Goal: Task Accomplishment & Management: Manage account settings

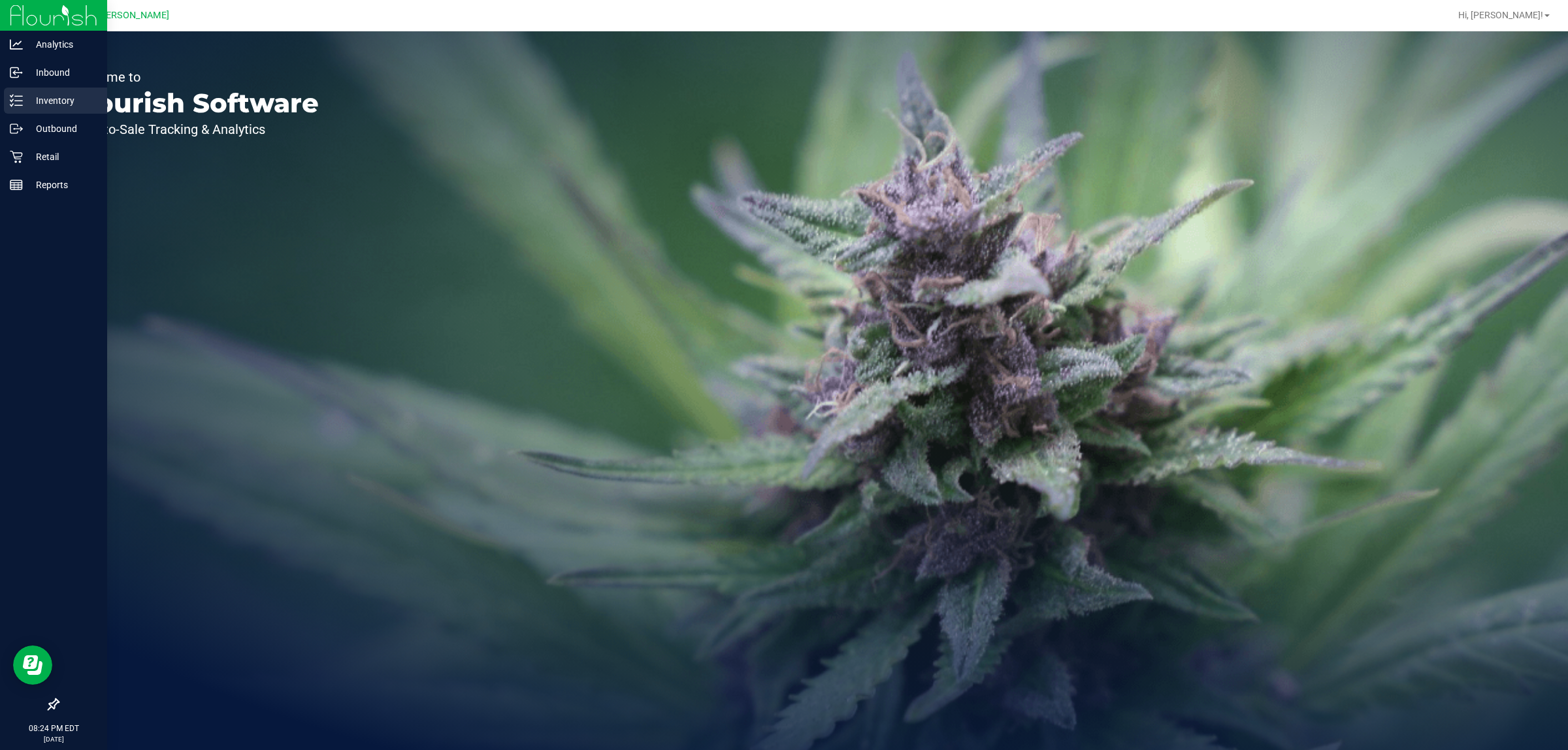
click at [17, 99] on icon at bounding box center [16, 101] width 13 height 13
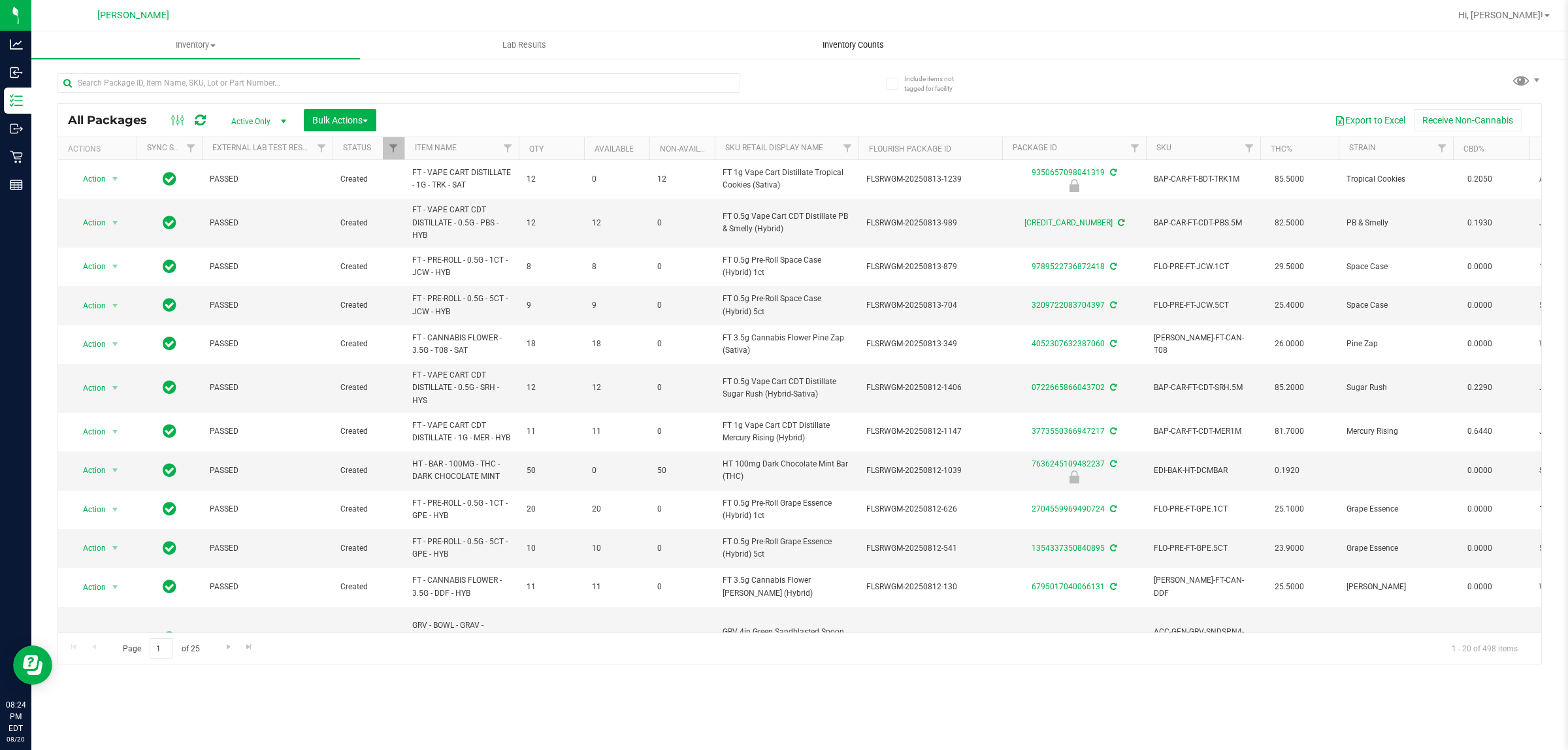
click at [857, 40] on span "Inventory Counts" at bounding box center [853, 45] width 97 height 12
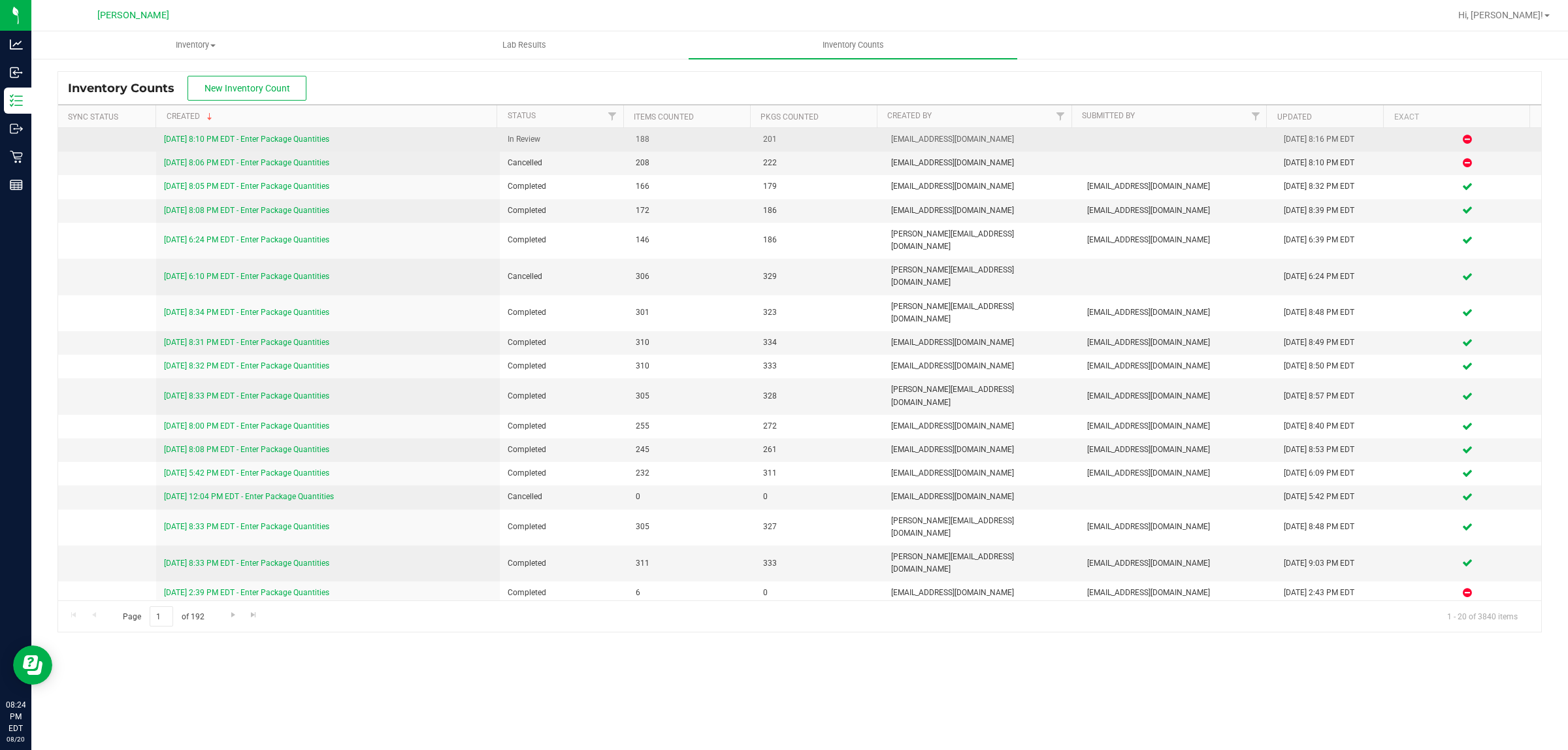
click at [275, 142] on link "[DATE] 8:10 PM EDT - Enter Package Quantities" at bounding box center [247, 139] width 165 height 10
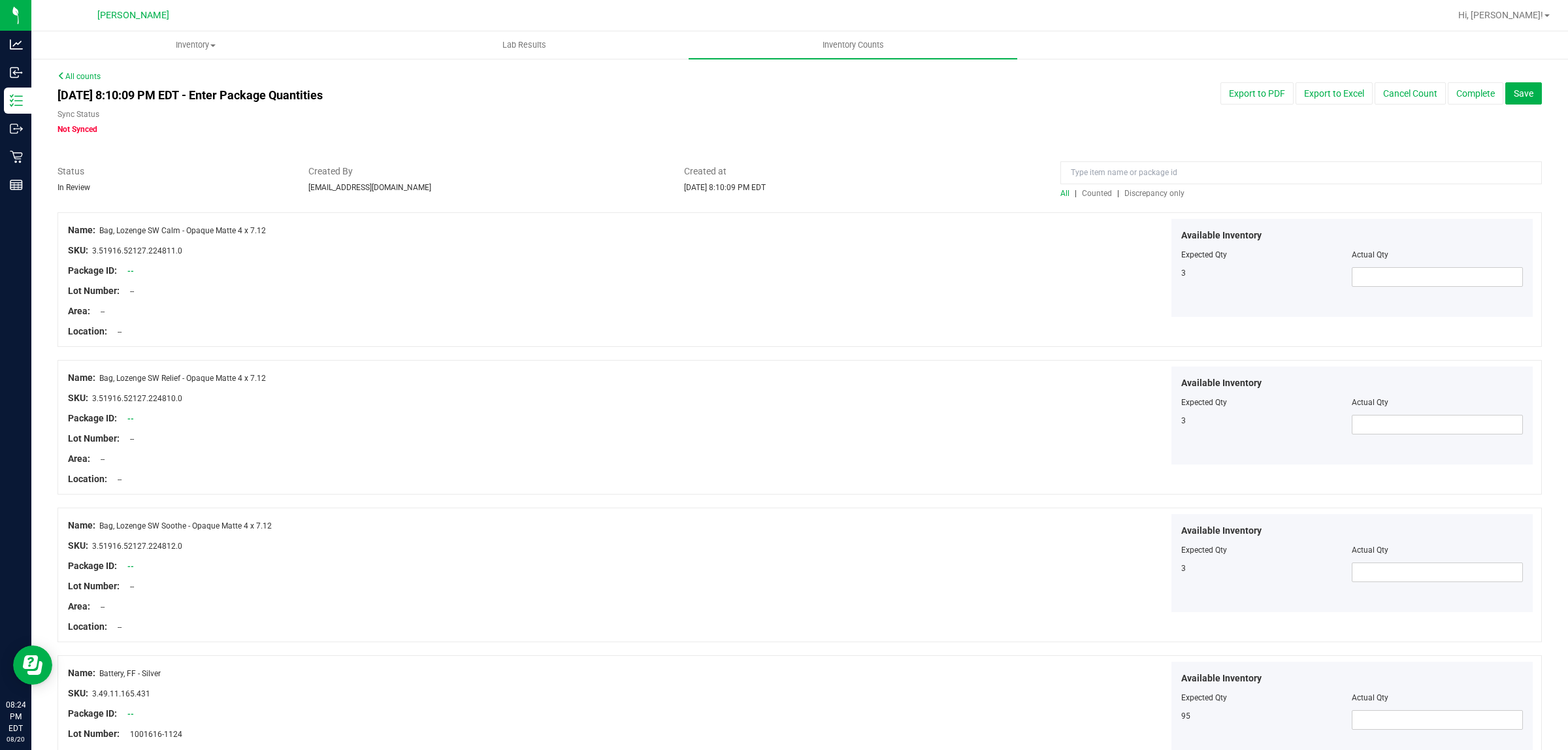
click at [1145, 193] on span "Discrepancy only" at bounding box center [1155, 194] width 61 height 10
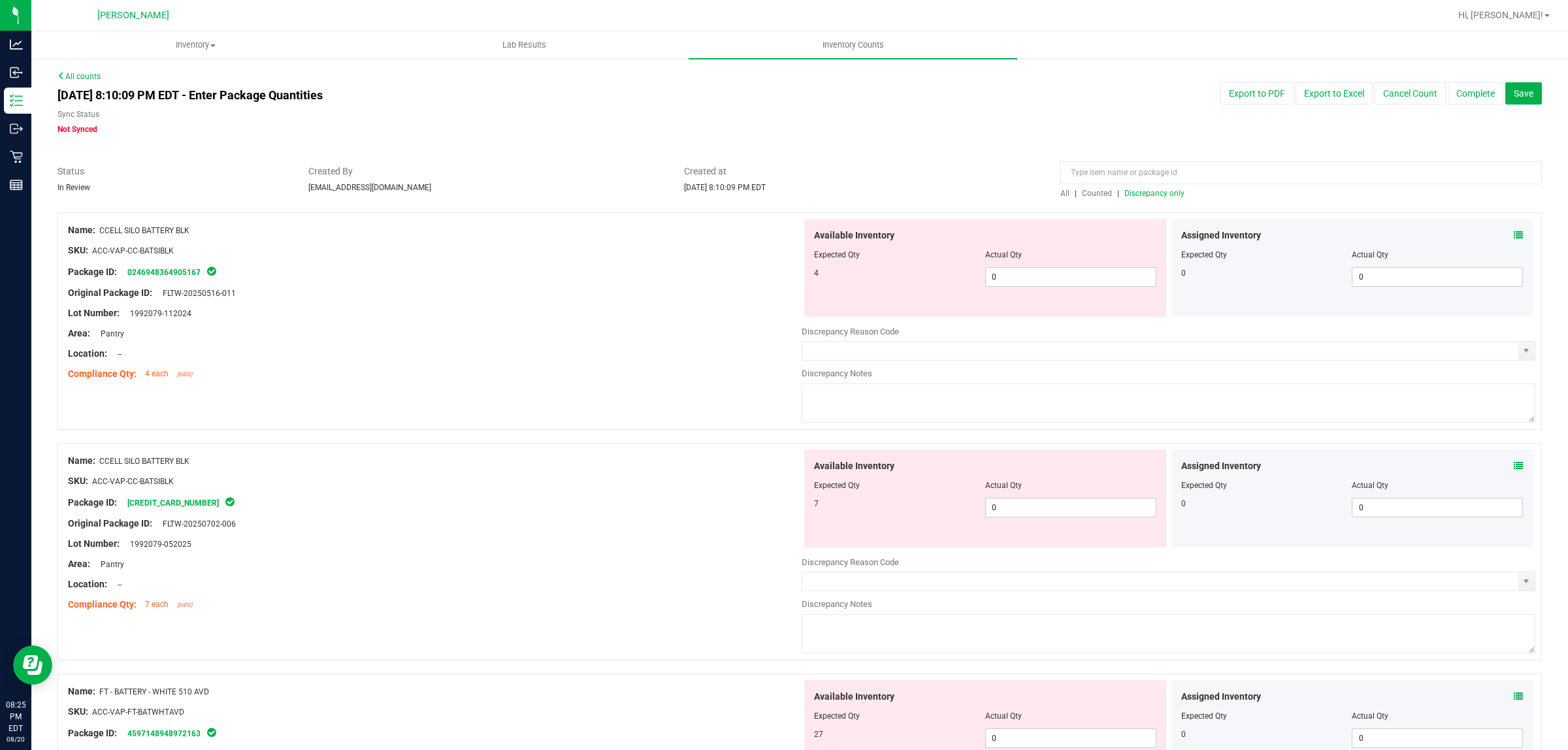
click at [1050, 273] on span "0 0" at bounding box center [1071, 277] width 171 height 19
type input "04"
click at [1043, 516] on div "Available Inventory Expected Qty Actual Qty 7 0 0" at bounding box center [1169, 553] width 734 height 207
type input "4"
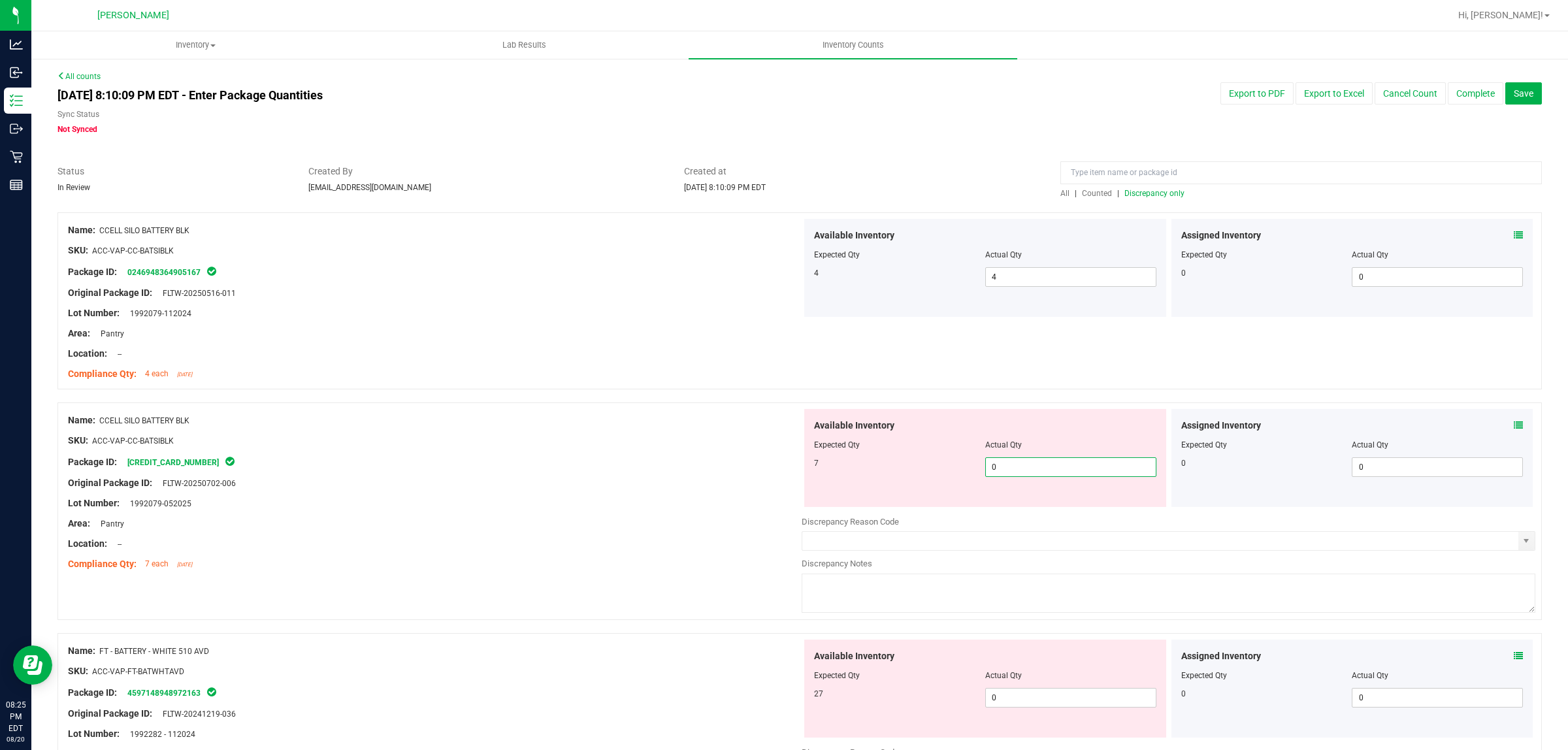
type input "07"
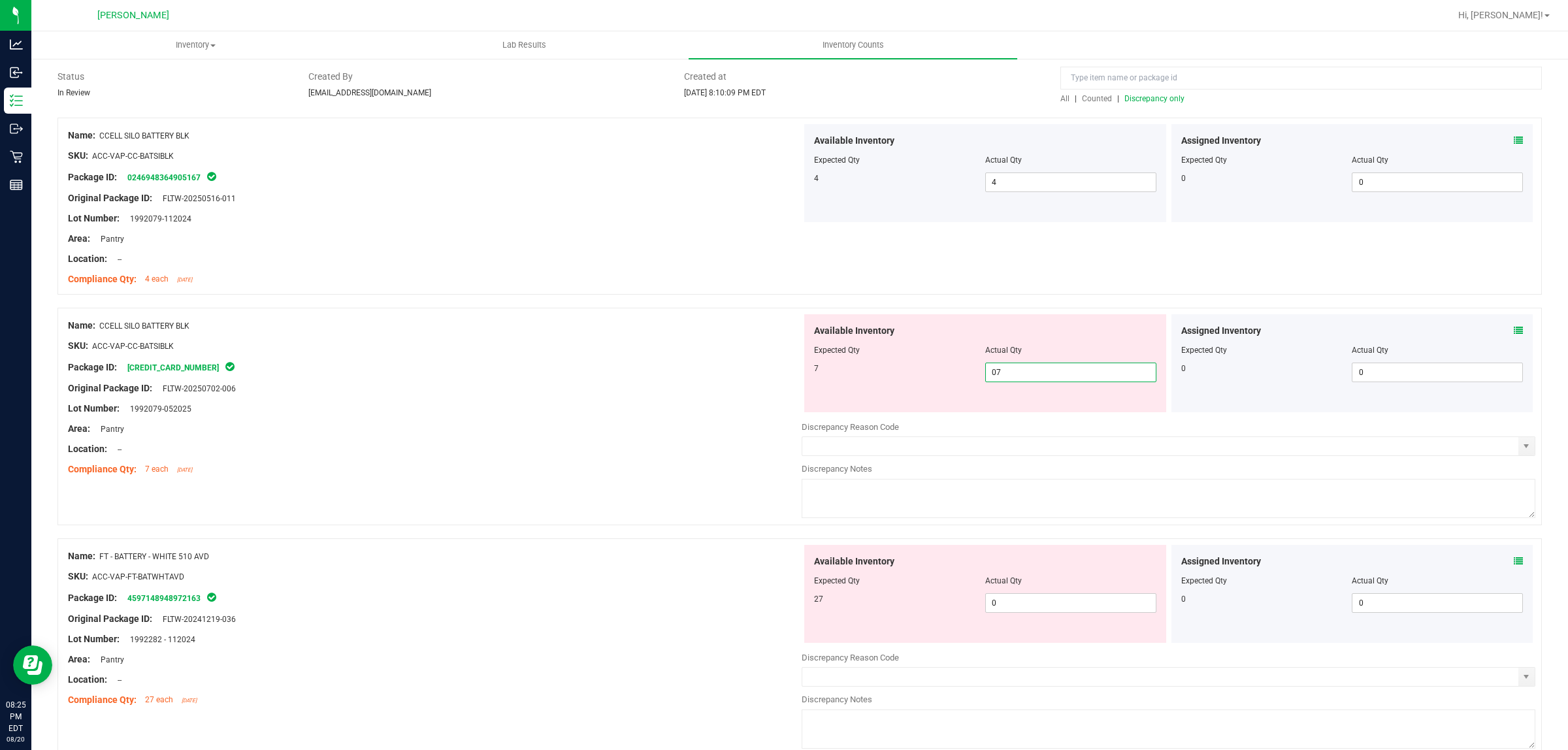
scroll to position [327, 0]
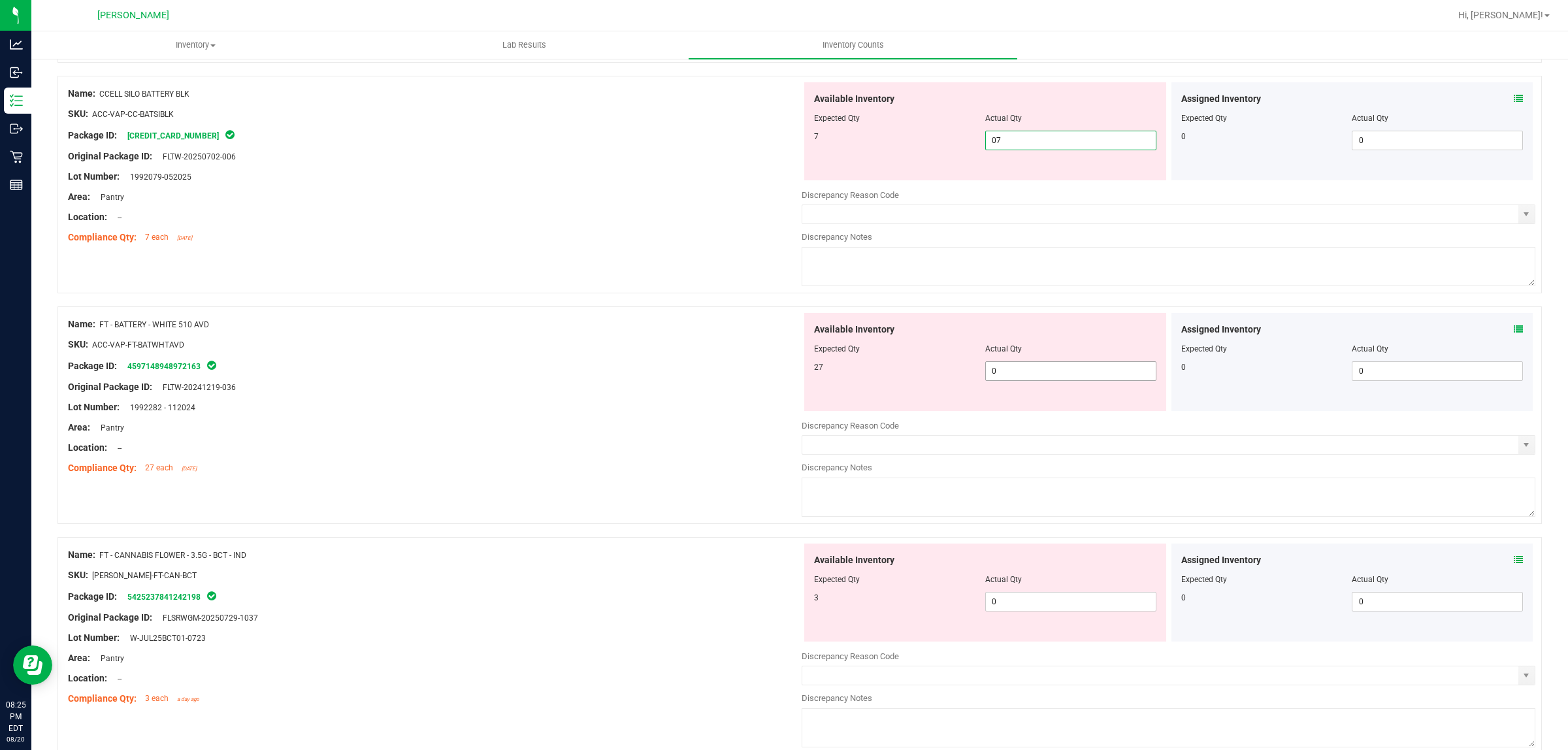
type input "7"
click at [1020, 367] on div "Available Inventory Expected Qty Actual Qty 27 0 0" at bounding box center [985, 362] width 362 height 98
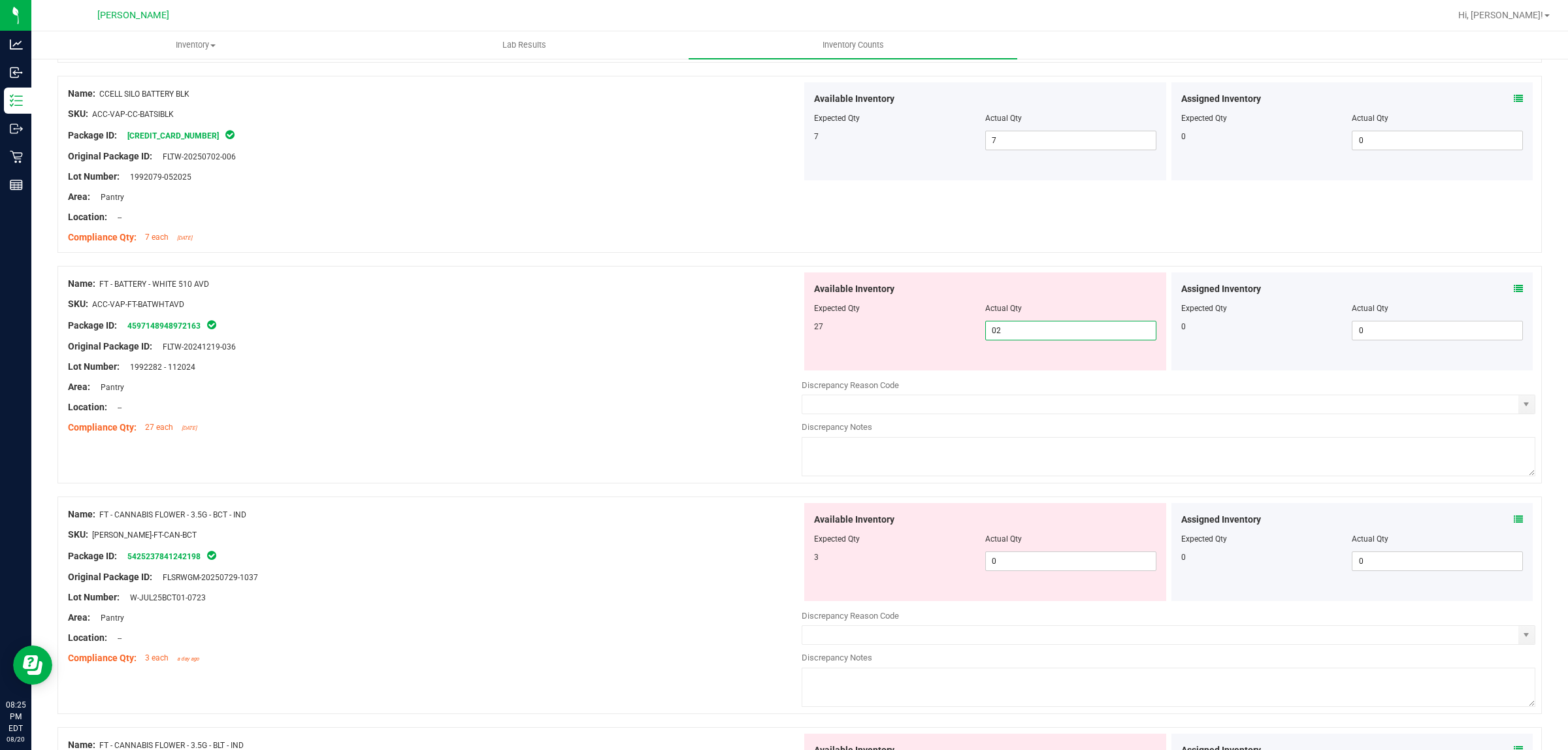
type input "027"
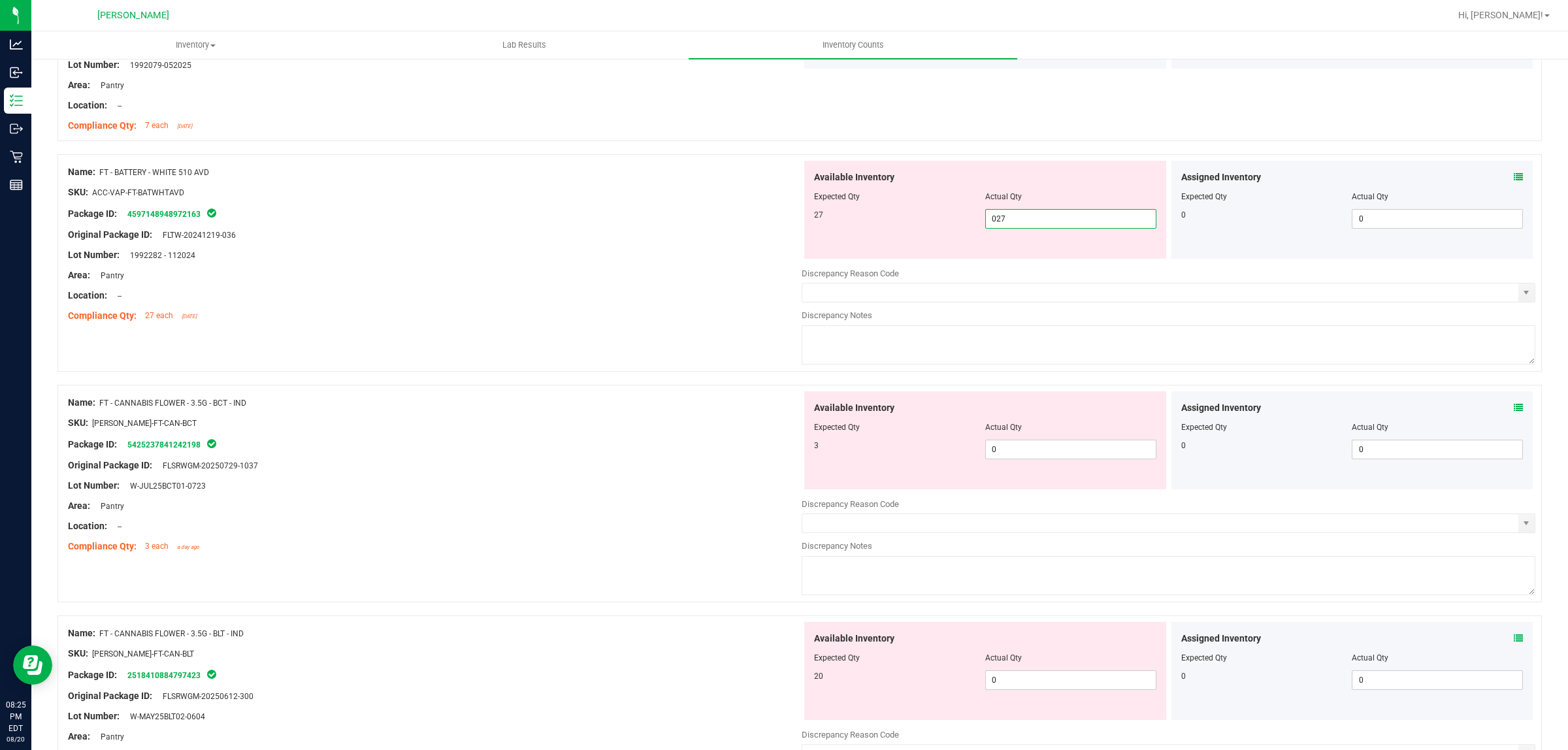
scroll to position [571, 0]
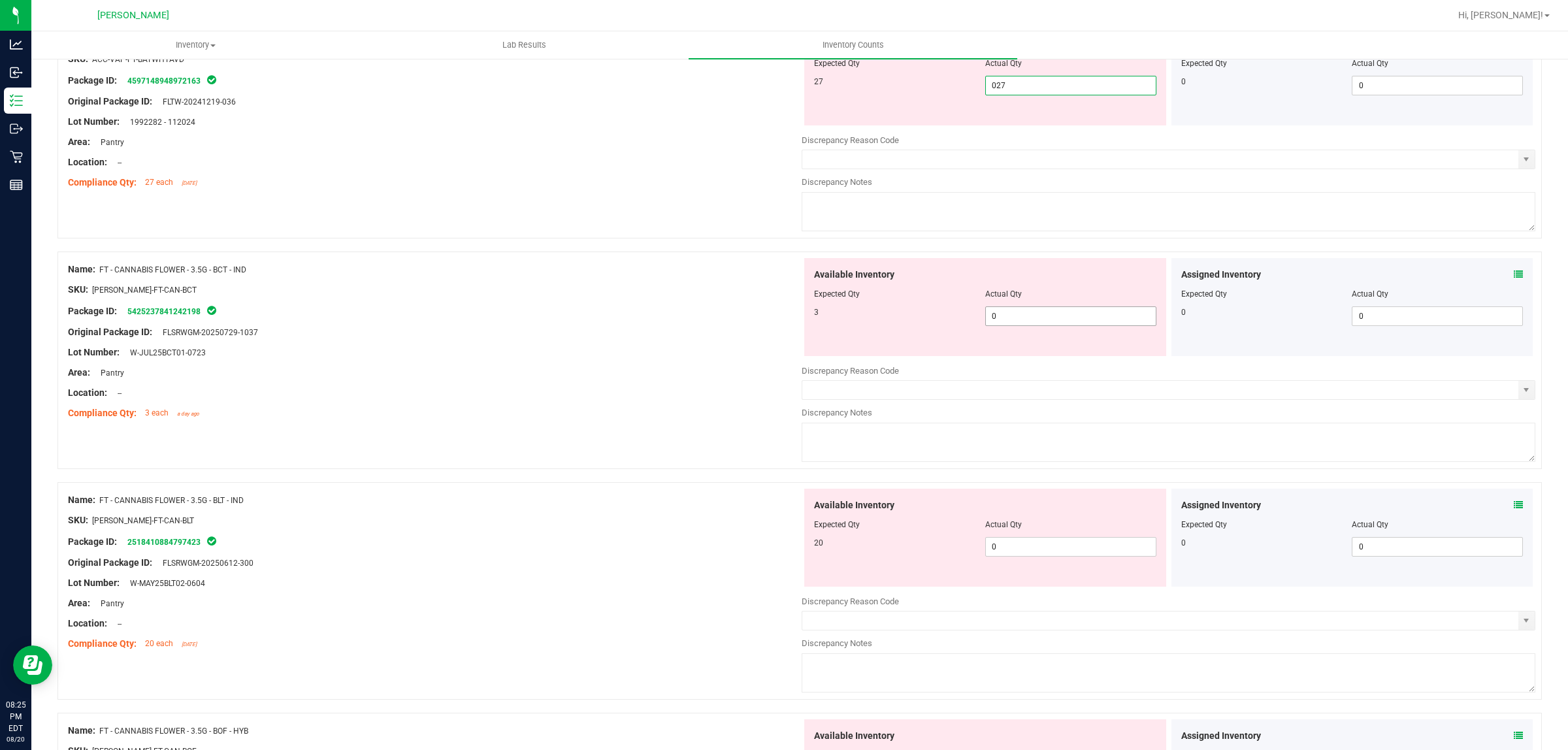
type input "27"
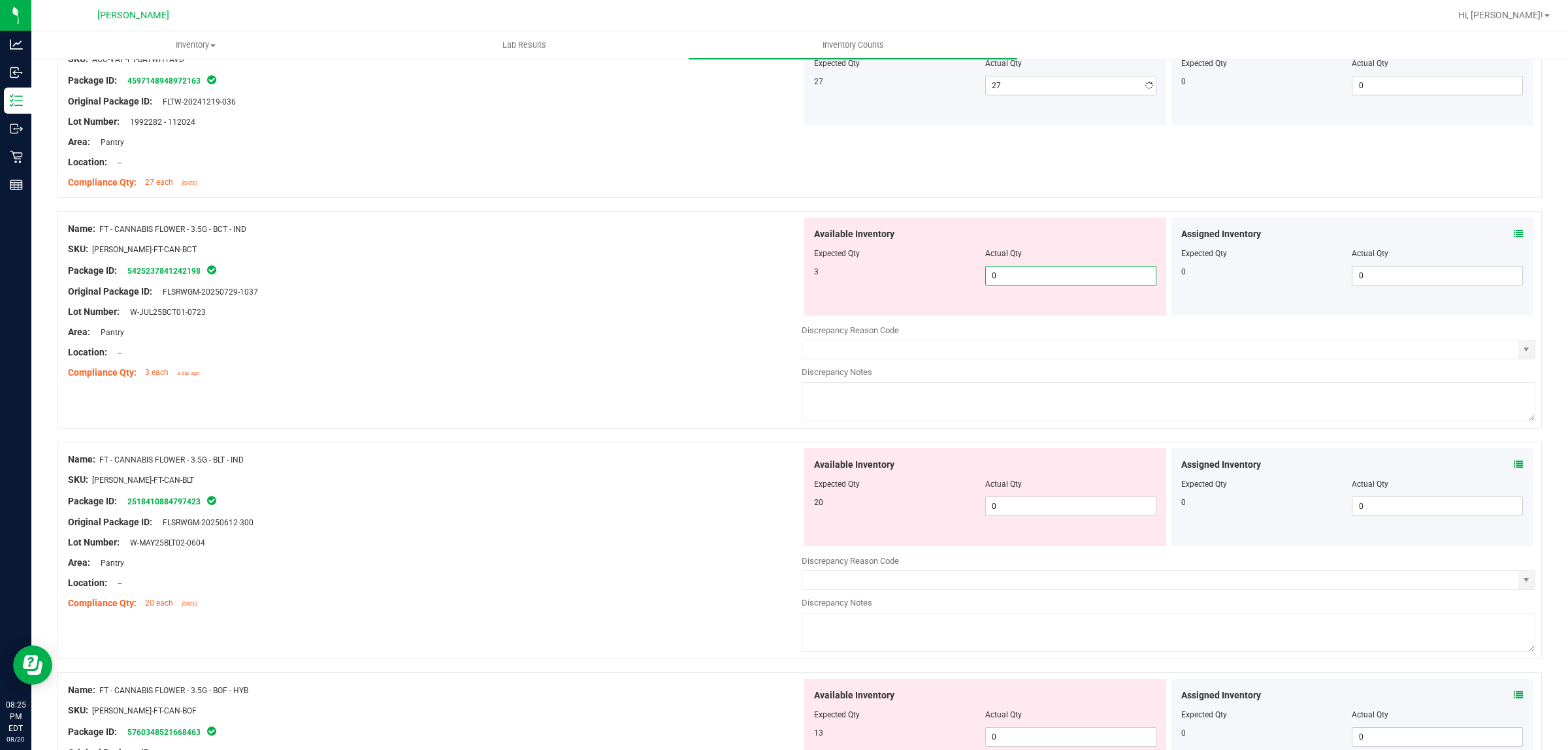
click at [1024, 320] on div "Available Inventory Expected Qty Actual Qty 3 0 0" at bounding box center [1169, 321] width 734 height 207
type input "03"
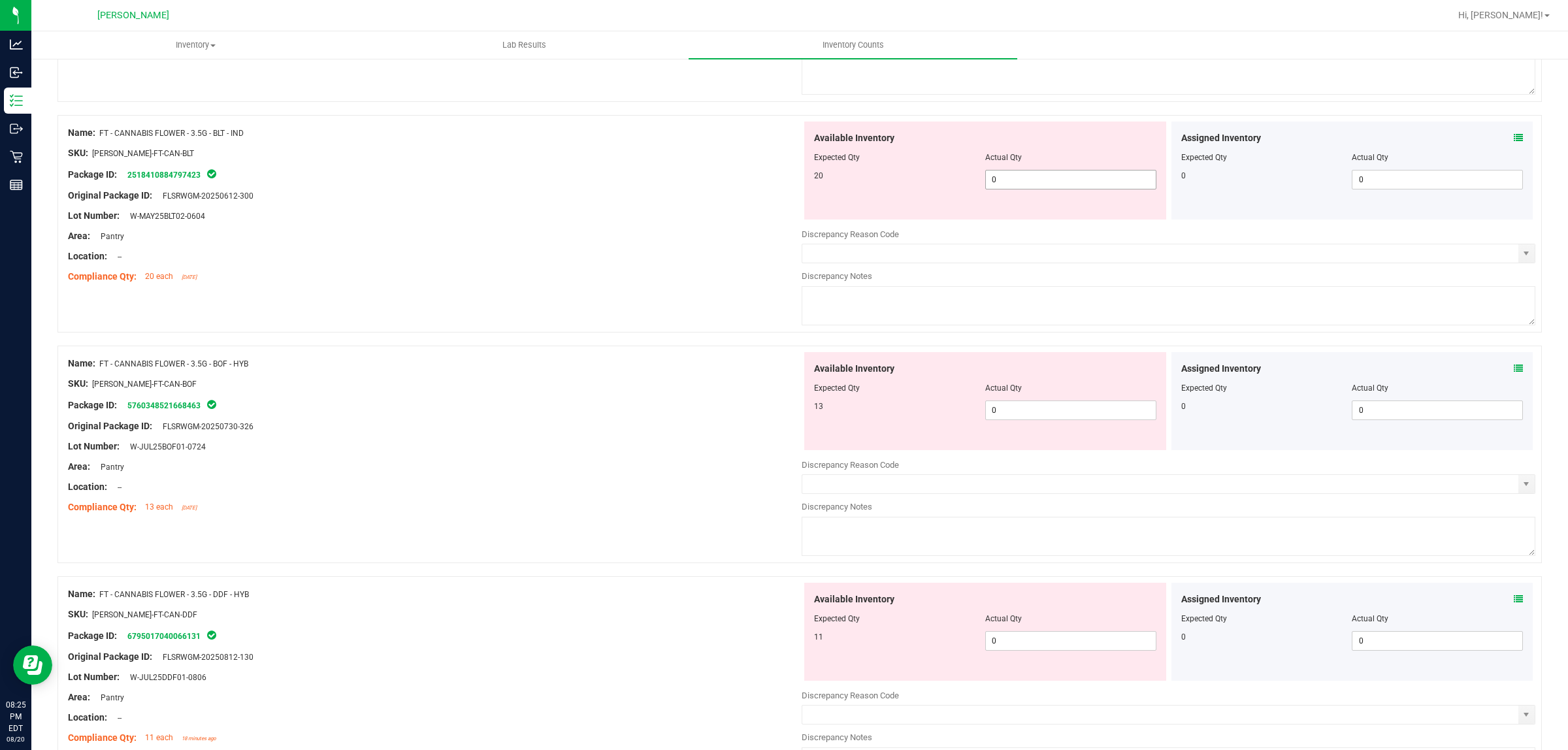
type input "3"
click at [1015, 177] on div "Available Inventory Expected Qty Actual Qty 20 0 0" at bounding box center [985, 171] width 362 height 98
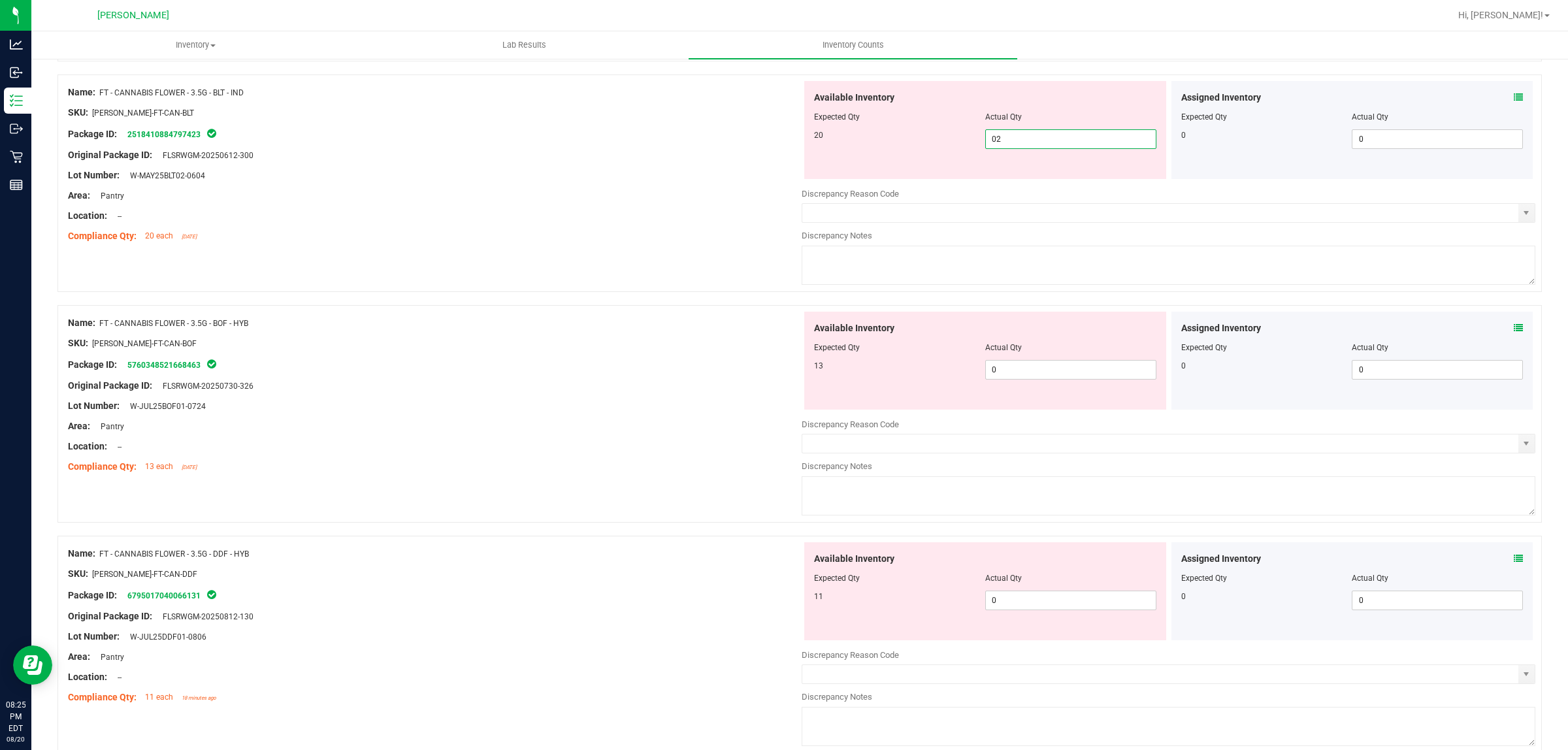
type input "020"
type input "20"
click at [1043, 371] on div "Available Inventory Expected Qty Actual Qty 13 0 0" at bounding box center [1169, 415] width 734 height 207
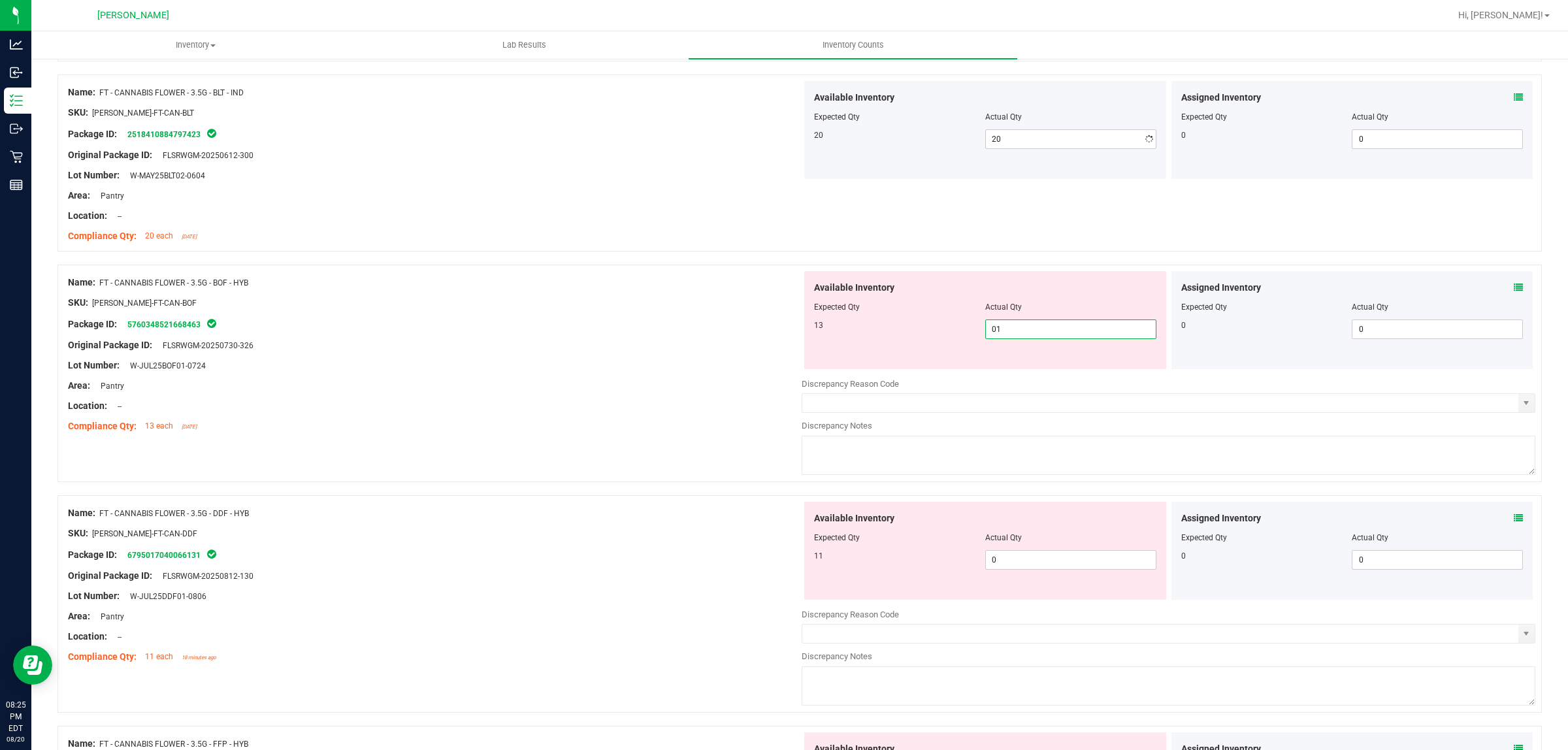
type input "013"
type input "13"
click at [1030, 552] on div "Available Inventory Expected Qty Actual Qty 11 0 0" at bounding box center [985, 550] width 362 height 98
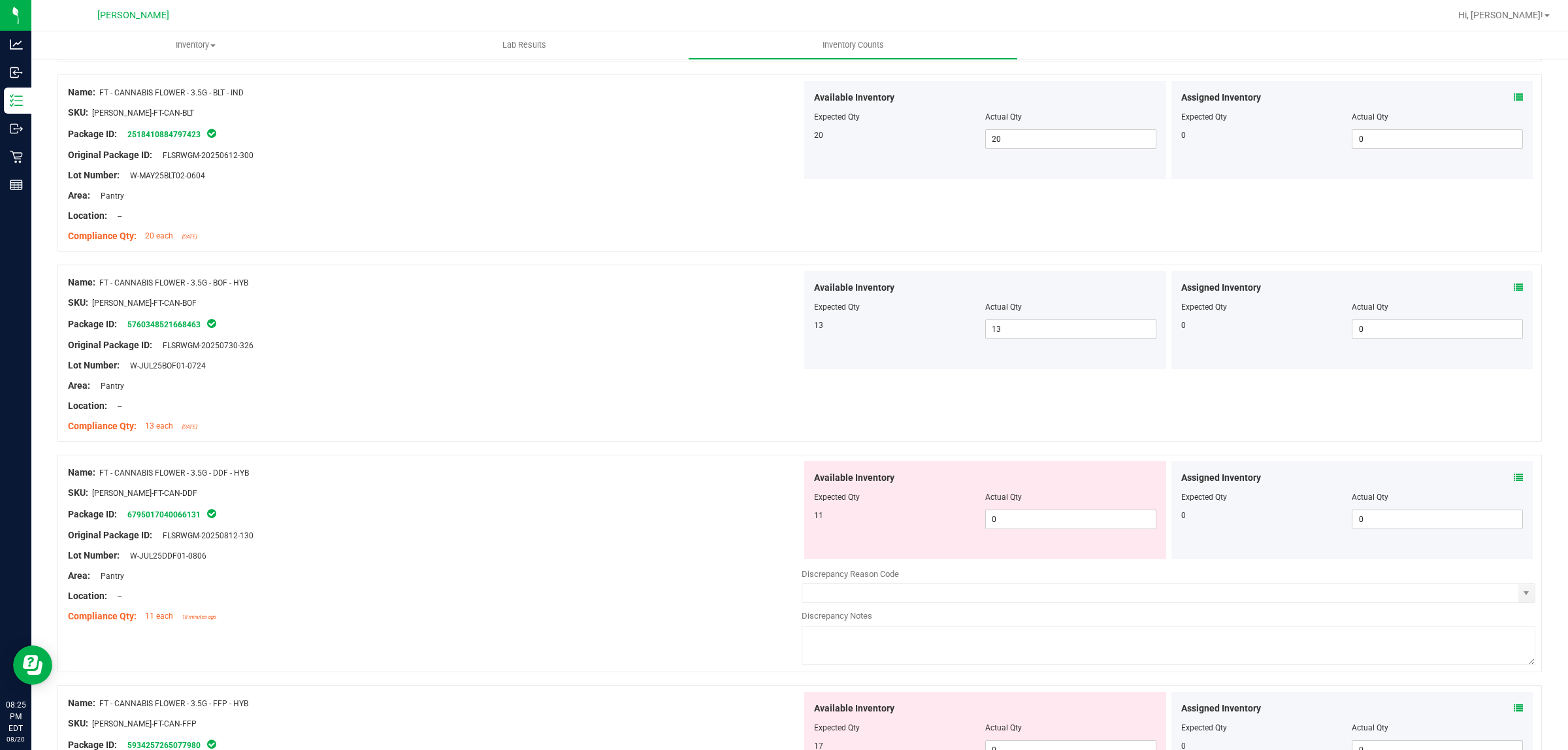
click at [1023, 531] on div "Available Inventory Expected Qty Actual Qty 11 0 0" at bounding box center [985, 510] width 362 height 98
click at [1023, 512] on span "0 0" at bounding box center [1071, 520] width 171 height 19
type input "011"
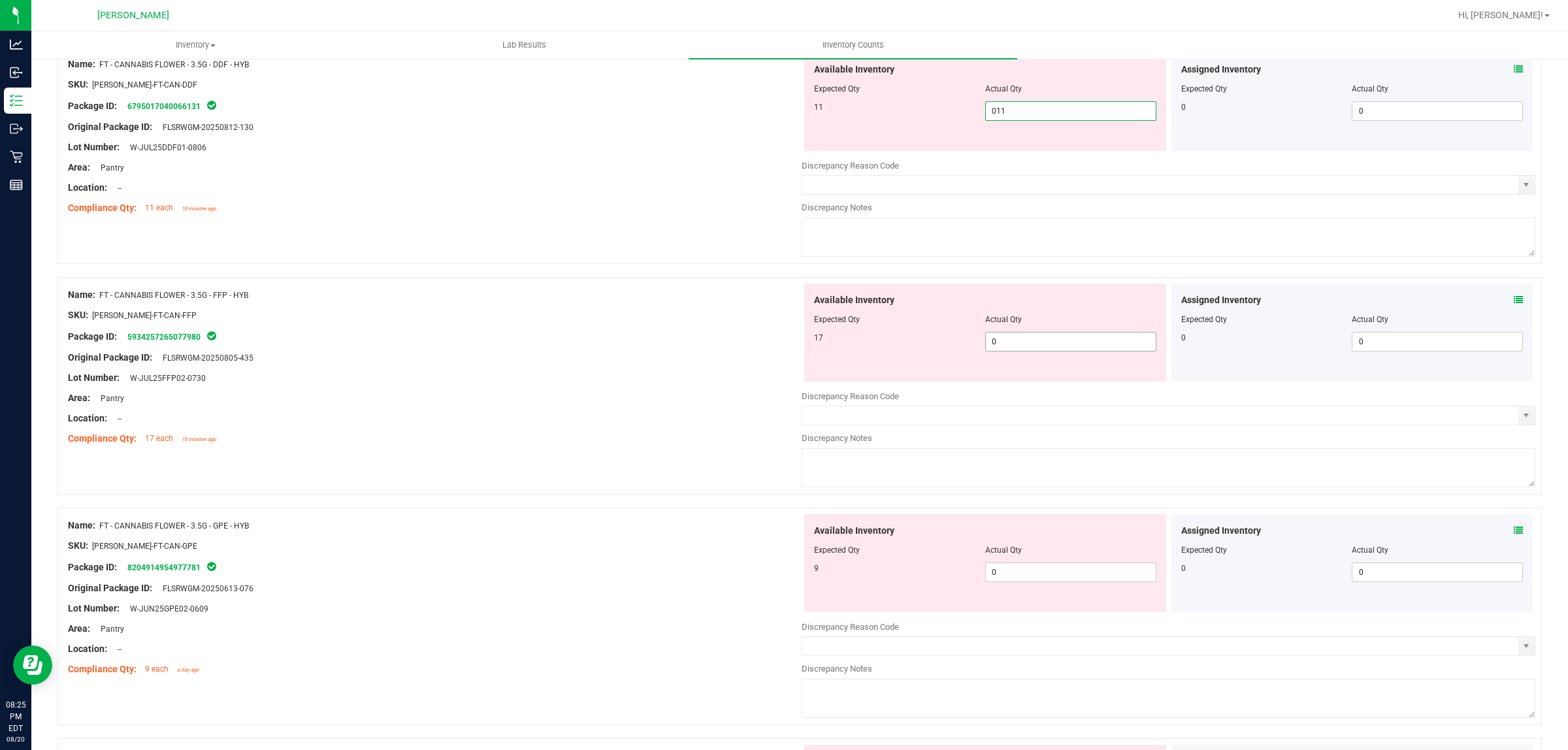
type input "11"
click at [1030, 340] on div "Available Inventory Expected Qty Actual Qty 17 0 0" at bounding box center [985, 332] width 362 height 98
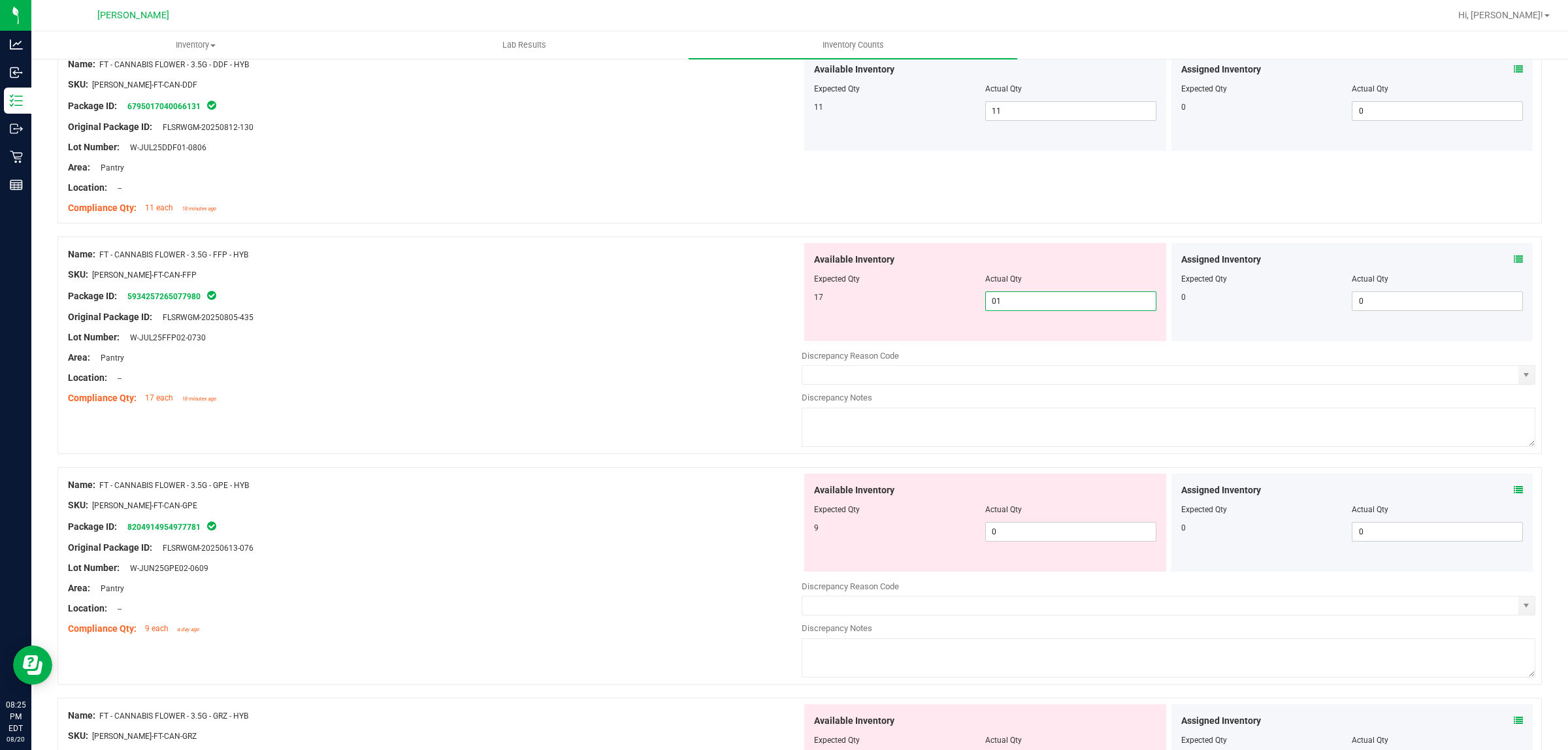
type input "017"
type input "17"
click at [1063, 534] on div "Available Inventory Expected Qty Actual Qty 9 0 0" at bounding box center [1169, 577] width 734 height 207
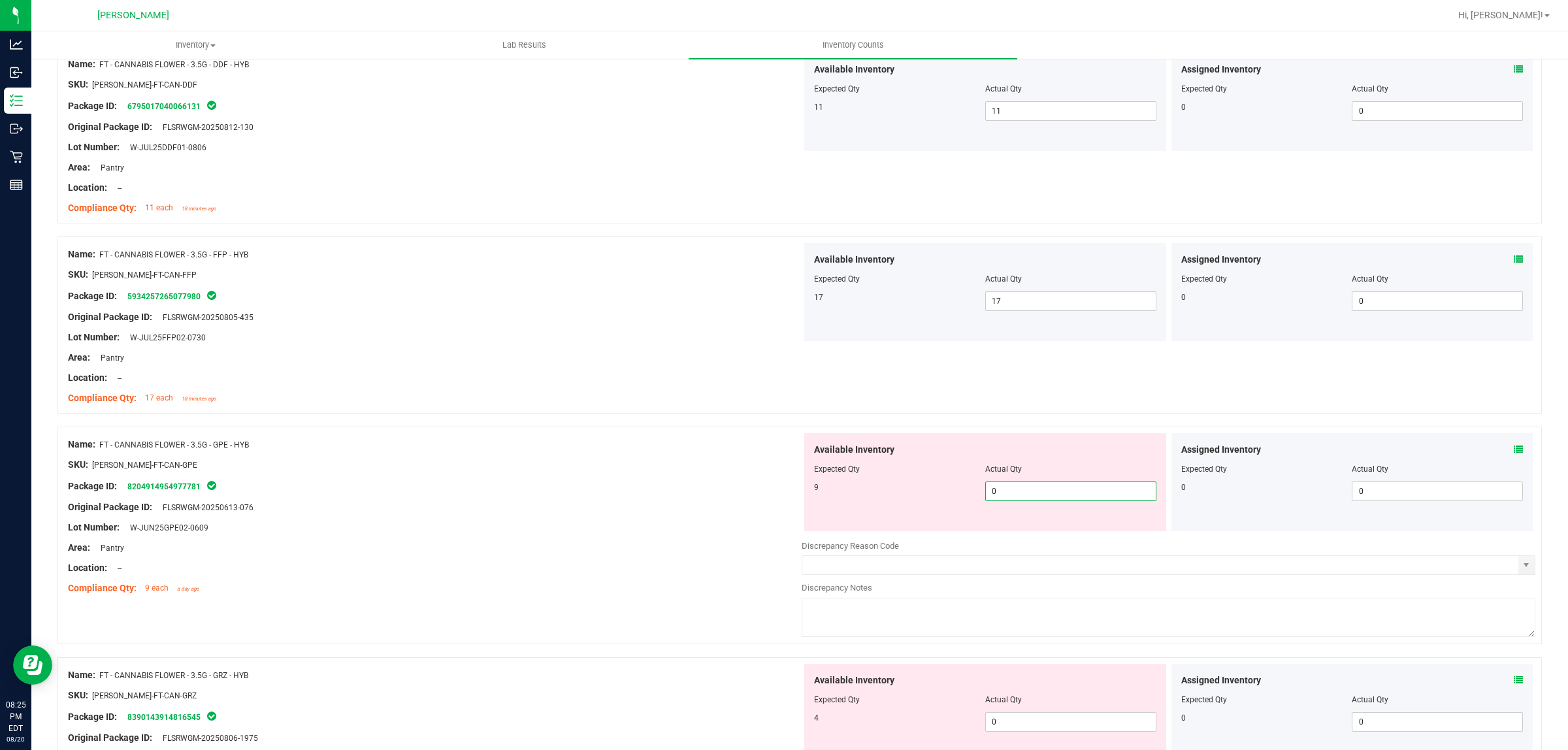
type input "09"
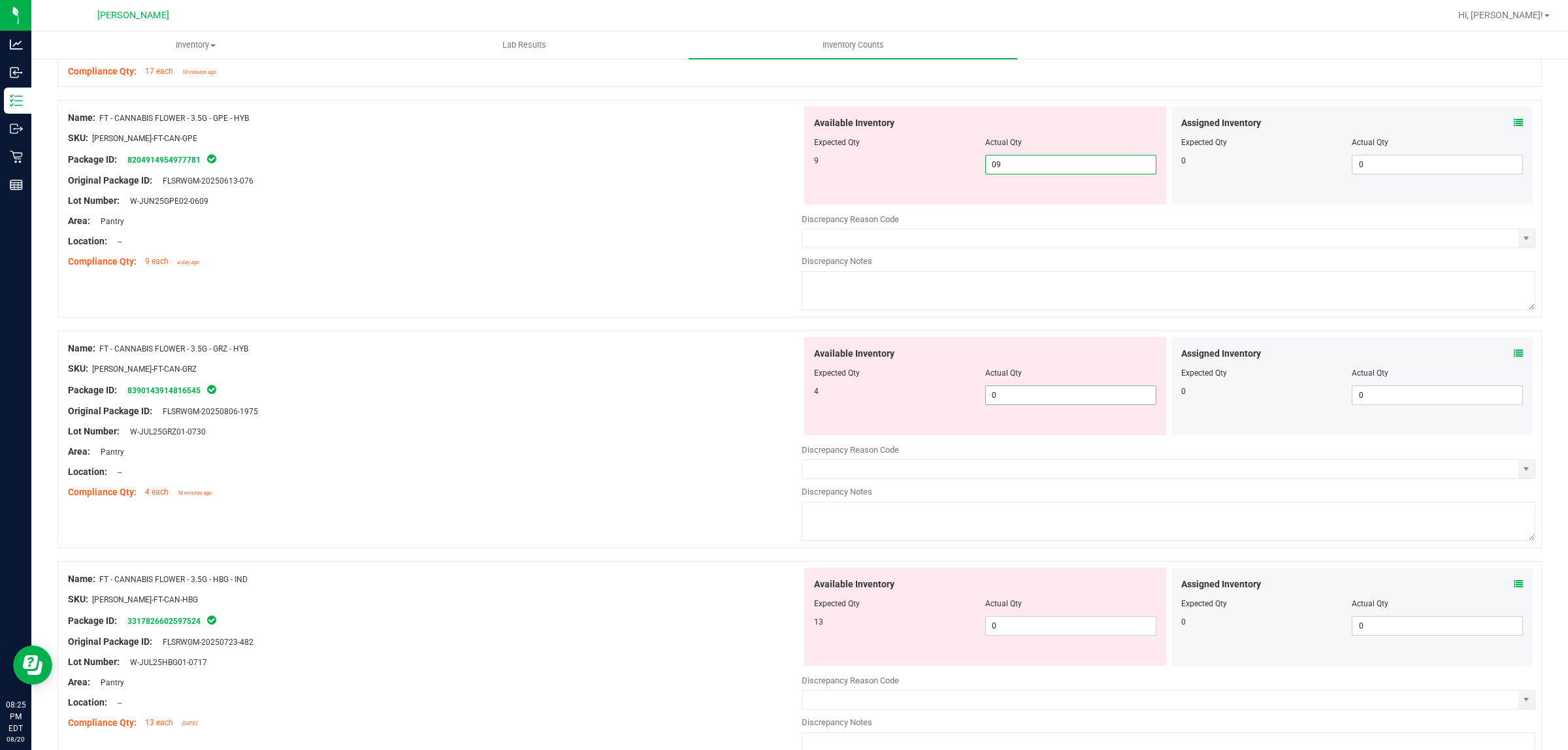
type input "9"
click at [1024, 399] on div "Available Inventory Expected Qty Actual Qty 4 0 0" at bounding box center [1169, 441] width 734 height 207
type input "04"
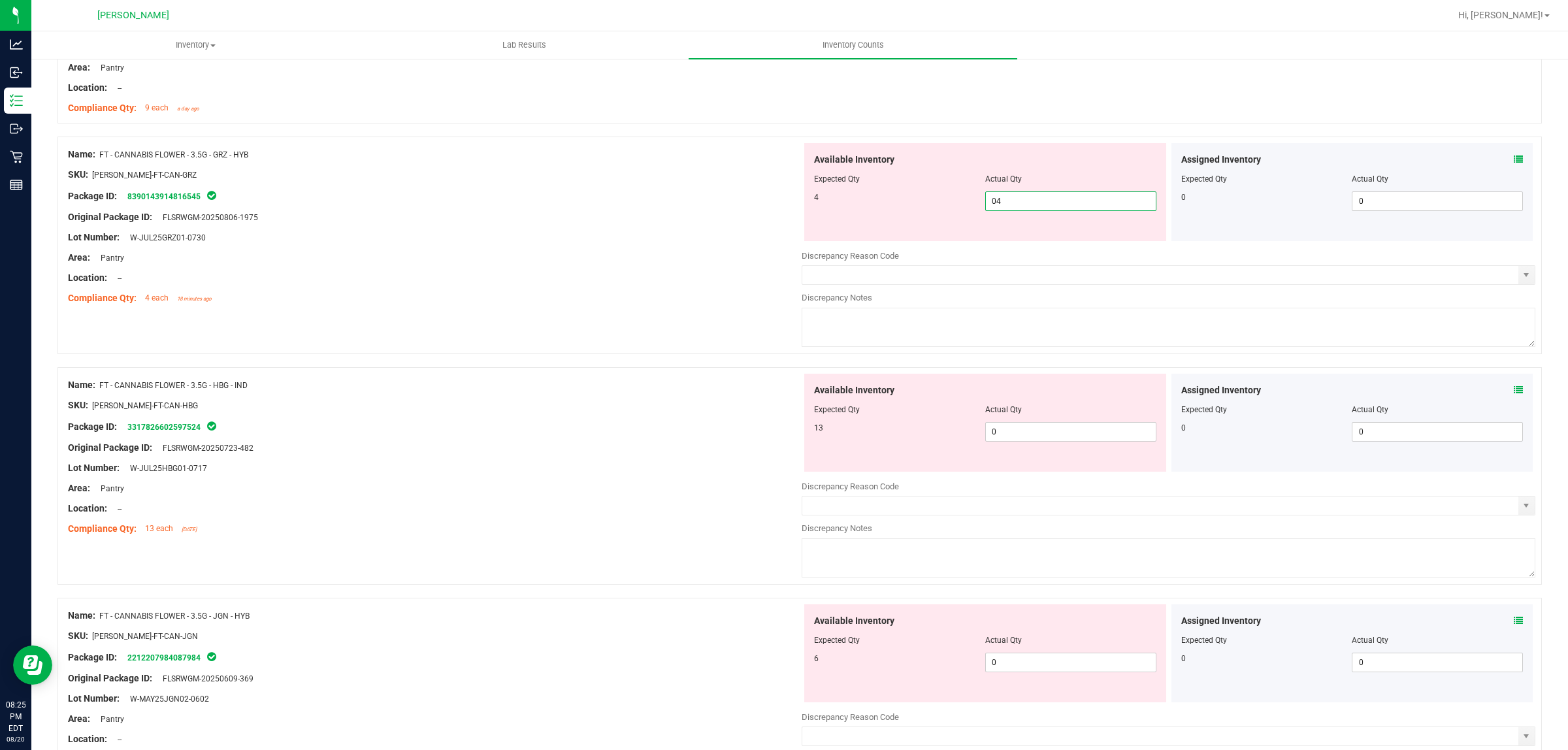
scroll to position [1959, 0]
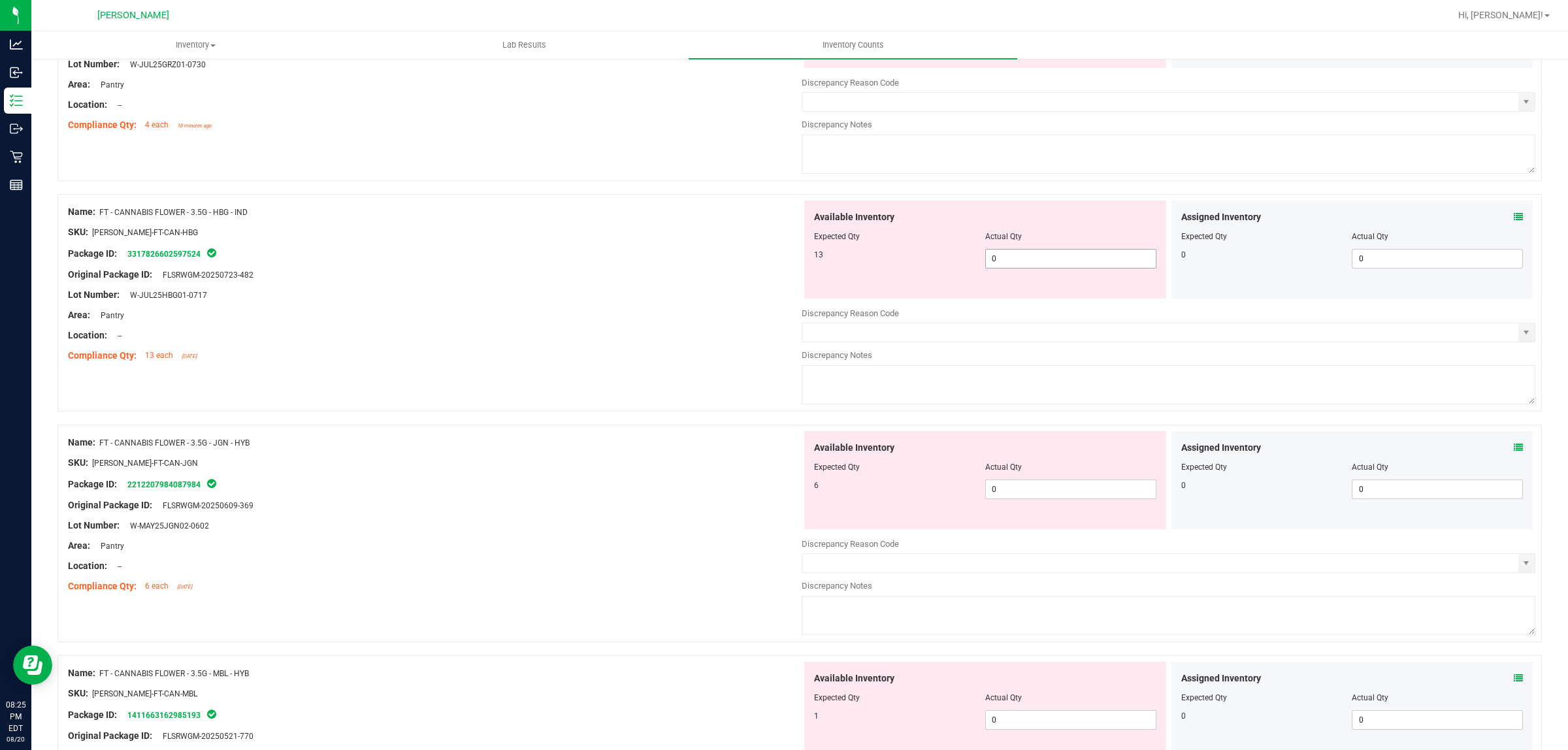
type input "4"
click at [1027, 252] on div "Available Inventory Expected Qty Actual Qty 13 0 0" at bounding box center [985, 250] width 362 height 98
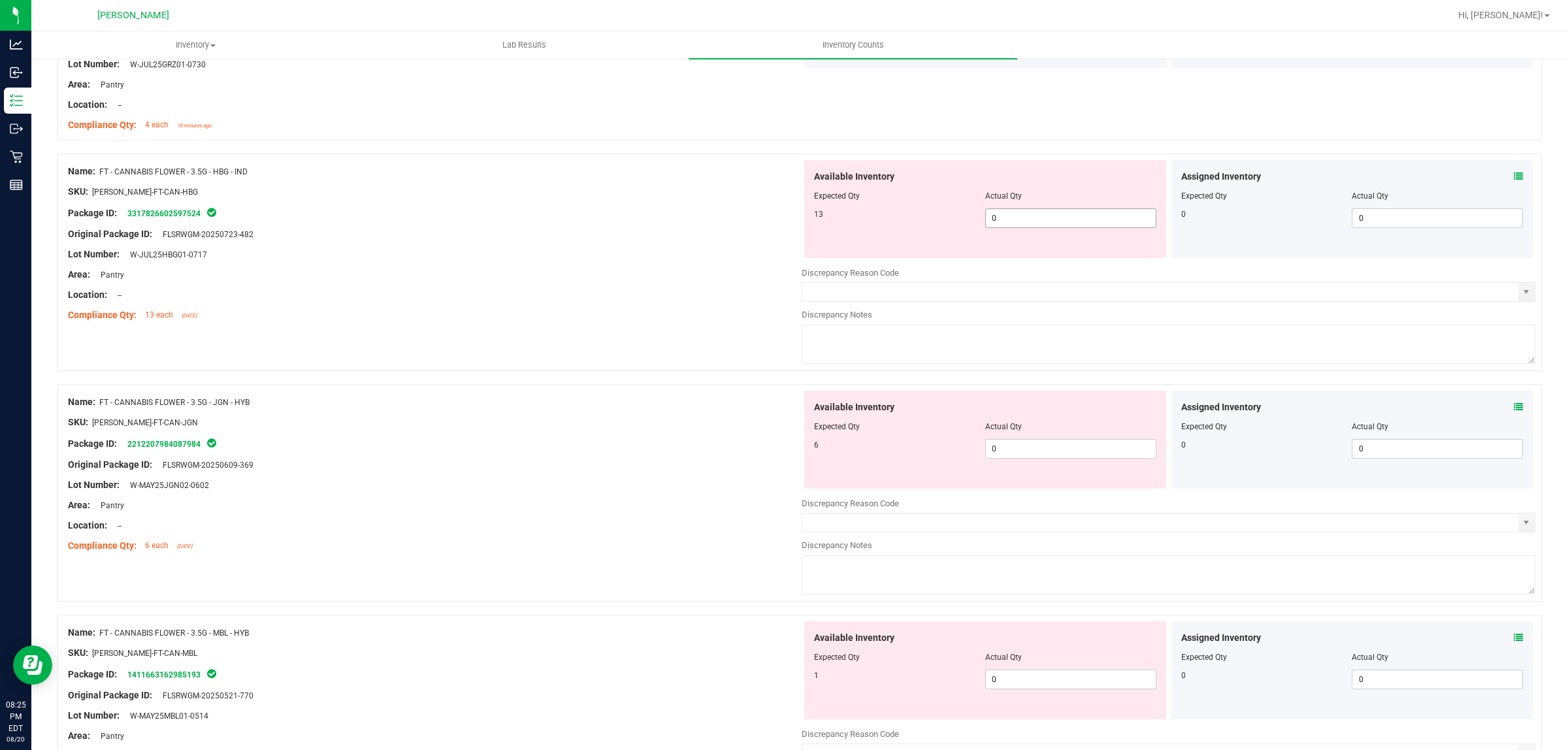
click at [1033, 224] on span "0 0" at bounding box center [1071, 218] width 171 height 19
type input "013"
type input "13"
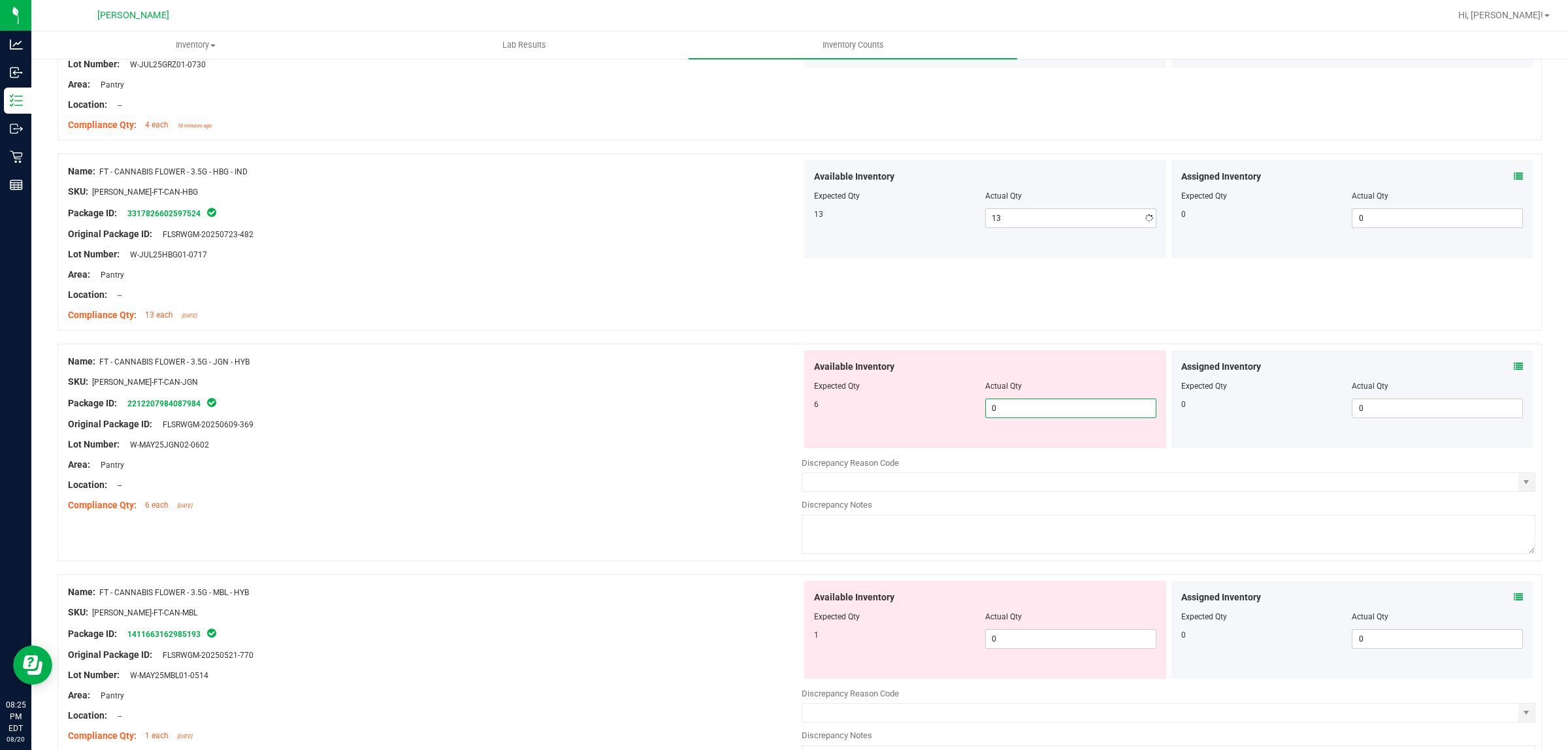
click at [1028, 455] on div "Available Inventory Expected Qty Actual Qty 6 0 0" at bounding box center [1169, 454] width 734 height 207
type input "06"
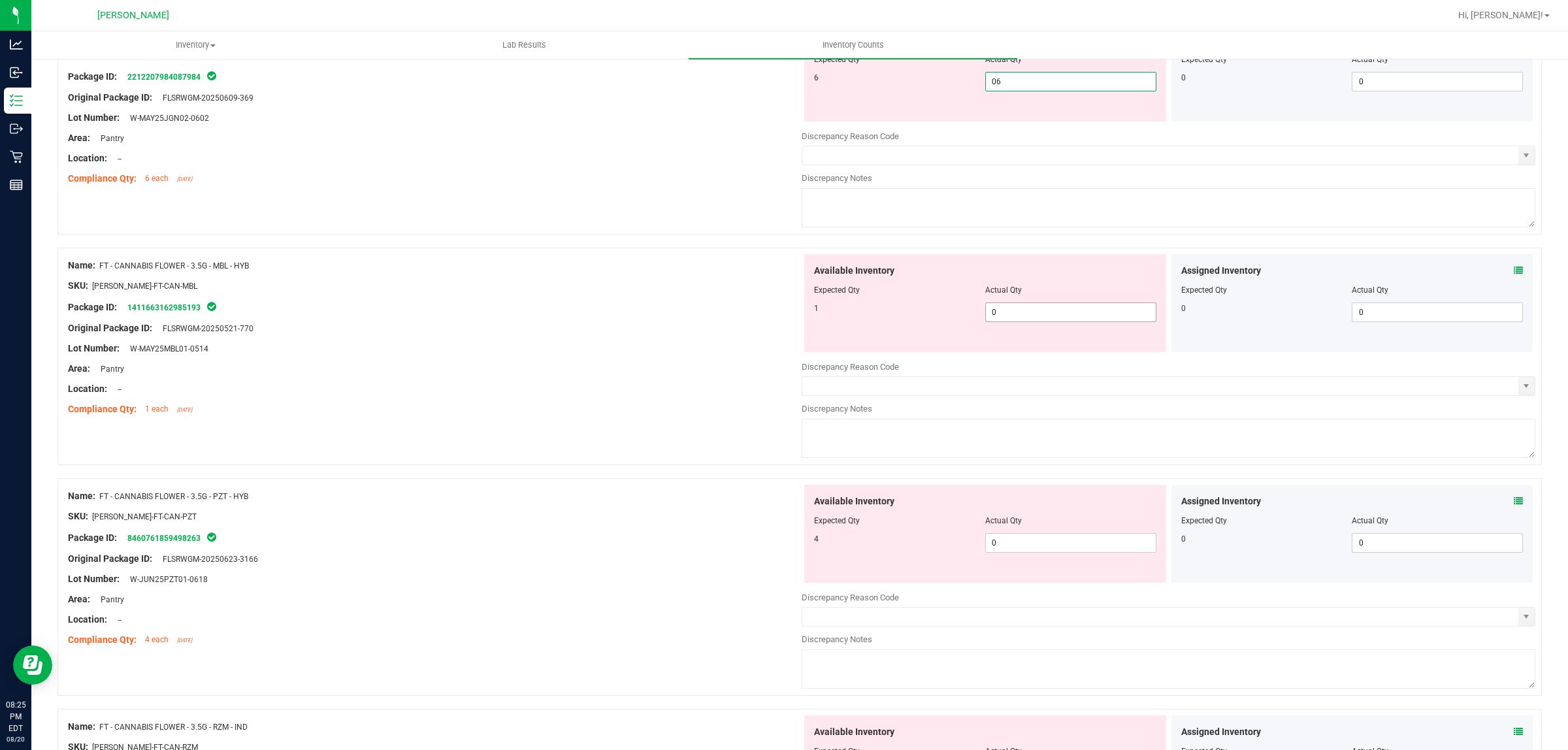
type input "6"
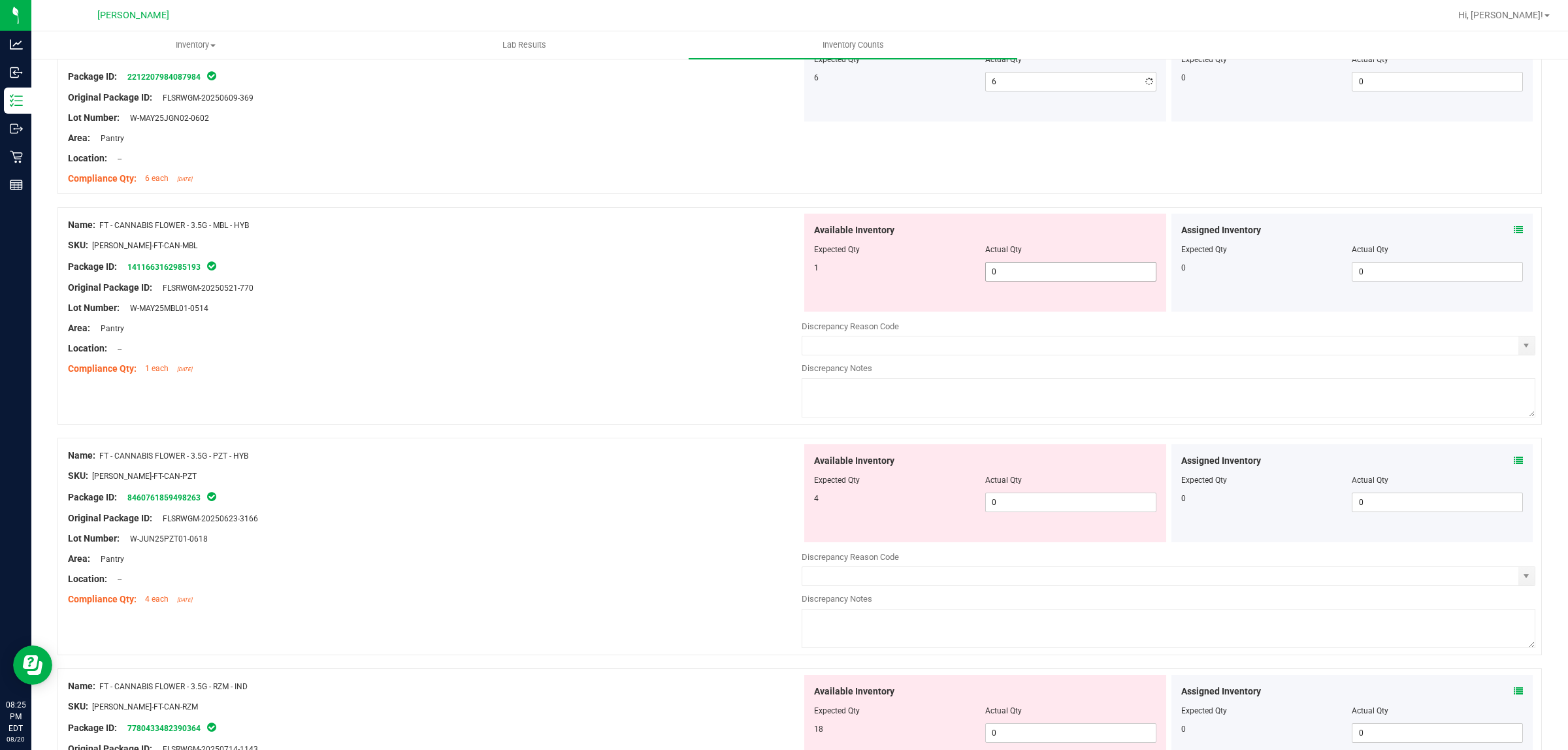
click at [1003, 305] on div "Available Inventory Expected Qty Actual Qty 1 0 0" at bounding box center [985, 262] width 362 height 98
drag, startPoint x: 1019, startPoint y: 277, endPoint x: 1019, endPoint y: 359, distance: 82.0
click at [1020, 276] on span "0 0" at bounding box center [1071, 272] width 171 height 19
type input "01"
type input "1"
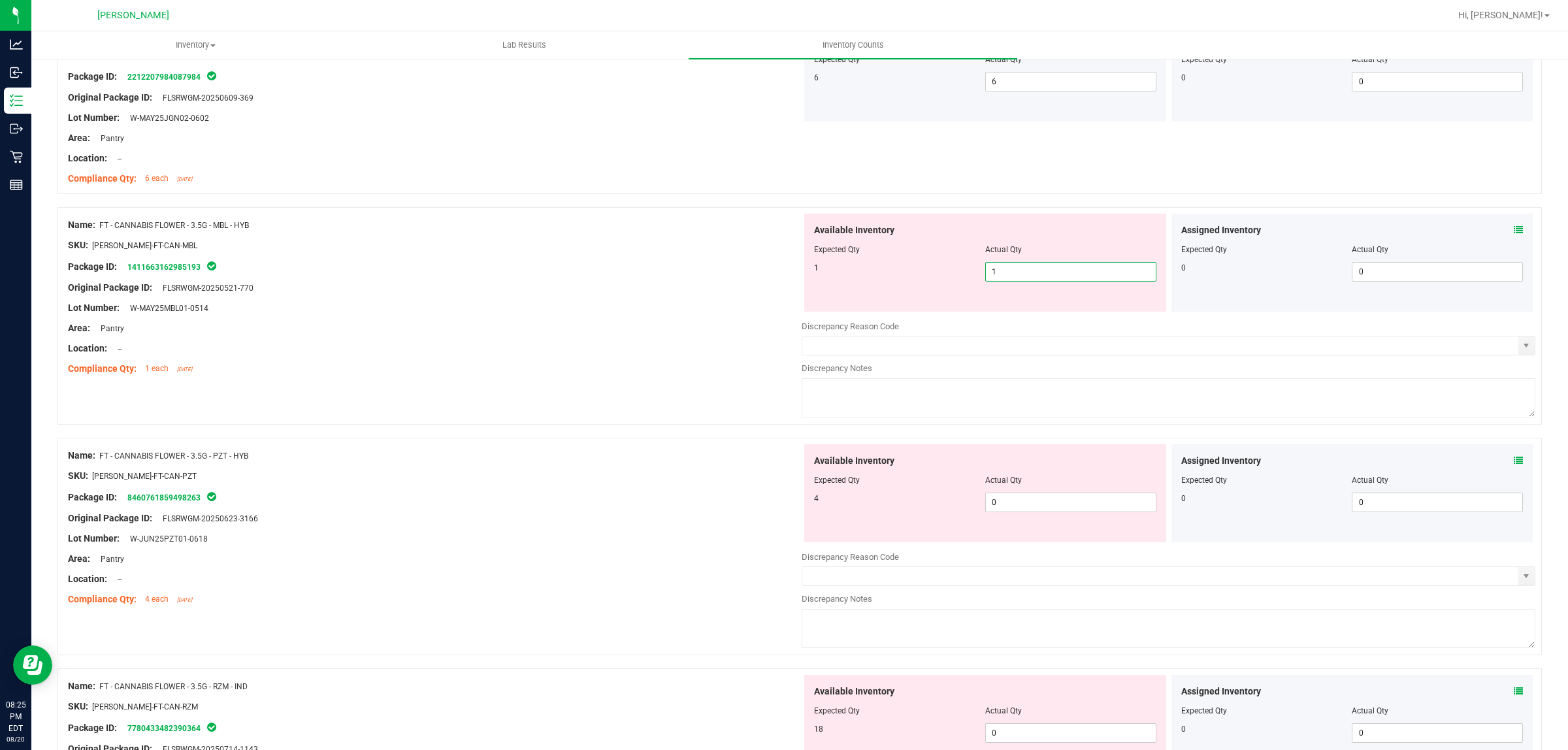
click at [1029, 518] on div "Available Inventory Expected Qty Actual Qty 4 0 0" at bounding box center [1169, 547] width 734 height 207
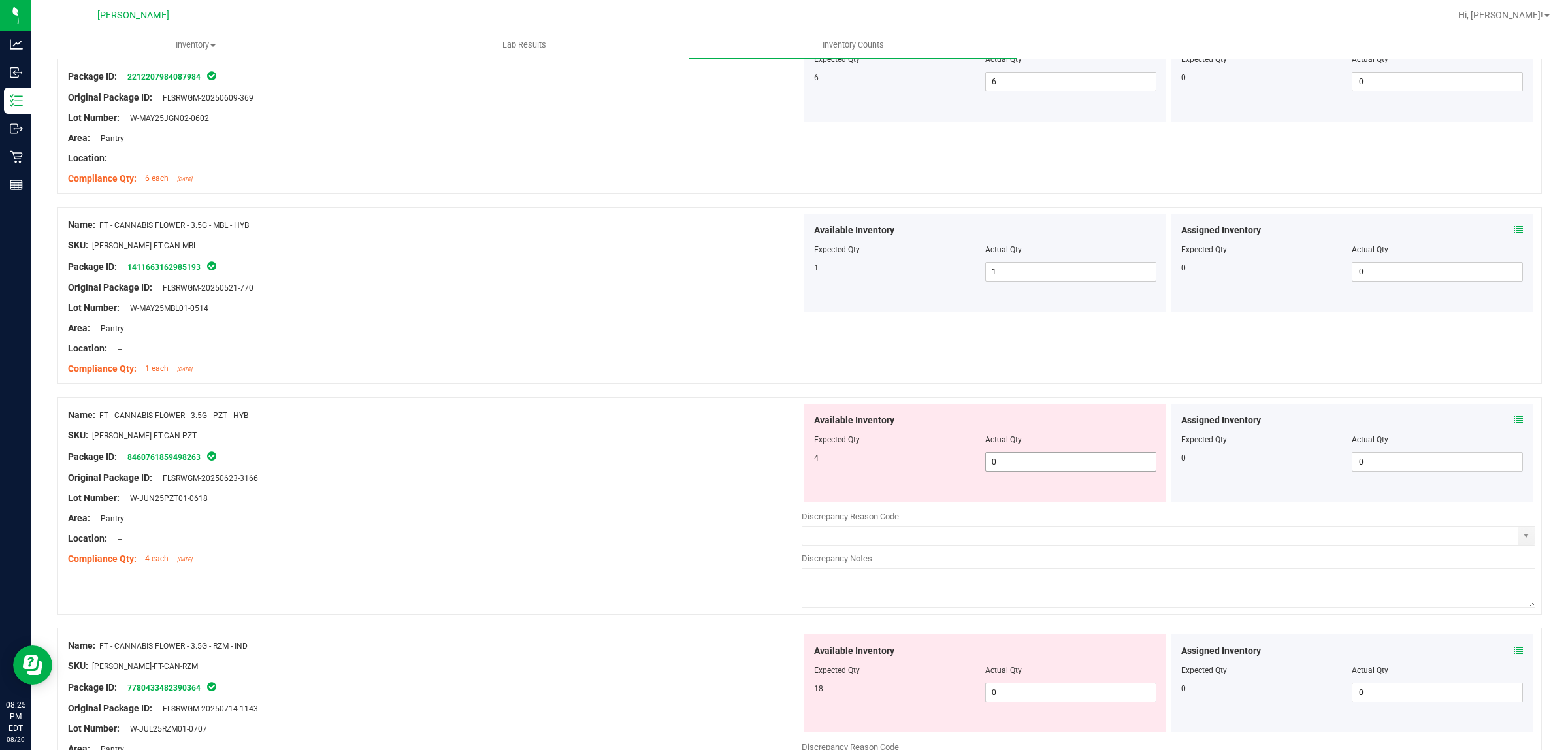
click at [1020, 466] on span "0 0" at bounding box center [1071, 462] width 171 height 19
type input "04"
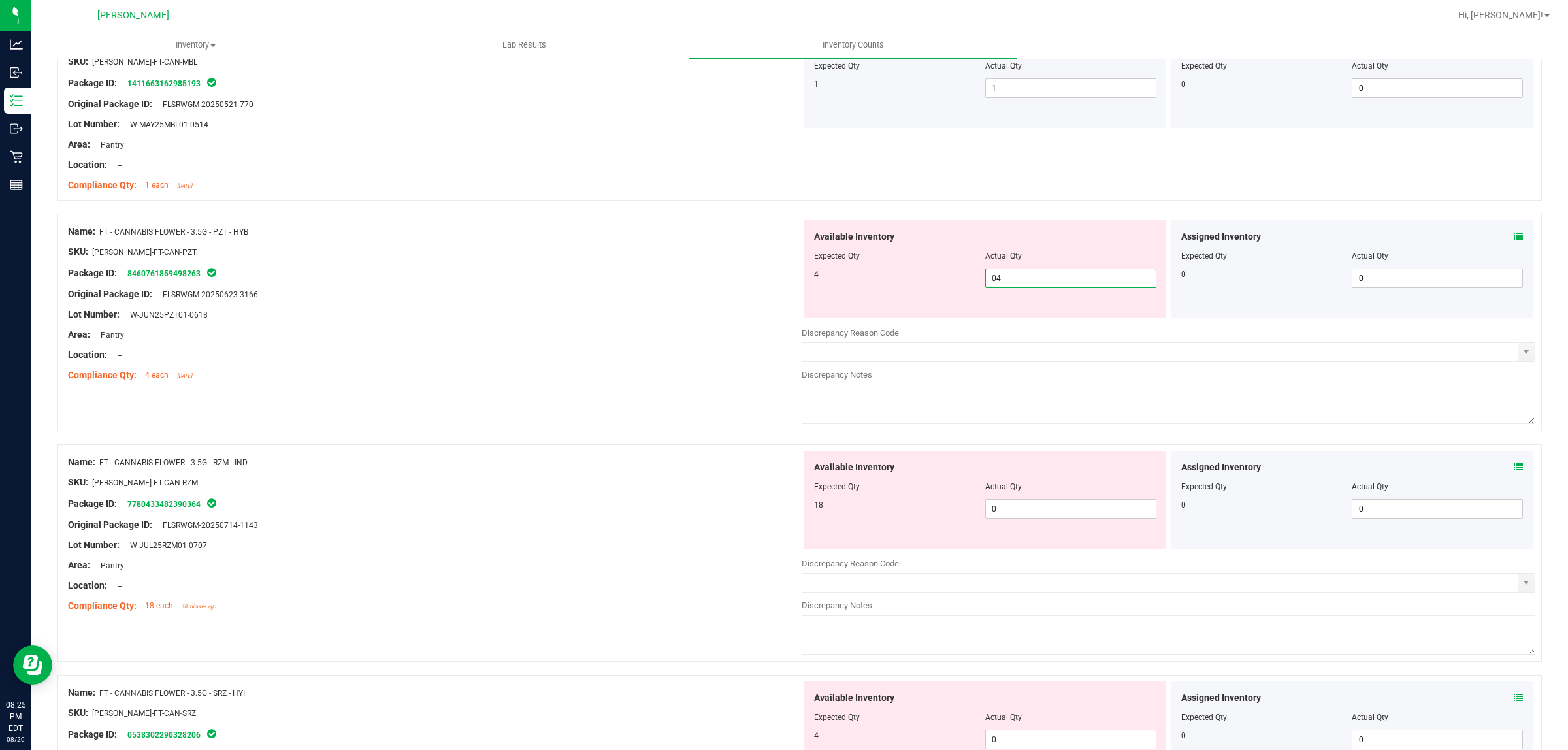
scroll to position [2613, 0]
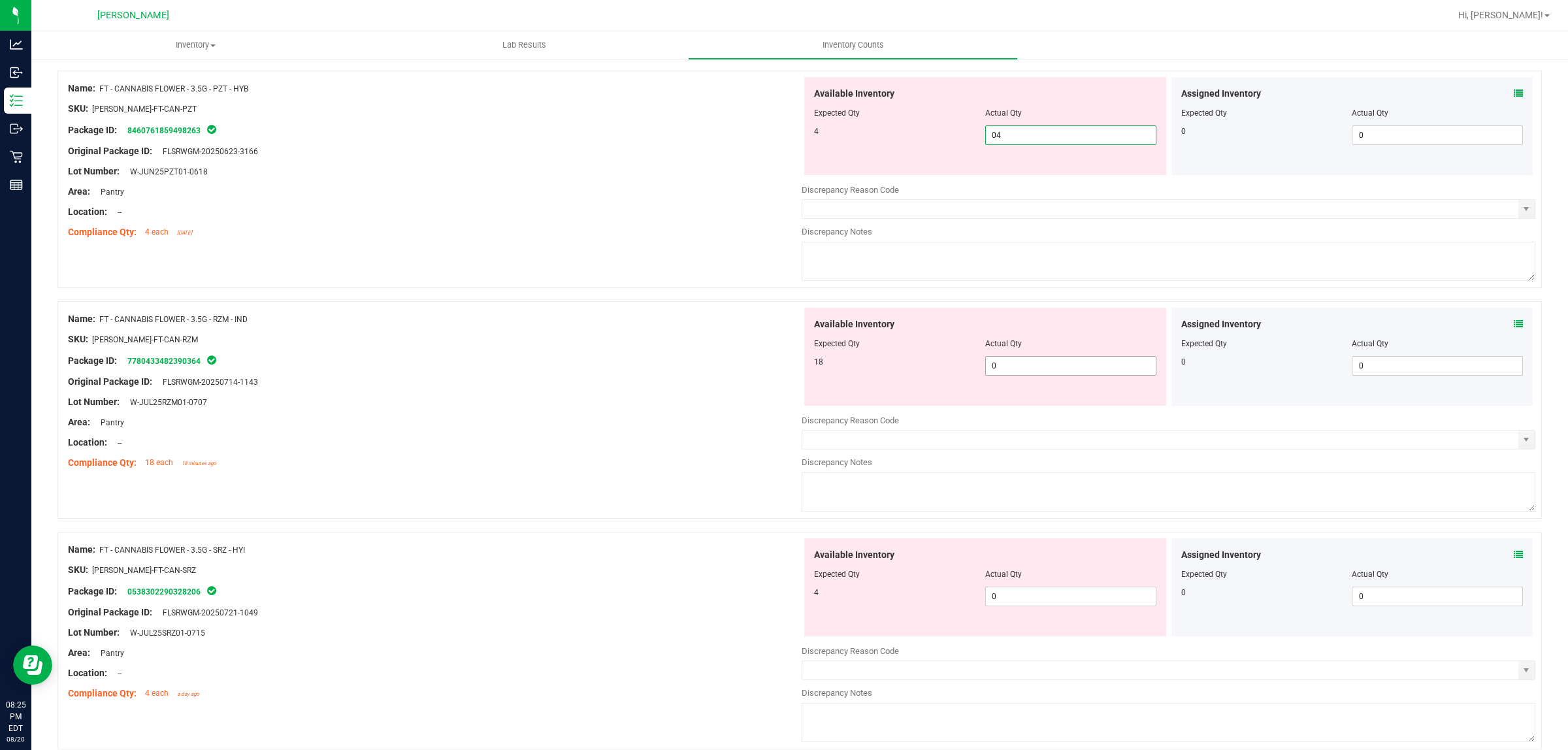
type input "4"
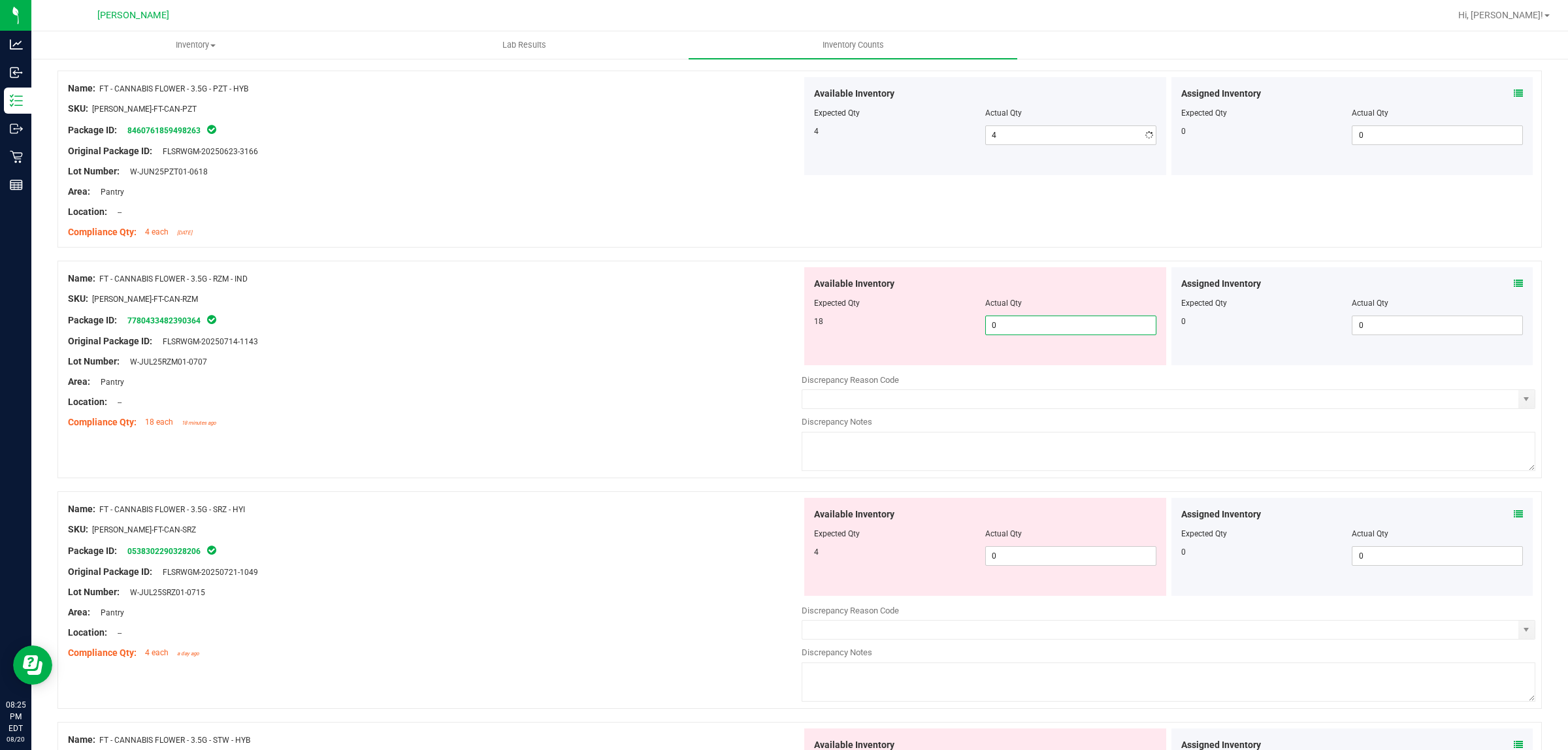
click at [1013, 371] on div "Available Inventory Expected Qty Actual Qty 18 0 0" at bounding box center [1169, 371] width 734 height 207
type input "018"
type input "18"
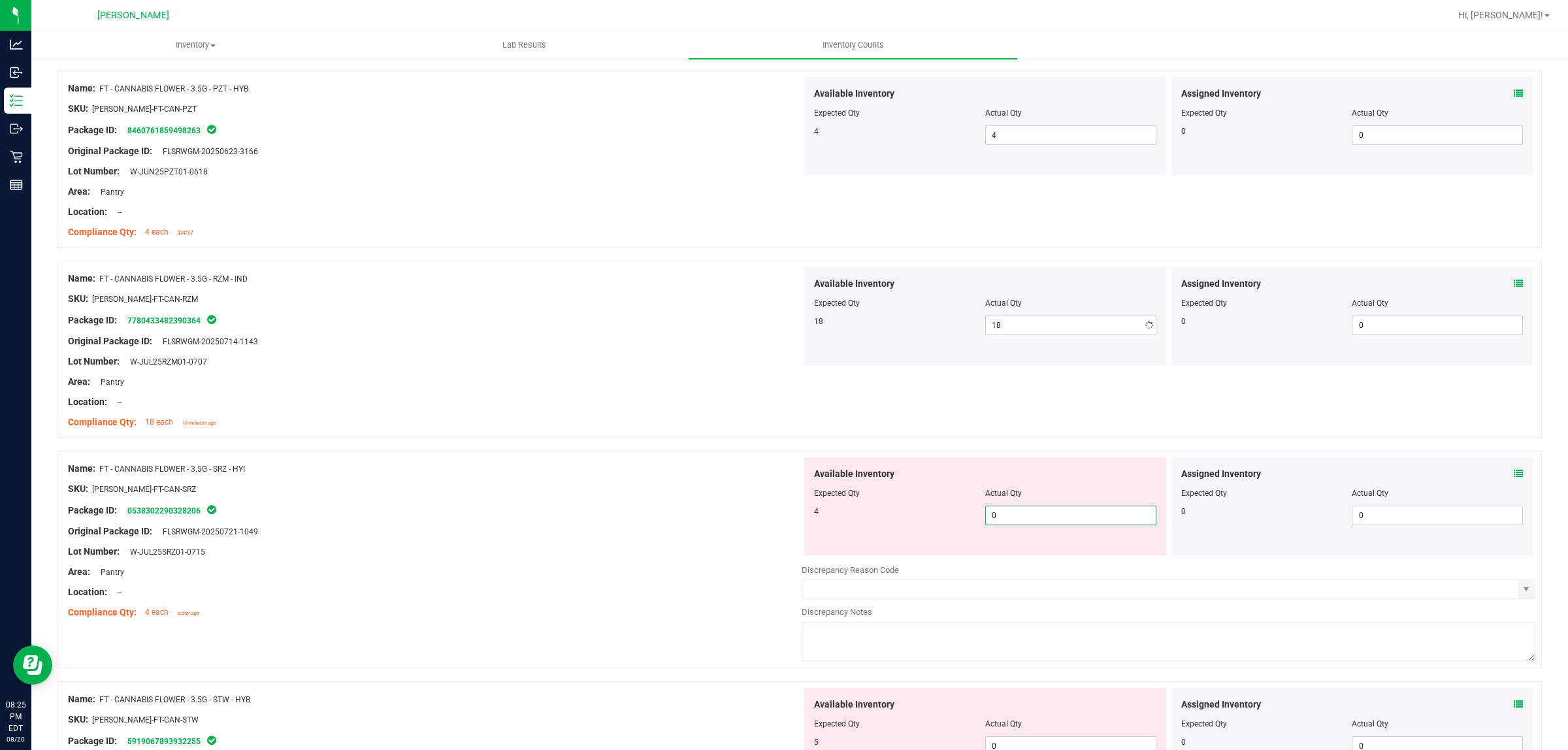
click at [1033, 564] on div "Available Inventory Expected Qty Actual Qty 4 0 0" at bounding box center [1169, 561] width 734 height 207
type input "04"
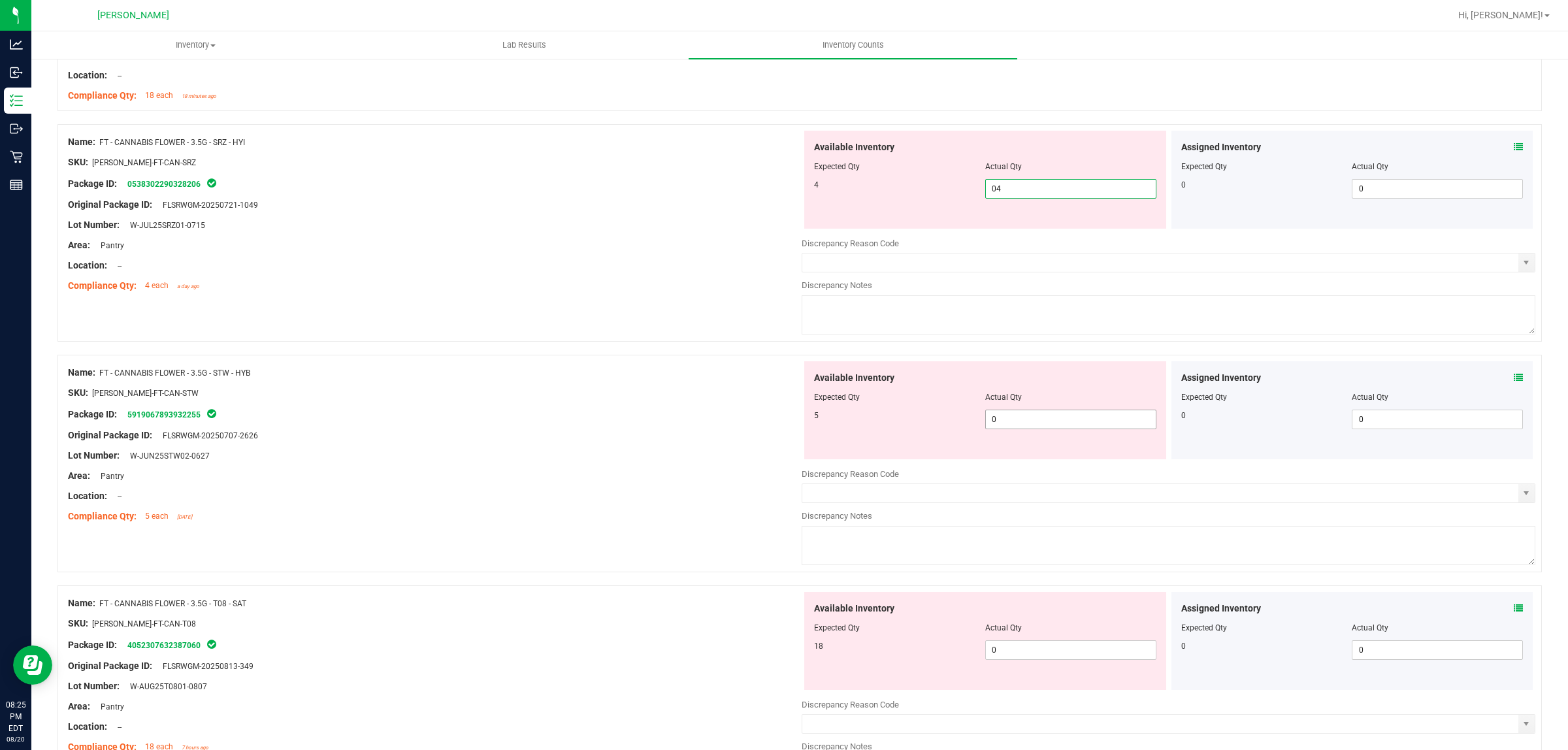
type input "4"
click at [1030, 416] on div "Available Inventory Expected Qty Actual Qty 5 0 0" at bounding box center [985, 410] width 362 height 98
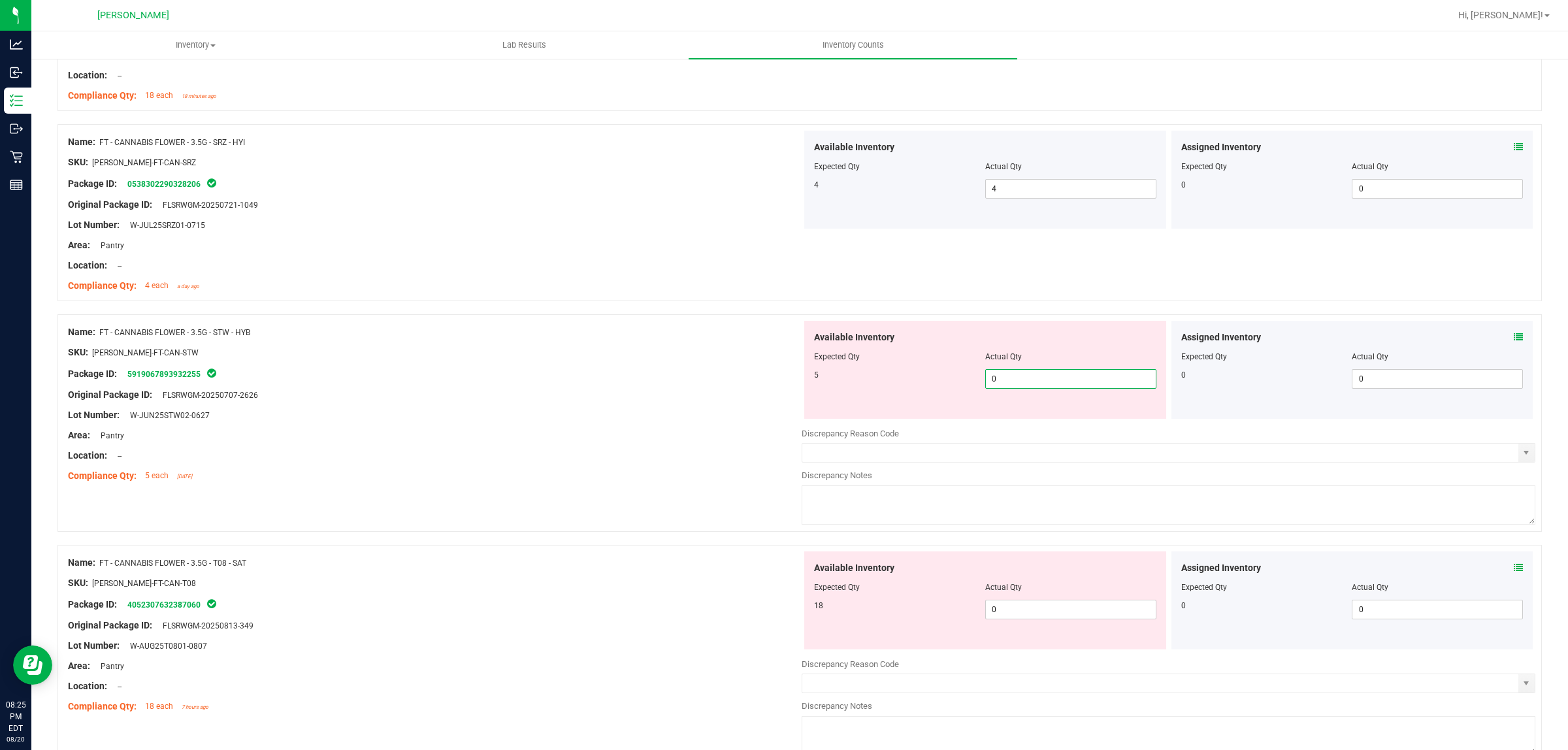
type input "05"
type input "5"
click at [1031, 611] on div "Available Inventory Expected Qty Actual Qty 18 0 0" at bounding box center [985, 600] width 362 height 98
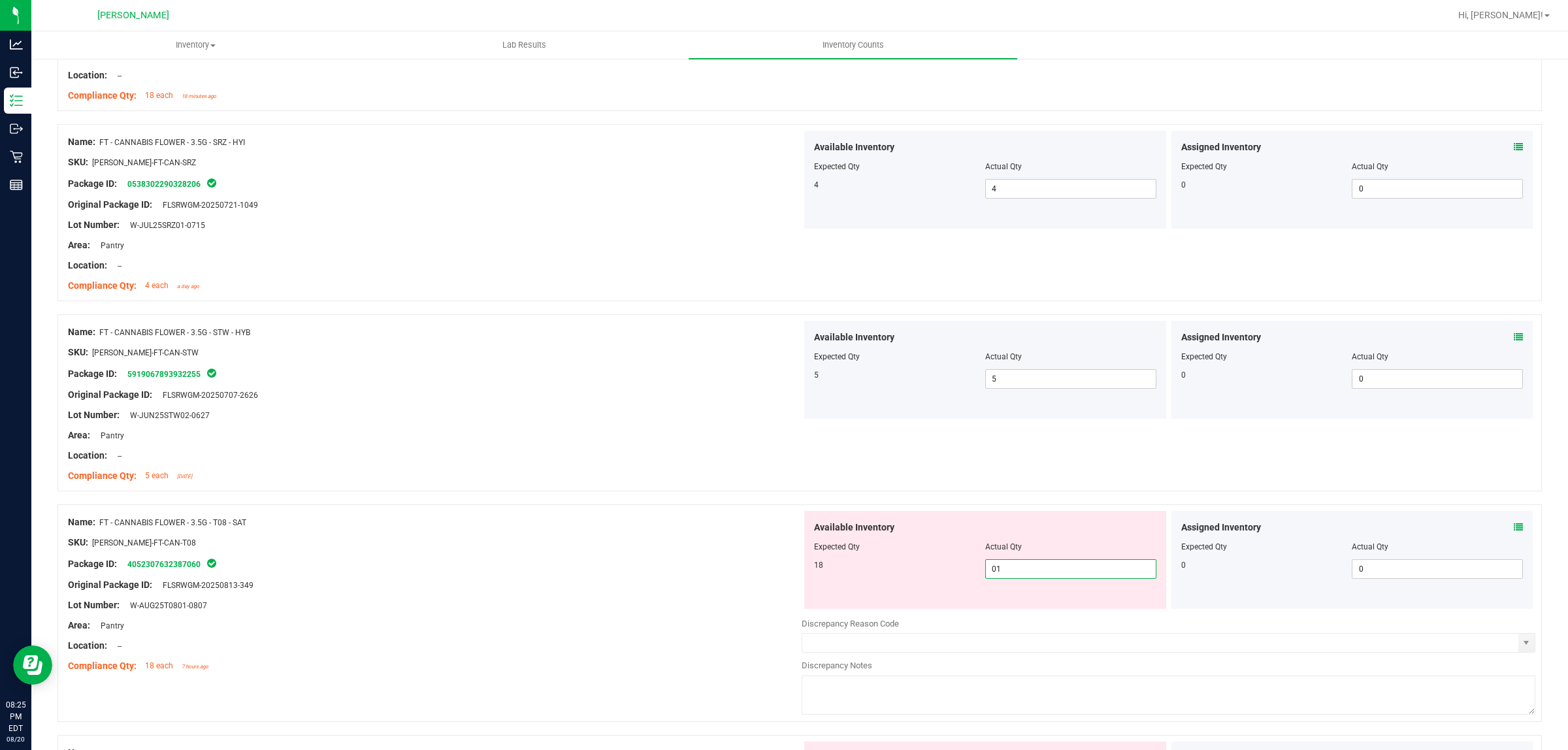
type input "018"
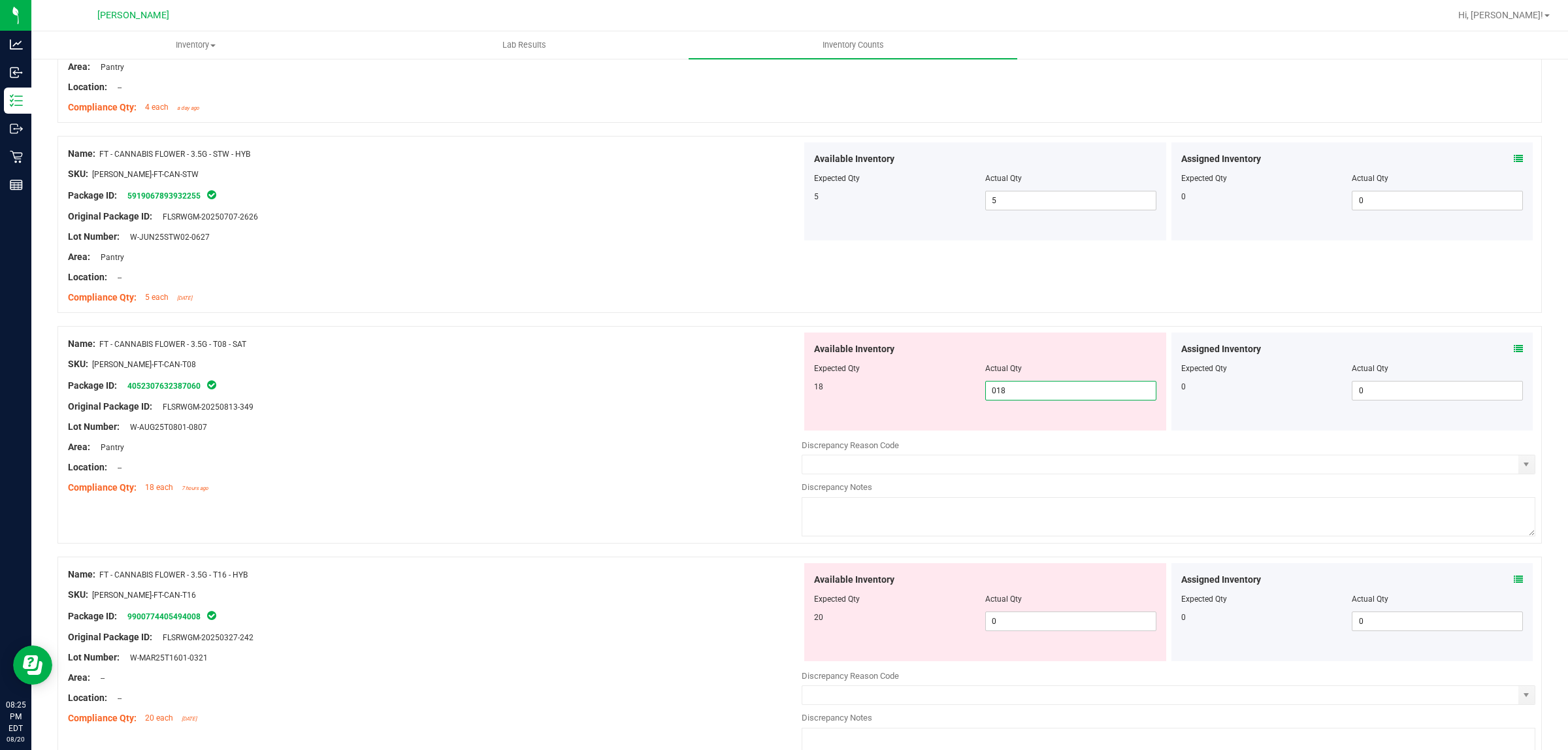
scroll to position [3266, 0]
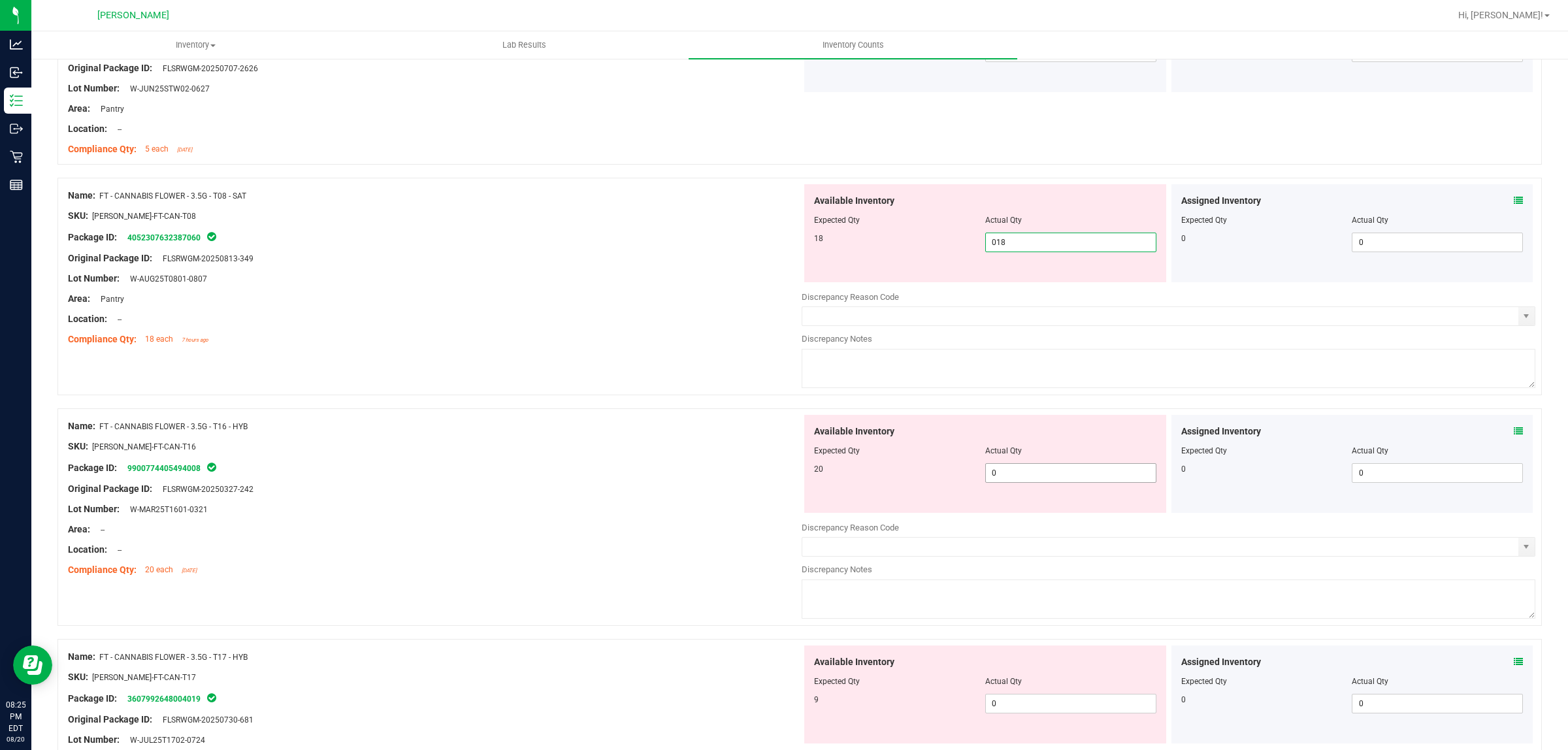
type input "18"
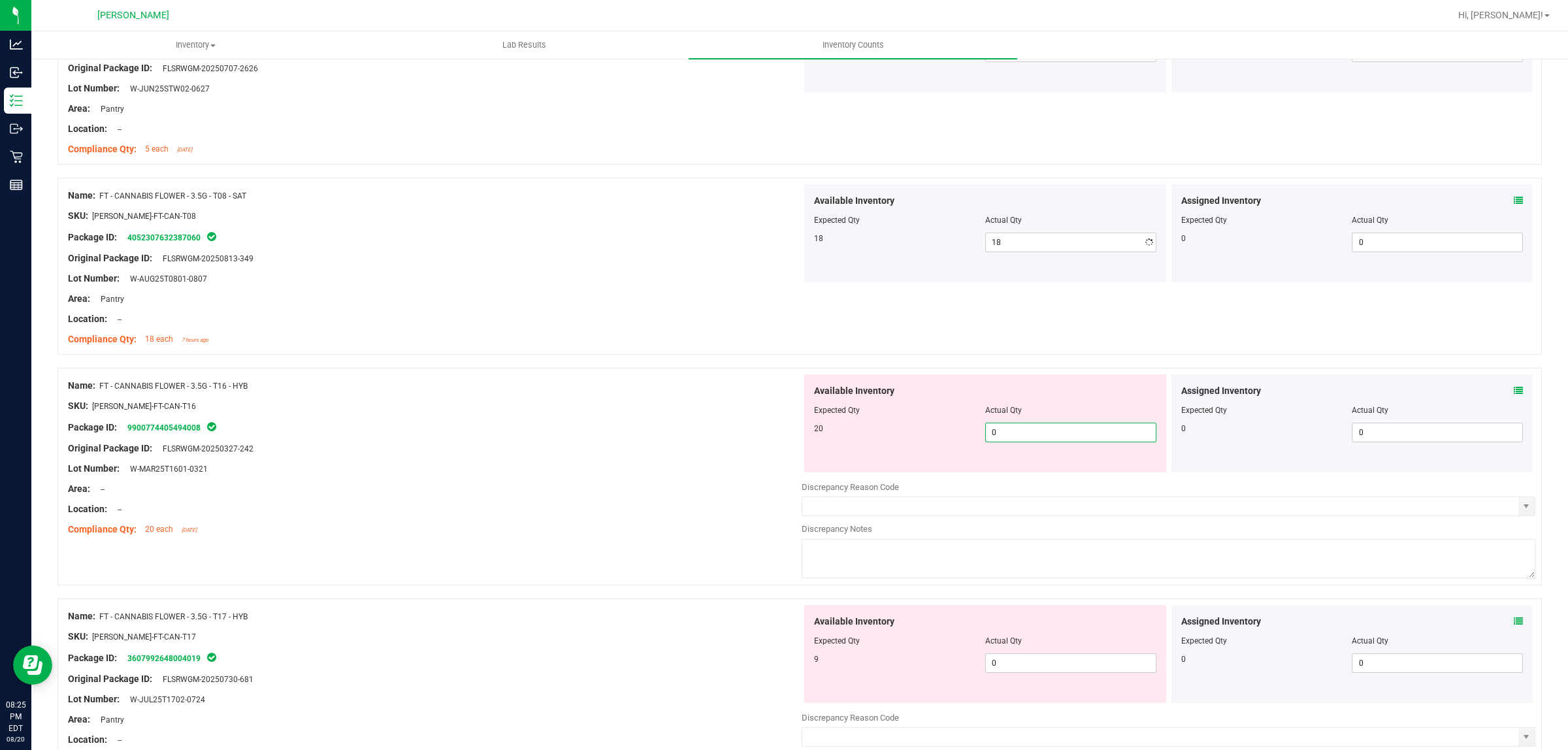
click at [1022, 482] on div "Available Inventory Expected Qty Actual Qty 20 0 0" at bounding box center [1169, 478] width 734 height 207
type input "020"
type input "20"
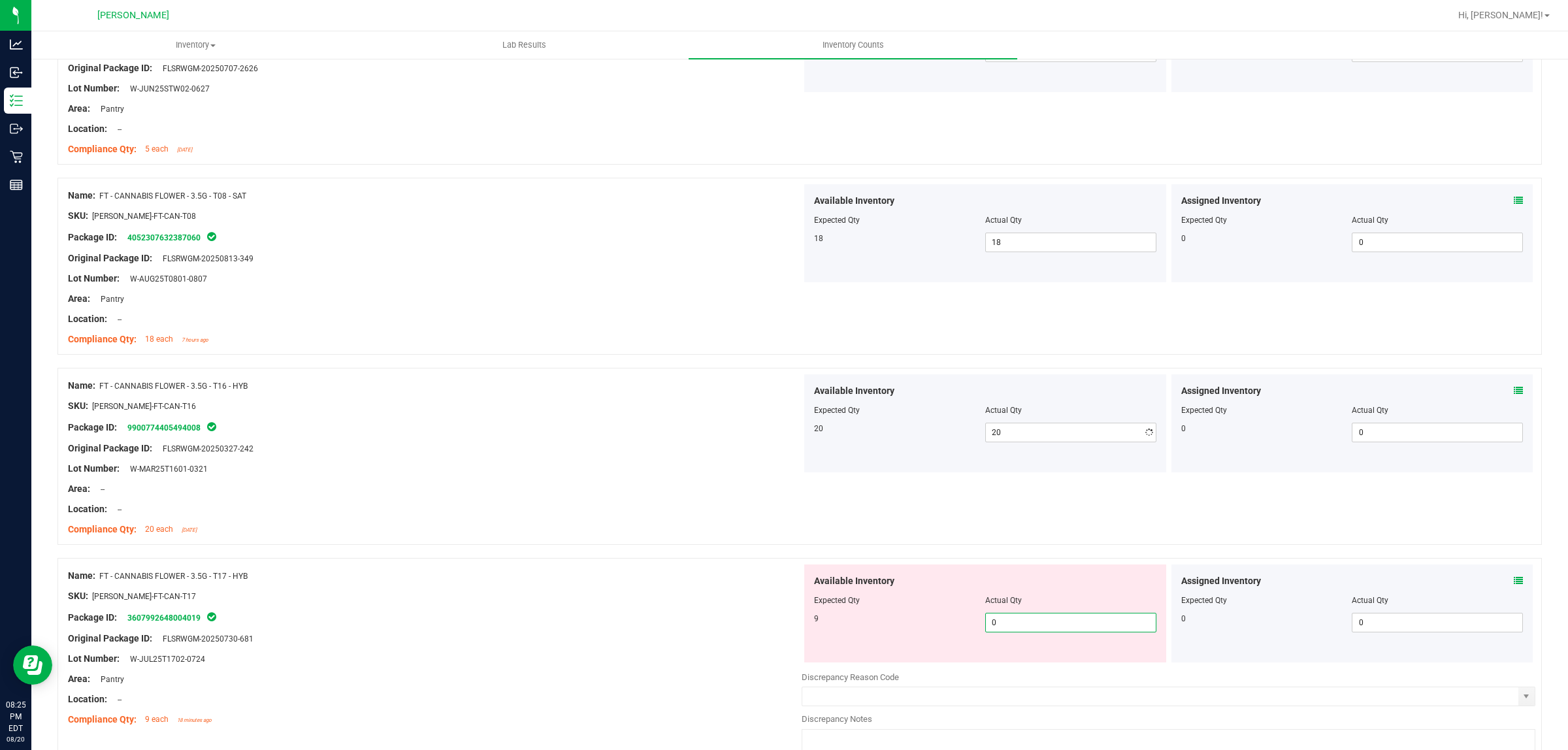
click at [1030, 671] on div "Available Inventory Expected Qty Actual Qty 9 0 0" at bounding box center [1169, 668] width 734 height 207
type input "09"
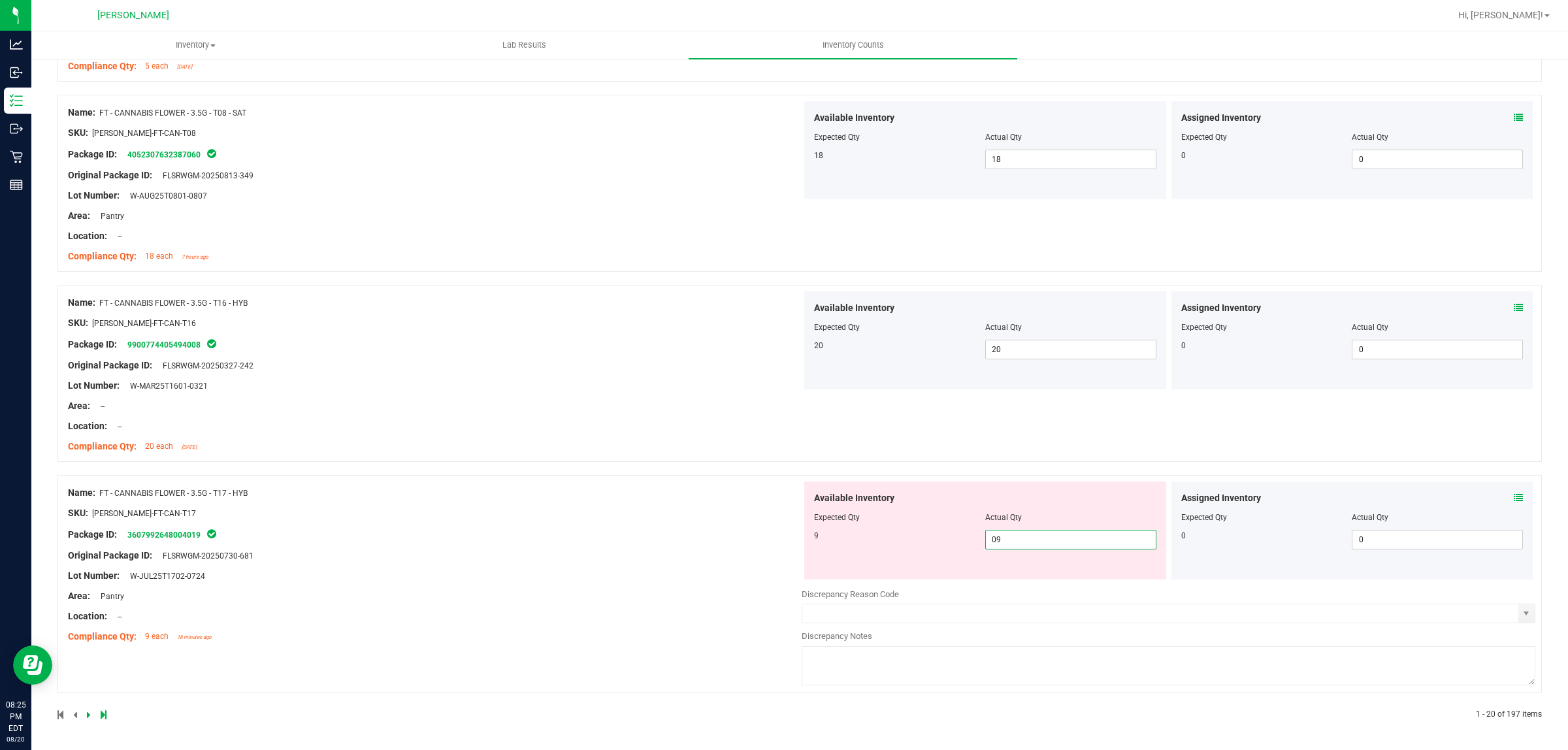
type input "9"
click at [514, 592] on div "Name: FT - CANNABIS FLOWER - 3.5G - T17 - HYB SKU: [PERSON_NAME]-FT-CAN-T17 Pac…" at bounding box center [435, 564] width 734 height 166
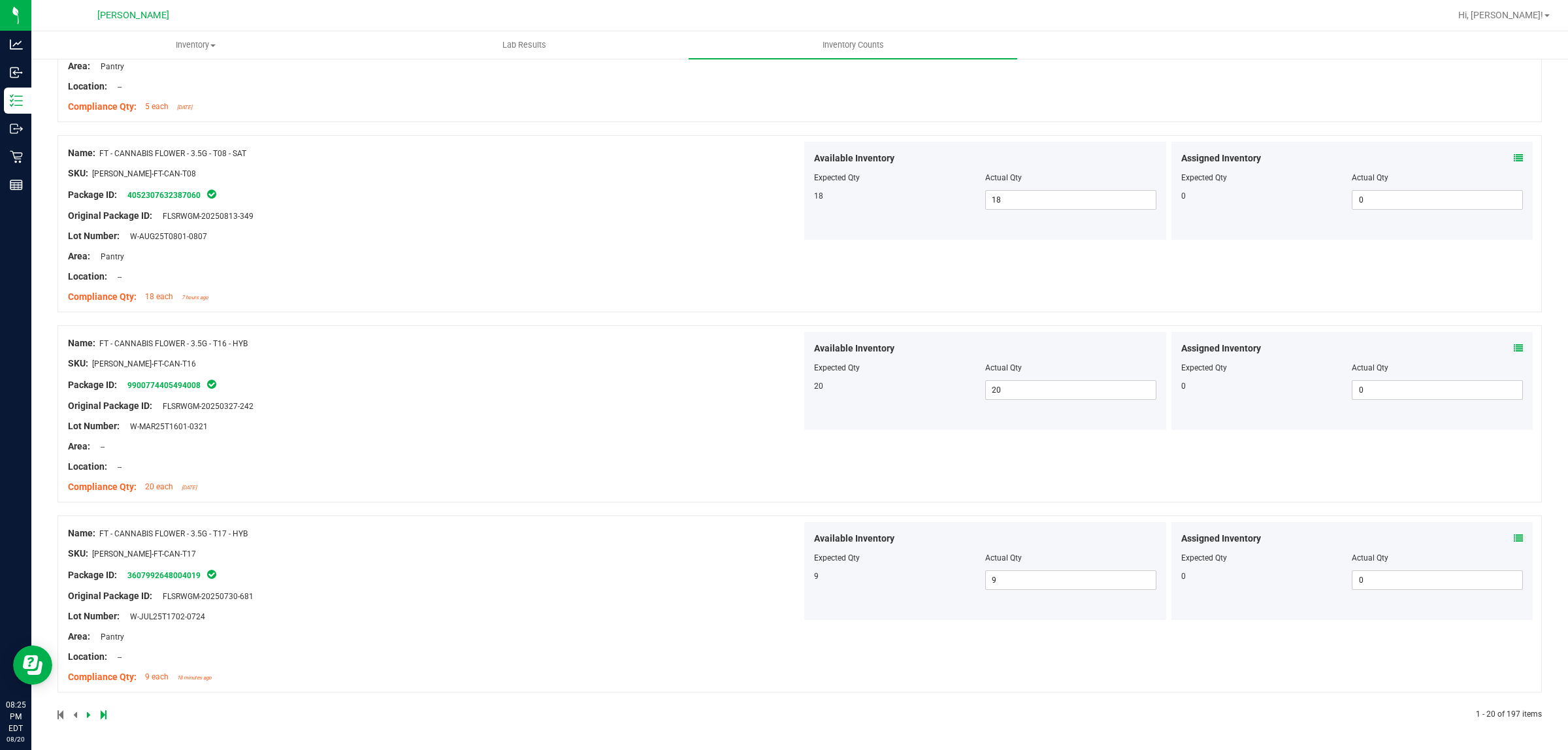
click at [88, 712] on icon at bounding box center [88, 714] width 4 height 8
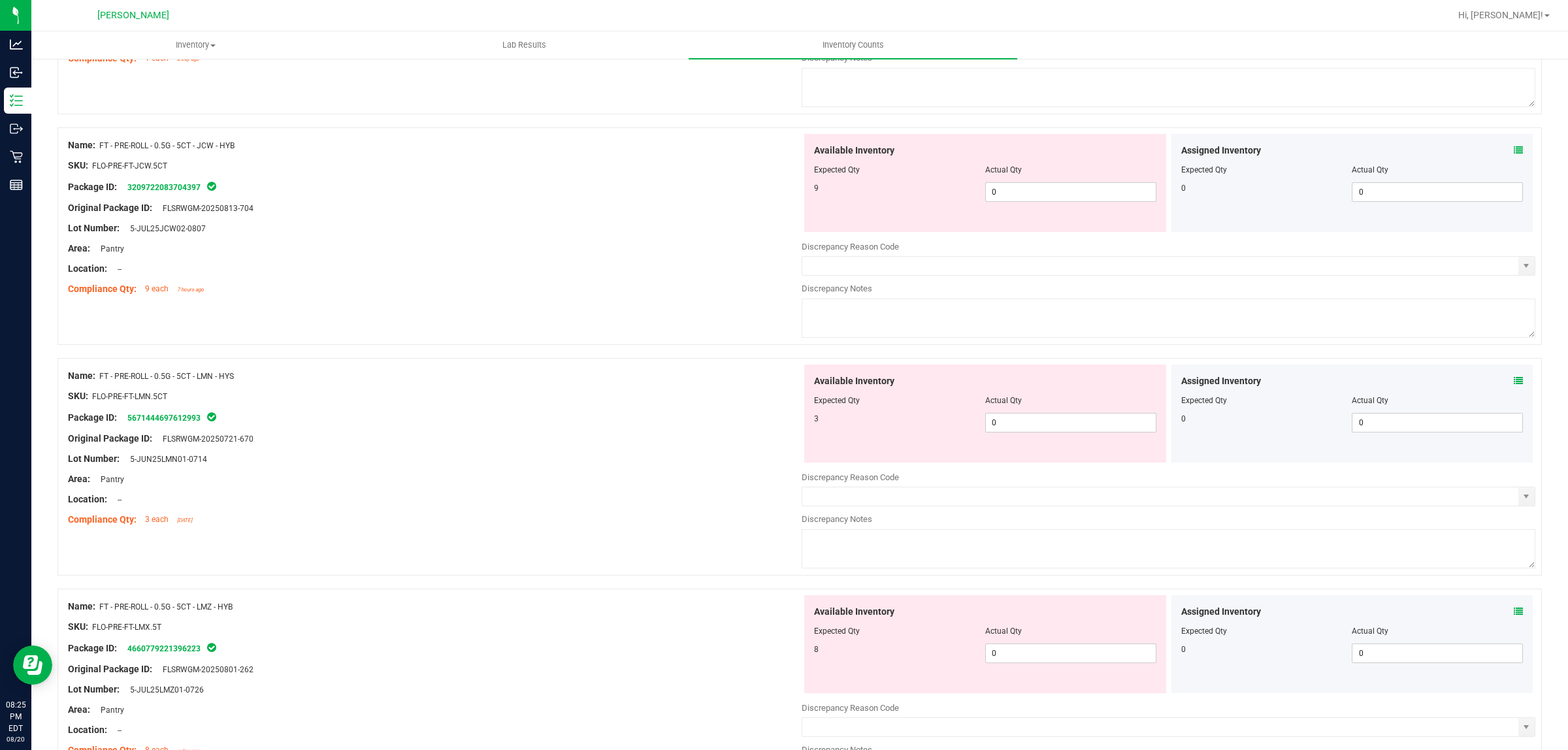
scroll to position [0, 0]
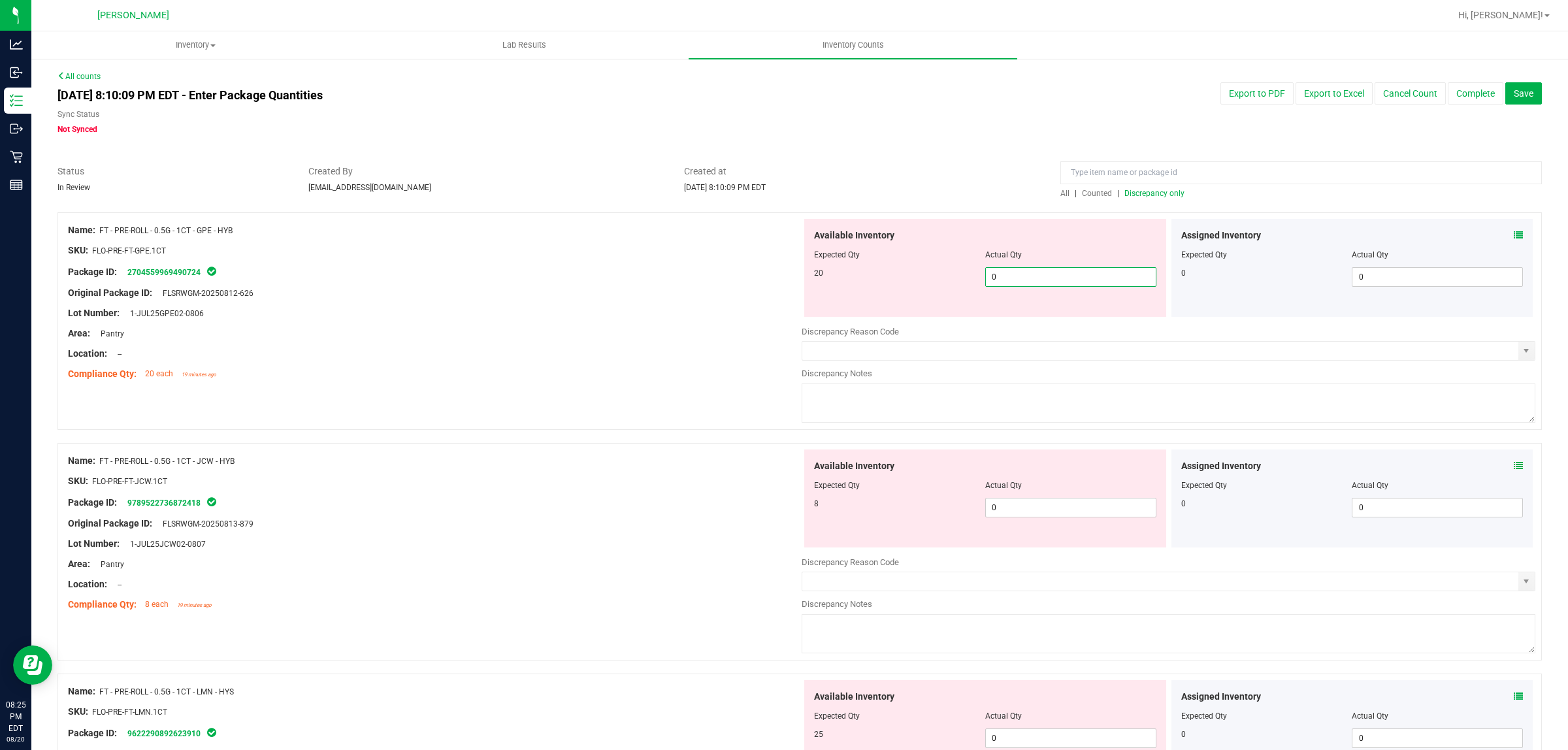
click at [1013, 280] on span "0 0" at bounding box center [1071, 277] width 171 height 19
type input "020"
type input "20"
type input "08"
click at [1059, 513] on div "Available Inventory Expected Qty Actual Qty 8 08 0" at bounding box center [1169, 553] width 734 height 207
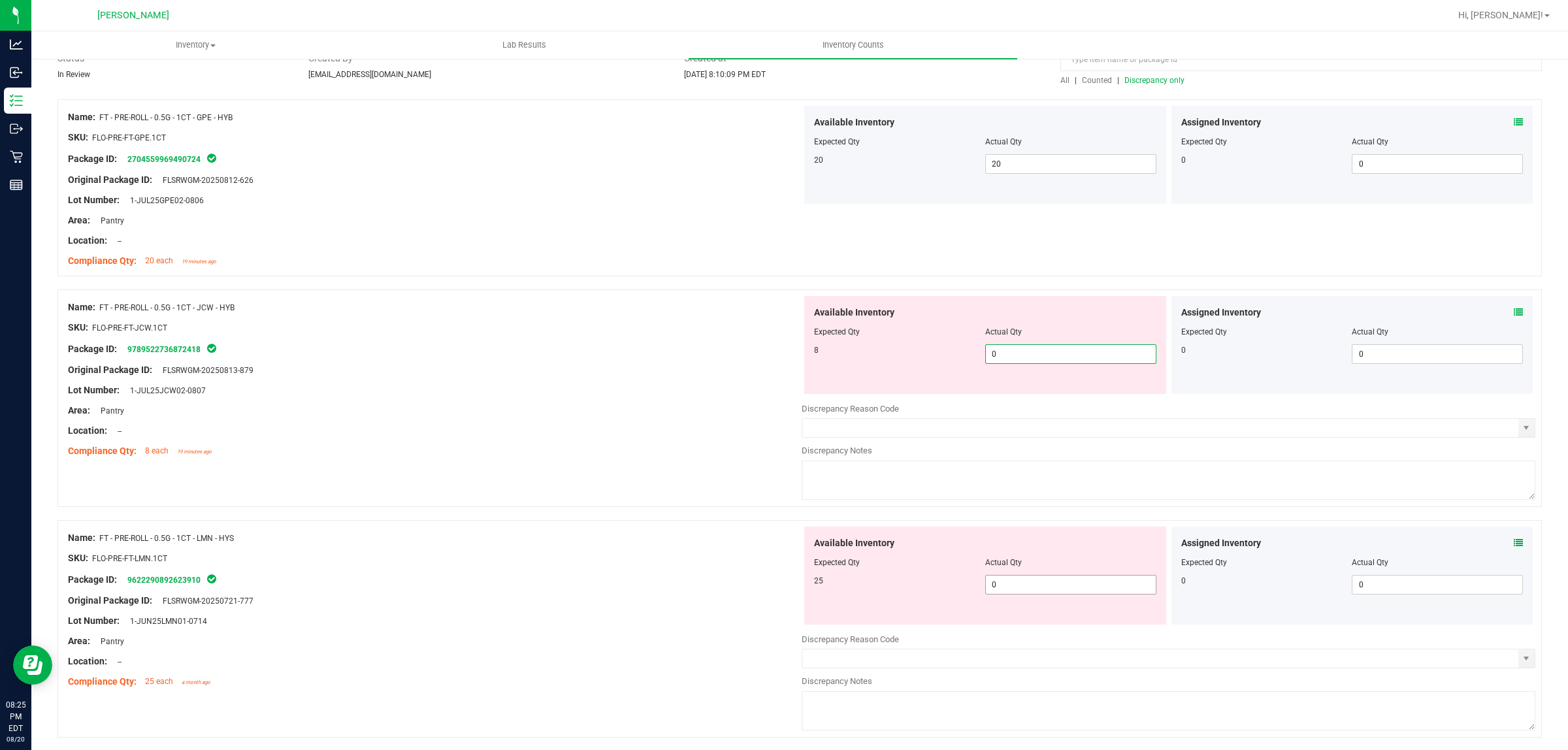
scroll to position [245, 0]
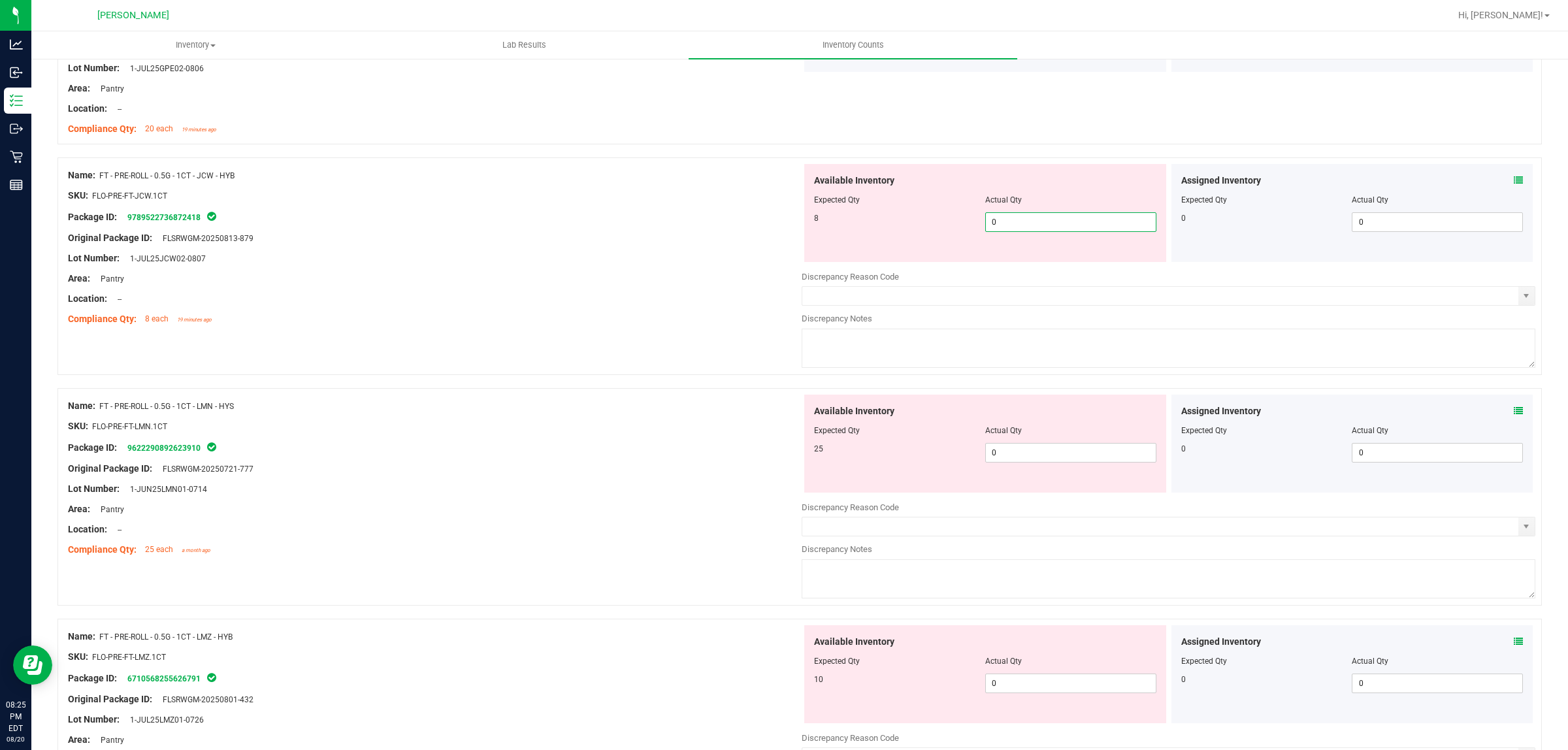
type input "08"
type input "8"
click at [1005, 447] on div "Available Inventory Expected Qty Actual Qty 25 0 0" at bounding box center [985, 444] width 362 height 98
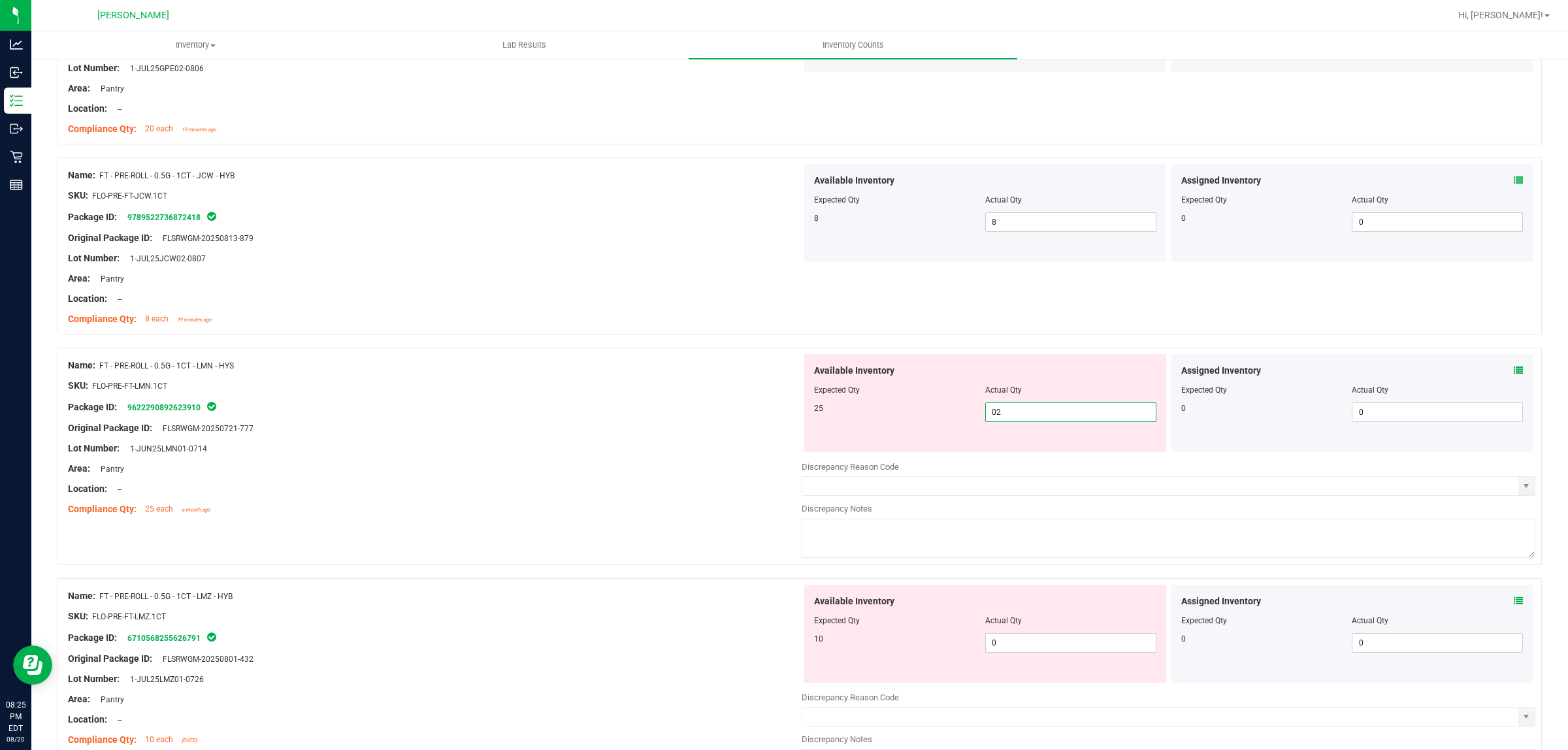
type input "025"
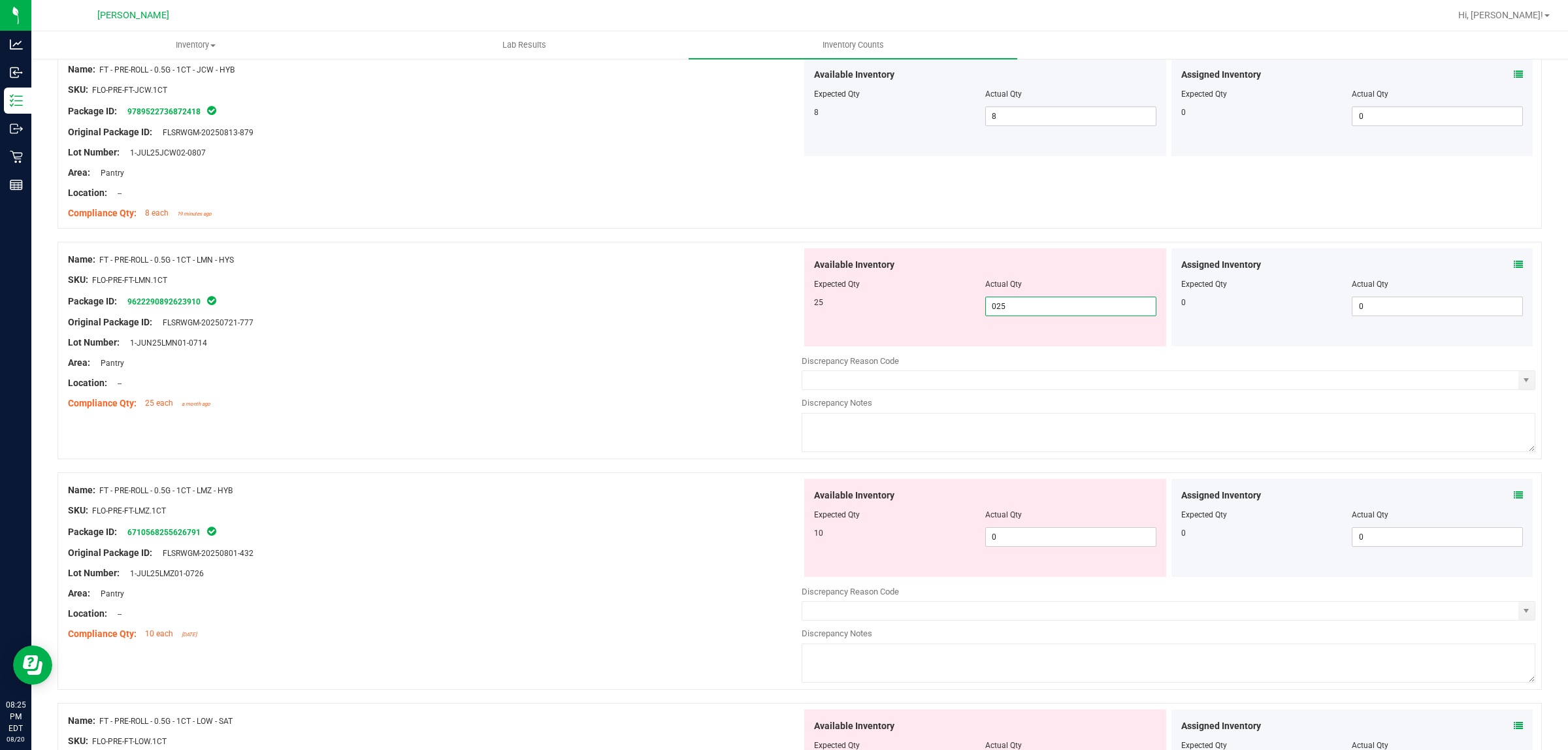
scroll to position [490, 0]
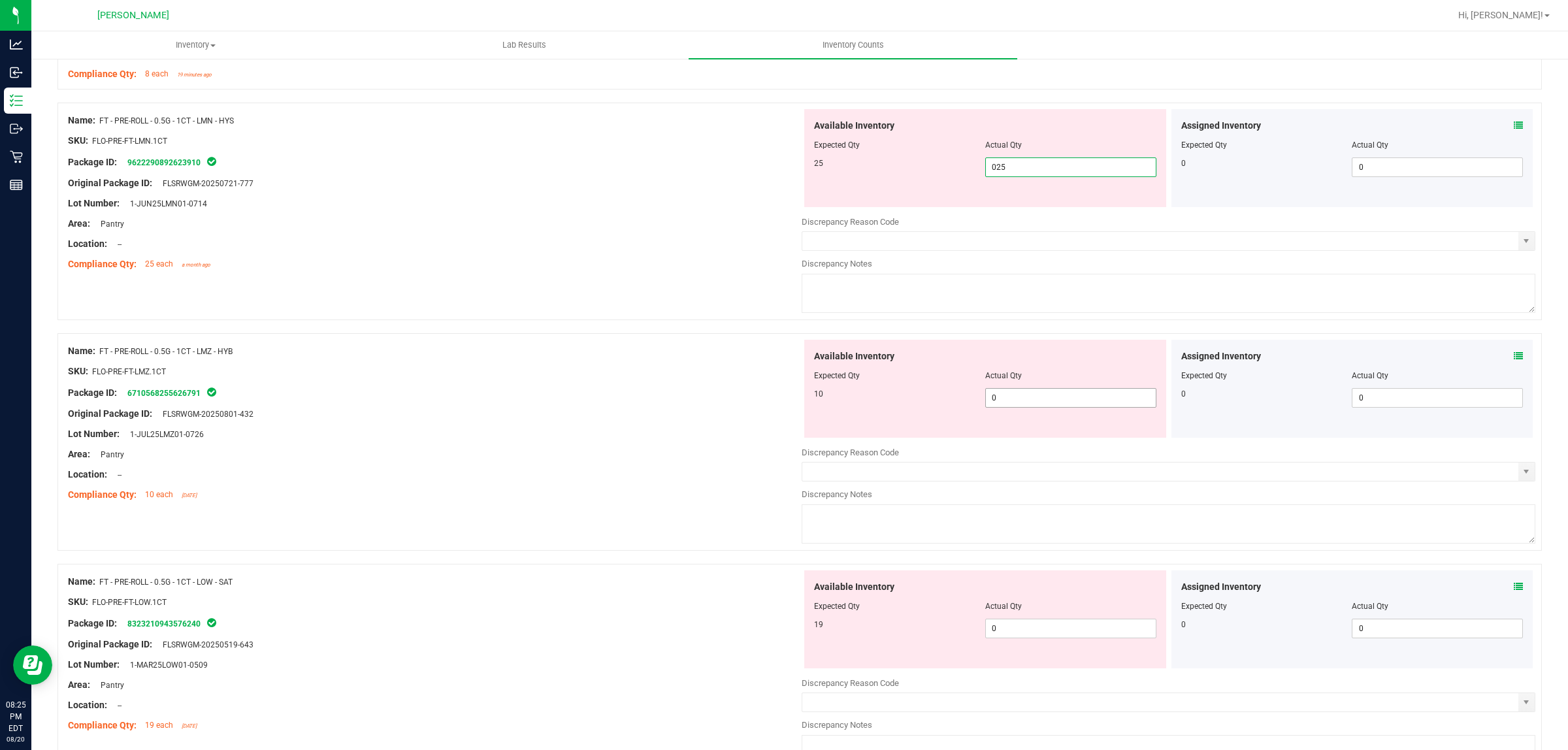
type input "25"
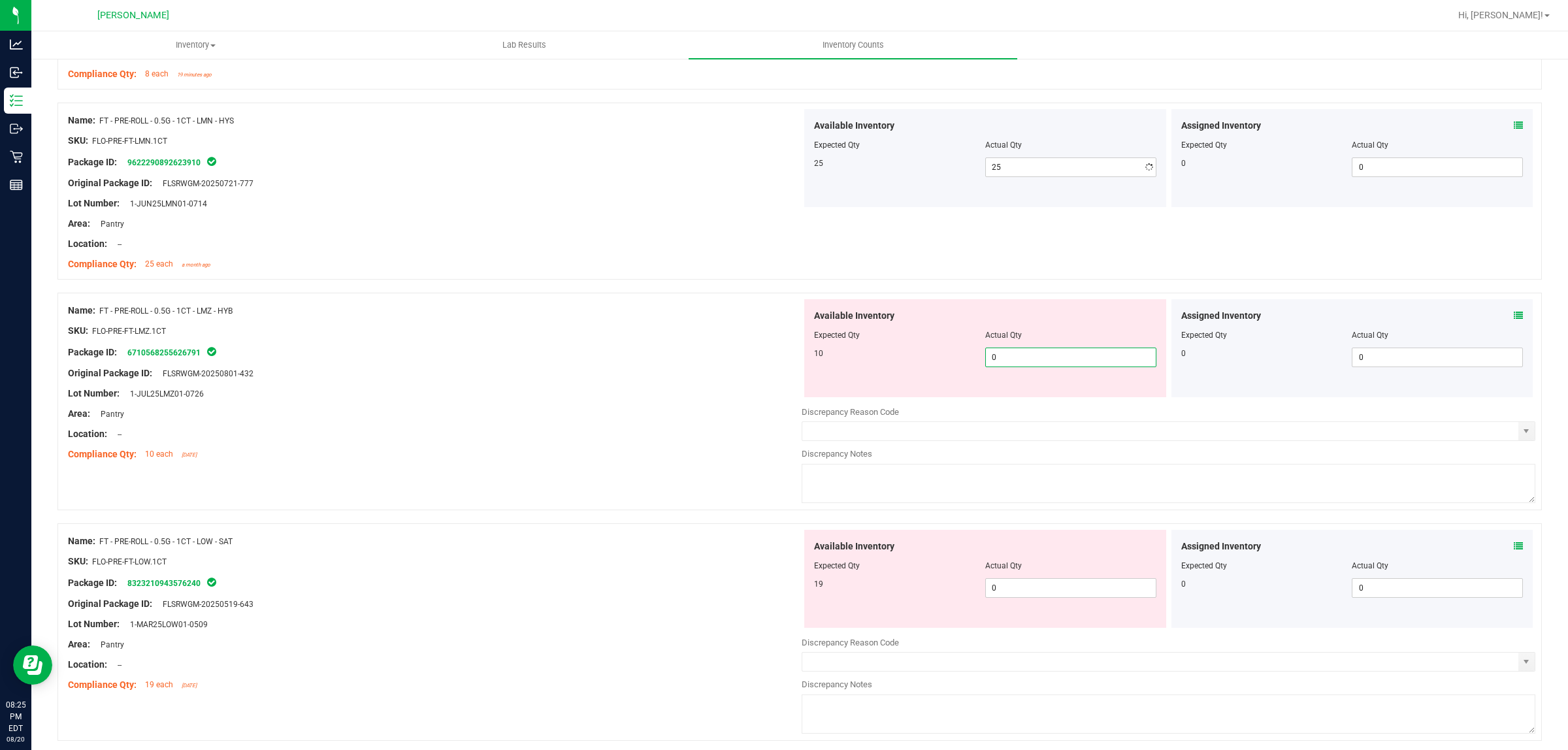
click at [1033, 395] on div "Available Inventory Expected Qty Actual Qty 10 0 0" at bounding box center [985, 349] width 362 height 98
type input "010"
type input "10"
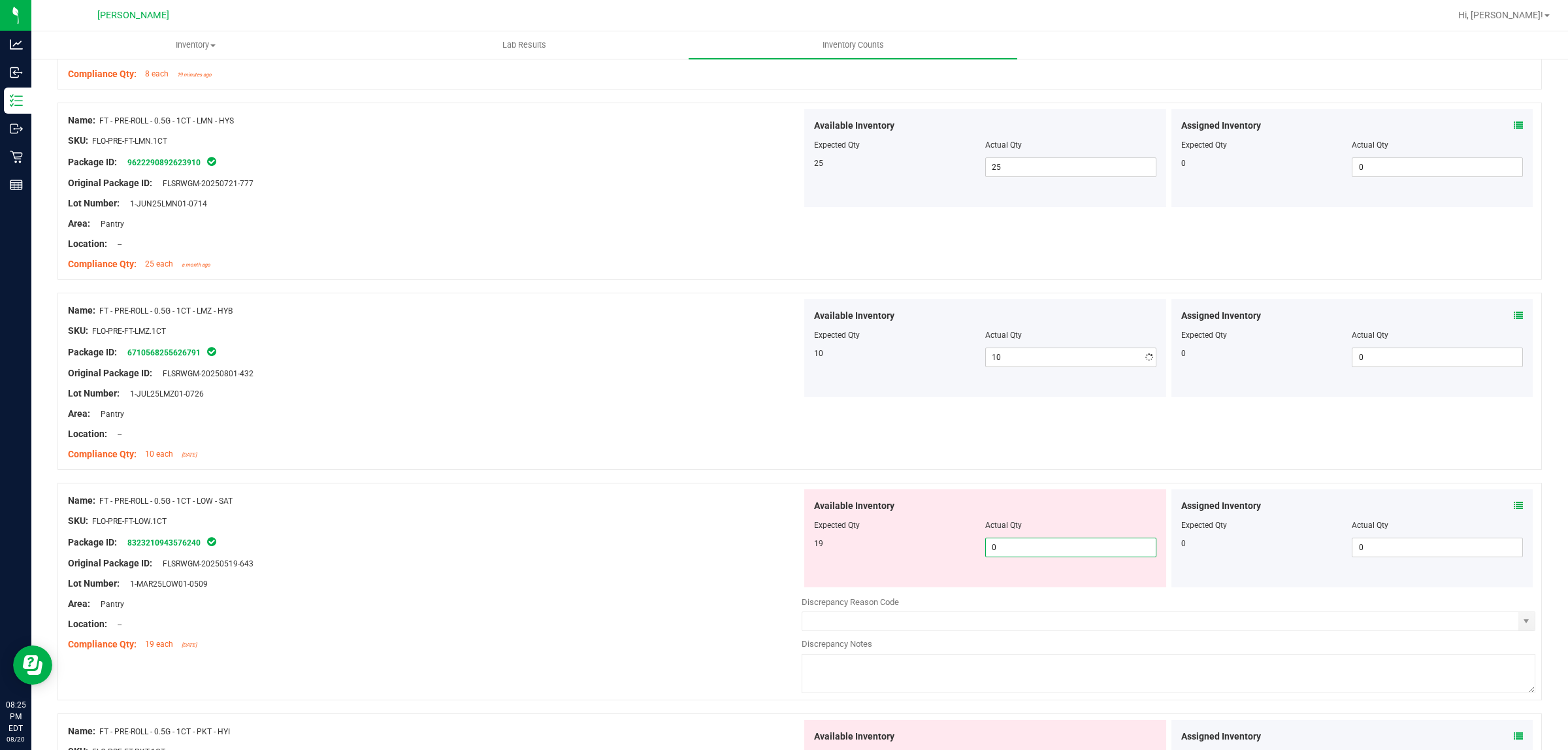
click at [1040, 595] on div "Available Inventory Expected Qty Actual Qty 19 0 0" at bounding box center [1169, 593] width 734 height 207
type input "019"
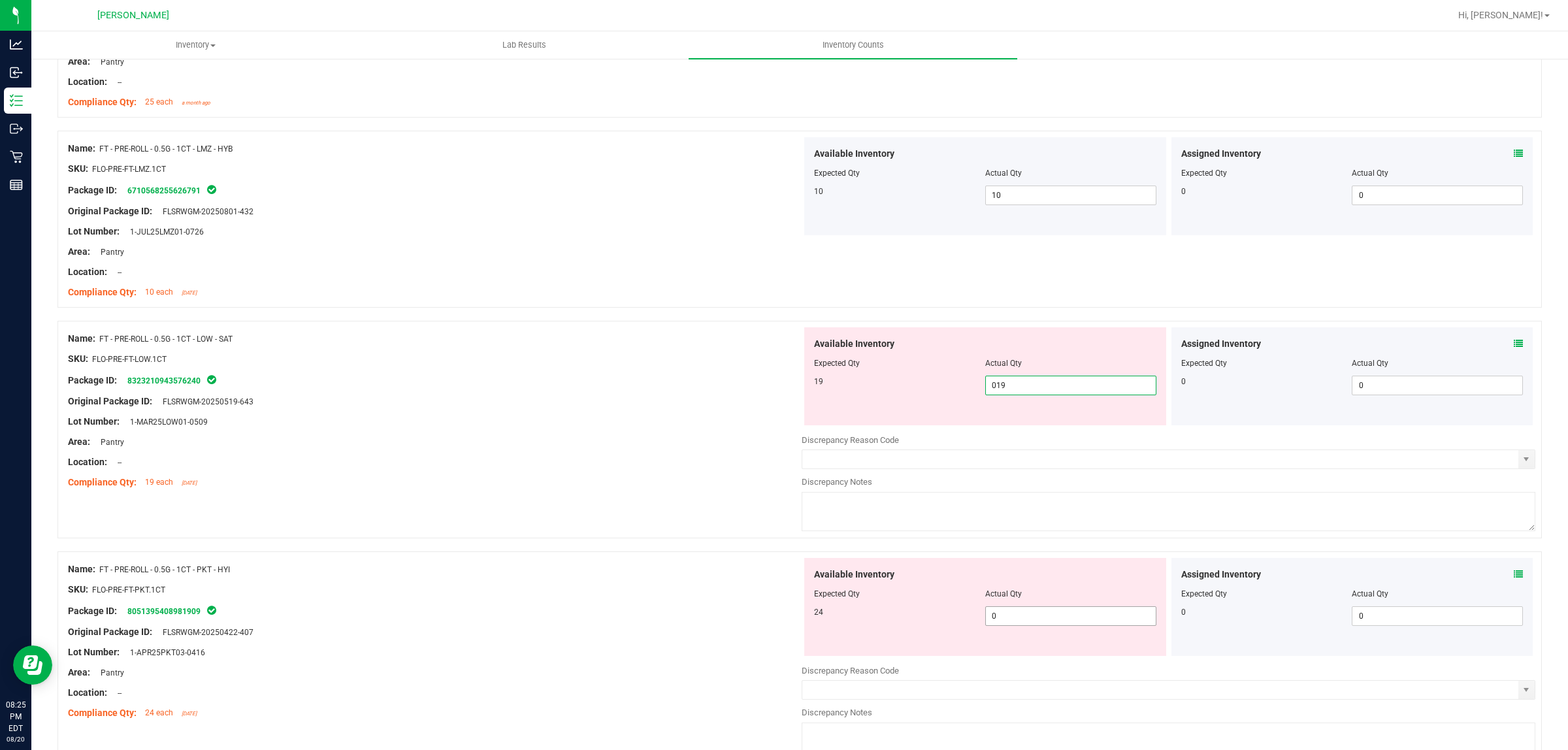
scroll to position [653, 0]
type input "19"
click at [992, 614] on div "Available Inventory Expected Qty Actual Qty 24 0 0" at bounding box center [985, 605] width 362 height 98
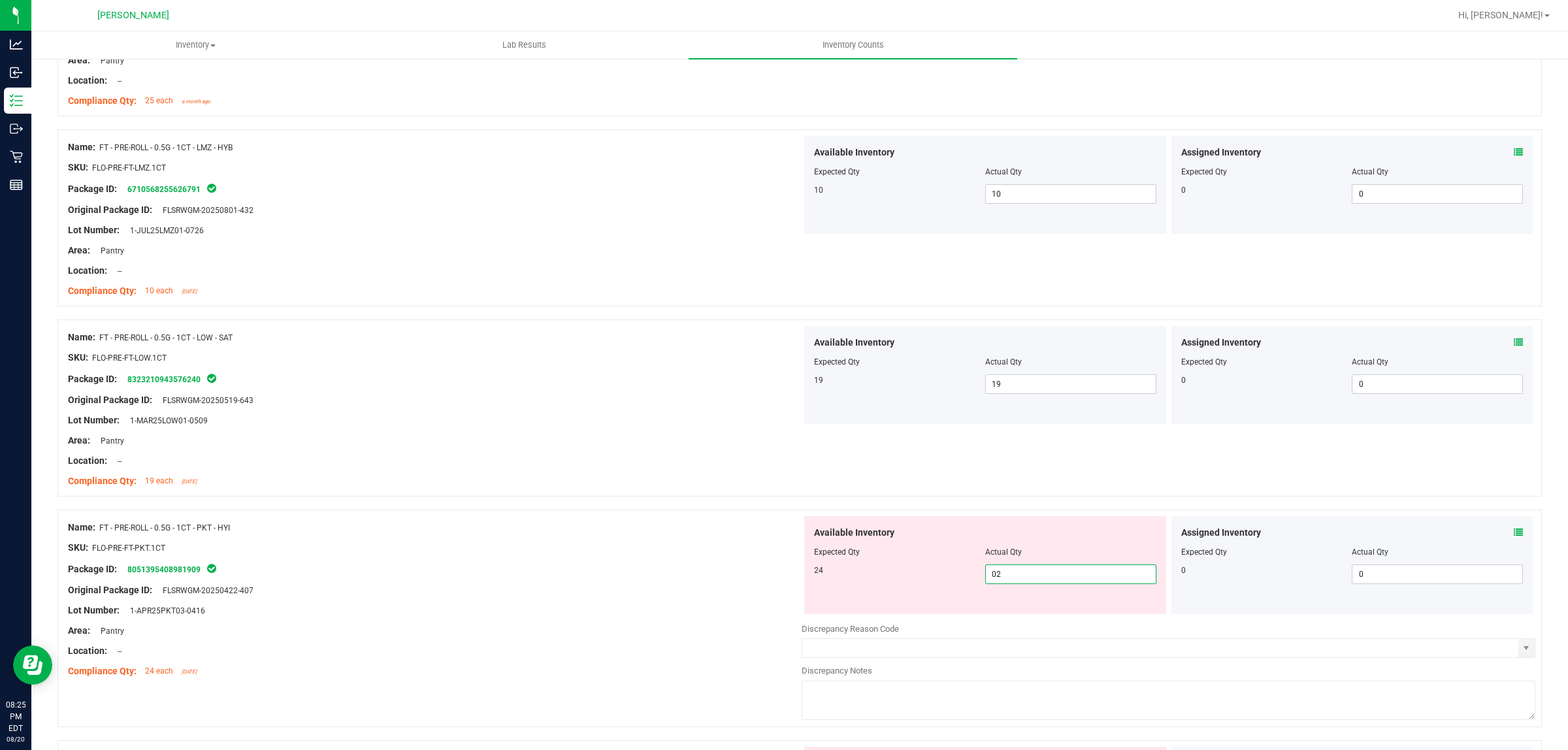
type input "024"
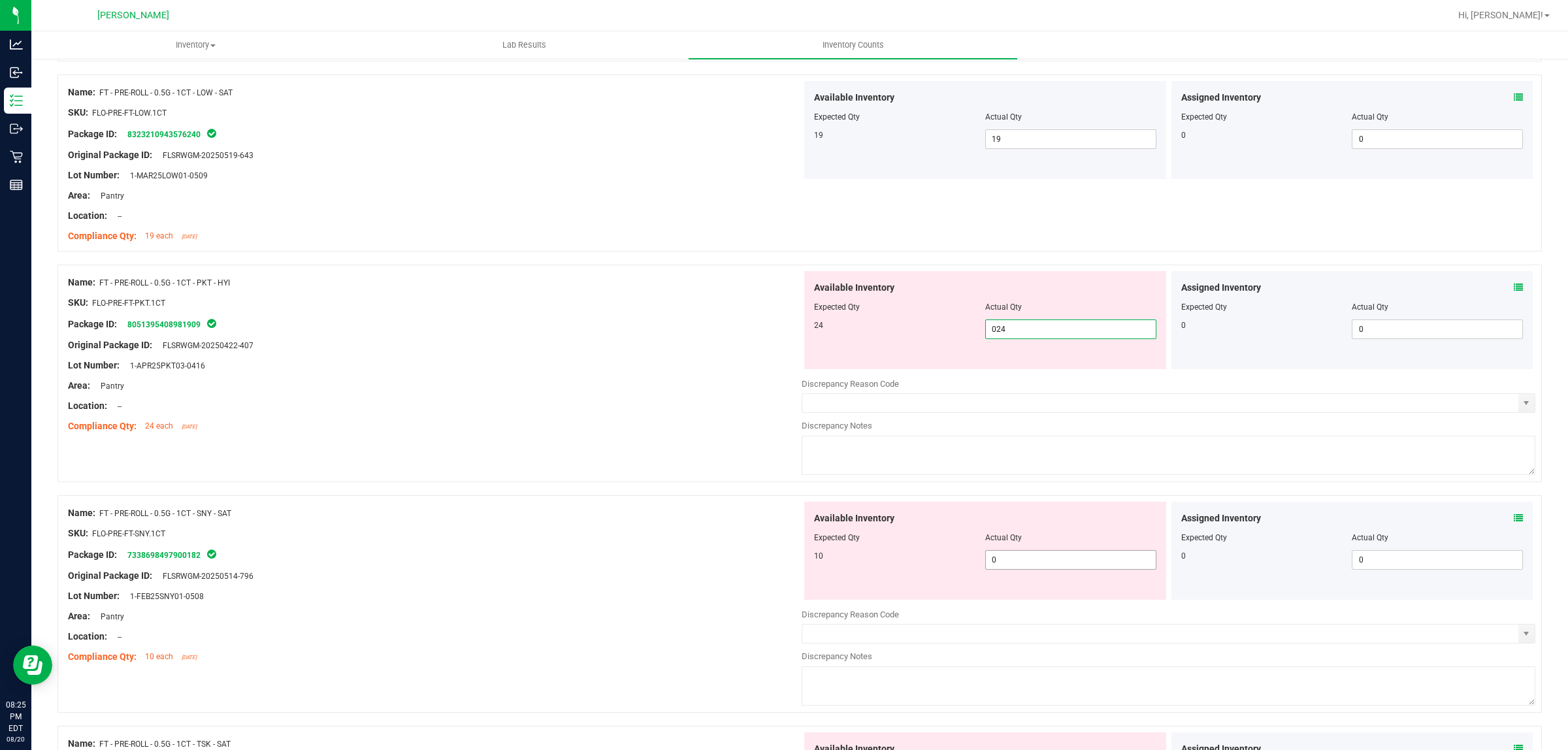
type input "24"
click at [1022, 569] on div "Available Inventory Expected Qty Actual Qty 10 0 0" at bounding box center [1169, 605] width 734 height 207
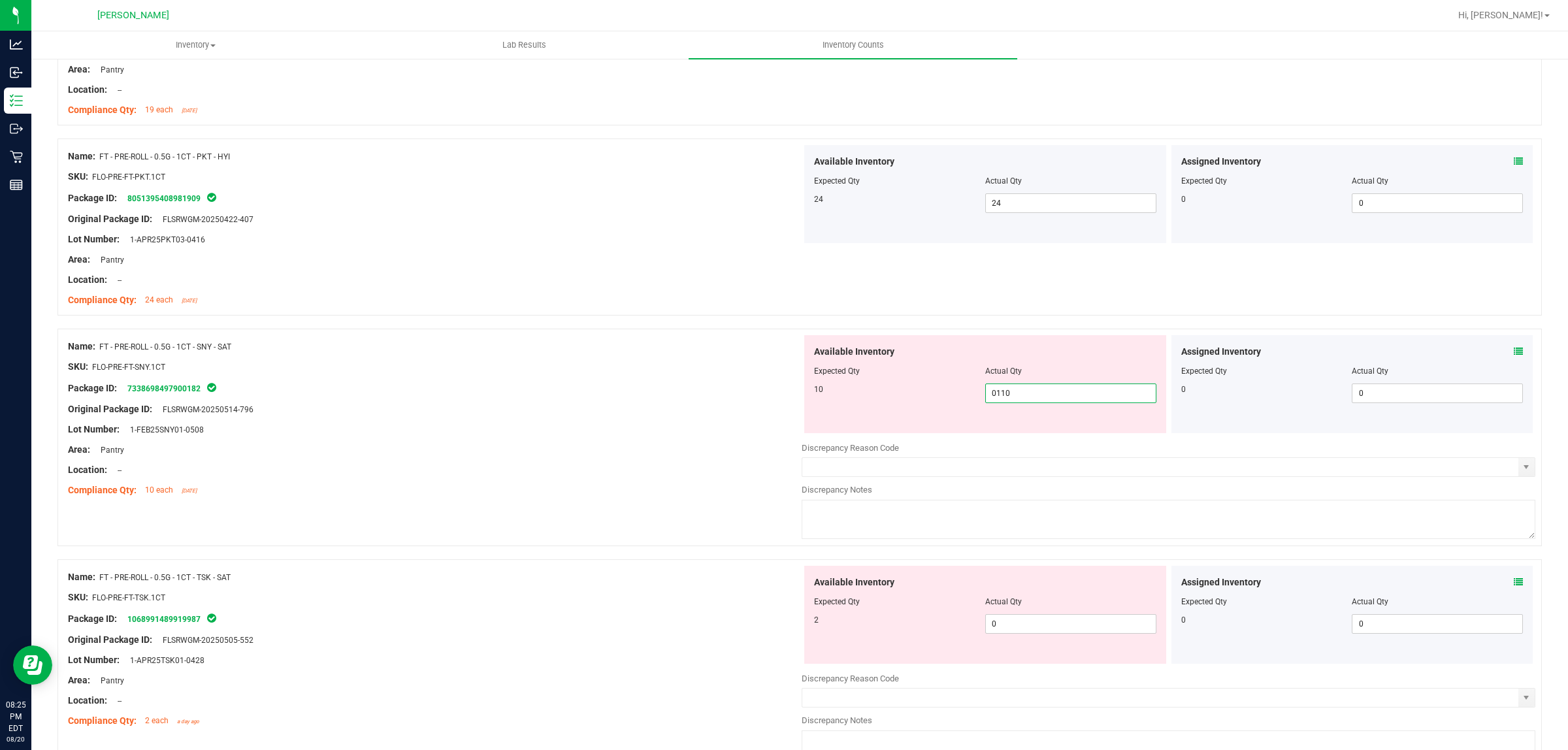
scroll to position [1224, 0]
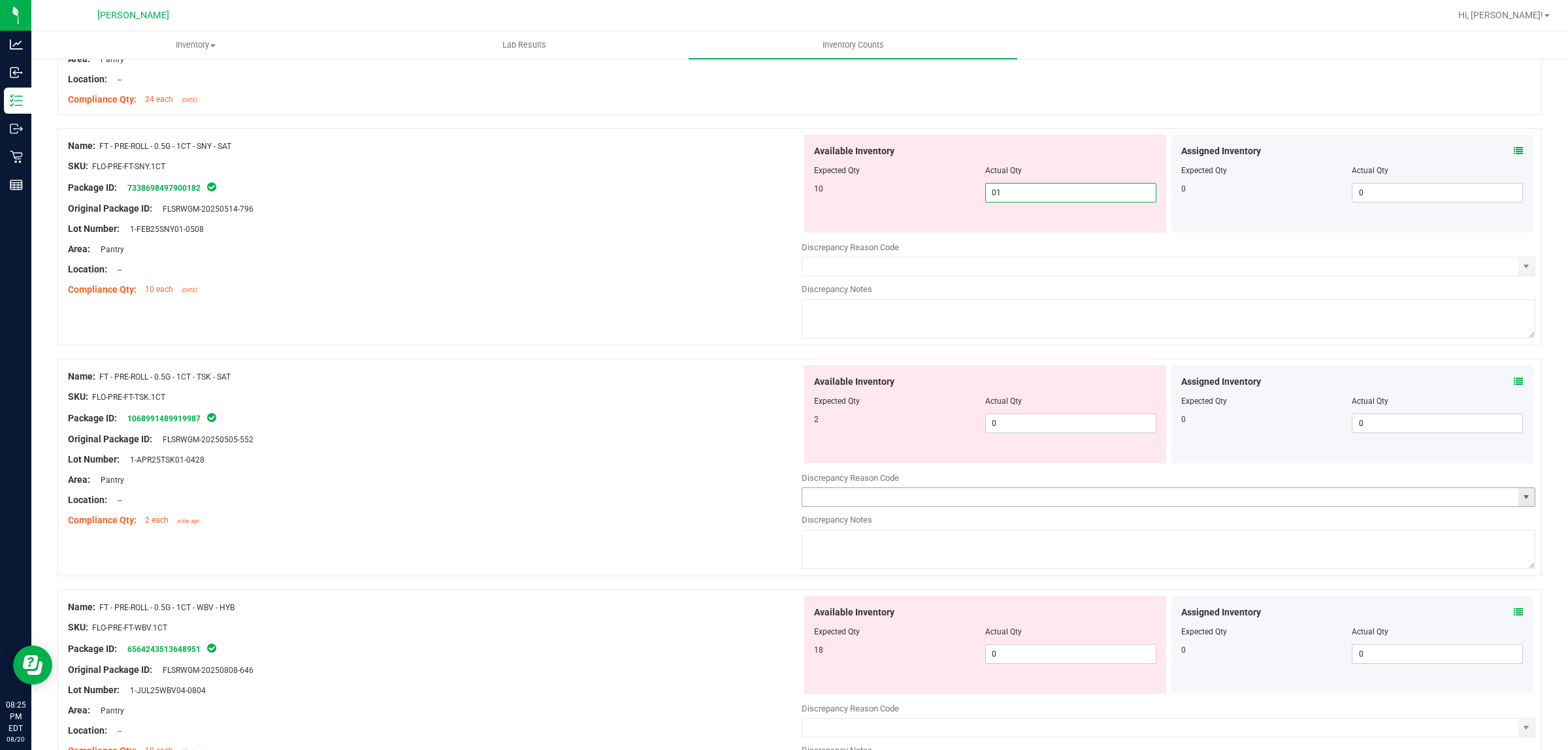
type input "010"
type input "10"
click at [1047, 427] on div "Available Inventory Expected Qty Actual Qty 2 0 0" at bounding box center [1169, 469] width 734 height 207
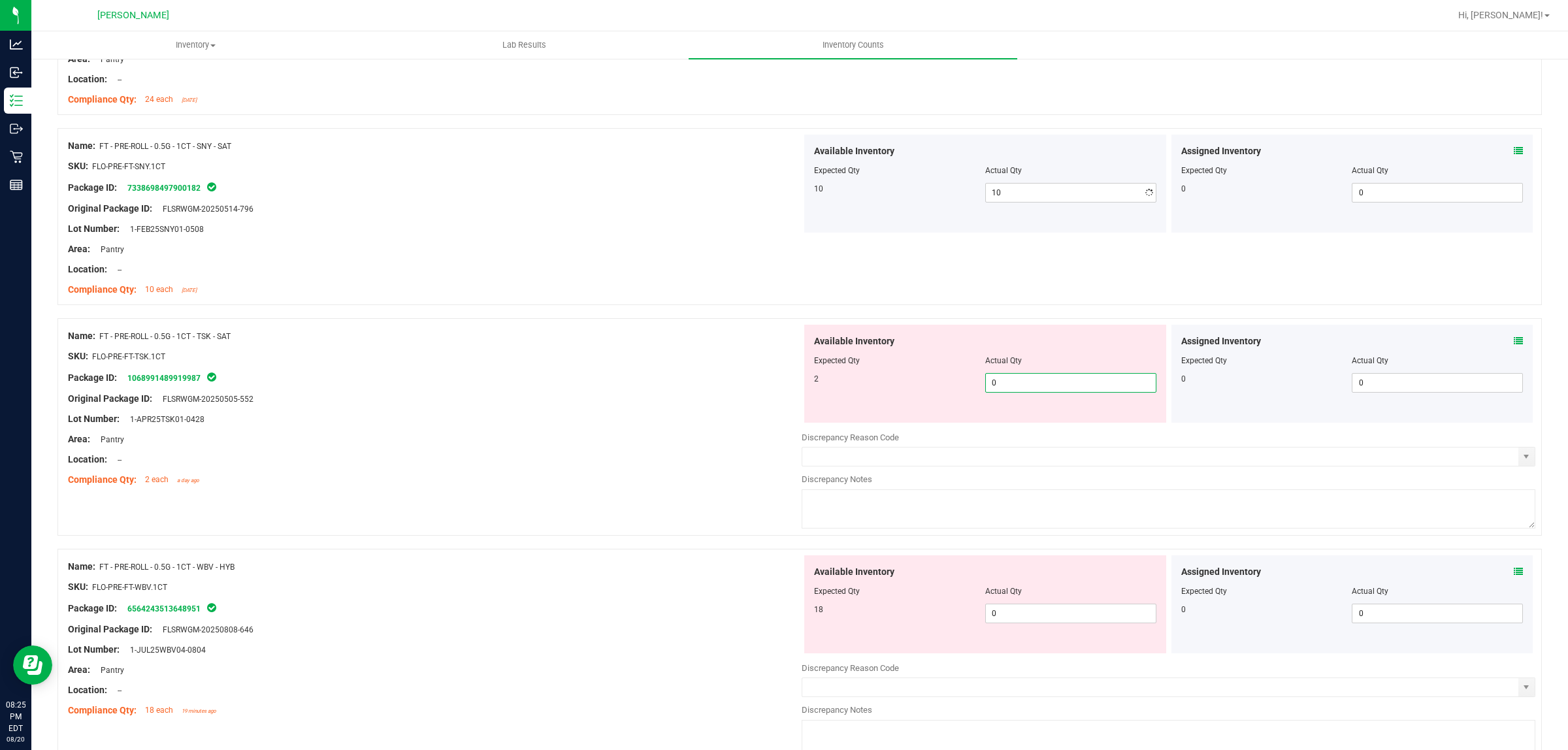
type input "02"
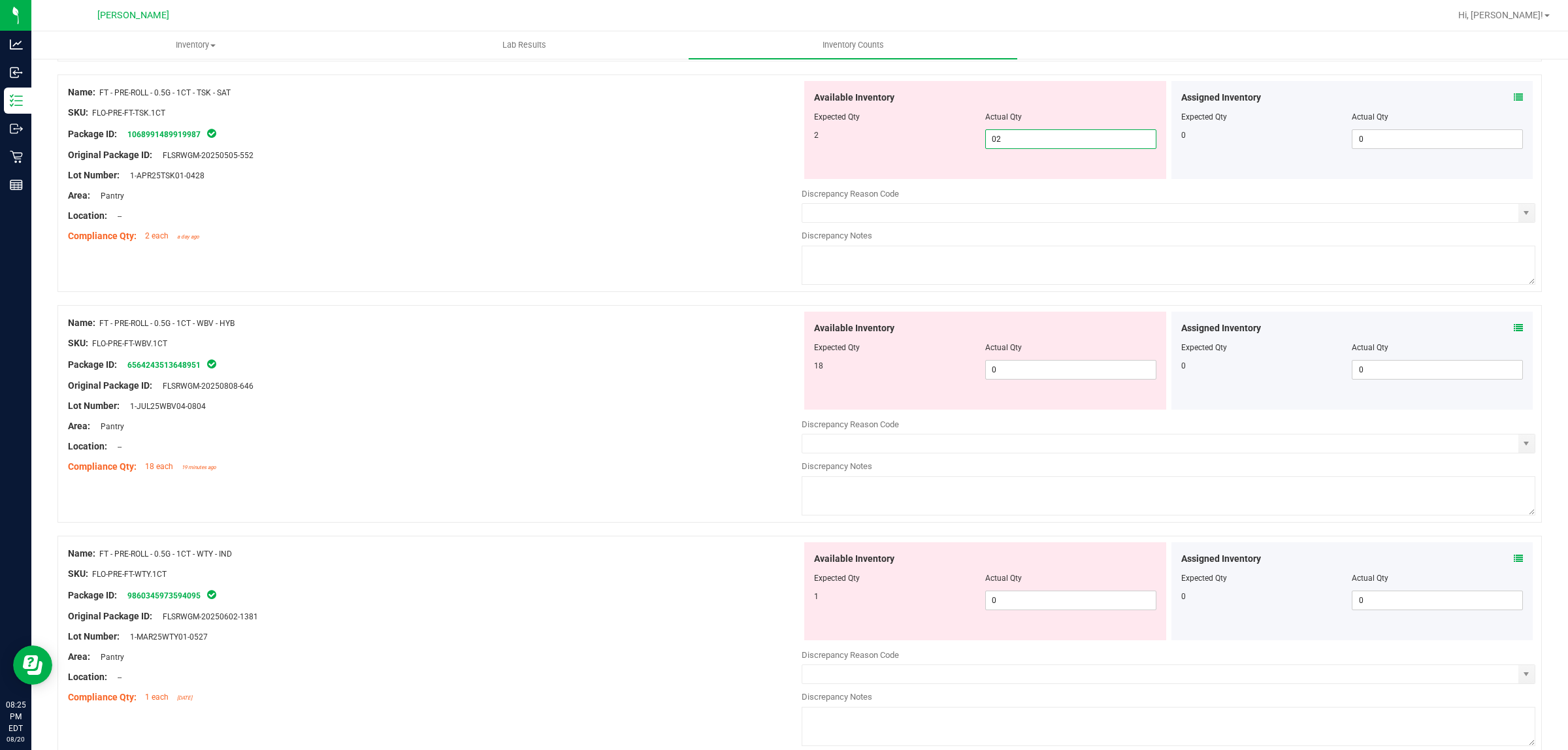
scroll to position [1469, 0]
type input "2"
click at [1039, 379] on div "Available Inventory Expected Qty Actual Qty 18 0 0" at bounding box center [1169, 414] width 734 height 207
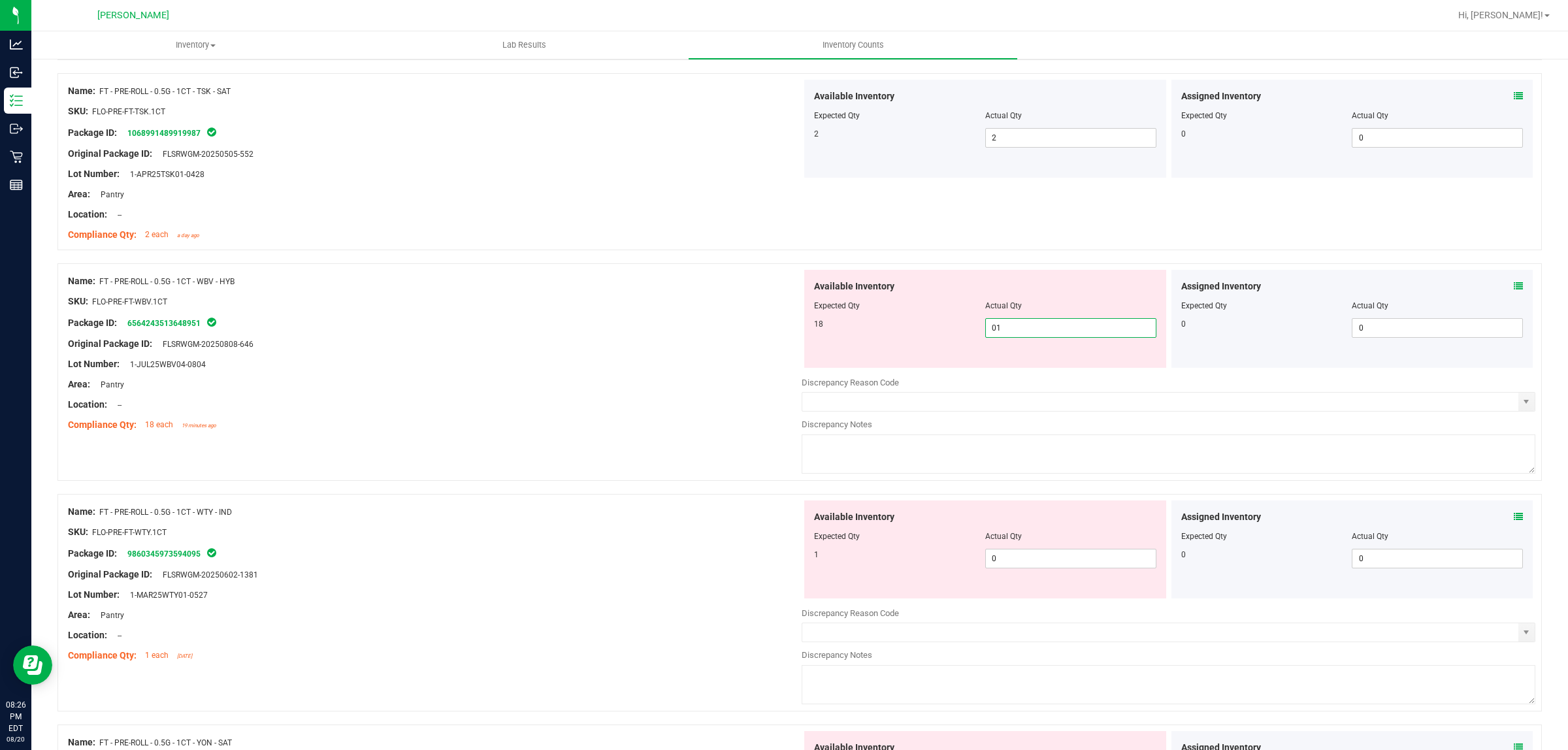
type input "018"
type input "18"
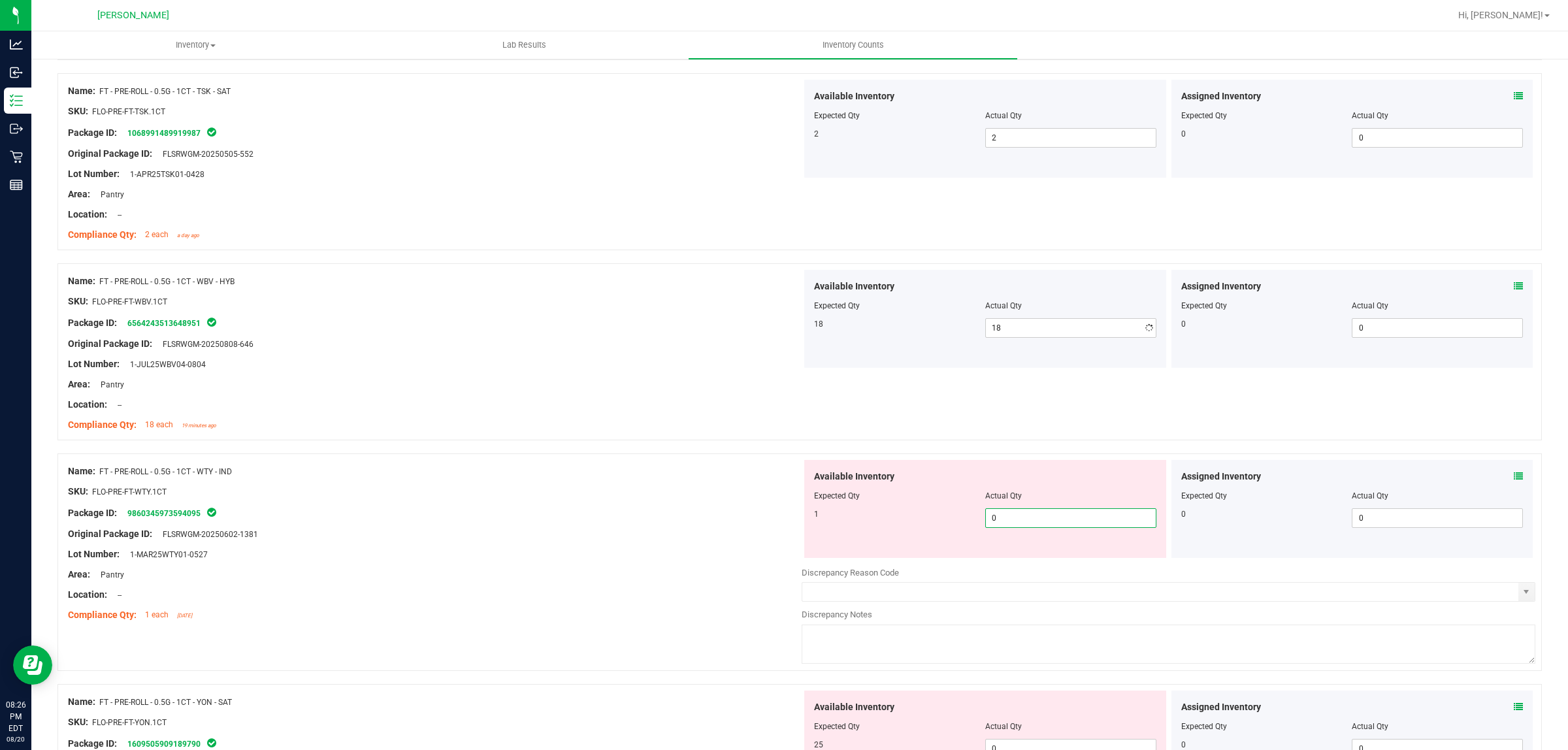
click at [1029, 562] on div "Available Inventory Expected Qty Actual Qty 1 0 0" at bounding box center [1169, 564] width 734 height 207
type input "01"
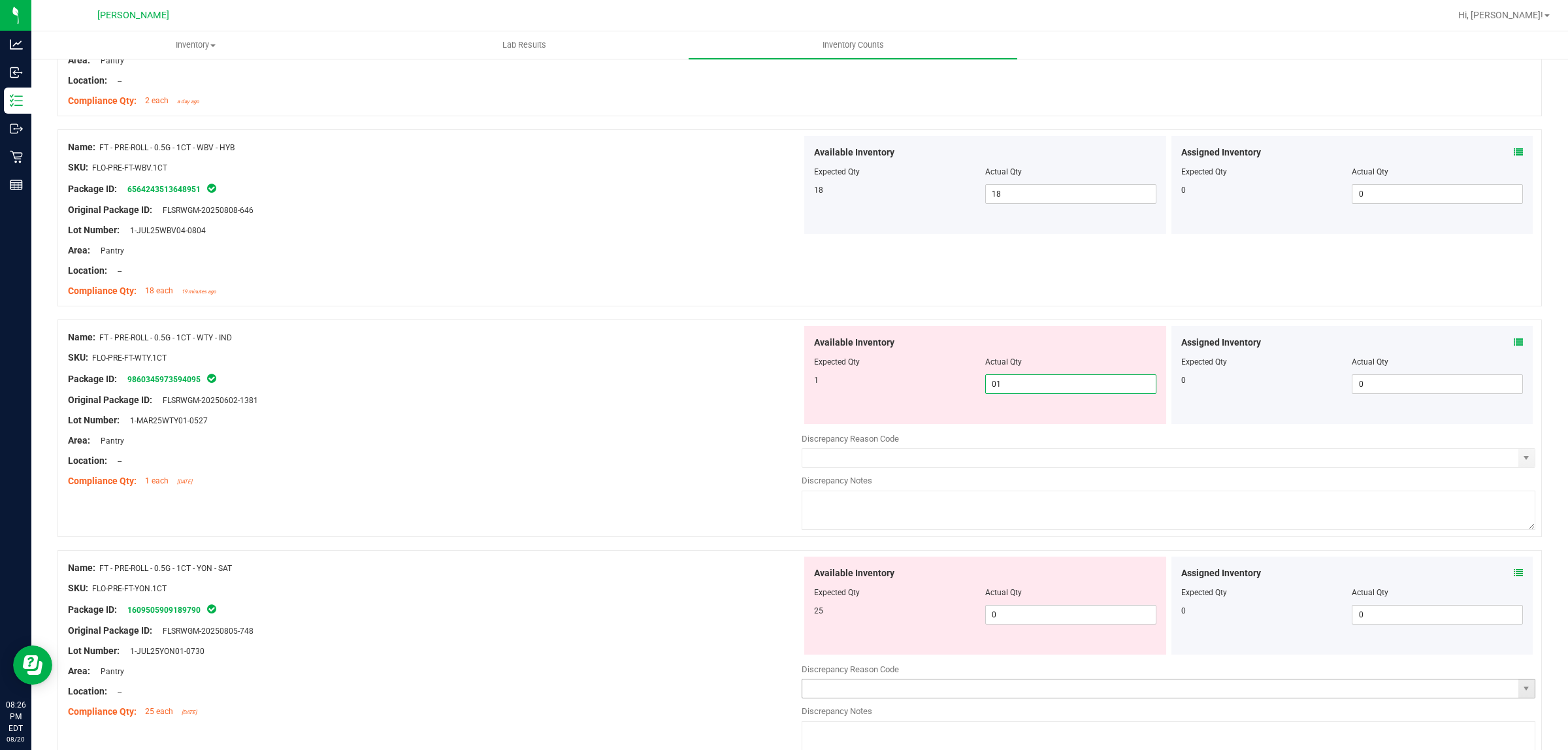
scroll to position [1796, 0]
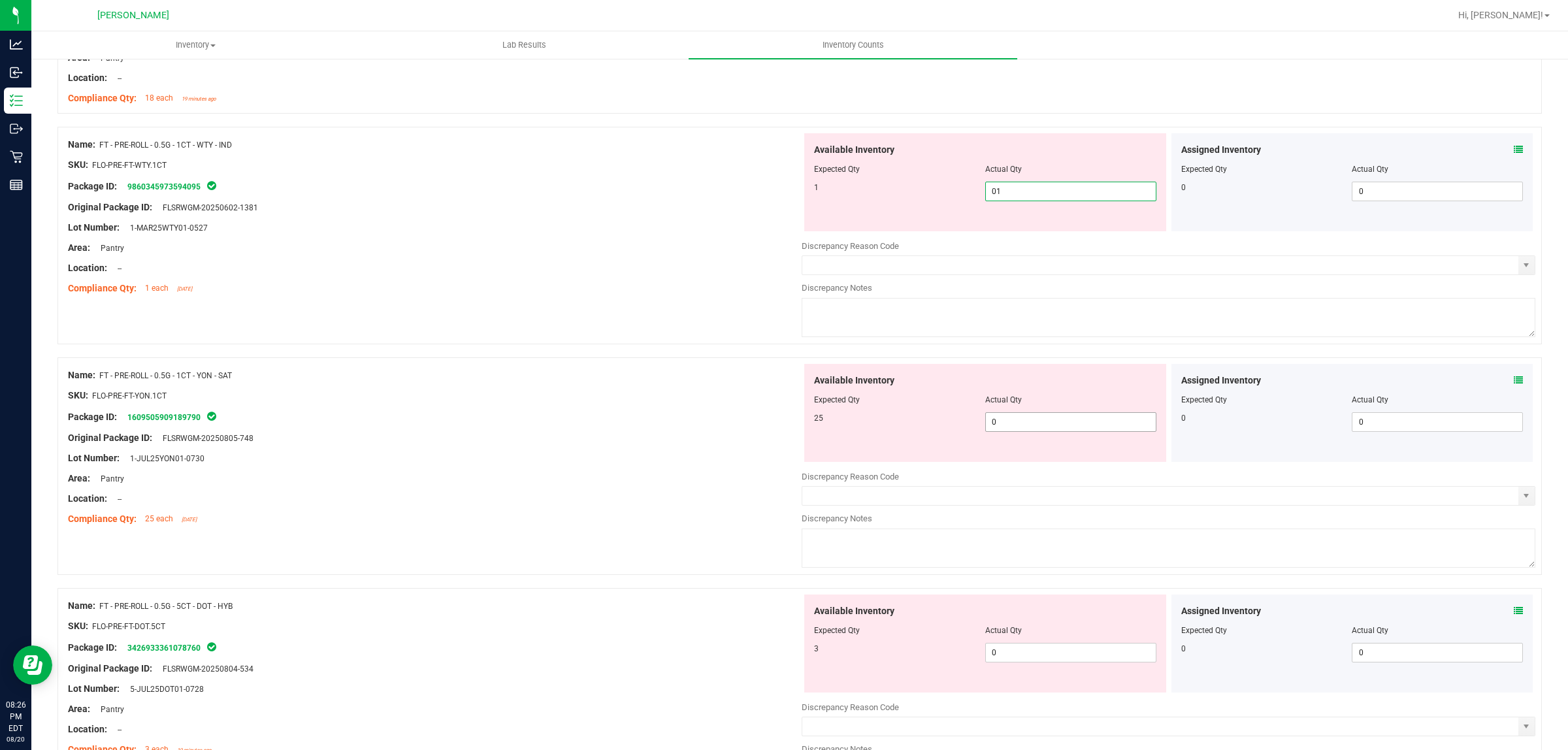
type input "1"
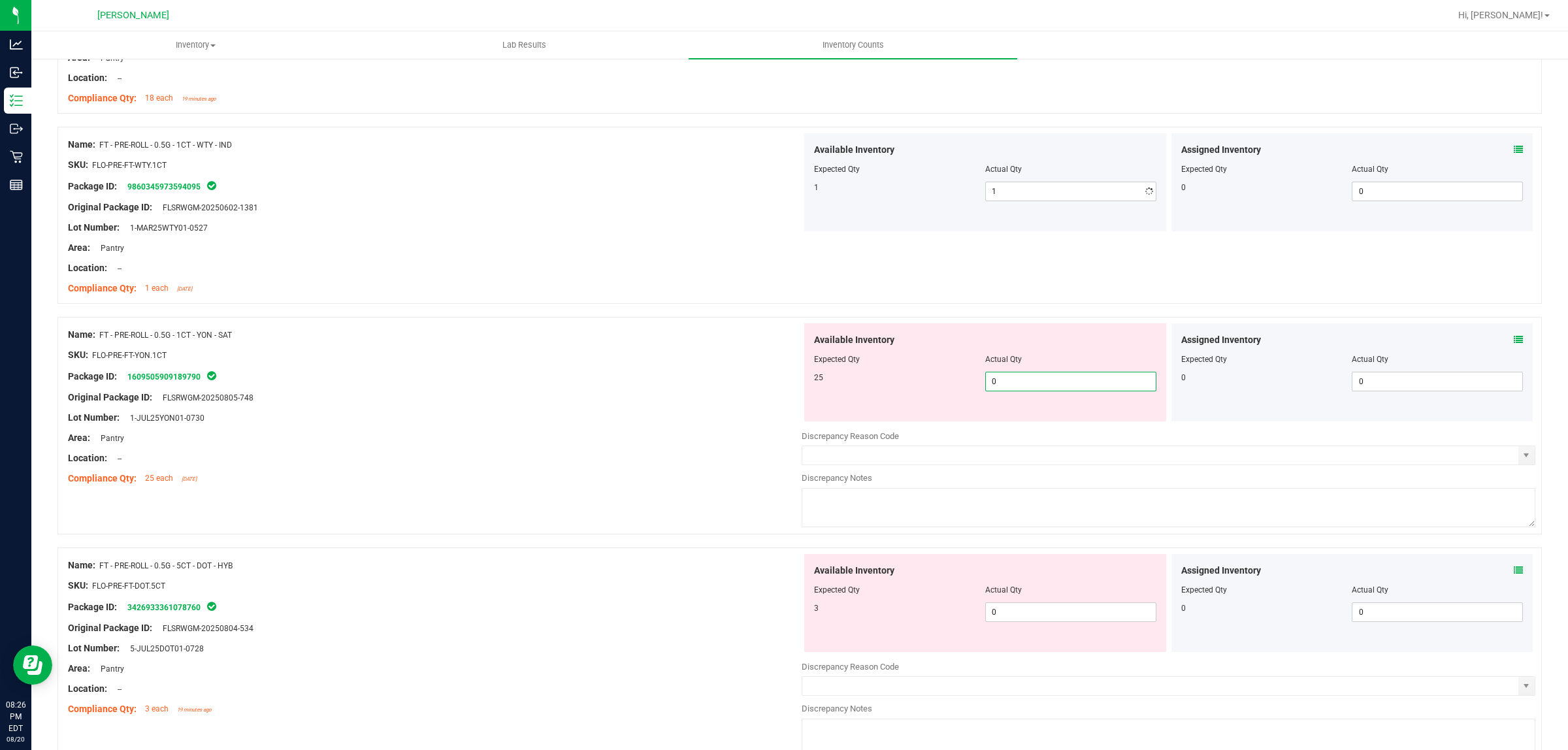
click at [1017, 426] on div "Available Inventory Expected Qty Actual Qty 25 0 0" at bounding box center [1169, 427] width 734 height 207
type input "025"
type input "25"
click at [1015, 618] on div "Available Inventory Expected Qty Actual Qty 3 0 0" at bounding box center [1169, 658] width 734 height 207
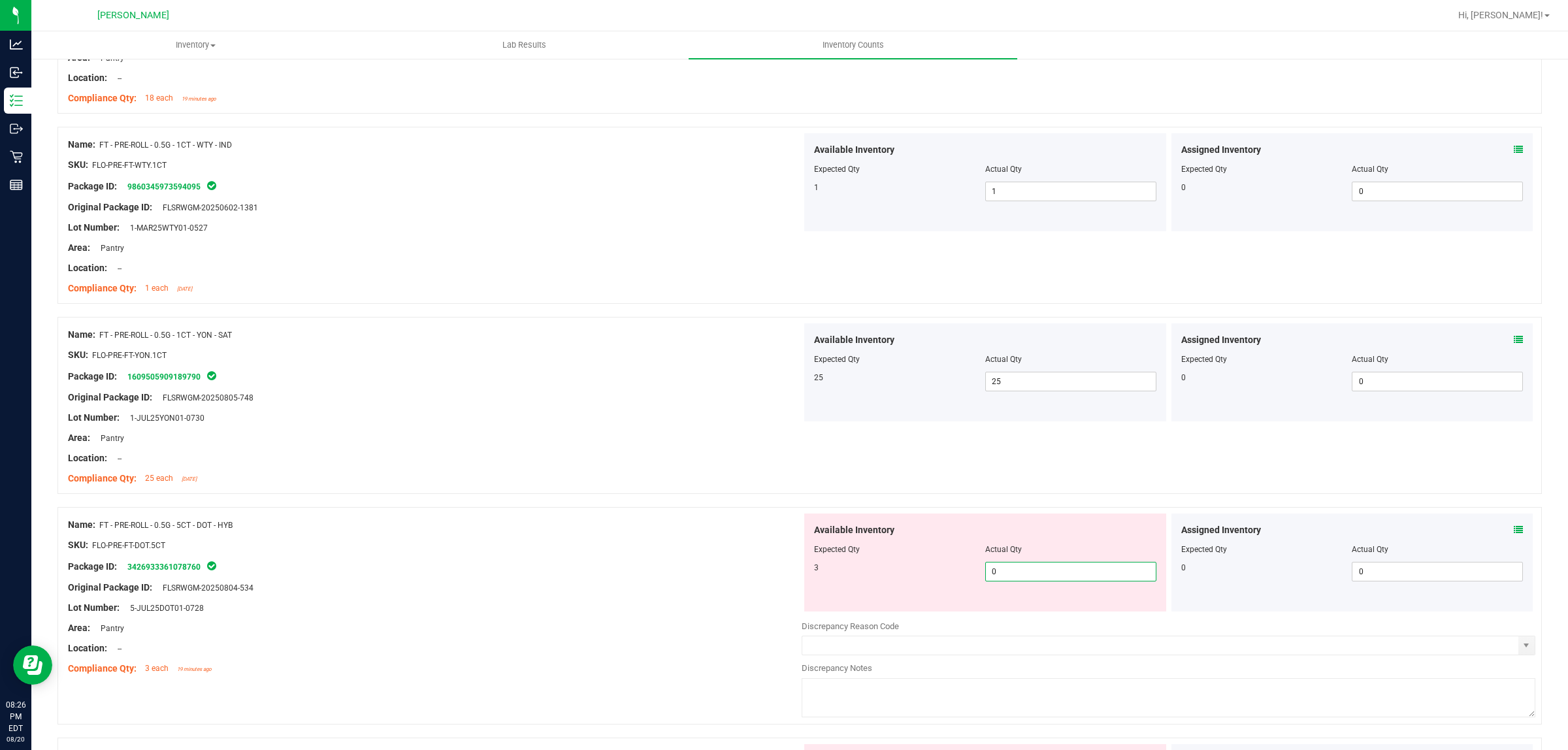
type input "03"
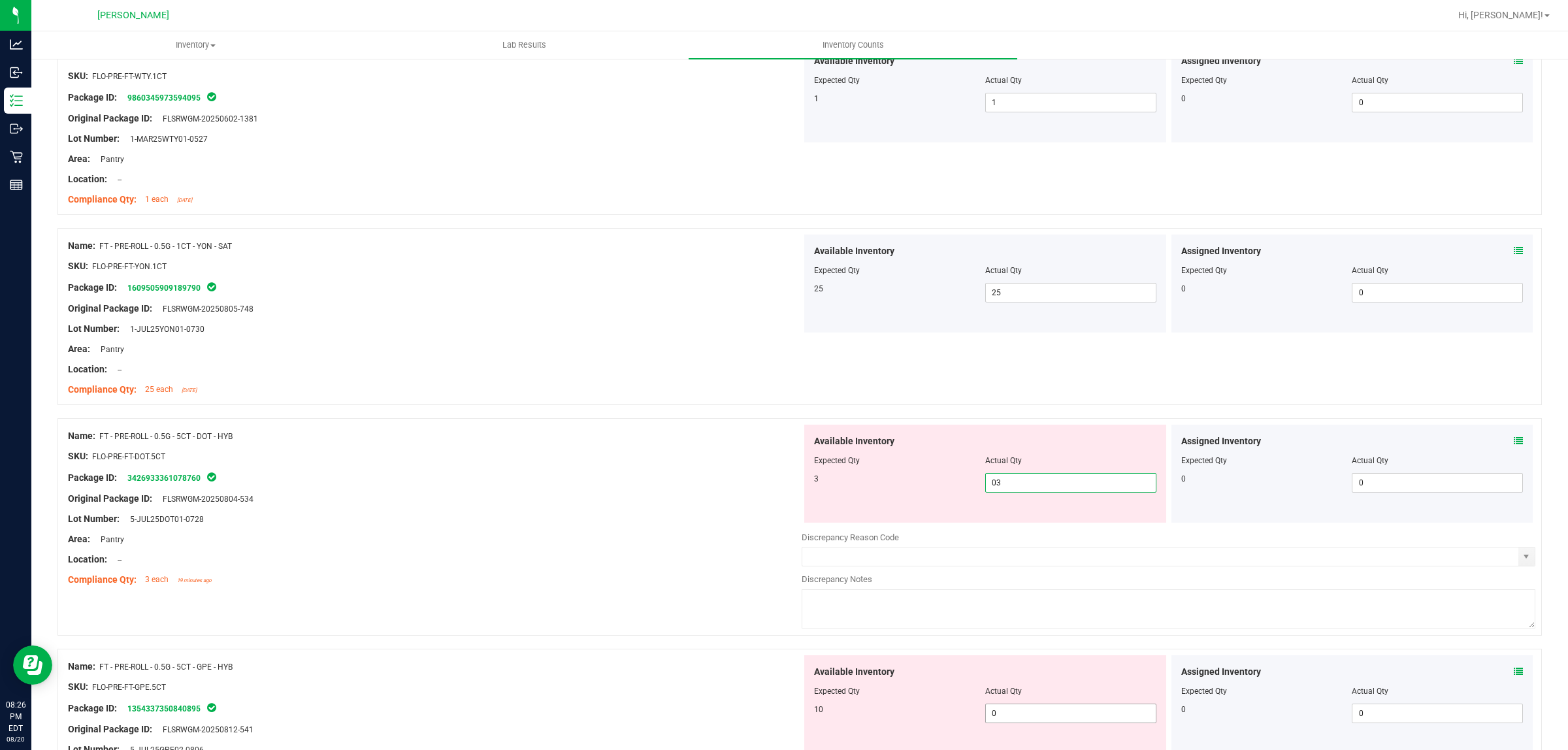
scroll to position [2122, 0]
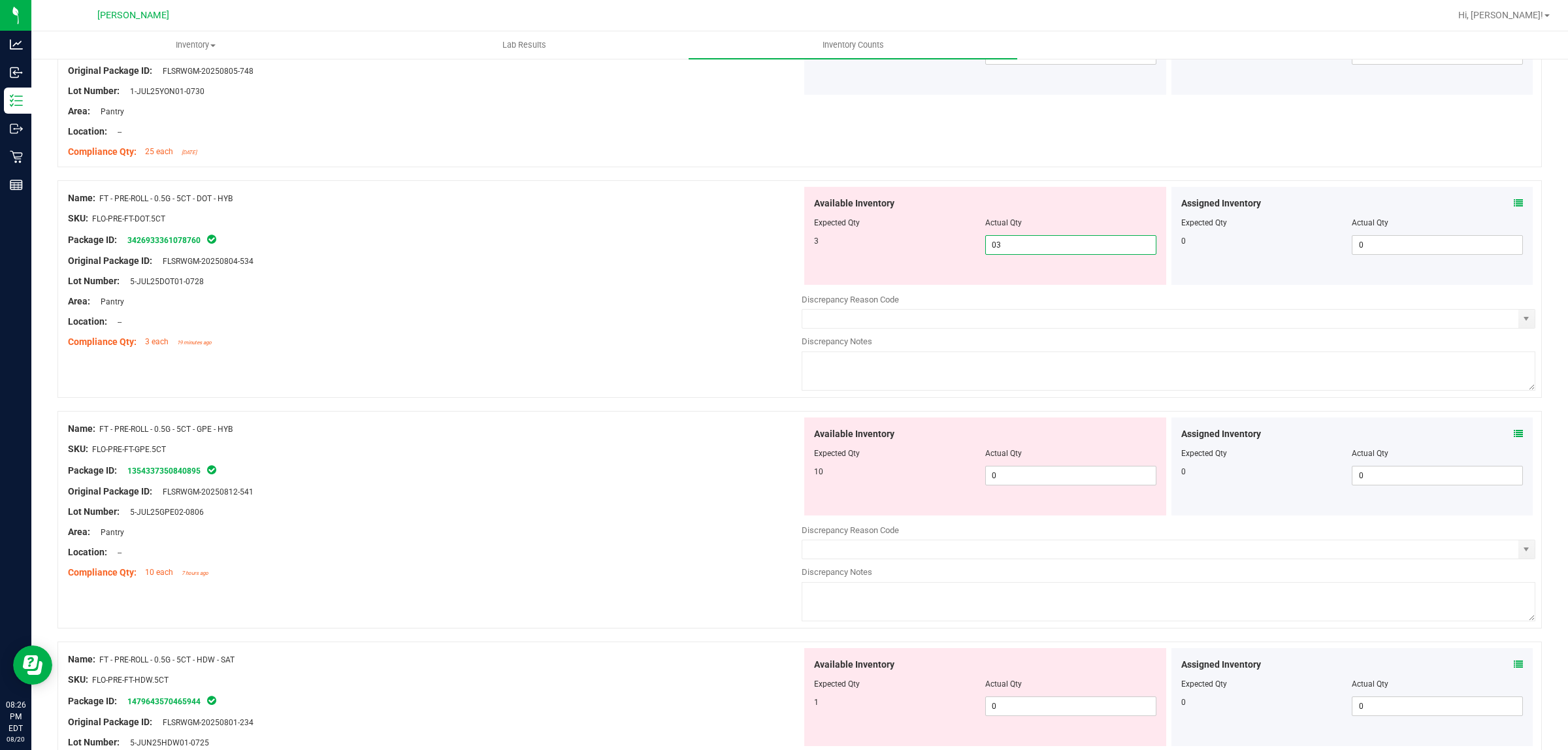
type input "3"
drag, startPoint x: 991, startPoint y: 495, endPoint x: 1000, endPoint y: 482, distance: 15.8
click at [993, 494] on div "Available Inventory Expected Qty Actual Qty 10 0 0" at bounding box center [1169, 521] width 734 height 207
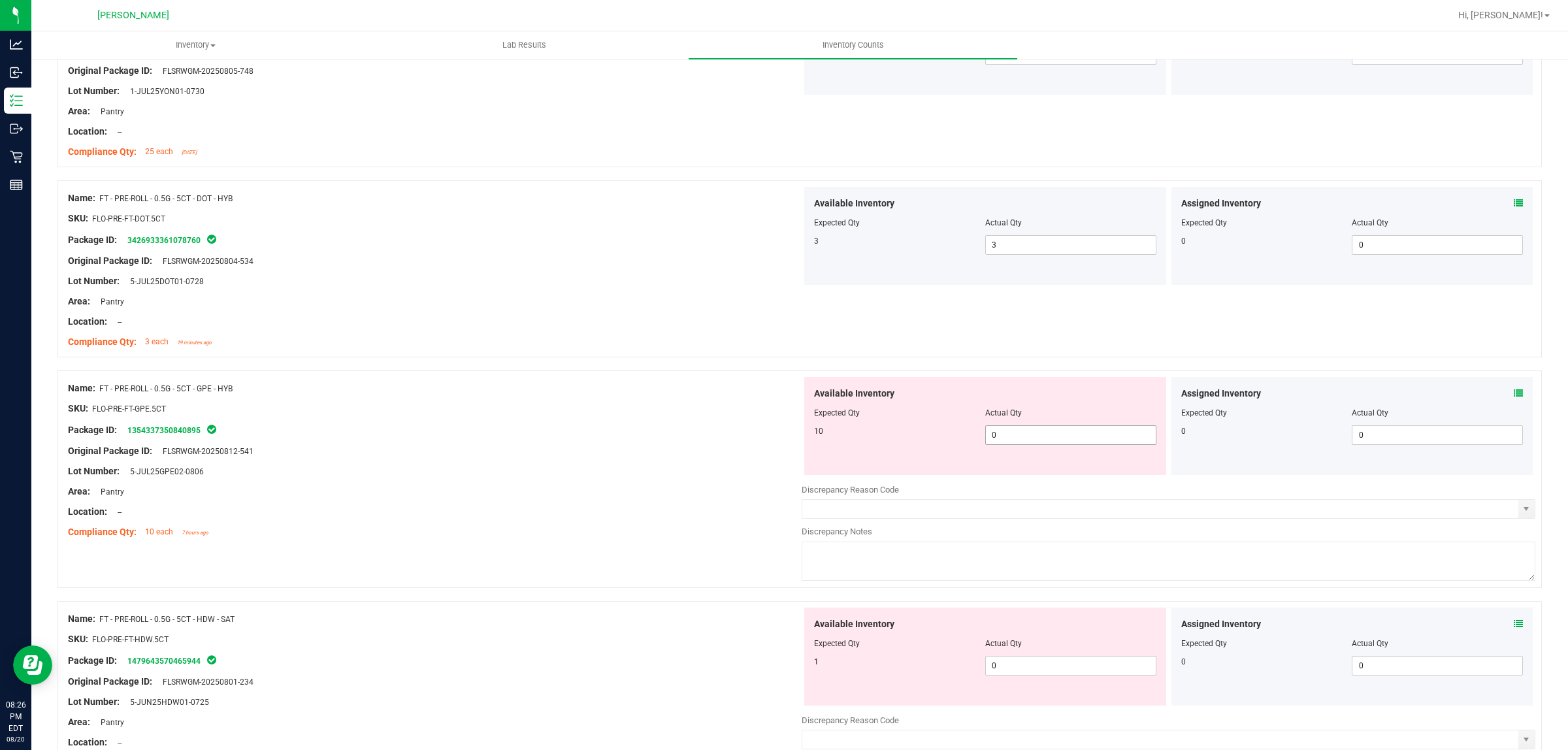
click at [1019, 438] on span "0 0" at bounding box center [1071, 435] width 171 height 19
type input "010"
type input "10"
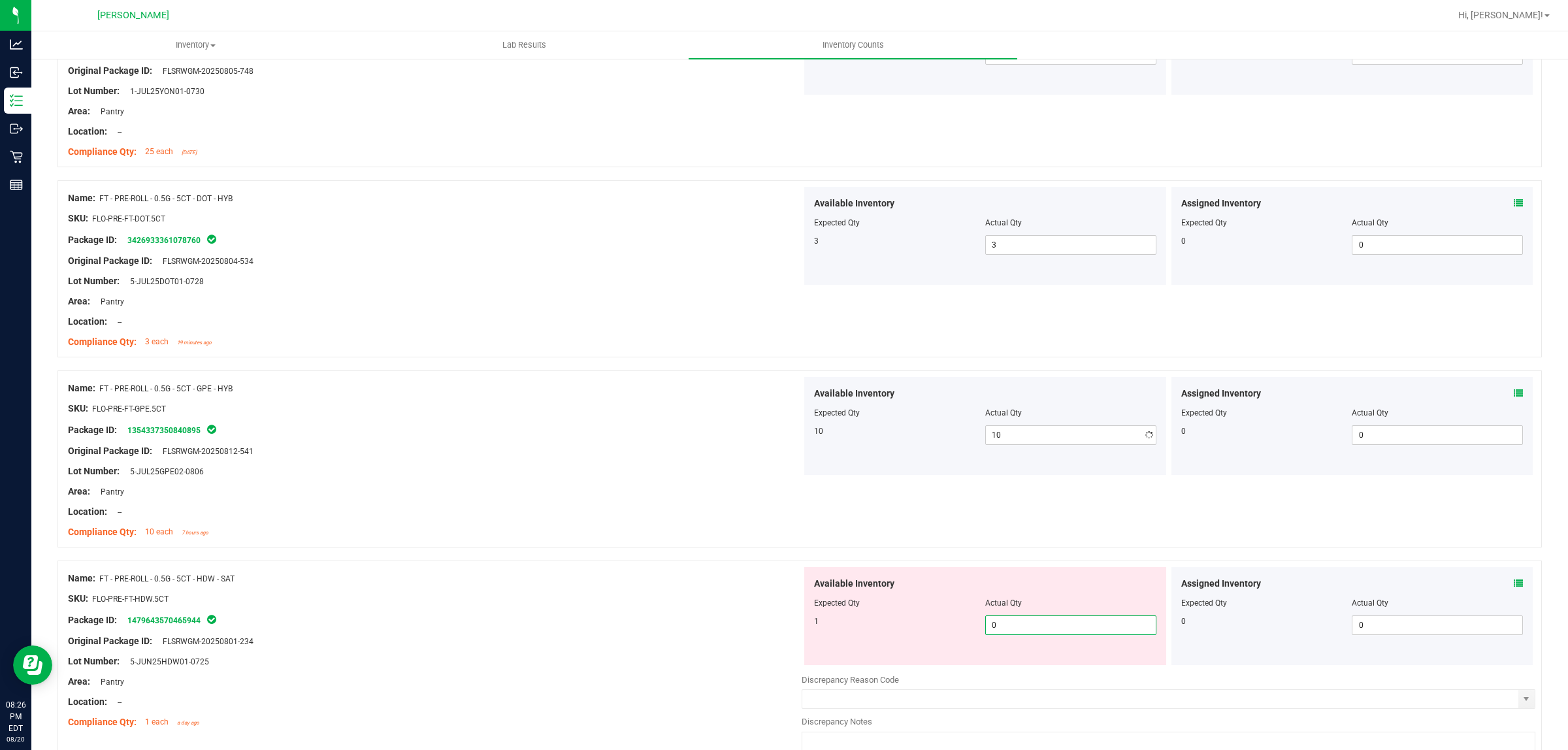
click at [1043, 665] on div "Available Inventory Expected Qty Actual Qty 1 0 0" at bounding box center [985, 616] width 362 height 98
type input "01"
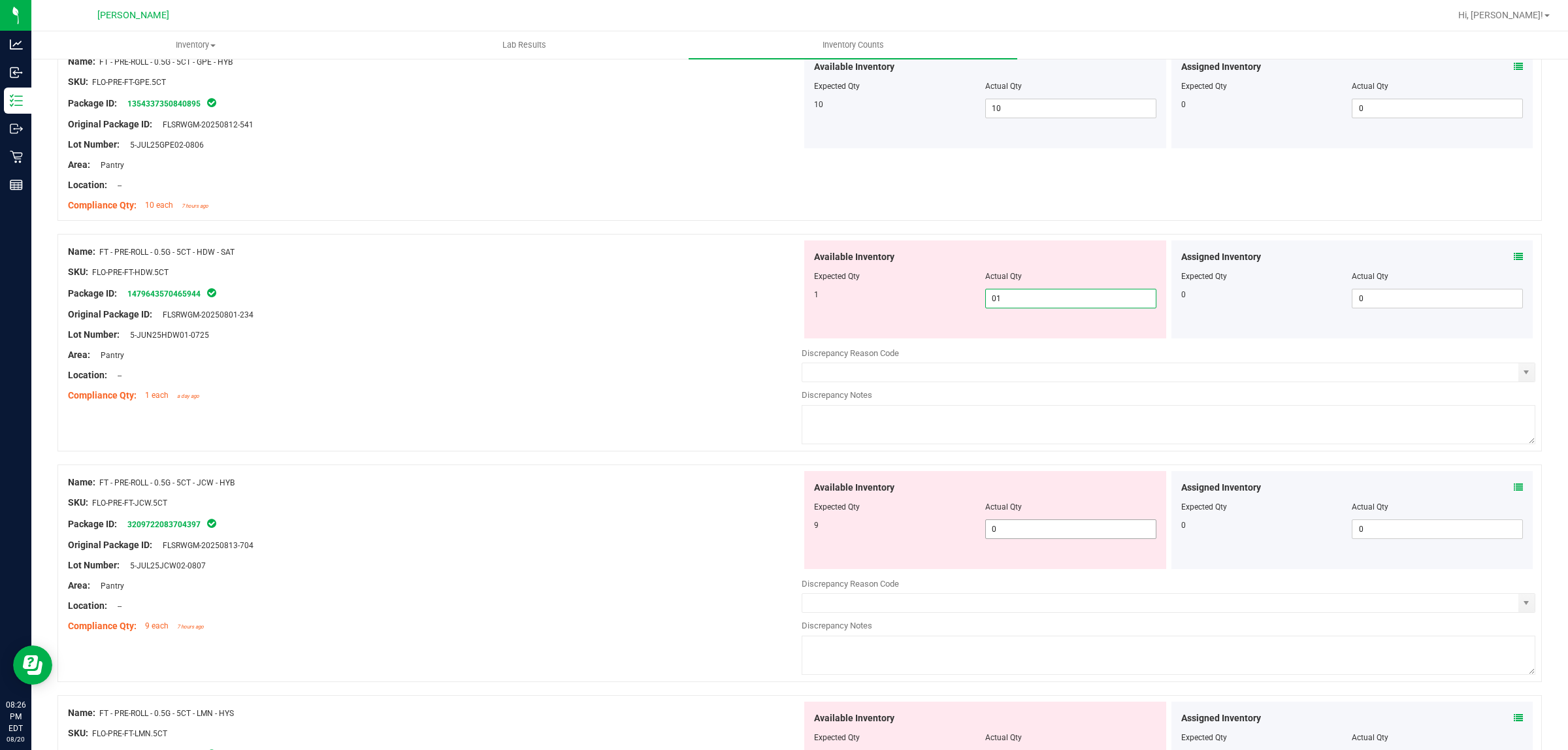
type input "1"
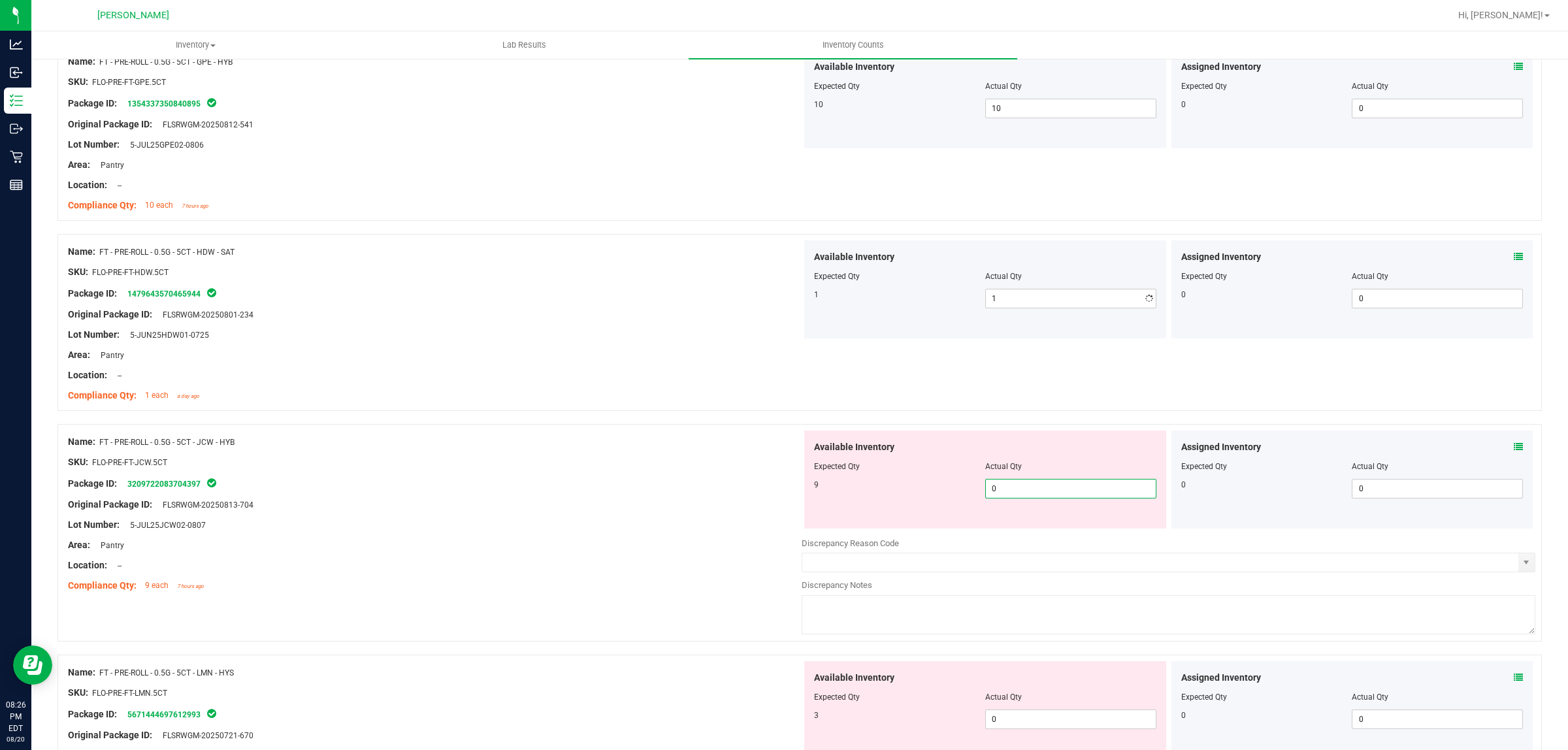
click at [1028, 539] on div "Available Inventory Expected Qty Actual Qty 9 0 0" at bounding box center [1169, 534] width 734 height 207
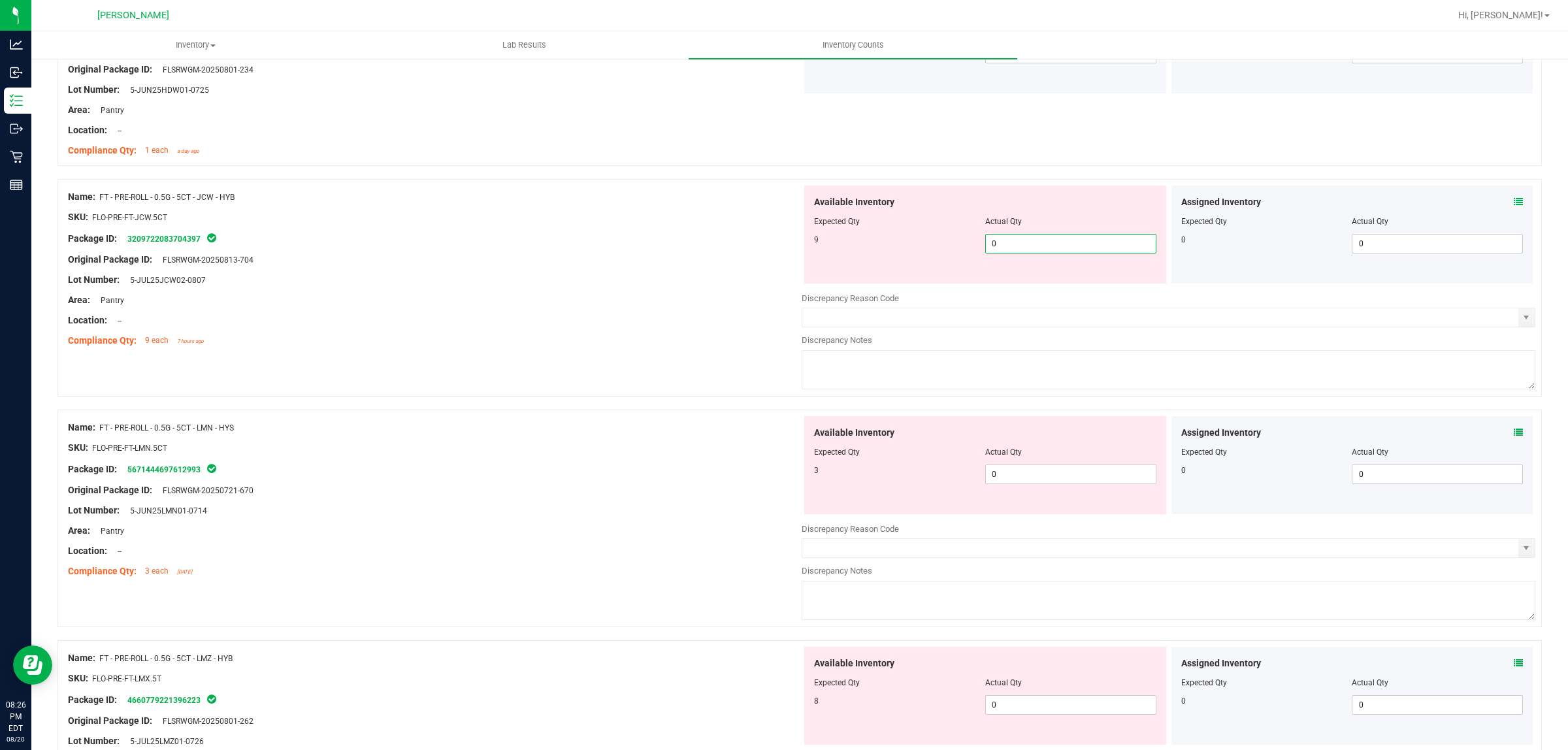
type input "09"
type input "9"
click at [1064, 478] on div "Available Inventory Expected Qty Actual Qty 3 0 0" at bounding box center [1169, 520] width 734 height 207
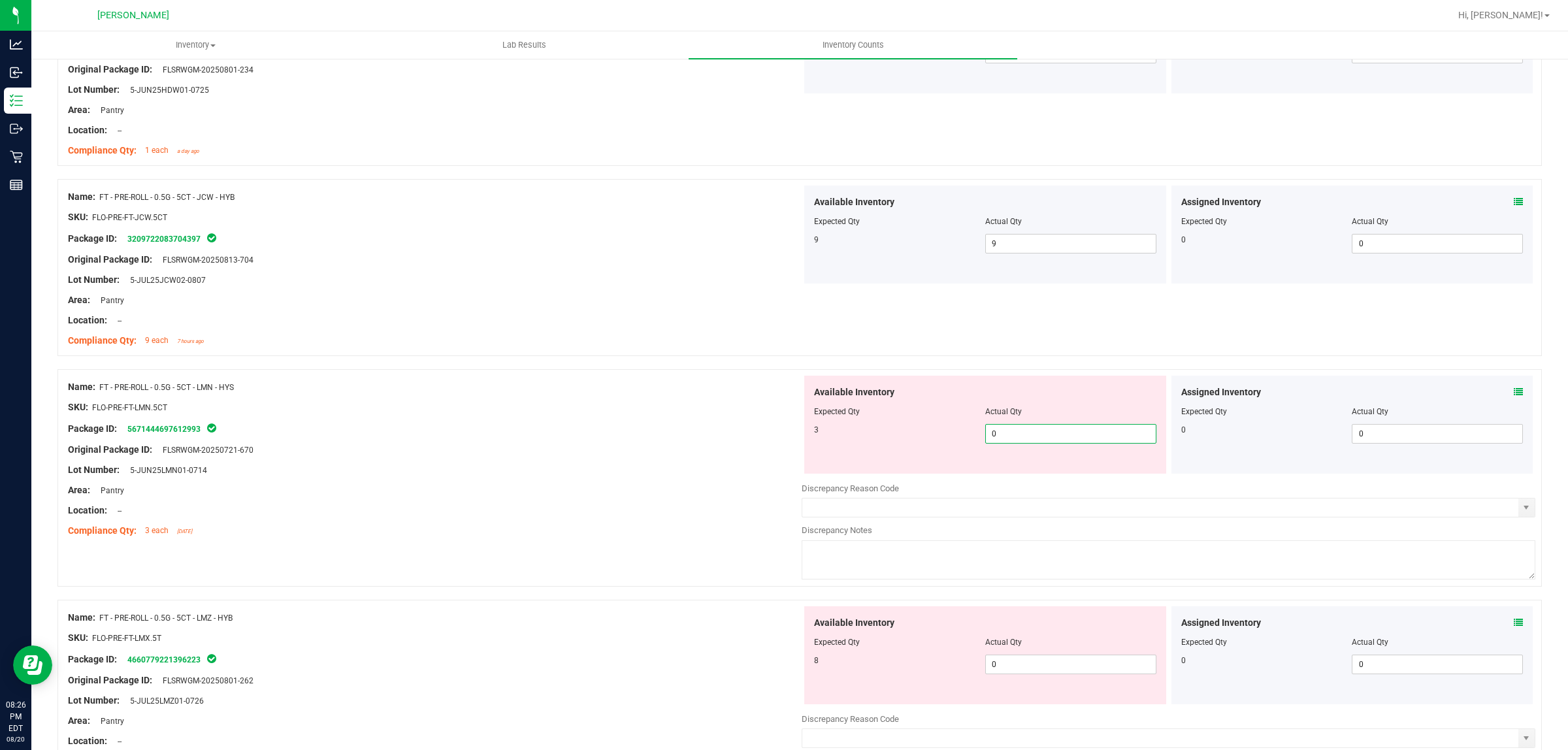
type input "03"
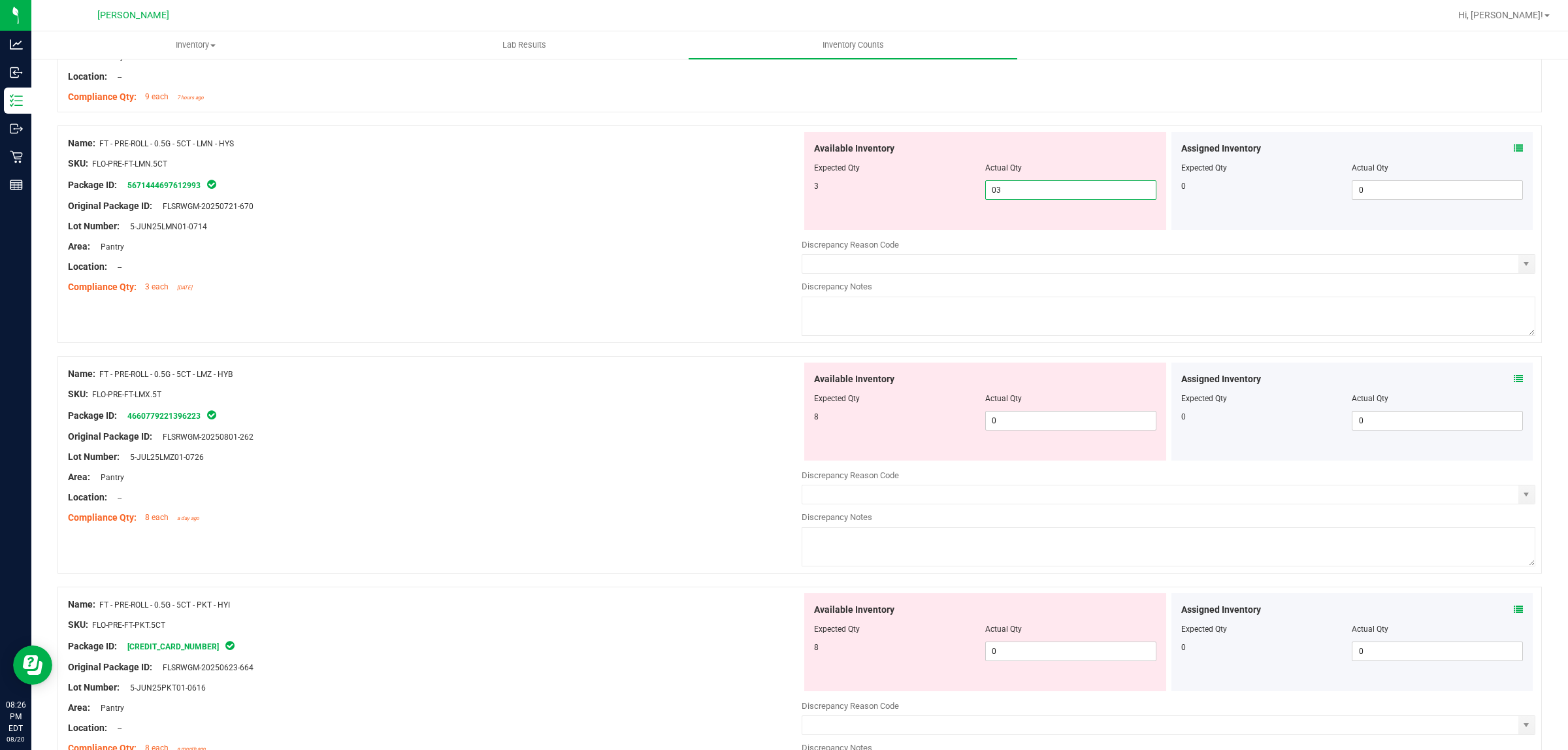
scroll to position [2940, 0]
type input "3"
click at [1066, 425] on div "Available Inventory Expected Qty Actual Qty 8 0 0" at bounding box center [1169, 465] width 734 height 207
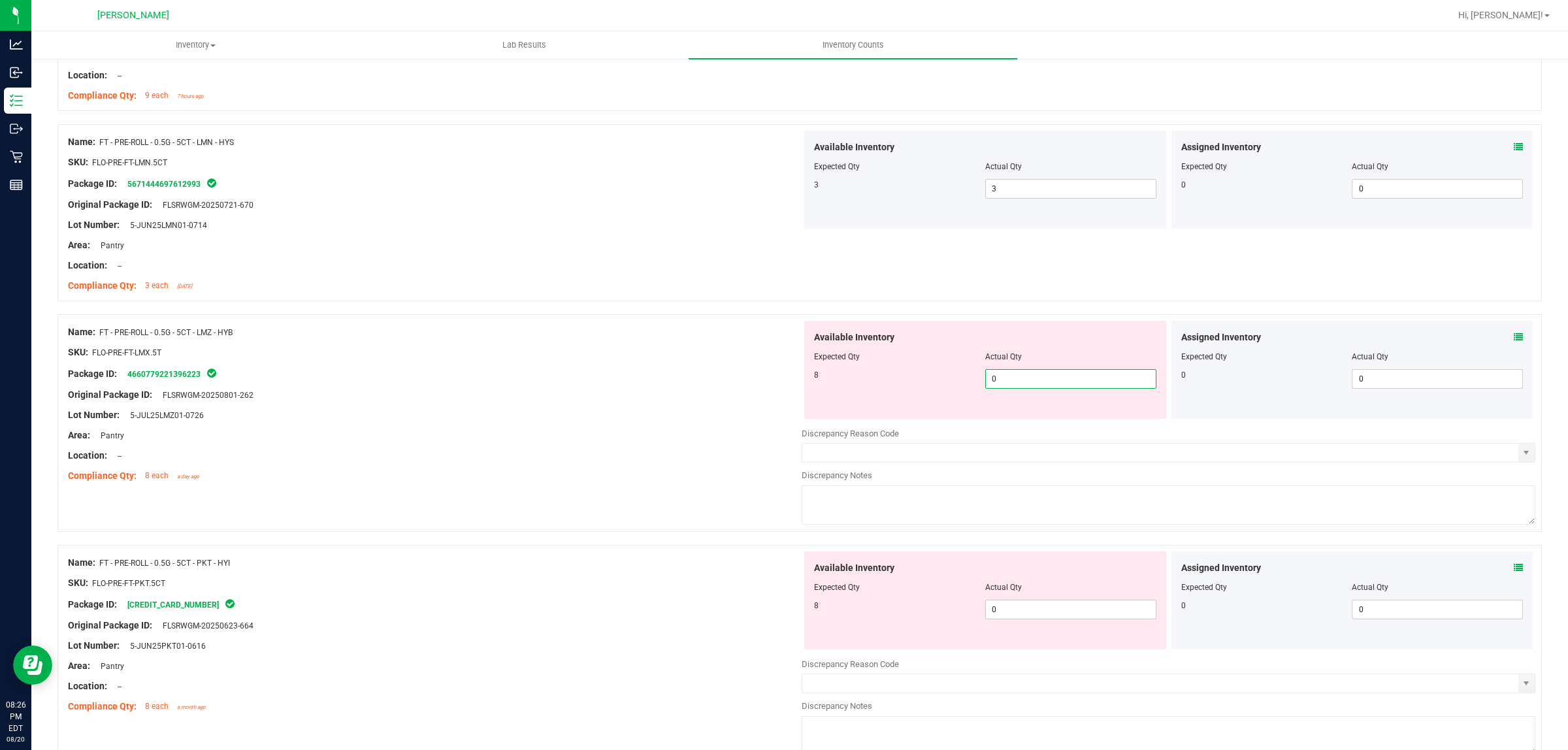
type input "08"
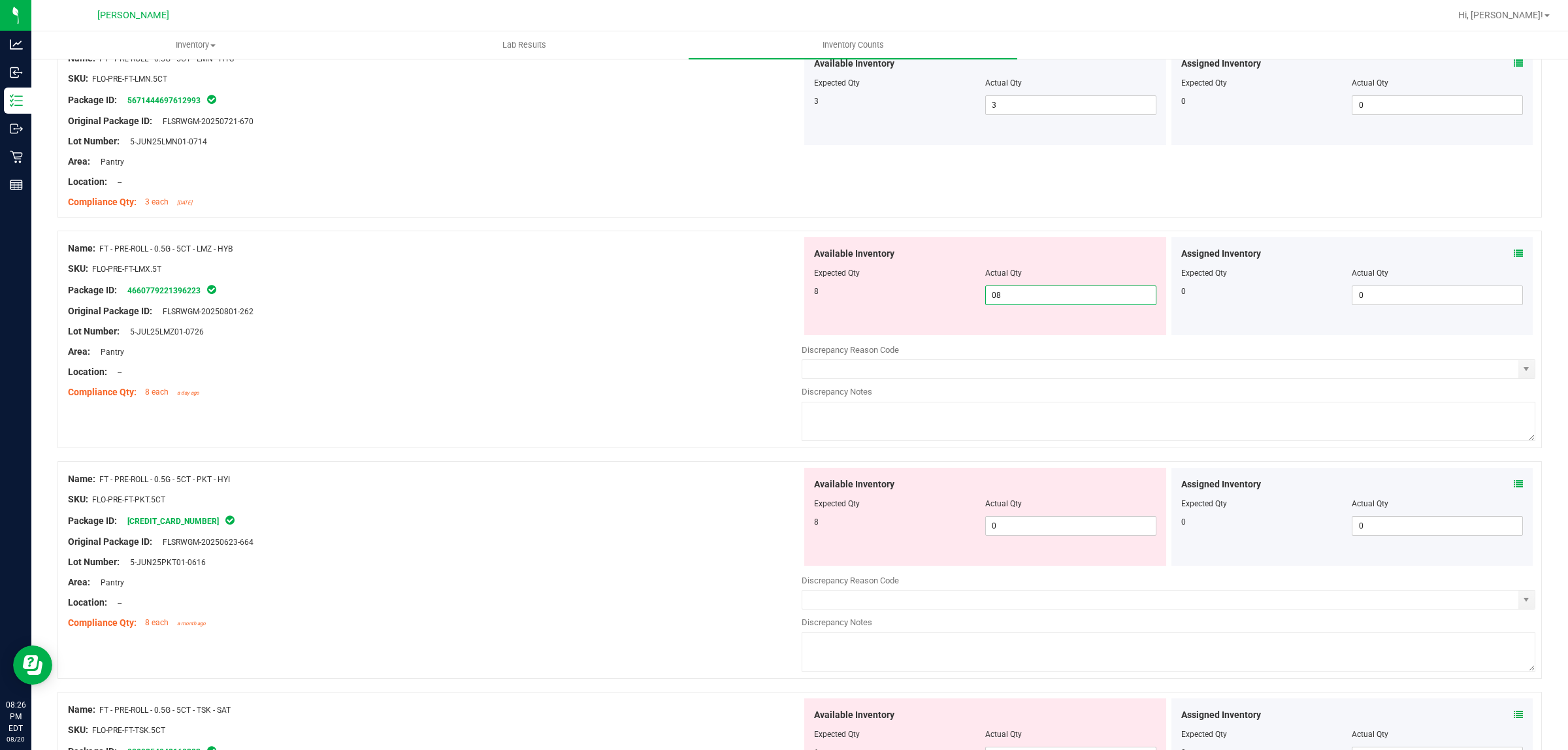
scroll to position [3103, 0]
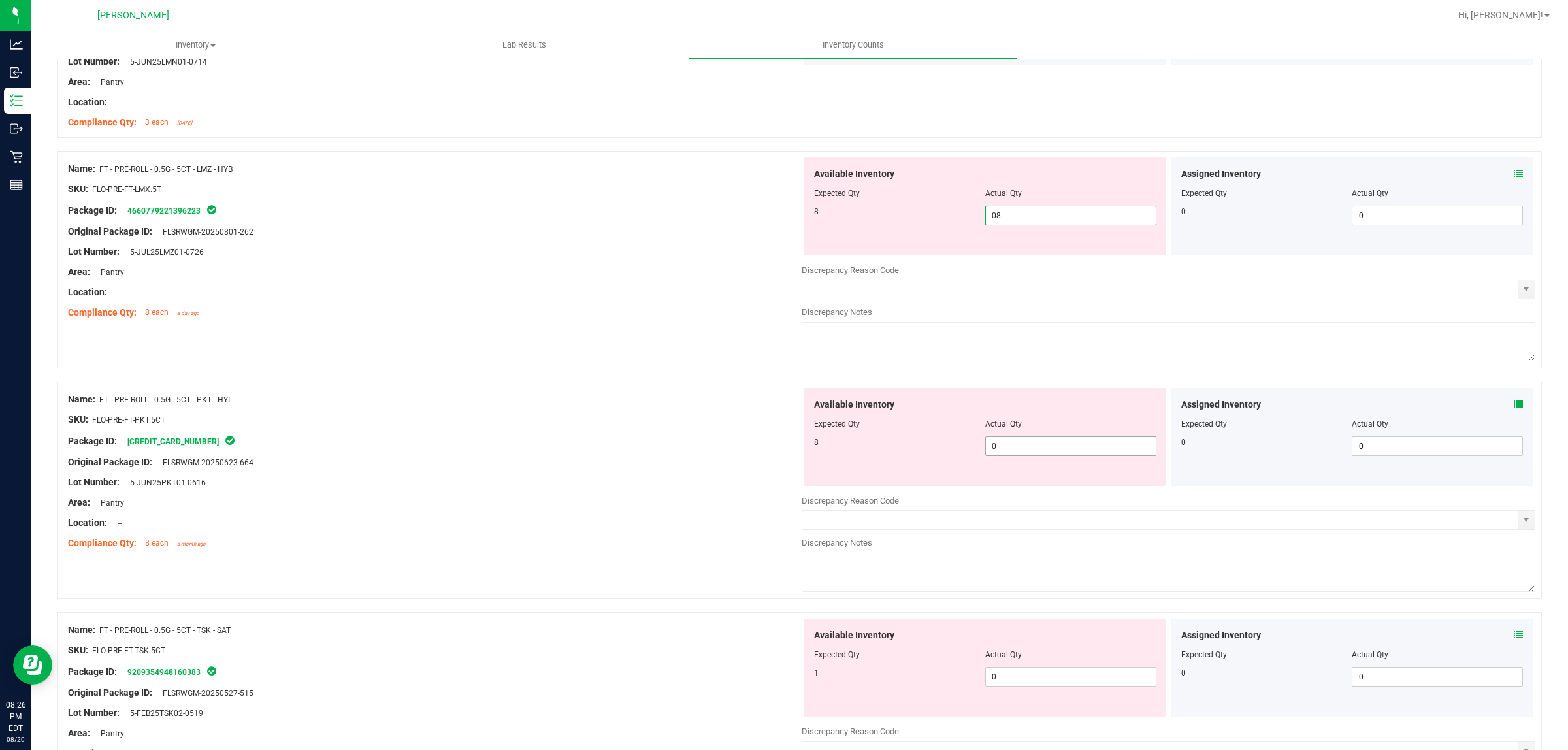
type input "8"
click at [1040, 452] on div "Available Inventory Expected Qty Actual Qty 8 0 0" at bounding box center [1169, 492] width 734 height 207
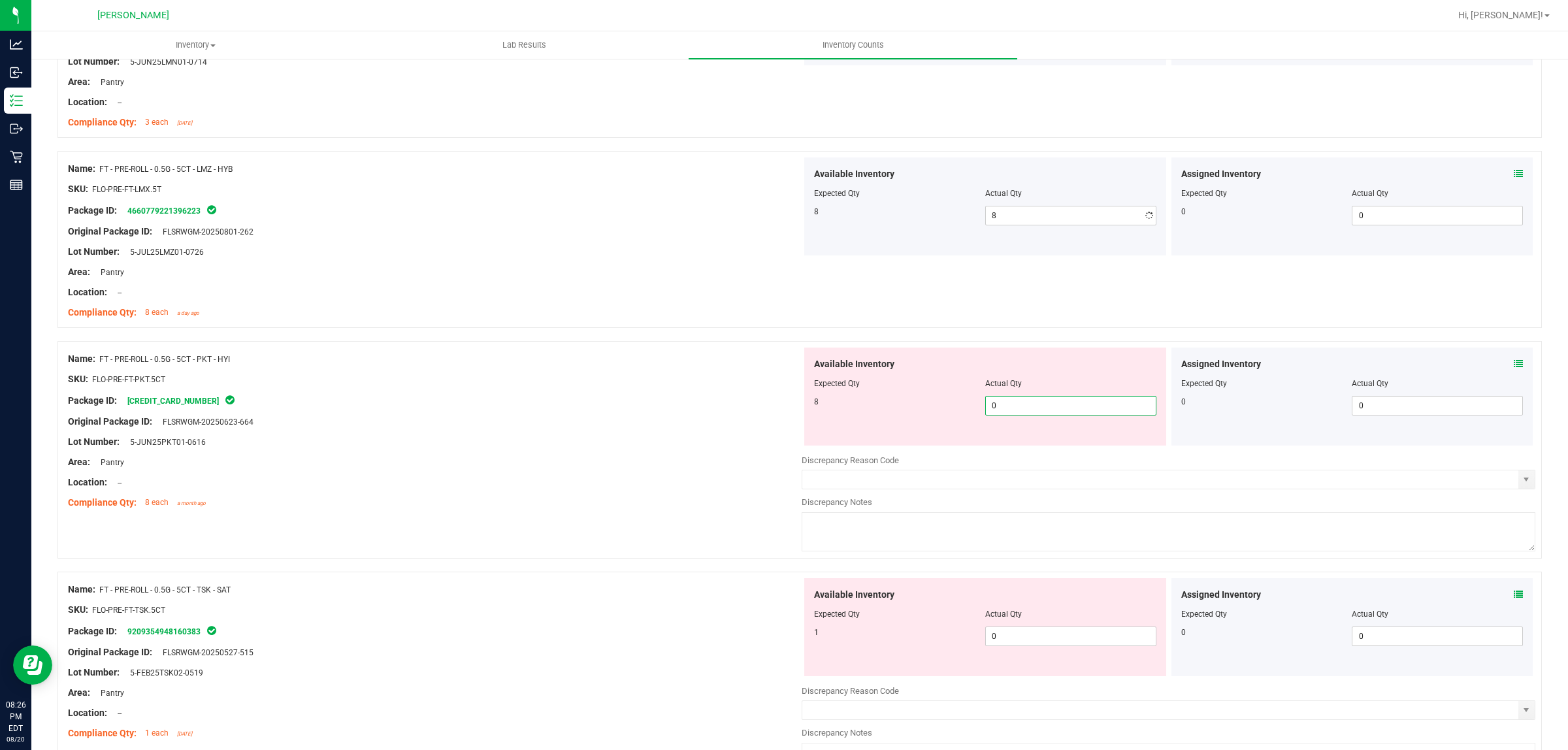
type input "08"
type input "8"
click at [1036, 634] on div "Available Inventory Expected Qty Actual Qty 1 0 0" at bounding box center [985, 627] width 362 height 98
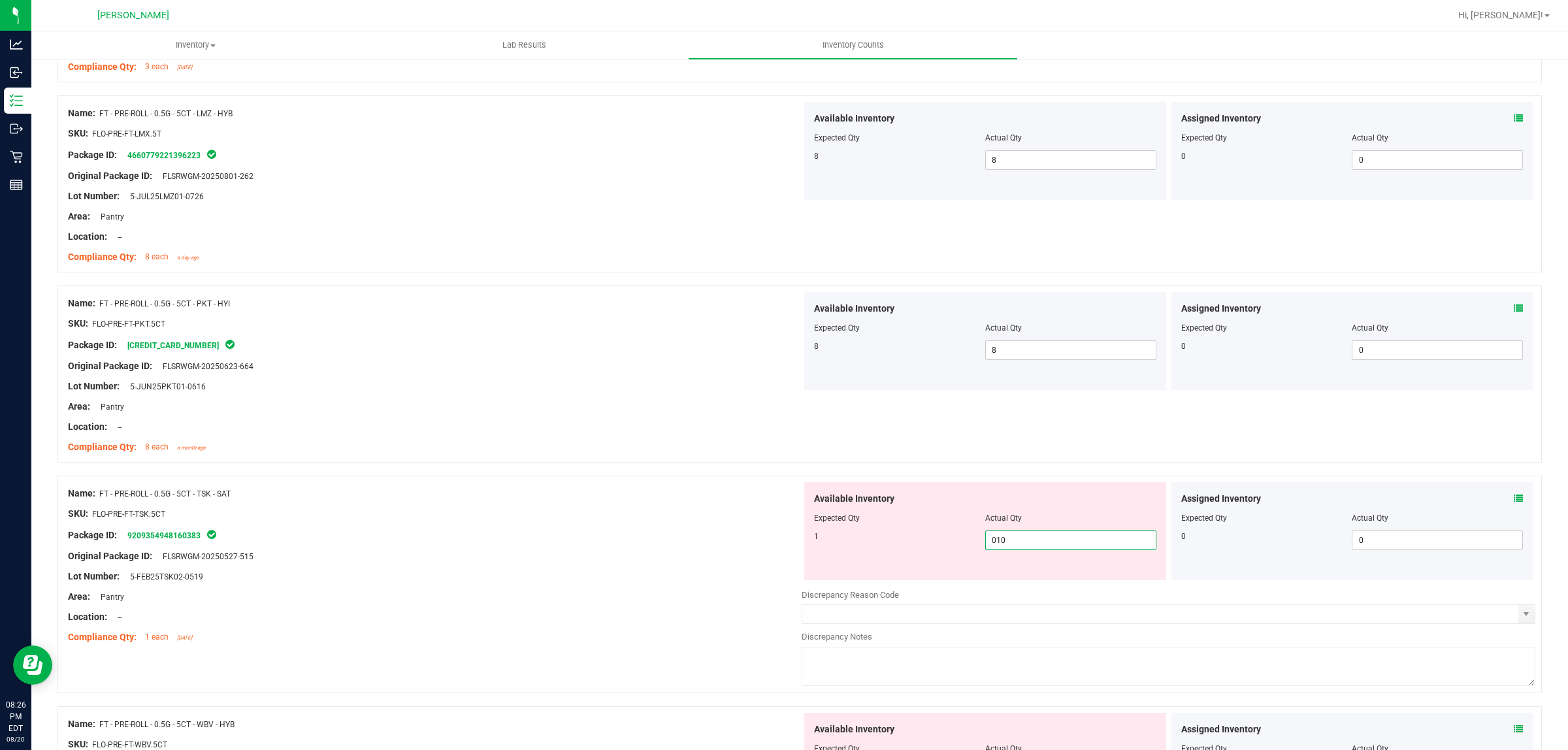
scroll to position [3395, 0]
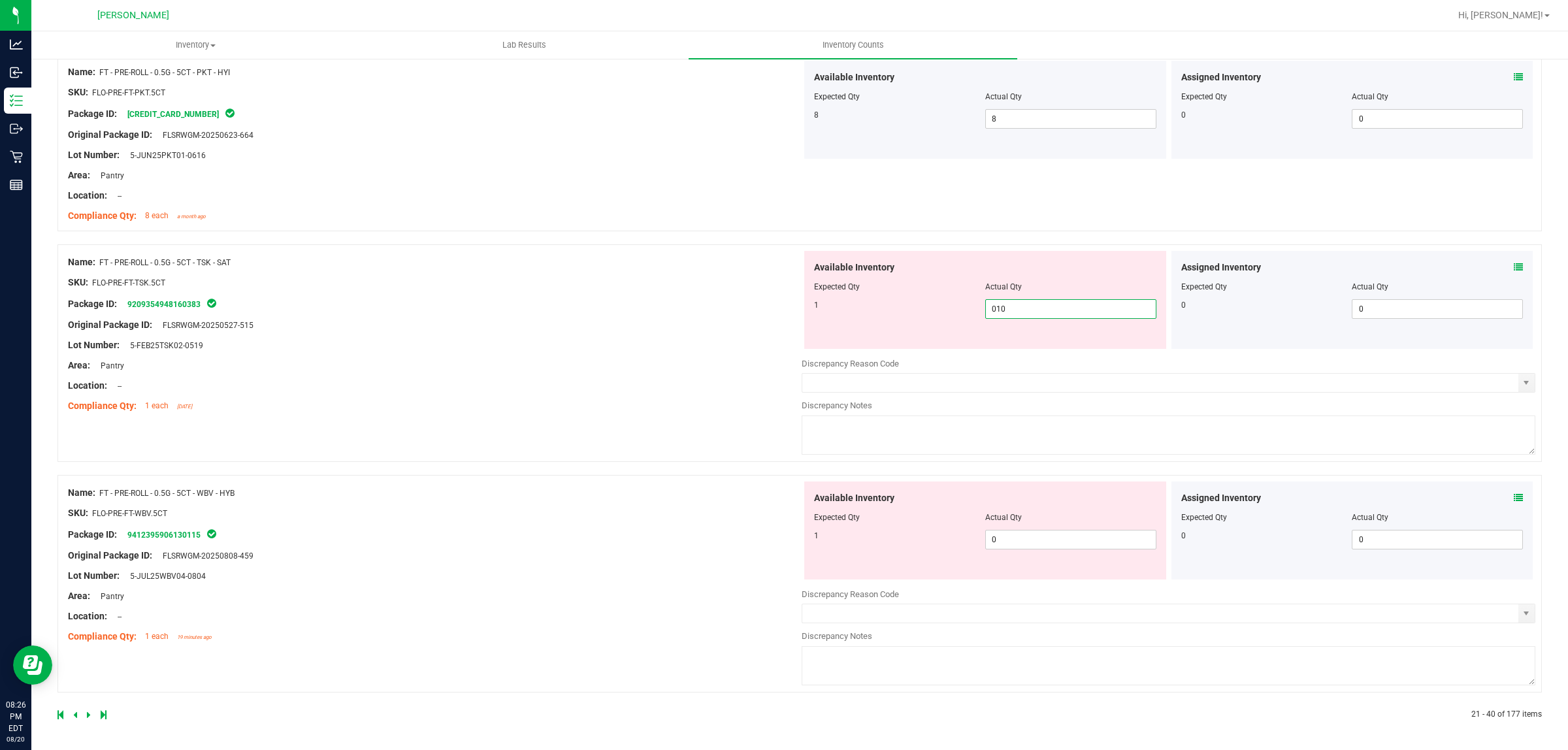
type input "01"
type input "1"
click at [1034, 541] on span "0 0" at bounding box center [1071, 540] width 171 height 19
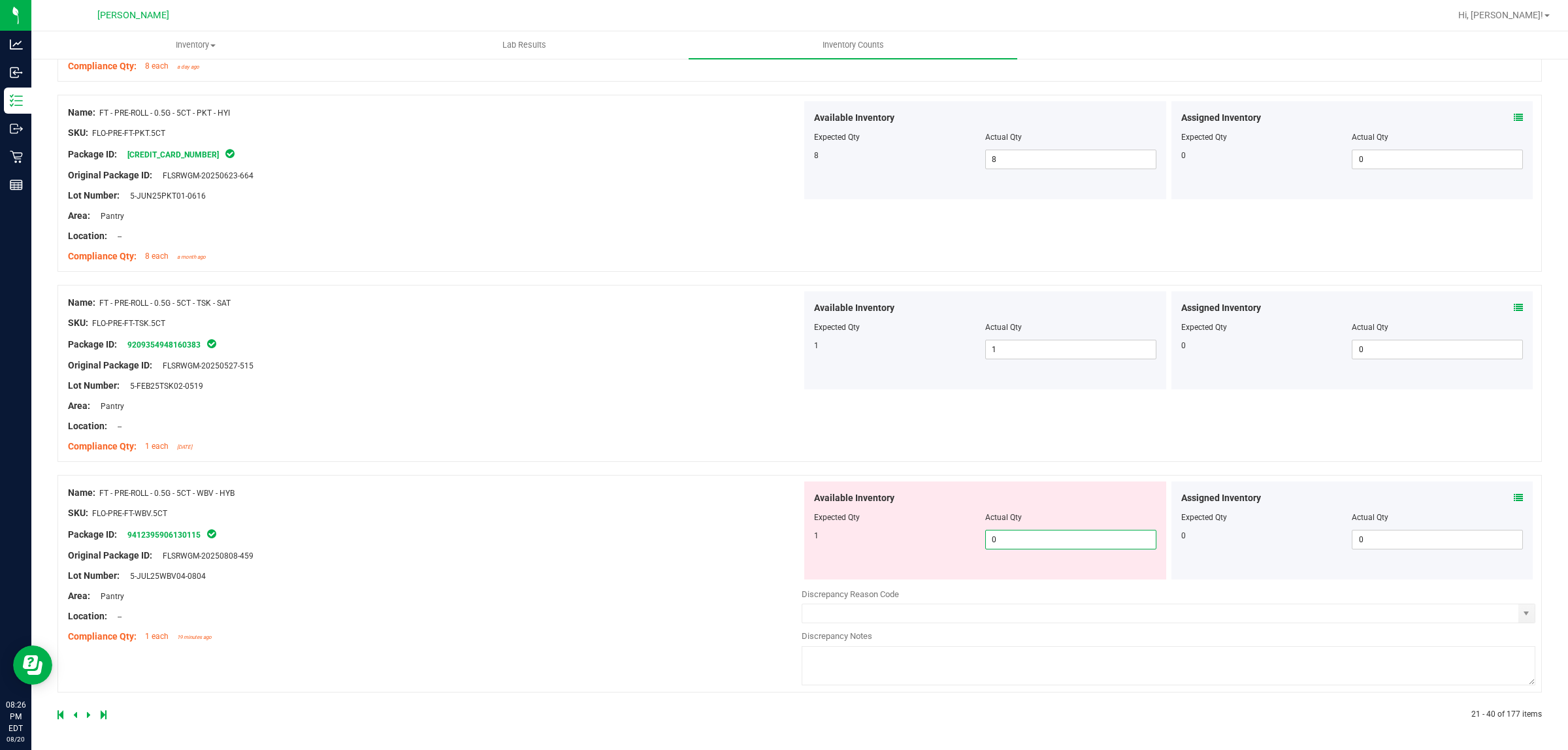
type input "01"
type input "1"
drag, startPoint x: 704, startPoint y: 532, endPoint x: 246, endPoint y: 653, distance: 473.7
click at [704, 532] on div "Name: FT - PRE-ROLL - 0.5G - 5CT - WBV - HYB SKU: FLO-PRE-FT-WBV.5CT Package ID…" at bounding box center [435, 564] width 734 height 166
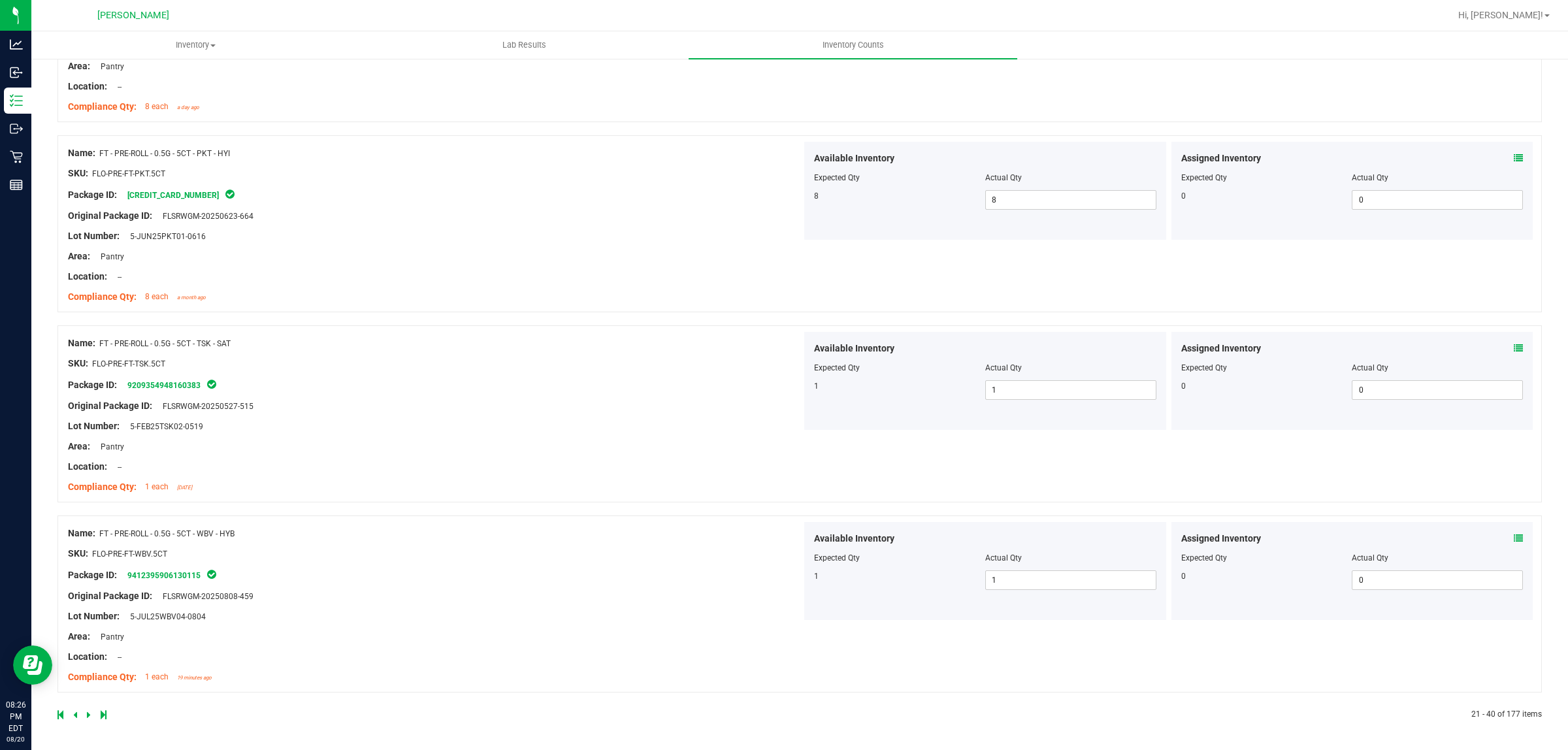
click at [91, 712] on link at bounding box center [89, 714] width 6 height 10
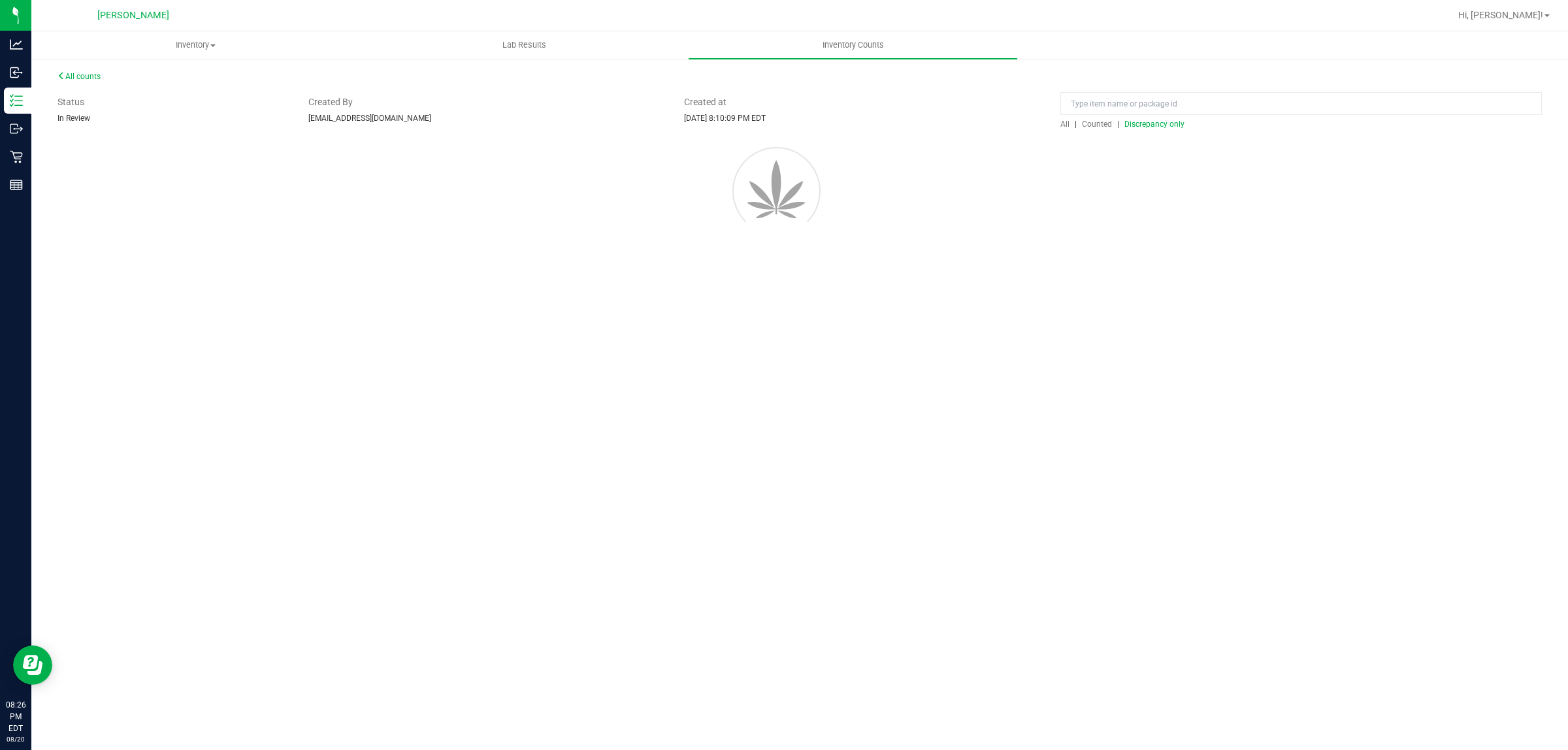
scroll to position [0, 0]
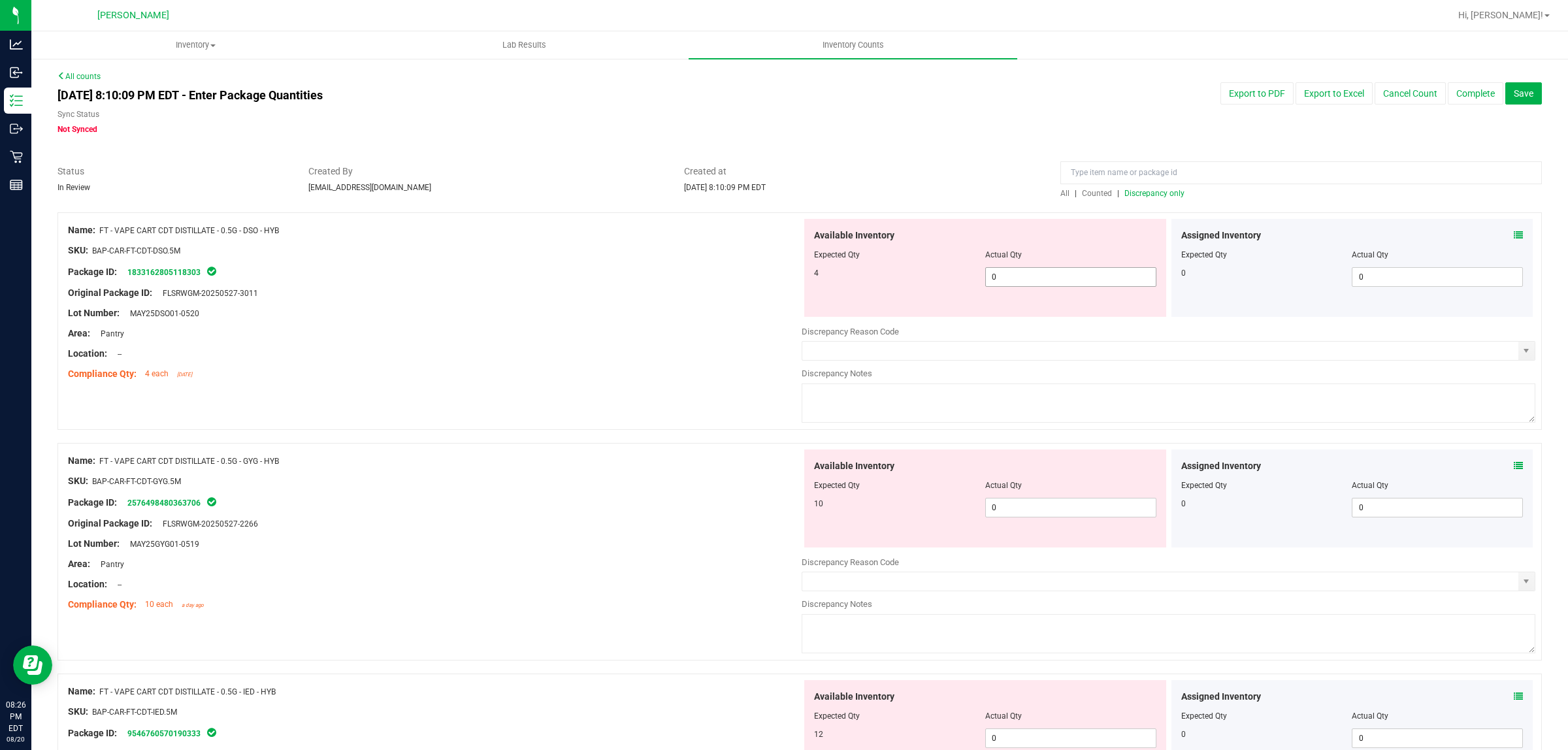
click at [1051, 278] on span "0 0" at bounding box center [1071, 277] width 171 height 19
type input "04"
type input "4"
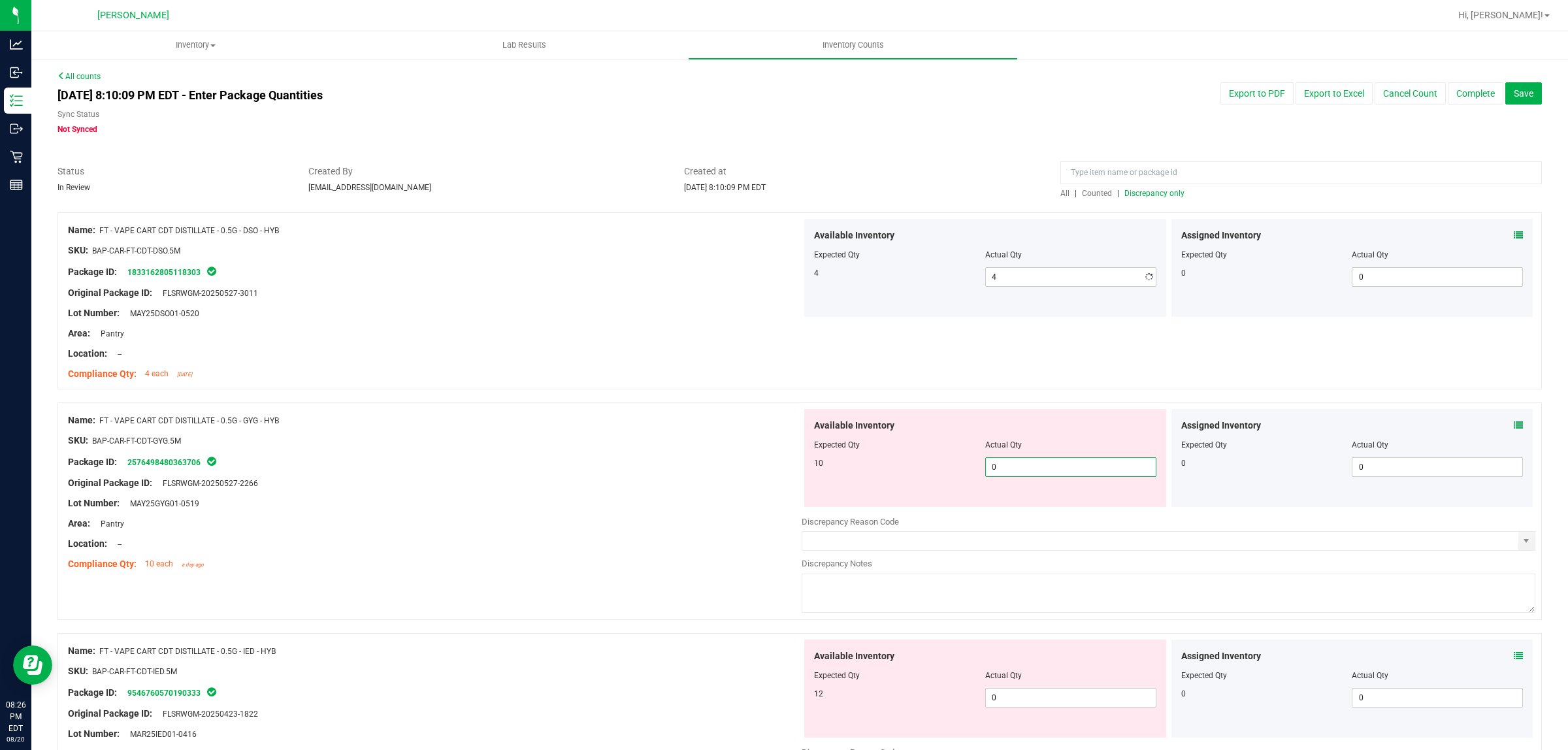
click at [1013, 498] on div "Available Inventory Expected Qty Actual Qty 10 0 0" at bounding box center [985, 458] width 362 height 98
type input "010"
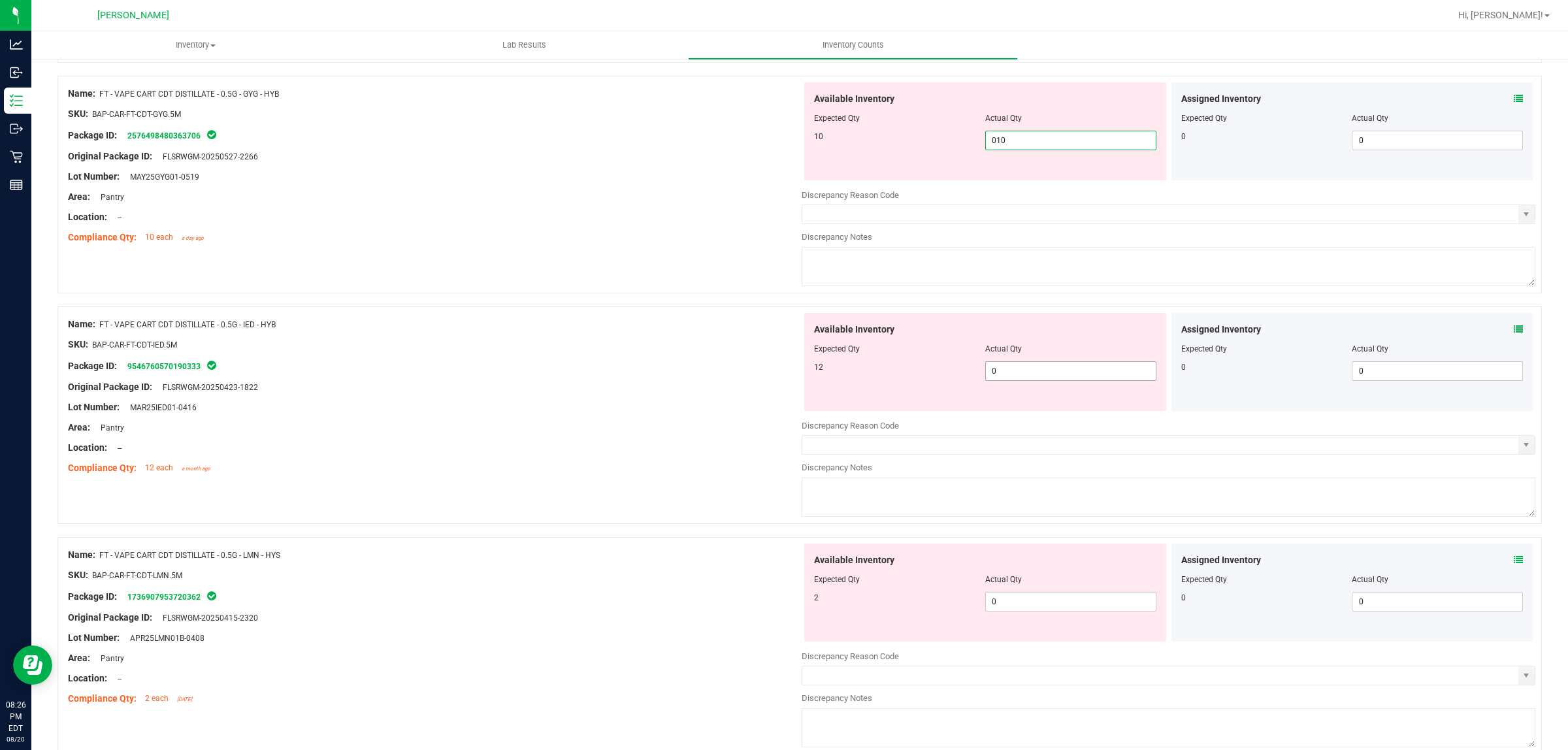
click at [1020, 370] on div "Available Inventory Expected Qty Actual Qty 12 0 0" at bounding box center [985, 362] width 362 height 98
type input "10"
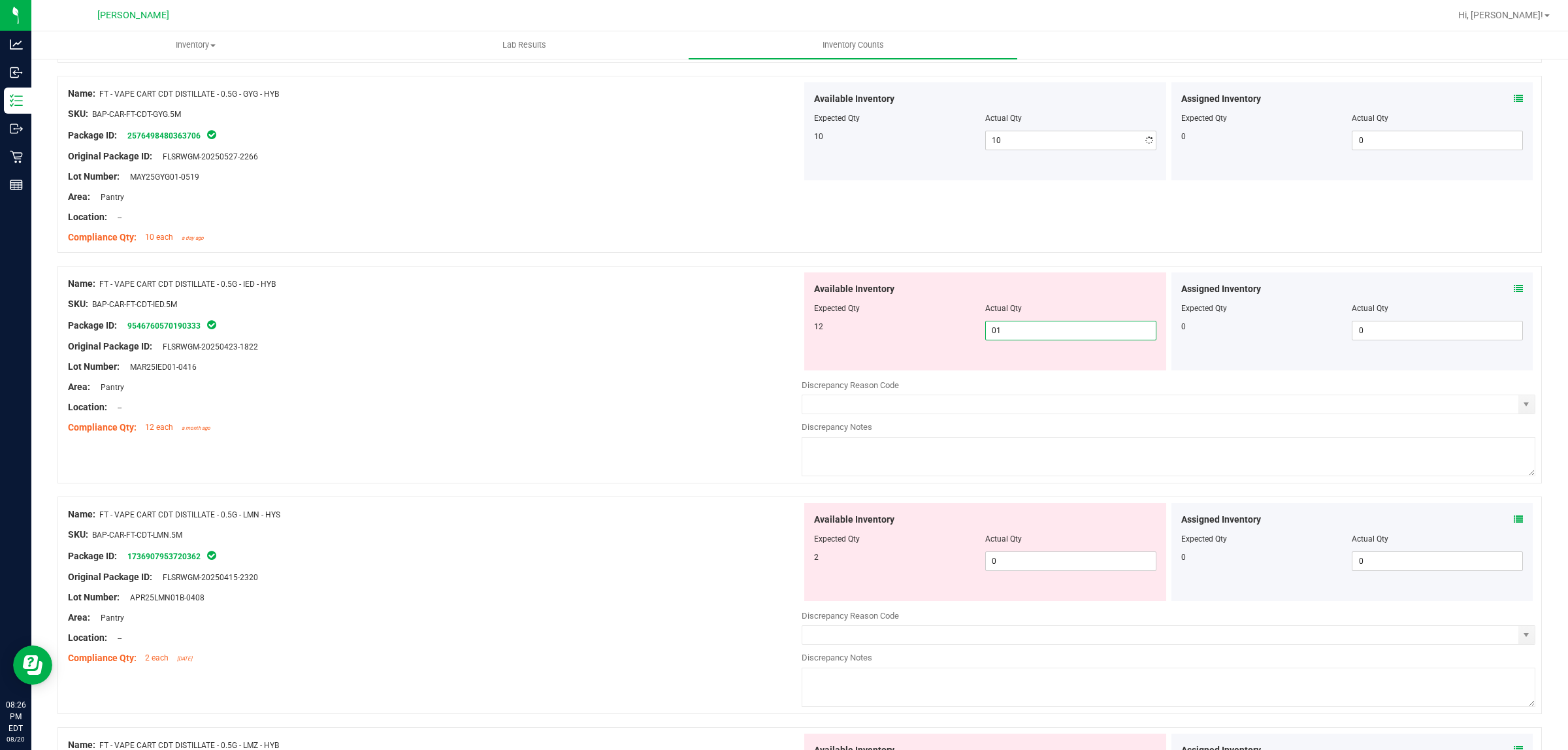
type input "012"
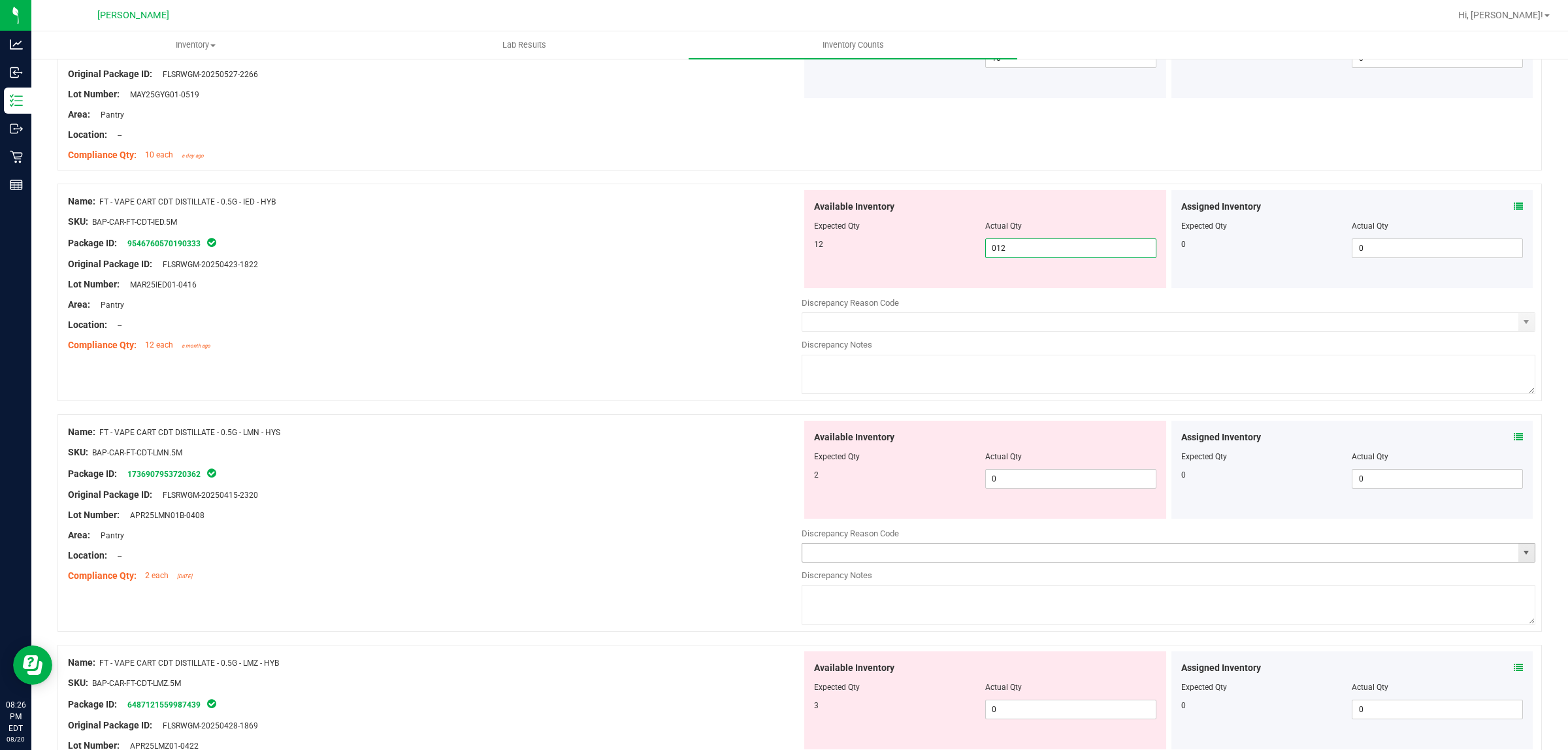
scroll to position [571, 0]
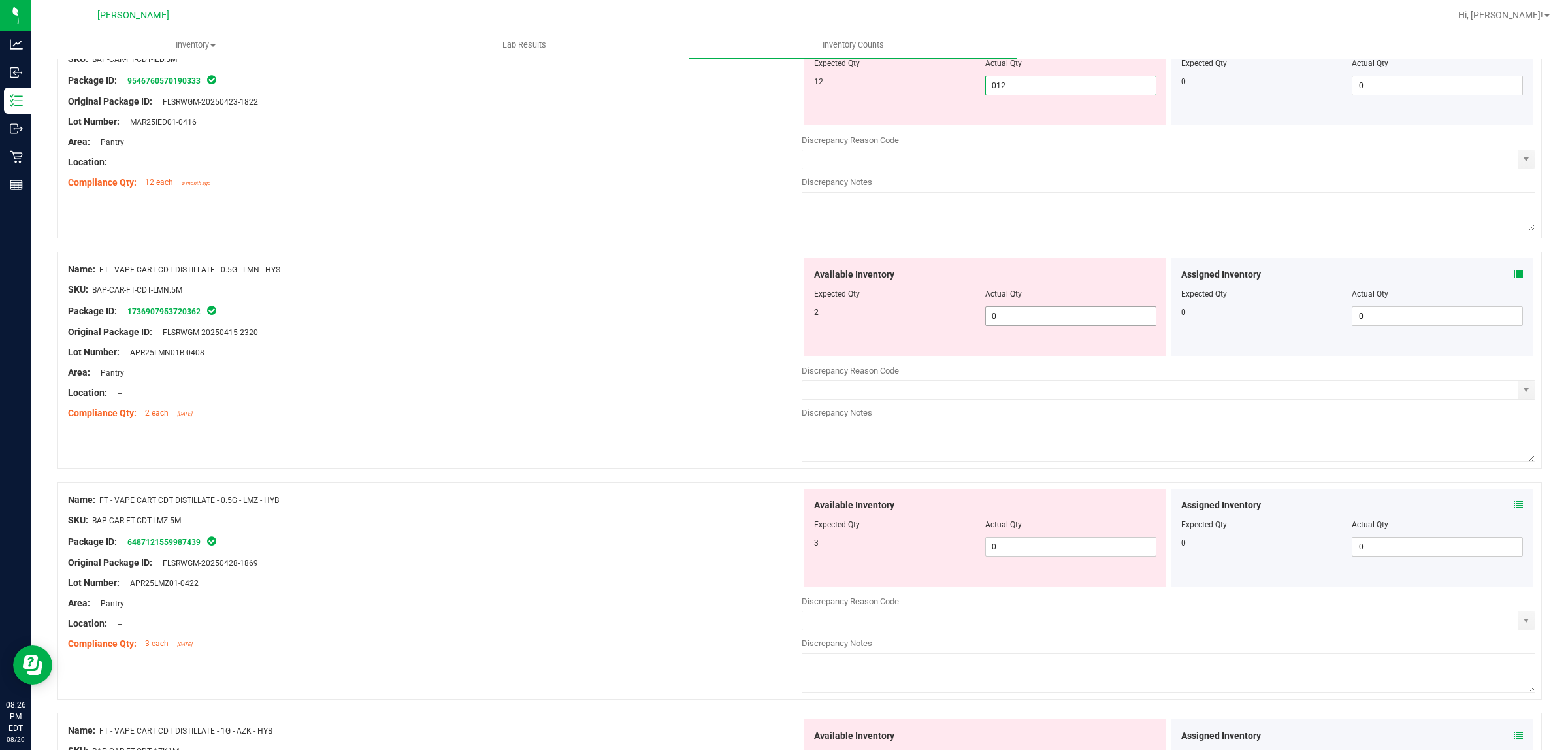
type input "12"
click at [1017, 315] on div "Available Inventory Expected Qty Actual Qty 2 0 0" at bounding box center [985, 307] width 362 height 98
type input "02"
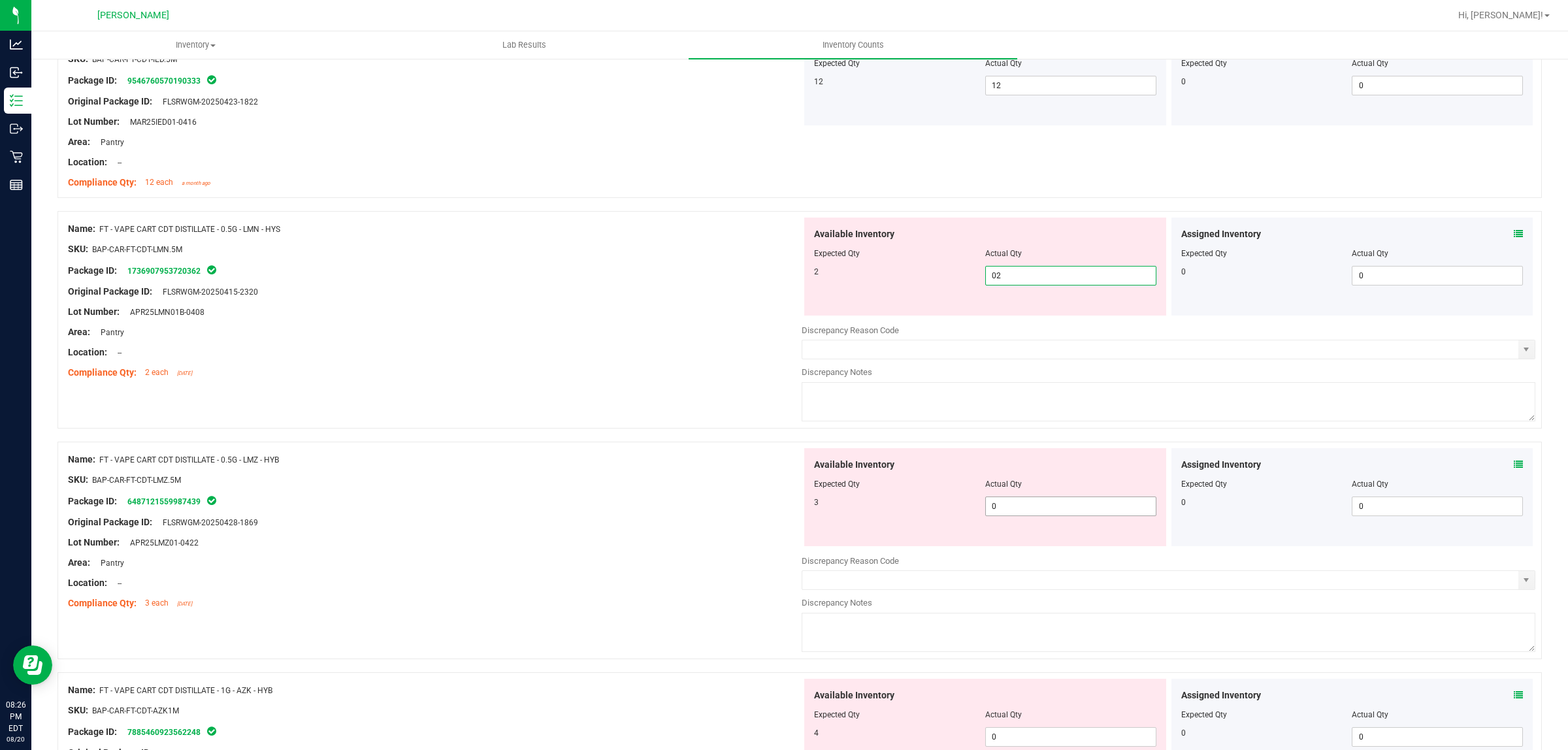
type input "2"
click at [1024, 501] on div "Available Inventory Expected Qty Actual Qty 3 0 0" at bounding box center [985, 497] width 362 height 98
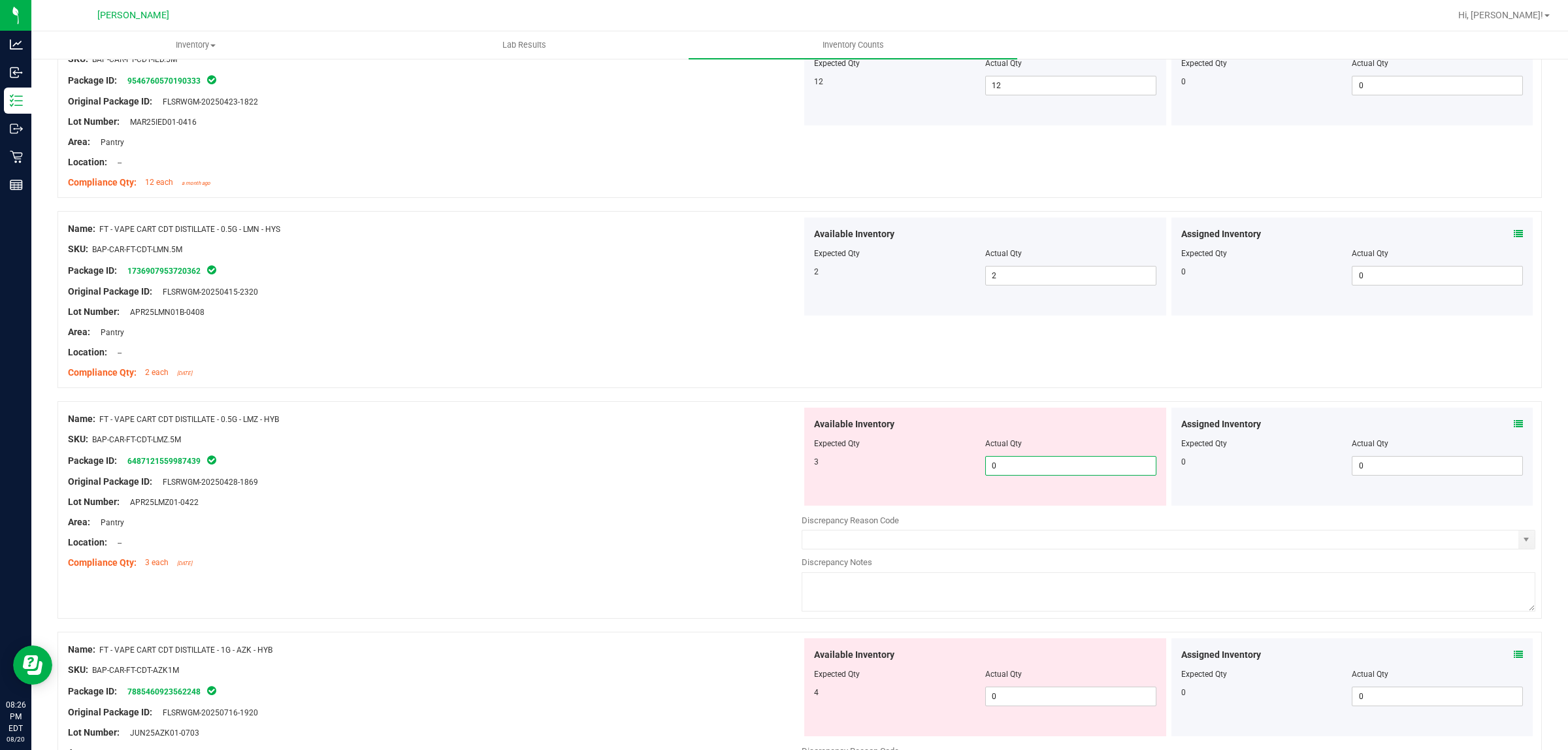
type input "03"
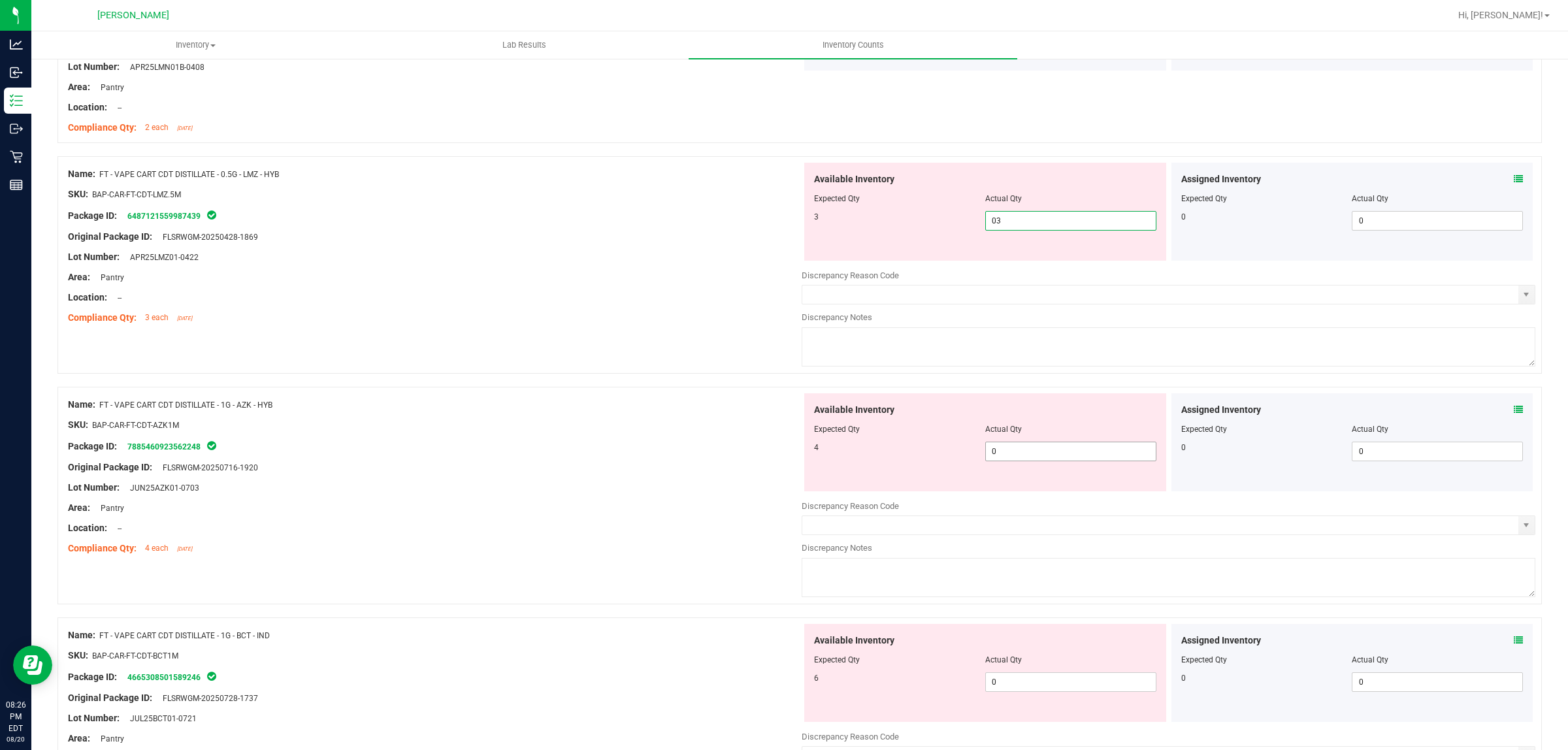
type input "3"
click at [1019, 449] on div "Available Inventory Expected Qty Actual Qty 4 0 0" at bounding box center [985, 442] width 362 height 98
type input "04"
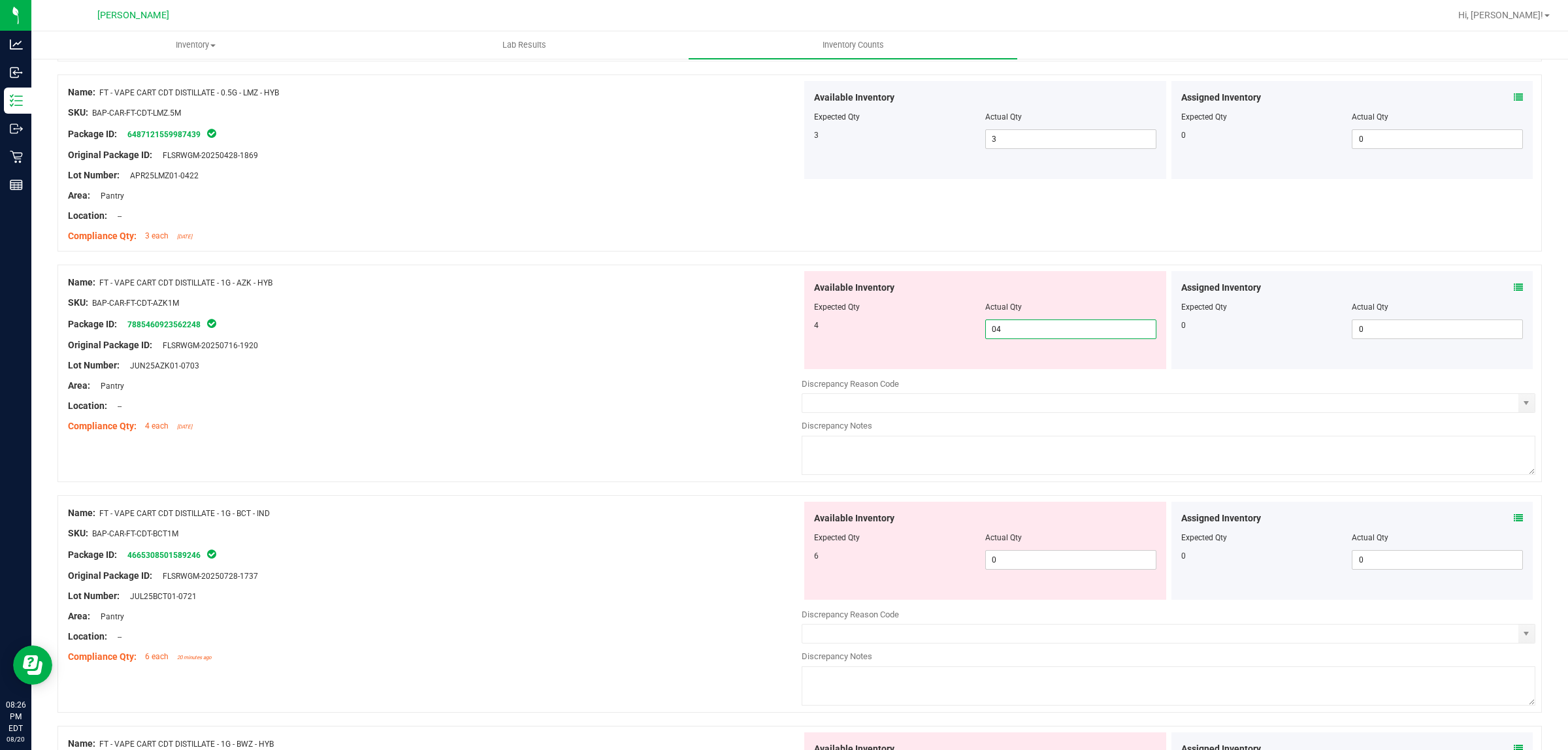
scroll to position [1061, 0]
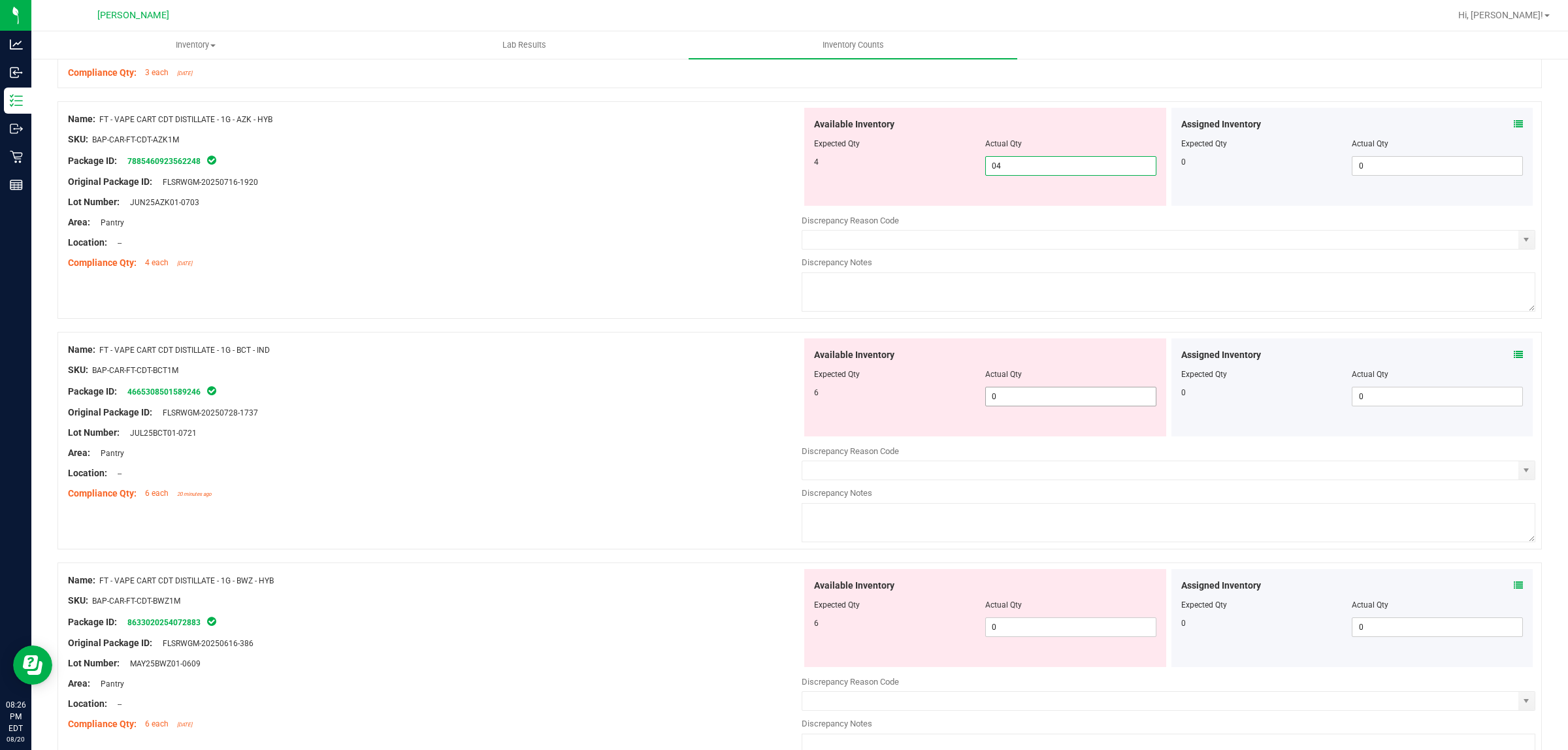
click at [1029, 402] on div "Available Inventory Expected Qty Actual Qty 6 0 0" at bounding box center [1169, 442] width 734 height 207
type input "4"
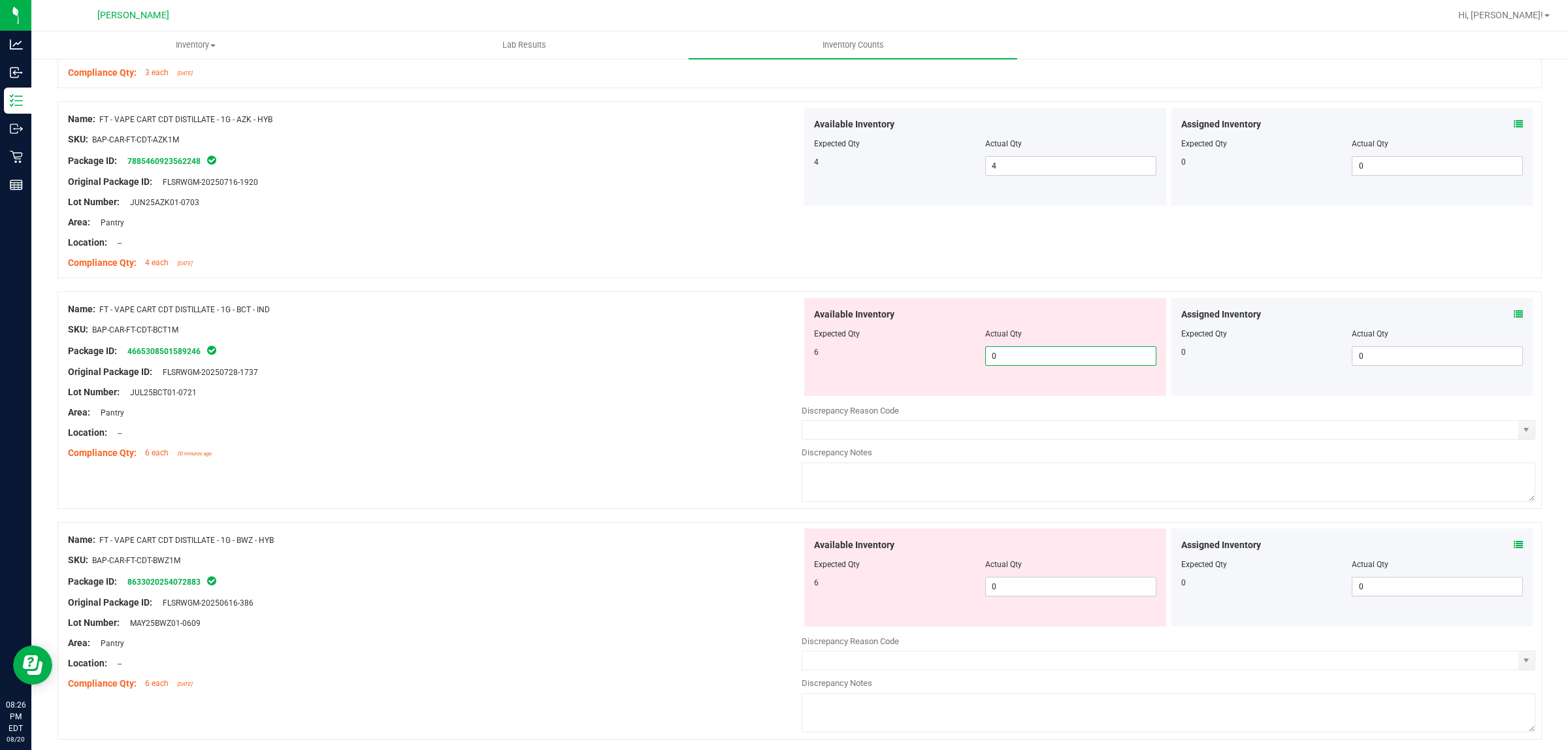
type input "06"
type input "6"
click at [1024, 595] on div "Available Inventory Expected Qty Actual Qty 6 0 0" at bounding box center [1169, 632] width 734 height 207
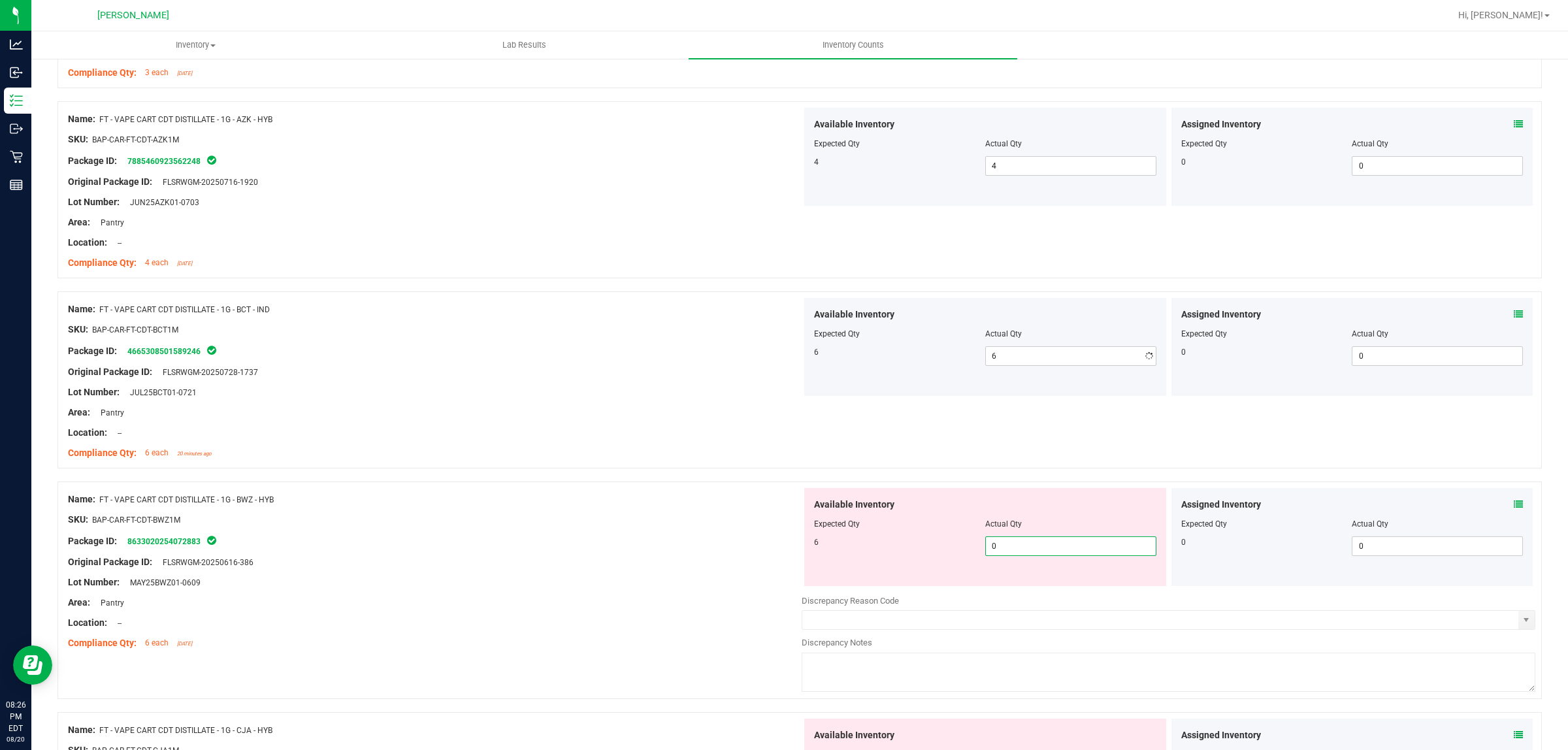
type input "06"
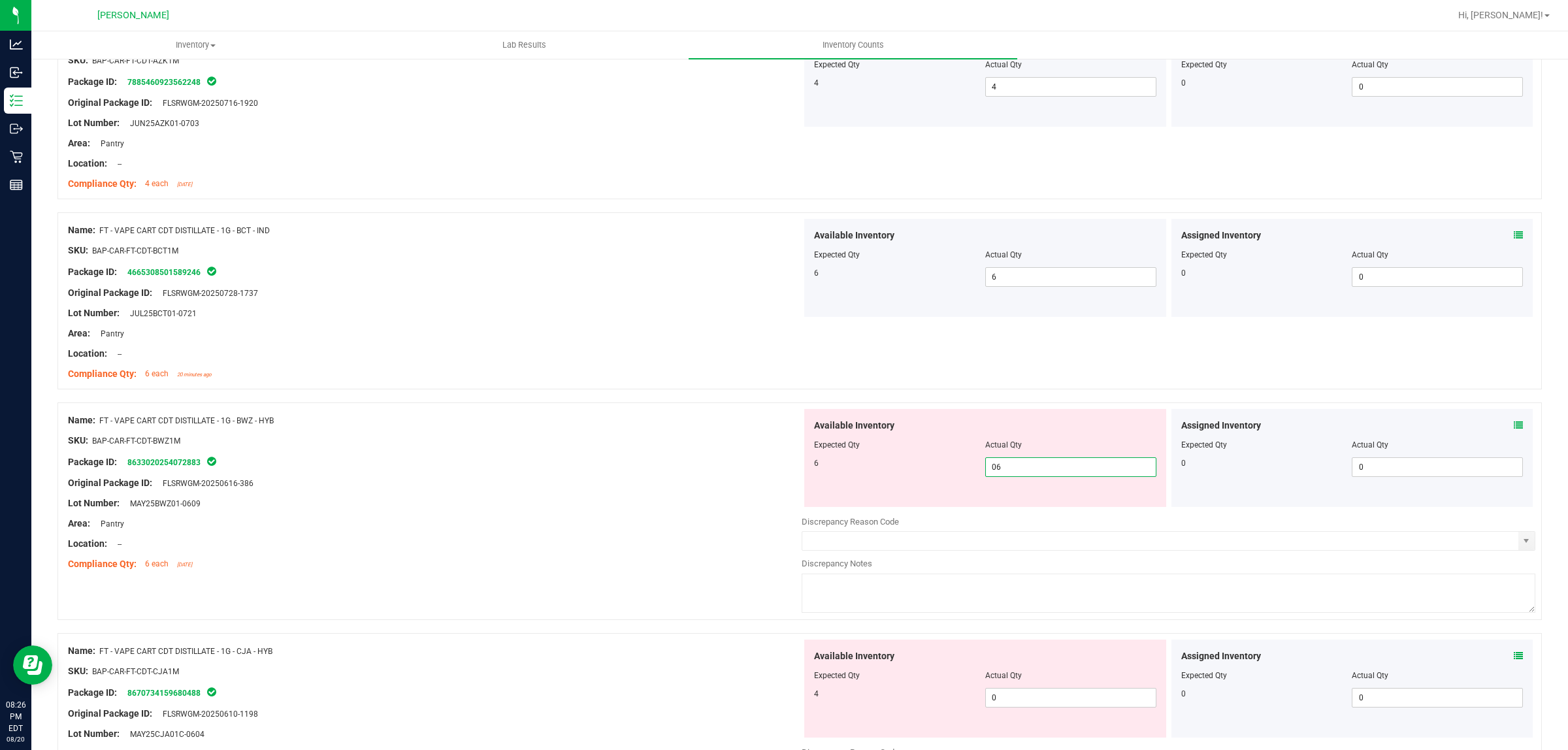
scroll to position [1306, 0]
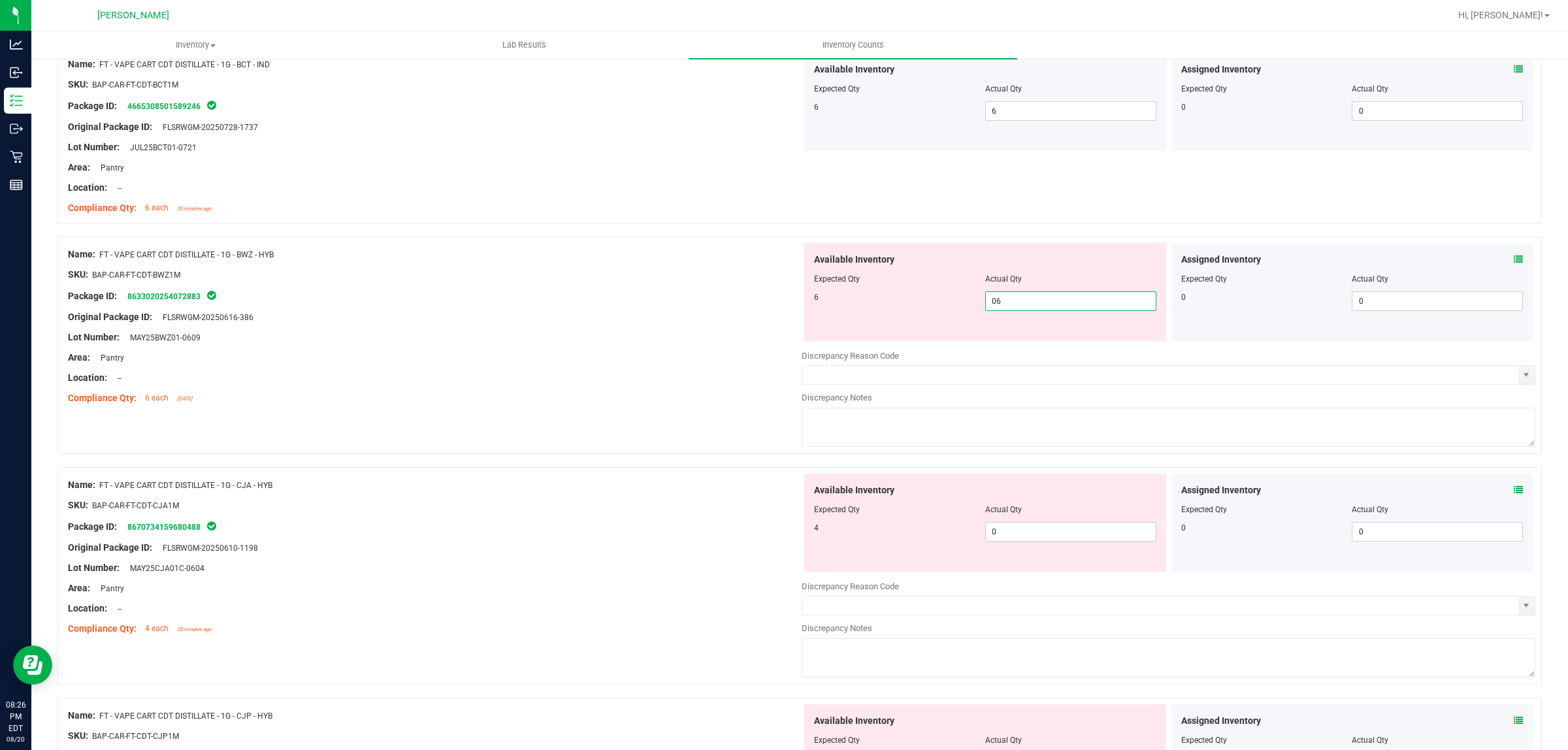
type input "6"
click at [1010, 548] on div "Available Inventory Expected Qty Actual Qty 4 0 0" at bounding box center [1169, 577] width 734 height 207
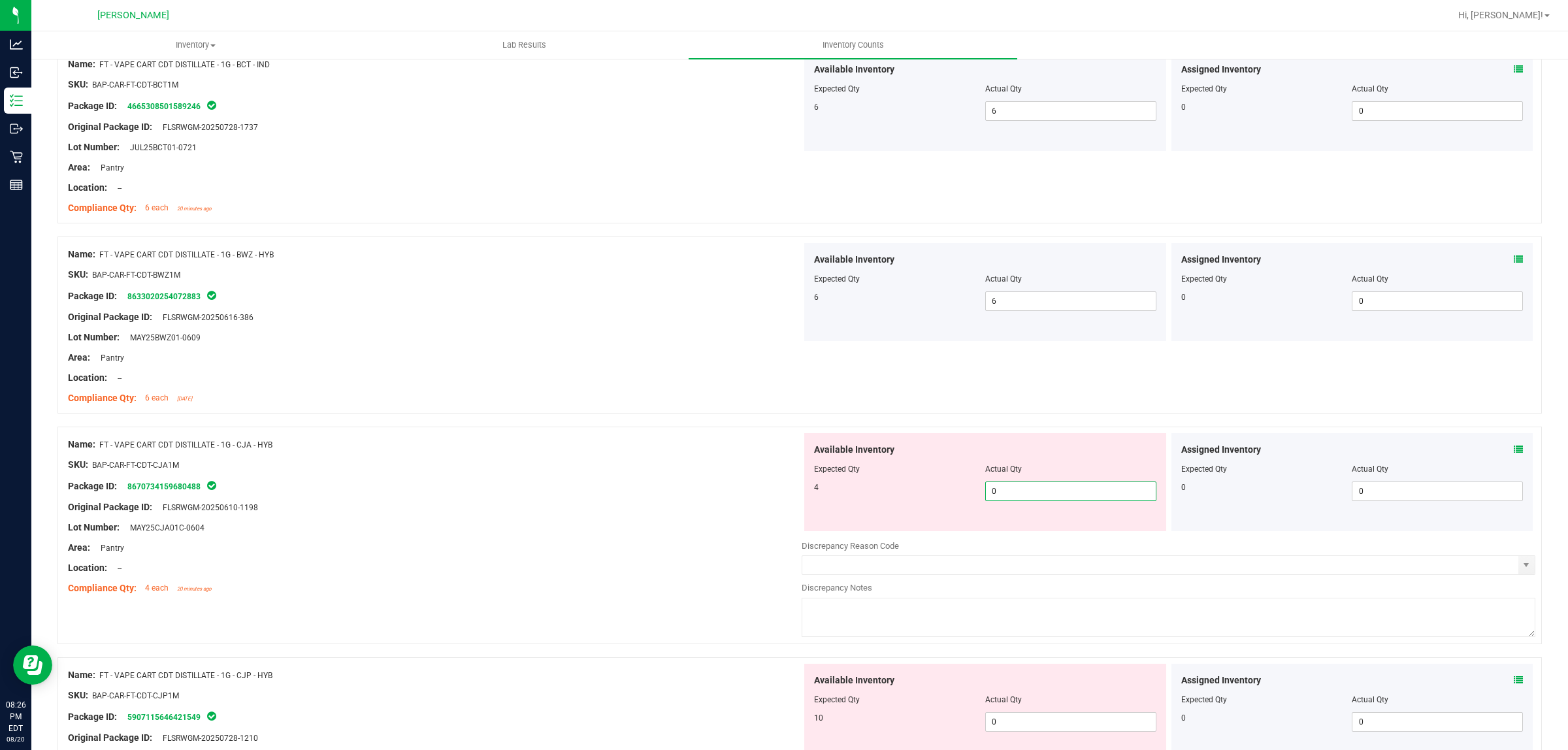
click at [1017, 501] on span "0 0" at bounding box center [1071, 491] width 171 height 19
type input "04"
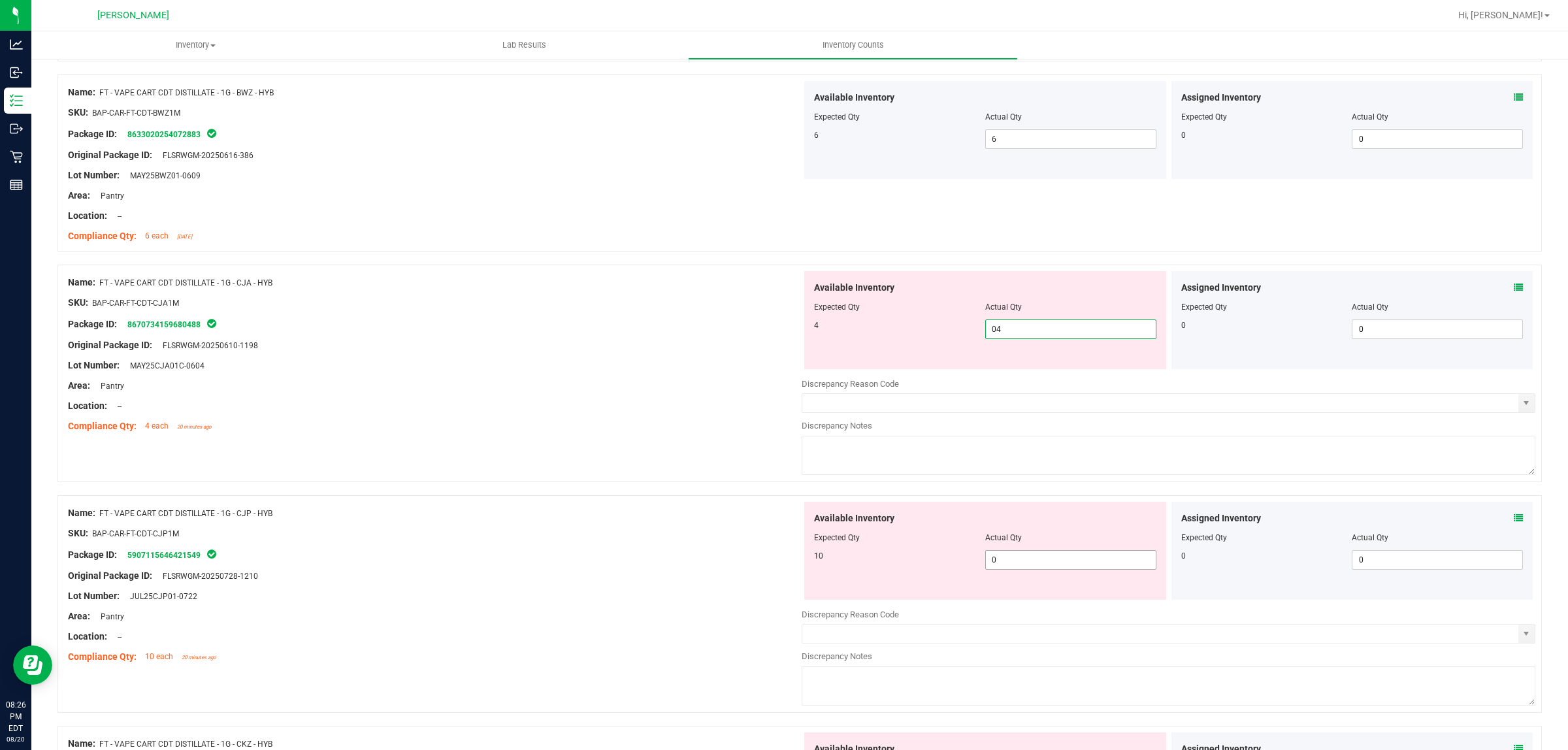
scroll to position [1633, 0]
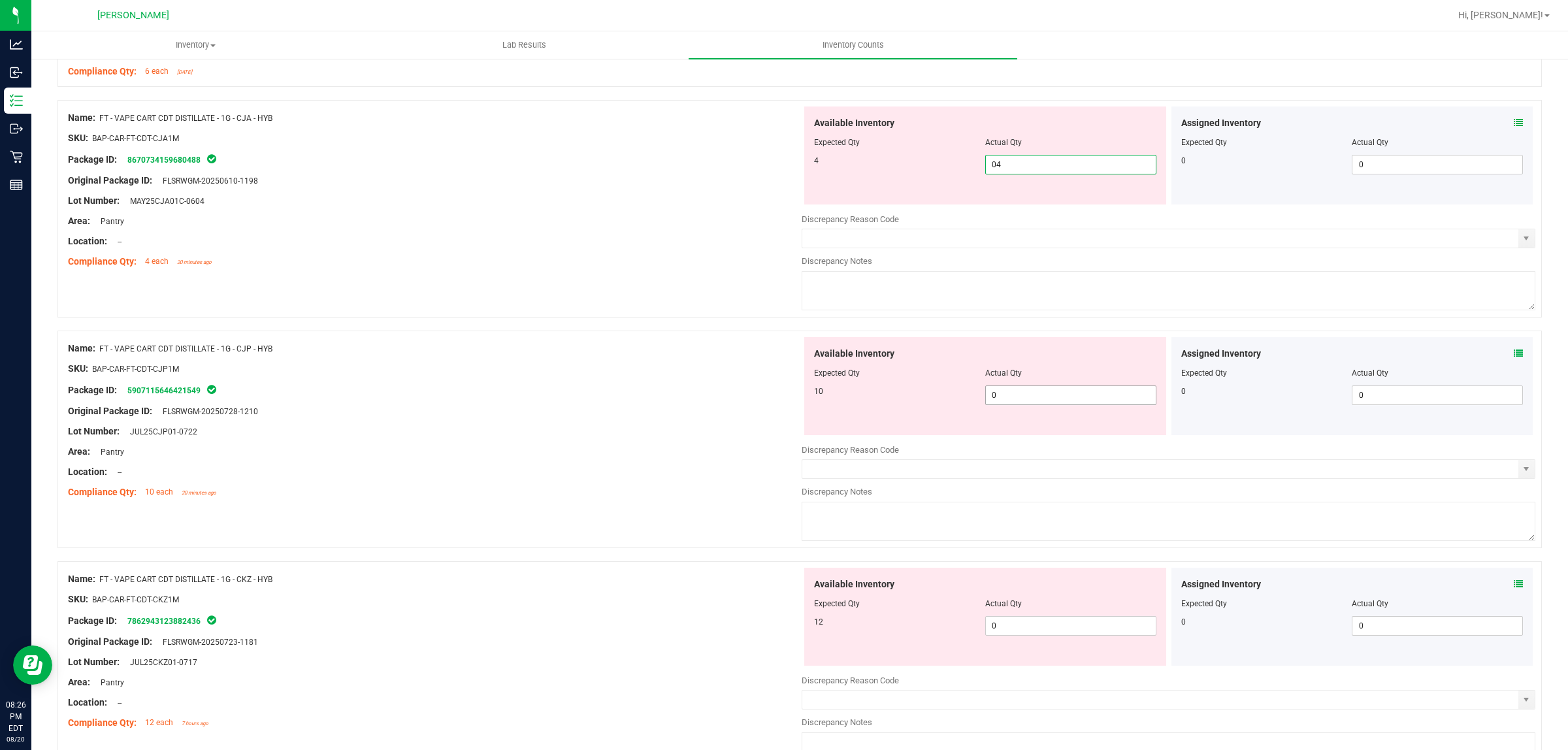
type input "4"
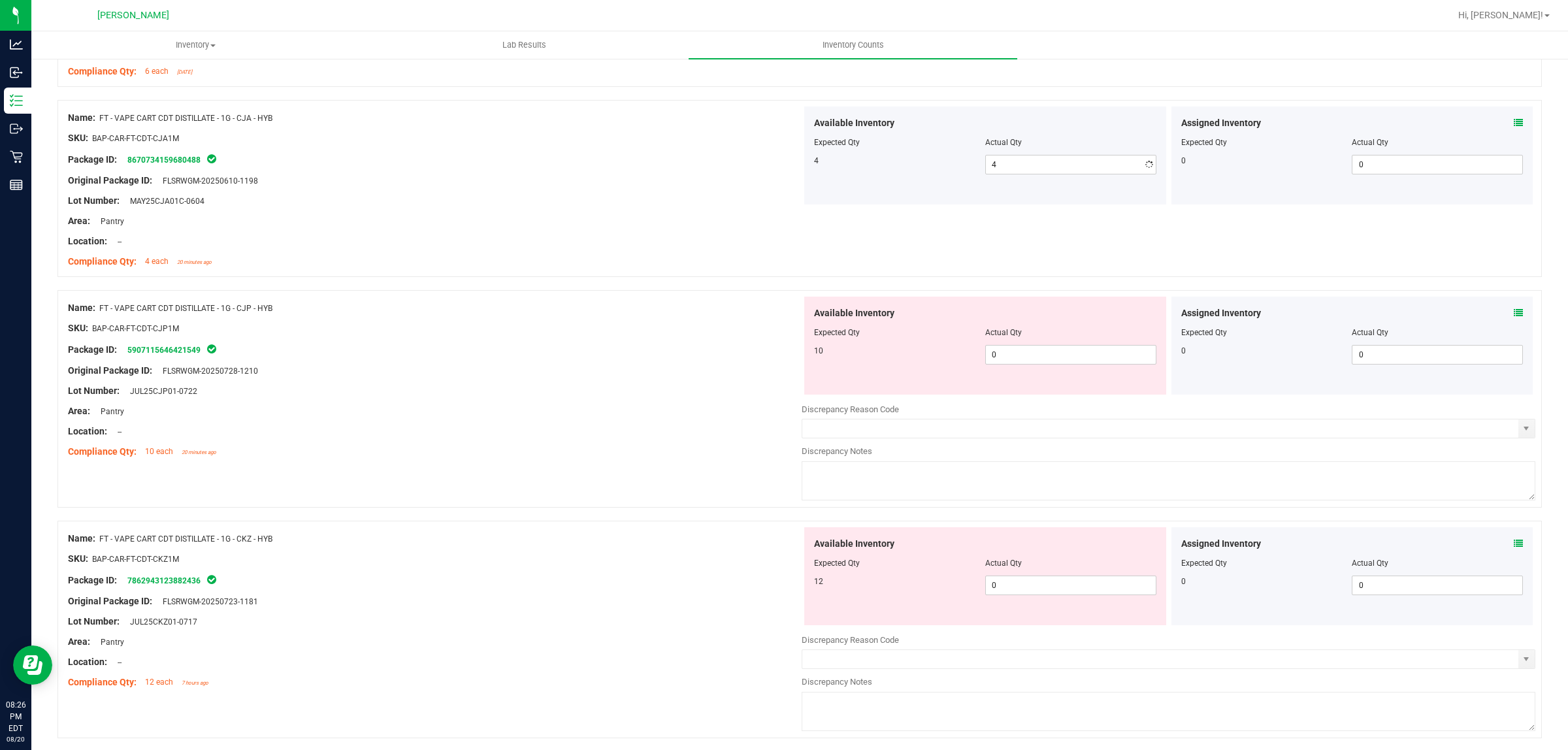
click at [1017, 414] on div "Available Inventory Expected Qty Actual Qty 10 0 0" at bounding box center [1169, 400] width 734 height 207
click at [1023, 354] on span "0 0" at bounding box center [1071, 354] width 171 height 19
type input "010"
type input "10"
click at [1046, 593] on div "Available Inventory Expected Qty Actual Qty 12 0 0" at bounding box center [1169, 631] width 734 height 207
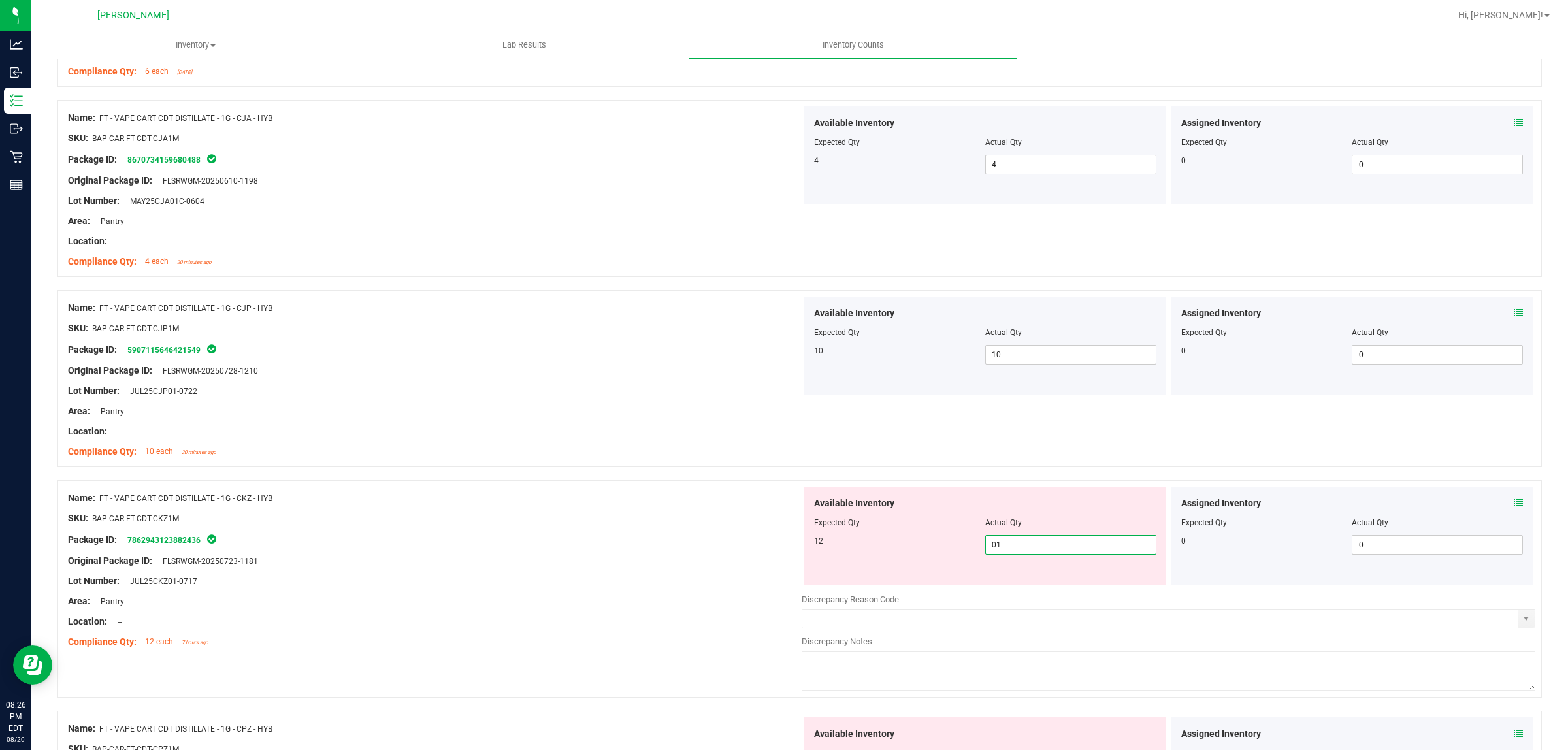
type input "012"
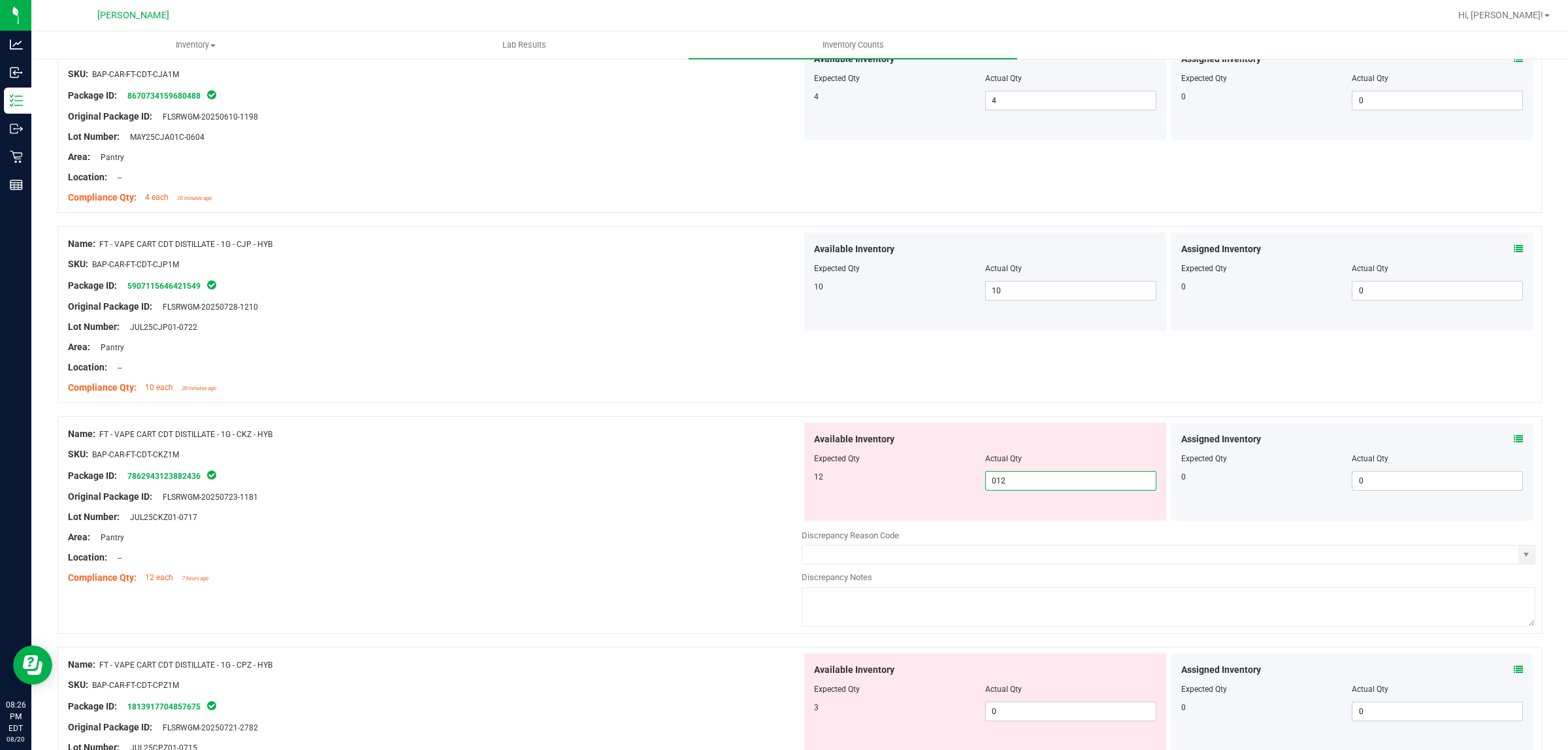
scroll to position [2041, 0]
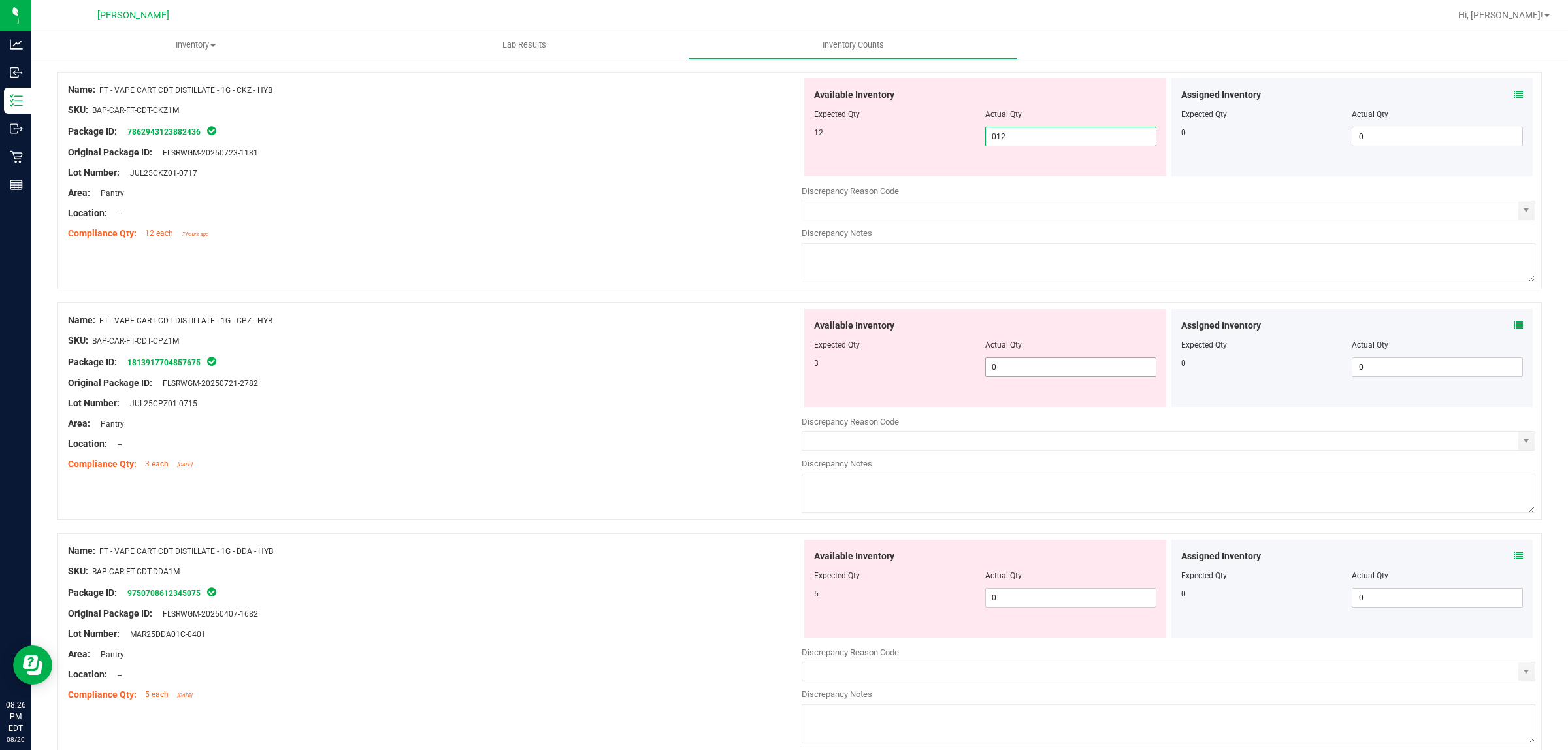
type input "12"
click at [1019, 367] on div "Available Inventory Expected Qty Actual Qty 3 0 0" at bounding box center [985, 358] width 362 height 98
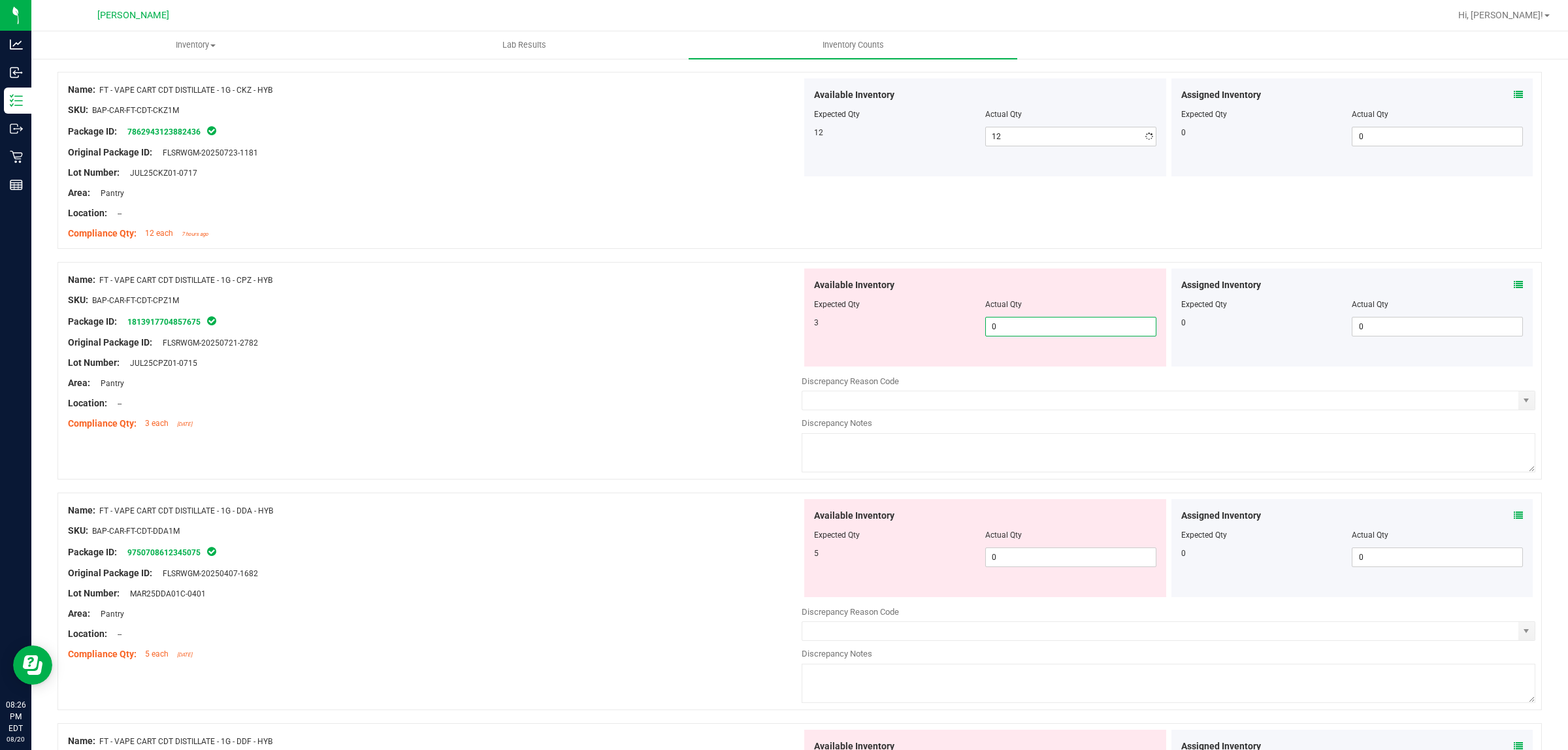
type input "03"
type input "3"
click at [1026, 563] on div "Available Inventory Expected Qty Actual Qty 5 0 0" at bounding box center [1169, 603] width 734 height 207
type input "05"
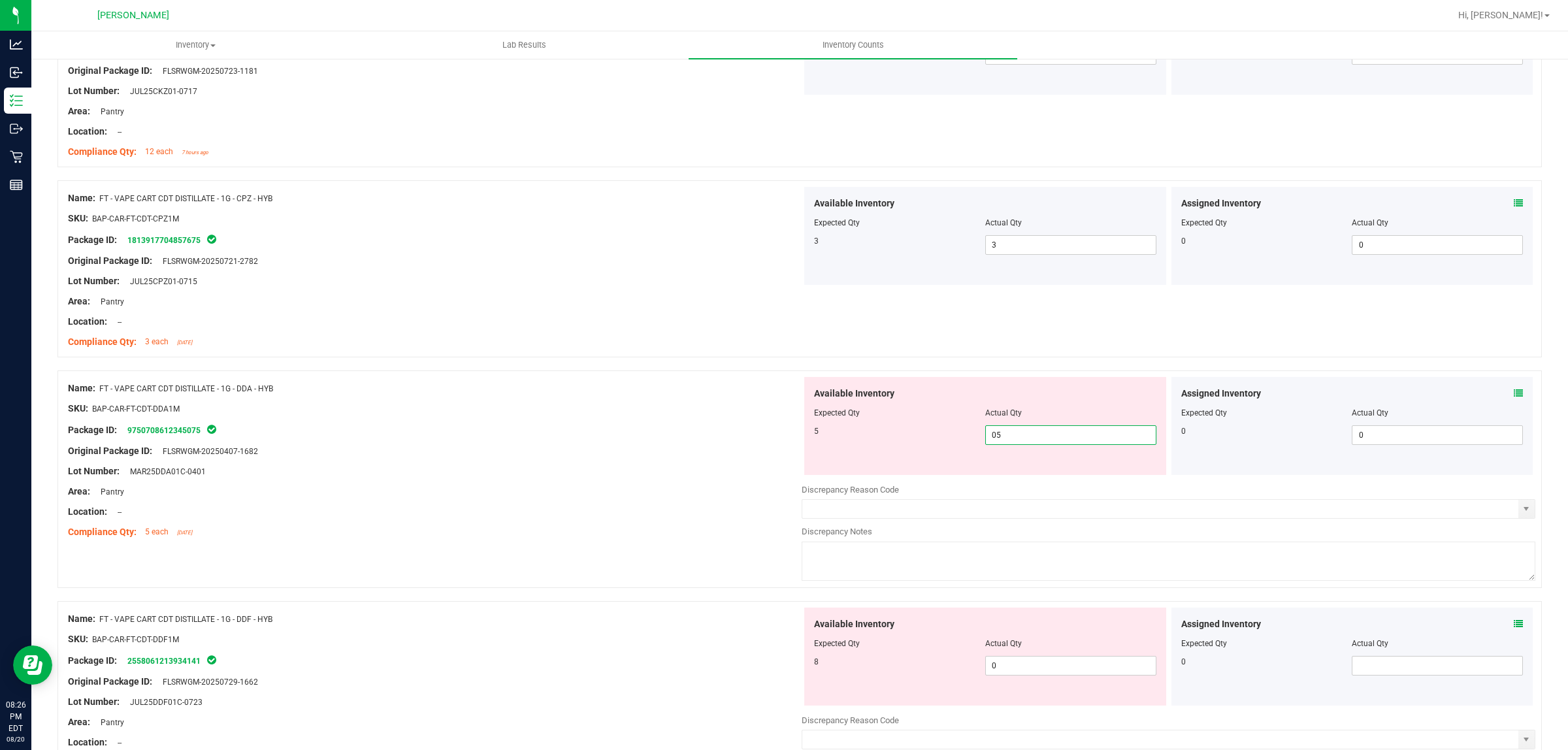
scroll to position [2286, 0]
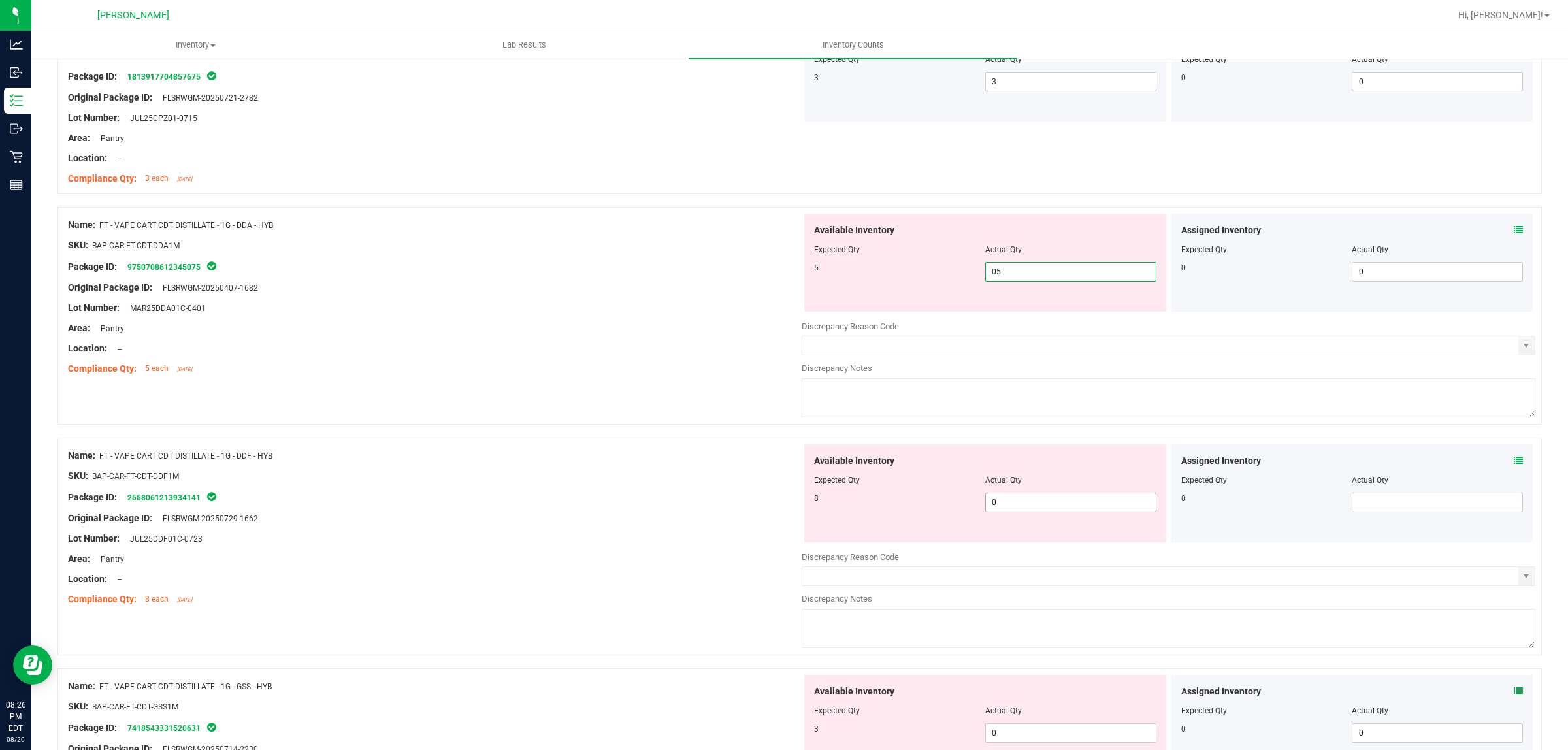
type input "5"
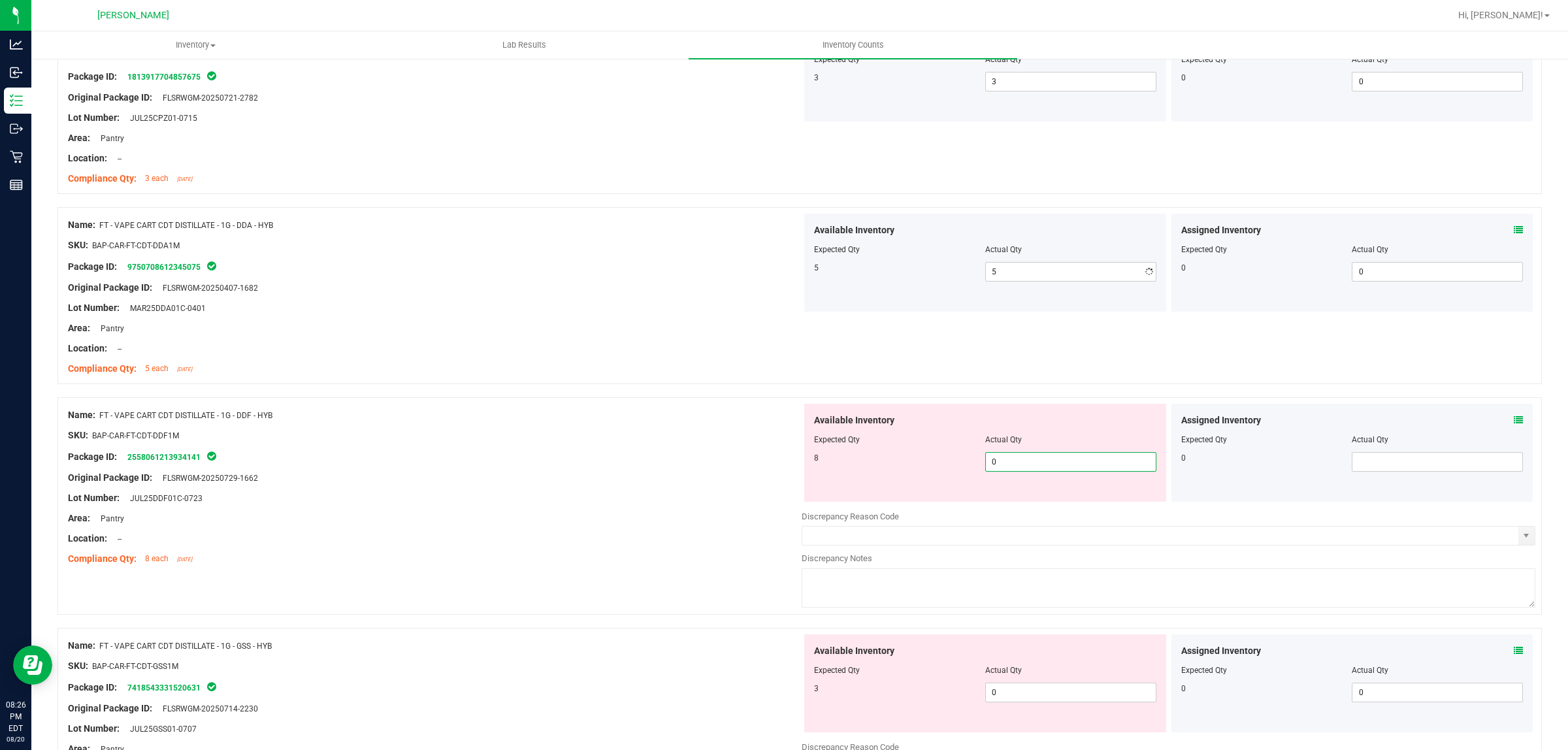
click at [1015, 501] on div "Available Inventory Expected Qty Actual Qty 8 0 0" at bounding box center [985, 452] width 362 height 98
type input "08"
type input "8"
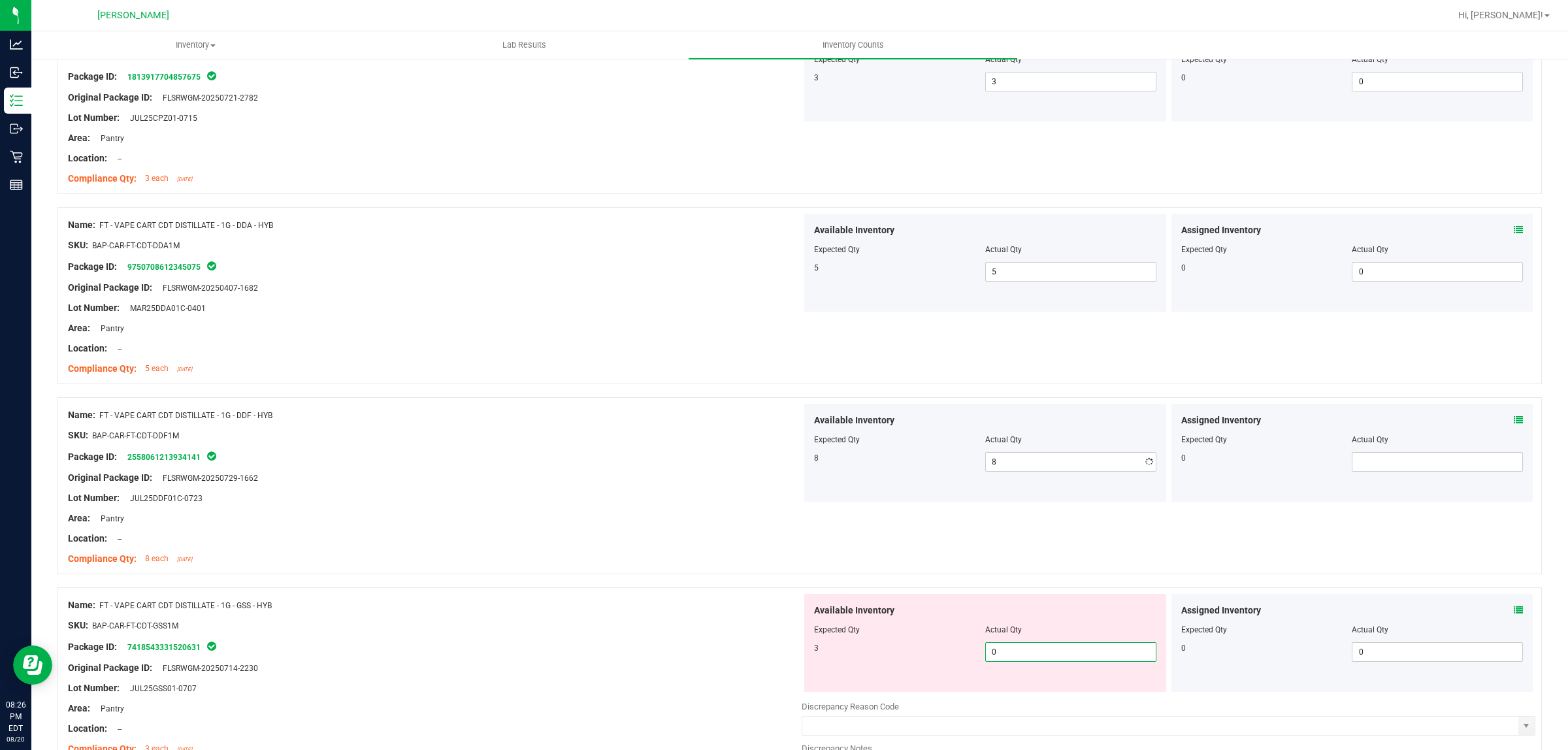
click at [1031, 690] on div "Available Inventory Expected Qty Actual Qty 3 0 0" at bounding box center [985, 642] width 362 height 98
type input "03"
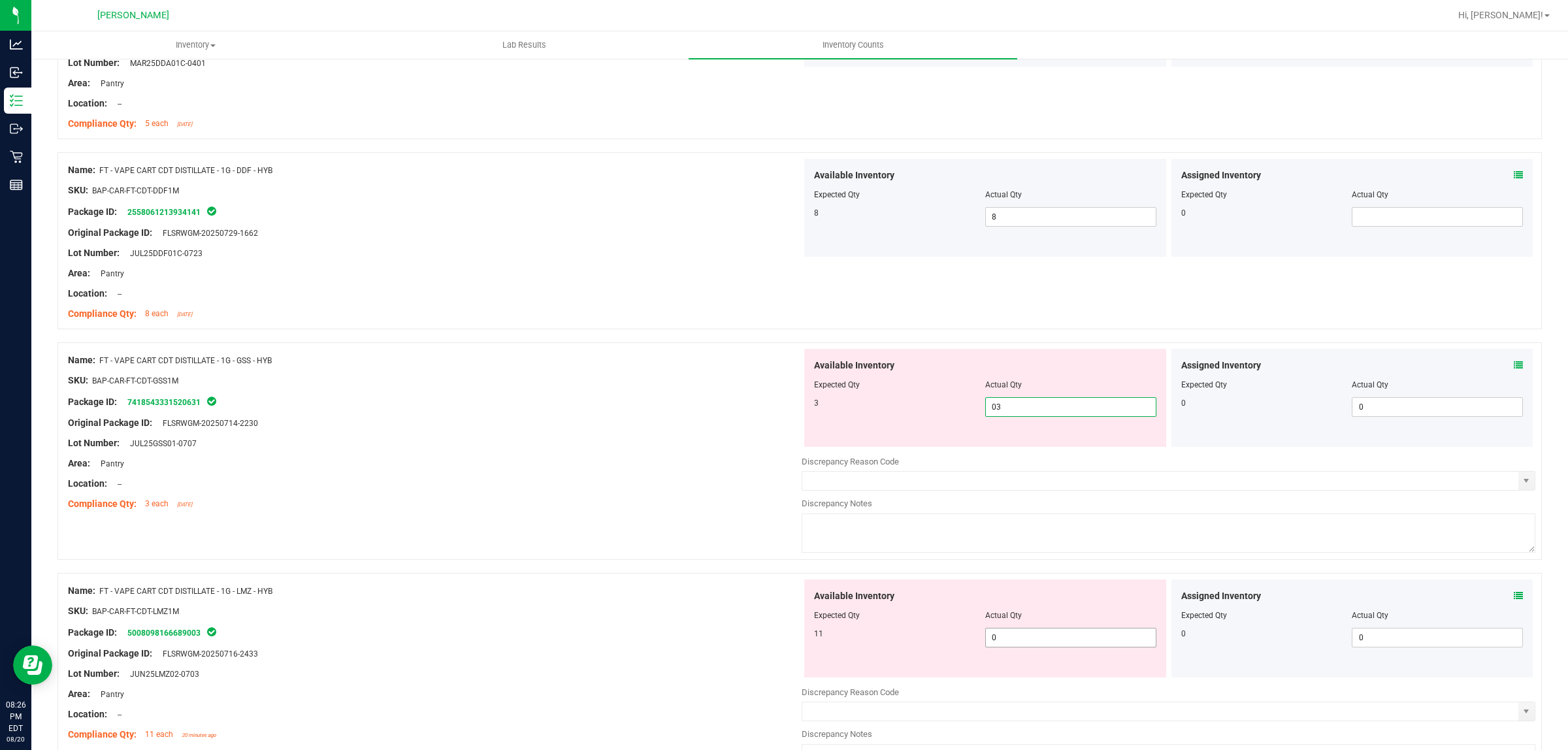
type input "3"
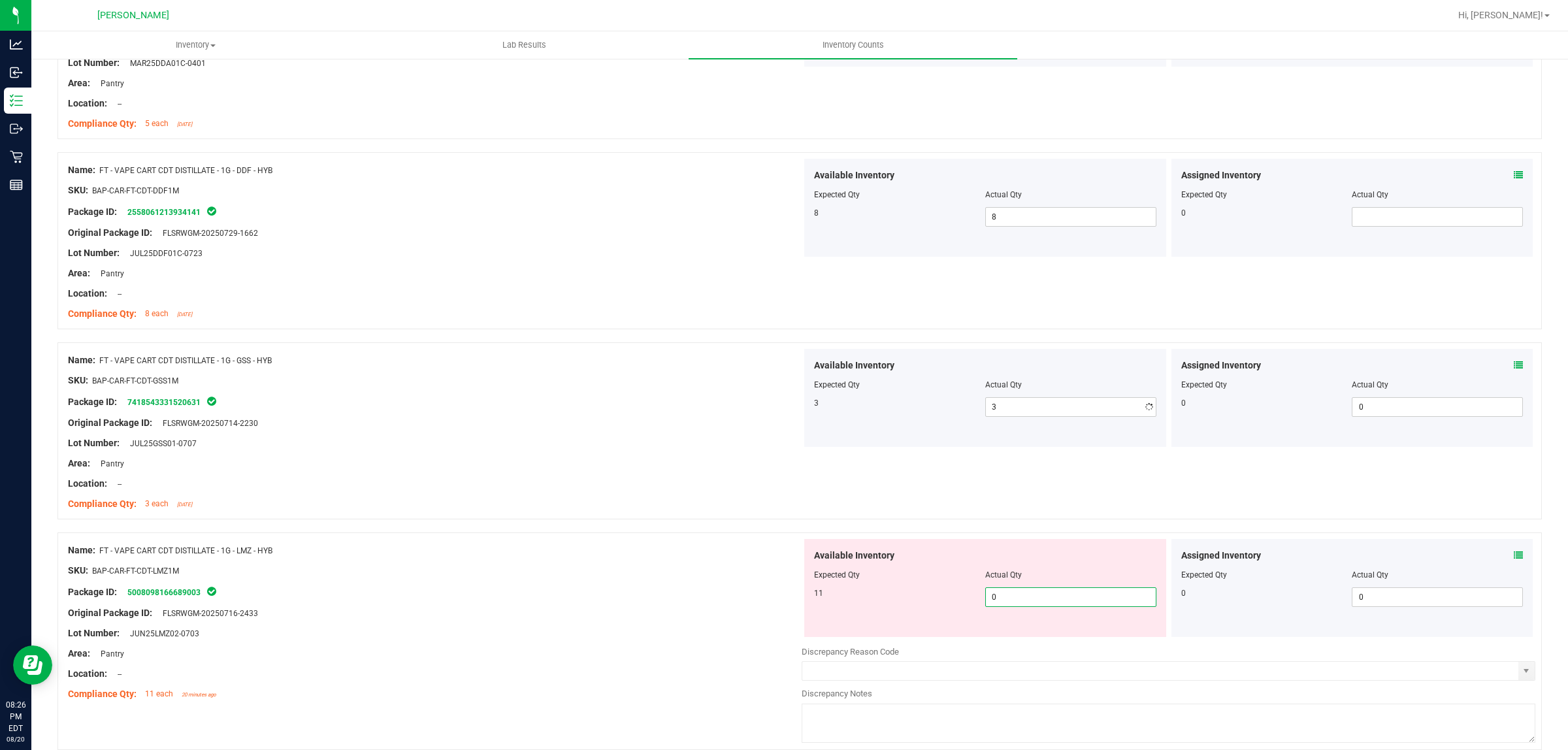
click at [1006, 637] on div "Available Inventory Expected Qty Actual Qty 11 0 0" at bounding box center [985, 588] width 362 height 98
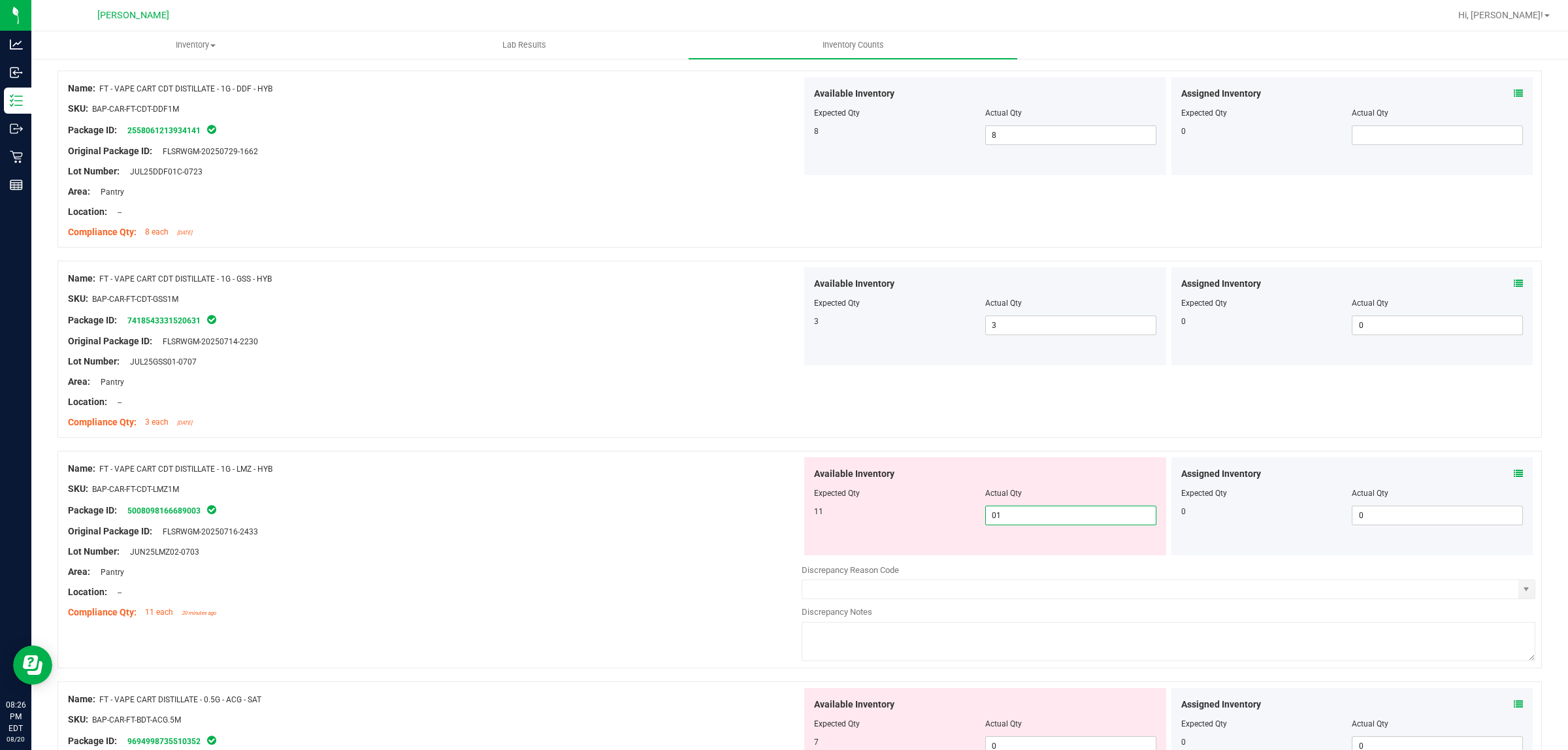
scroll to position [2776, 0]
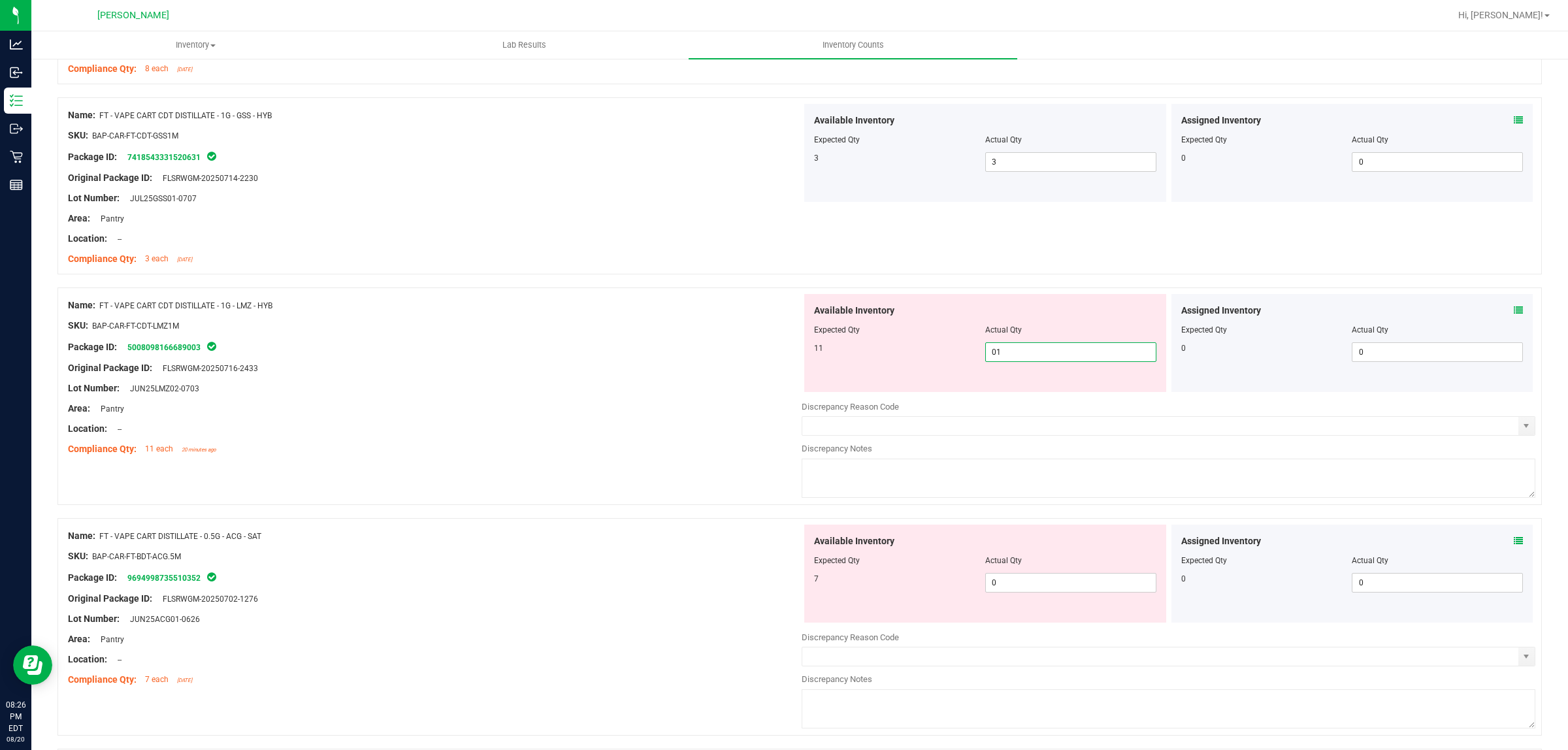
type input "011"
type input "11"
click at [1008, 585] on div "Available Inventory Expected Qty Actual Qty 7 0 0" at bounding box center [985, 573] width 362 height 98
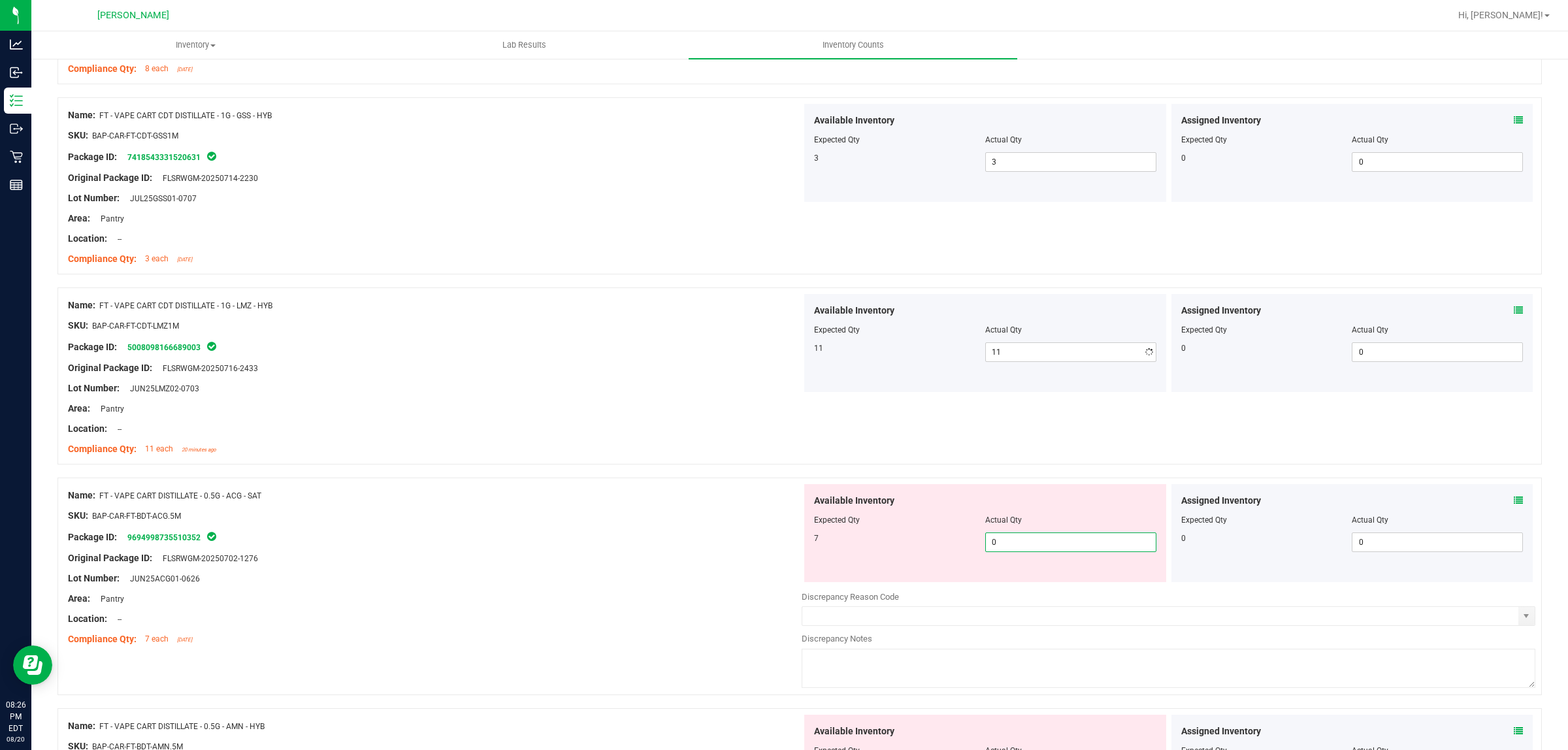
type input "07"
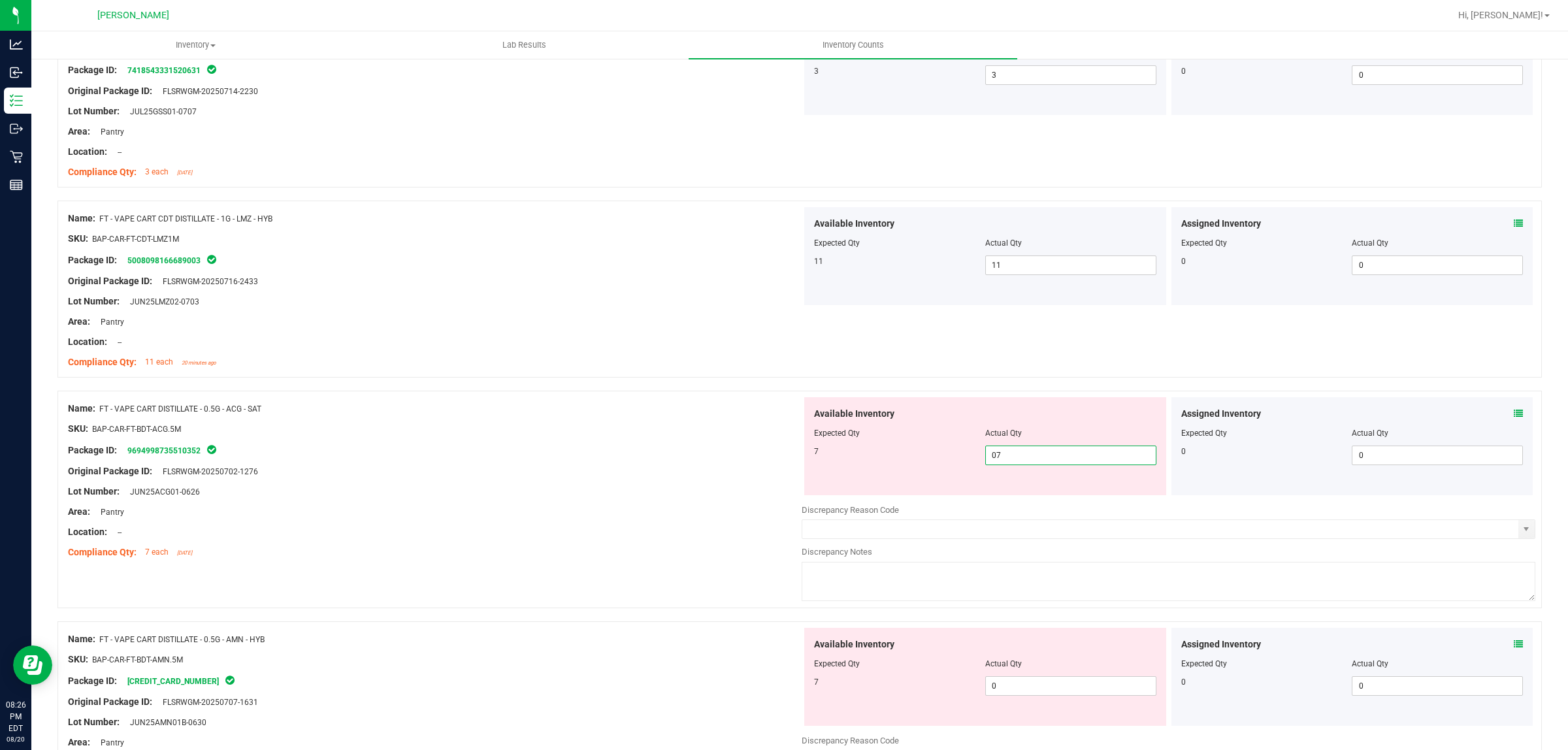
scroll to position [3103, 0]
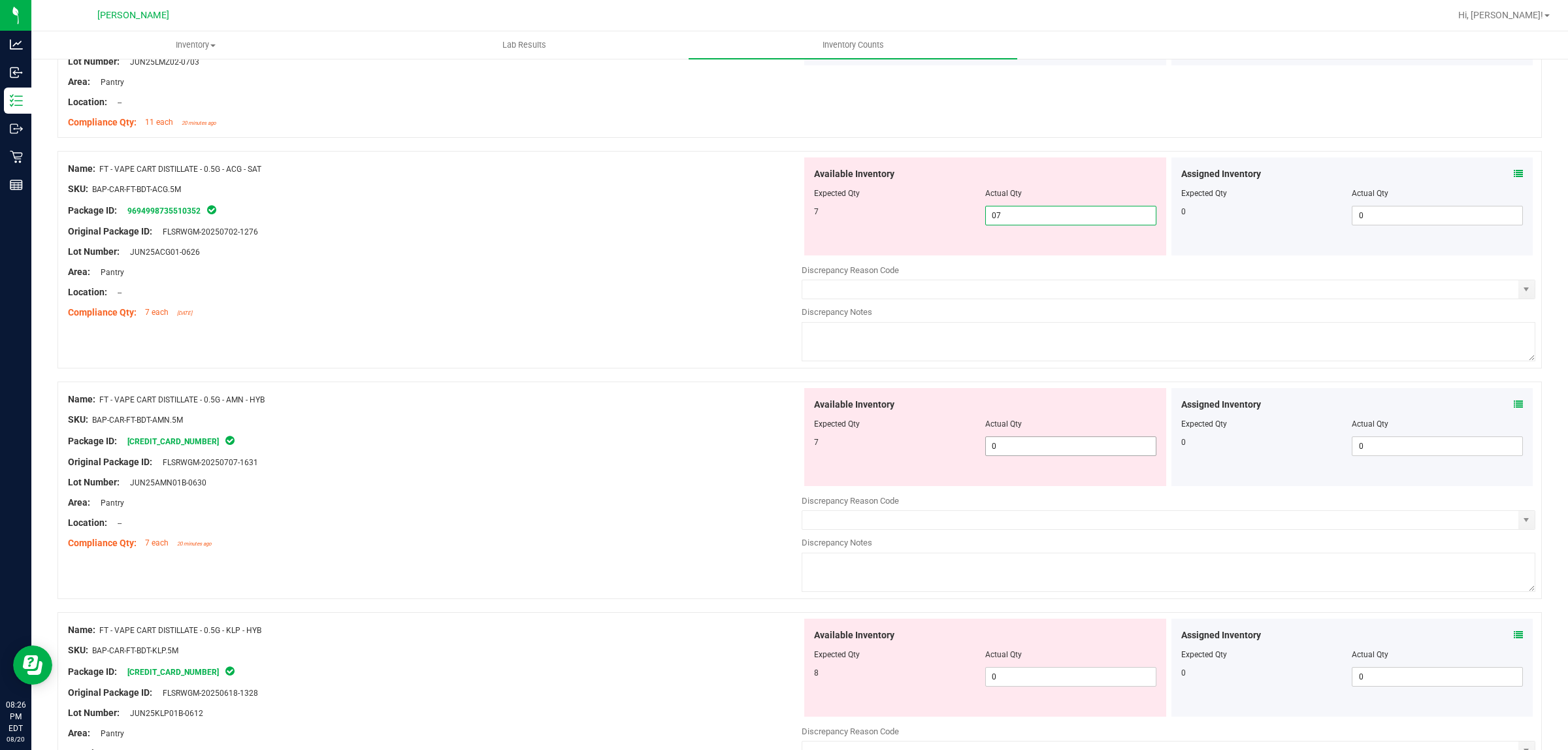
type input "7"
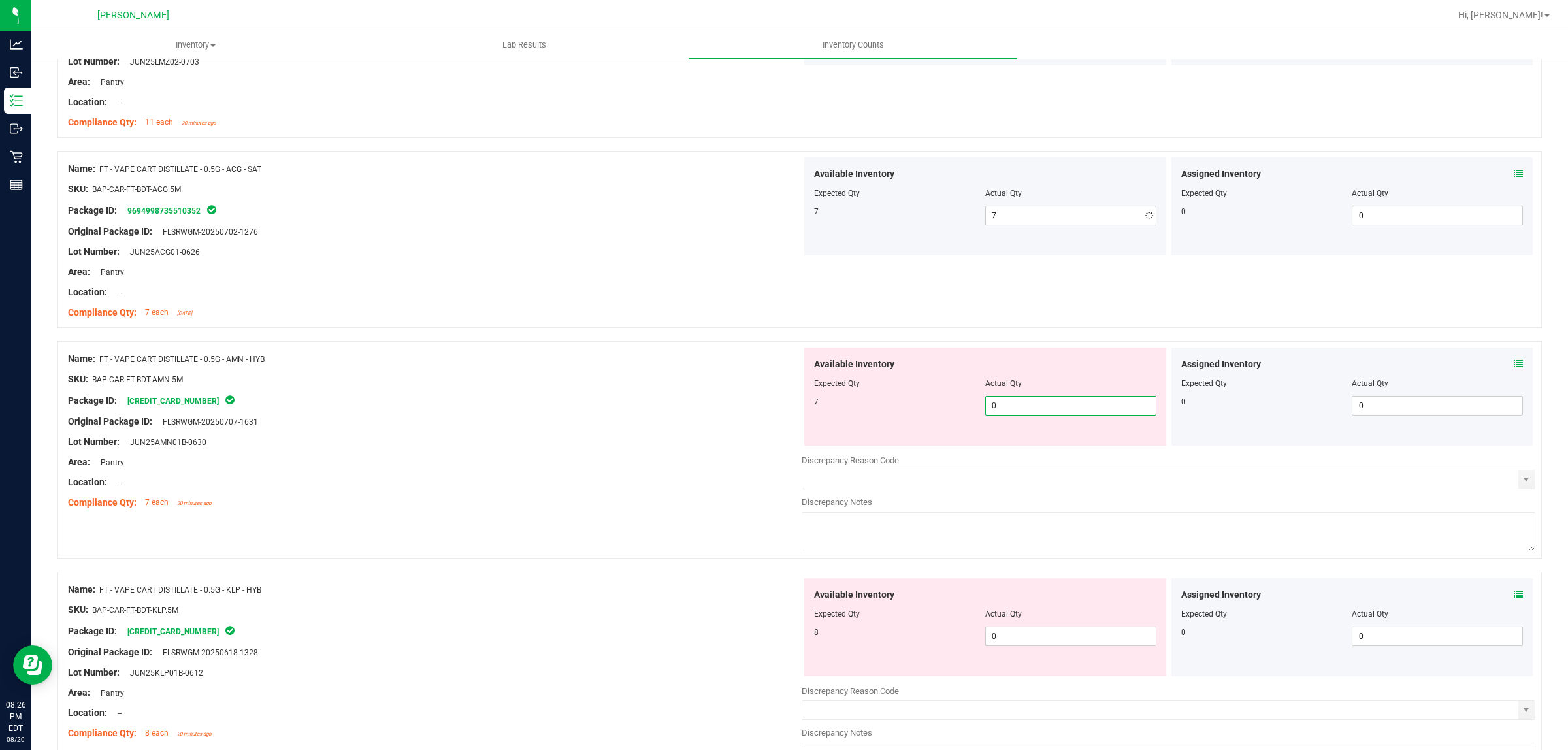
drag, startPoint x: 1017, startPoint y: 405, endPoint x: 1015, endPoint y: 420, distance: 15.1
click at [1017, 414] on div "Available Inventory Expected Qty Actual Qty 7 0 0" at bounding box center [985, 397] width 362 height 98
type input "07"
type input "7"
click at [1049, 639] on div "Available Inventory Expected Qty Actual Qty 8 0 0" at bounding box center [985, 627] width 362 height 98
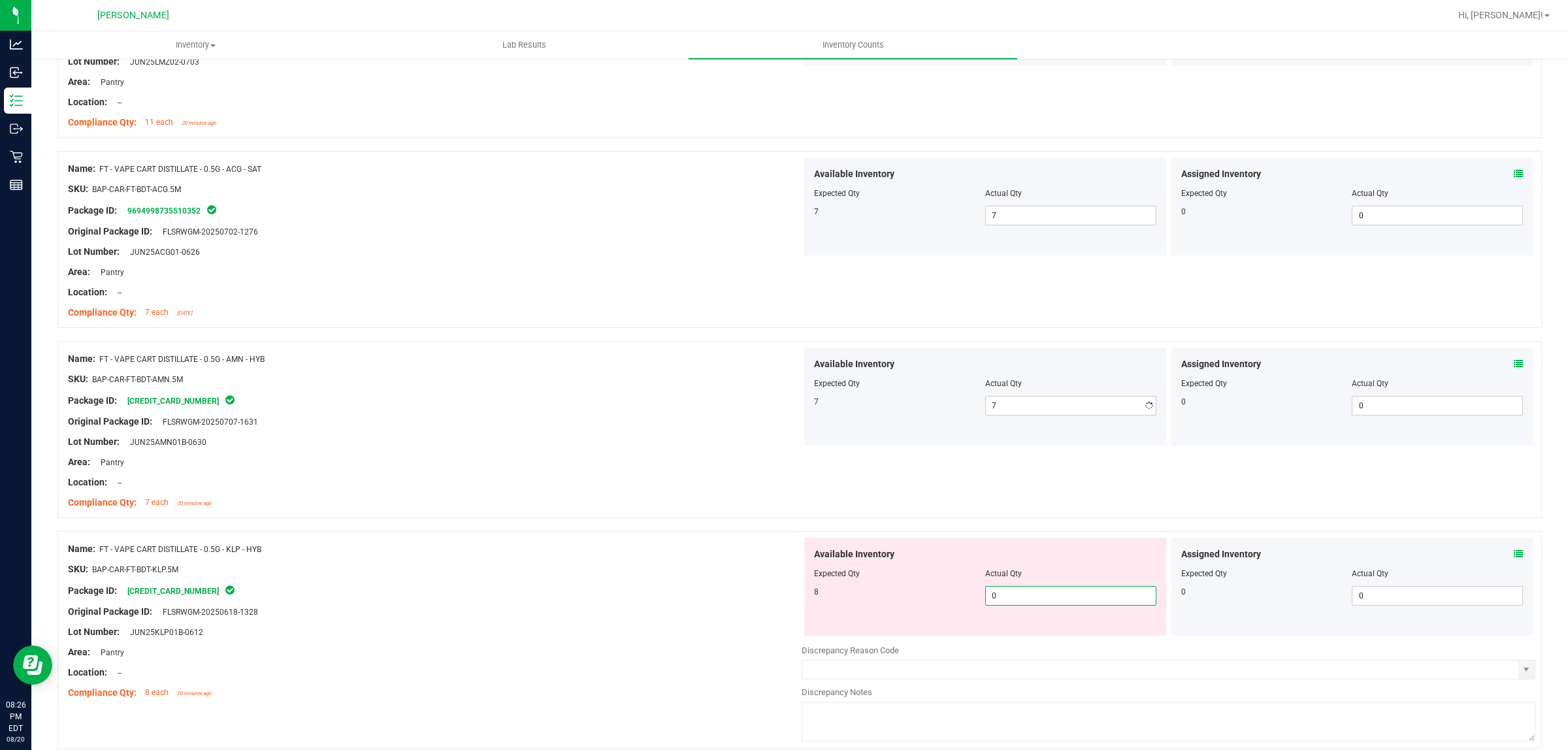
type input "08"
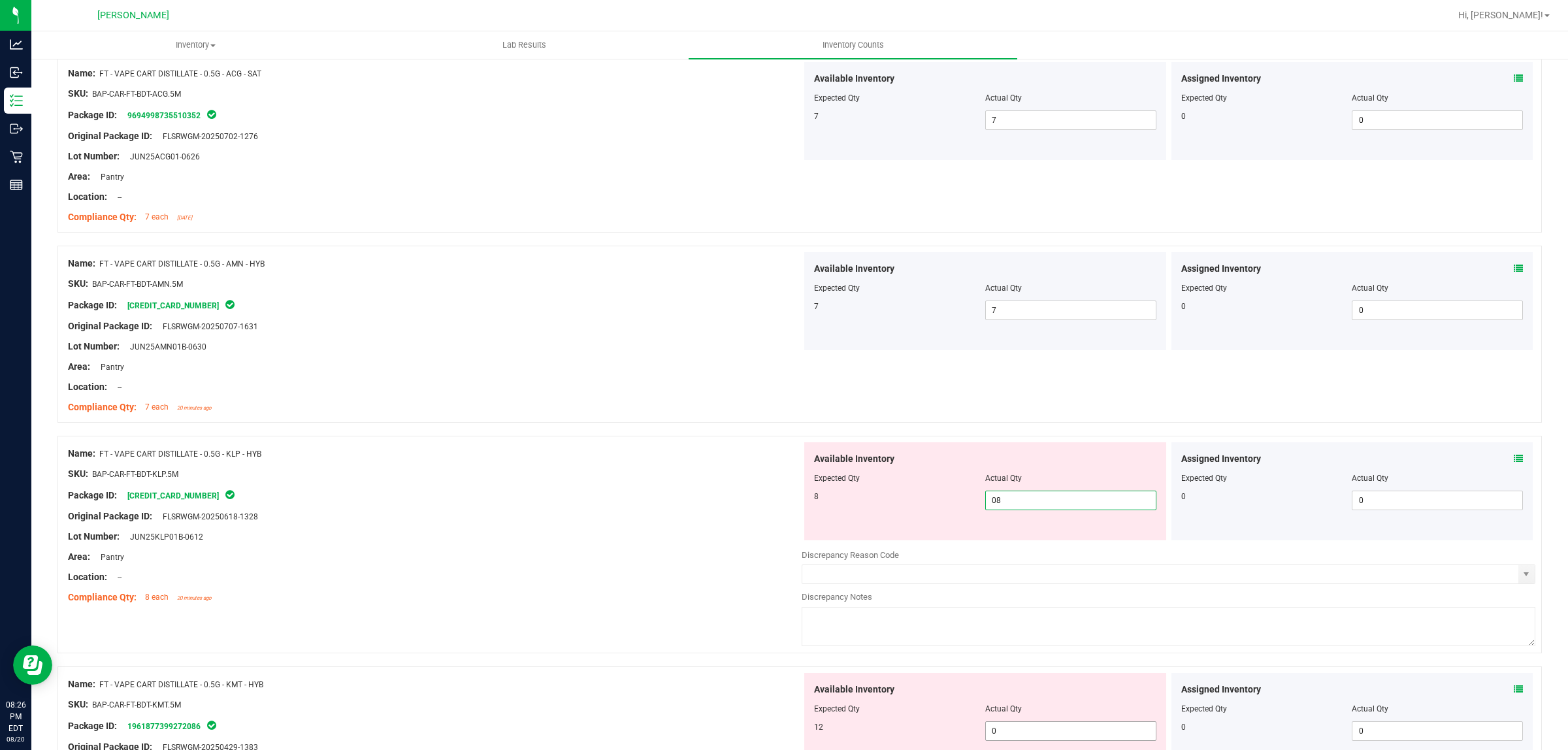
scroll to position [3348, 0]
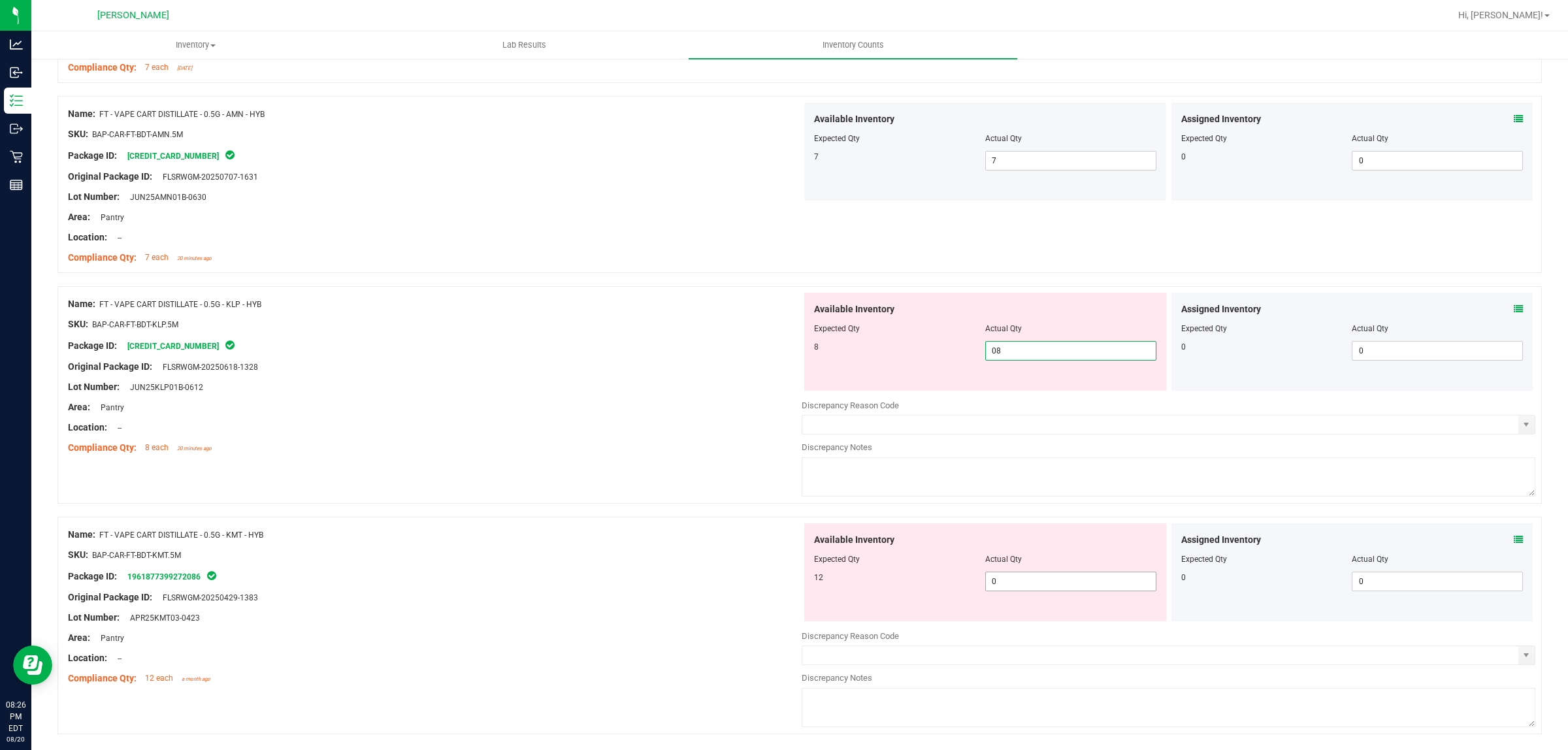
type input "8"
click at [1037, 592] on div "Available Inventory Expected Qty Actual Qty 12 0 0" at bounding box center [1169, 627] width 734 height 207
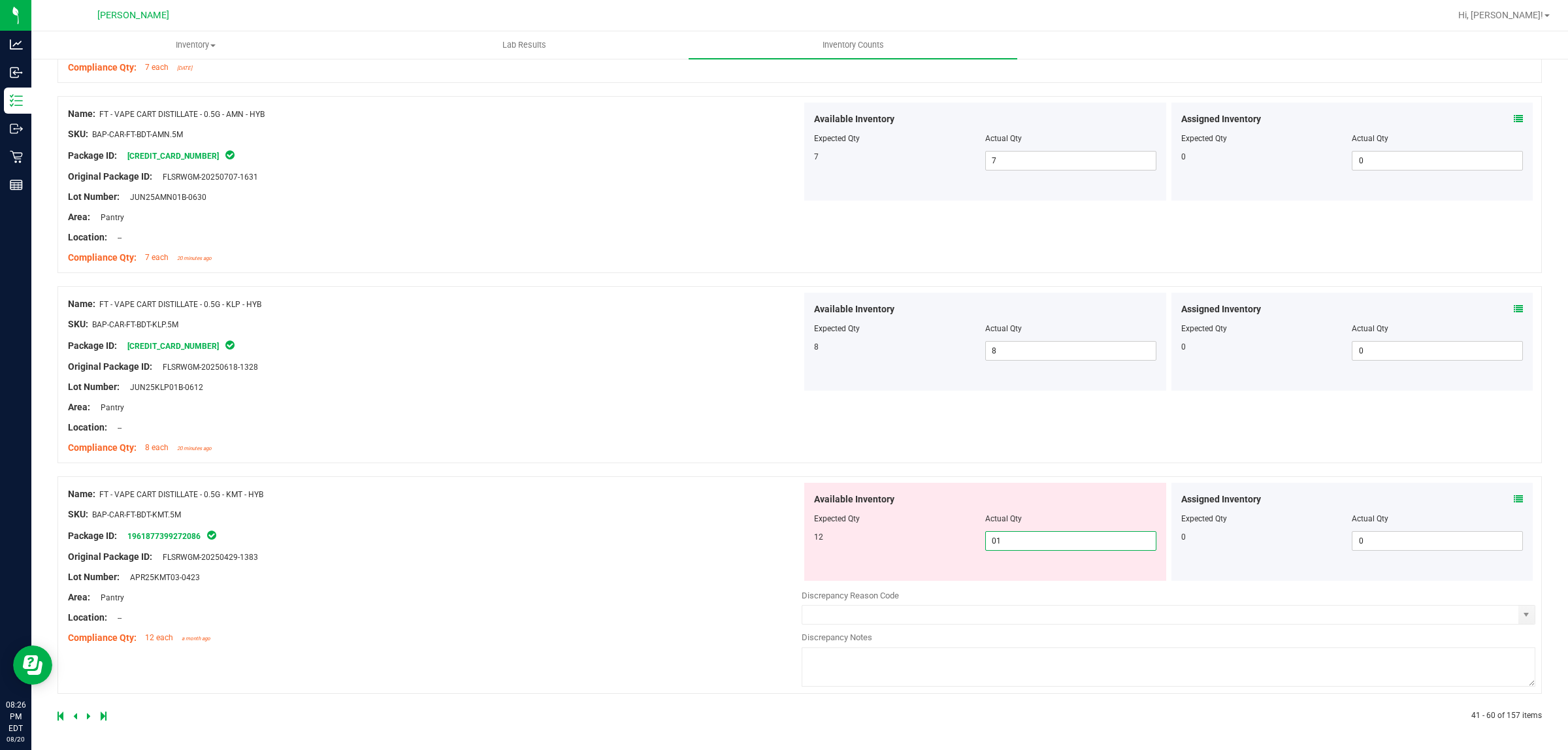
type input "012"
type input "12"
click at [650, 612] on div "Name: FT - VAPE CART DISTILLATE - 0.5G - KMT - HYB SKU: BAP-CAR-FT-BDT-KMT.5M P…" at bounding box center [435, 564] width 734 height 166
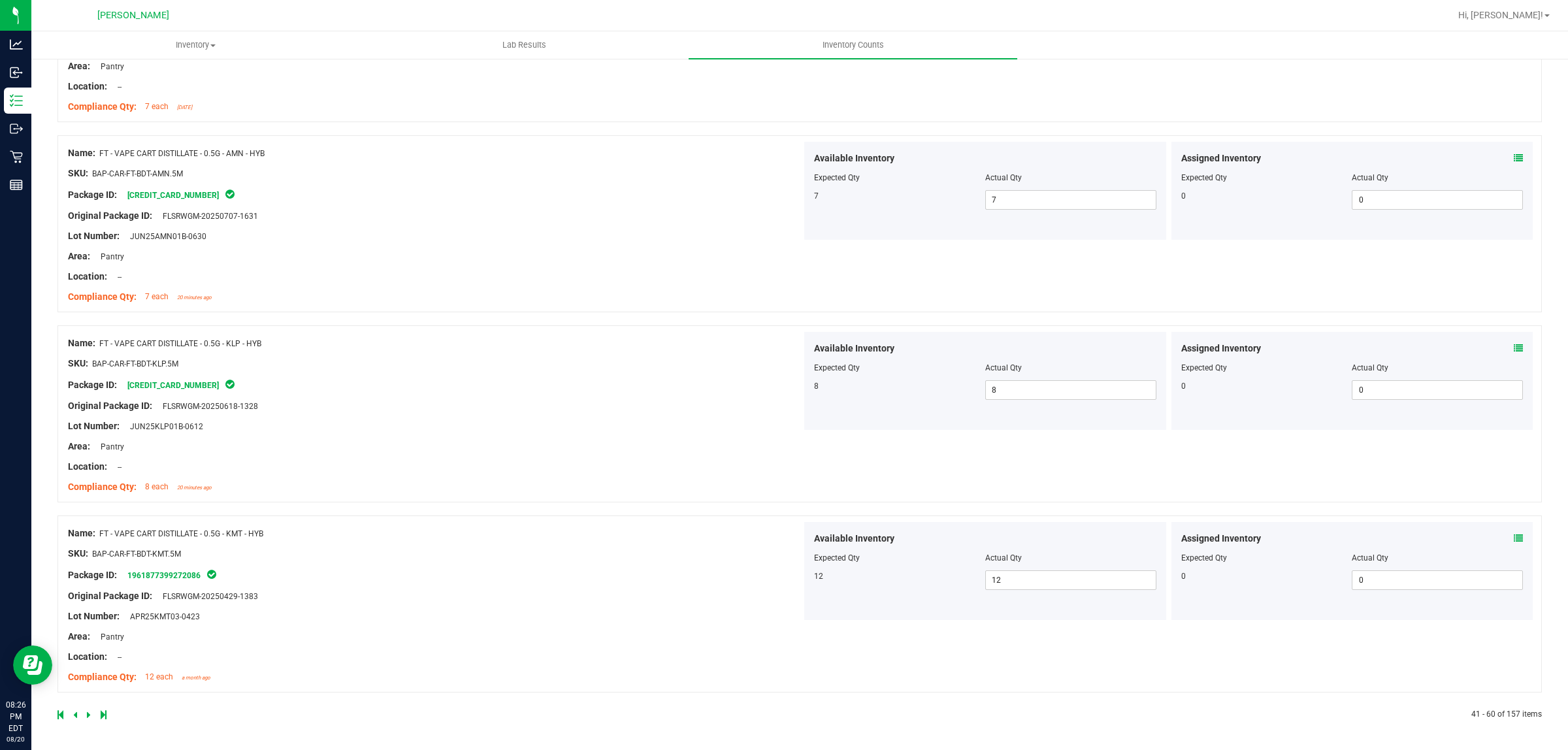
click at [86, 711] on icon at bounding box center [88, 714] width 4 height 8
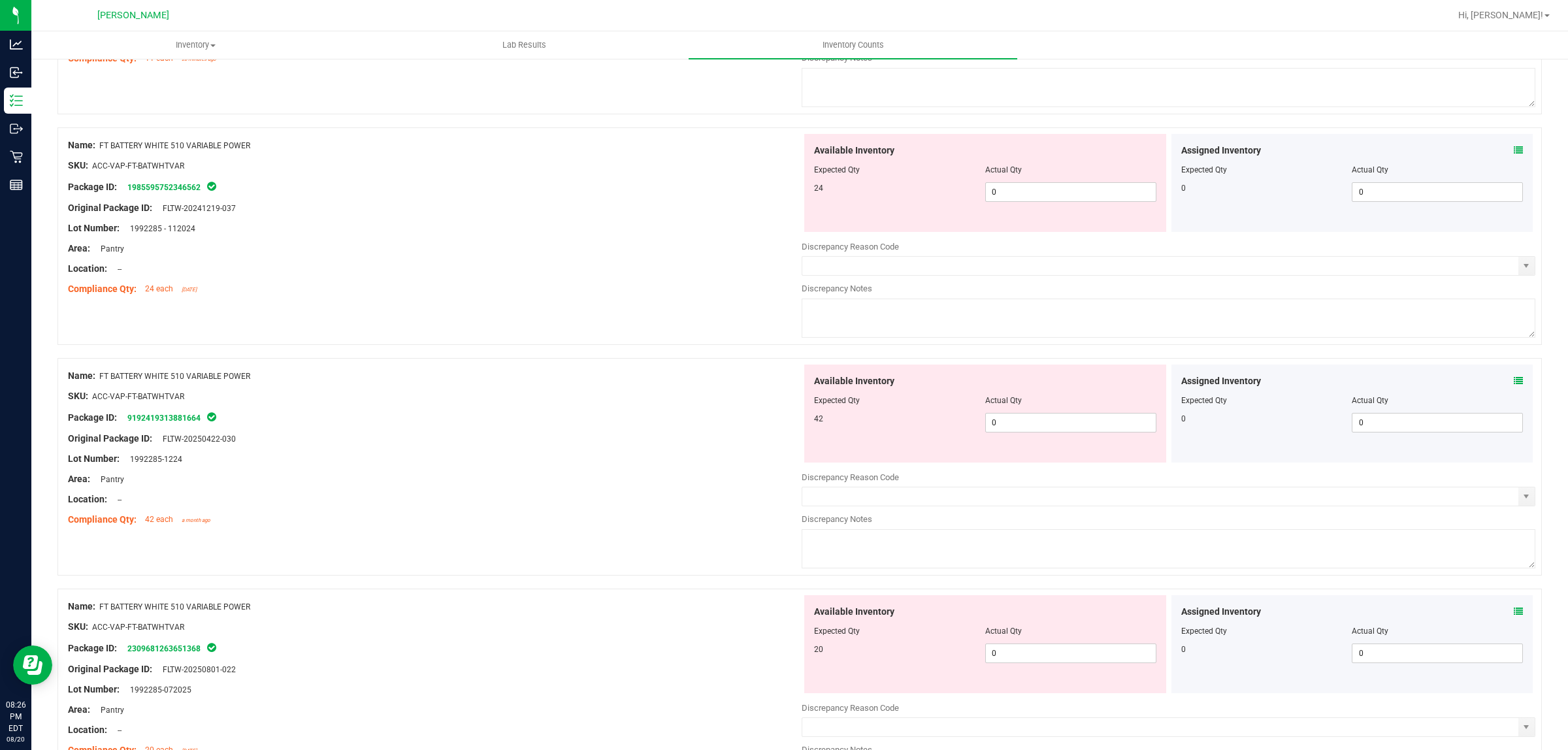
scroll to position [0, 0]
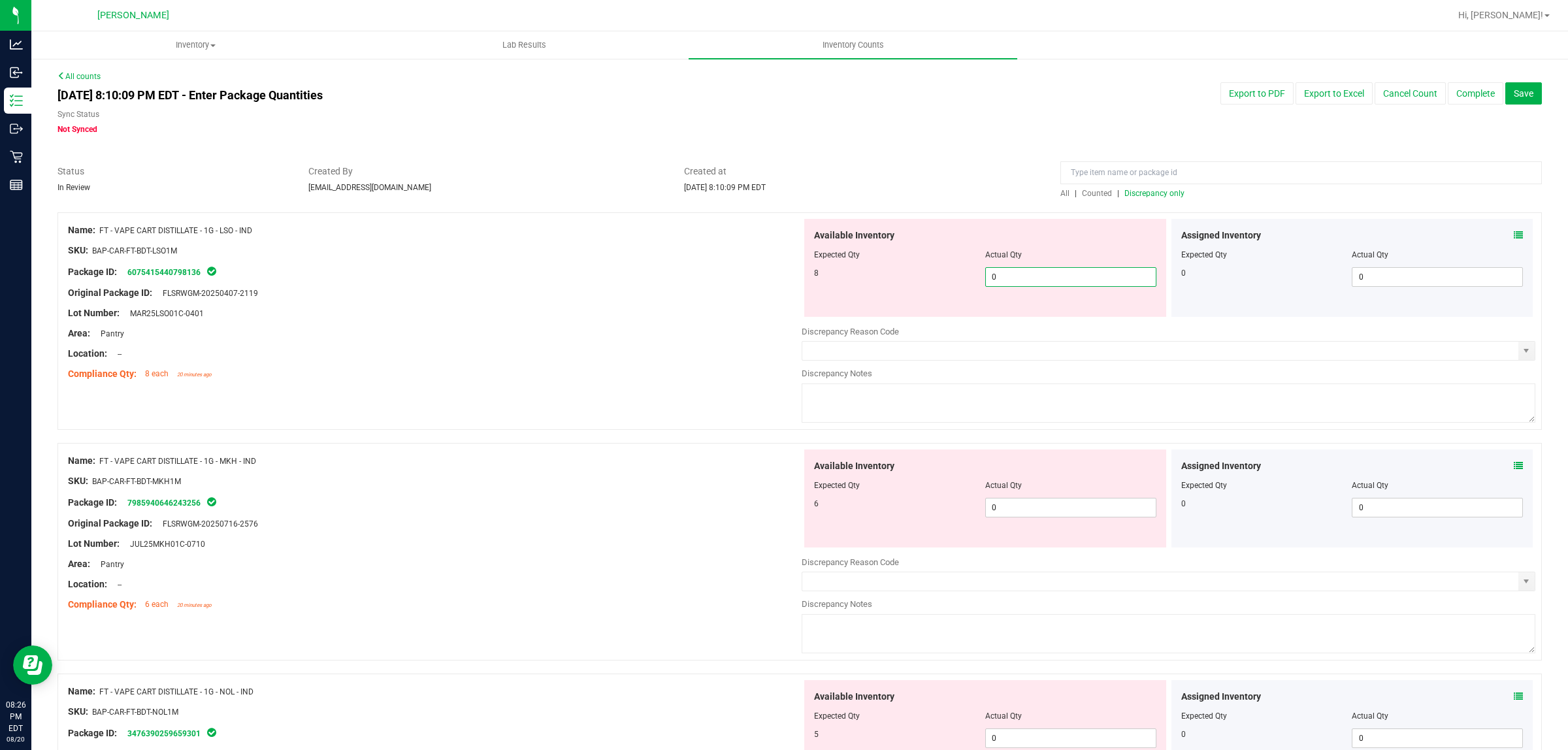
click at [1023, 270] on span "0 0" at bounding box center [1071, 277] width 171 height 19
type input "08"
type input "8"
click at [1078, 499] on div "Available Inventory Expected Qty Actual Qty 6 0 0" at bounding box center [985, 498] width 362 height 98
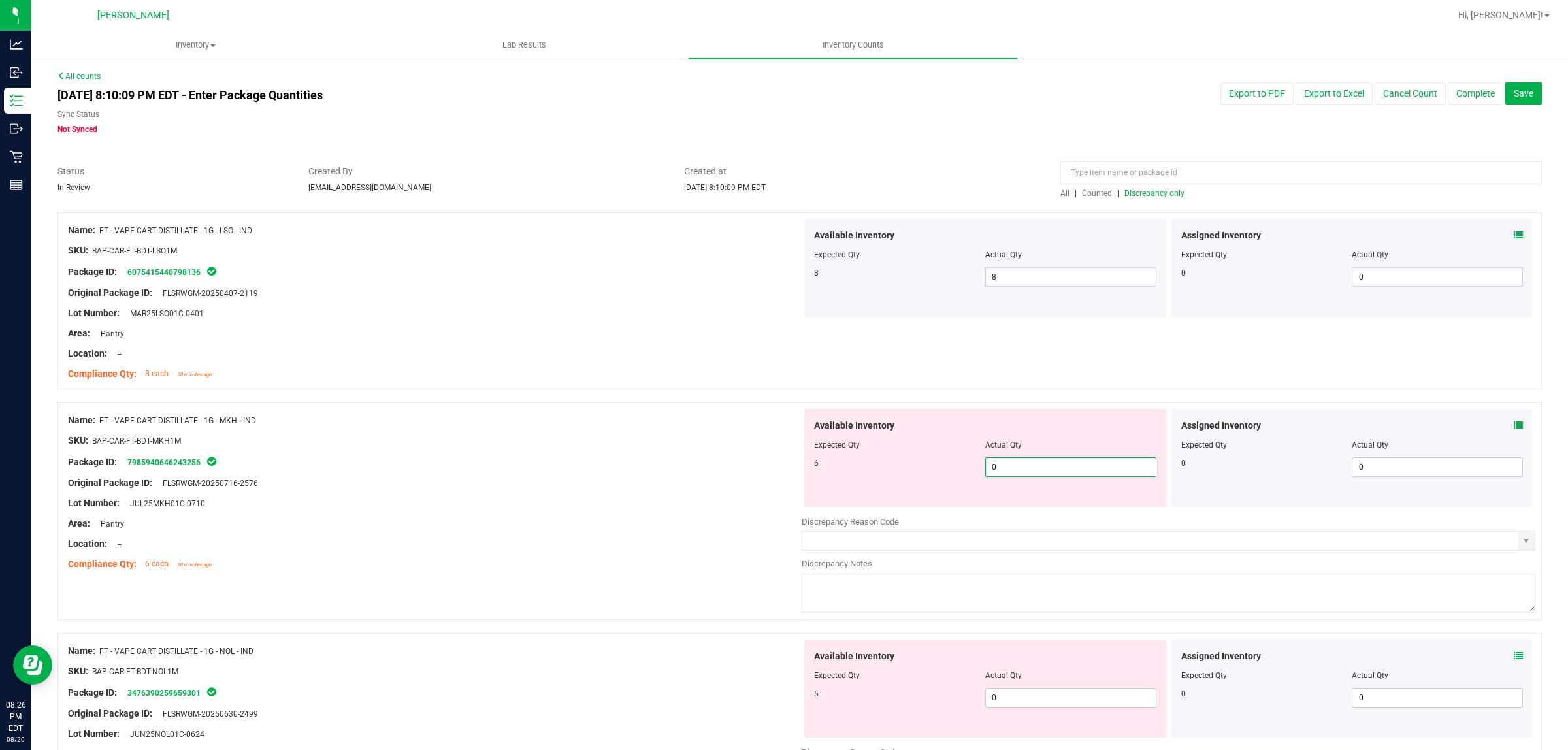
type input "06"
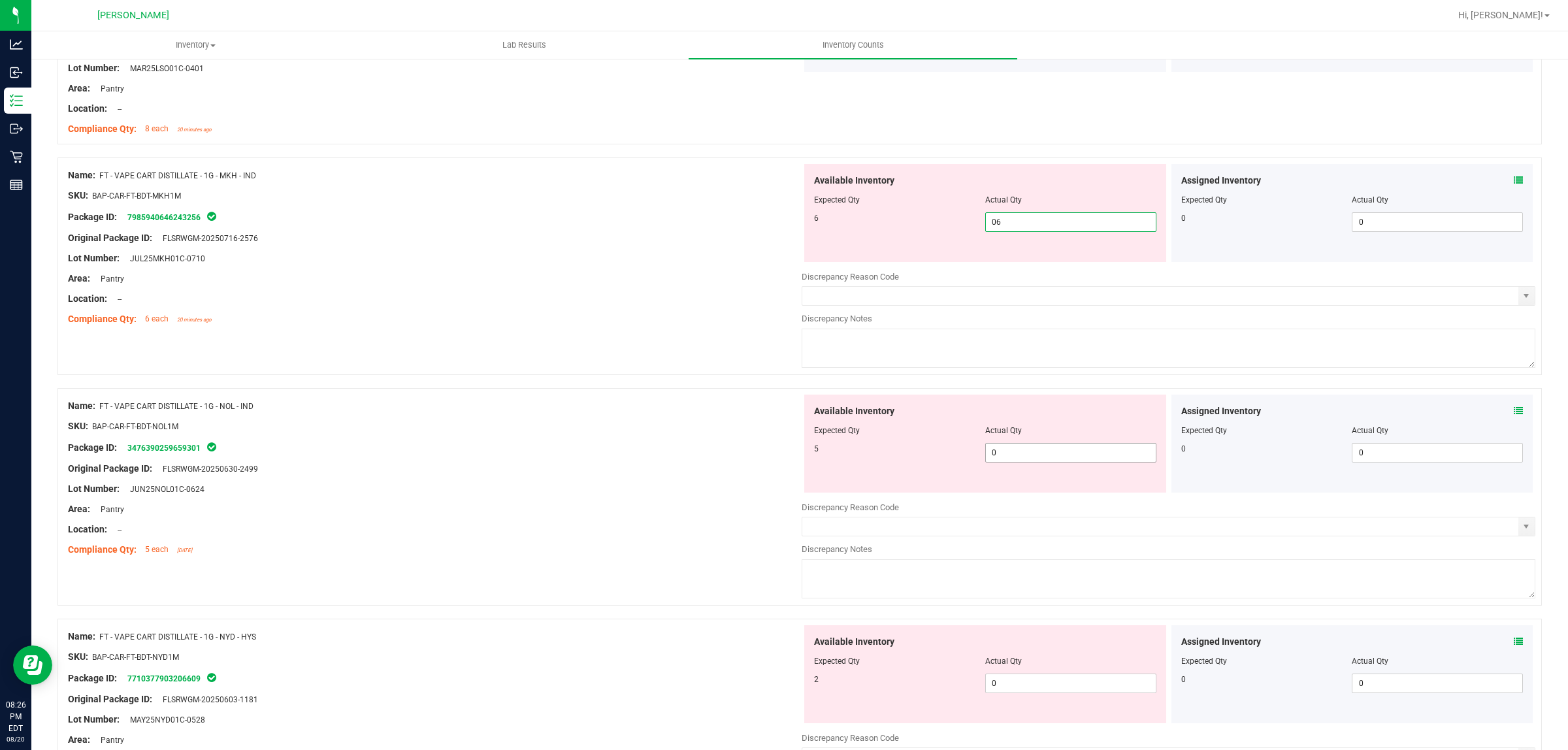
type input "6"
click at [1053, 458] on div "Available Inventory Expected Qty Actual Qty 5 0 0" at bounding box center [1169, 498] width 734 height 207
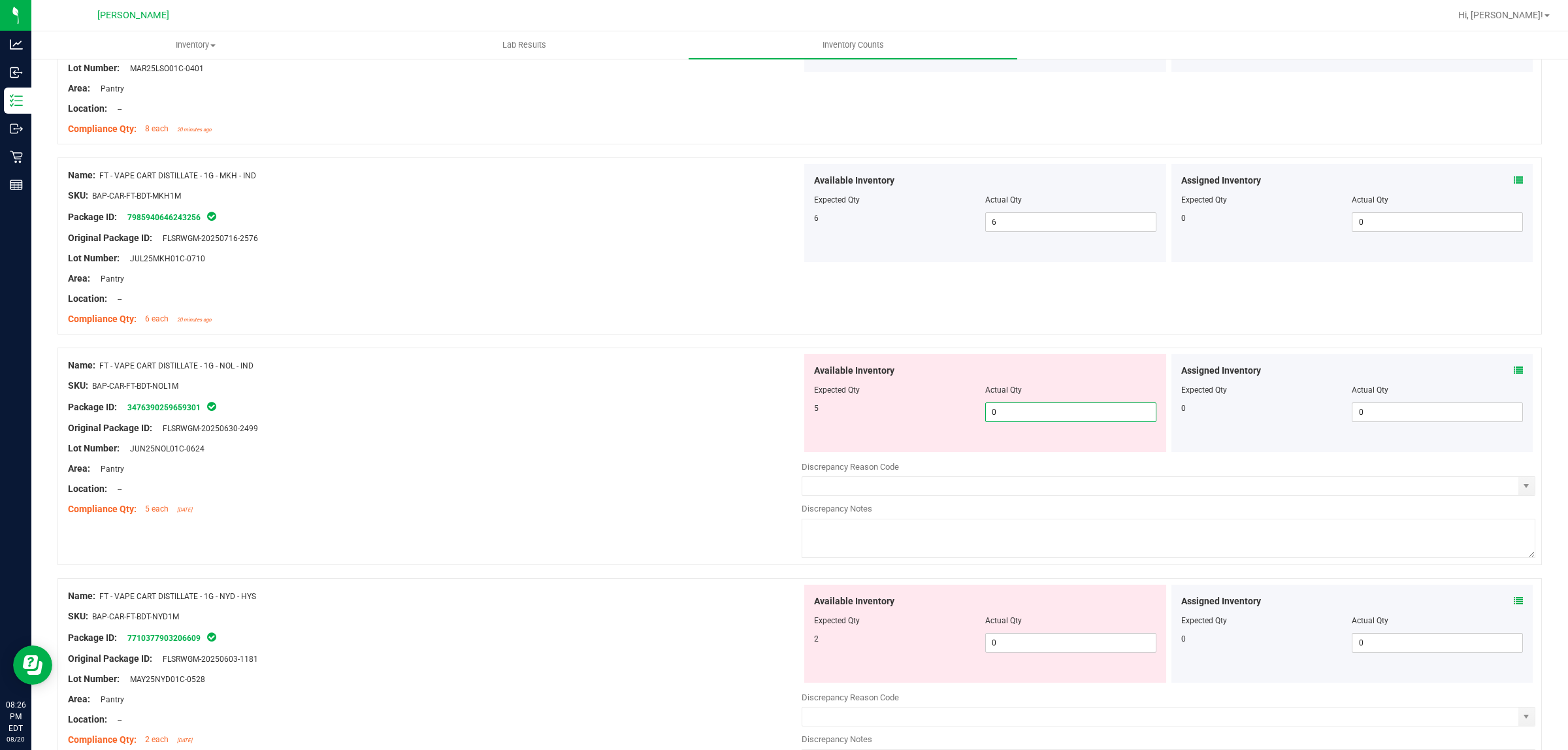
type input "05"
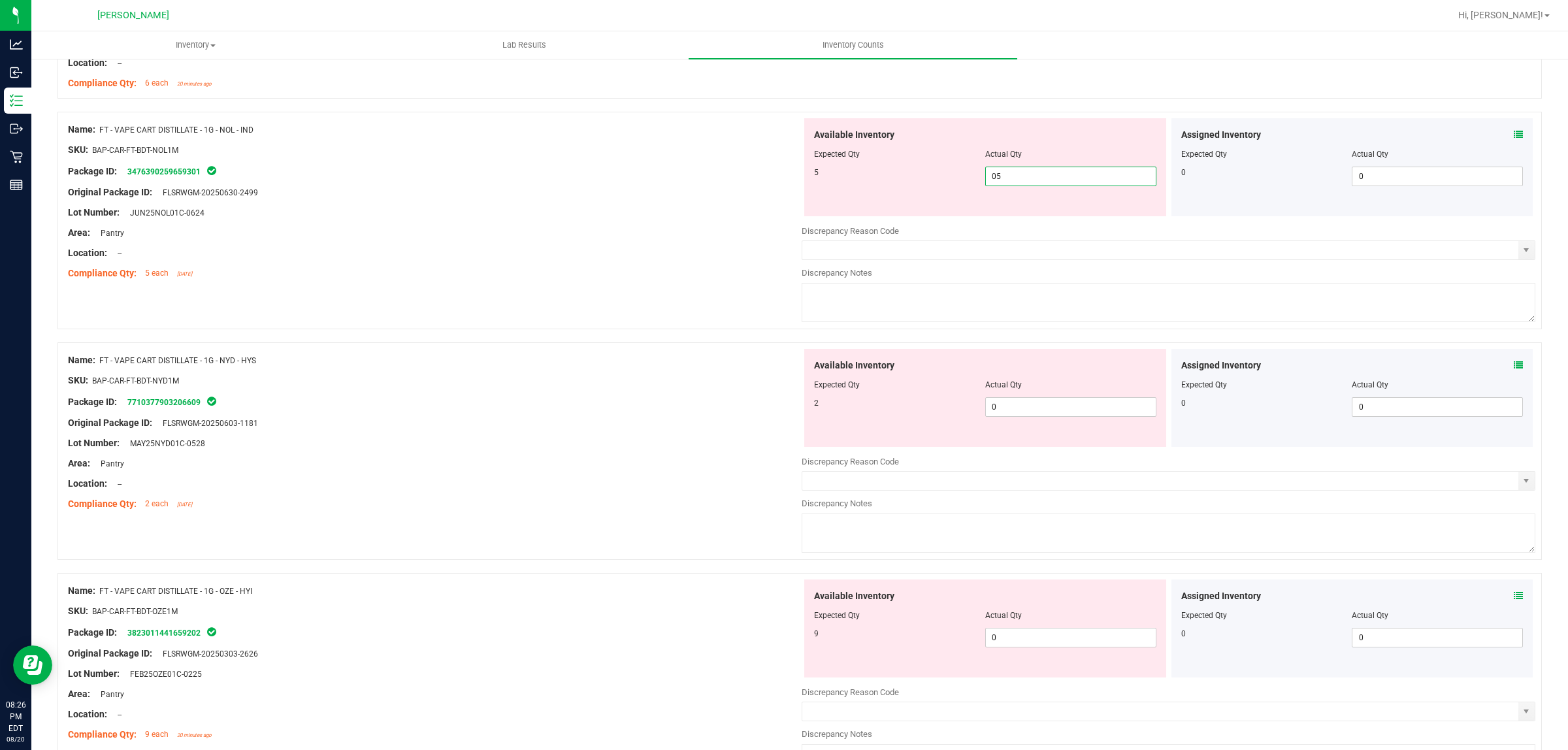
scroll to position [490, 0]
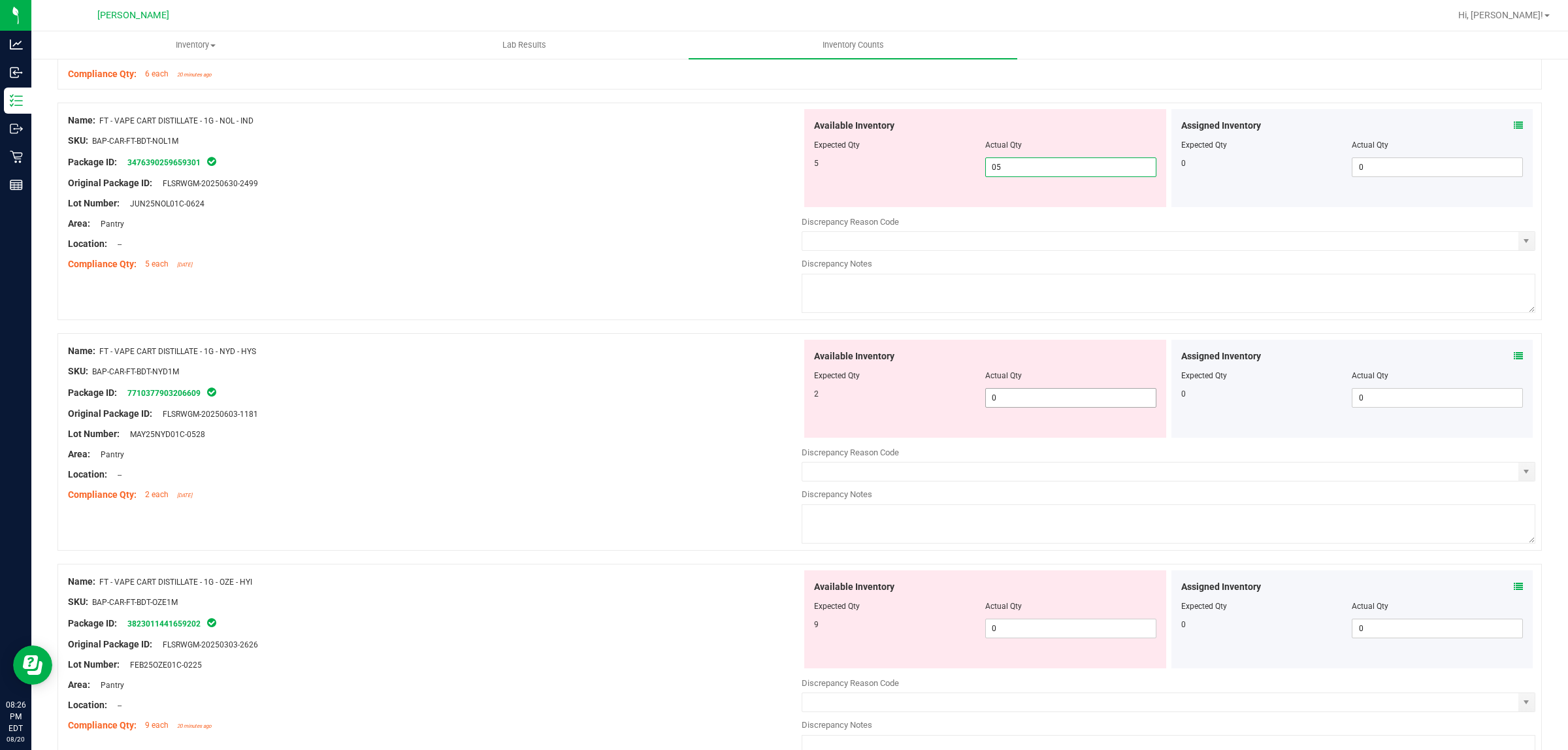
type input "5"
click at [1057, 399] on div "Available Inventory Expected Qty Actual Qty 2 0 0" at bounding box center [1169, 444] width 734 height 207
type input "02"
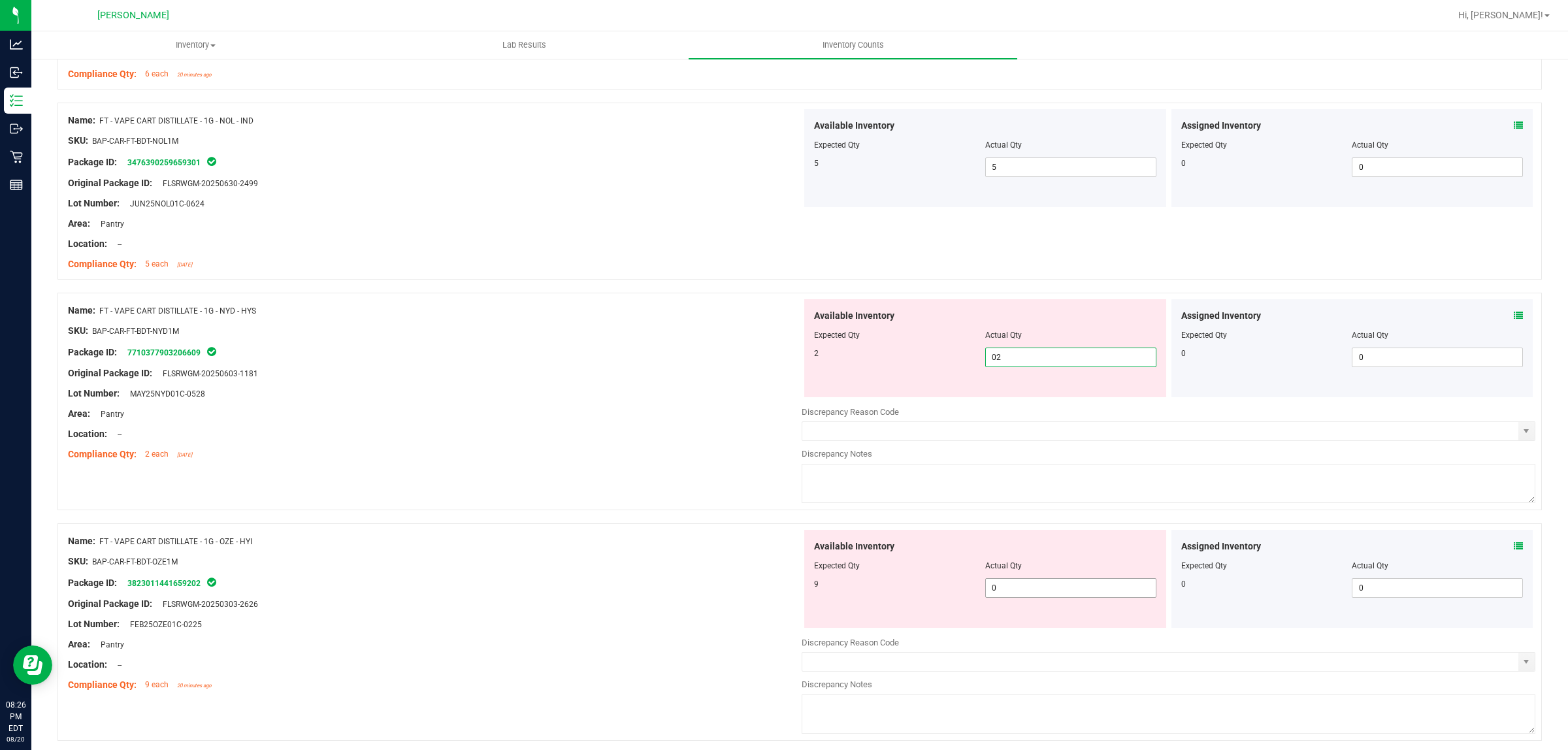
type input "2"
click at [1033, 586] on div "Available Inventory Expected Qty Actual Qty 9 0 0" at bounding box center [985, 579] width 362 height 98
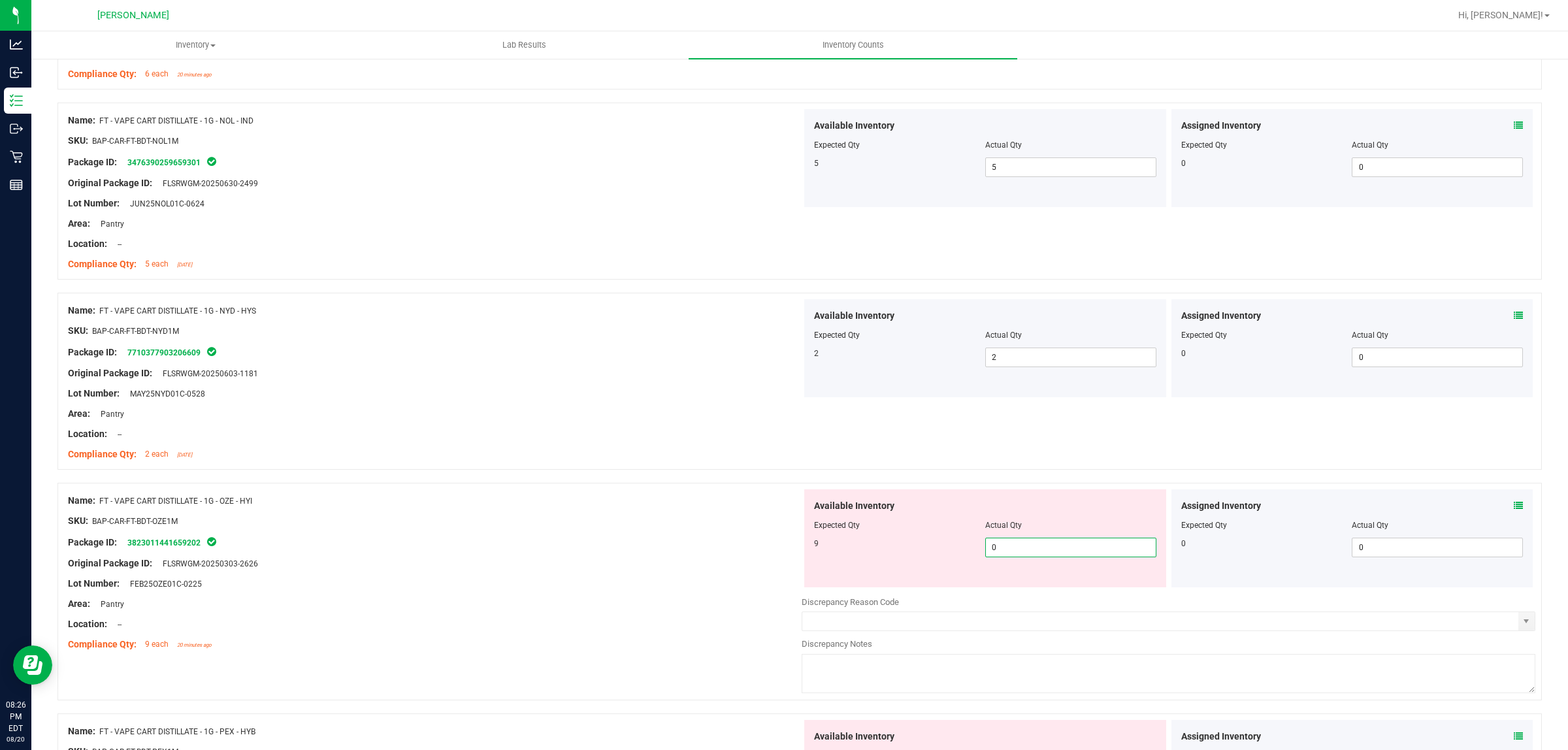
type input "09"
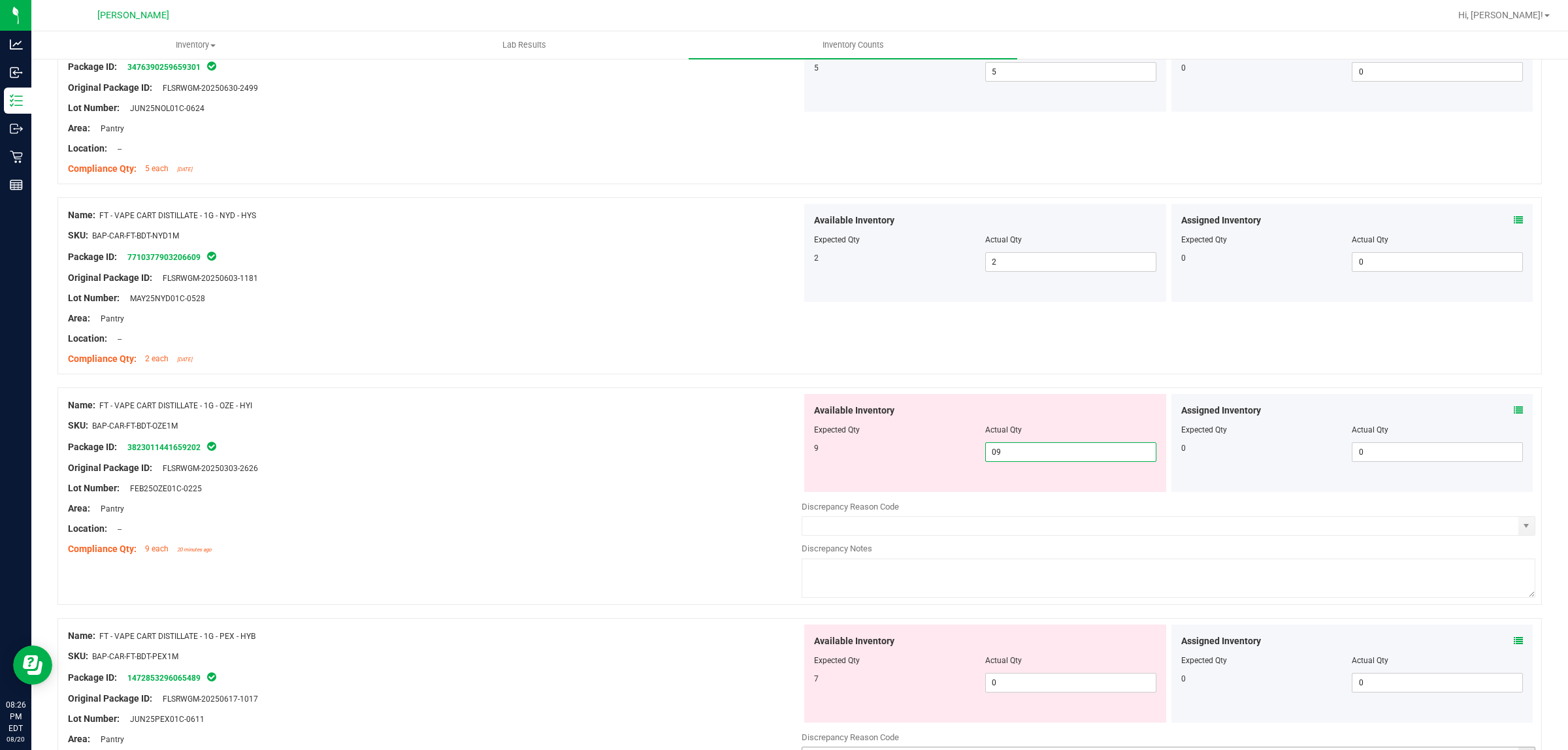
scroll to position [816, 0]
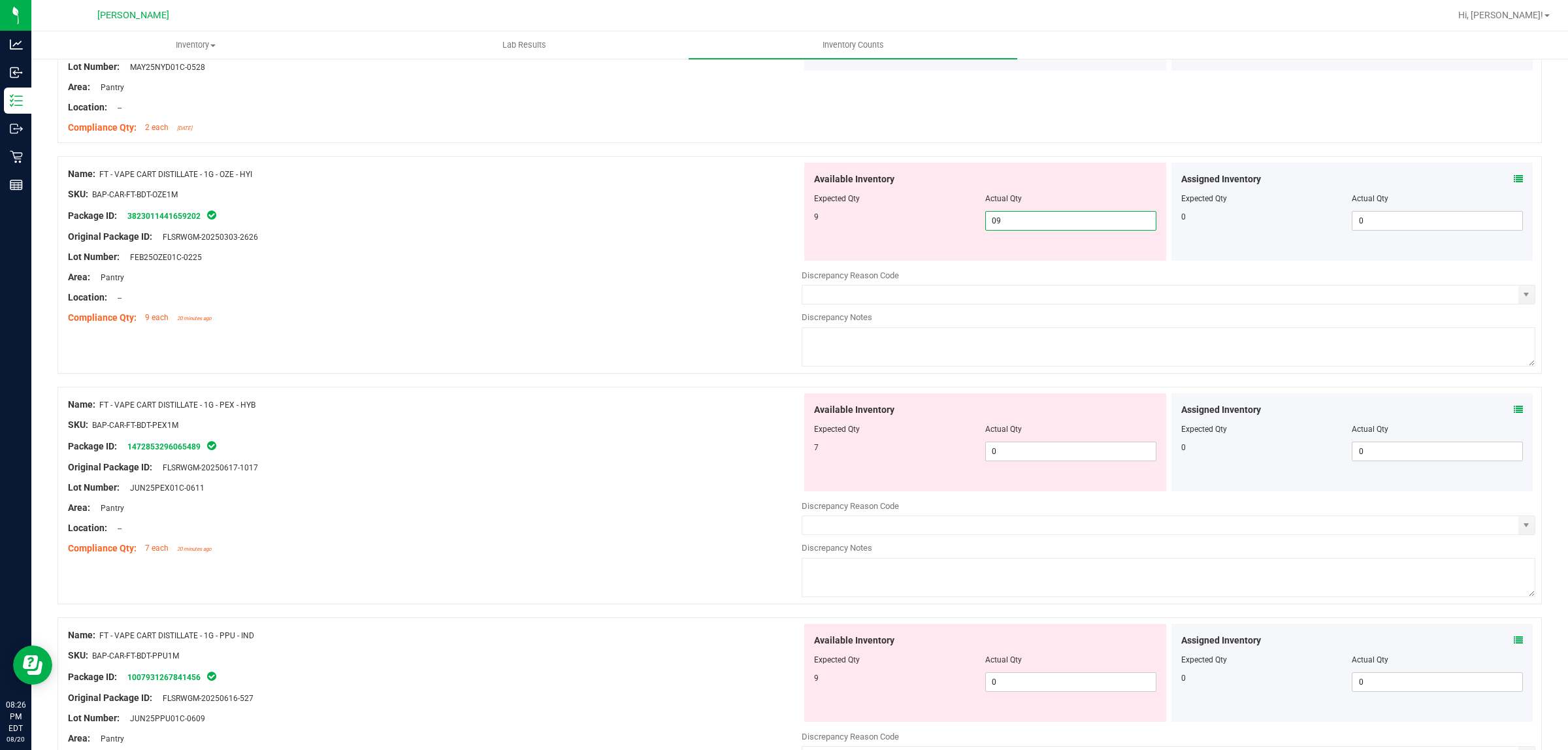
type input "9"
click at [1015, 448] on div "Available Inventory Expected Qty Actual Qty 7 0 0" at bounding box center [985, 442] width 362 height 98
type input "07"
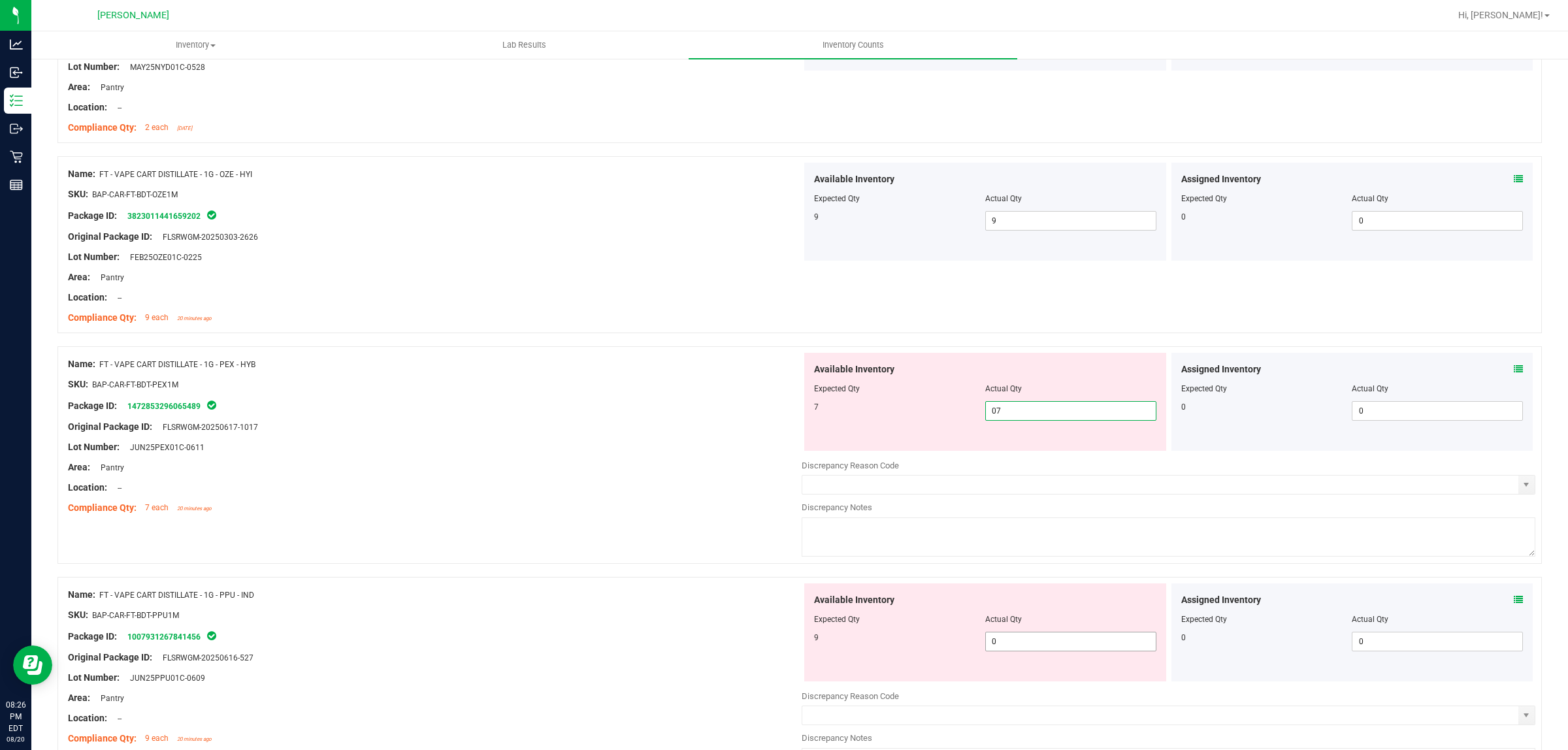
type input "7"
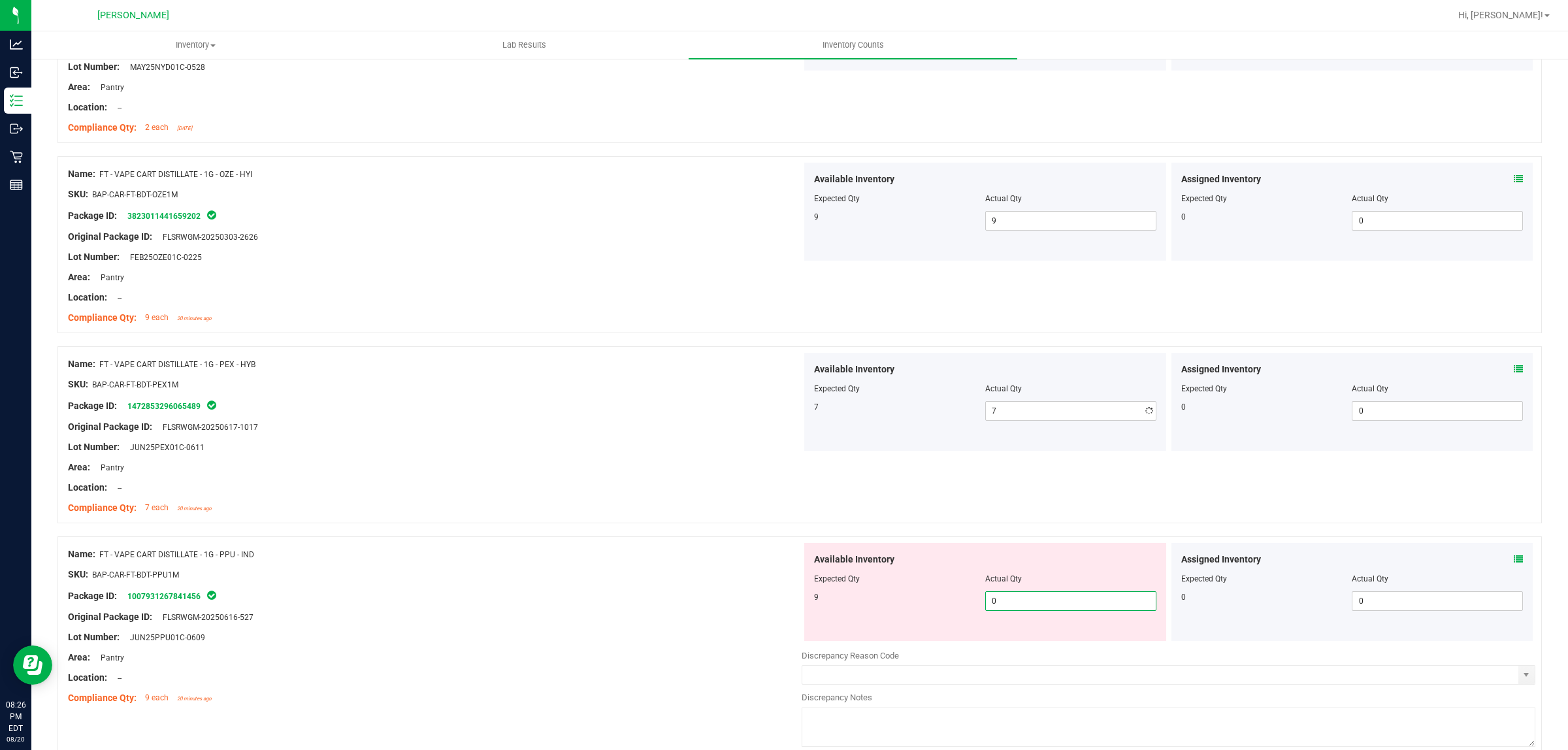
click at [1026, 641] on div "Available Inventory Expected Qty Actual Qty 9 0 0" at bounding box center [985, 592] width 362 height 98
type input "09"
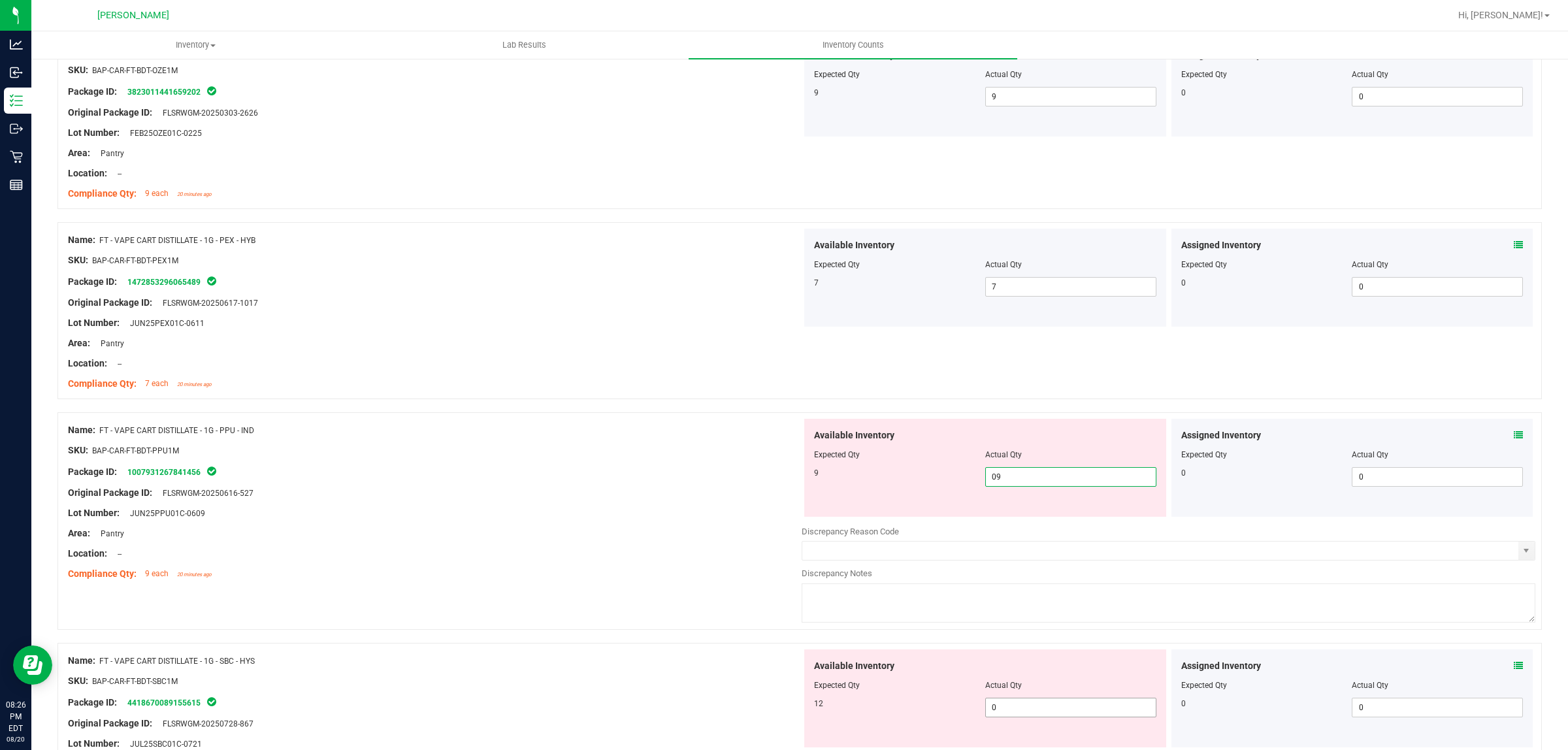
scroll to position [1061, 0]
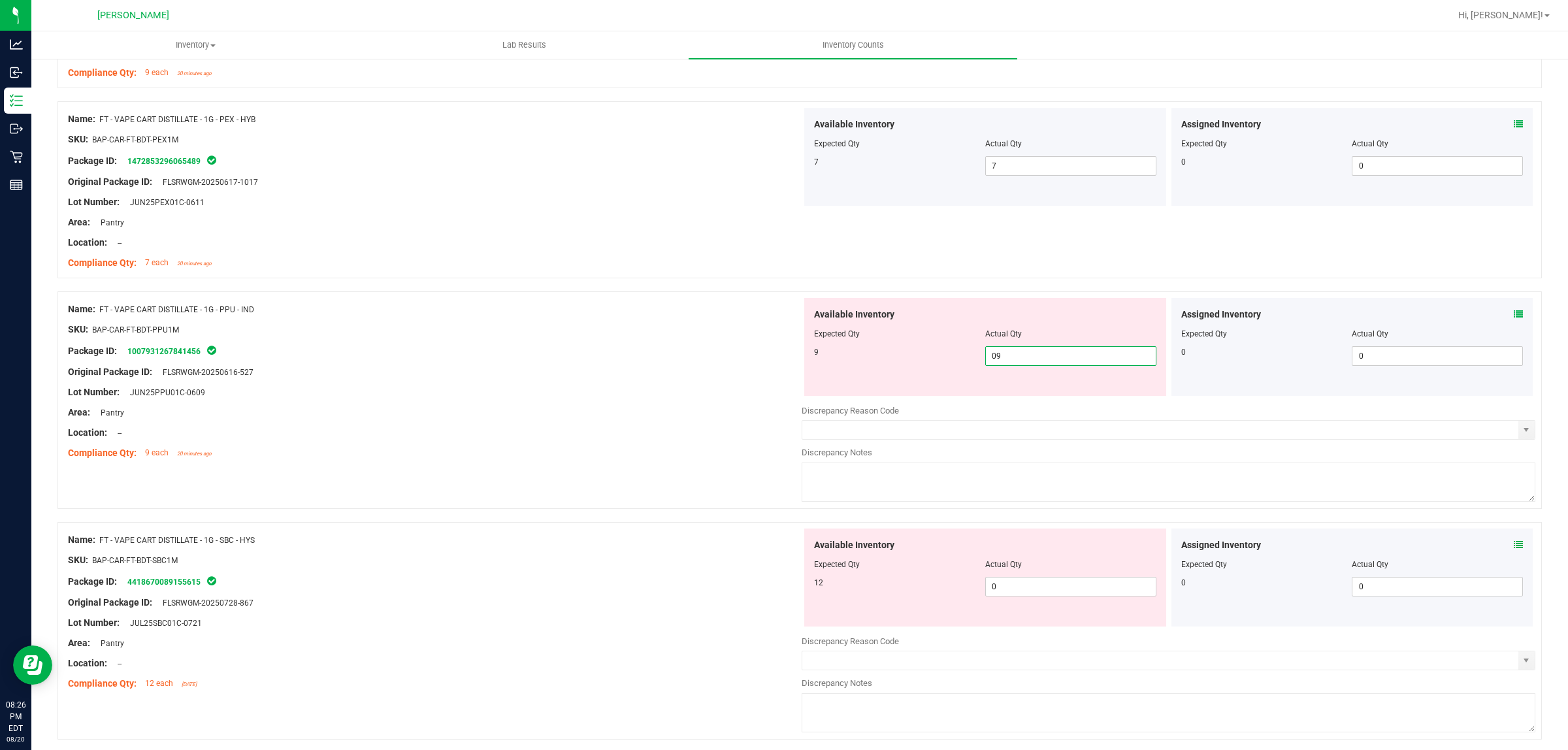
type input "9"
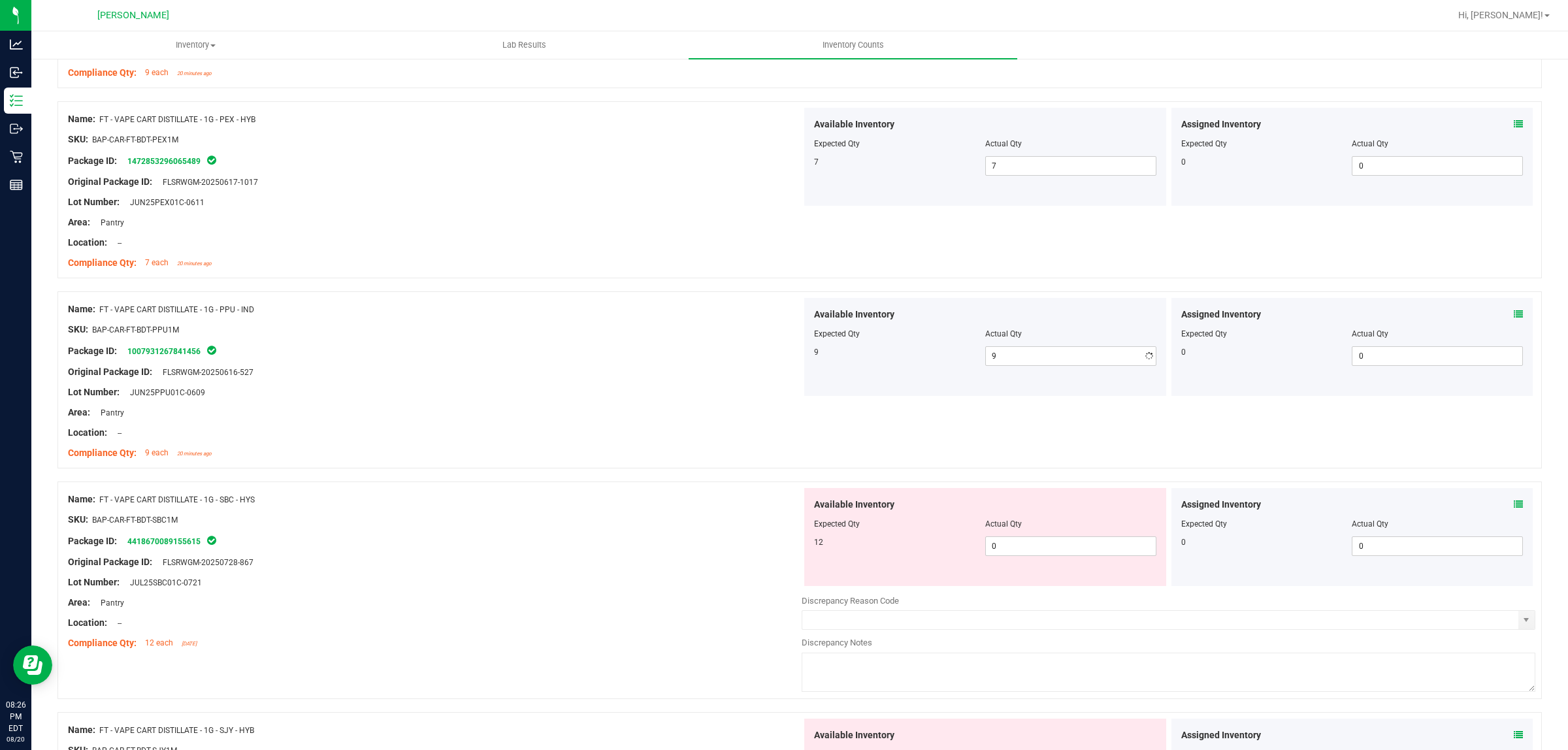
click at [975, 593] on div "Available Inventory Expected Qty Actual Qty 12 0 0" at bounding box center [1169, 592] width 734 height 207
click at [1010, 550] on span "0 01" at bounding box center [1071, 545] width 171 height 19
type input "012"
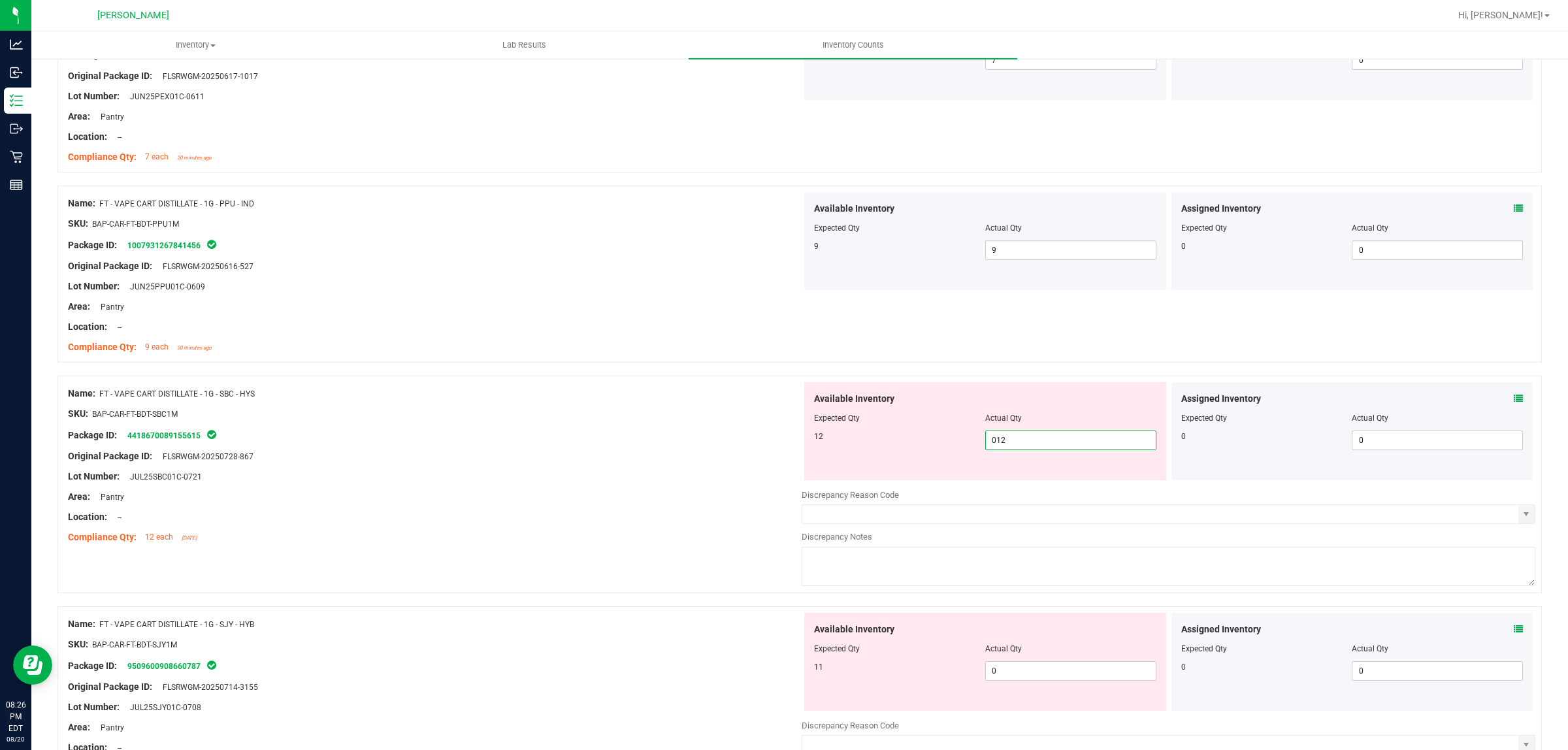
scroll to position [1469, 0]
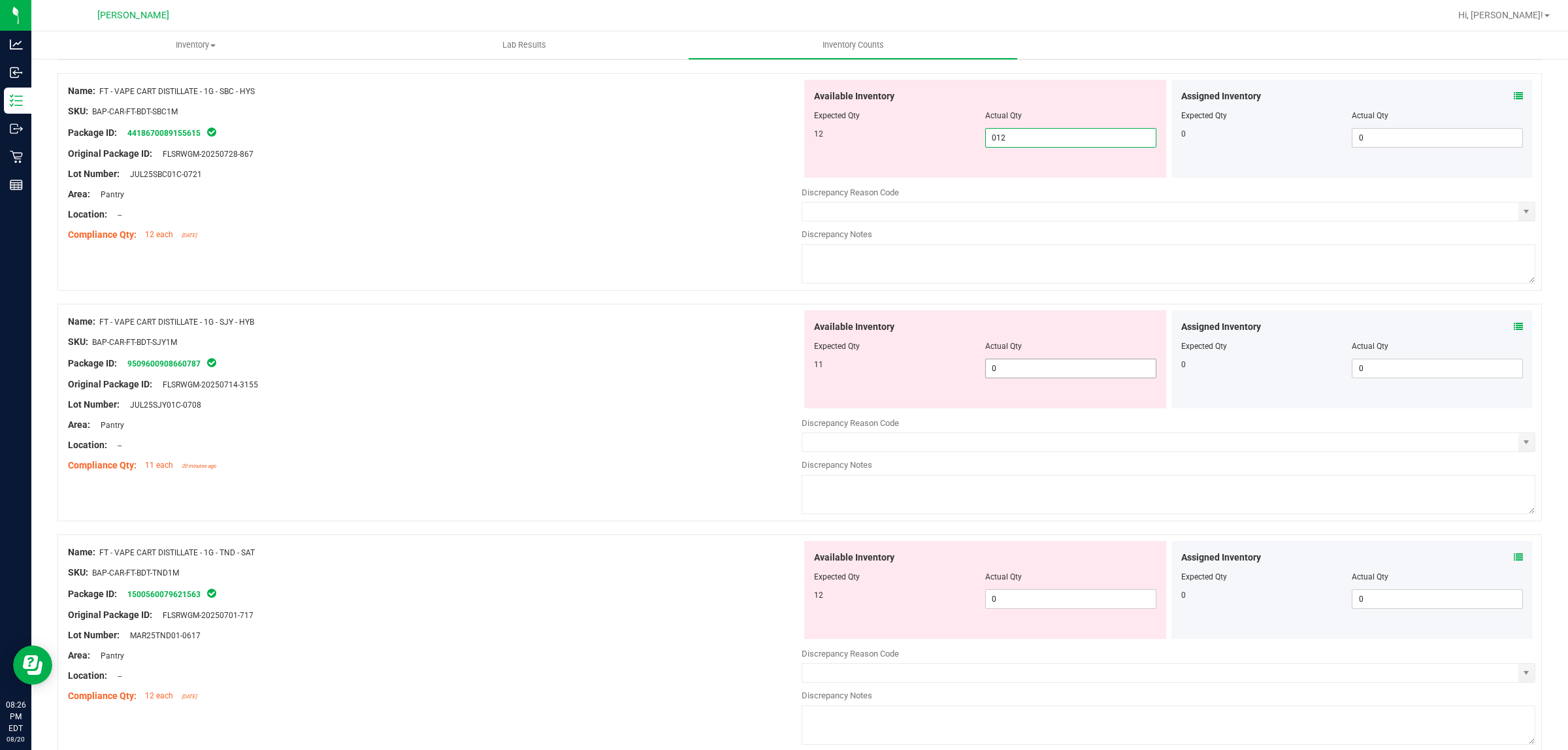
type input "12"
click at [1041, 375] on div "Available Inventory Expected Qty Actual Qty 11 0 0" at bounding box center [1169, 414] width 734 height 207
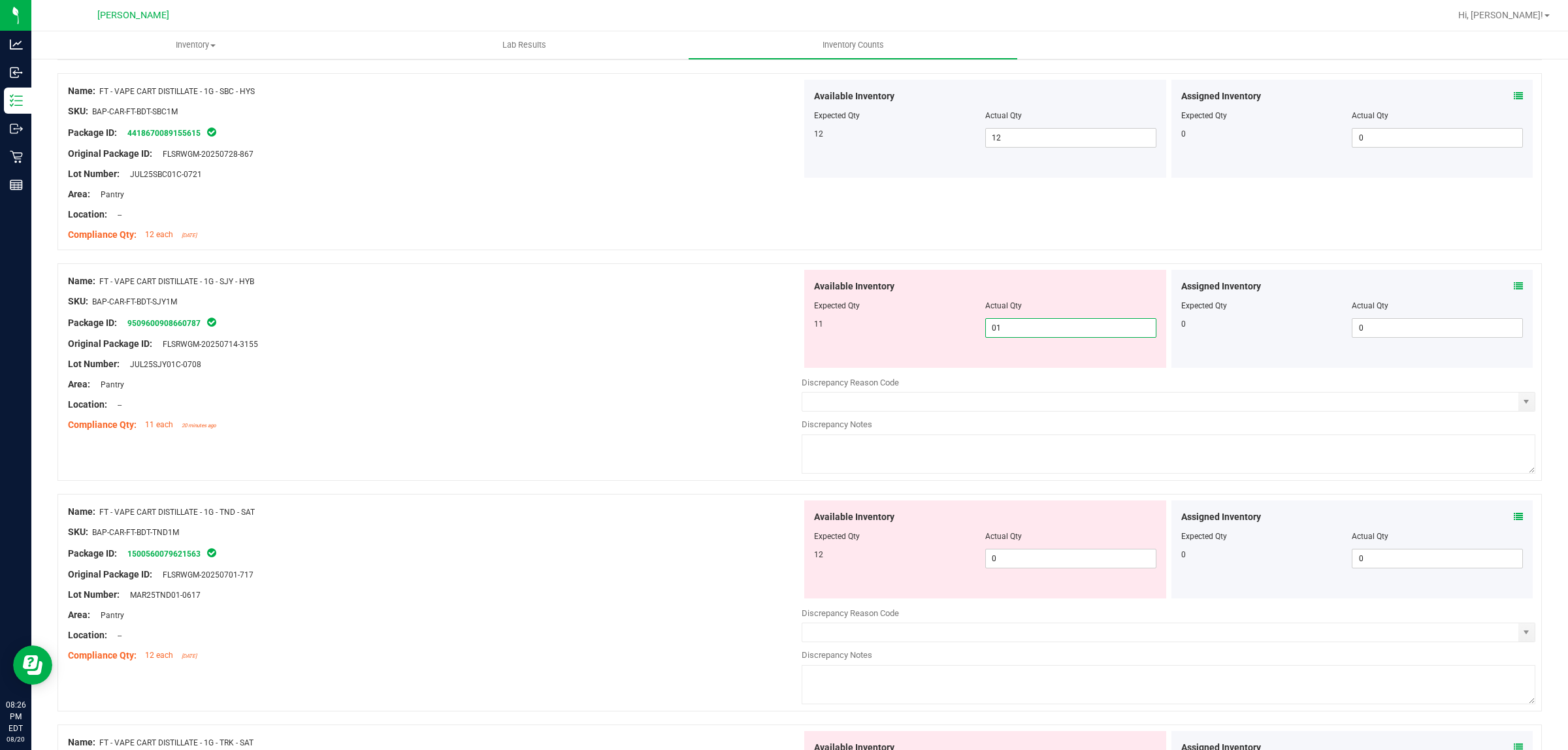
type input "011"
type input "11"
click at [1041, 567] on div "Available Inventory Expected Qty Actual Qty 12 0 0" at bounding box center [1169, 604] width 734 height 207
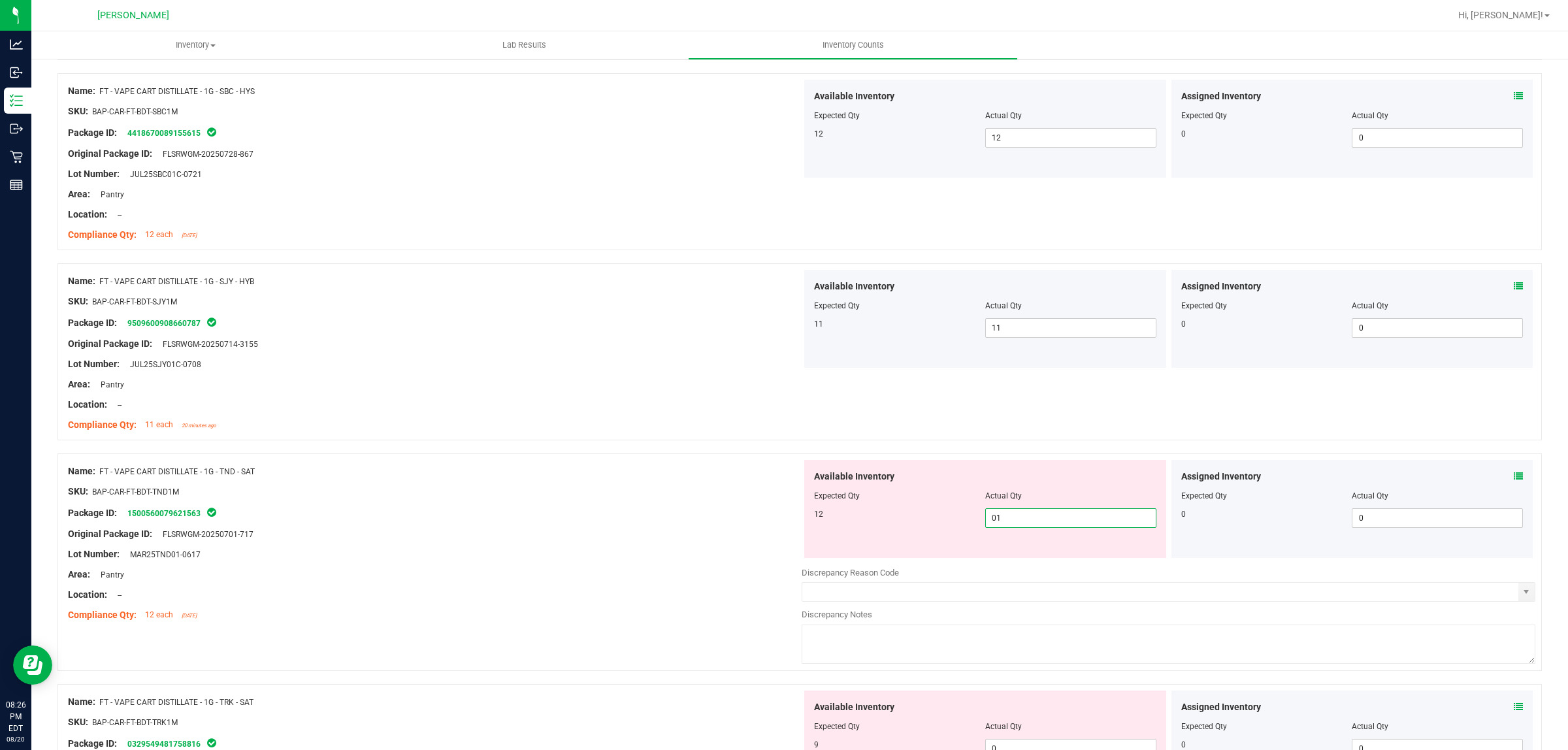
type input "012"
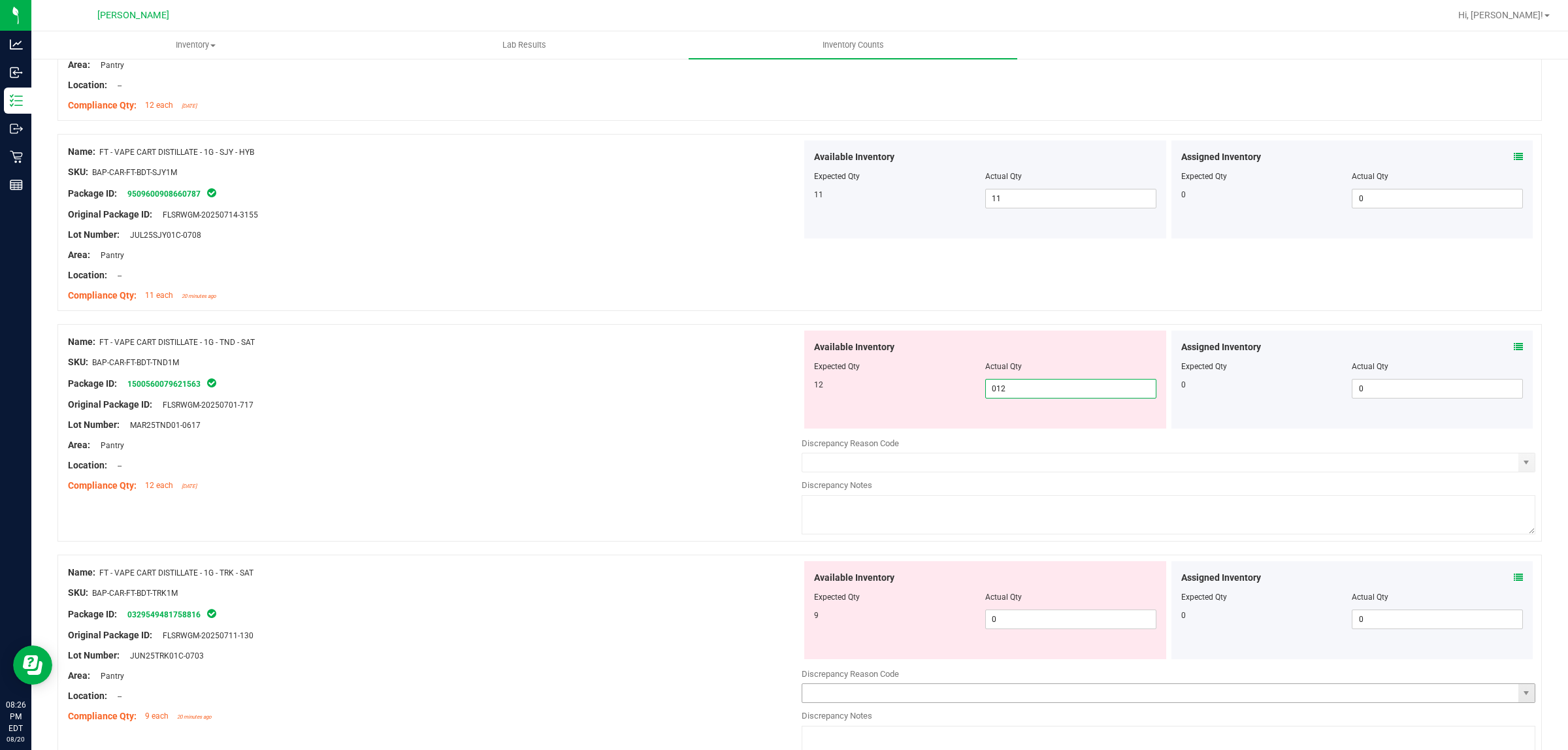
scroll to position [1796, 0]
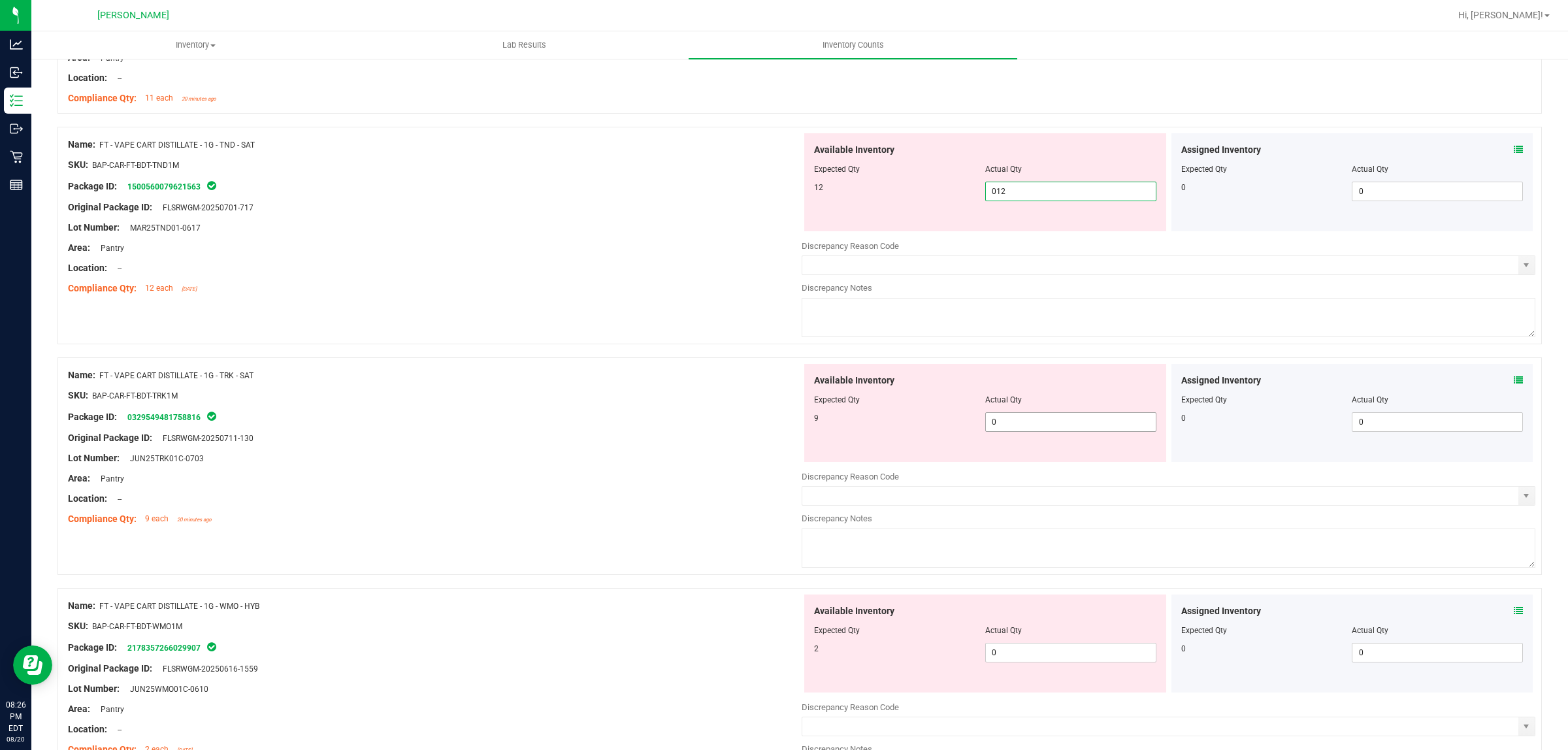
type input "12"
click at [1037, 420] on div "Available Inventory Expected Qty Actual Qty 9 0 0" at bounding box center [985, 413] width 362 height 98
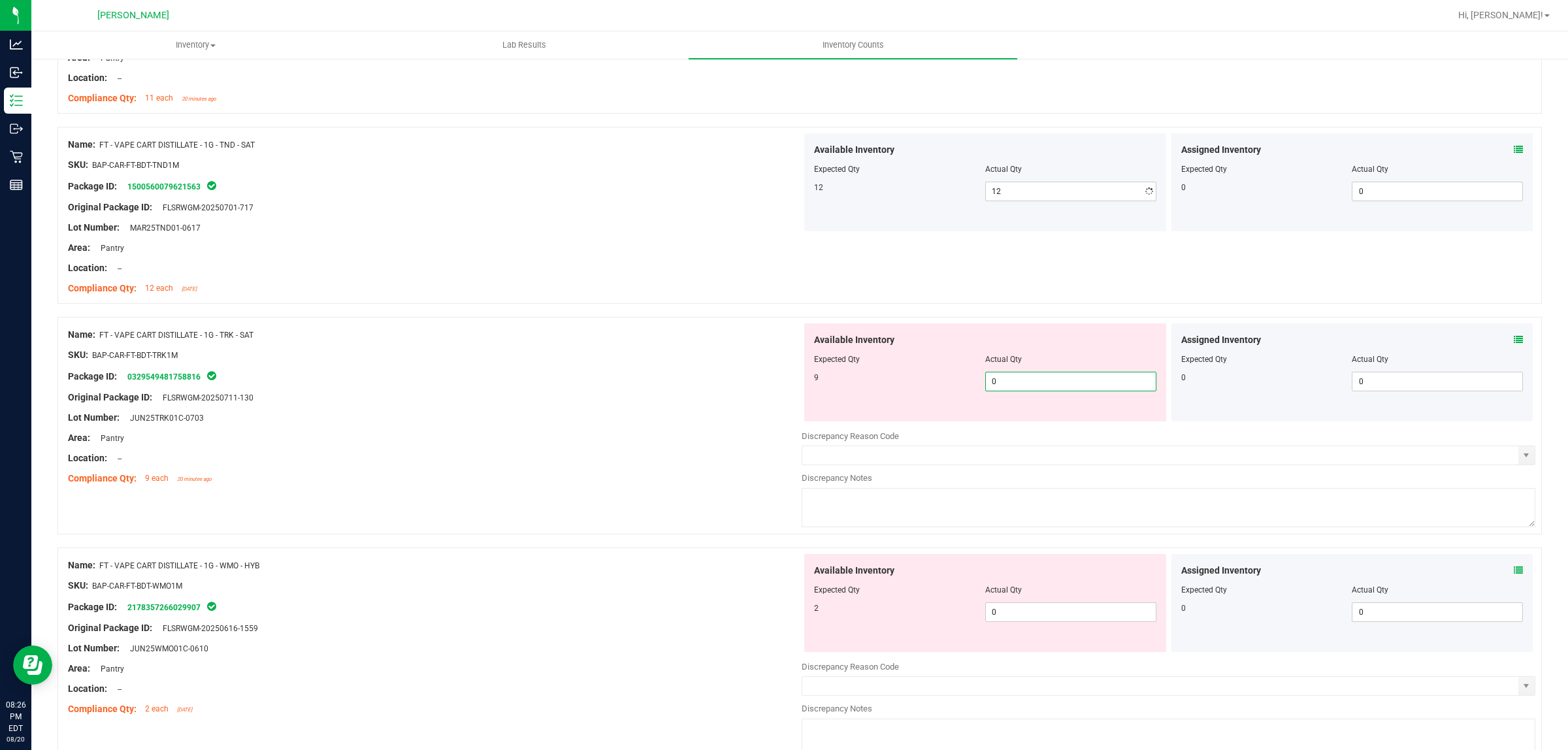
type input "09"
type input "9"
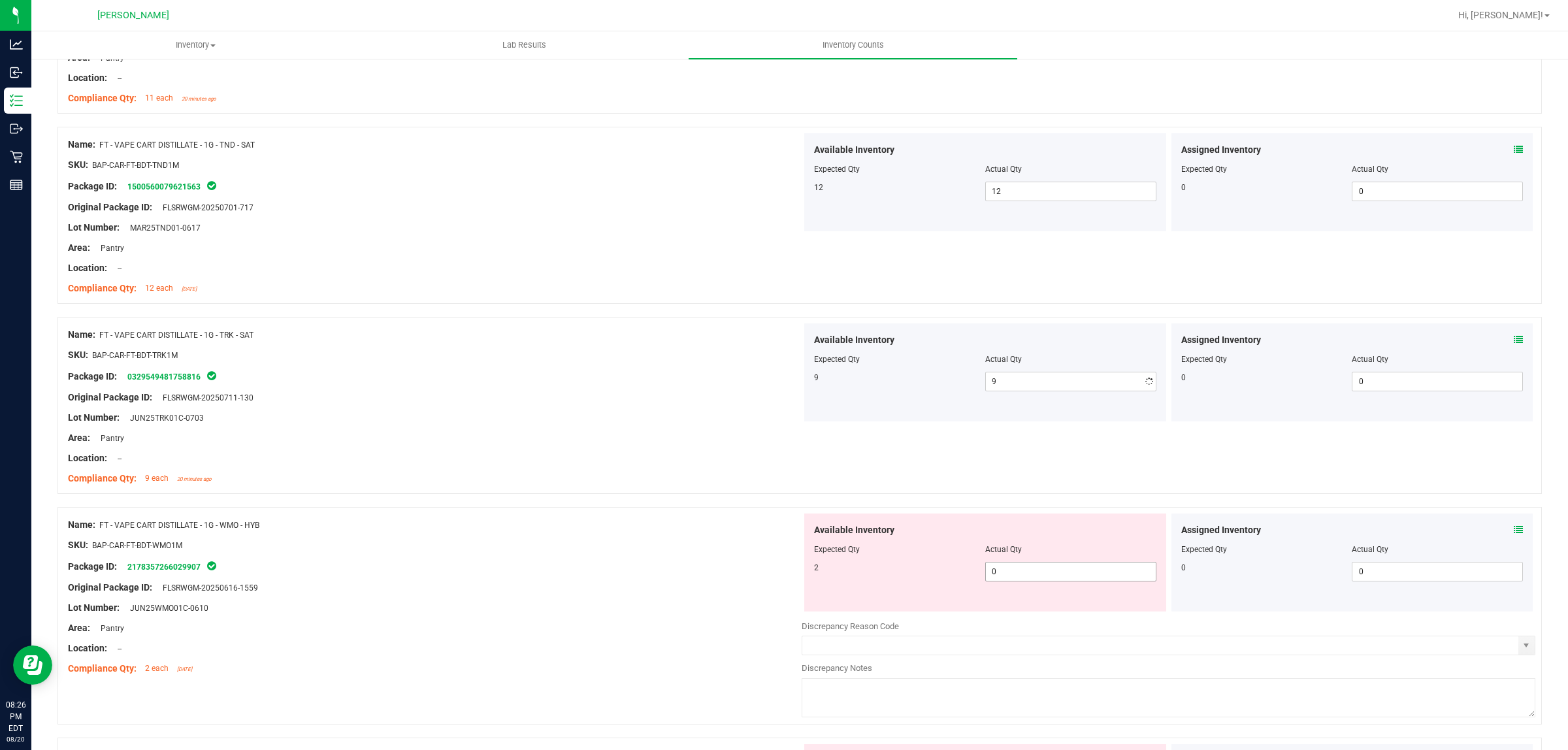
click at [1037, 625] on div "Available Inventory Expected Qty Actual Qty 2 0 0" at bounding box center [1169, 617] width 734 height 207
click at [1033, 576] on span "0 0" at bounding box center [1071, 571] width 171 height 19
type input "02"
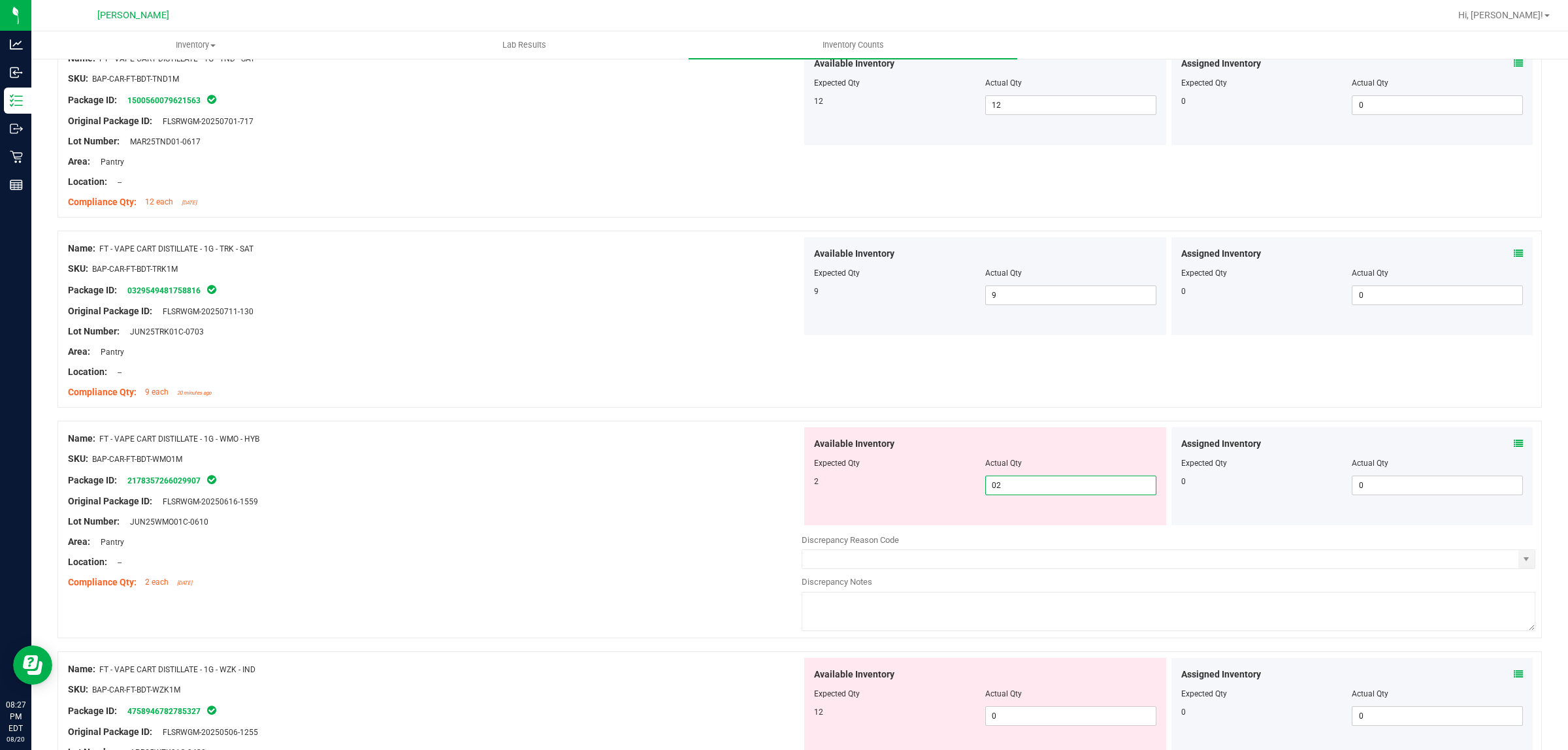
scroll to position [2041, 0]
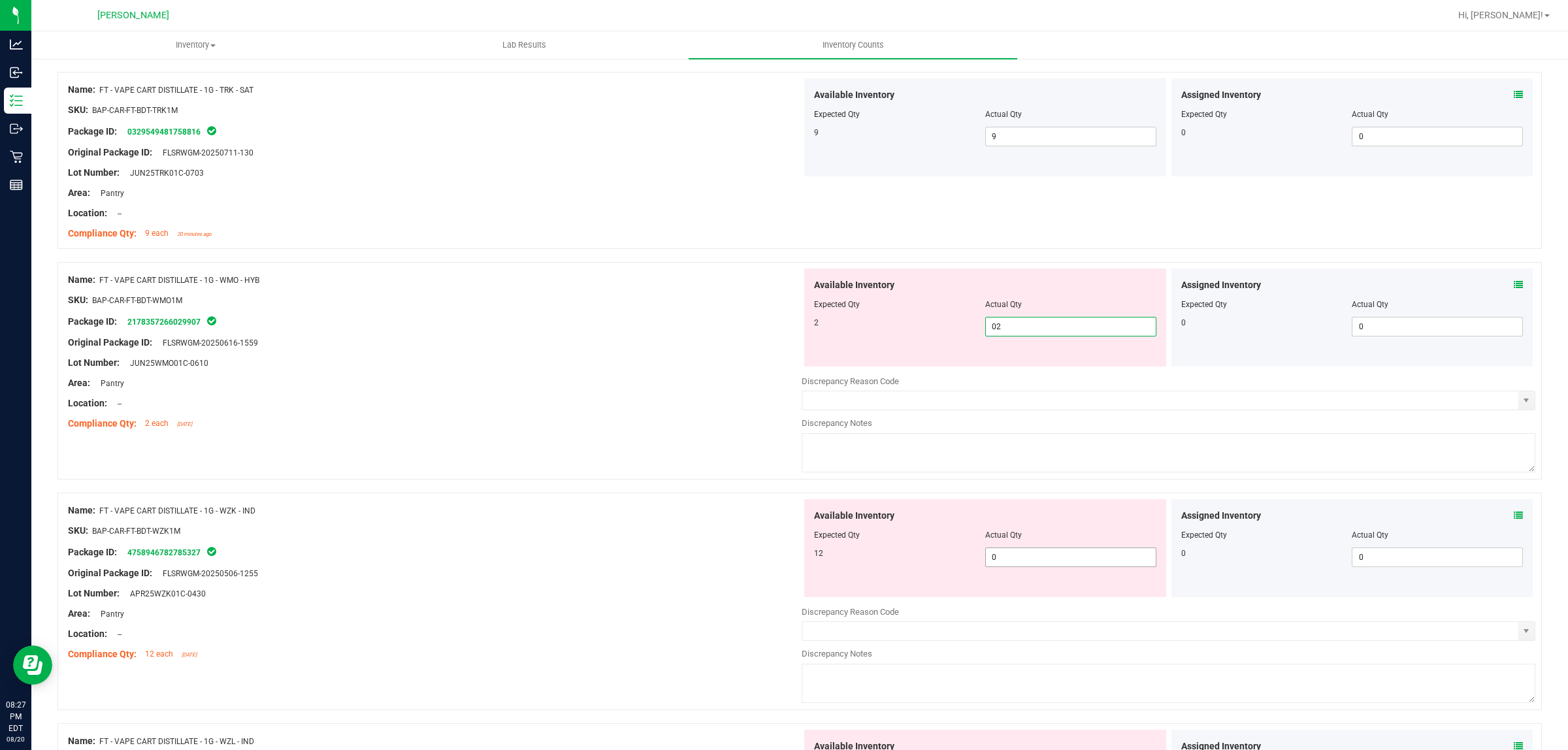
type input "2"
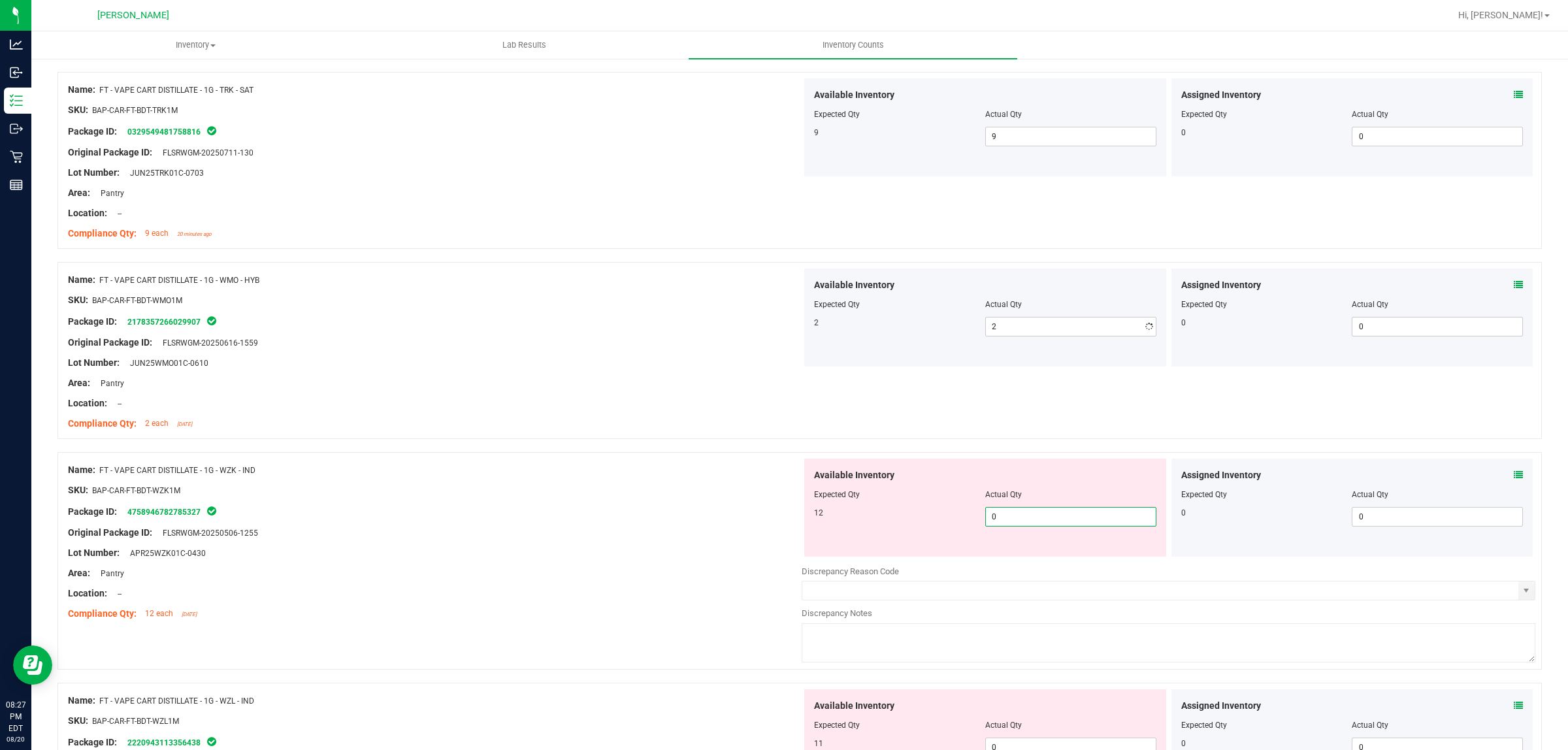
click at [1020, 563] on div "Available Inventory Expected Qty Actual Qty 12 0 0" at bounding box center [1169, 562] width 734 height 207
type input "012"
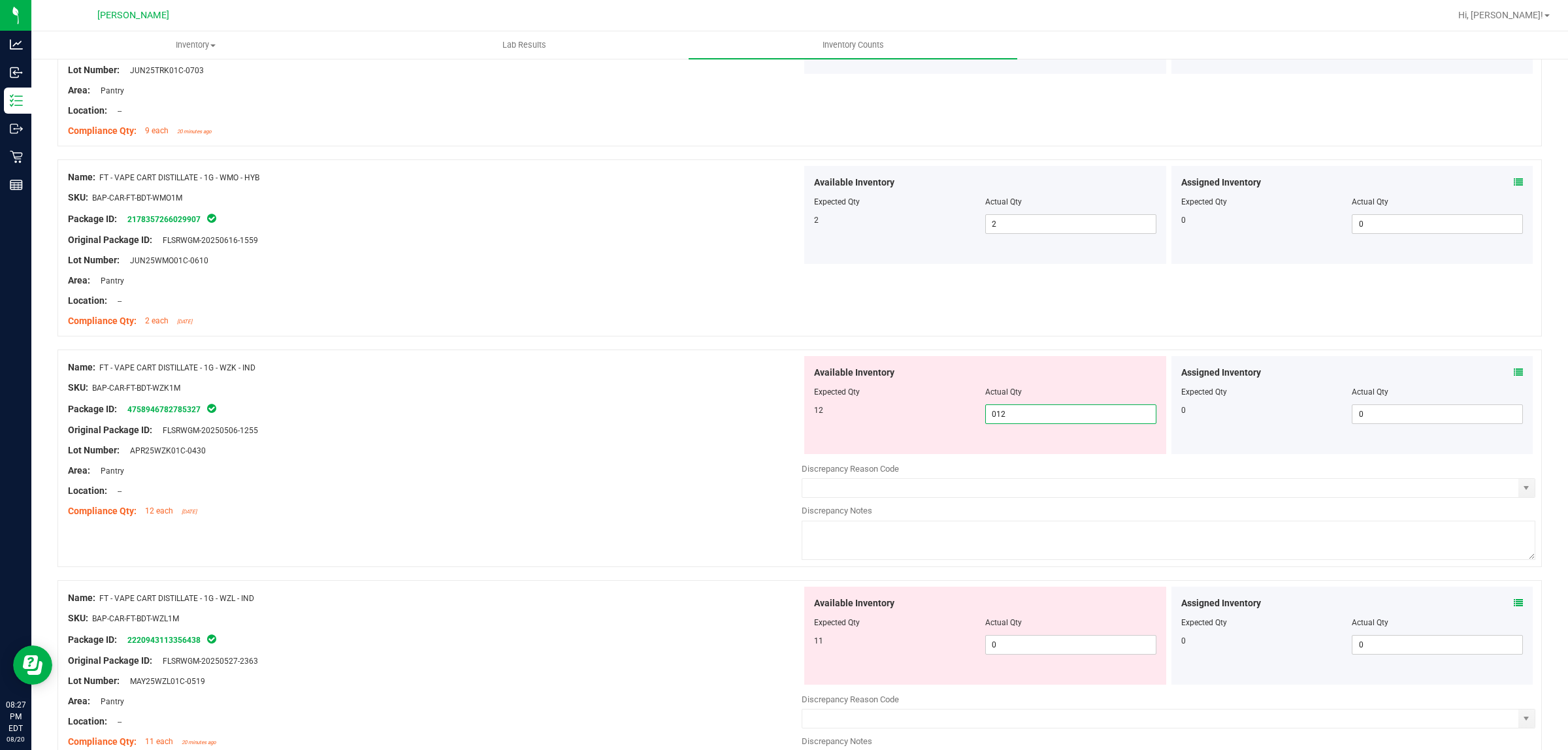
scroll to position [2368, 0]
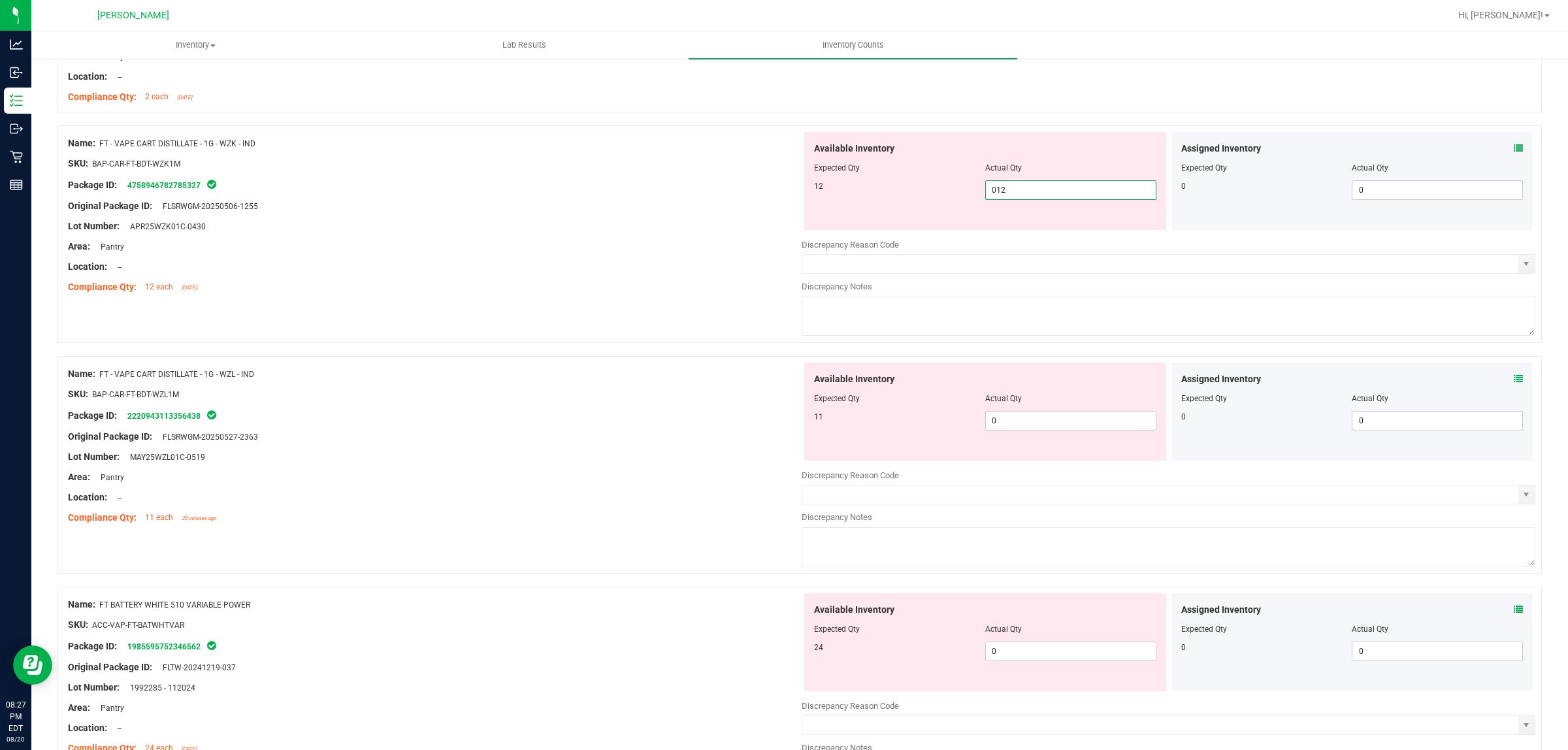
type input "12"
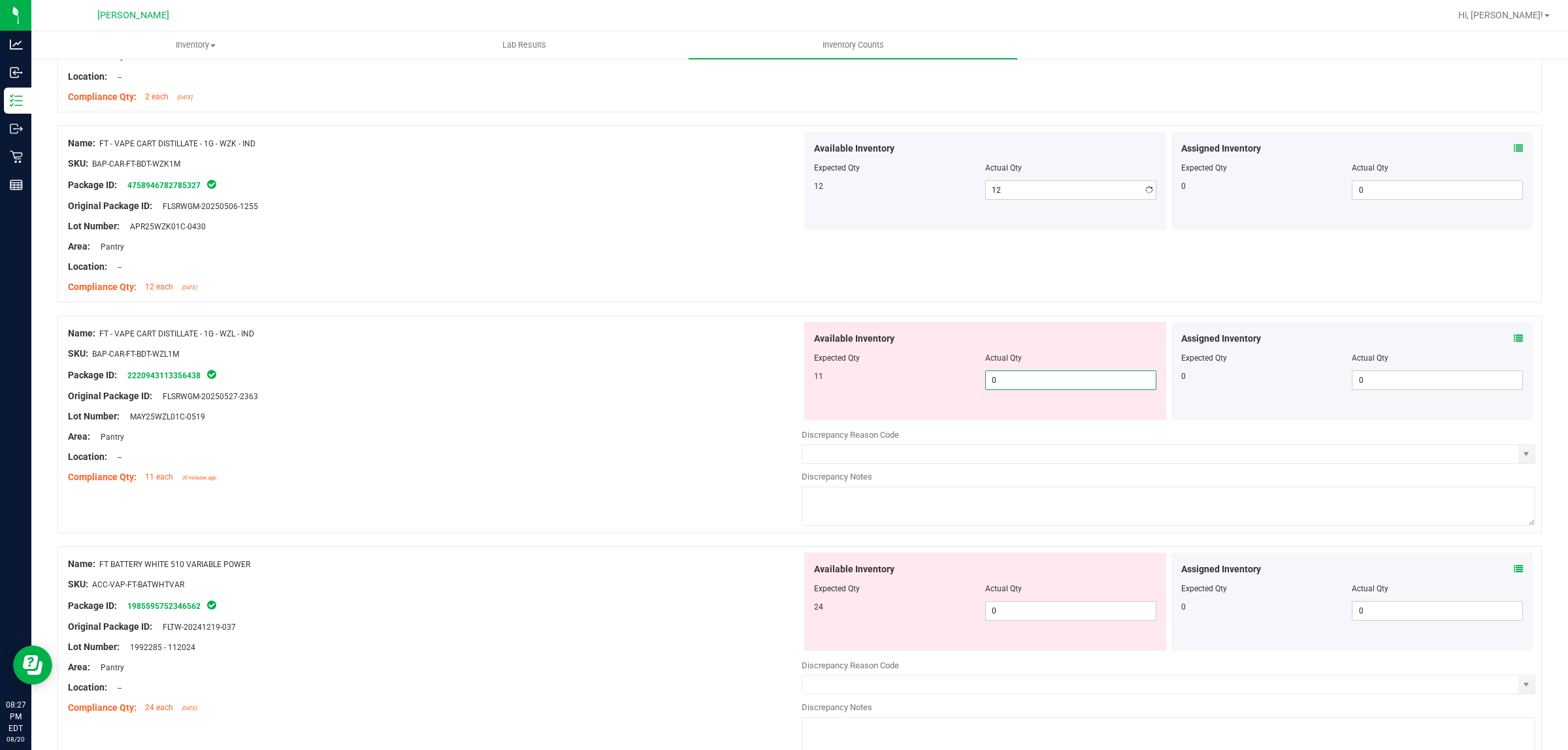
click at [1005, 420] on div "Available Inventory Expected Qty Actual Qty 11 0 0" at bounding box center [985, 371] width 362 height 98
type input "011"
type input "11"
click at [1031, 614] on div "Available Inventory Expected Qty Actual Qty 24 0 0" at bounding box center [1169, 656] width 734 height 207
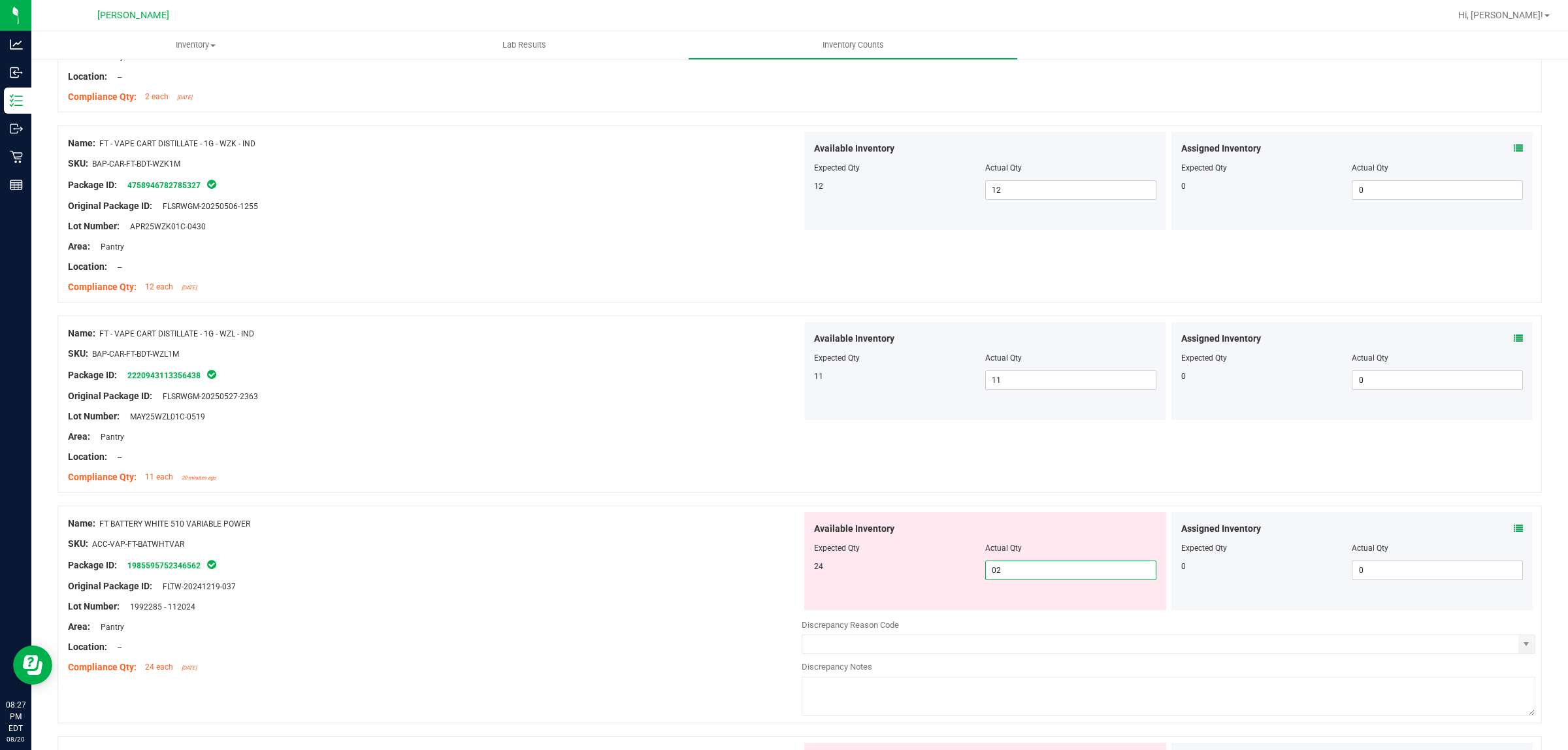
type input "024"
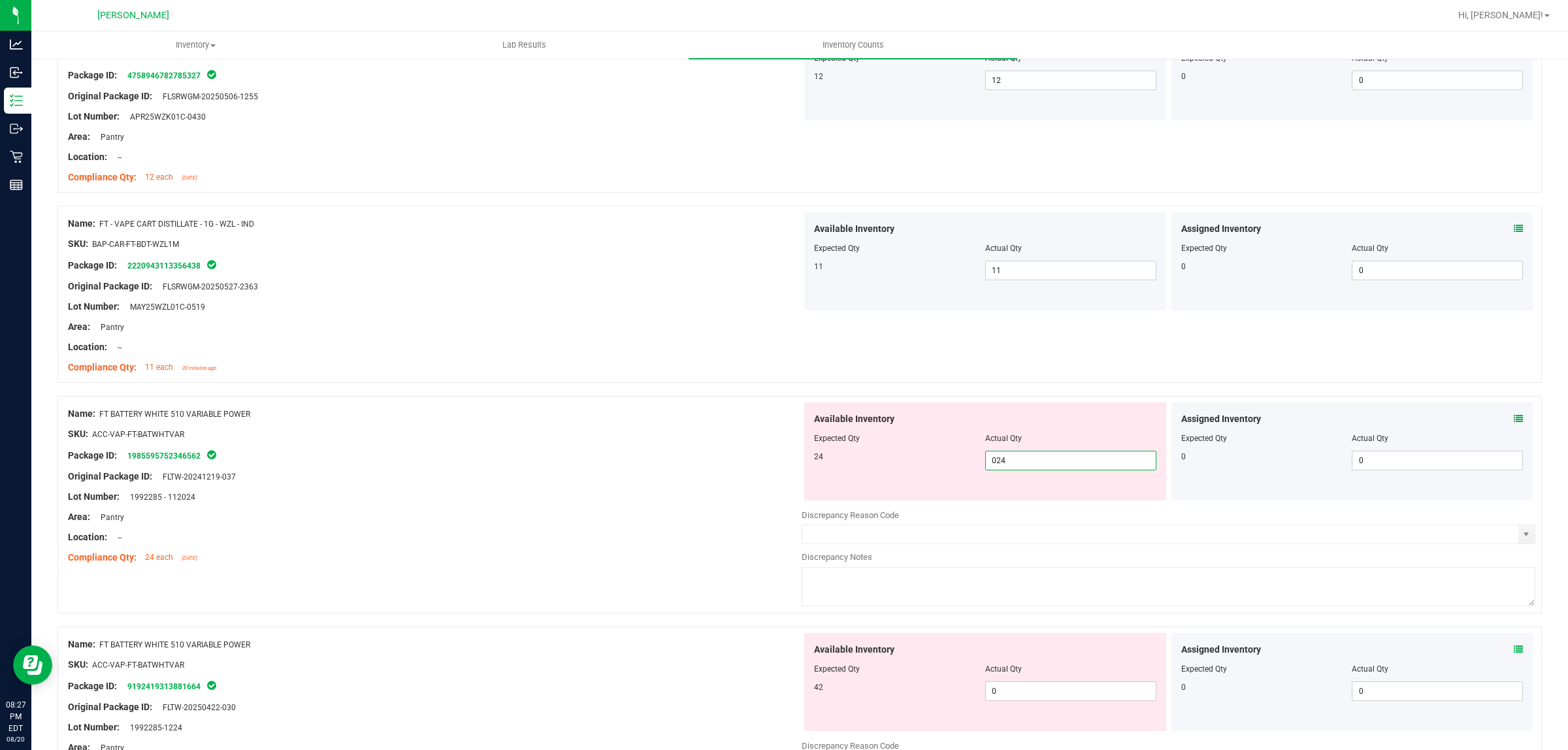
scroll to position [2695, 0]
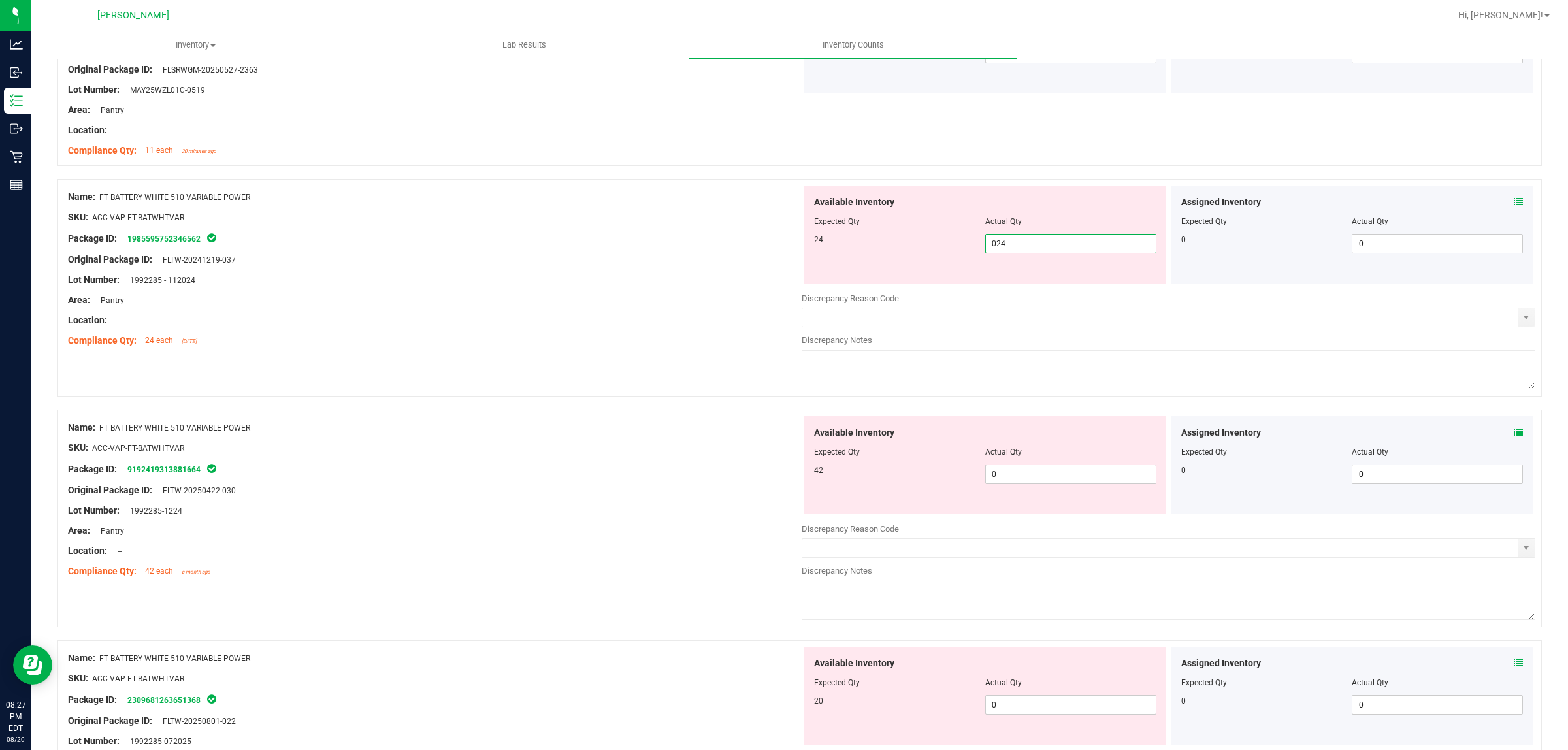
type input "24"
click at [1066, 468] on div "Available Inventory Expected Qty Actual Qty 42 0 0" at bounding box center [985, 465] width 362 height 98
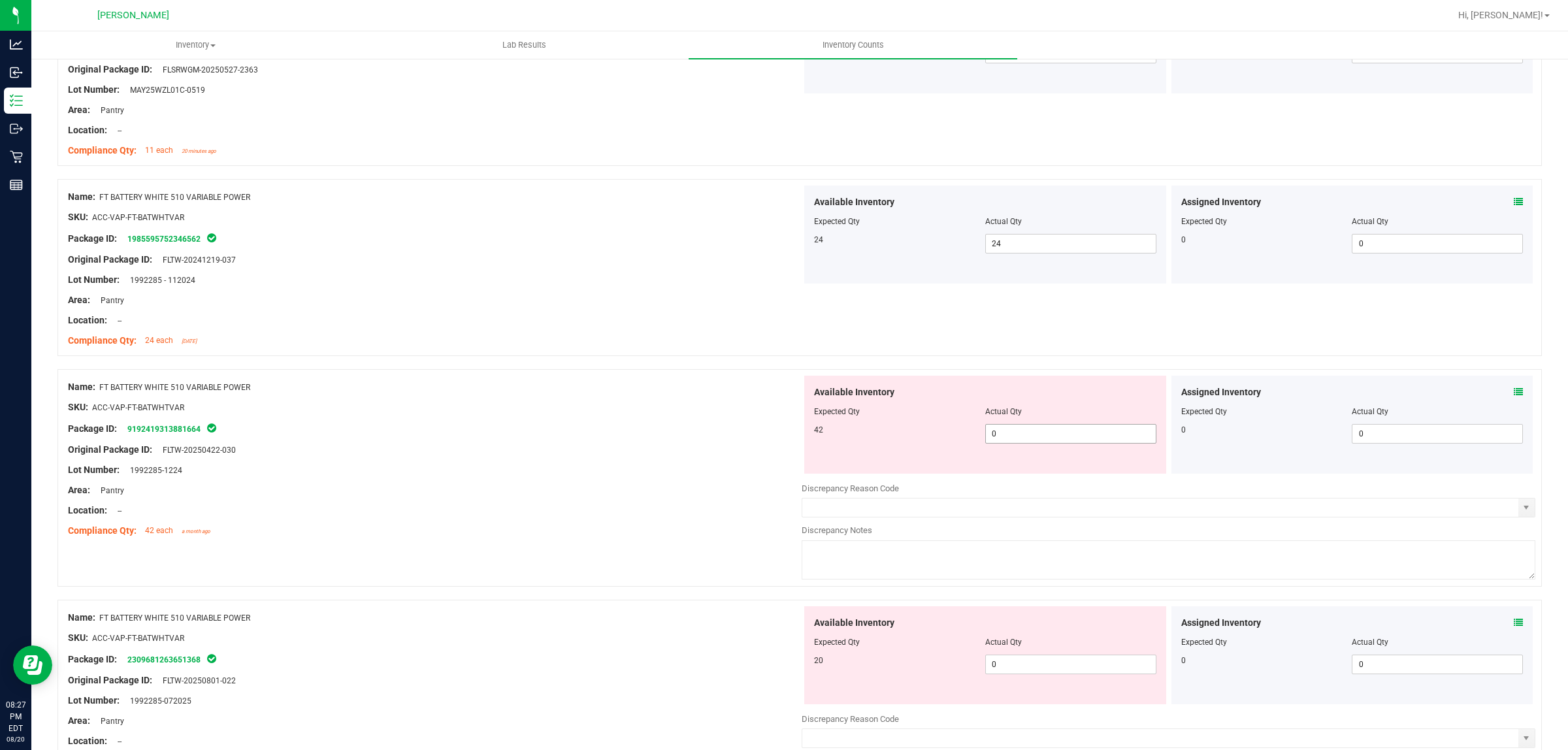
click at [1069, 441] on span "0 0" at bounding box center [1071, 433] width 171 height 19
type input "042"
type input "42"
click at [1063, 671] on div "Available Inventory Expected Qty Actual Qty 20 0 0" at bounding box center [1169, 710] width 734 height 207
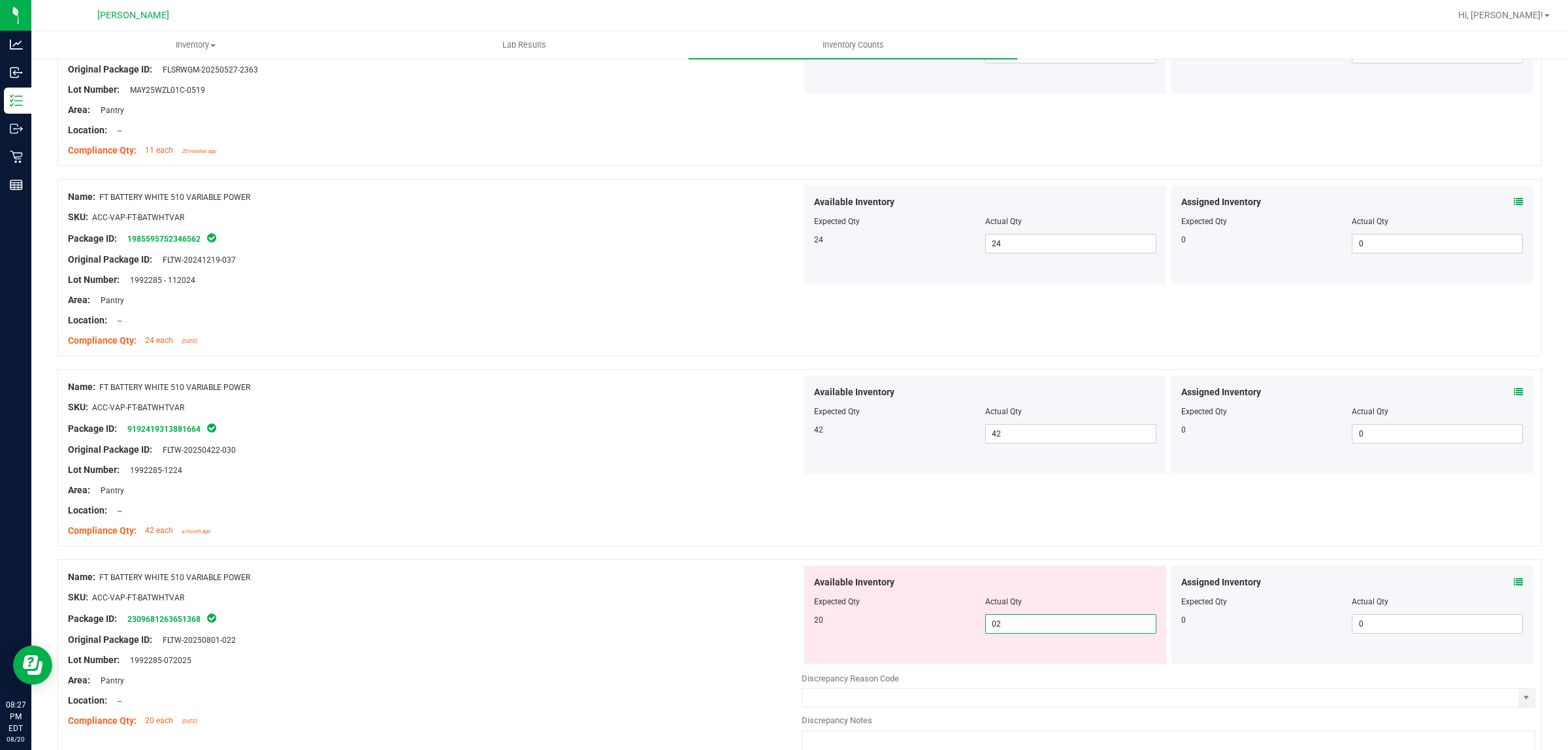
type input "020"
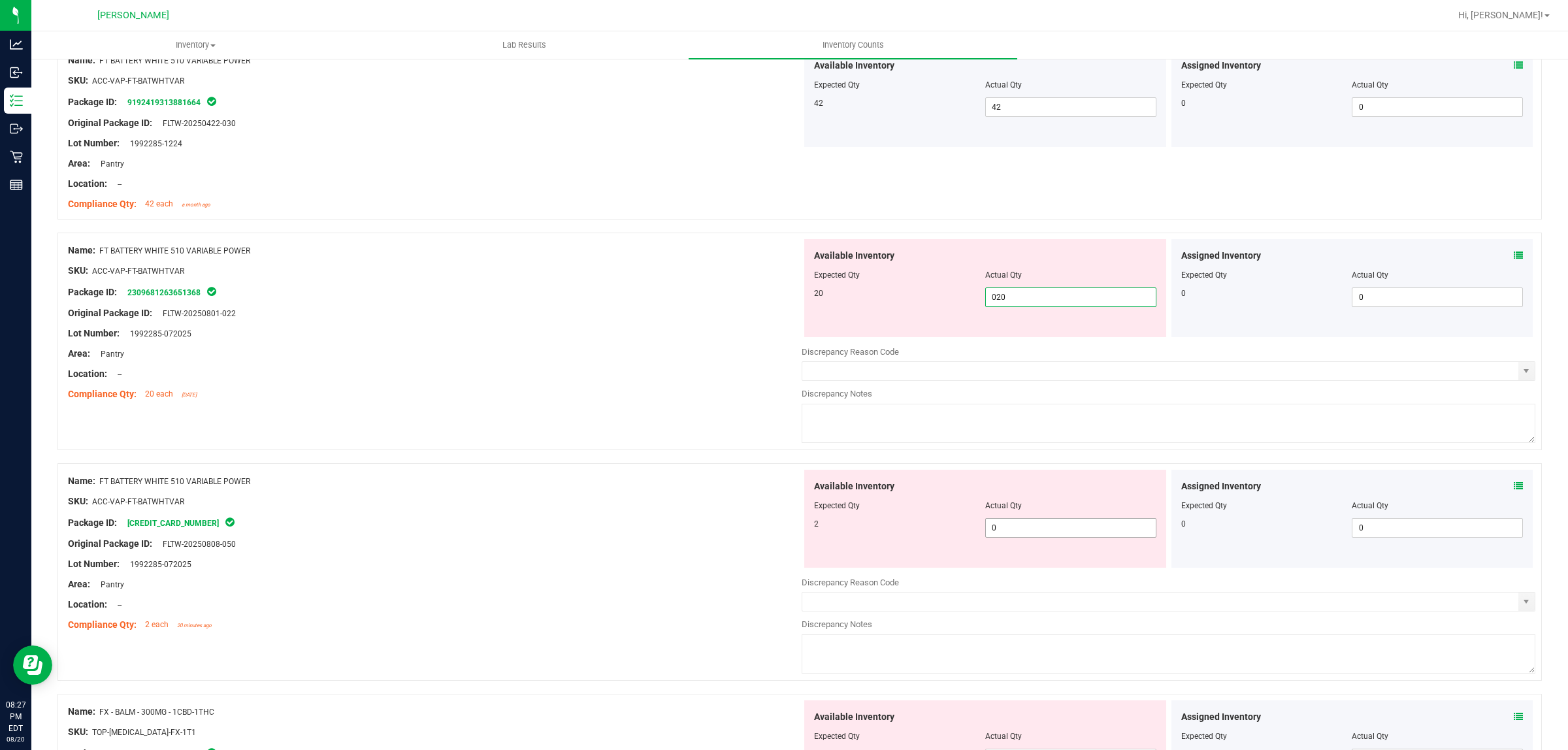
type input "20"
click at [1027, 536] on div "Available Inventory Expected Qty Actual Qty 2 0 0" at bounding box center [1169, 573] width 734 height 207
type input "02"
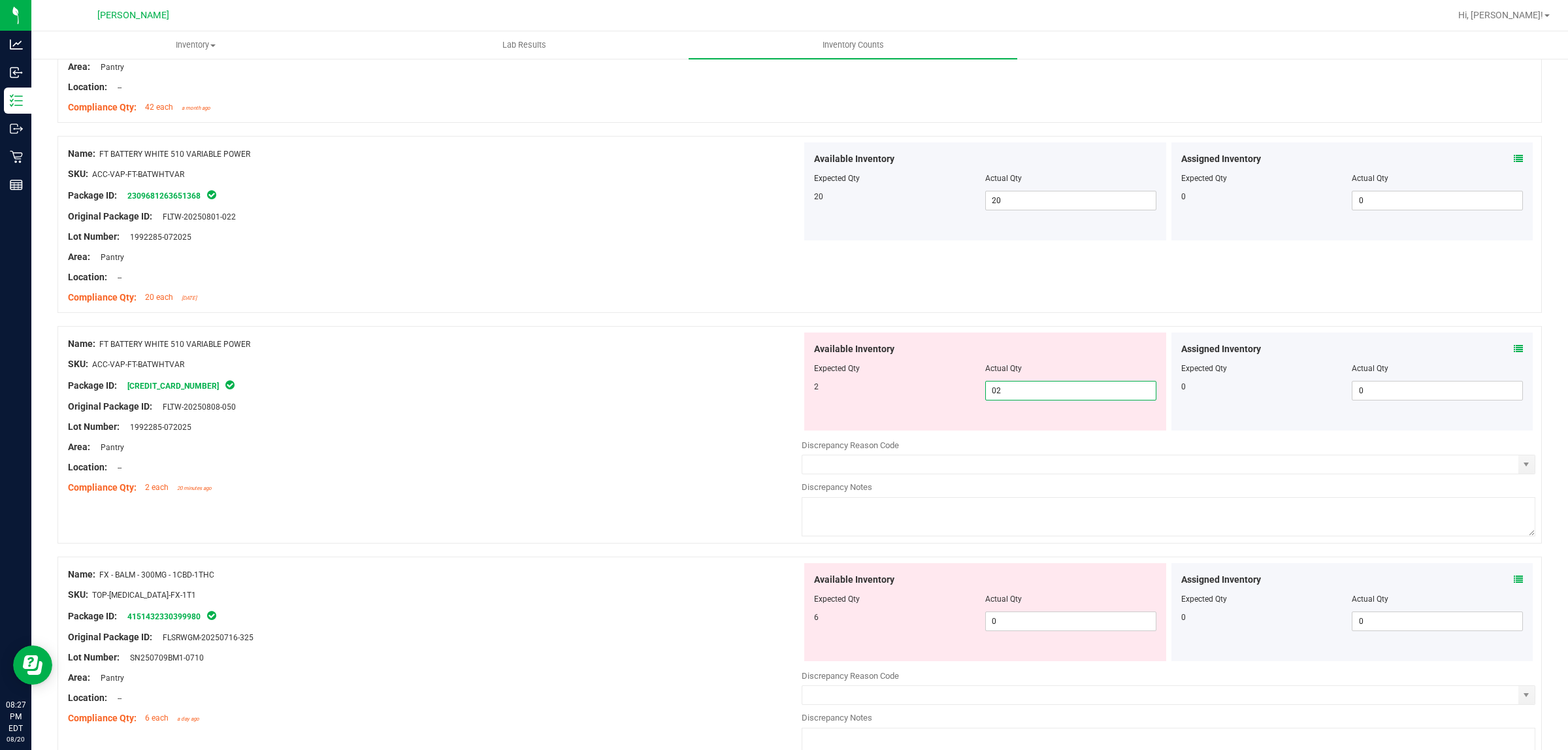
scroll to position [3266, 0]
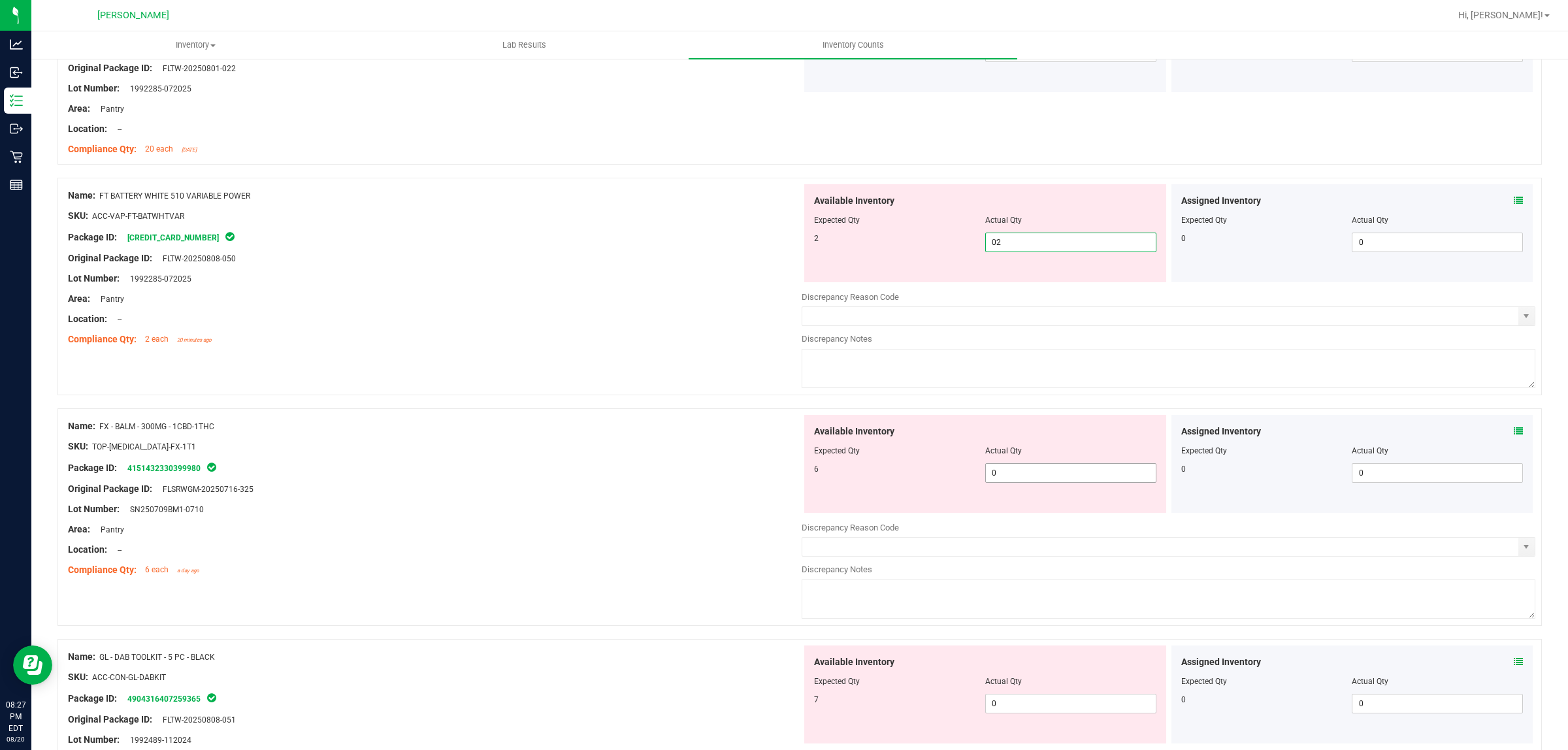
type input "2"
click at [1029, 471] on div "Available Inventory Expected Qty Actual Qty 6 0 0" at bounding box center [985, 464] width 362 height 98
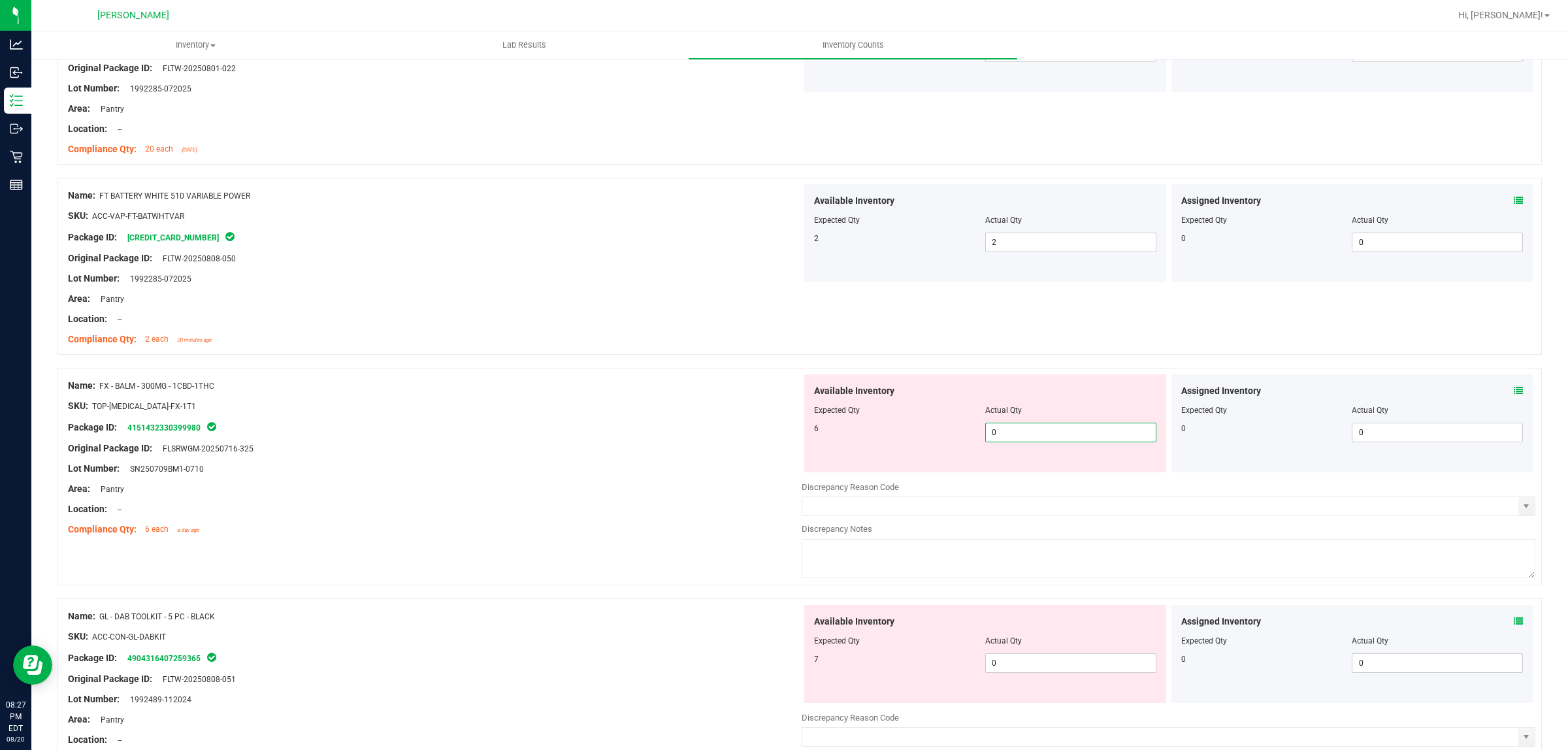
type input "06"
type input "6"
click at [1040, 674] on div "Available Inventory Expected Qty Actual Qty 7 0 0" at bounding box center [1169, 709] width 734 height 207
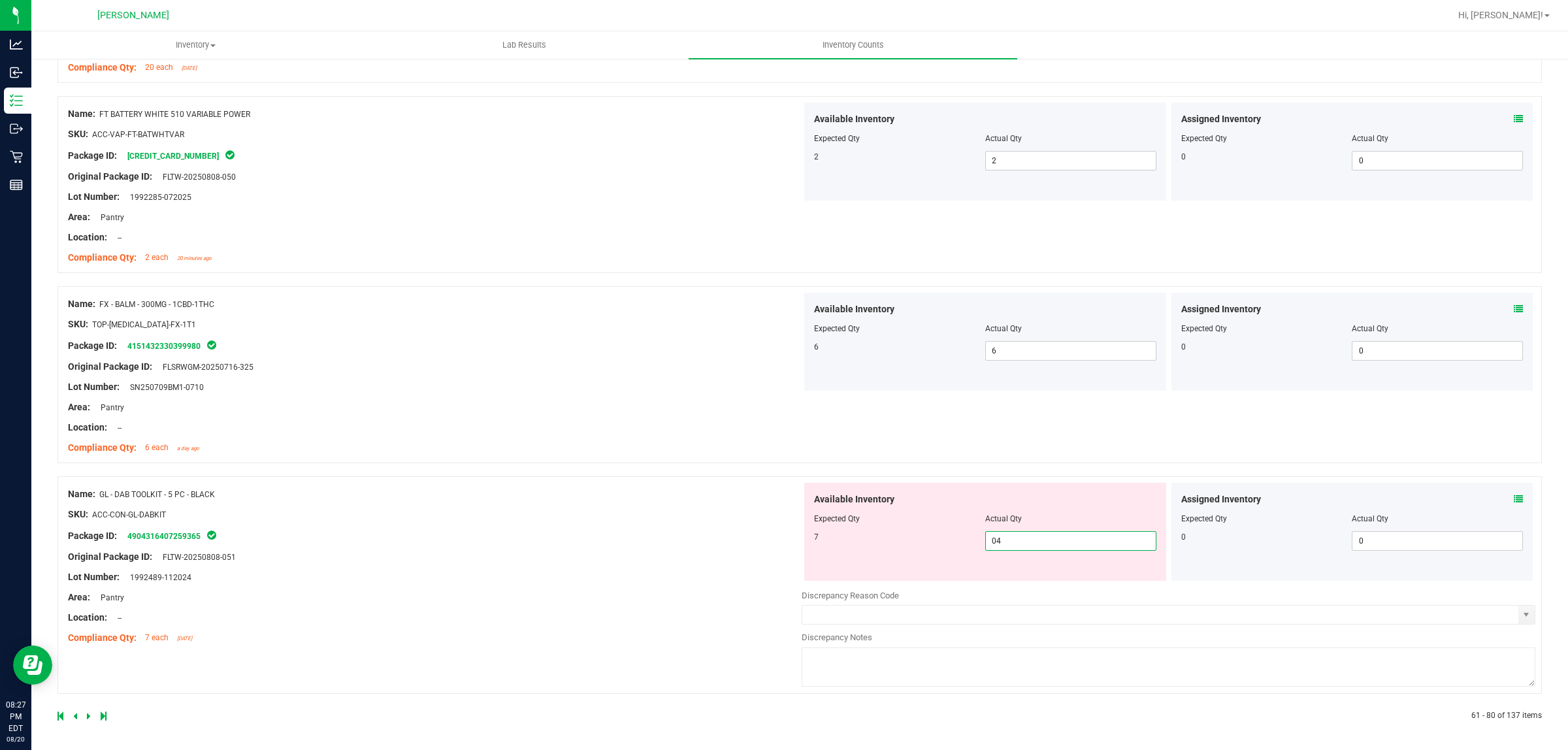
scroll to position [3354, 0]
type input "07"
type input "7"
click at [621, 463] on div "Name: FX - BALM - 300MG - 1CBD-1THC SKU: TOP-[MEDICAL_DATA]-FX-1T1 Package ID: …" at bounding box center [799, 380] width 1484 height 190
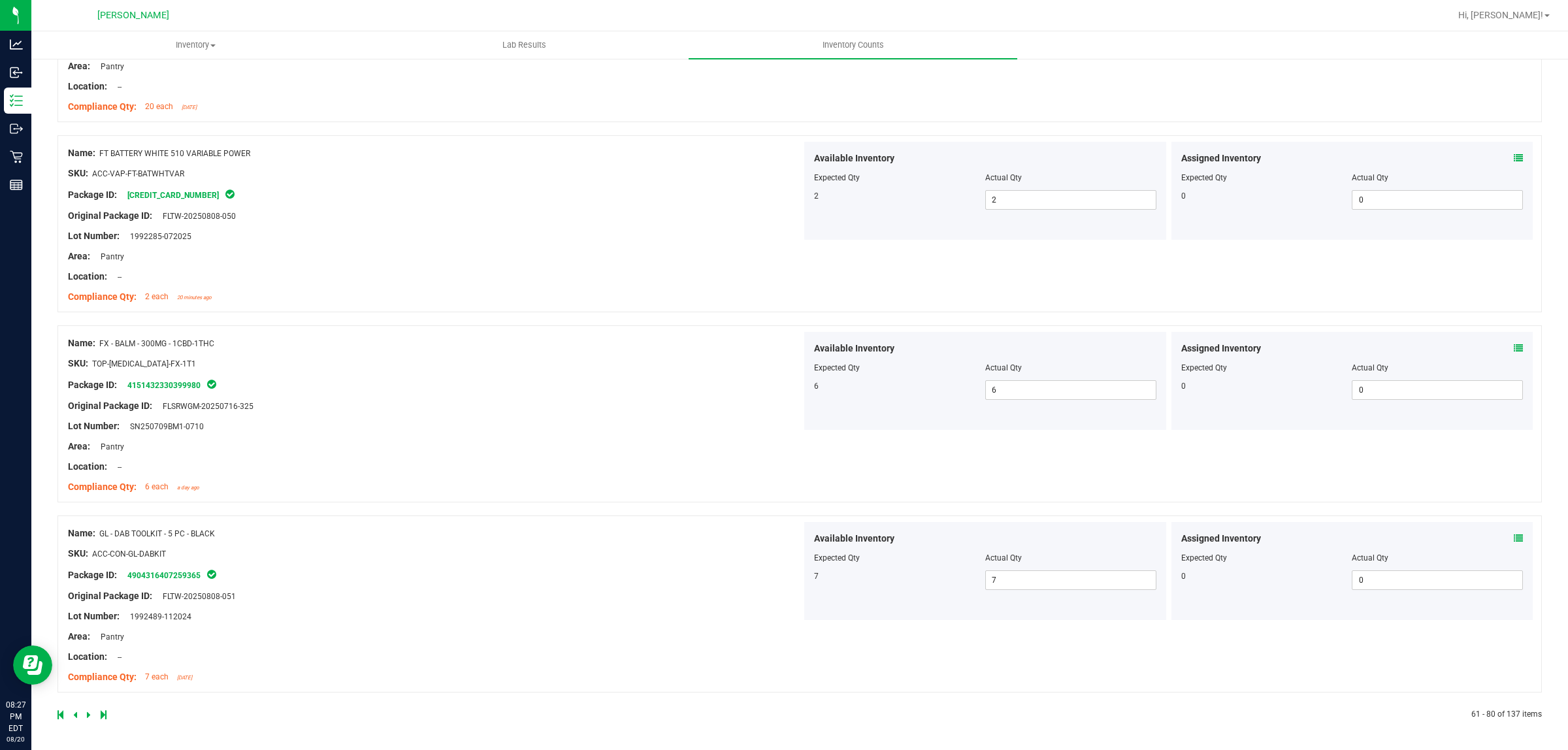
click at [86, 714] on icon at bounding box center [88, 714] width 4 height 8
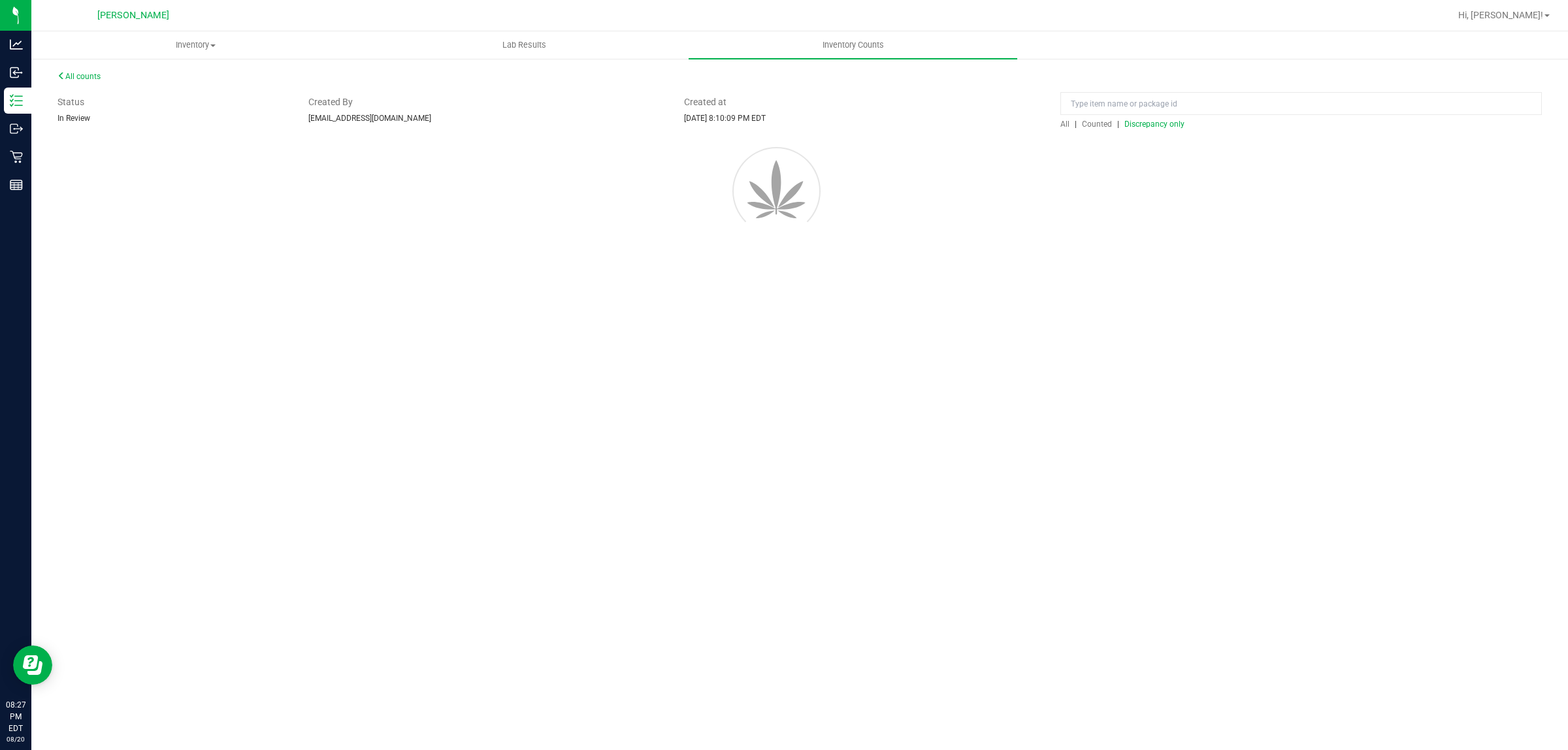
scroll to position [0, 0]
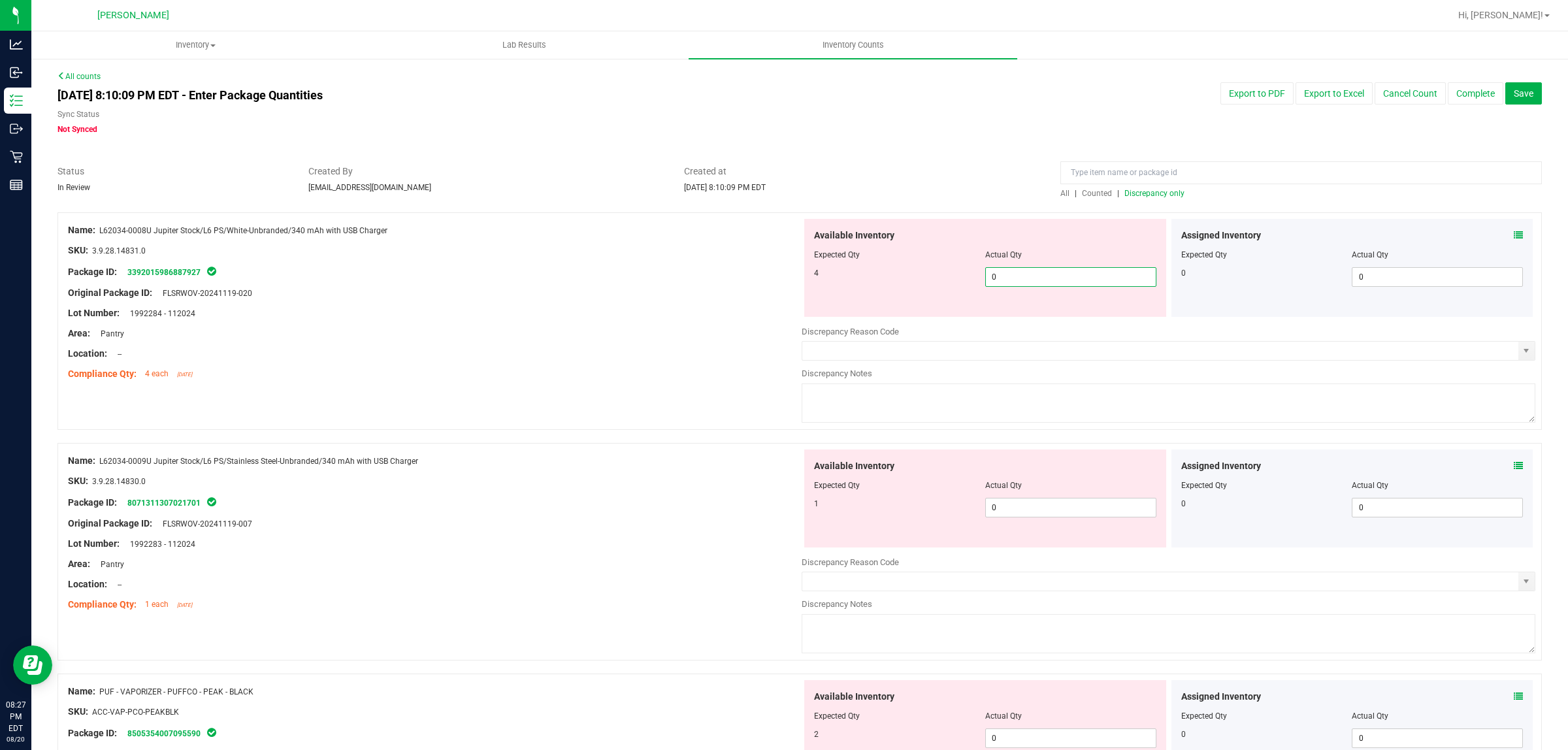
click at [1010, 275] on span "0 0" at bounding box center [1071, 277] width 171 height 19
type input "04"
type input "4"
click at [1092, 510] on div "Available Inventory Expected Qty Actual Qty 1 0 0" at bounding box center [1169, 553] width 734 height 207
type input "01"
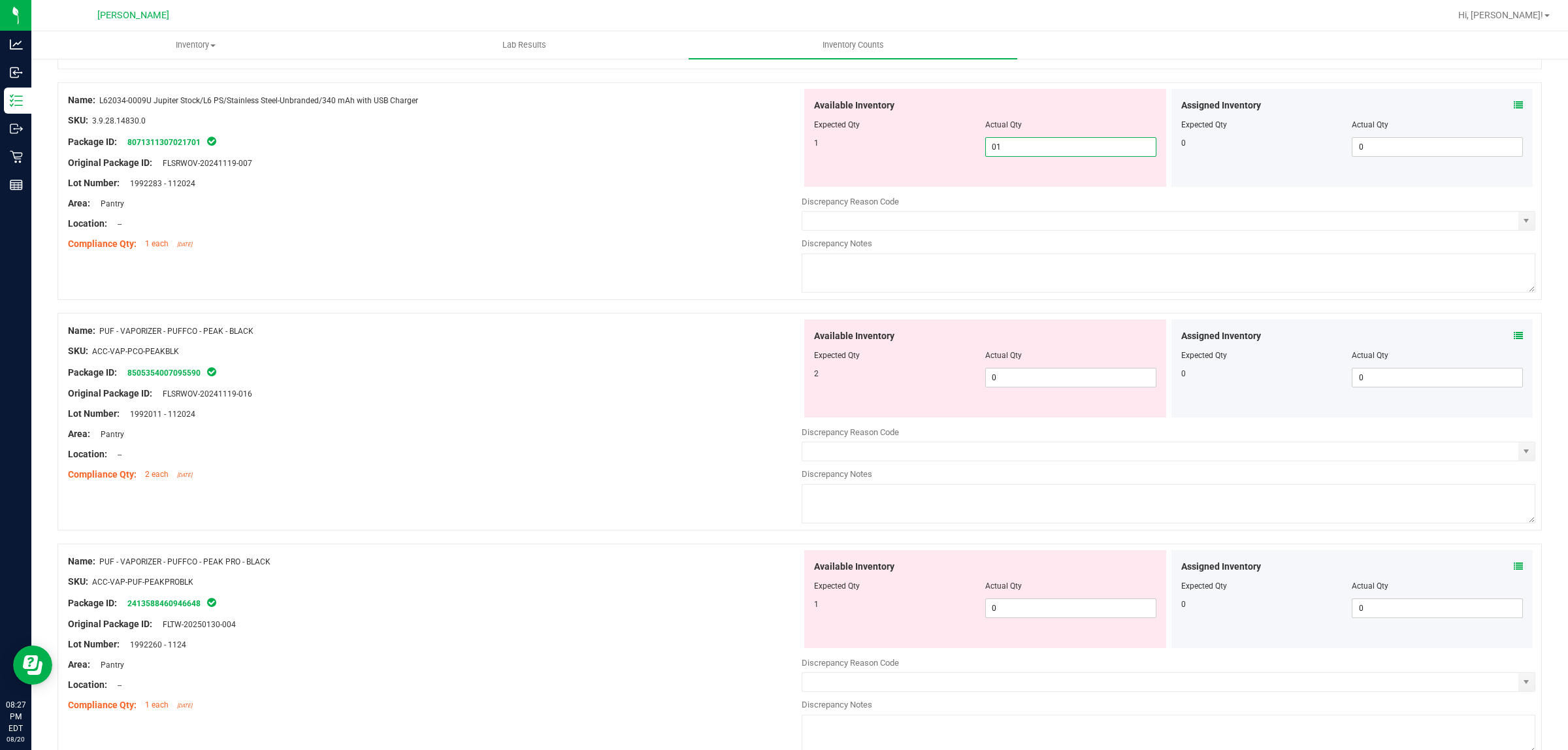
scroll to position [327, 0]
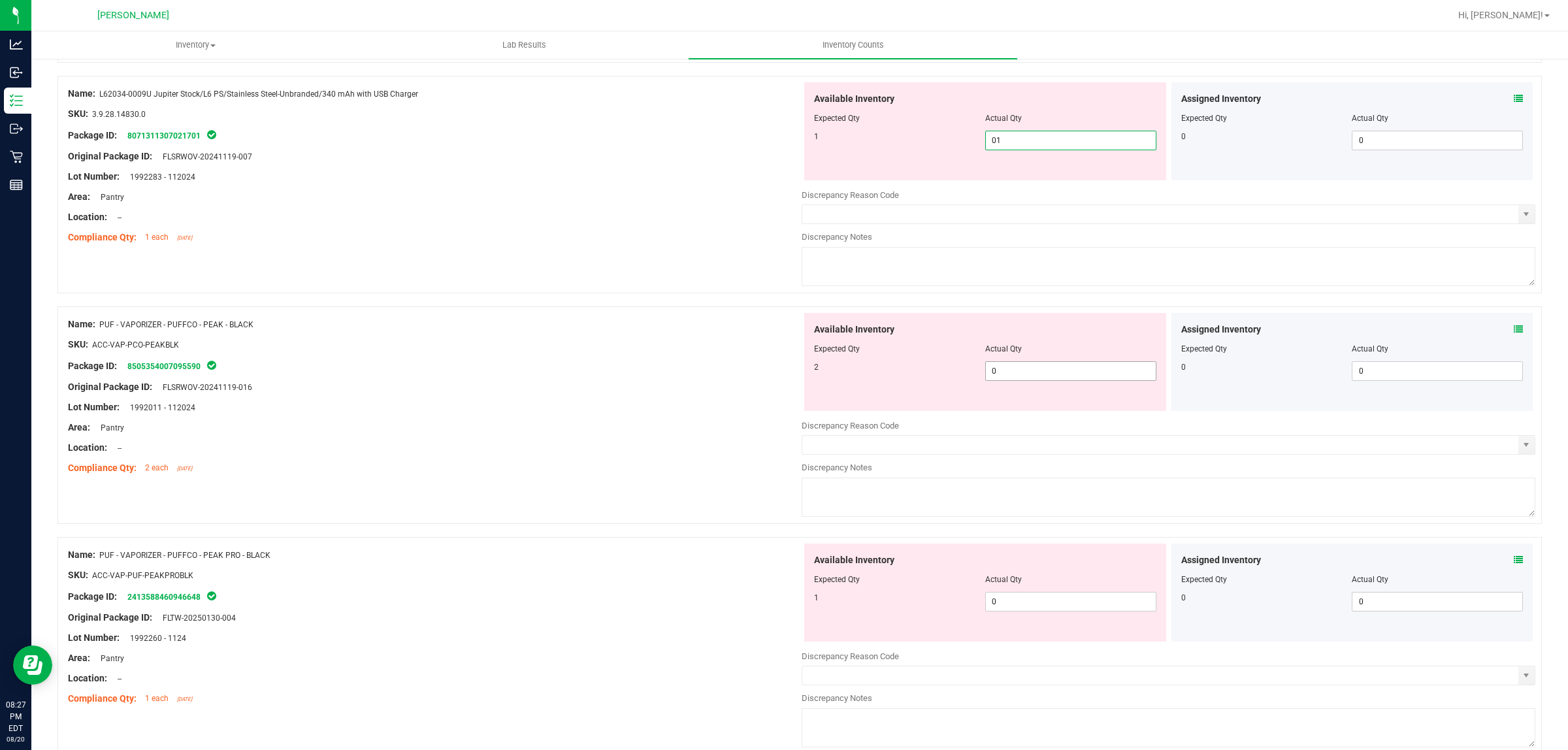
type input "1"
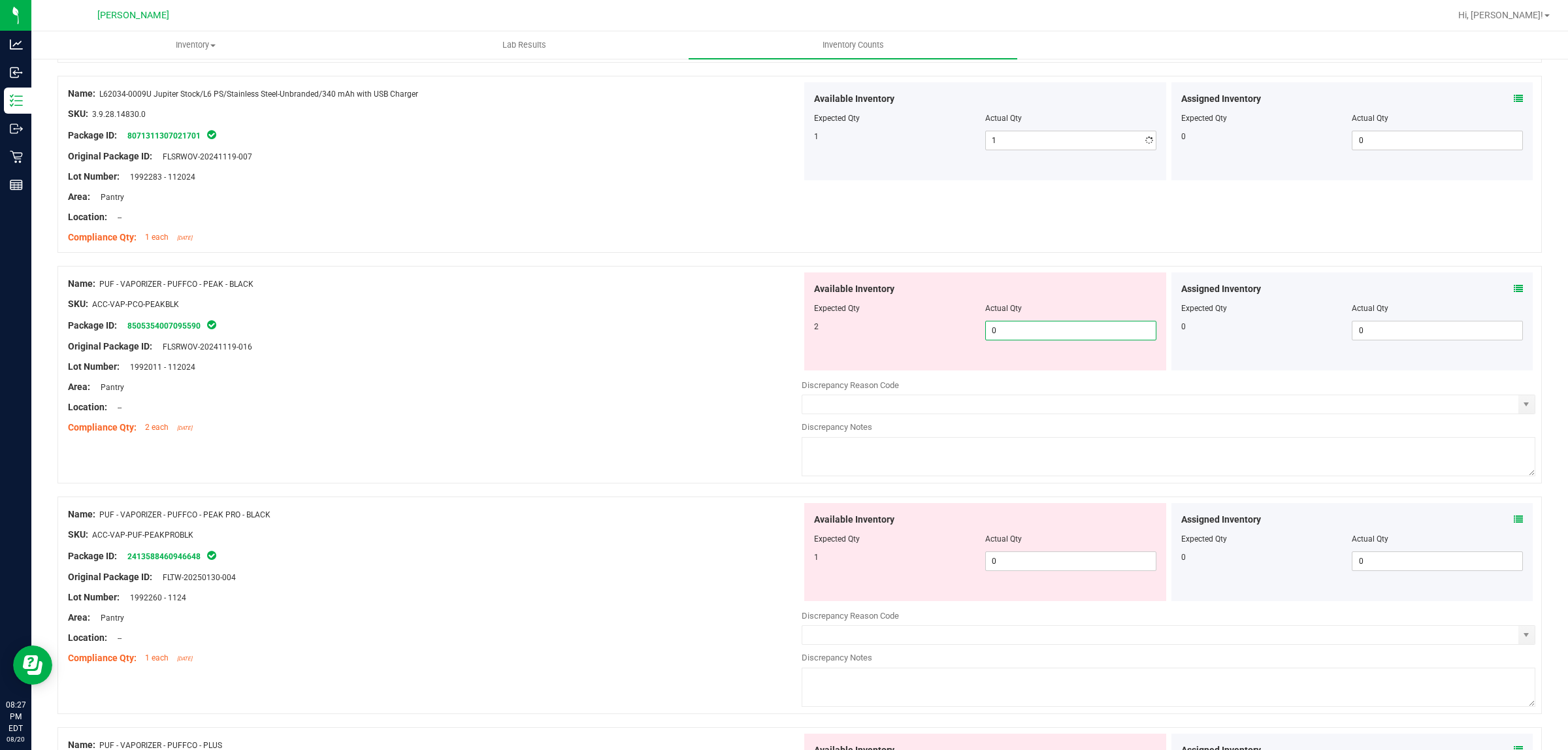
click at [1038, 378] on div "Available Inventory Expected Qty Actual Qty 2 0 0" at bounding box center [1169, 376] width 734 height 207
type input "02"
type input "2"
click at [1031, 561] on div "Available Inventory Expected Qty Actual Qty 1 0 0" at bounding box center [985, 552] width 362 height 98
type input "01"
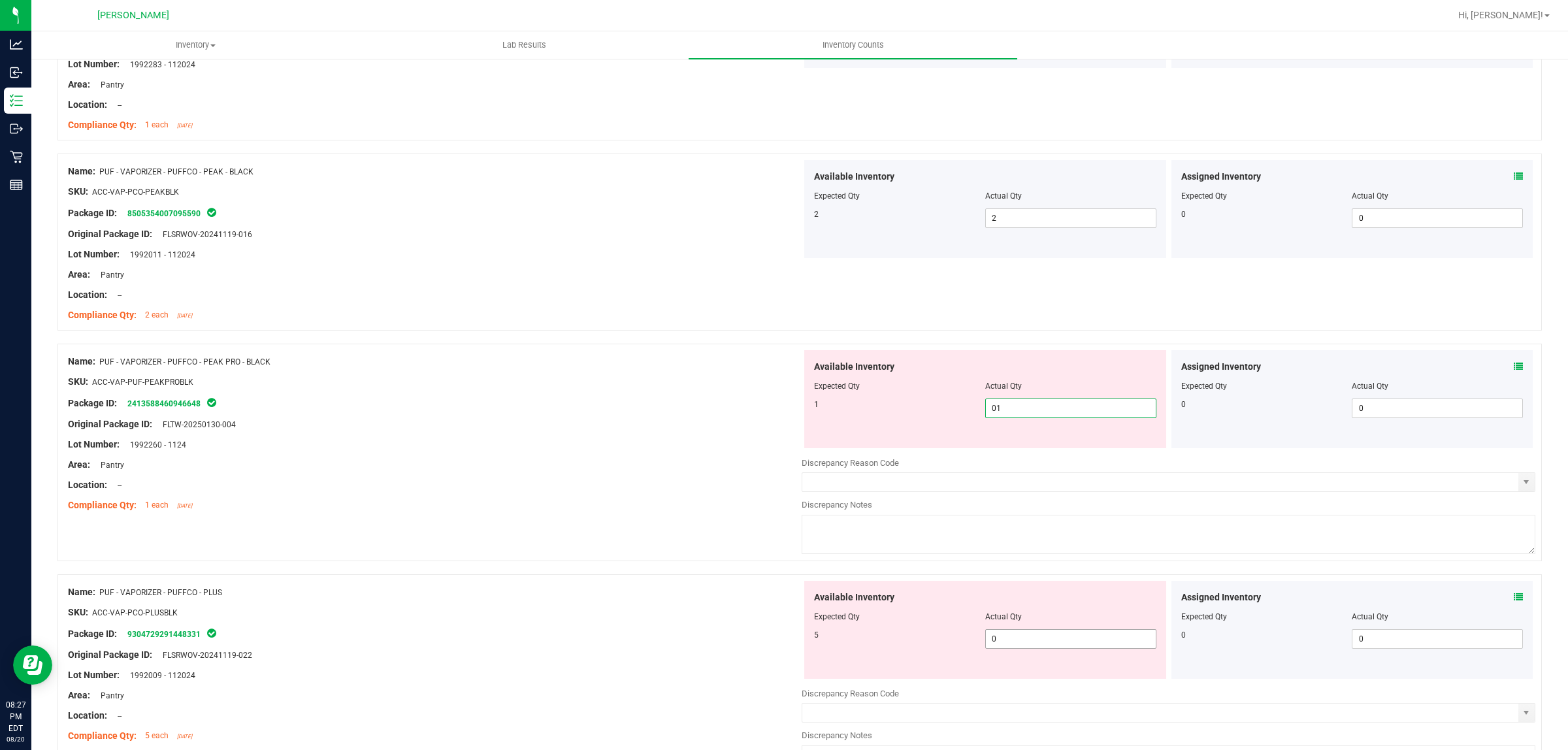
scroll to position [571, 0]
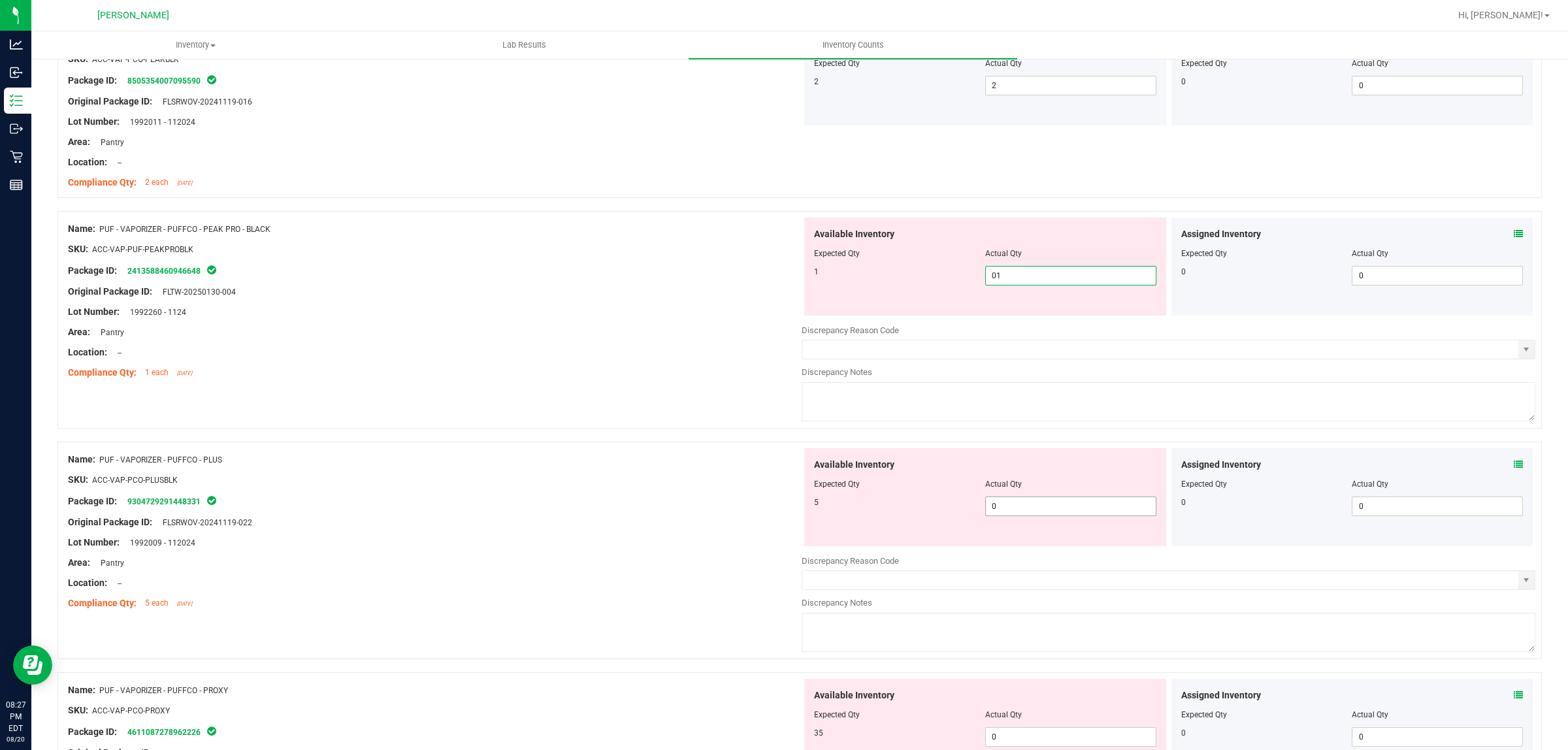
type input "1"
click at [1042, 507] on div "Available Inventory Expected Qty Actual Qty 5 0 0" at bounding box center [1169, 552] width 734 height 207
type input "05"
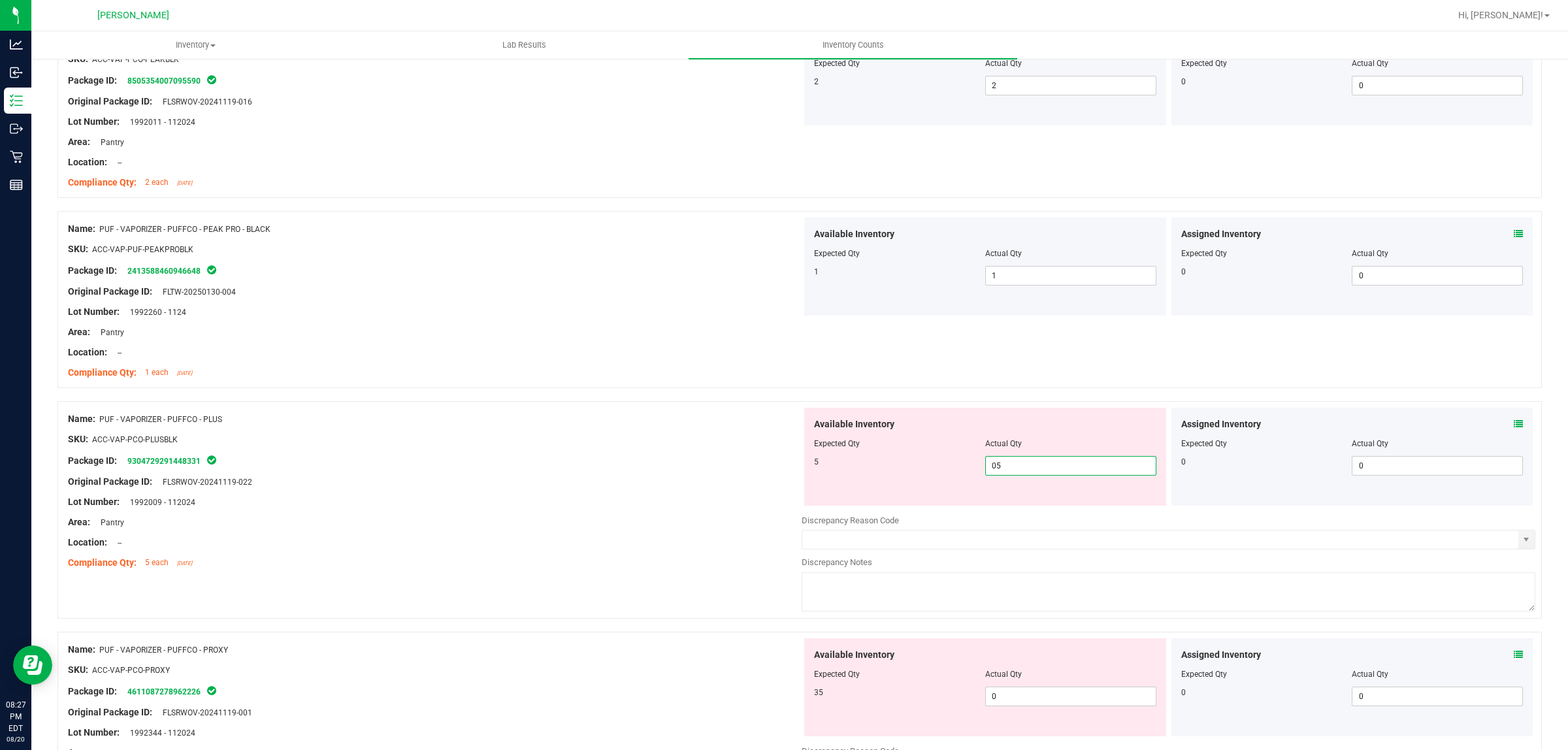
type input "5"
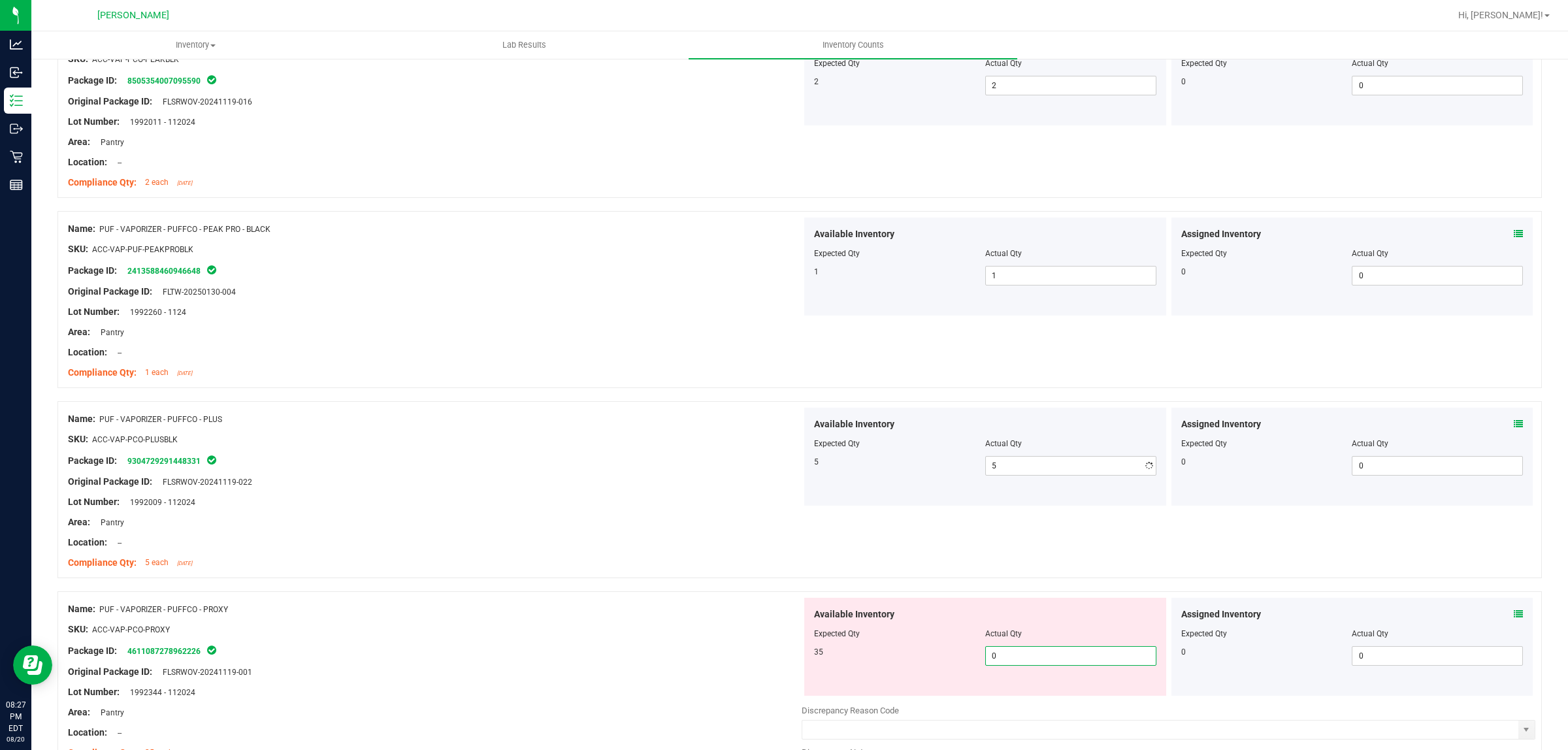
click at [996, 702] on div "Available Inventory Expected Qty Actual Qty 35 0 0" at bounding box center [1169, 701] width 734 height 207
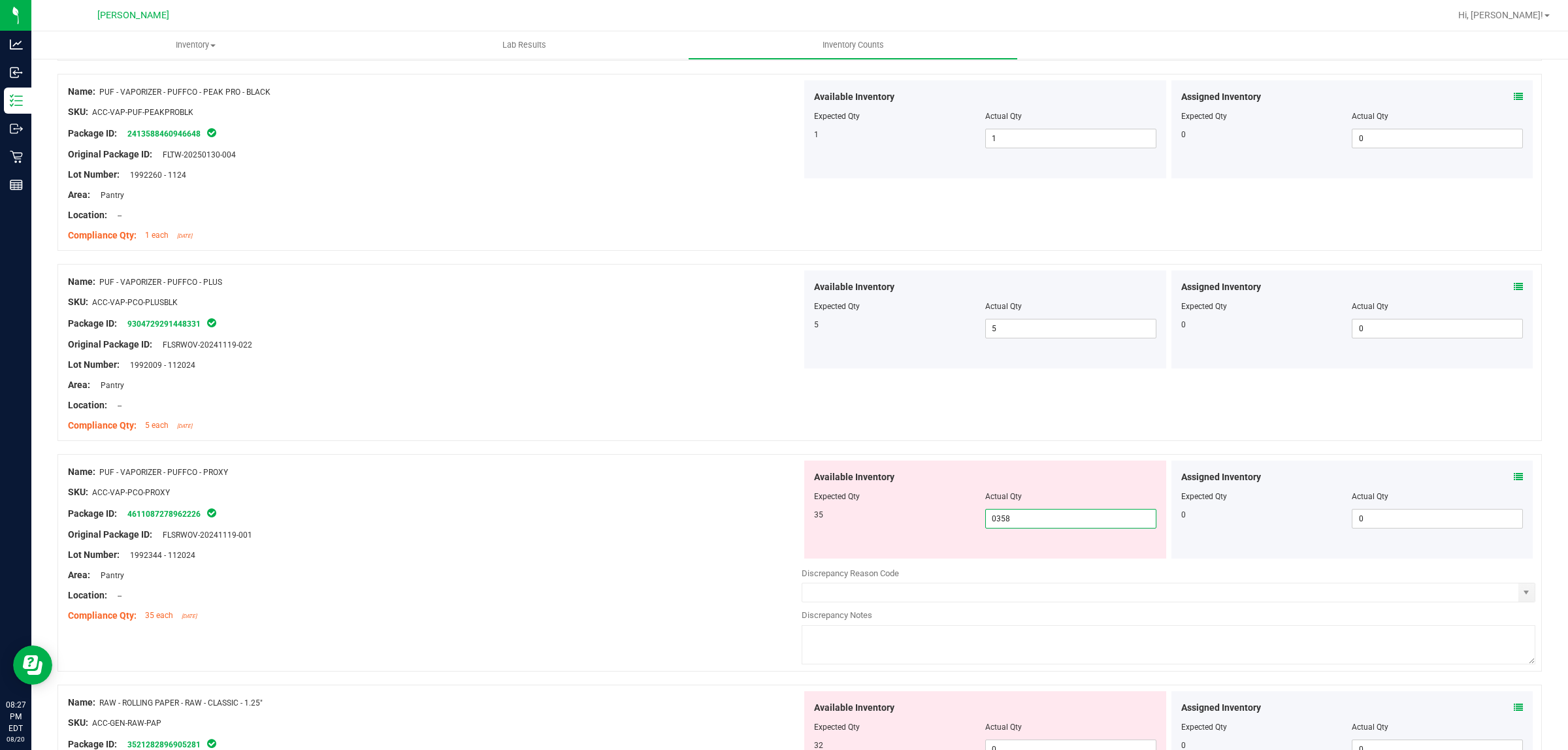
scroll to position [898, 0]
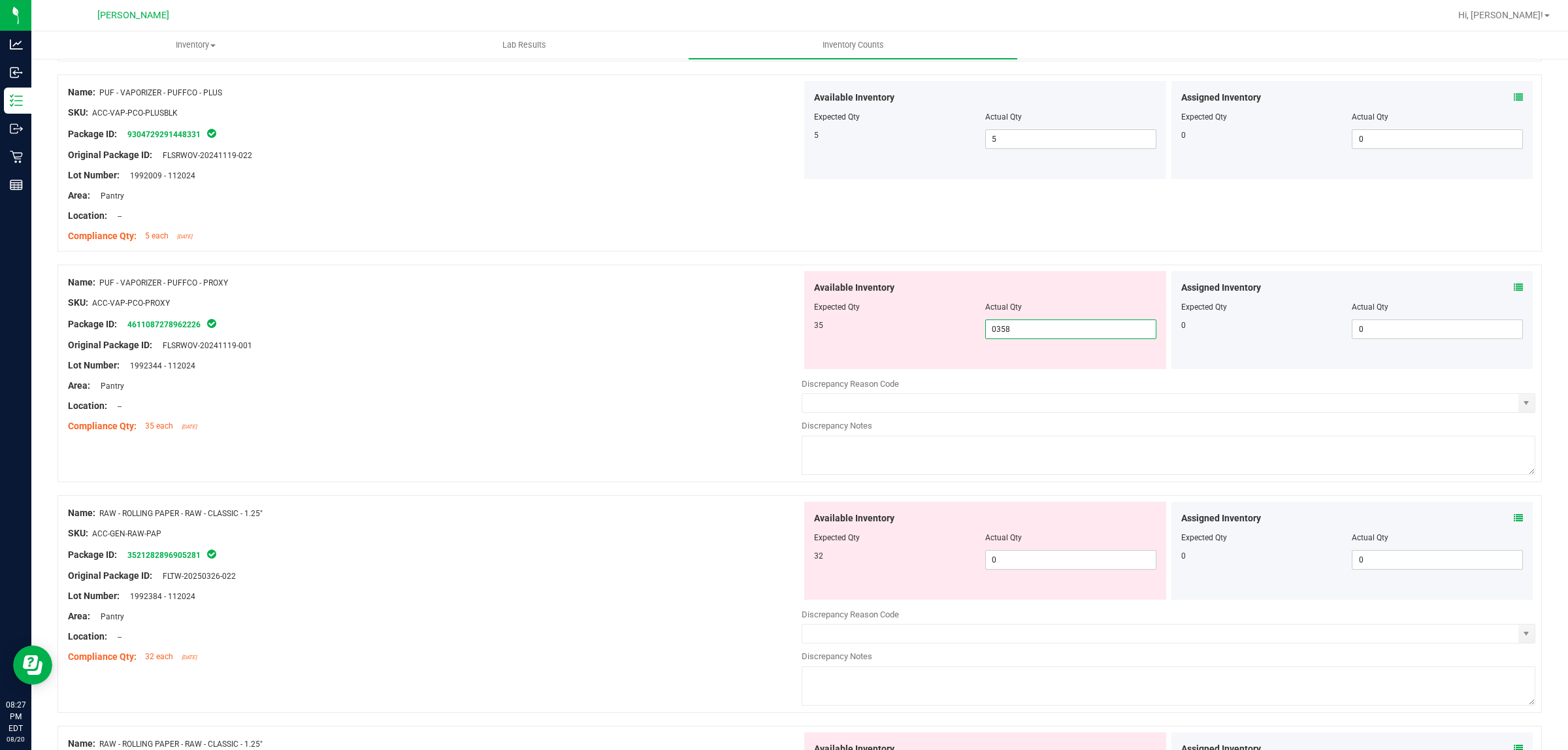
type input "035"
type input "35"
click at [1044, 563] on div "Available Inventory Expected Qty Actual Qty 32 0 0" at bounding box center [1169, 605] width 734 height 207
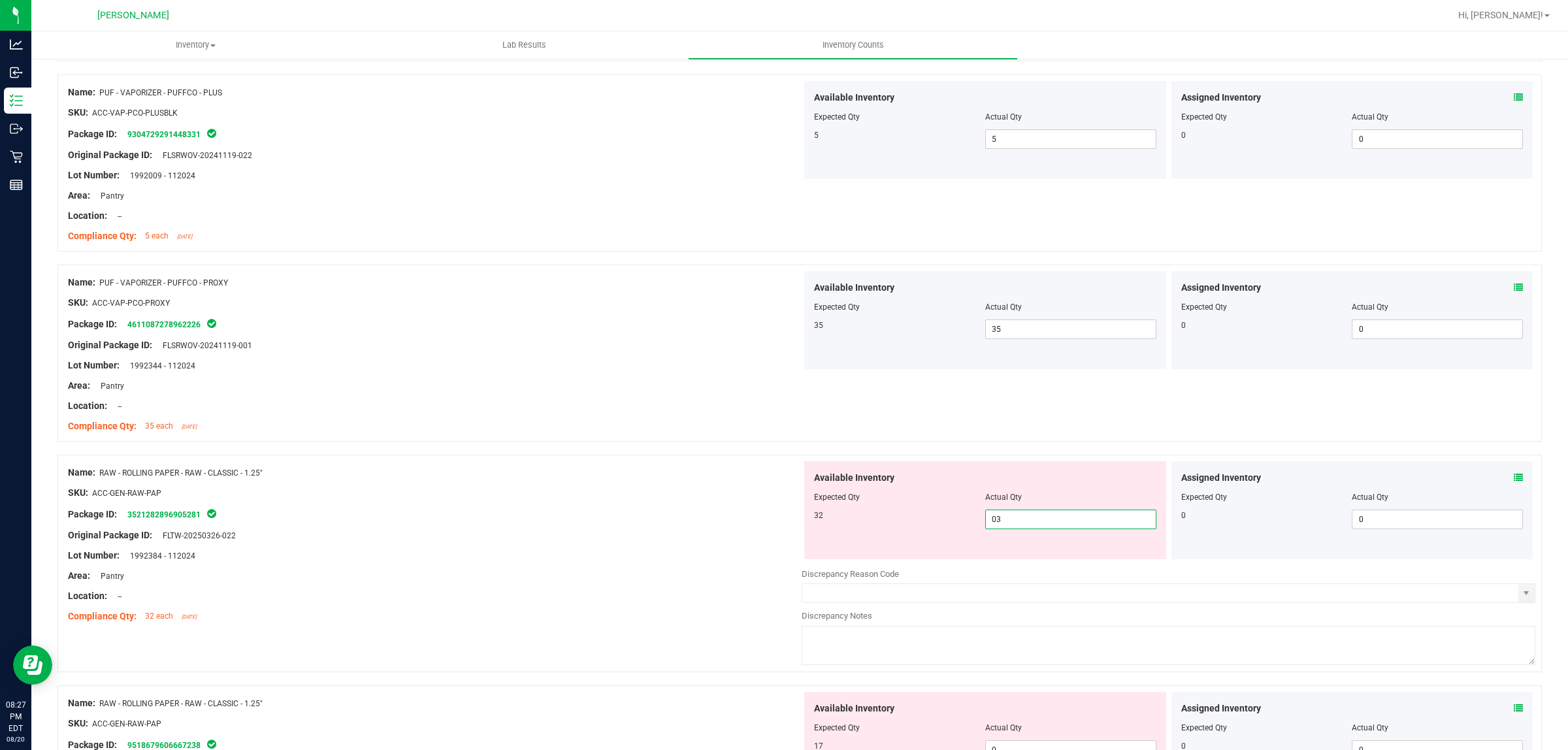
type input "032"
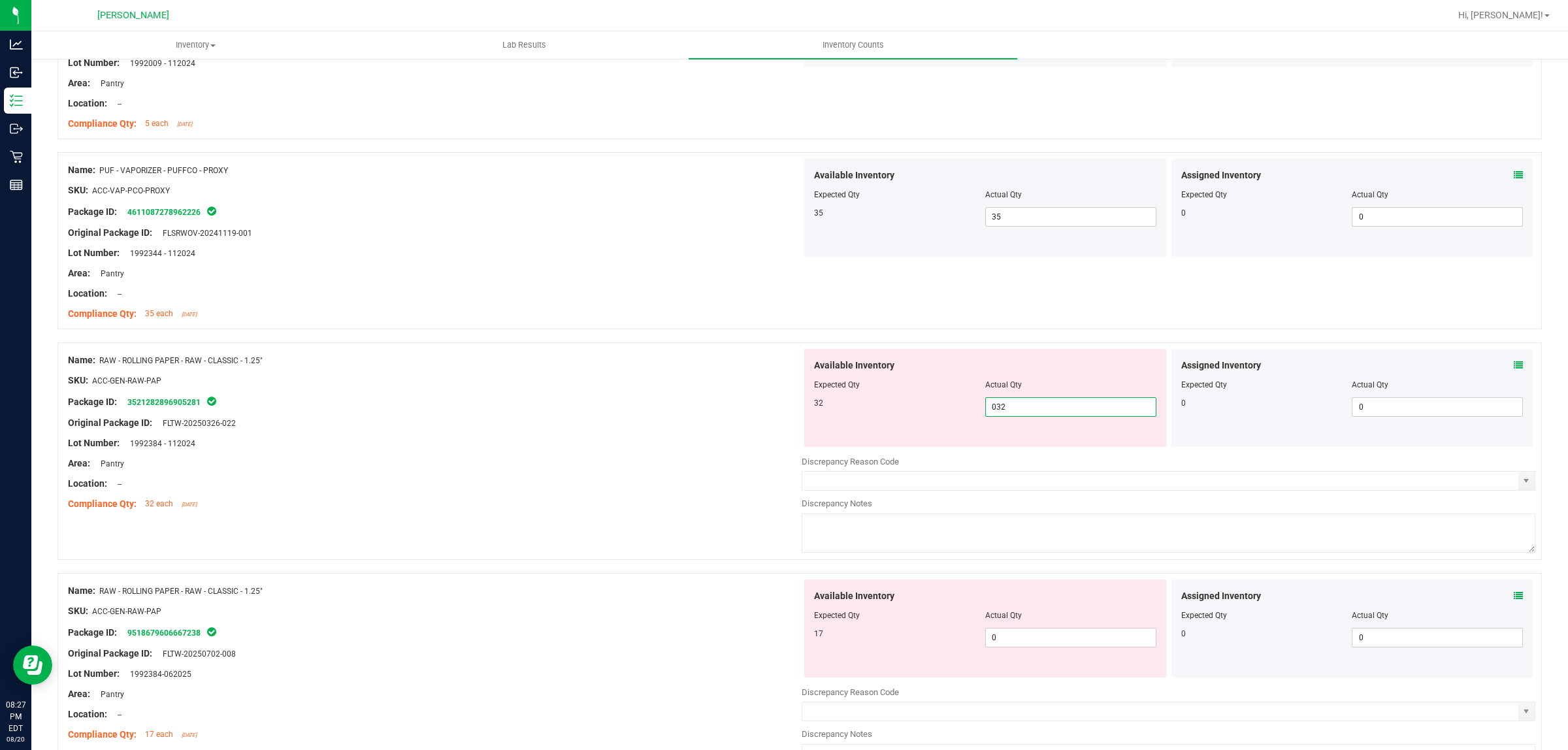
scroll to position [1224, 0]
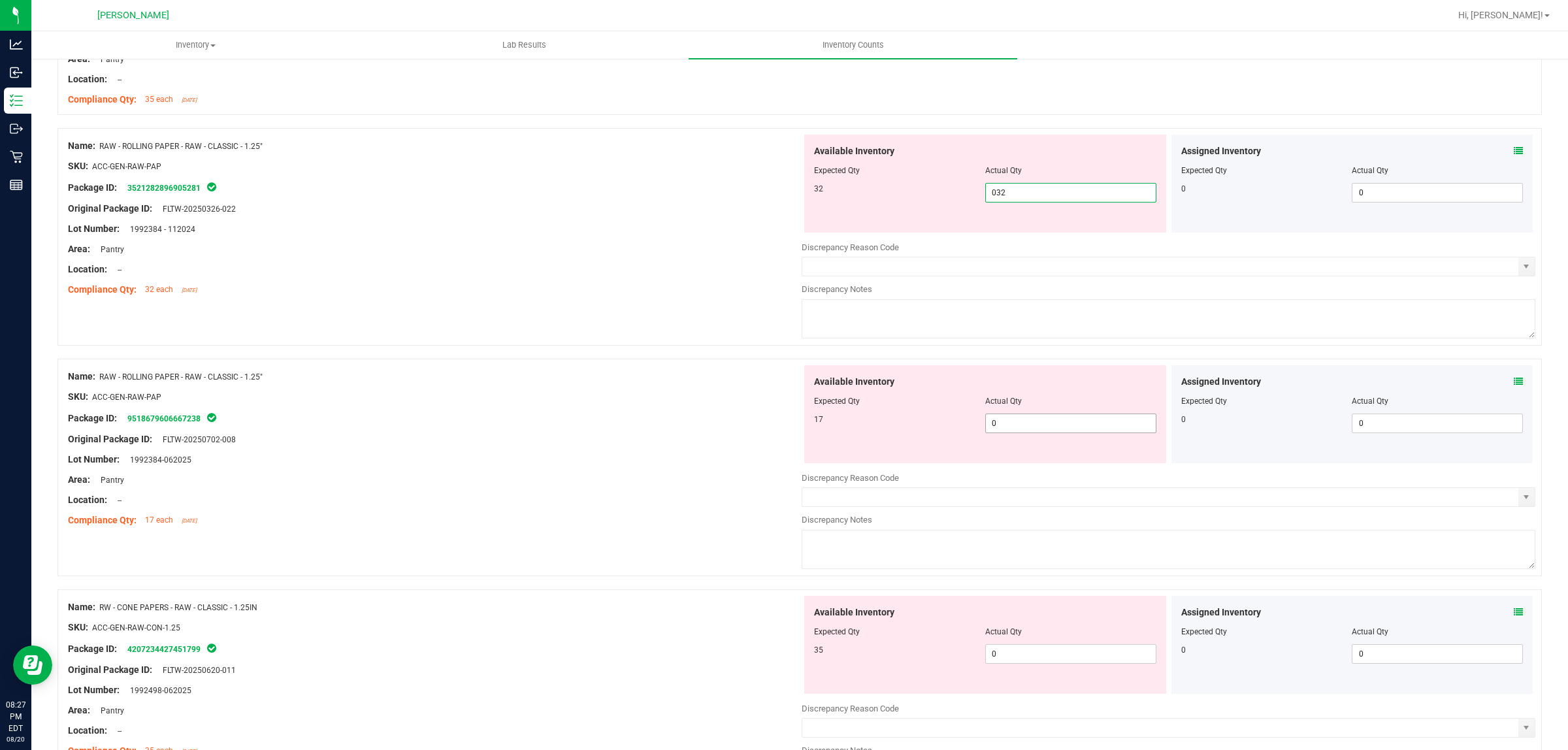
type input "32"
click at [1013, 423] on div "Available Inventory Expected Qty Actual Qty 17 0 0" at bounding box center [985, 414] width 362 height 98
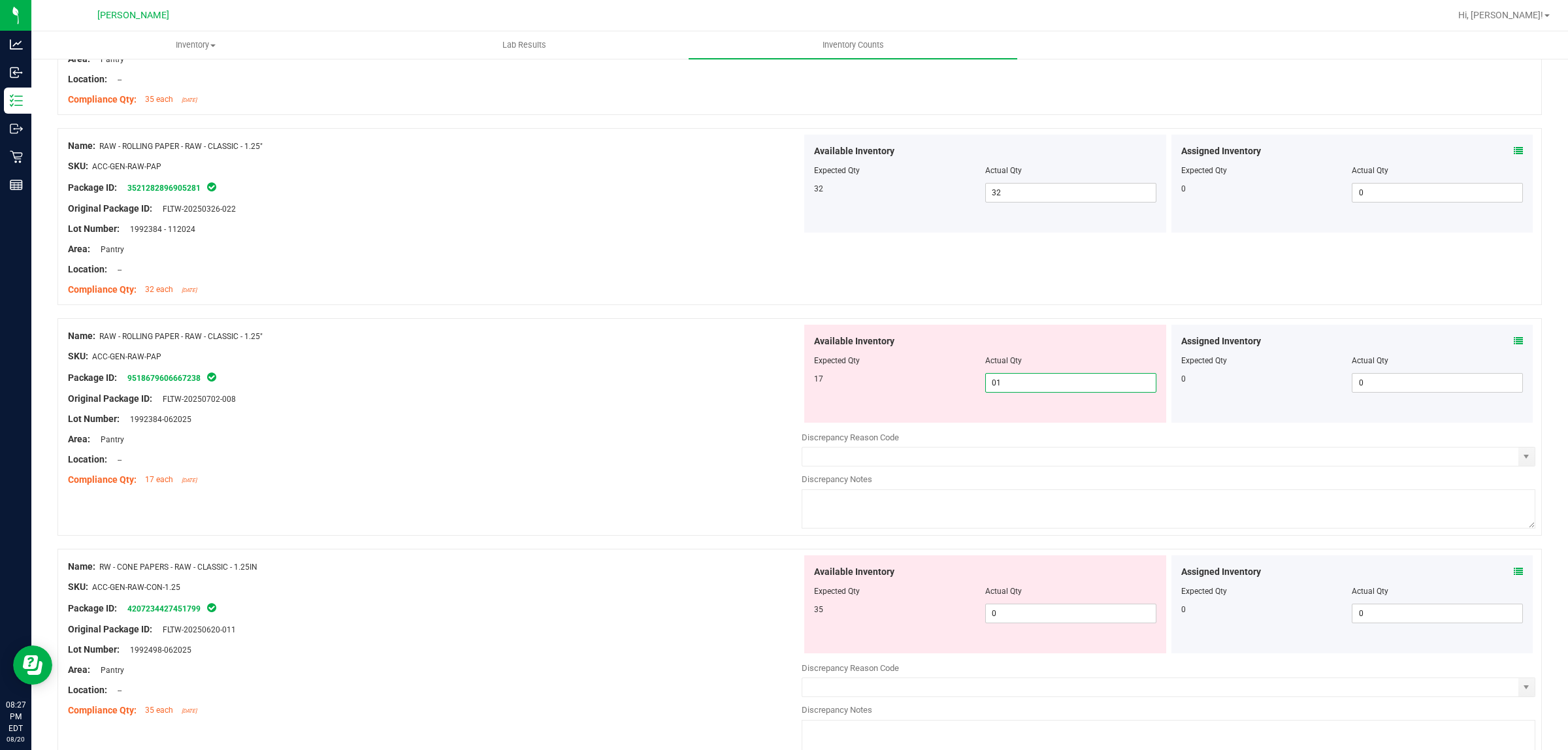
type input "017"
type input "17"
click at [1029, 619] on div "Available Inventory Expected Qty Actual Qty 35 0 0" at bounding box center [1169, 659] width 734 height 207
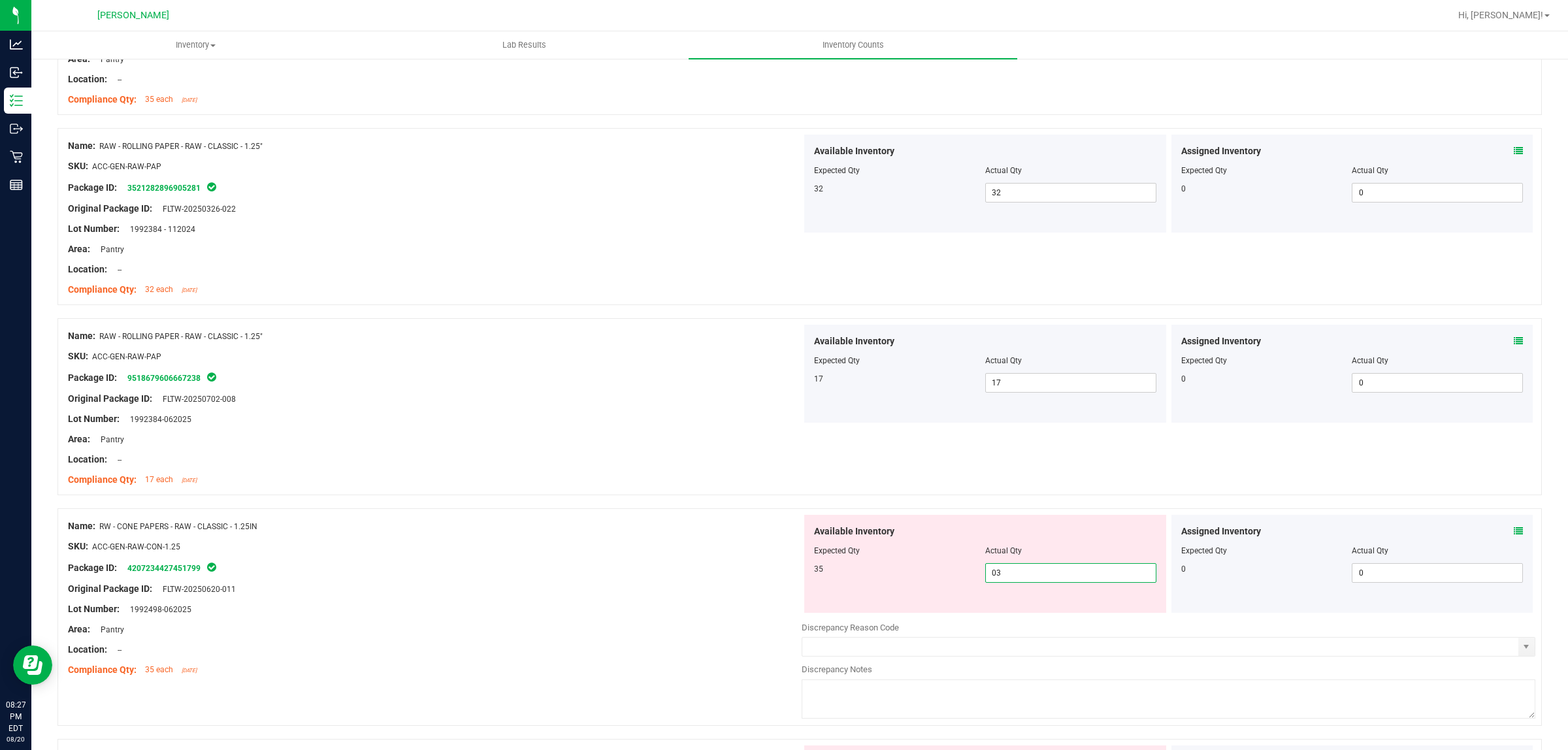
type input "035"
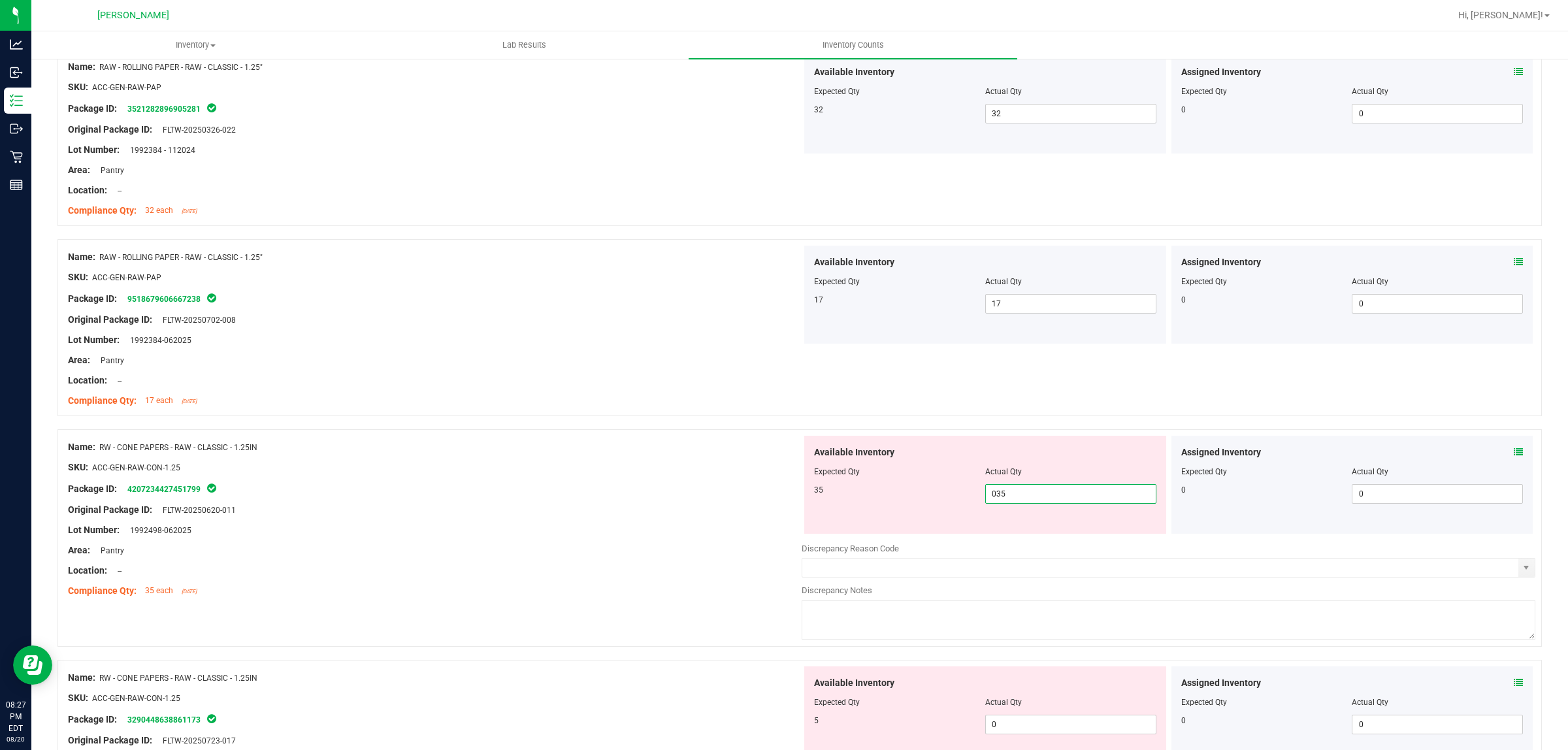
scroll to position [1469, 0]
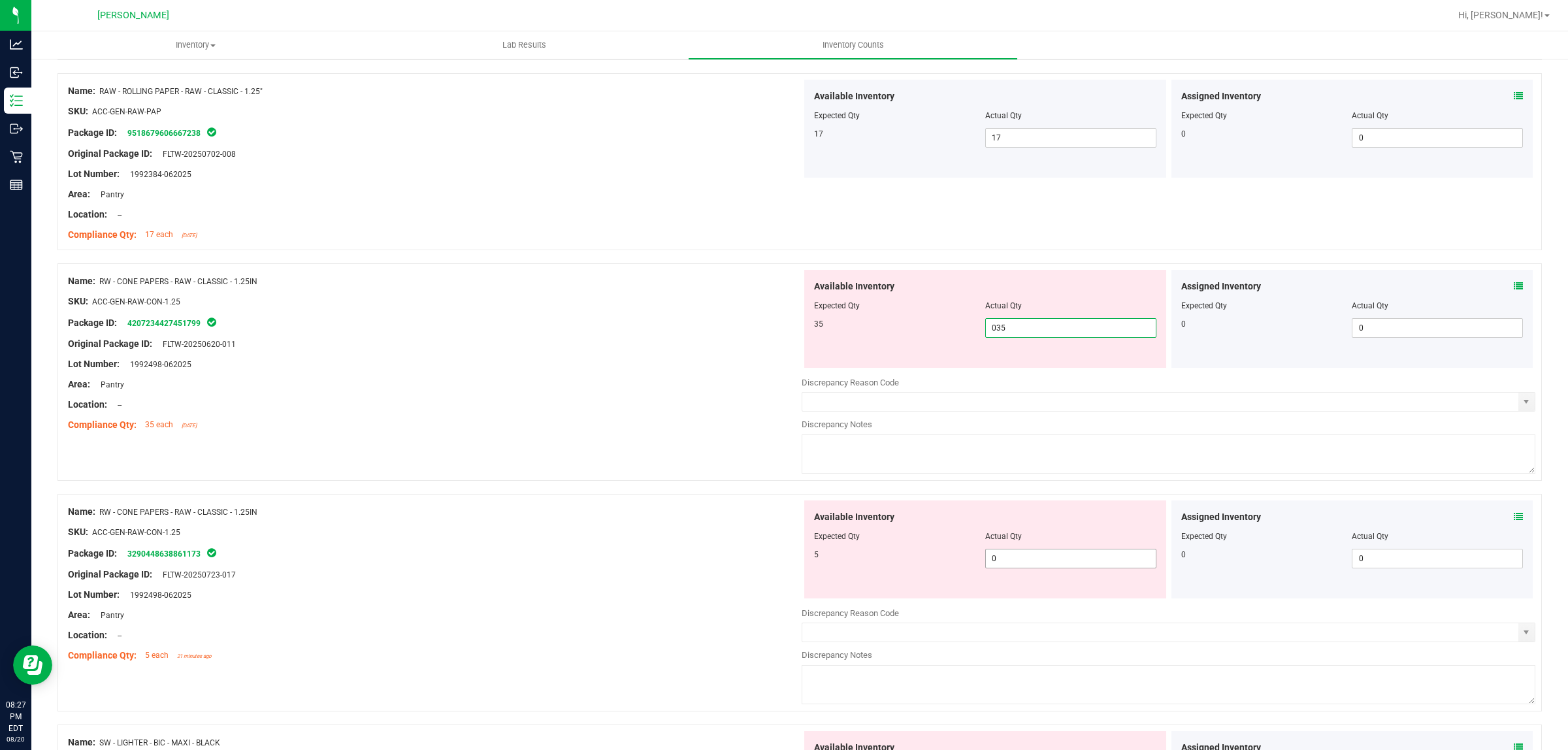
type input "35"
click at [1011, 565] on div "Available Inventory Expected Qty Actual Qty 5 0 0" at bounding box center [1169, 604] width 734 height 207
type input "05"
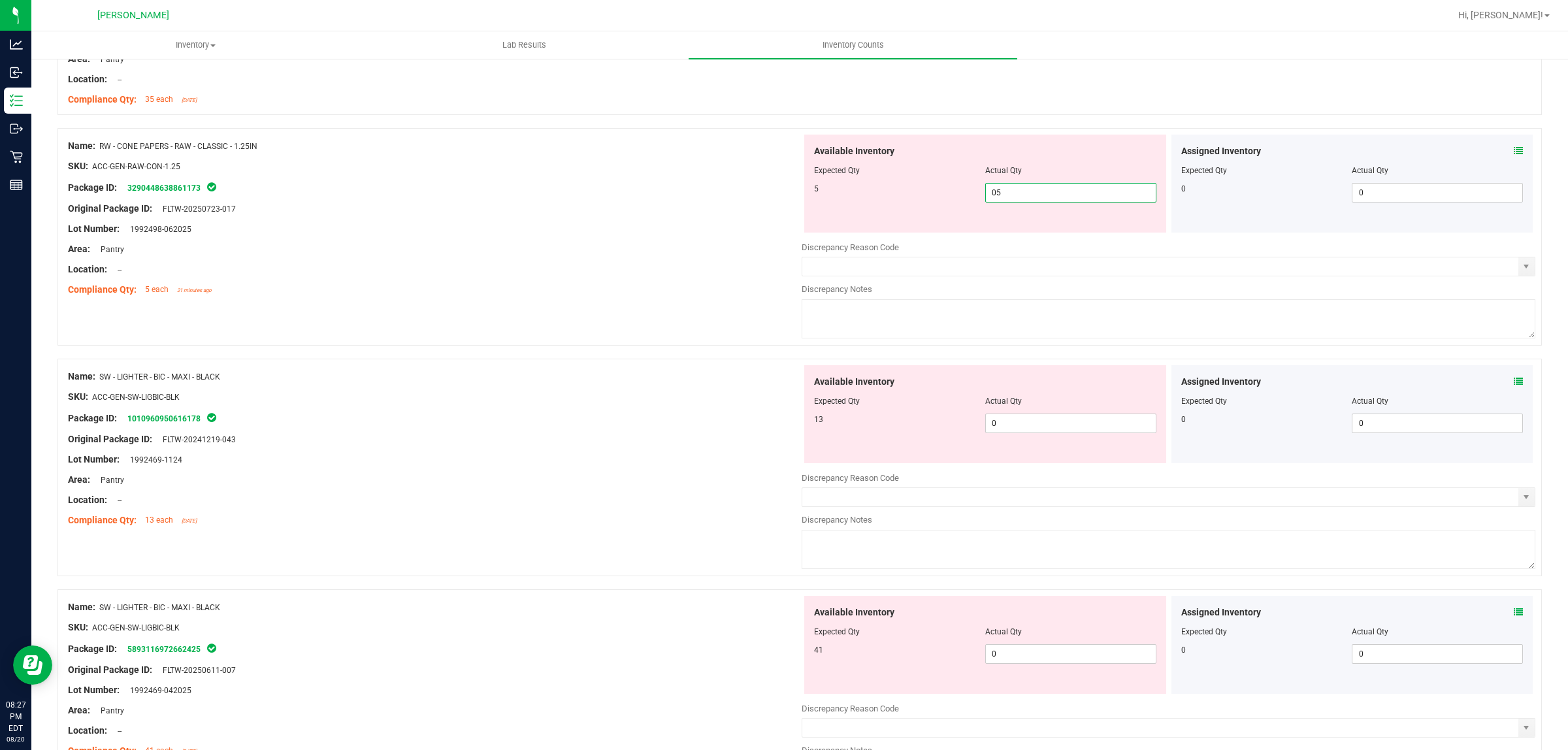
scroll to position [1796, 0]
type input "5"
click at [1080, 432] on div "Available Inventory Expected Qty Actual Qty 13 0 0" at bounding box center [1169, 468] width 734 height 207
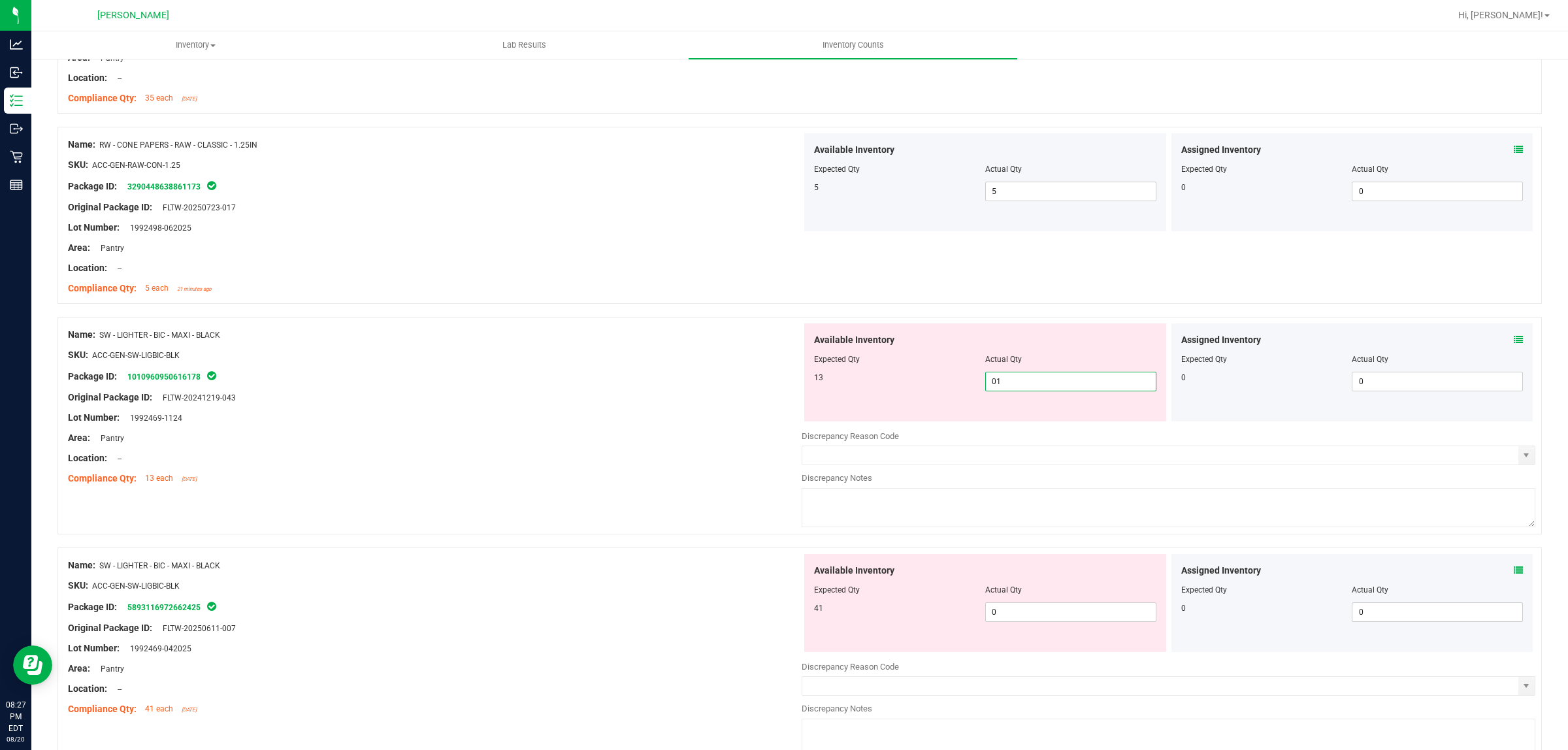
type input "013"
type input "13"
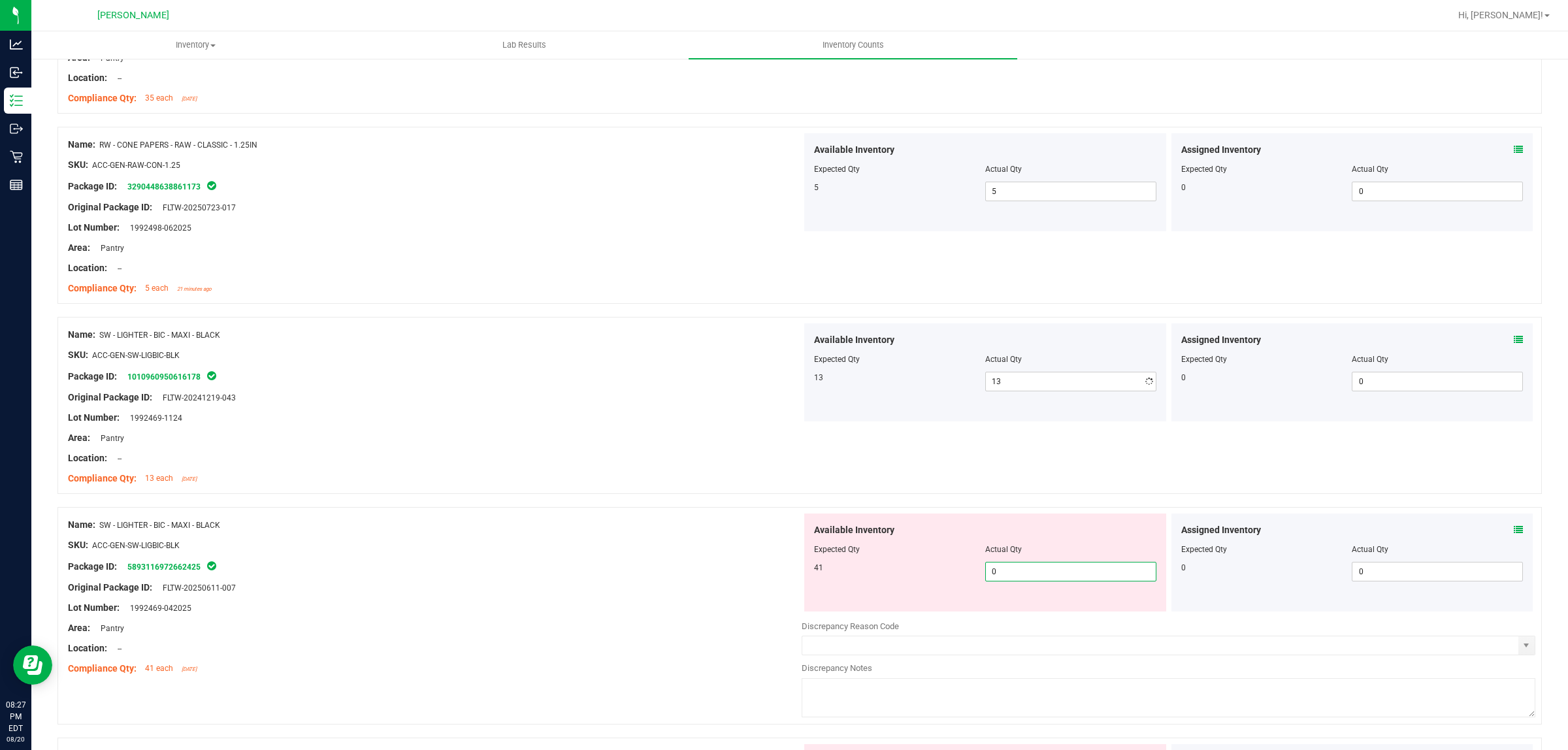
click at [1066, 615] on div "Available Inventory Expected Qty Actual Qty 41 0 0" at bounding box center [1169, 617] width 734 height 207
type input "041"
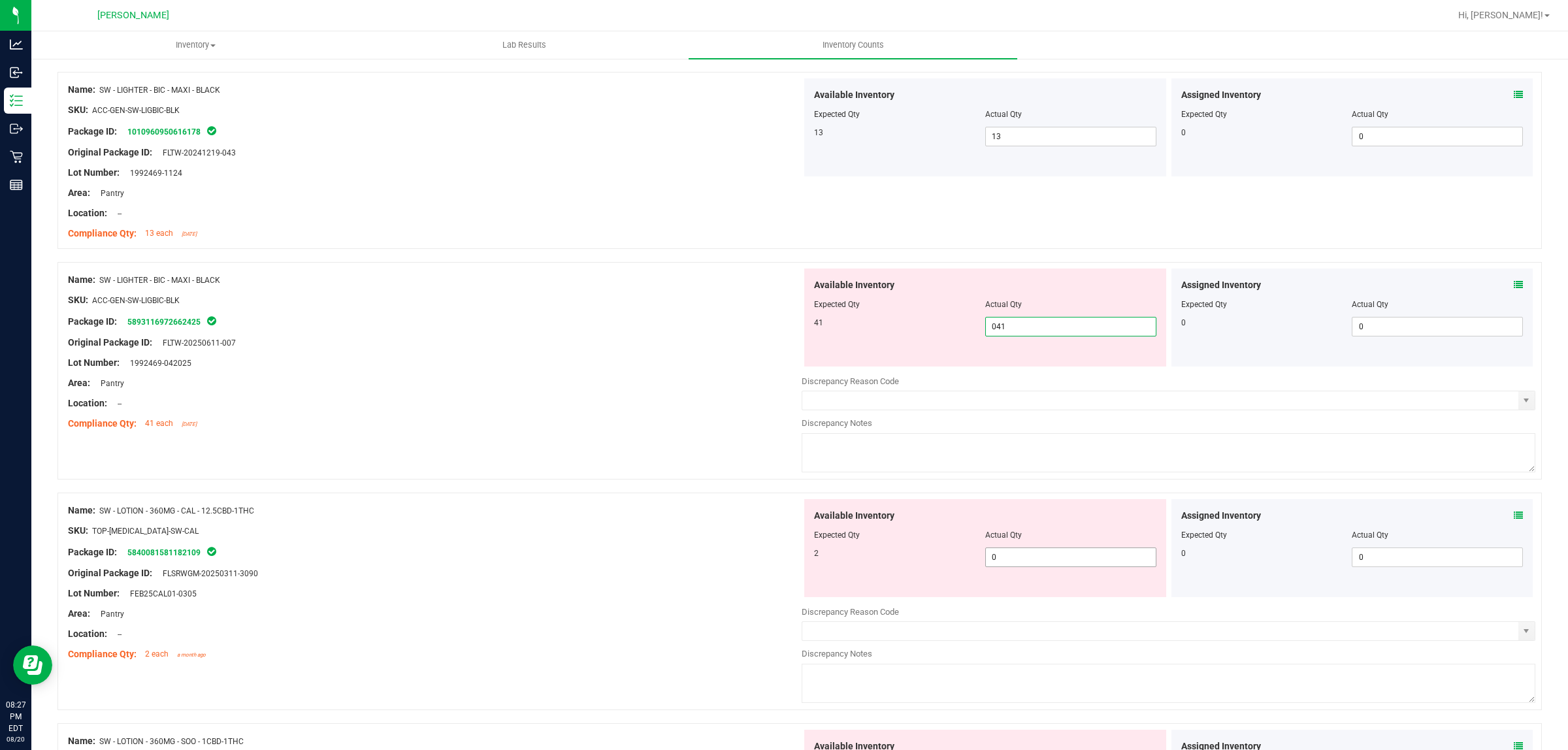
type input "41"
click at [1050, 563] on div "Available Inventory Expected Qty Actual Qty 2 0 0" at bounding box center [1169, 603] width 734 height 207
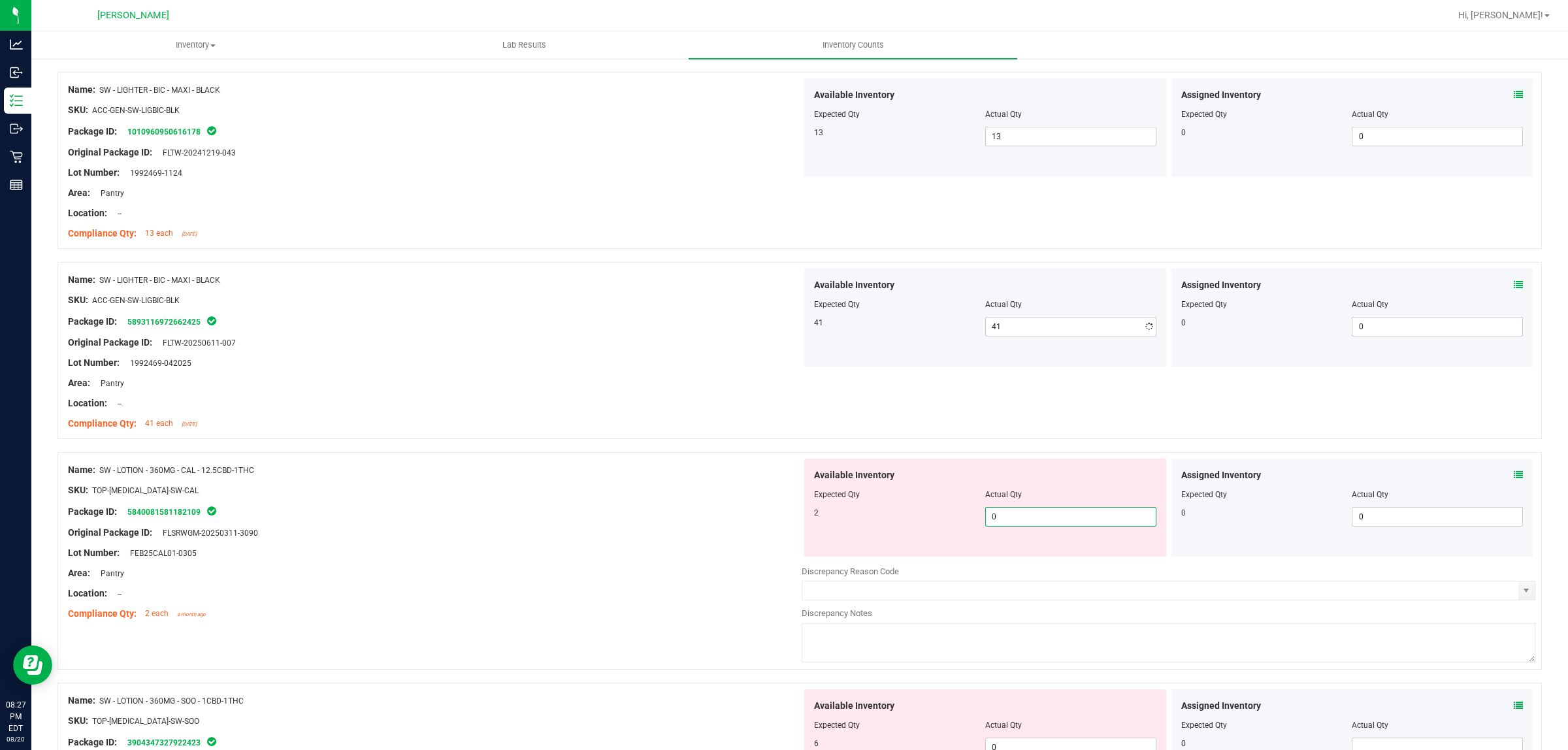
type input "02"
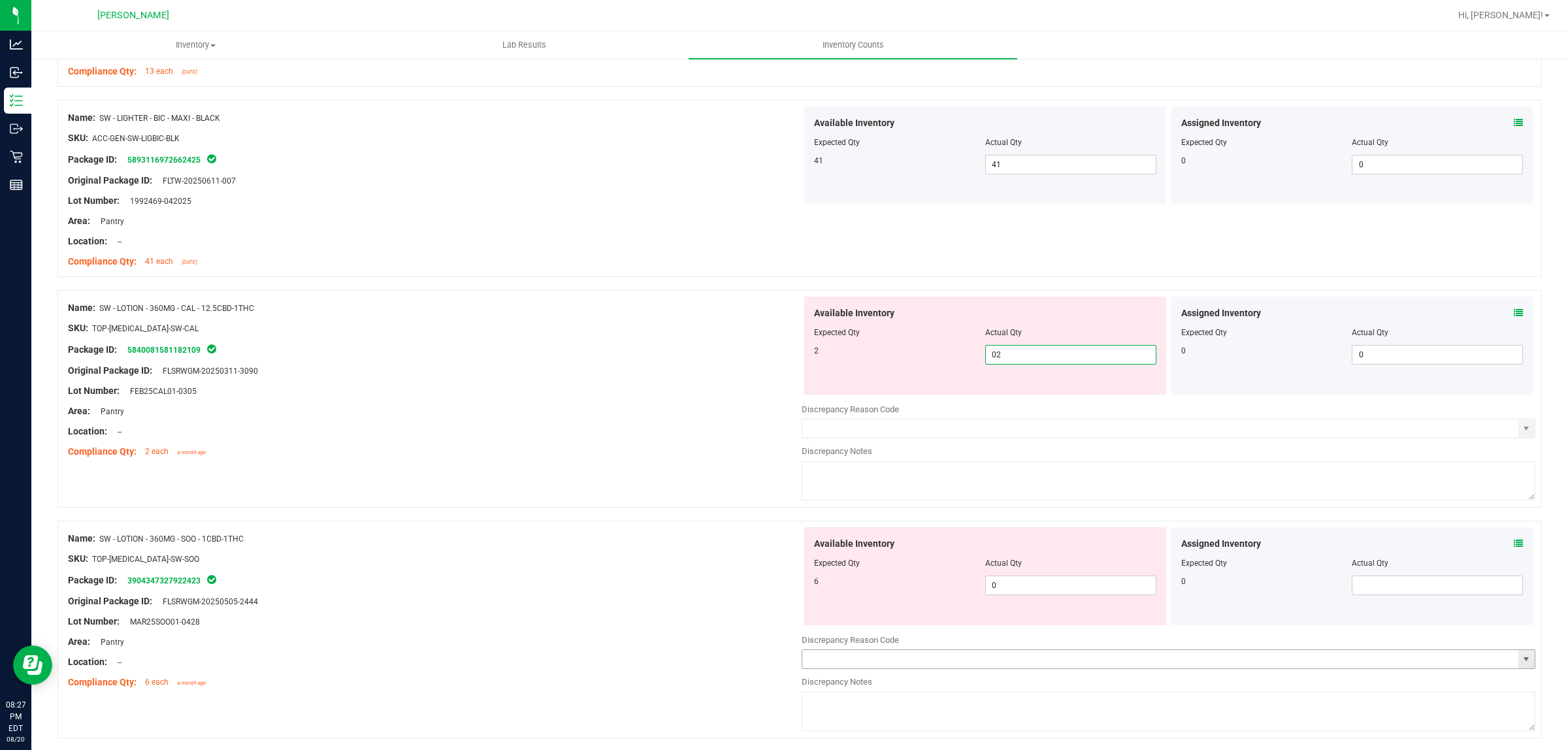
scroll to position [2368, 0]
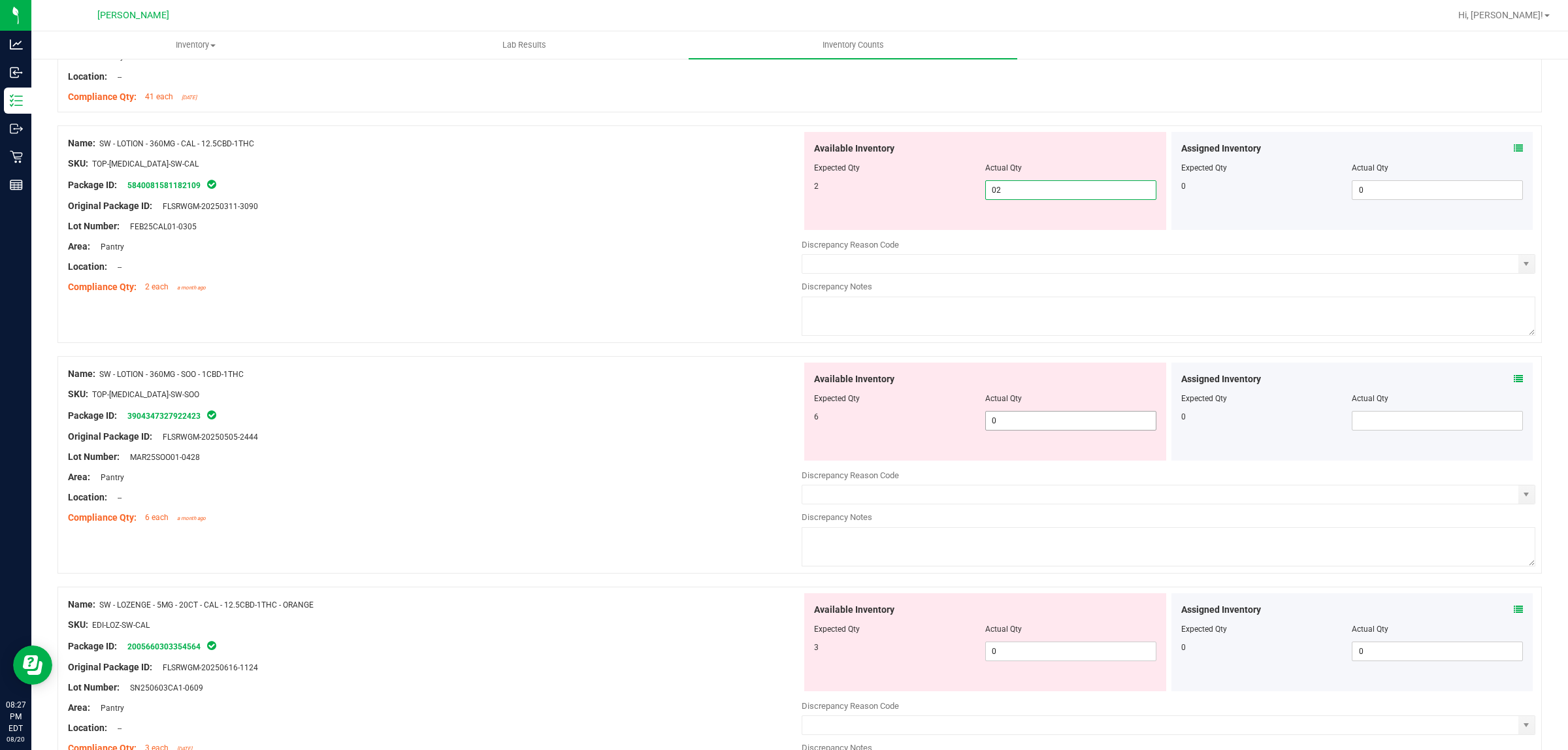
type input "2"
click at [1033, 426] on div "Available Inventory Expected Qty Actual Qty 6 0 0" at bounding box center [1169, 466] width 734 height 207
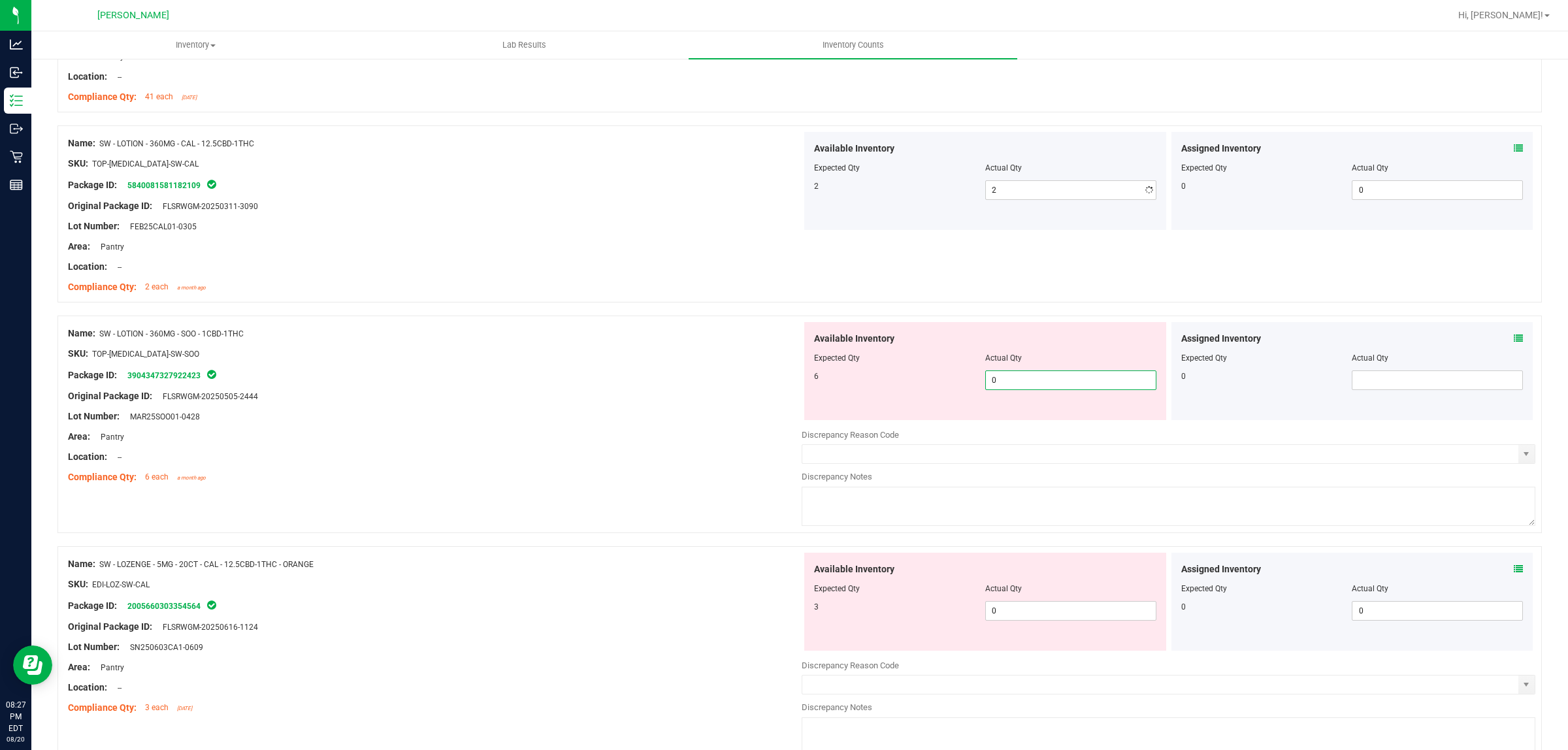
type input "06"
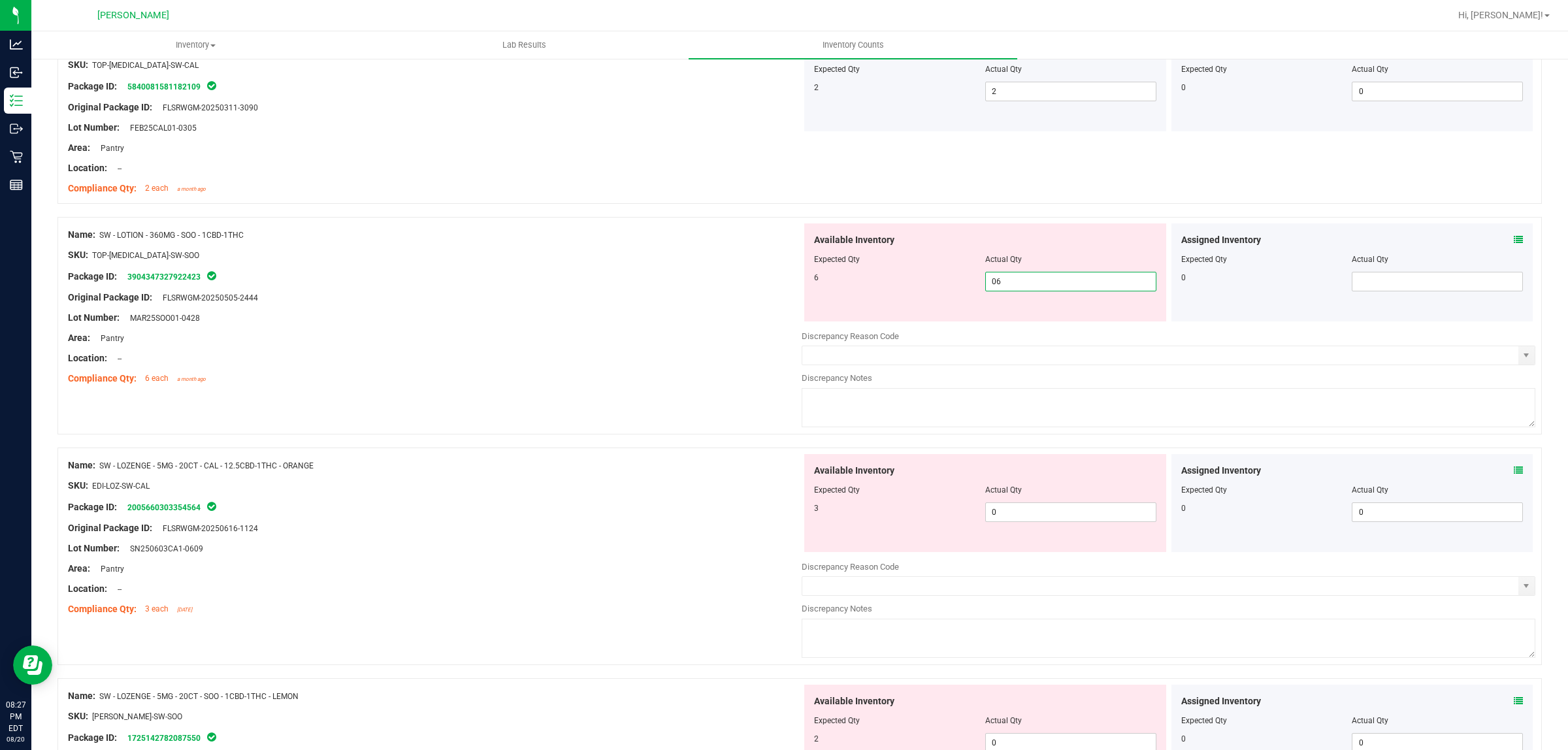
scroll to position [2613, 0]
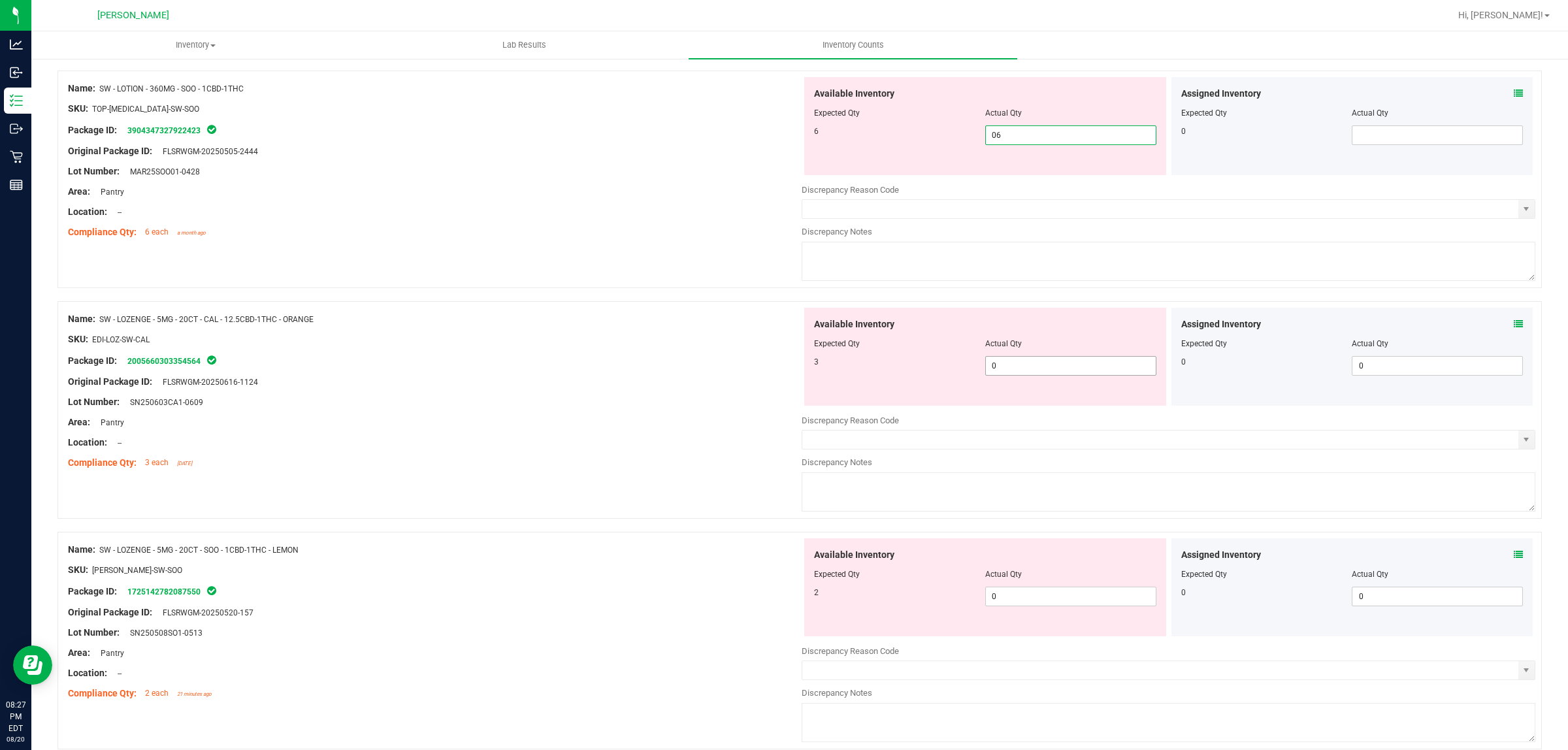
type input "6"
click at [1039, 369] on div "Available Inventory Expected Qty Actual Qty 3 0 0" at bounding box center [1169, 411] width 734 height 207
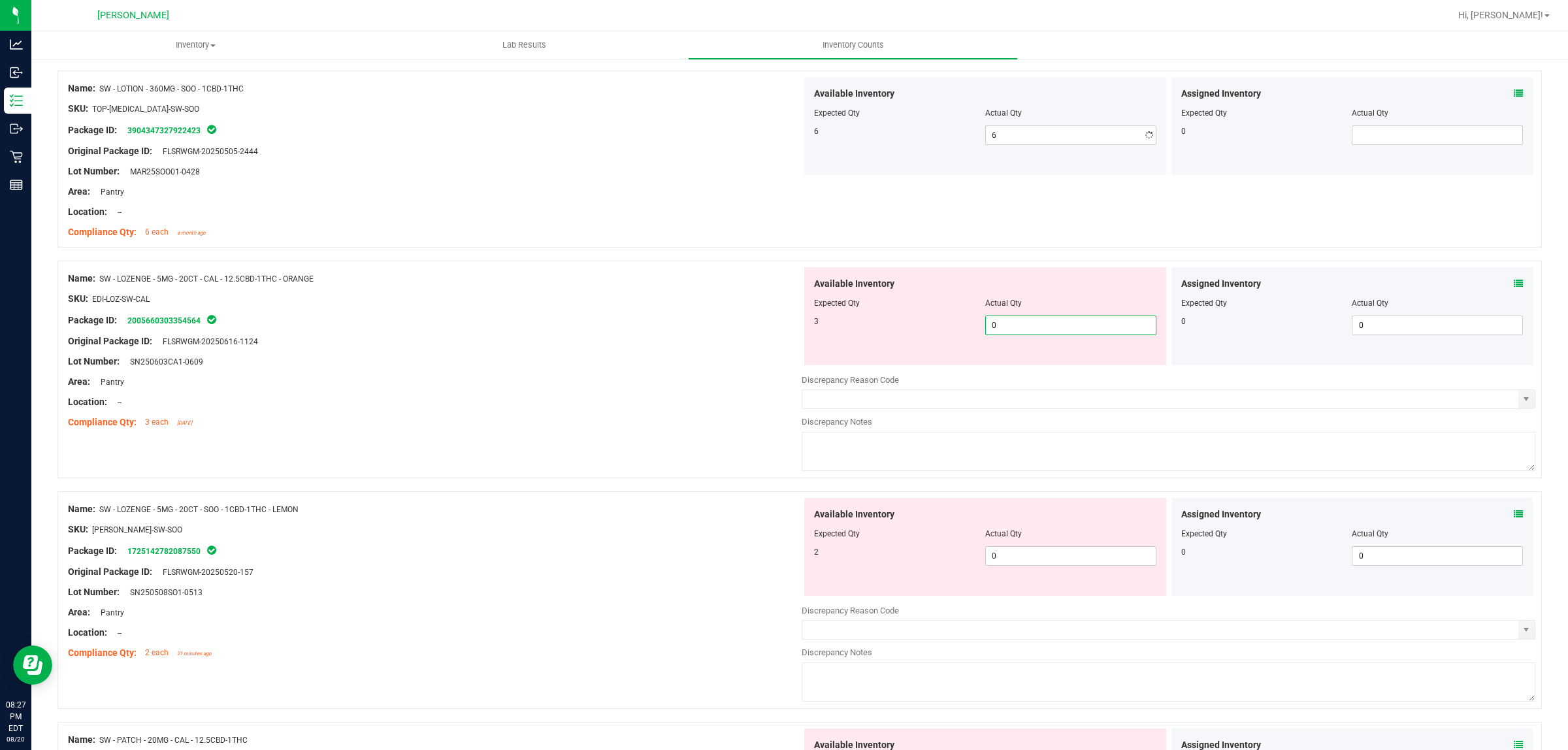
type input "03"
type input "3"
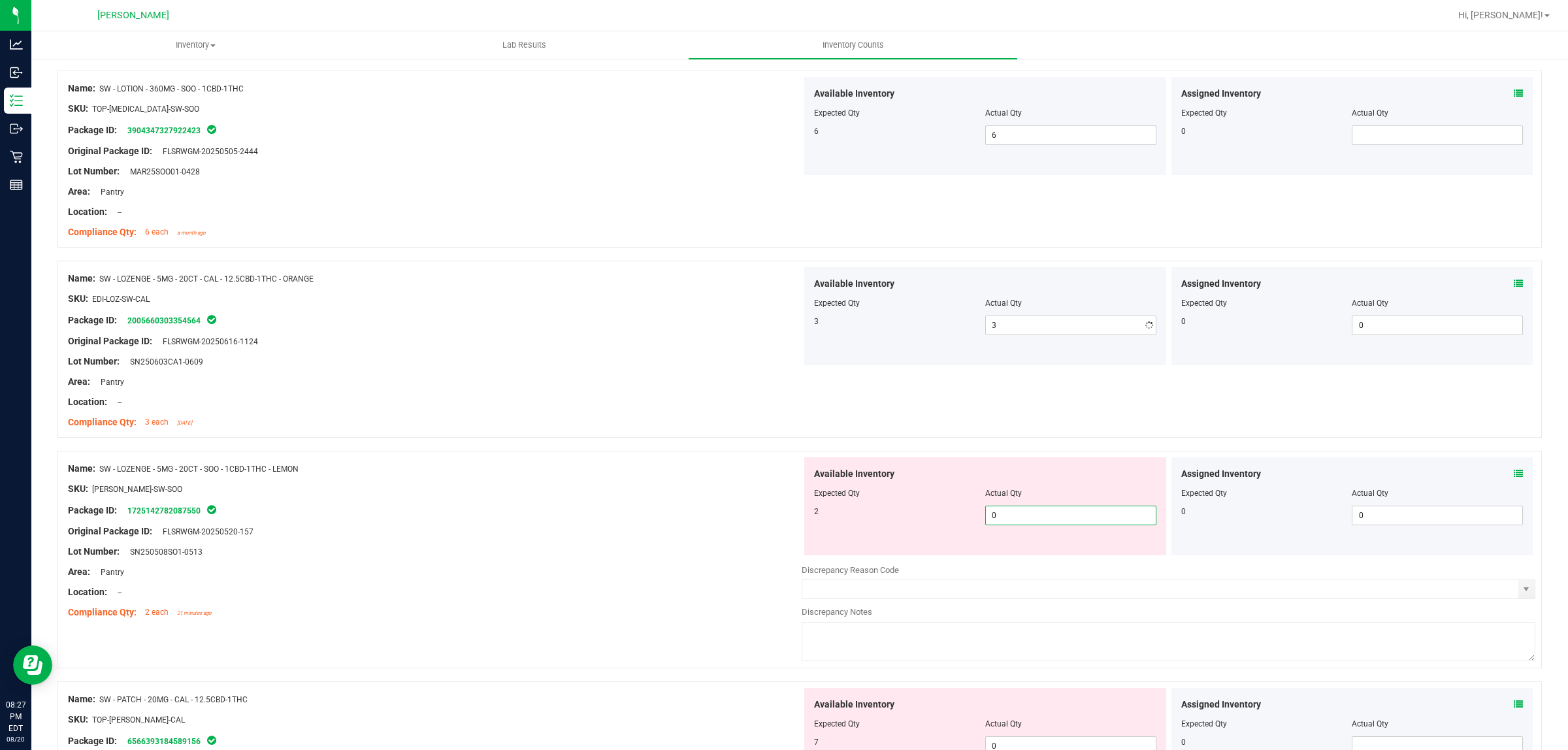
click at [1034, 555] on div "Available Inventory Expected Qty Actual Qty 2 0 0" at bounding box center [985, 506] width 362 height 98
type input "02"
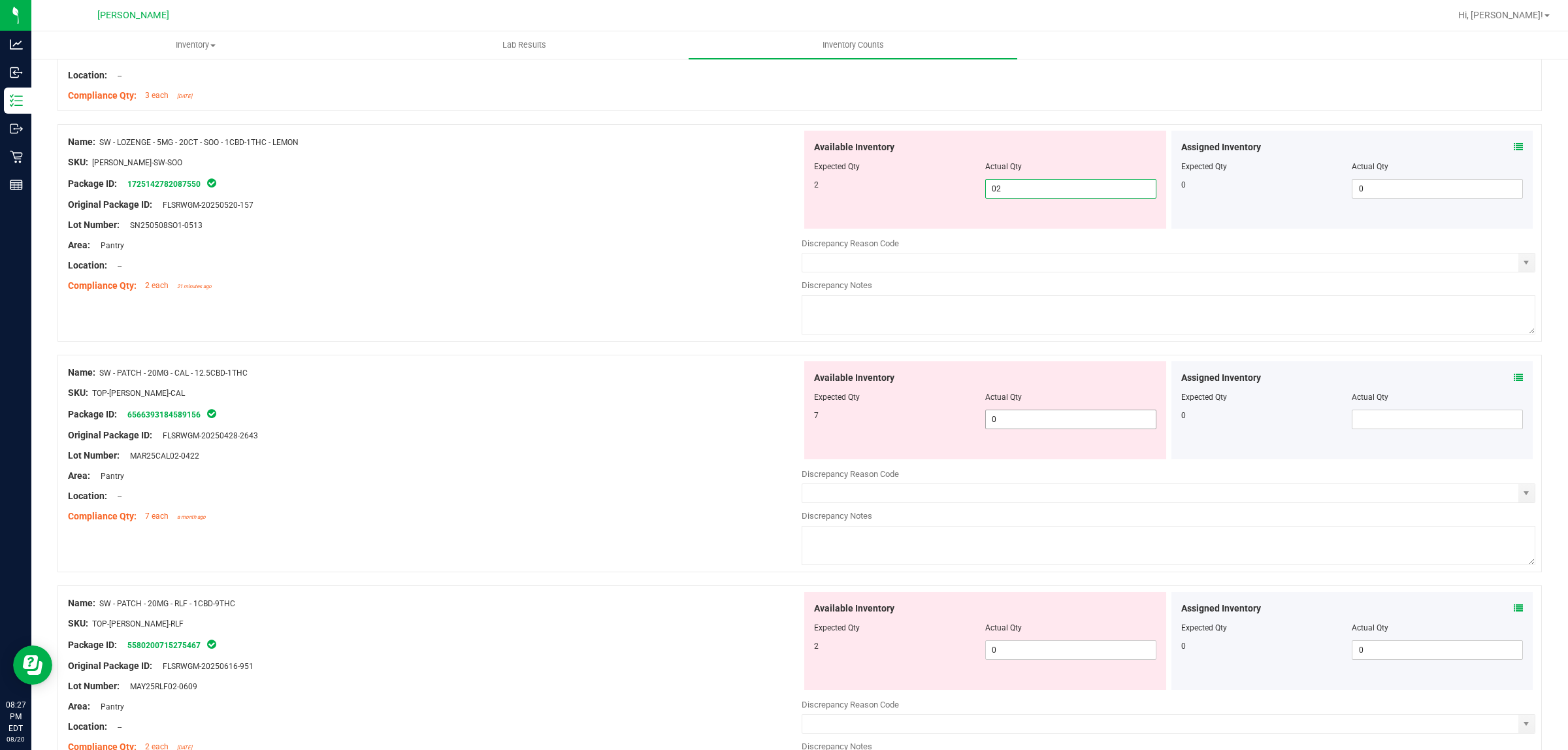
click at [1031, 414] on div "Available Inventory Expected Qty Actual Qty 7 0 0" at bounding box center [985, 410] width 362 height 98
type input "2"
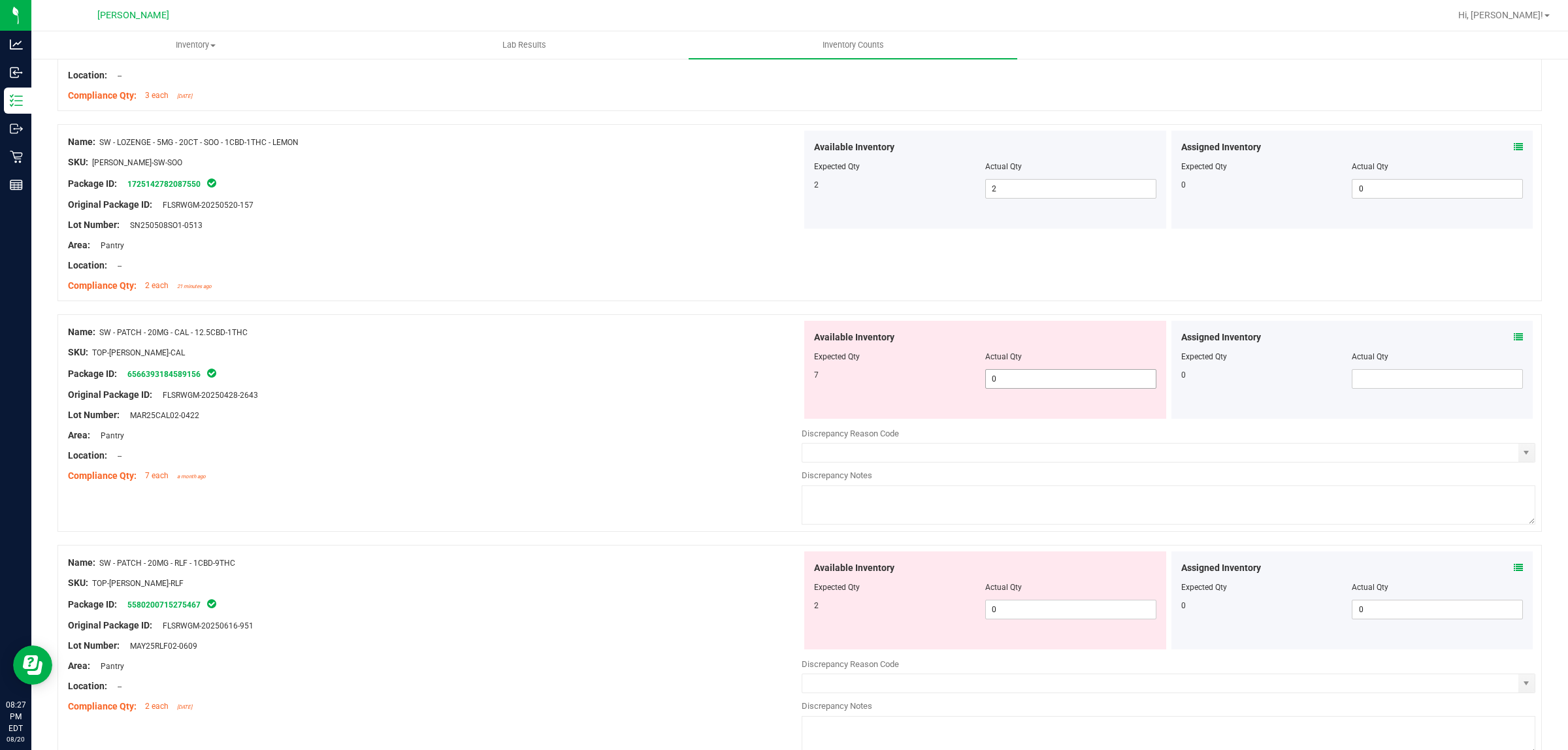
scroll to position [0, 0]
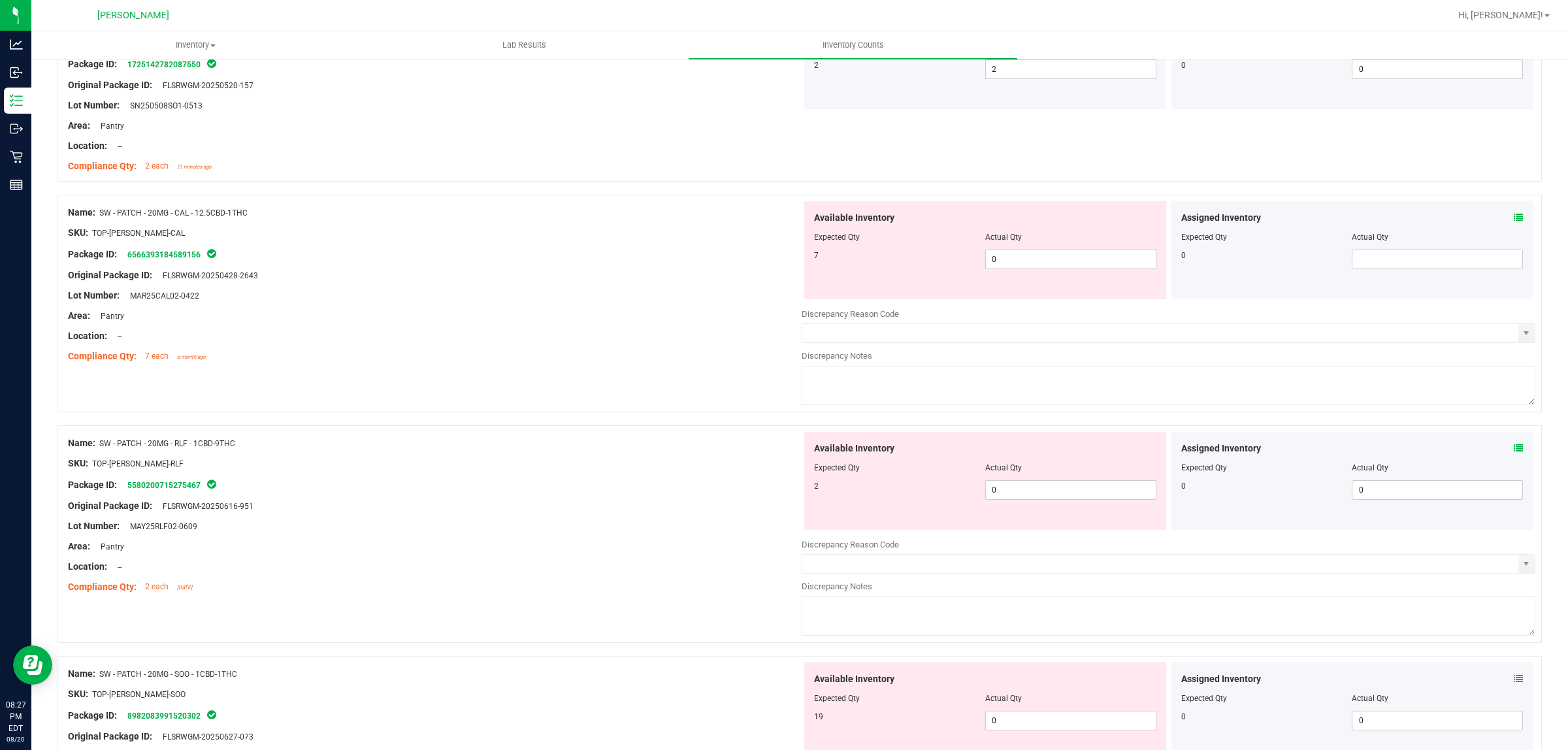
scroll to position [3184, 0]
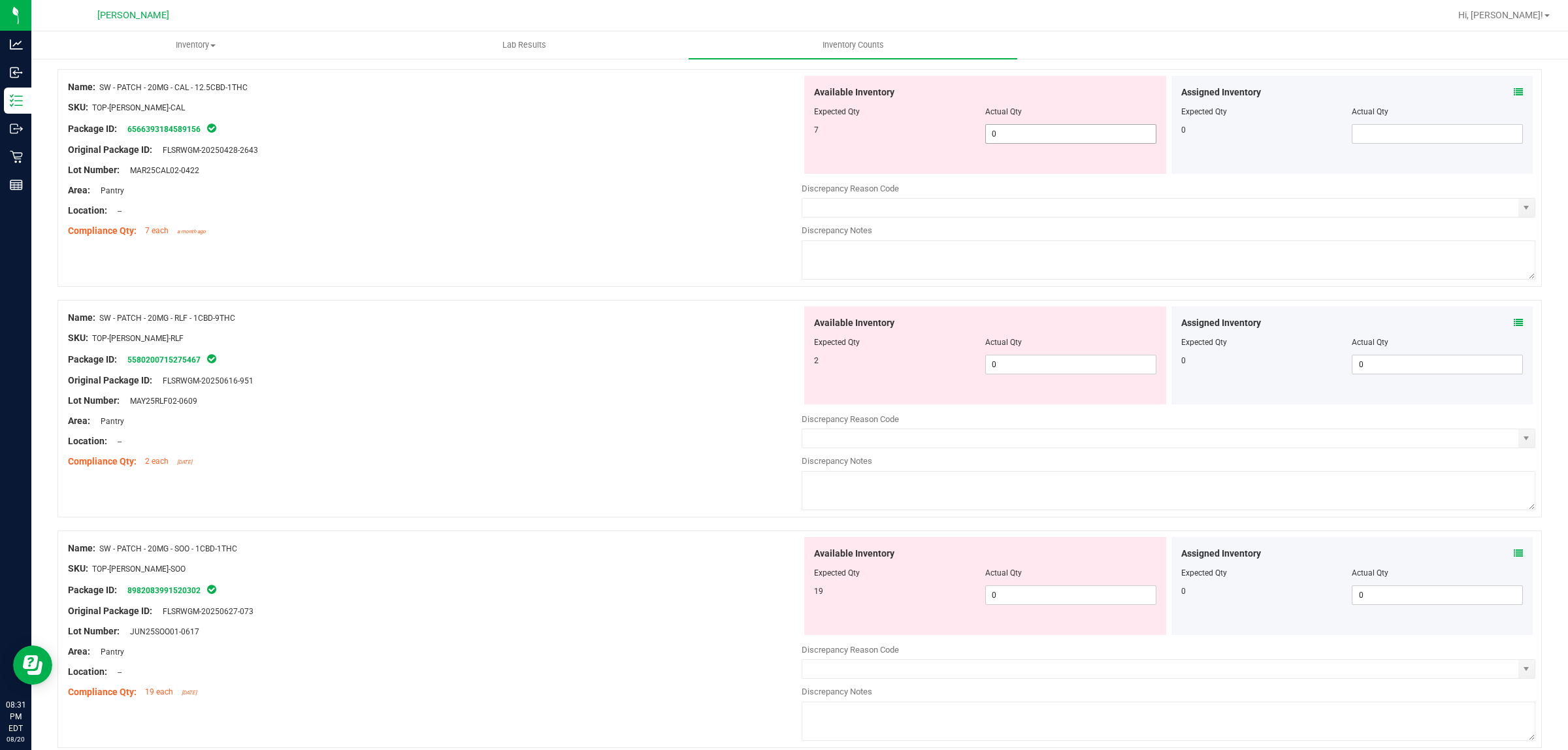
click at [1066, 135] on span "0 0" at bounding box center [1071, 133] width 171 height 19
type input "07"
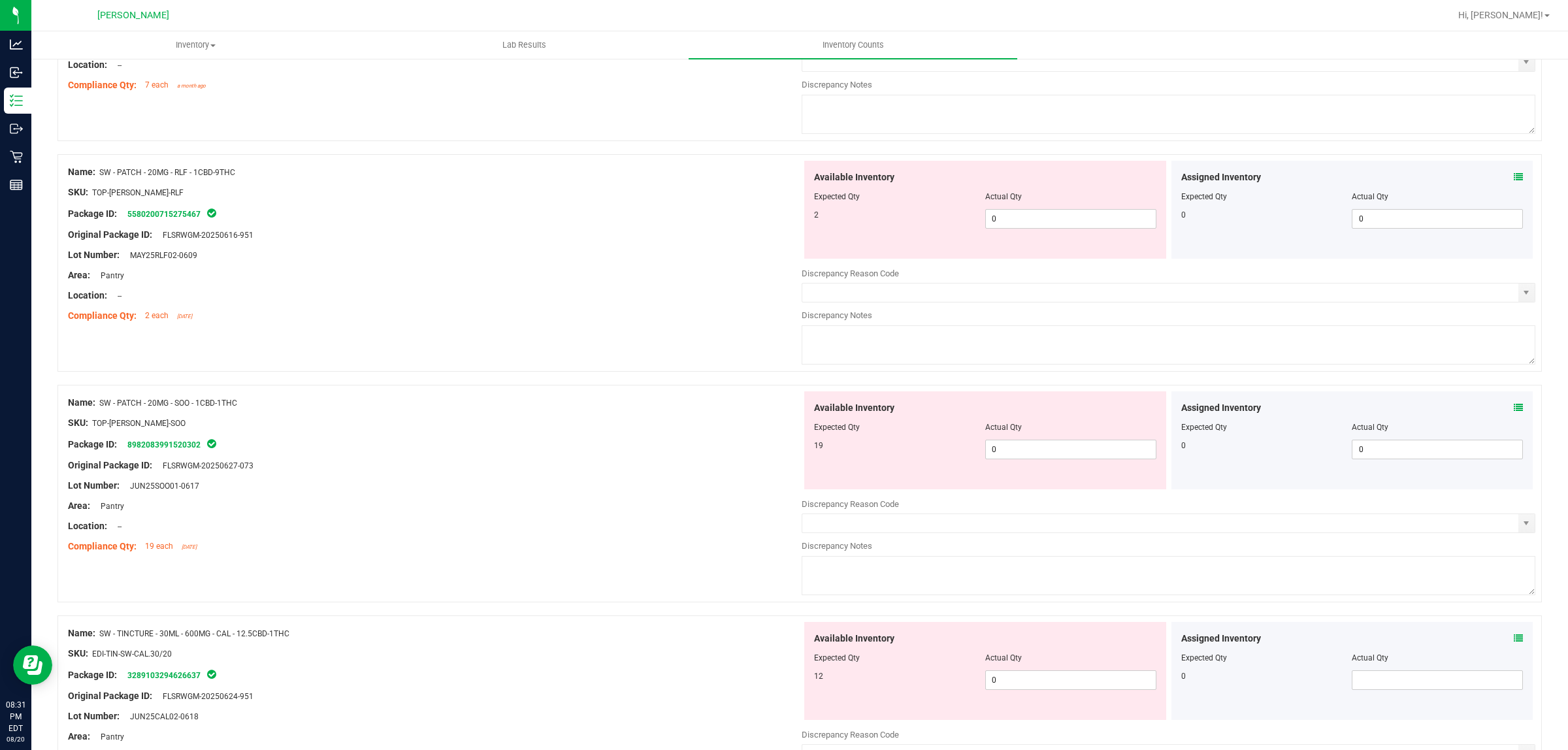
scroll to position [3348, 0]
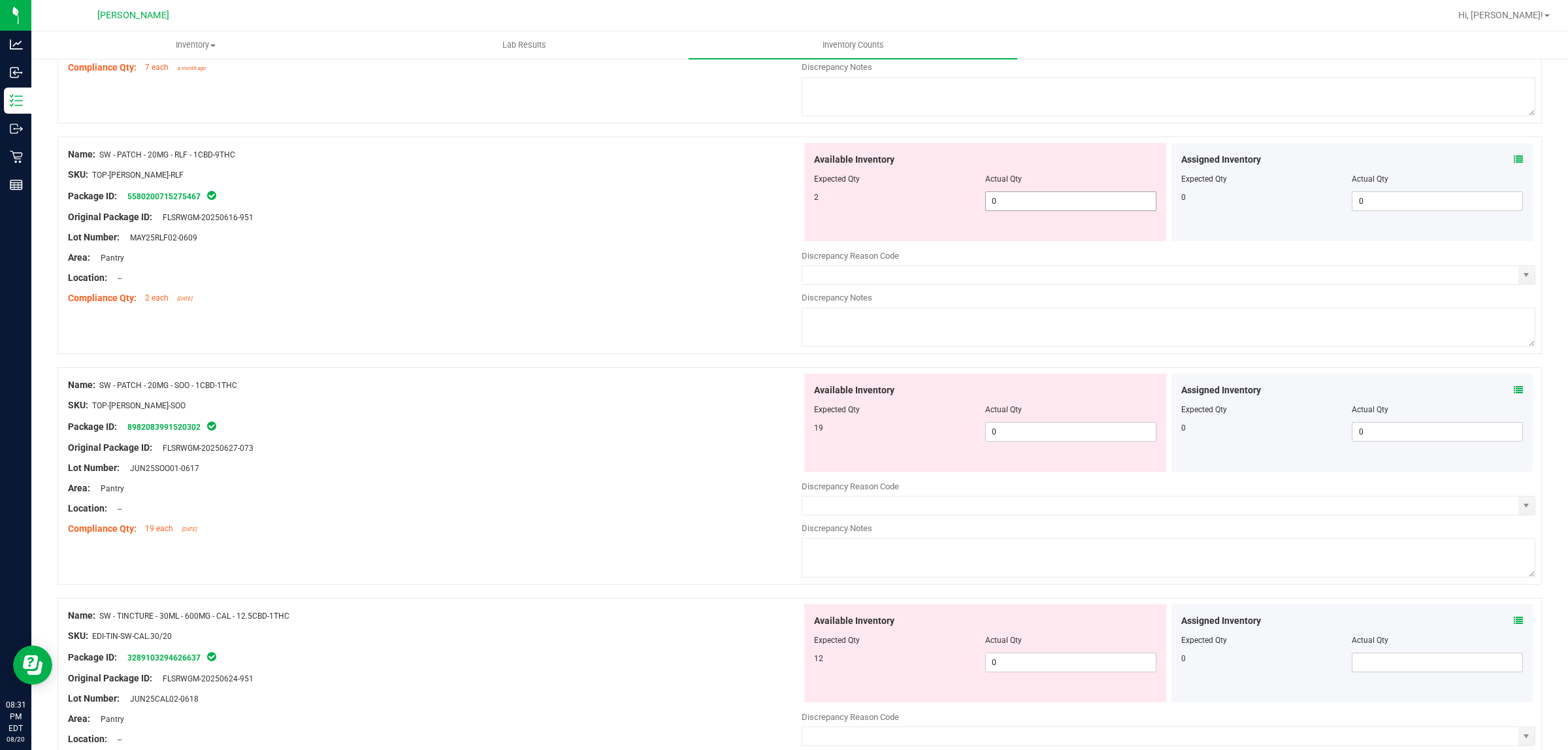
type input "7"
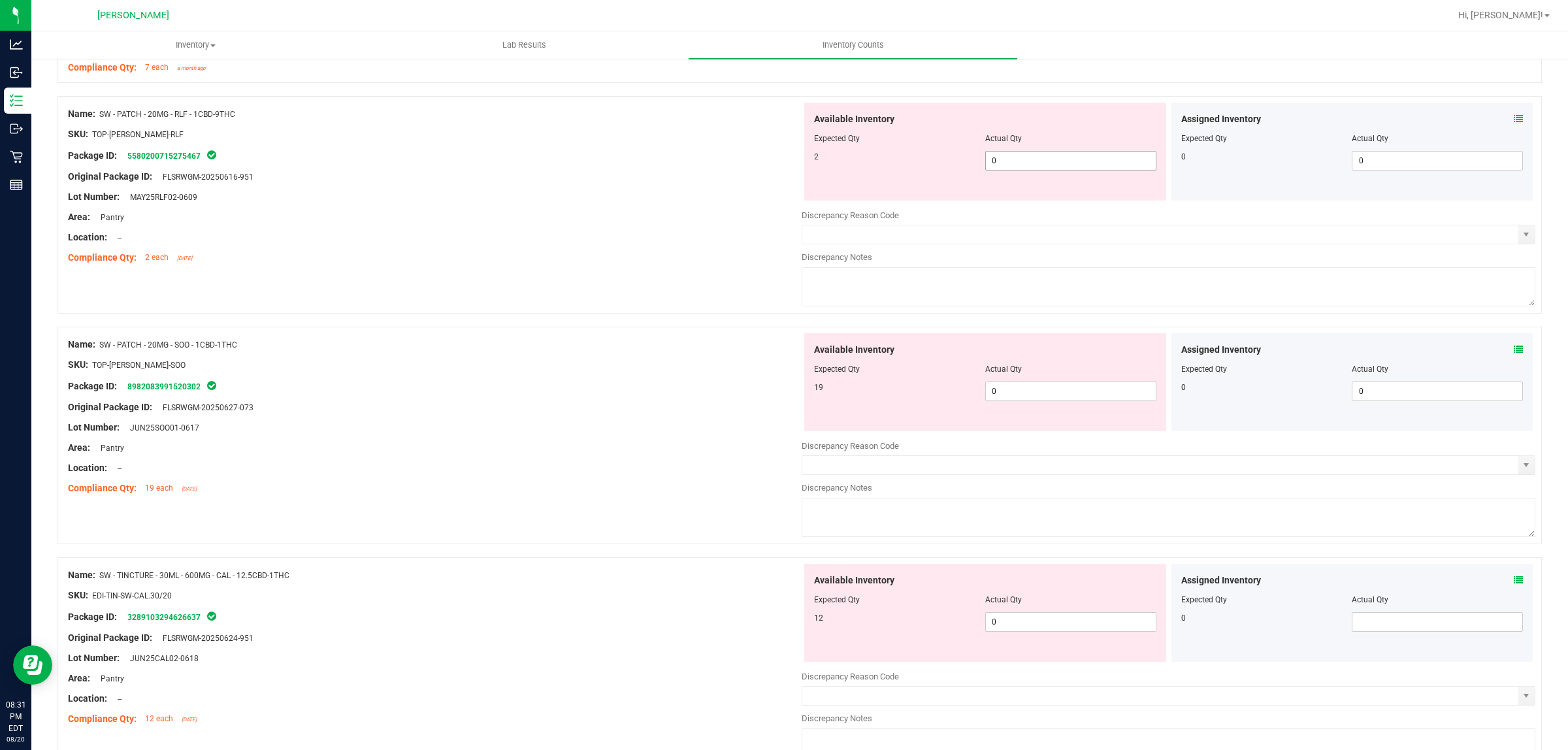
click at [1043, 201] on div "Available Inventory Expected Qty Actual Qty 2 0 0" at bounding box center [985, 152] width 362 height 98
type input "02"
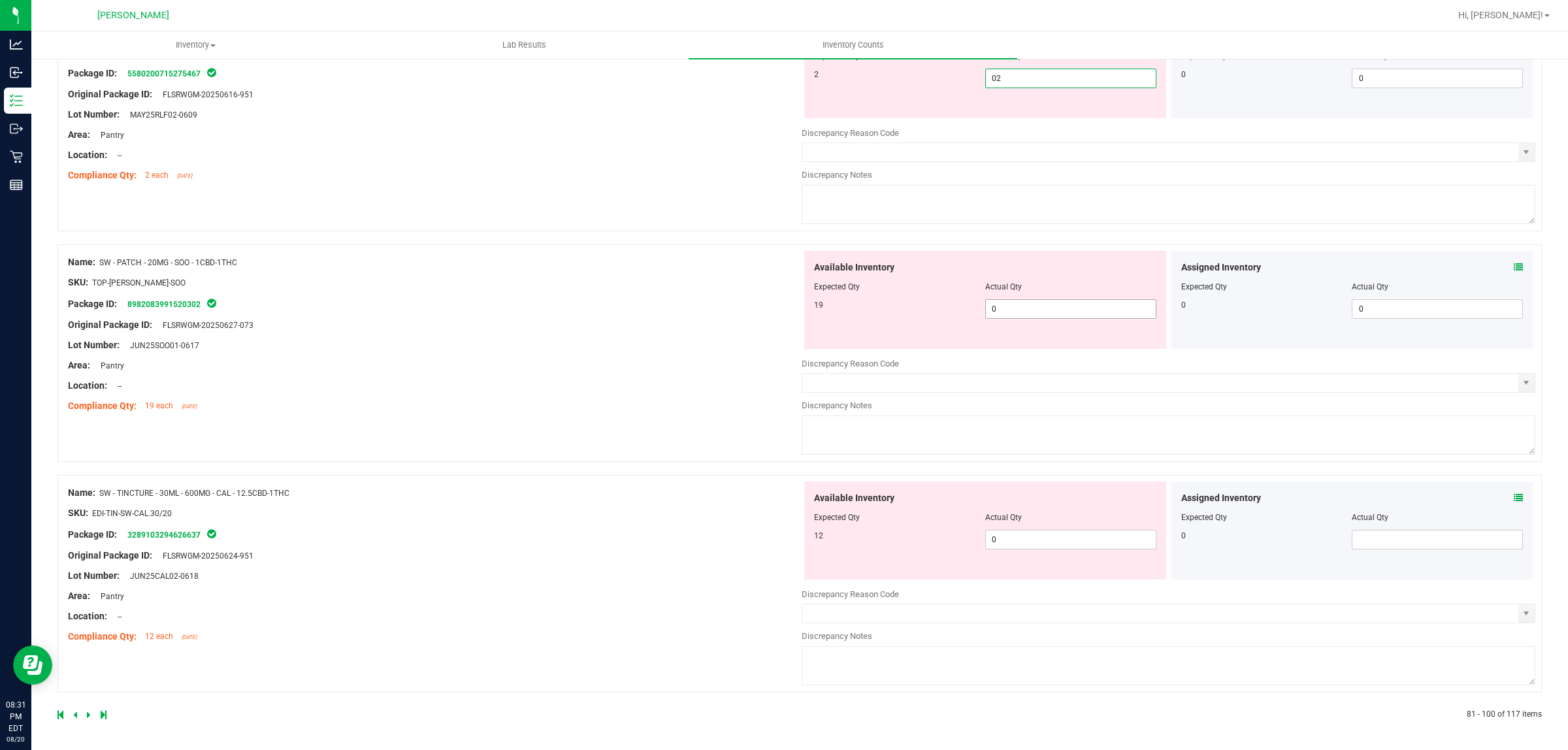
type input "2"
click at [1011, 310] on span "0 0" at bounding box center [1071, 309] width 171 height 19
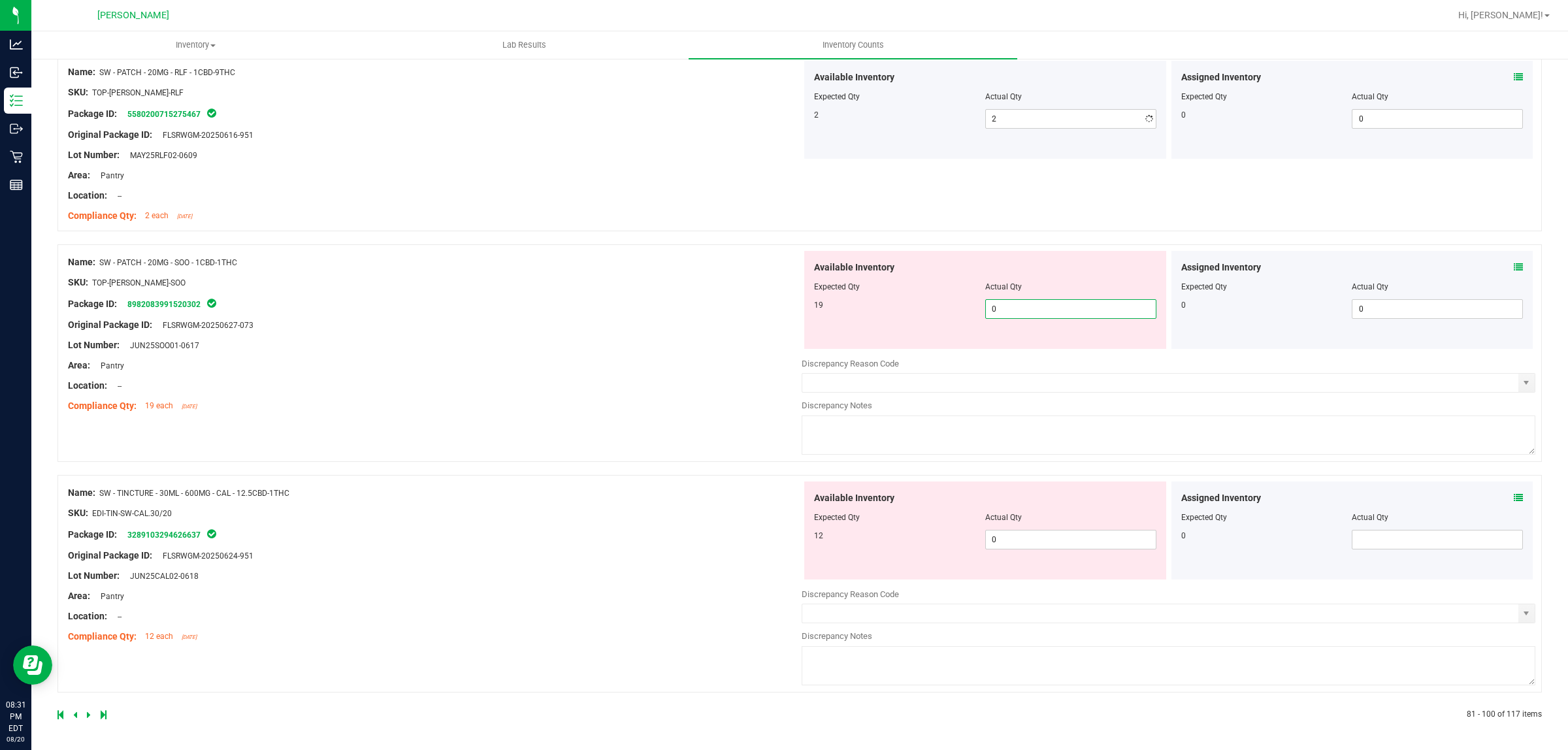
scroll to position [3395, 0]
type input "019"
type input "19"
click at [1086, 537] on span "0 0" at bounding box center [1071, 540] width 171 height 19
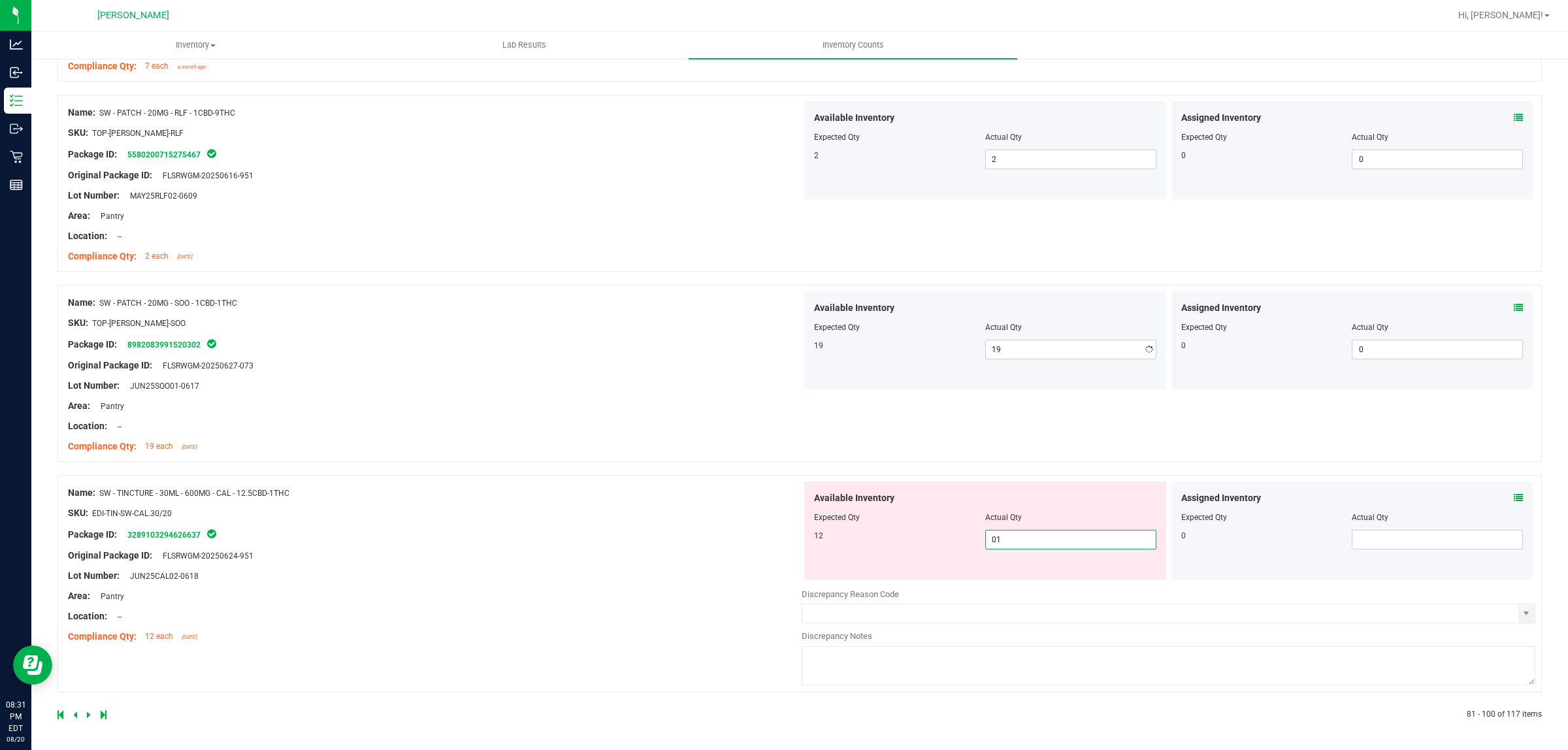
type input "012"
click at [724, 516] on div "Name: SW - TINCTURE - 30ML - 600MG - CAL - 12.5CBD-1THC SKU: EDI-TIN-SW-CAL.30/…" at bounding box center [799, 583] width 1484 height 217
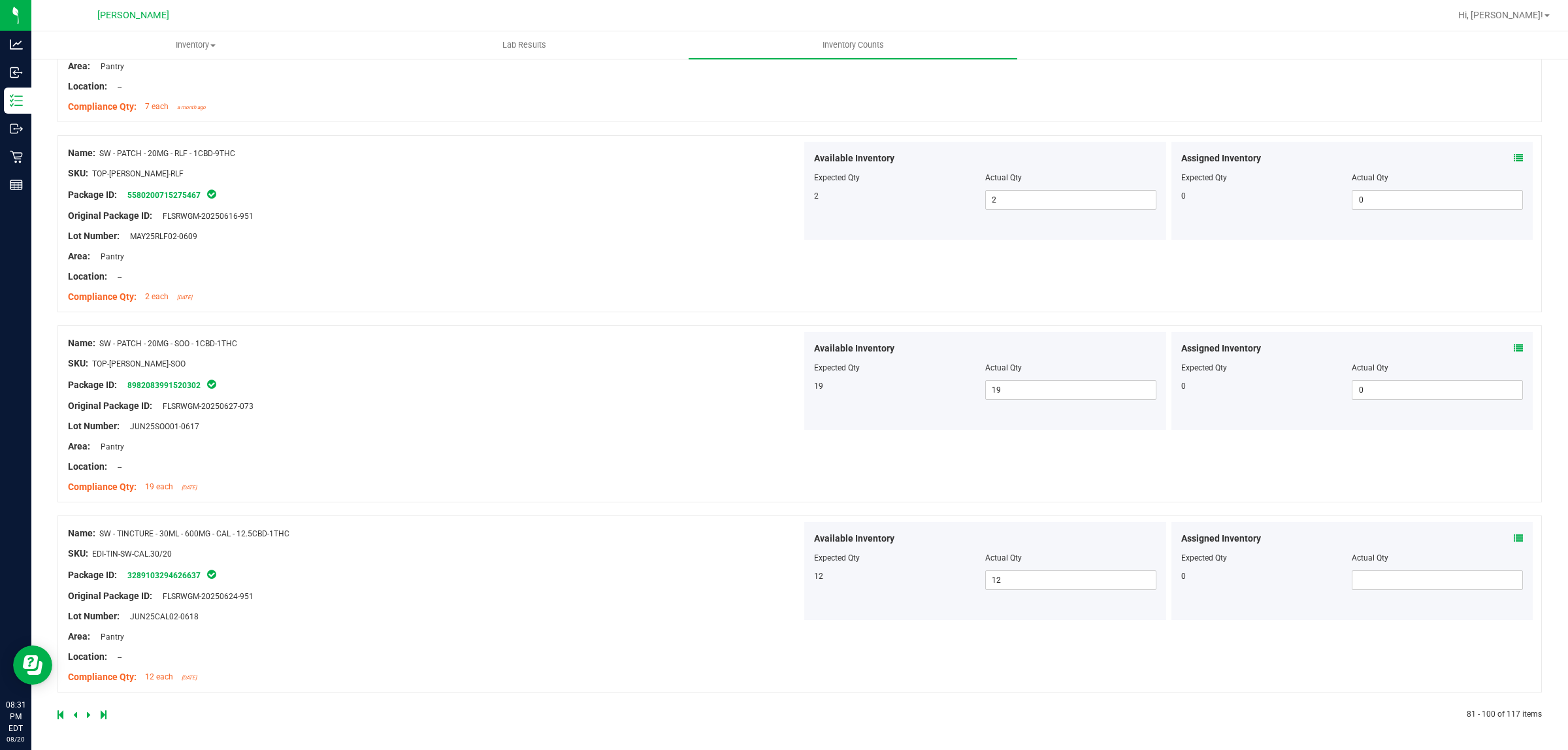
click at [90, 713] on link at bounding box center [89, 714] width 6 height 10
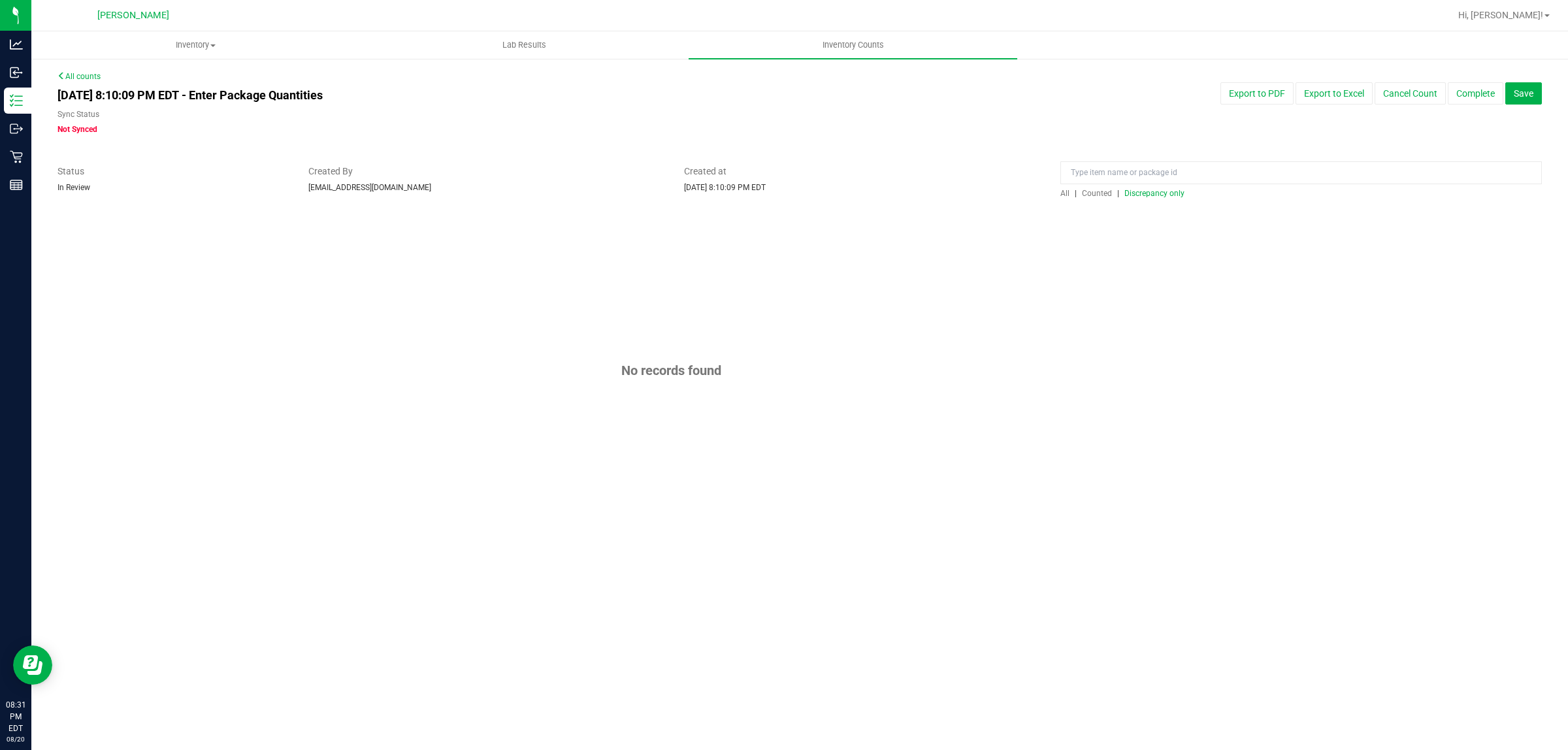
scroll to position [0, 0]
click at [1064, 191] on span "All" at bounding box center [1066, 194] width 10 height 10
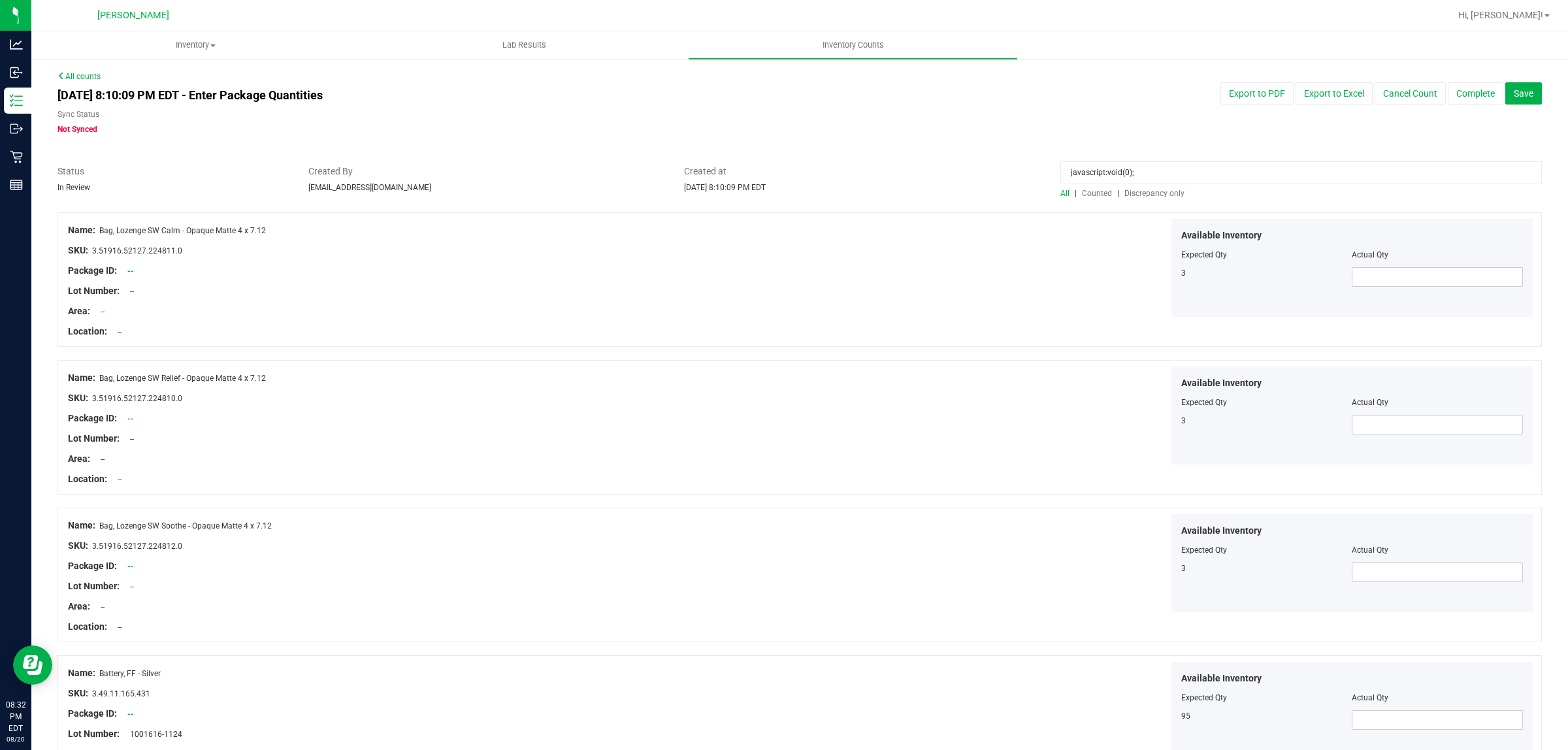
click at [1153, 200] on div at bounding box center [799, 206] width 1484 height 13
click at [1150, 189] on span "Discrepancy only" at bounding box center [1155, 194] width 61 height 10
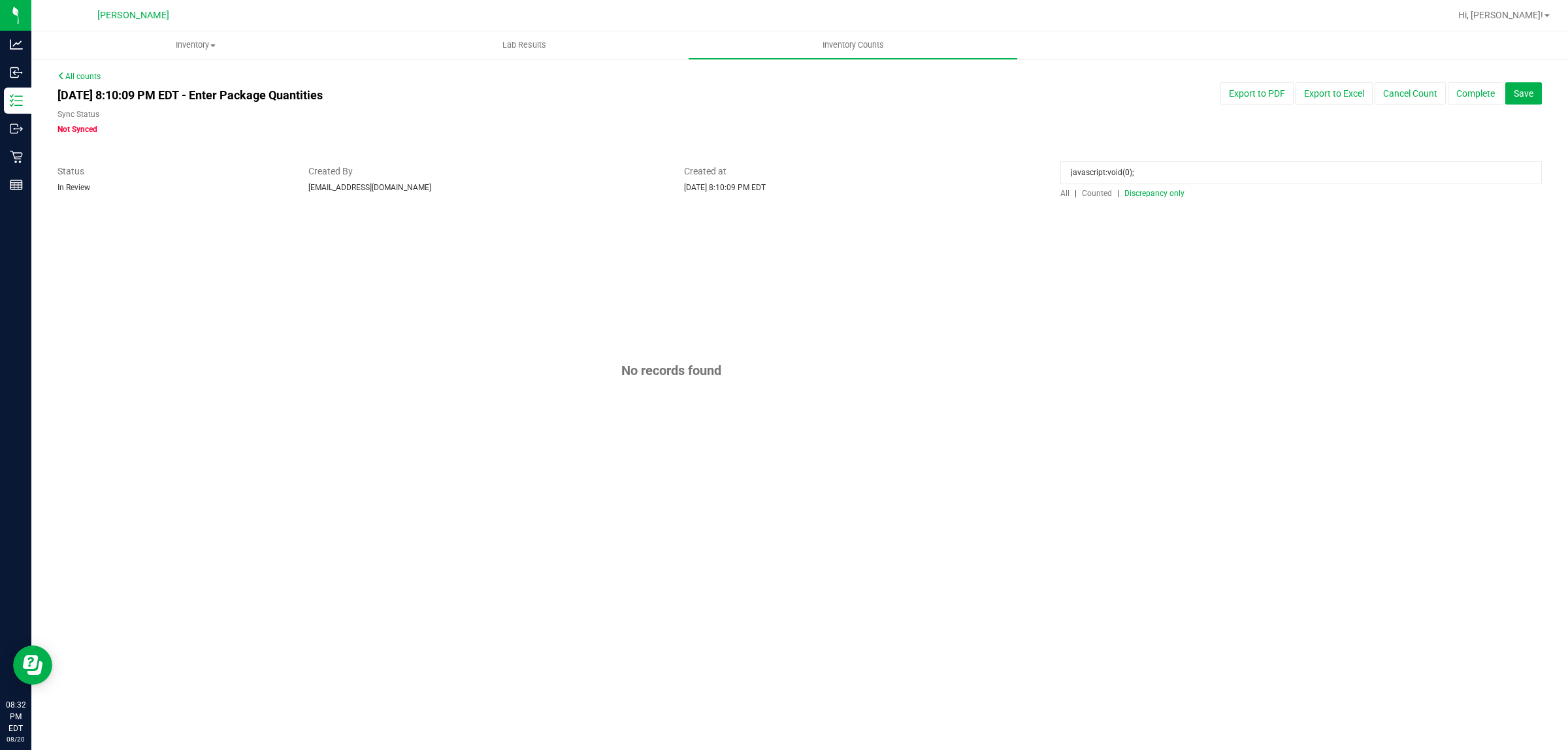
click at [1061, 191] on span "All" at bounding box center [1066, 194] width 10 height 10
click at [1140, 196] on span "Discrepancy only" at bounding box center [1155, 194] width 61 height 10
click at [1066, 196] on span "All" at bounding box center [1066, 194] width 10 height 10
click at [1141, 196] on span "Discrepancy only" at bounding box center [1155, 194] width 61 height 10
click at [1066, 191] on span "All" at bounding box center [1066, 194] width 10 height 10
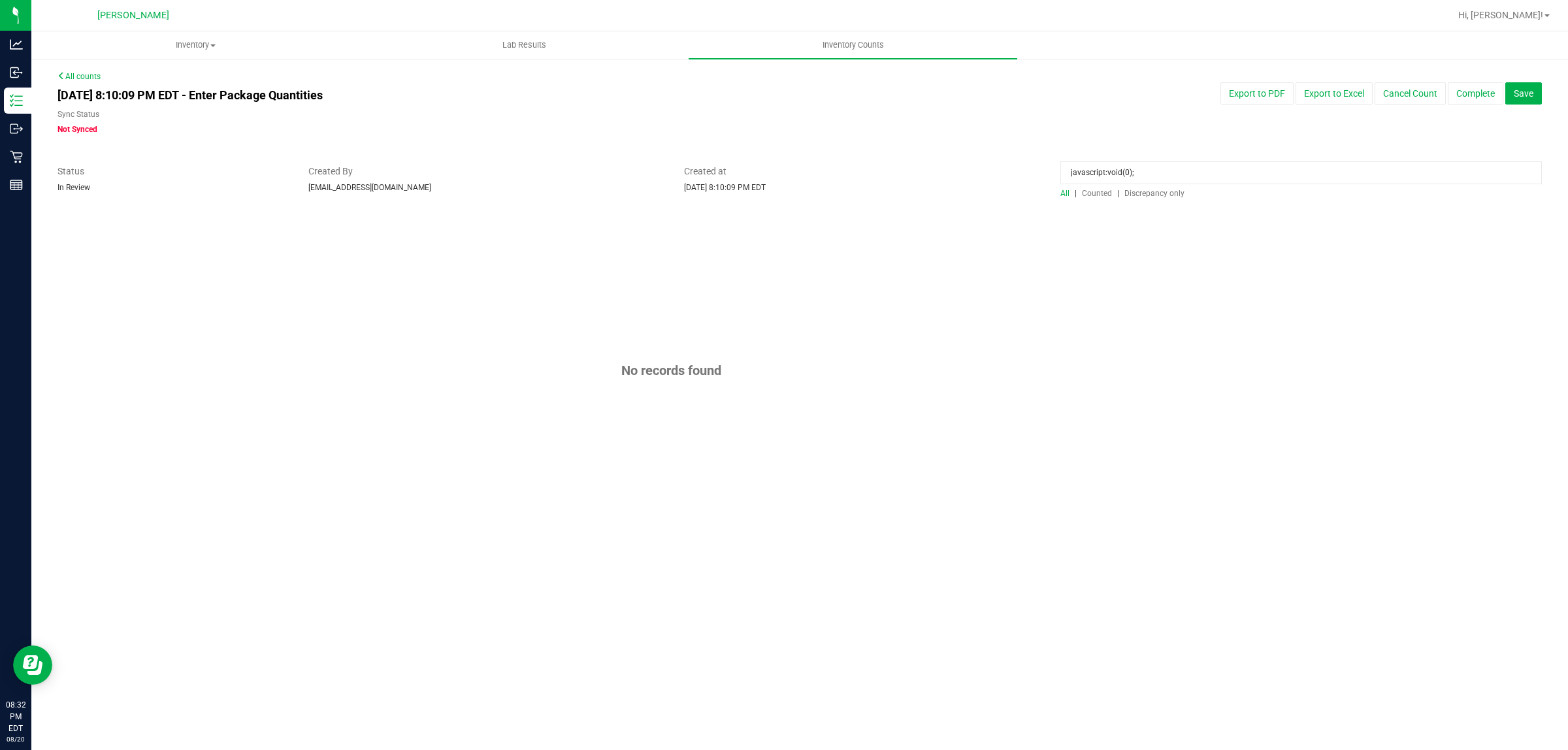
click at [1131, 196] on span "Discrepancy only" at bounding box center [1155, 194] width 61 height 10
click at [1526, 93] on span "Save" at bounding box center [1524, 93] width 19 height 11
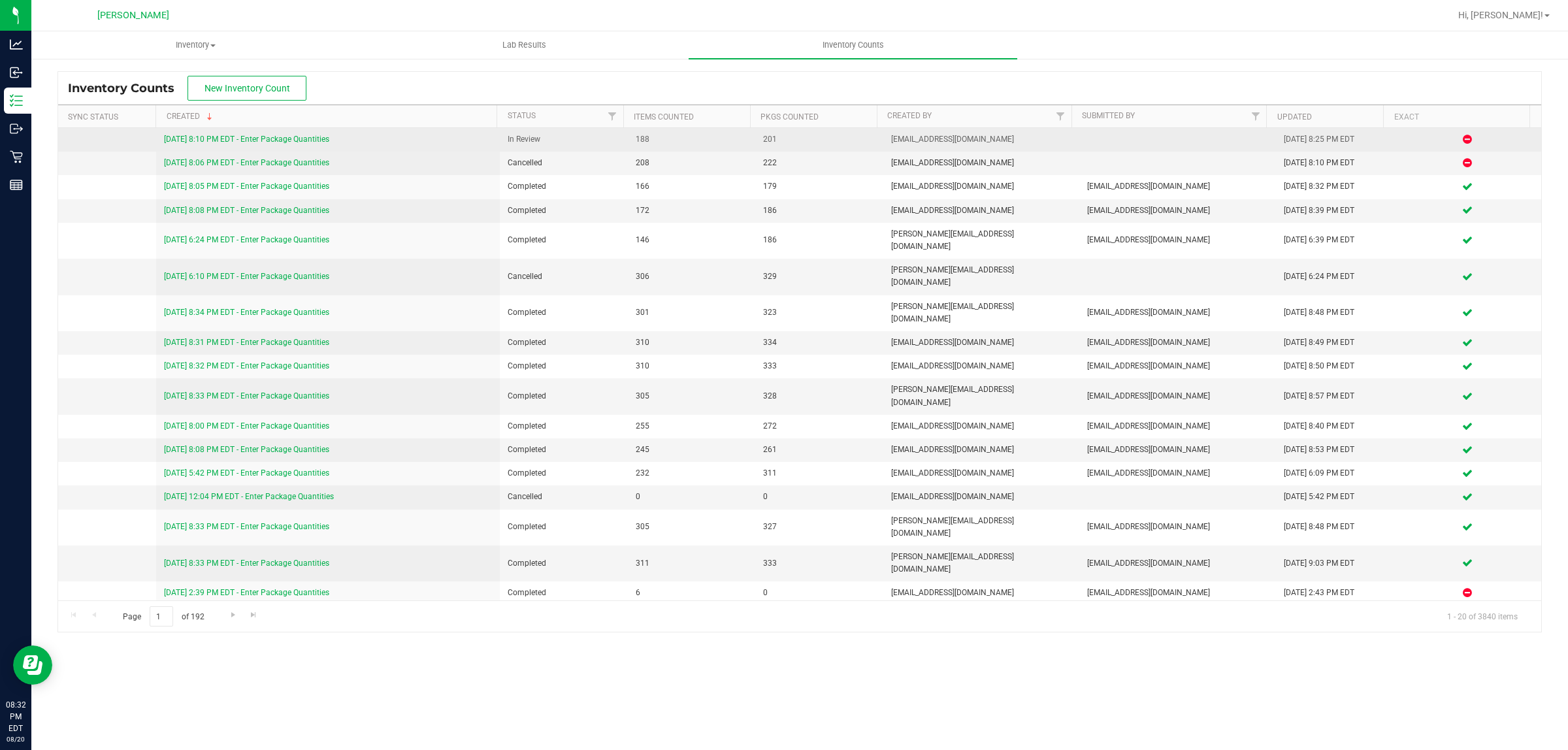
click at [314, 138] on link "[DATE] 8:10 PM EDT - Enter Package Quantities" at bounding box center [247, 139] width 165 height 10
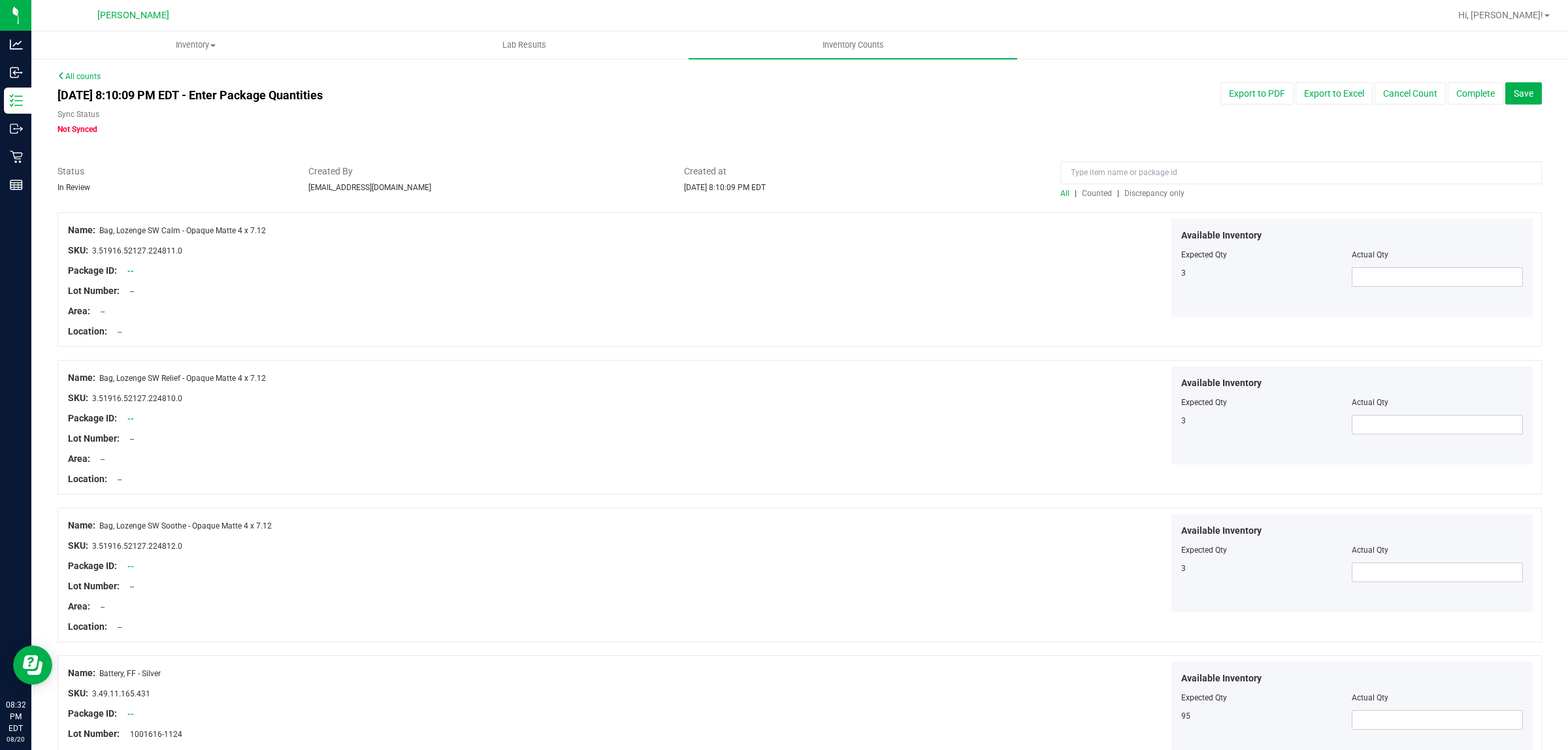
click at [1158, 191] on span "Discrepancy only" at bounding box center [1155, 194] width 61 height 10
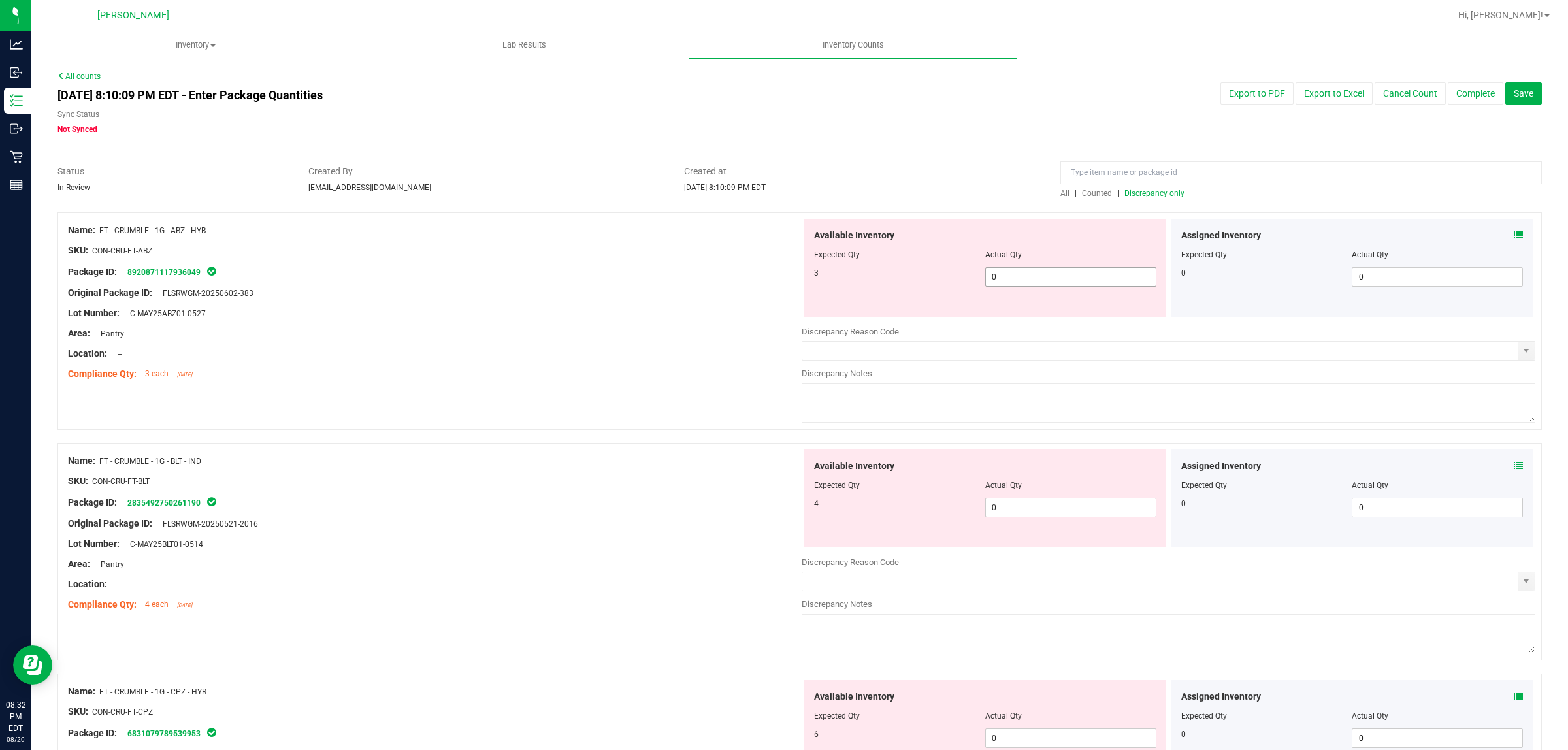
click at [1041, 273] on span "0 0" at bounding box center [1071, 277] width 171 height 19
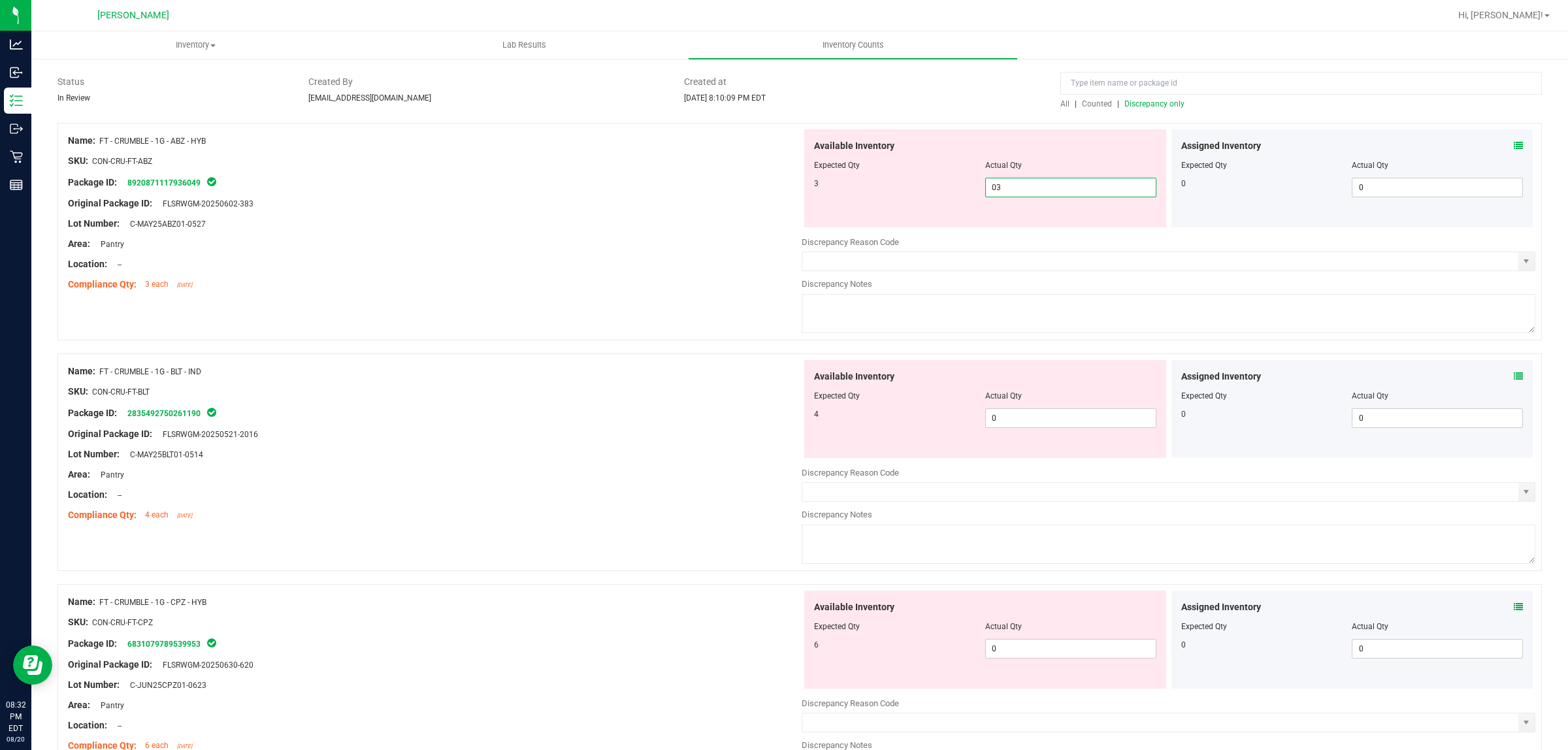
scroll to position [163, 0]
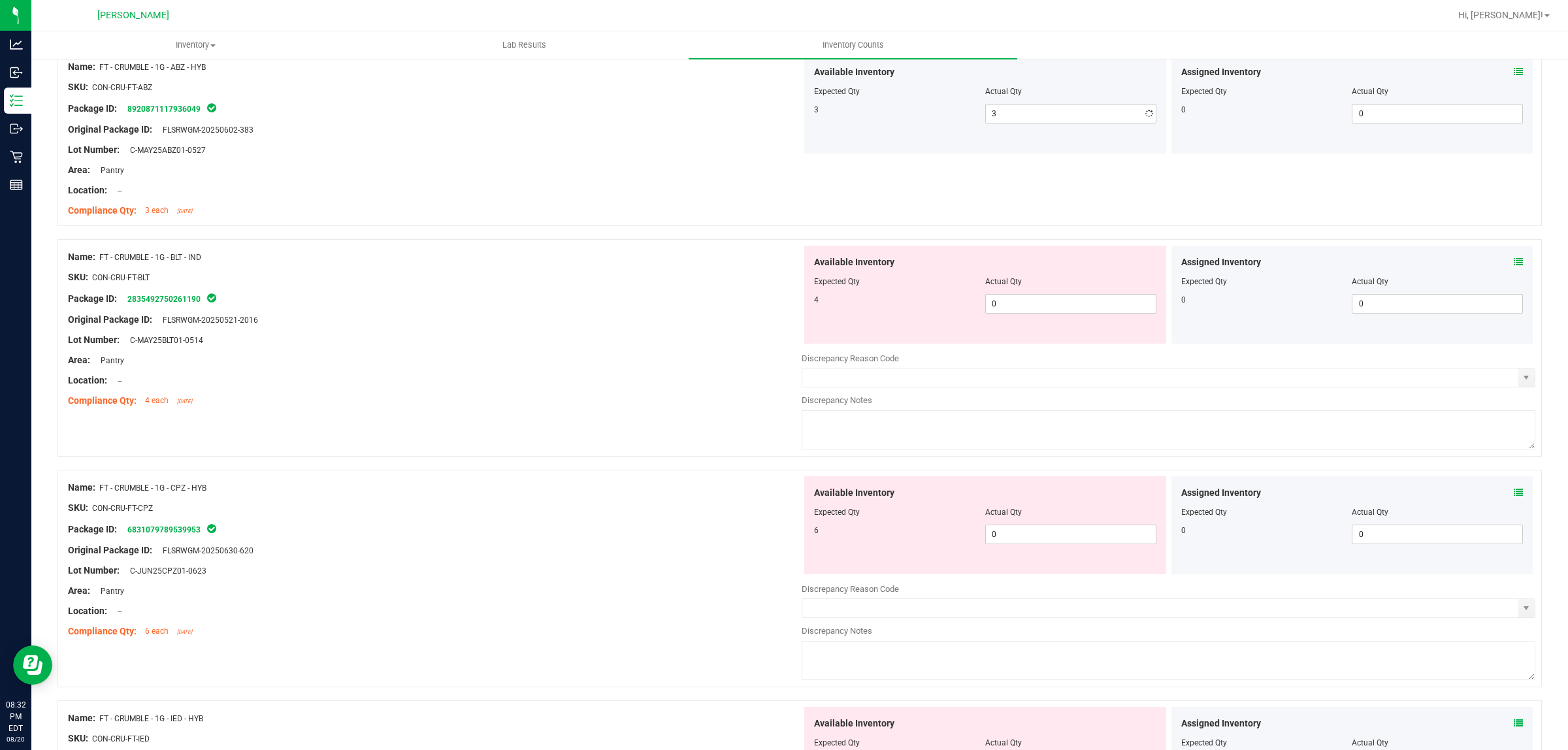
click at [1029, 331] on div "Available Inventory Expected Qty Actual Qty 4 0 0" at bounding box center [985, 295] width 362 height 98
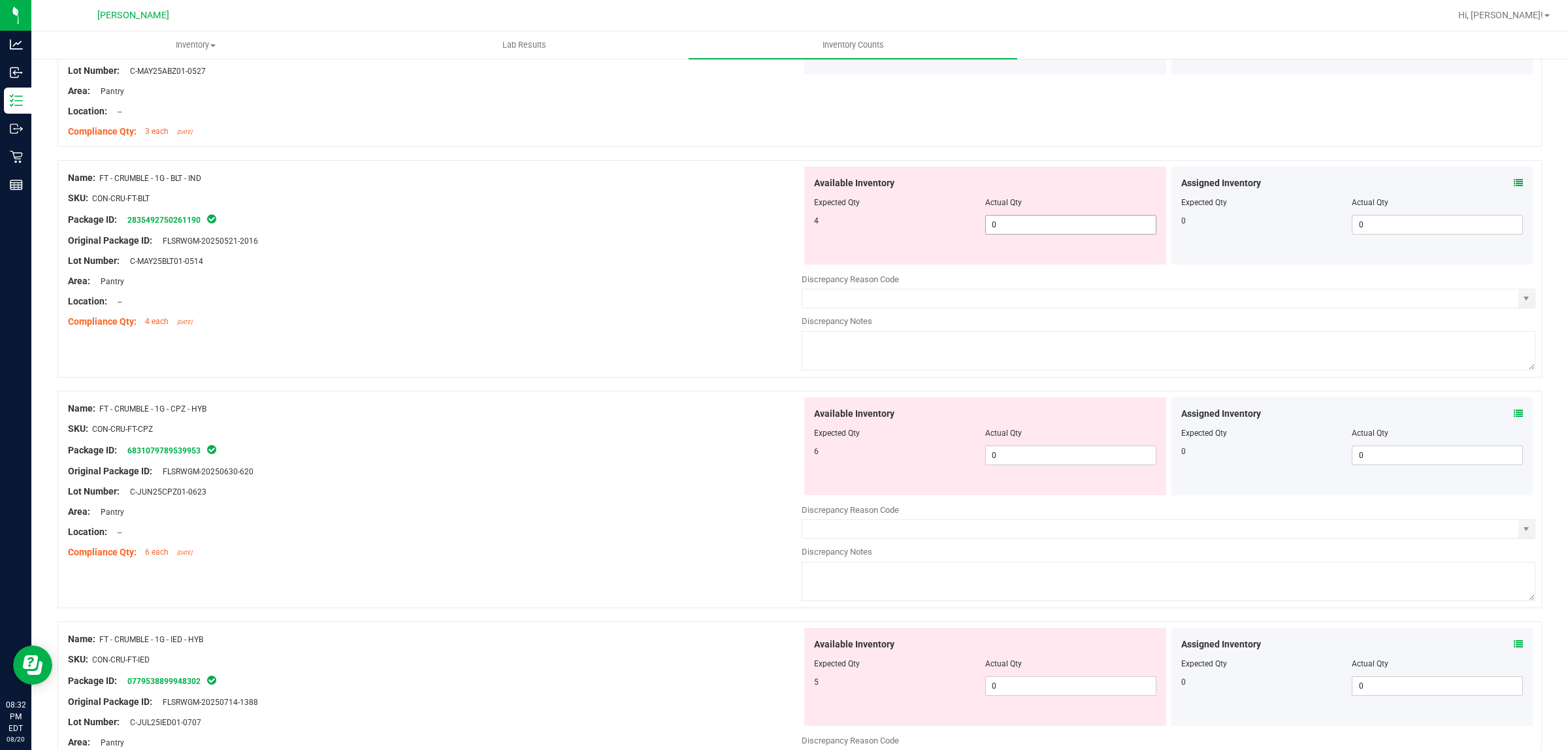
scroll to position [245, 0]
click at [1015, 230] on span "0 0" at bounding box center [1071, 222] width 171 height 19
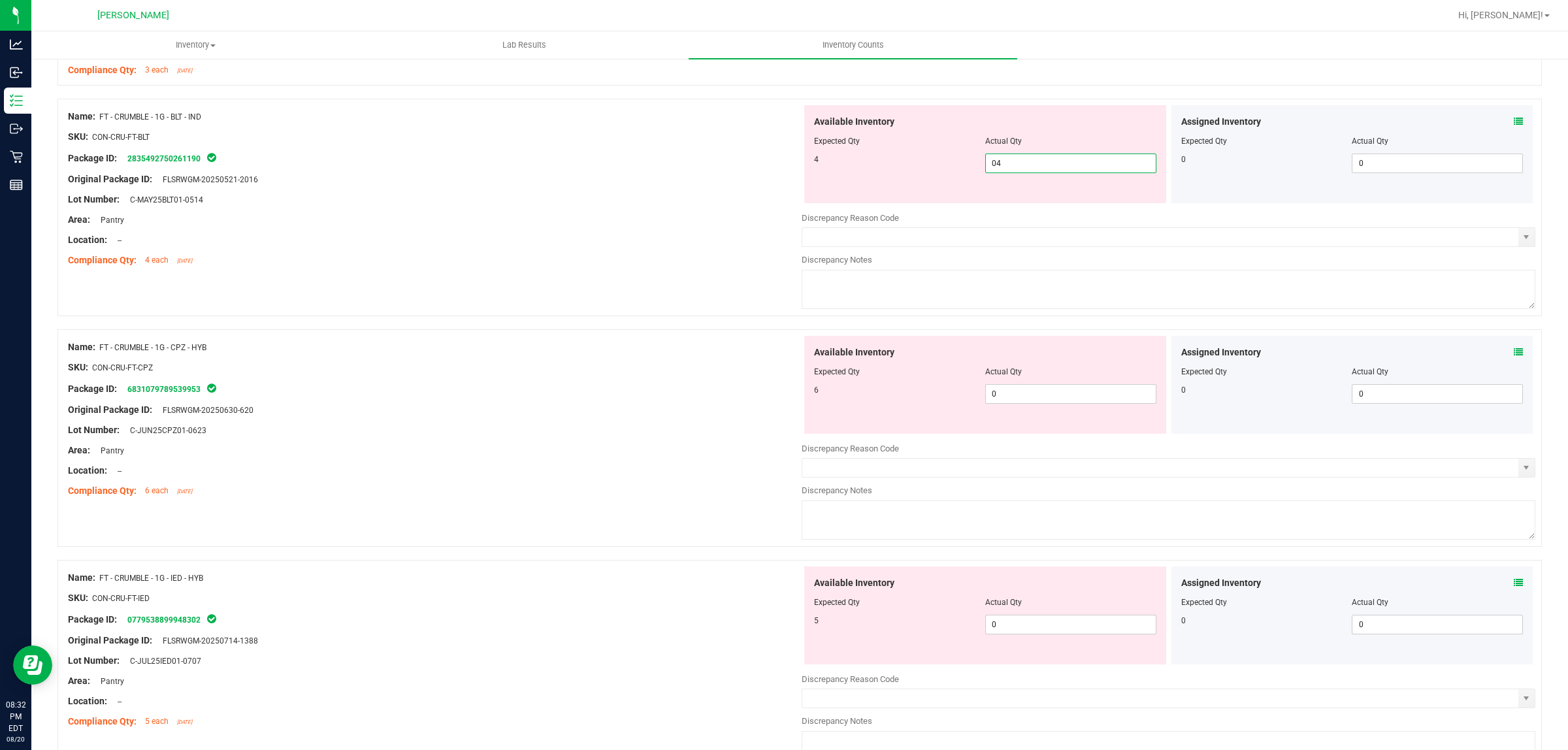
scroll to position [327, 0]
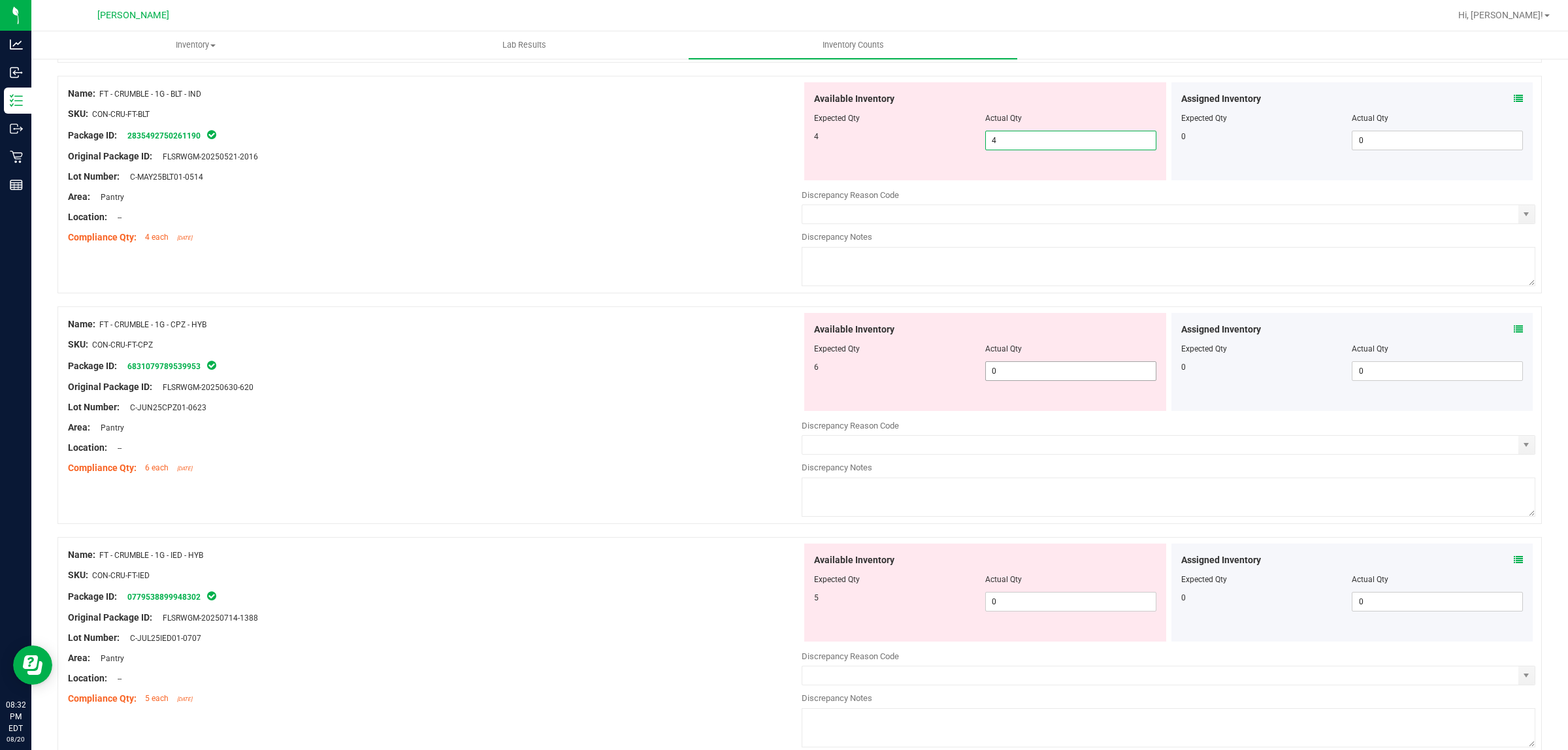
click at [1029, 371] on div "Available Inventory Expected Qty Actual Qty 6 0 0" at bounding box center [985, 362] width 362 height 98
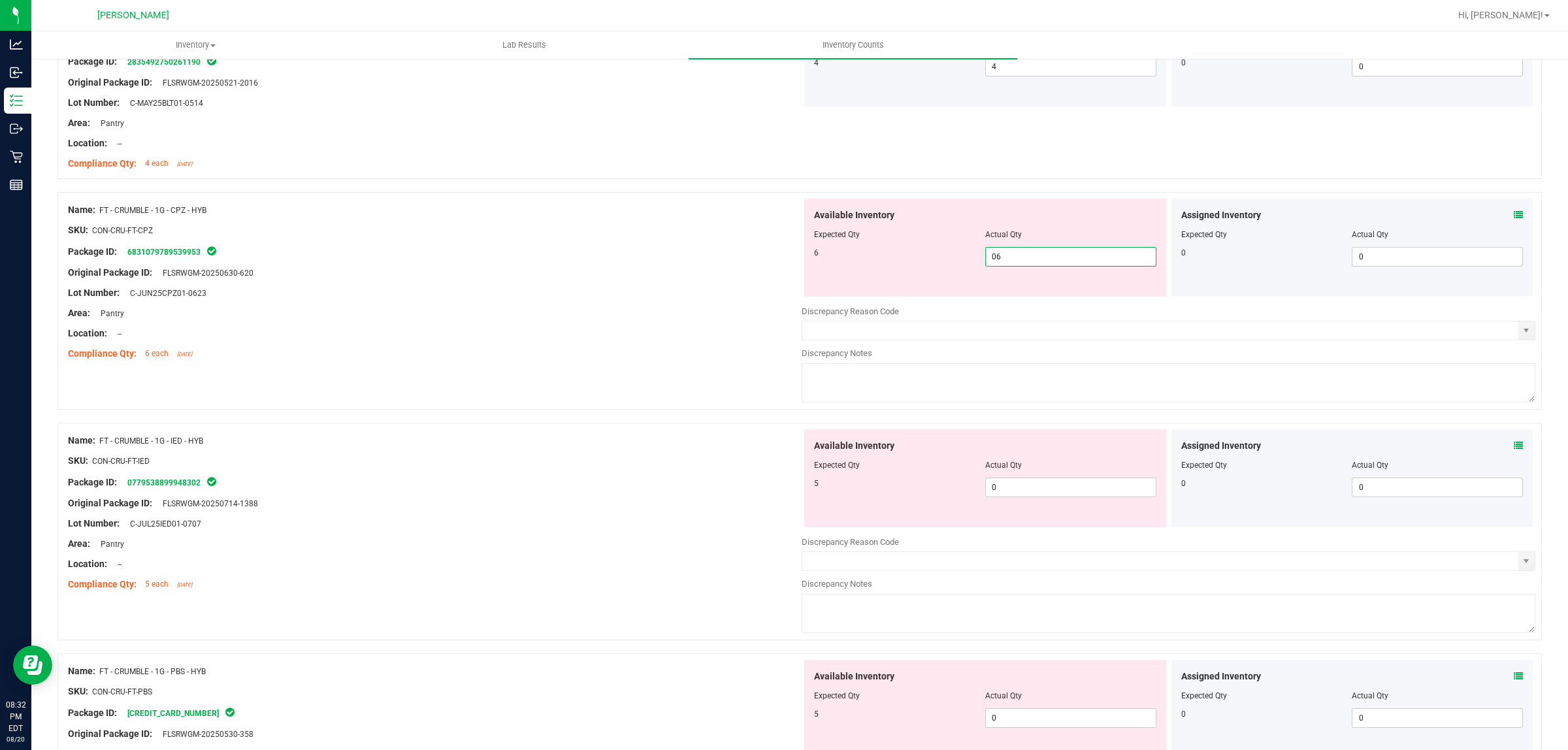
scroll to position [490, 0]
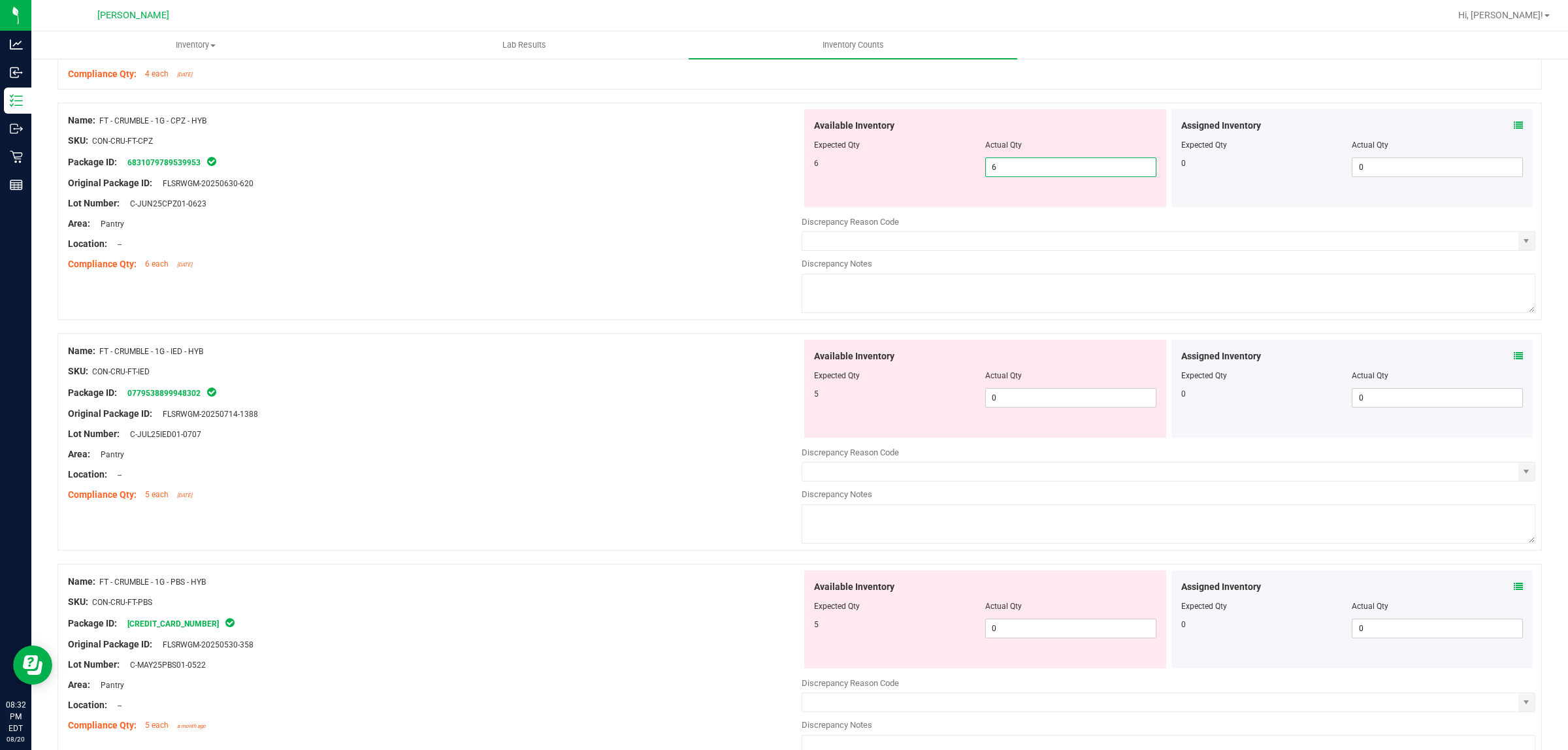
click at [1013, 401] on div "Available Inventory Expected Qty Actual Qty 5 0 0" at bounding box center [1169, 444] width 734 height 207
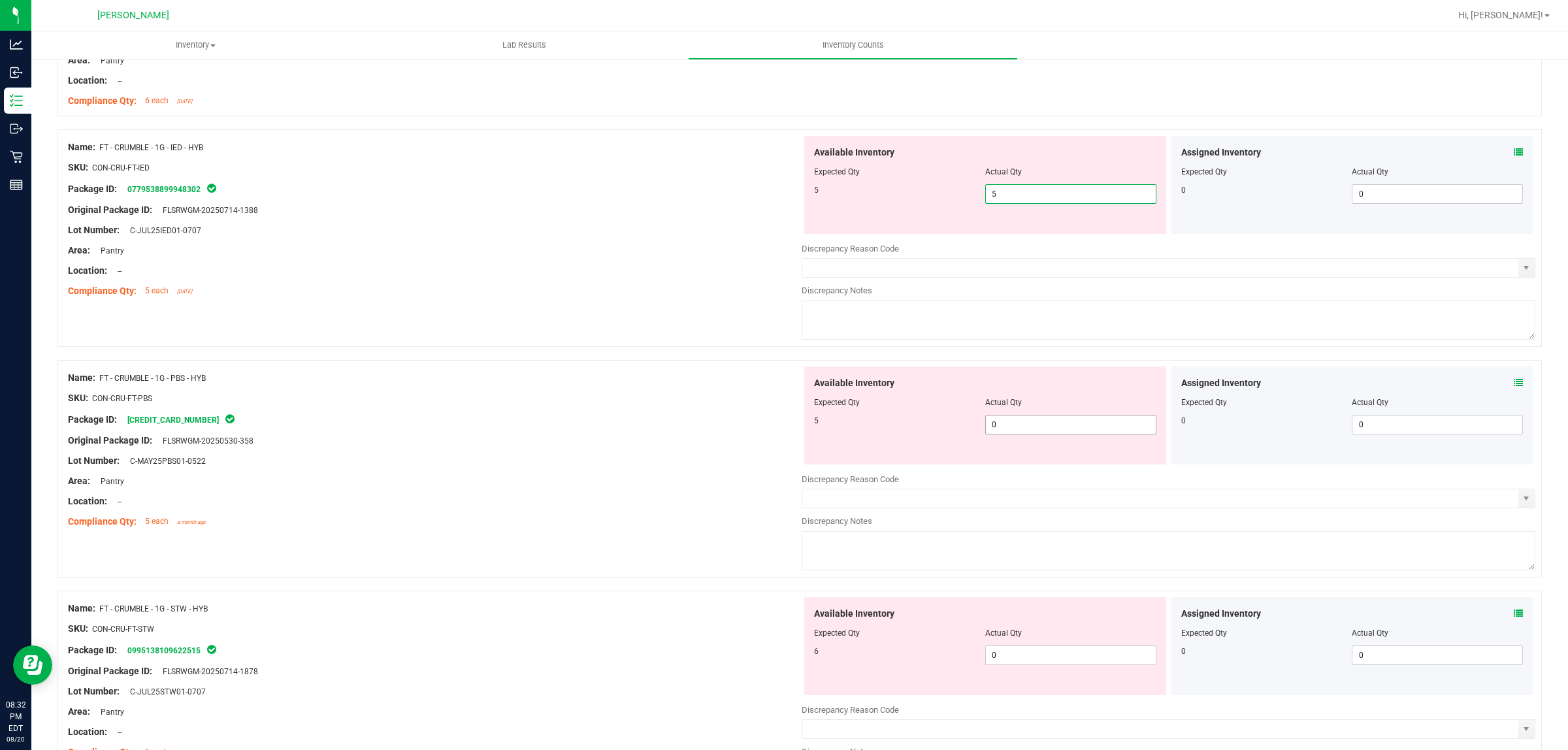
click at [1022, 423] on div "Available Inventory Expected Qty Actual Qty 5 0 0" at bounding box center [985, 416] width 362 height 98
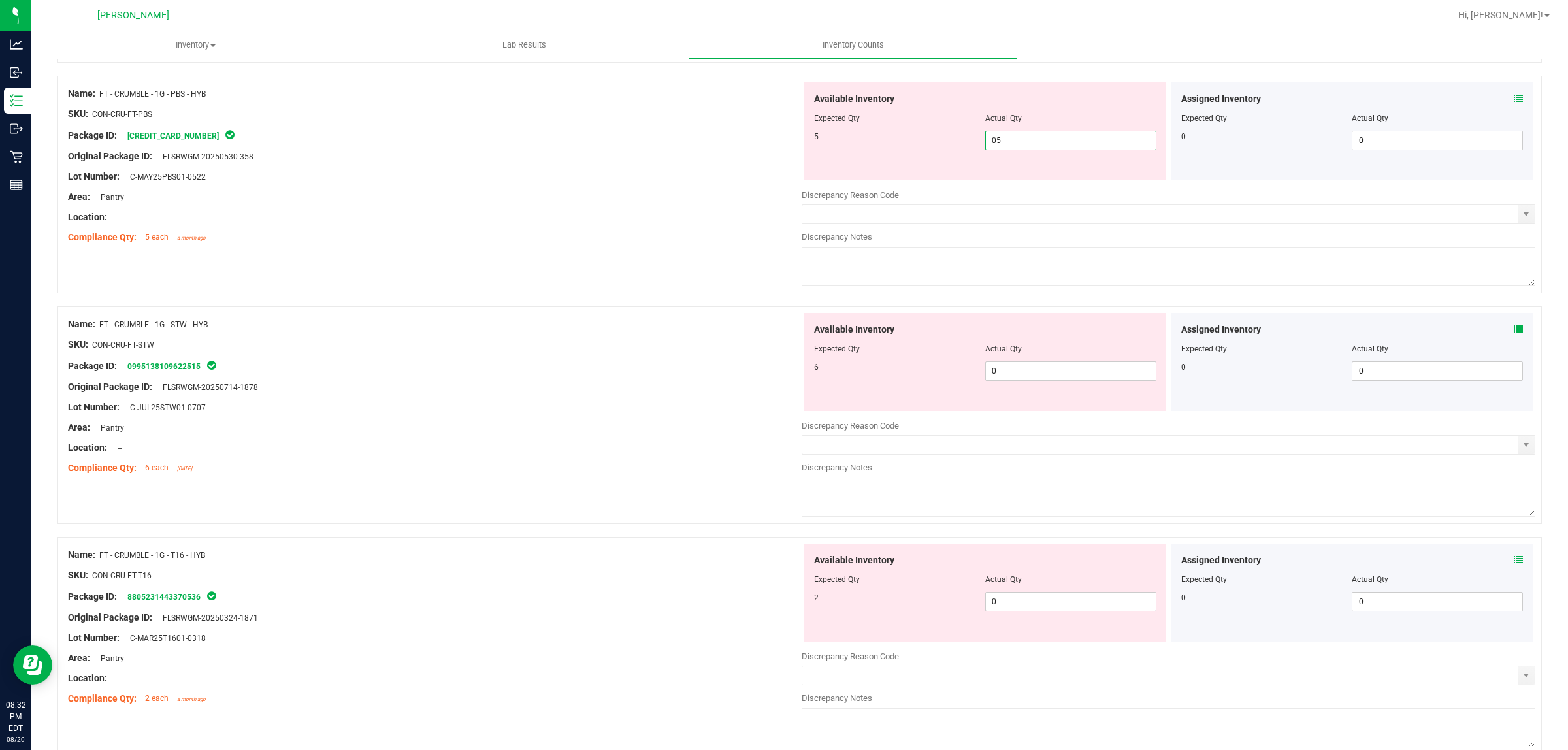
scroll to position [898, 0]
click at [1024, 373] on div "Available Inventory Expected Qty Actual Qty 6 0 0" at bounding box center [1169, 415] width 734 height 207
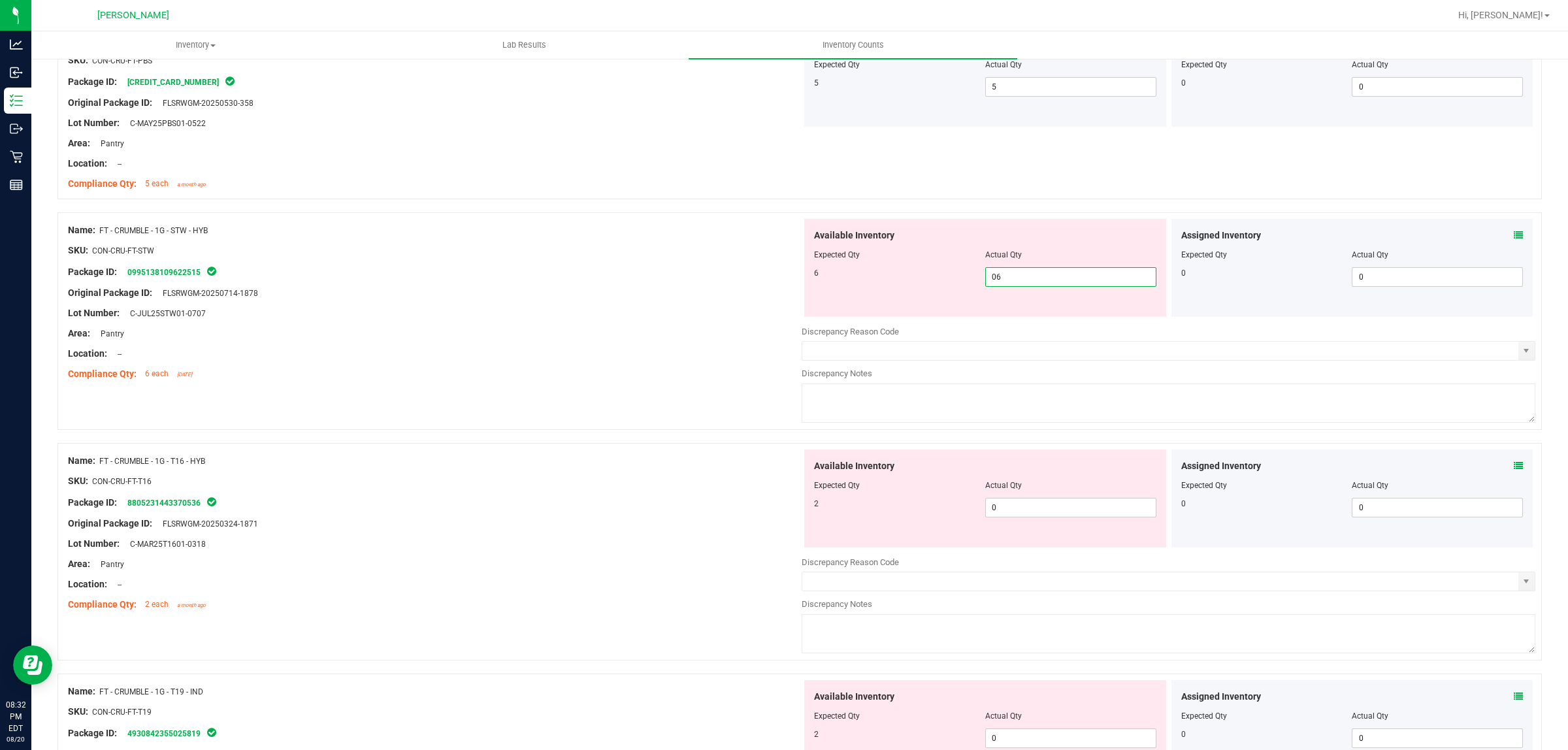
scroll to position [980, 0]
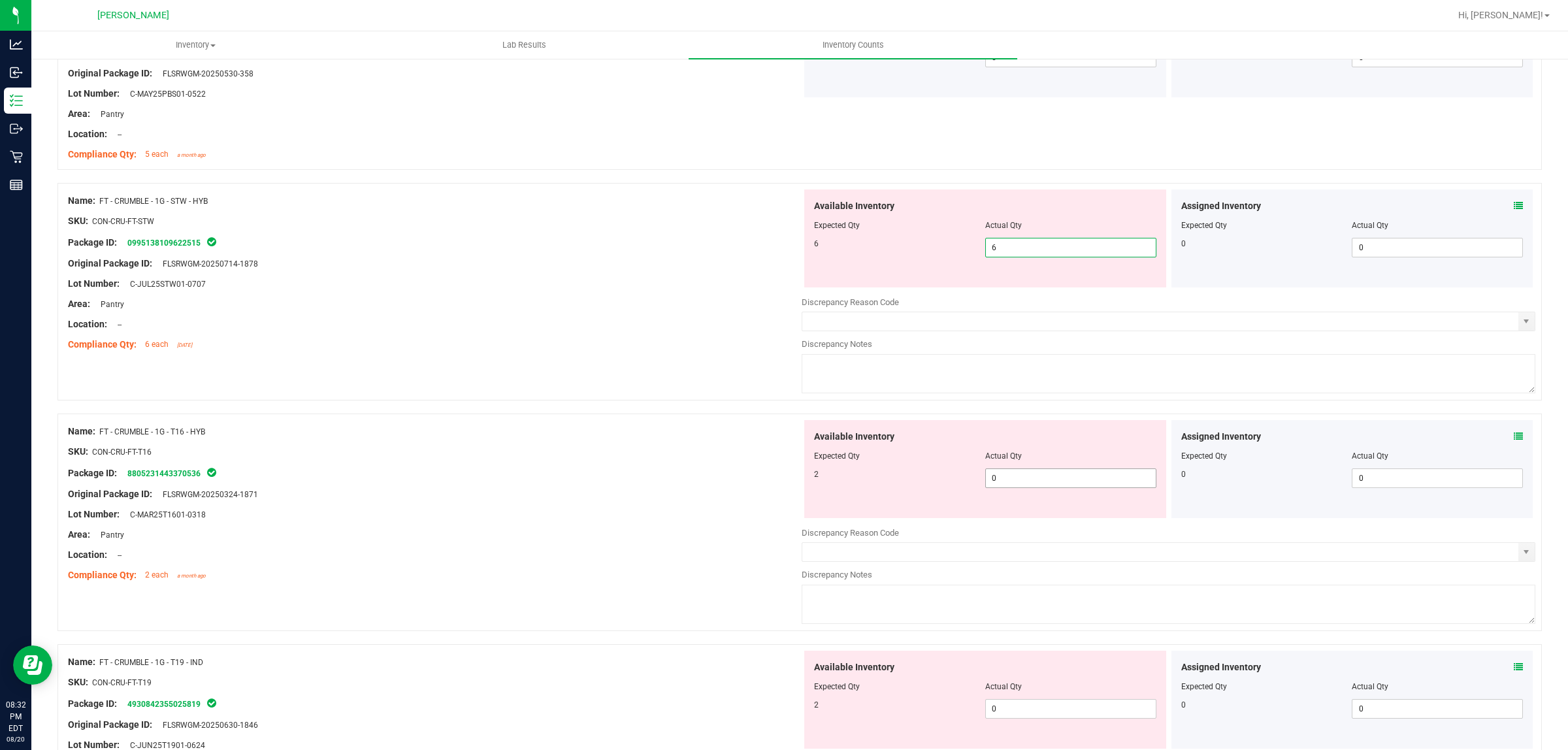
click at [1023, 472] on div "Available Inventory Expected Qty Actual Qty 2 0 0" at bounding box center [985, 469] width 362 height 98
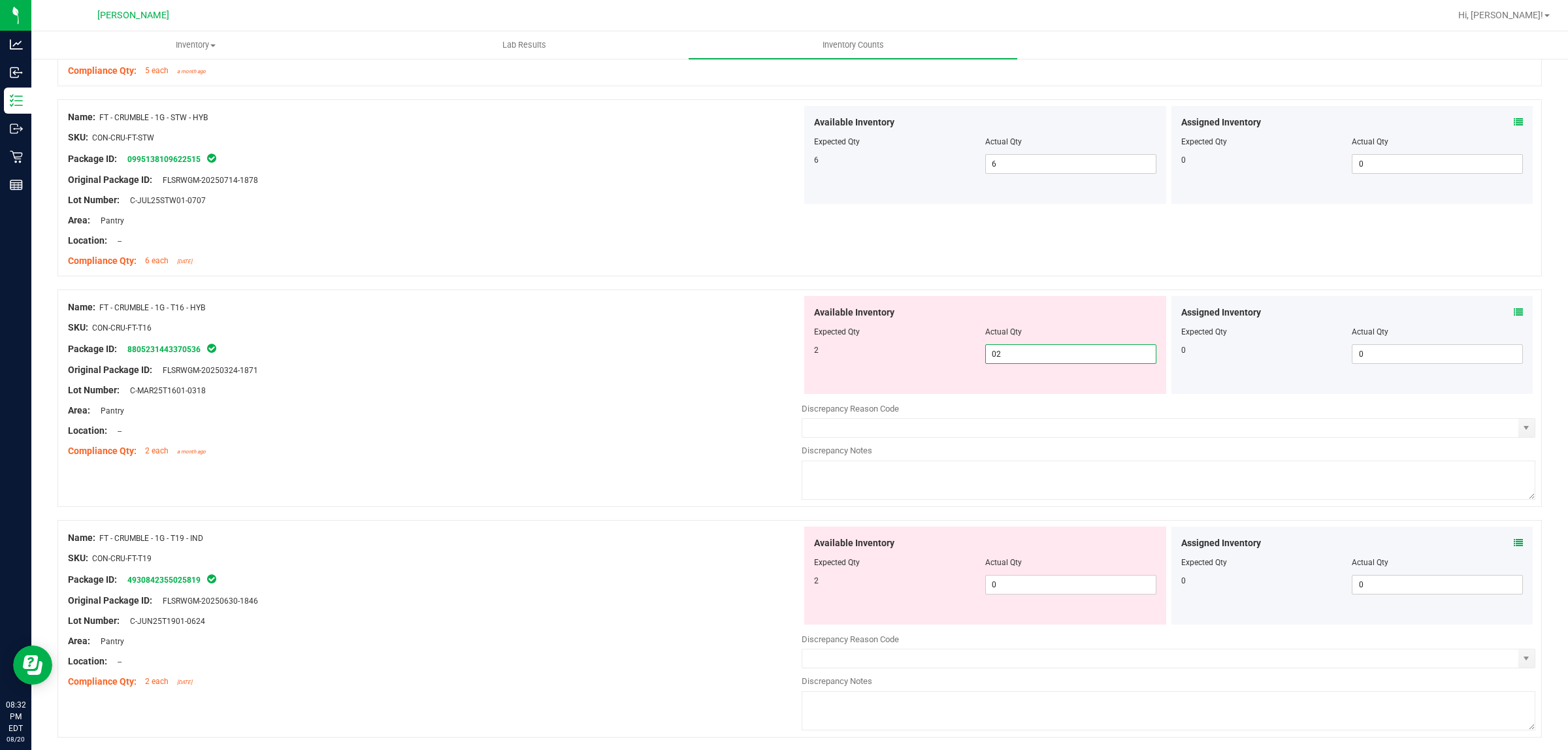
scroll to position [1143, 0]
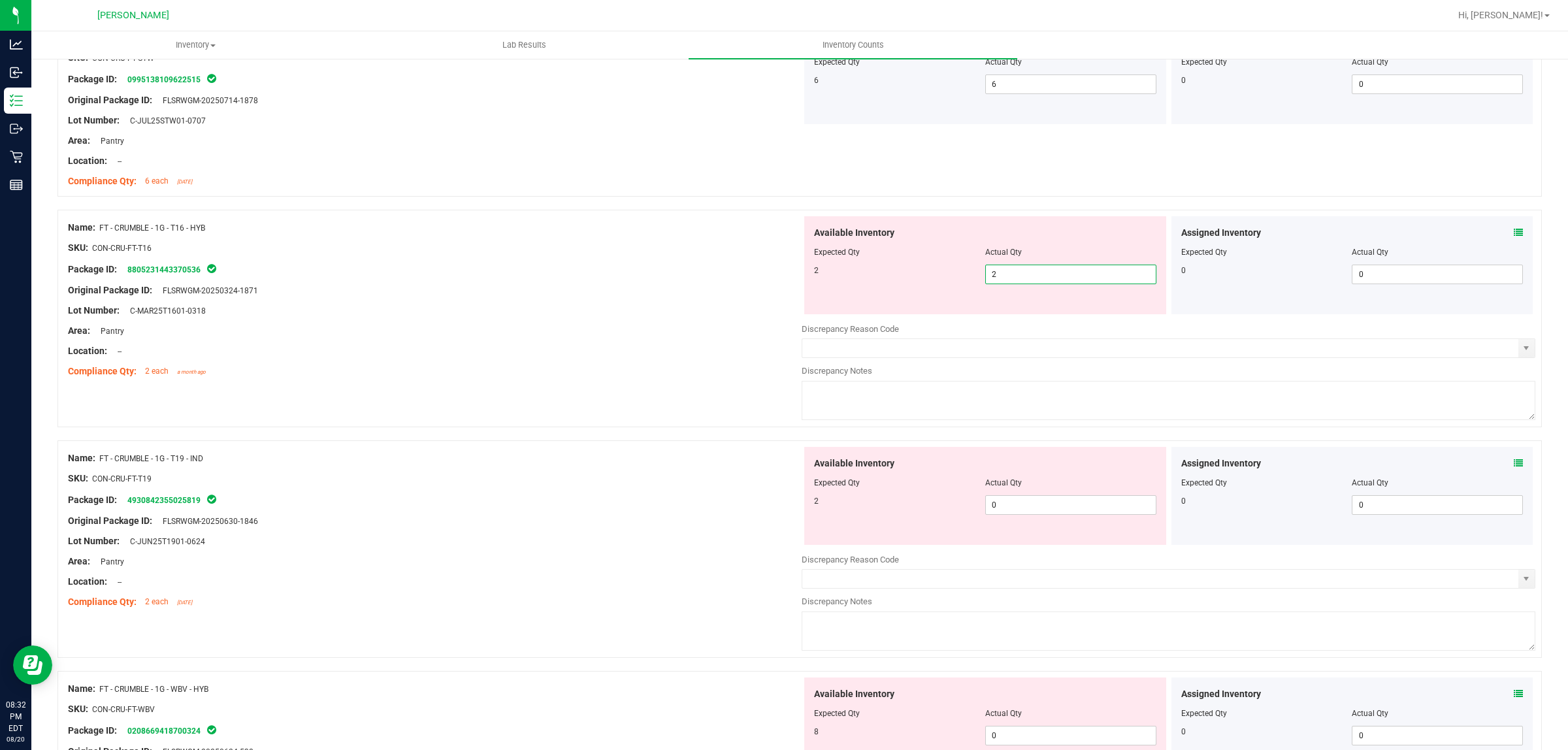
click at [1020, 520] on div "Available Inventory Expected Qty Actual Qty 2 0 0" at bounding box center [1169, 550] width 734 height 207
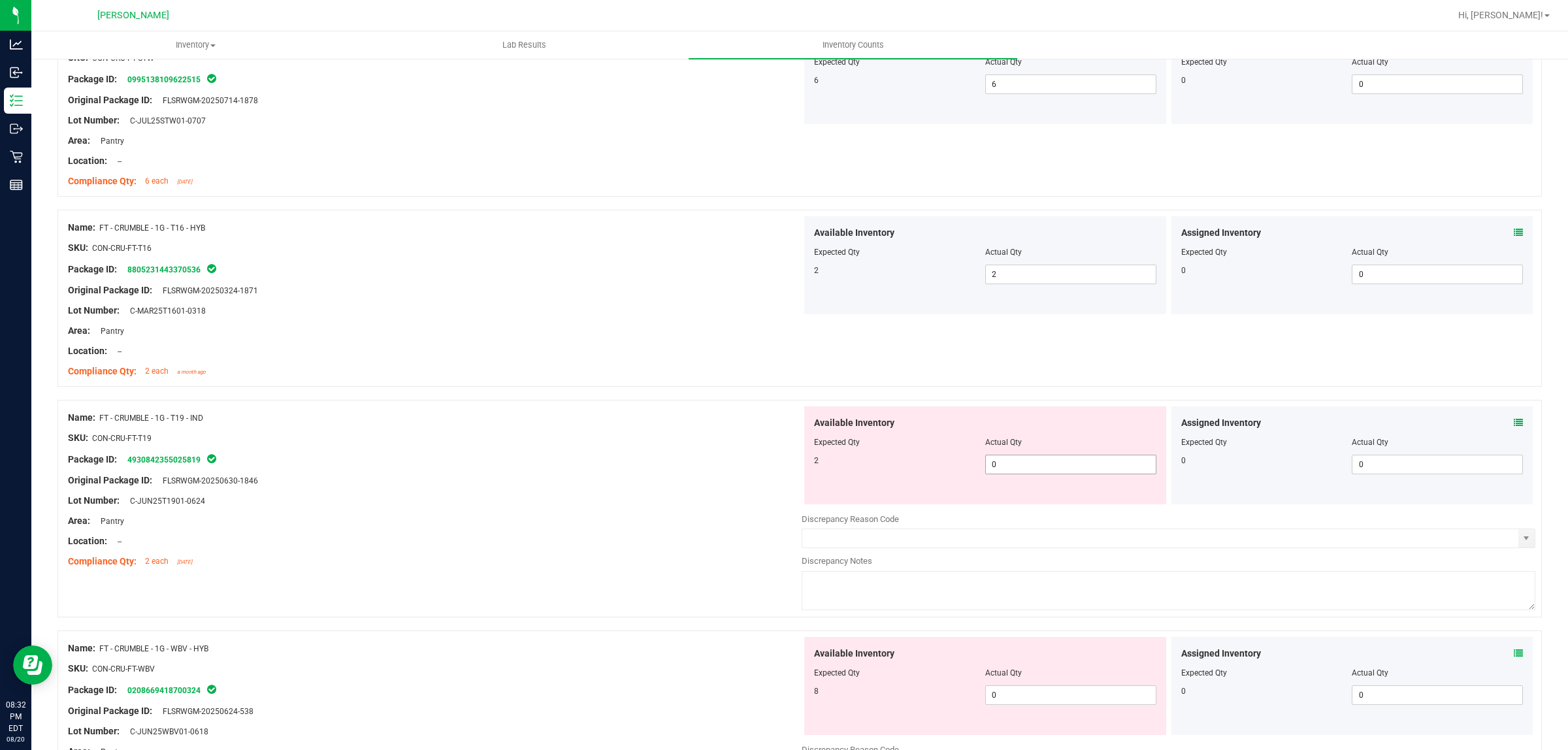
click at [1014, 463] on span "0 0" at bounding box center [1071, 464] width 171 height 19
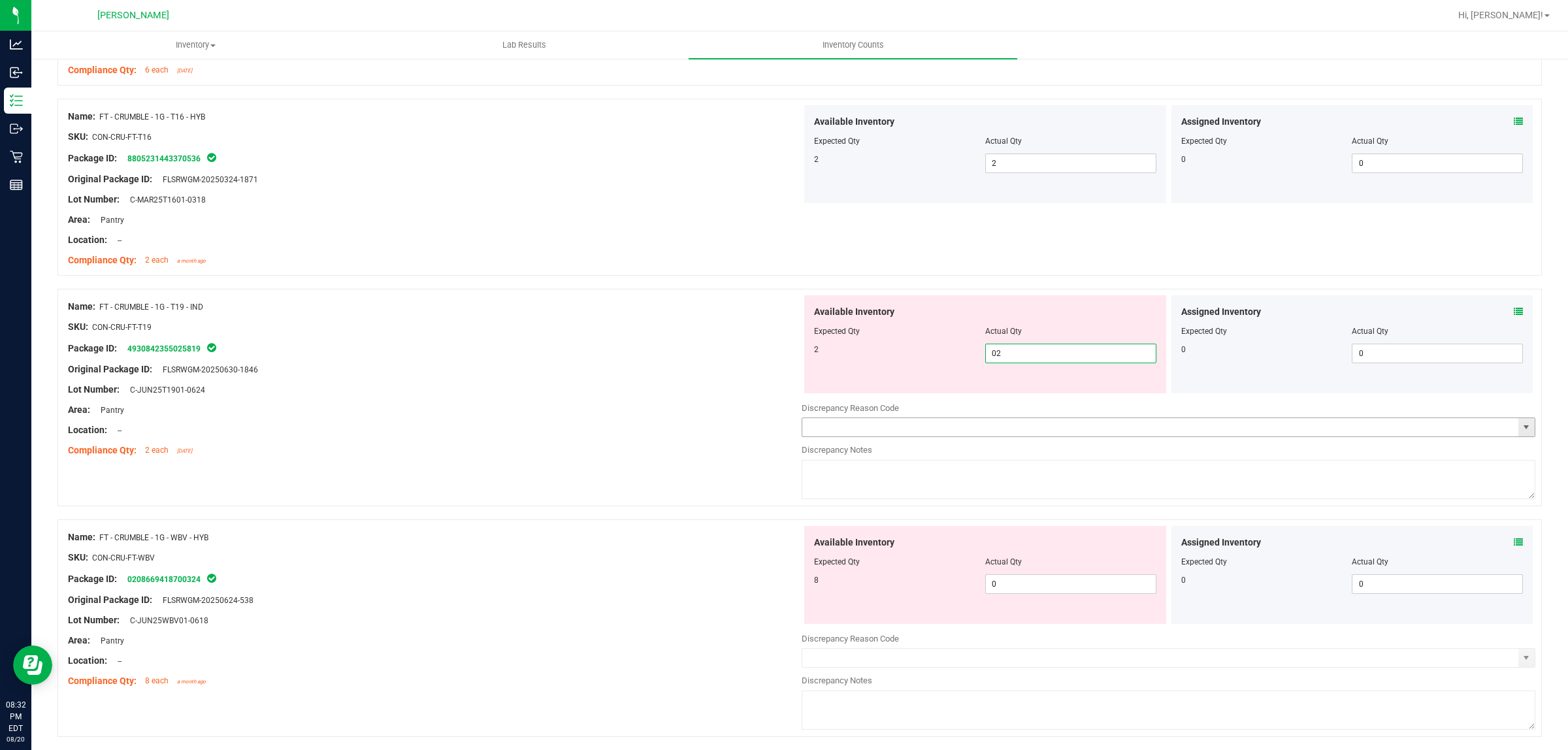
scroll to position [1388, 0]
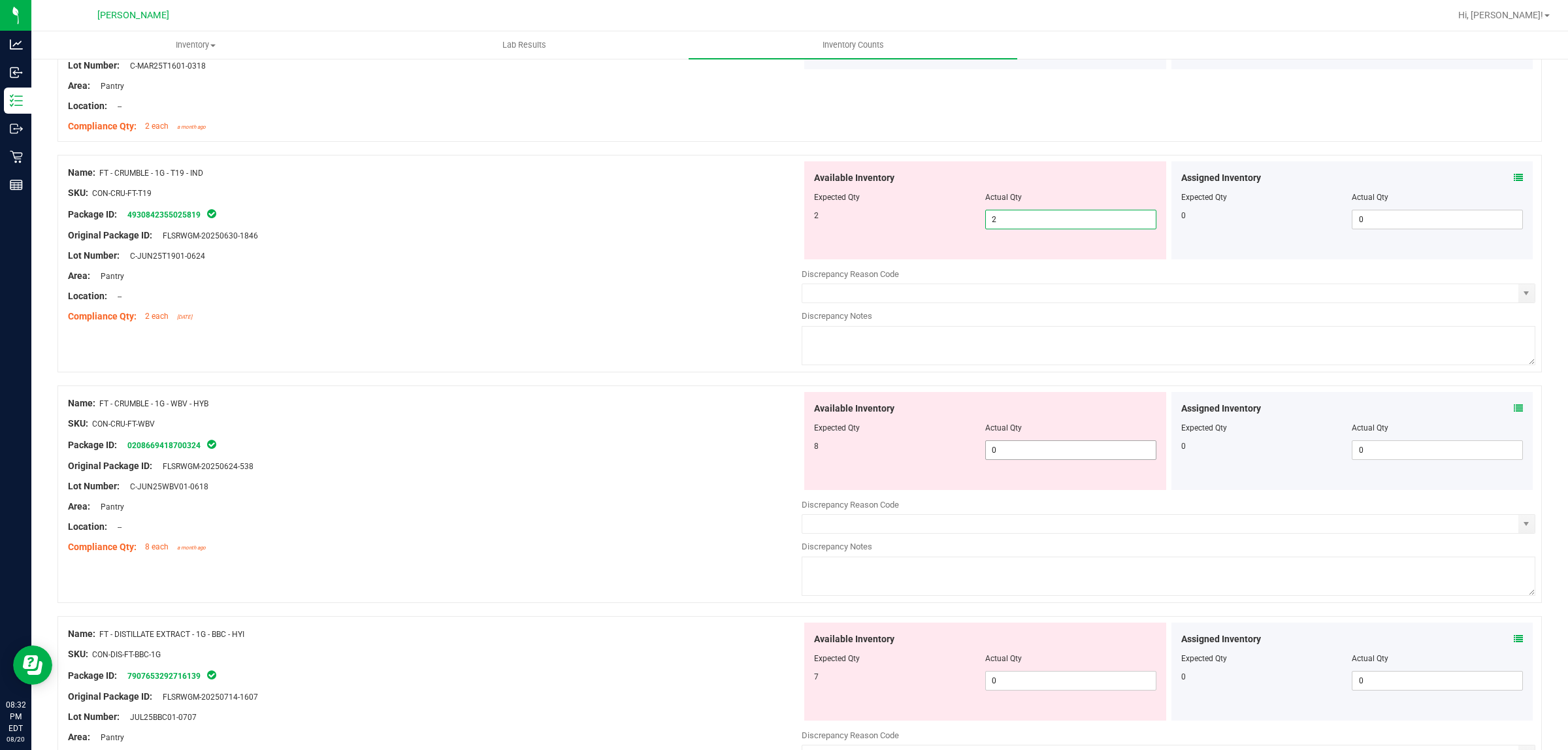
click at [1020, 451] on div "Available Inventory Expected Qty Actual Qty 8 0 0" at bounding box center [985, 441] width 362 height 98
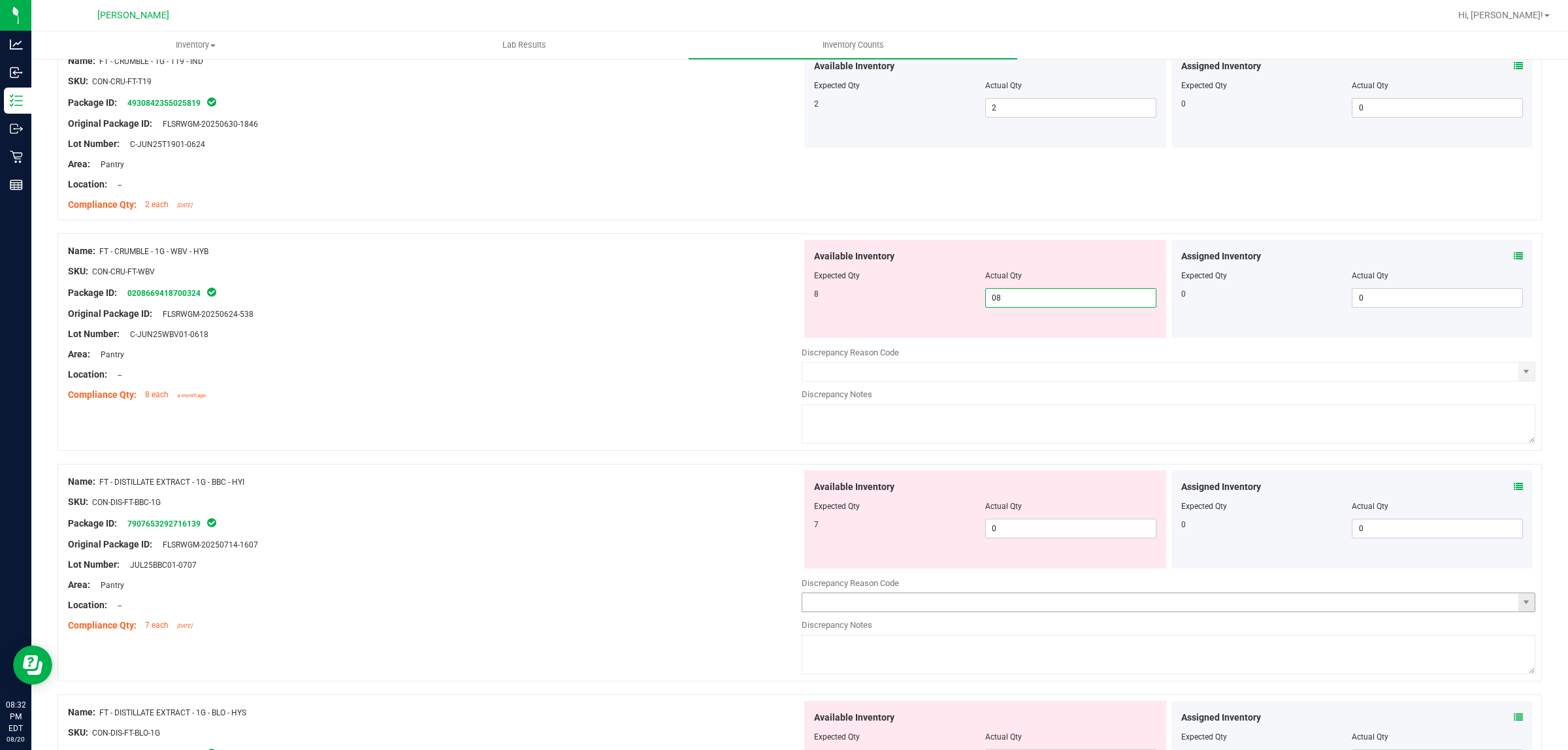
scroll to position [1633, 0]
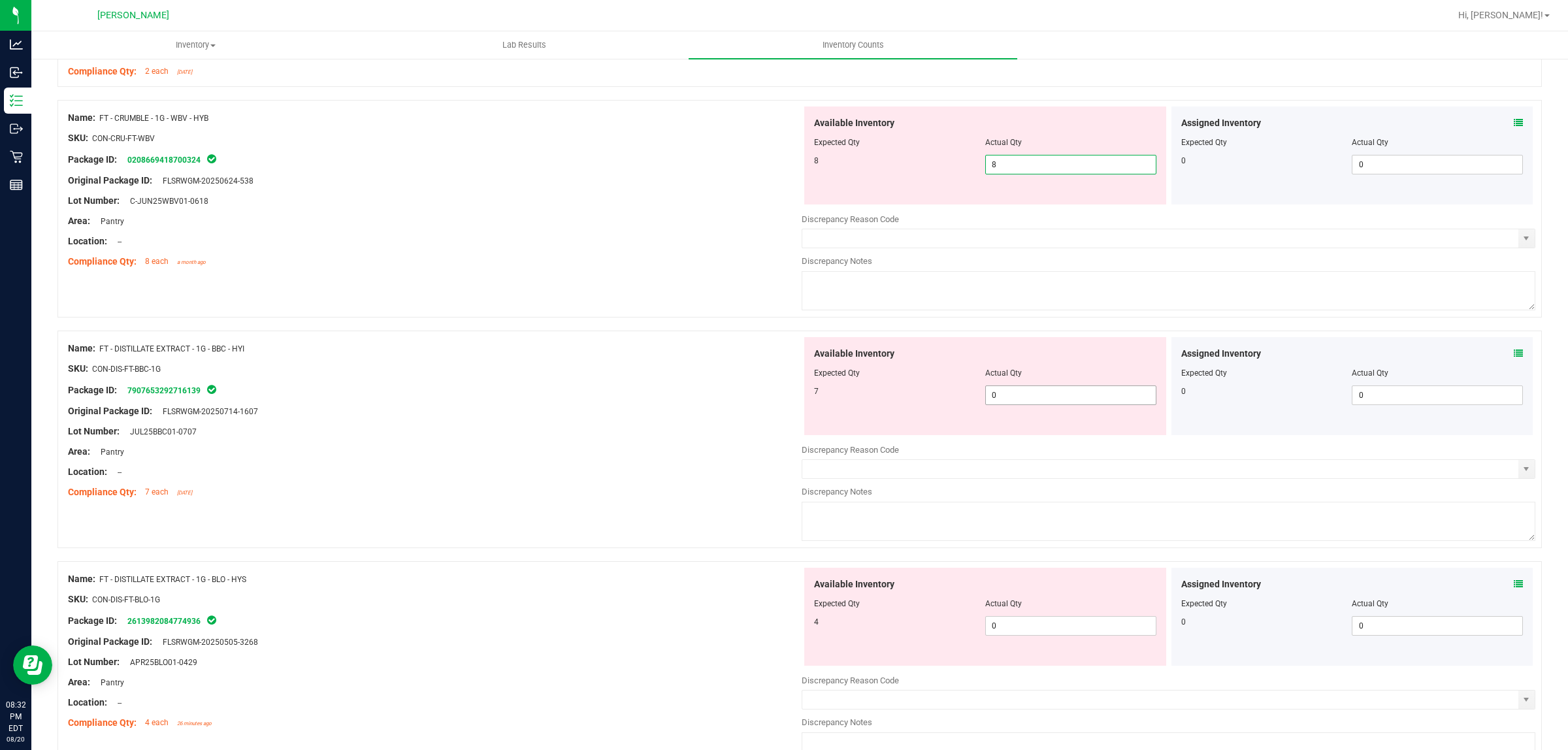
click at [1024, 393] on div "Available Inventory Expected Qty Actual Qty 7 0 0" at bounding box center [985, 386] width 362 height 98
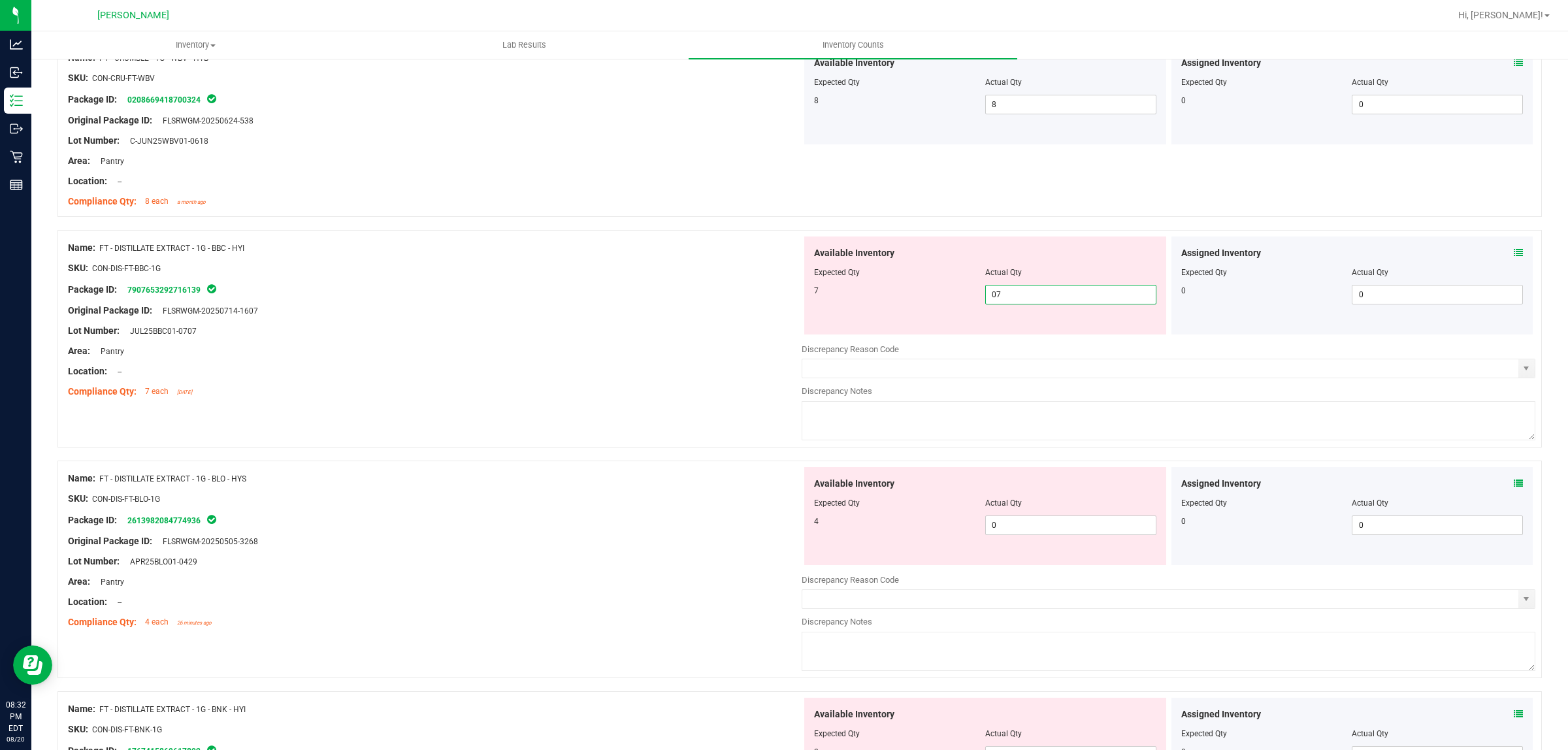
scroll to position [1796, 0]
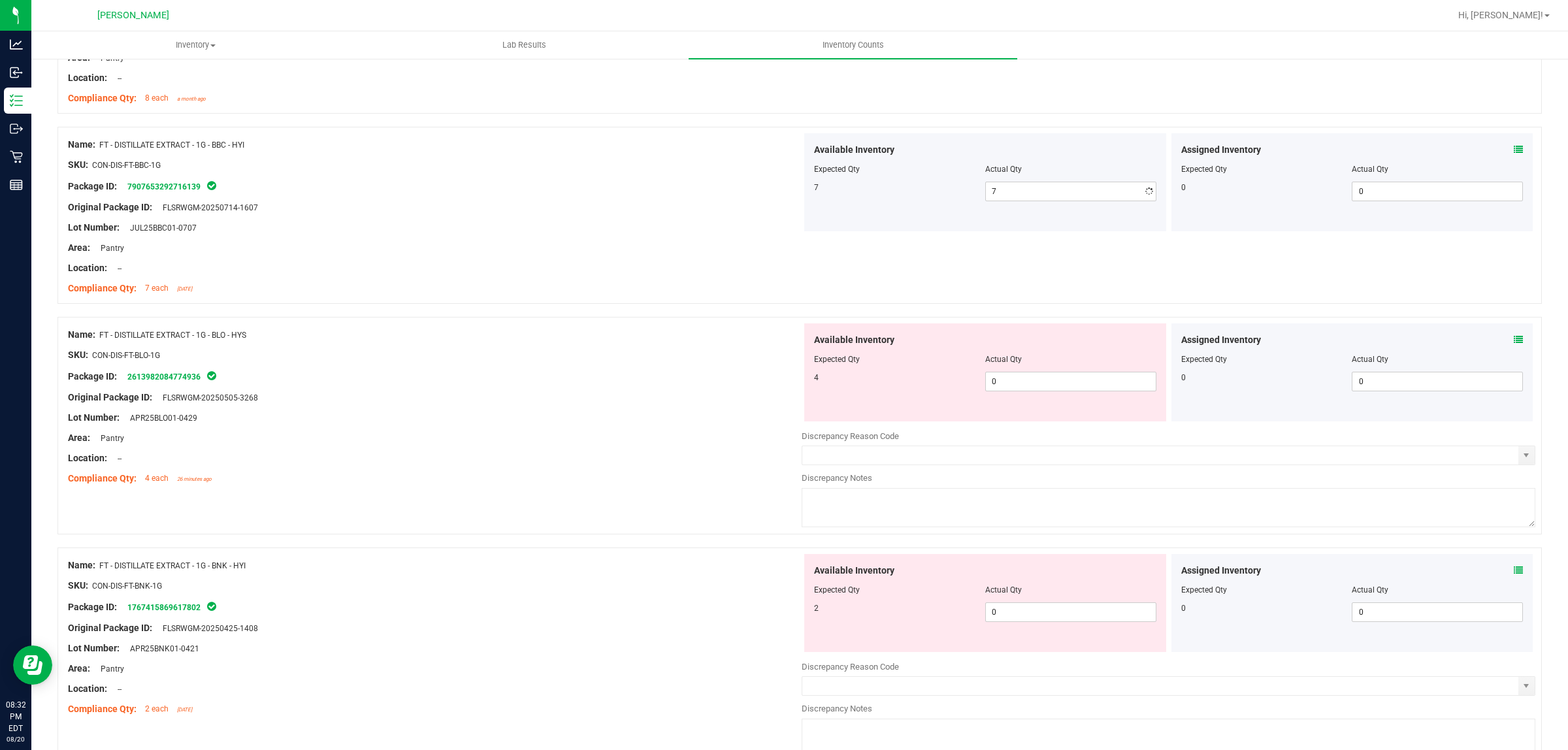
click at [1022, 411] on div "Available Inventory Expected Qty Actual Qty 4 0 0" at bounding box center [985, 373] width 362 height 98
click at [1017, 383] on span "0 0" at bounding box center [1071, 381] width 171 height 19
click at [1001, 617] on div "Available Inventory Expected Qty Actual Qty 2 0 0" at bounding box center [1169, 658] width 734 height 207
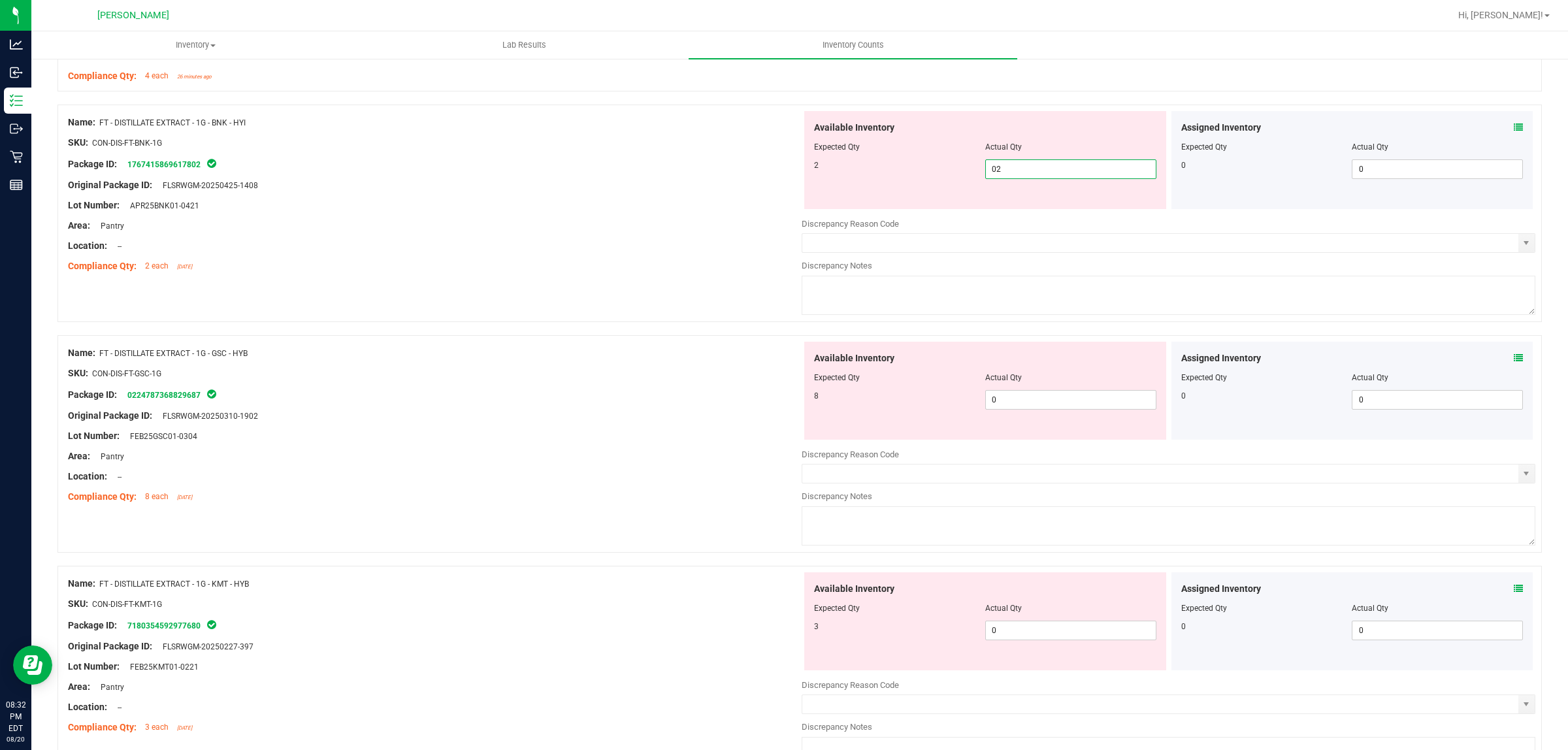
scroll to position [2204, 0]
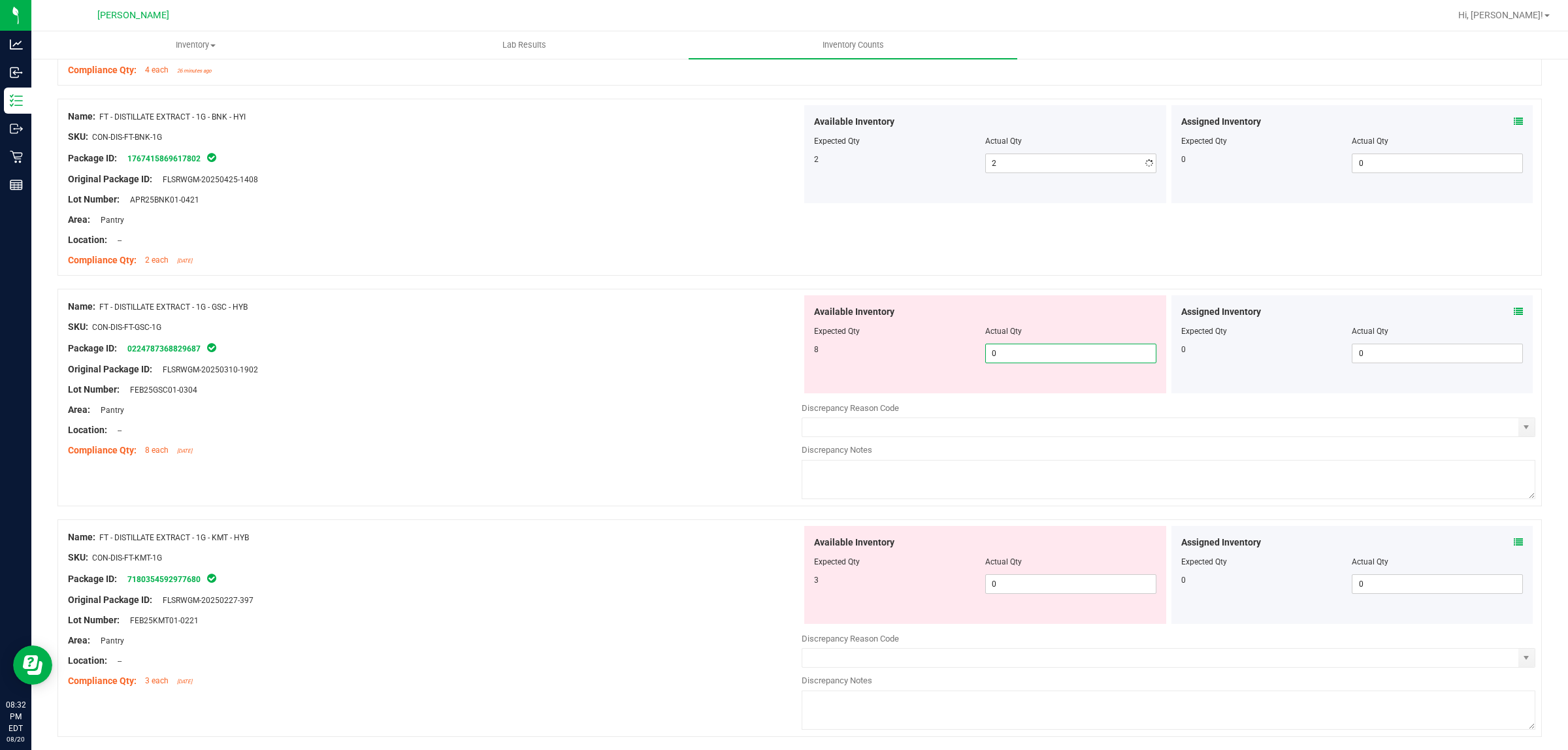
click at [1005, 393] on div "Available Inventory Expected Qty Actual Qty 8 0 0" at bounding box center [985, 344] width 362 height 98
click at [1027, 586] on div "Available Inventory Expected Qty Actual Qty 3 0 0" at bounding box center [985, 575] width 362 height 98
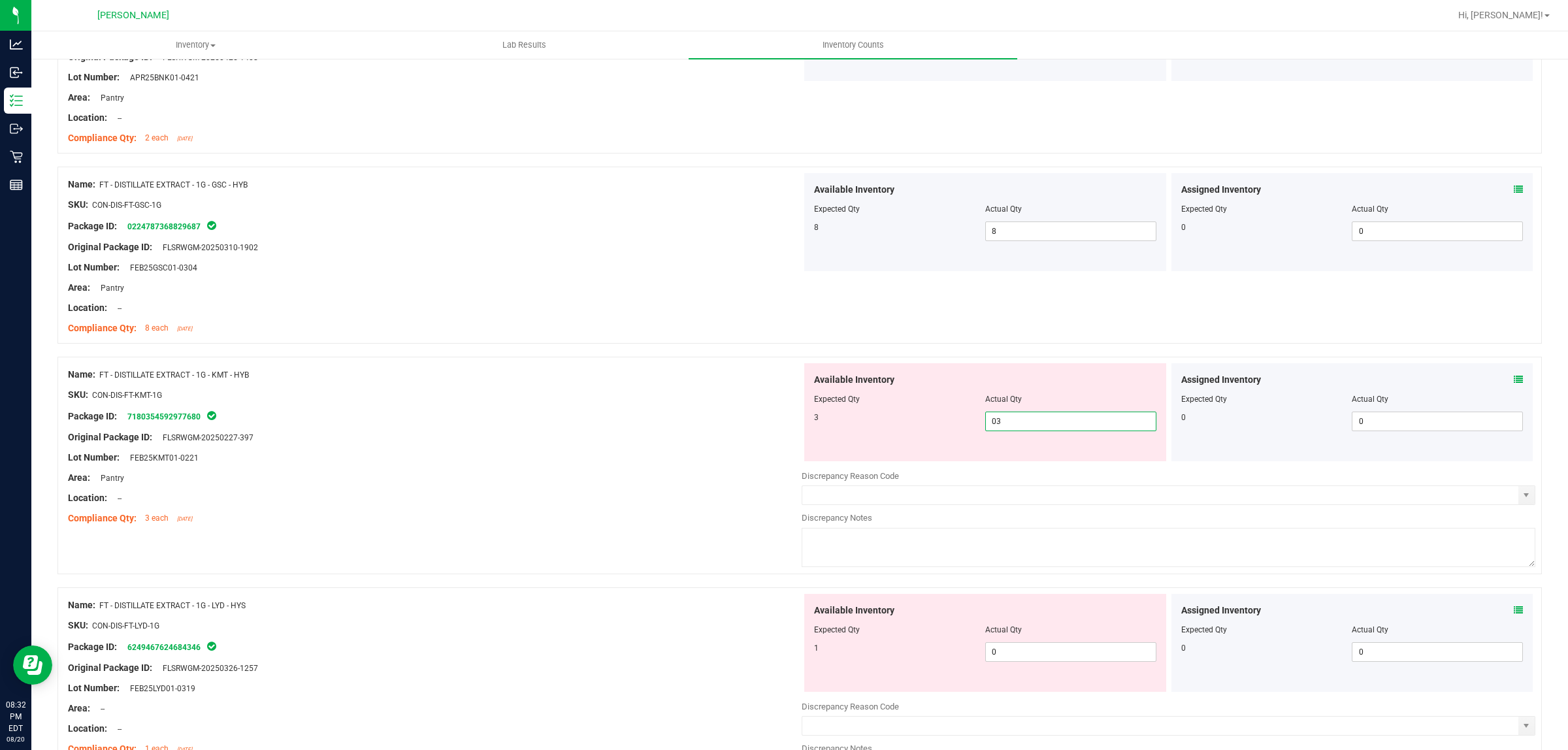
scroll to position [2531, 0]
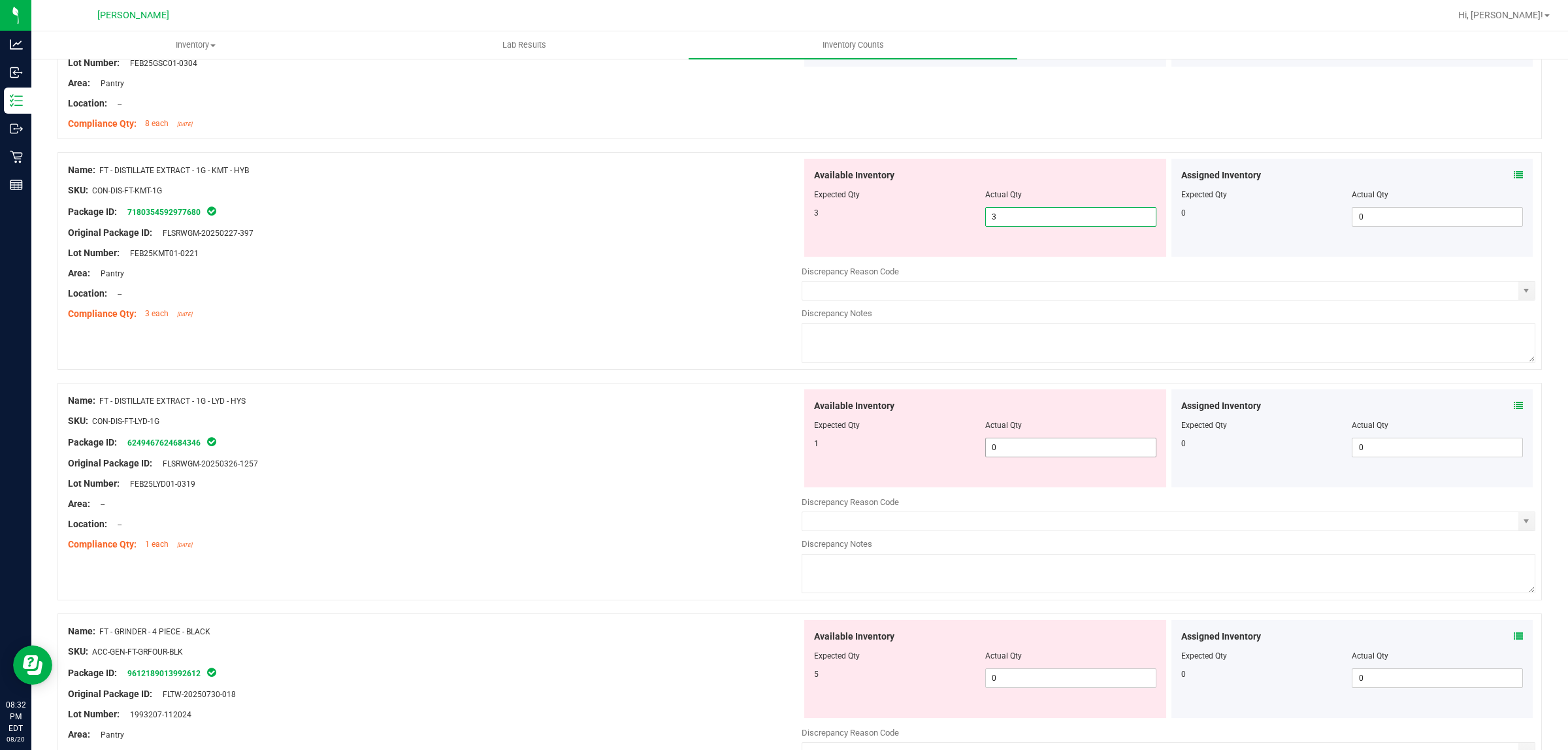
click at [1076, 448] on div "Available Inventory Expected Qty Actual Qty 1 0 0" at bounding box center [985, 438] width 362 height 98
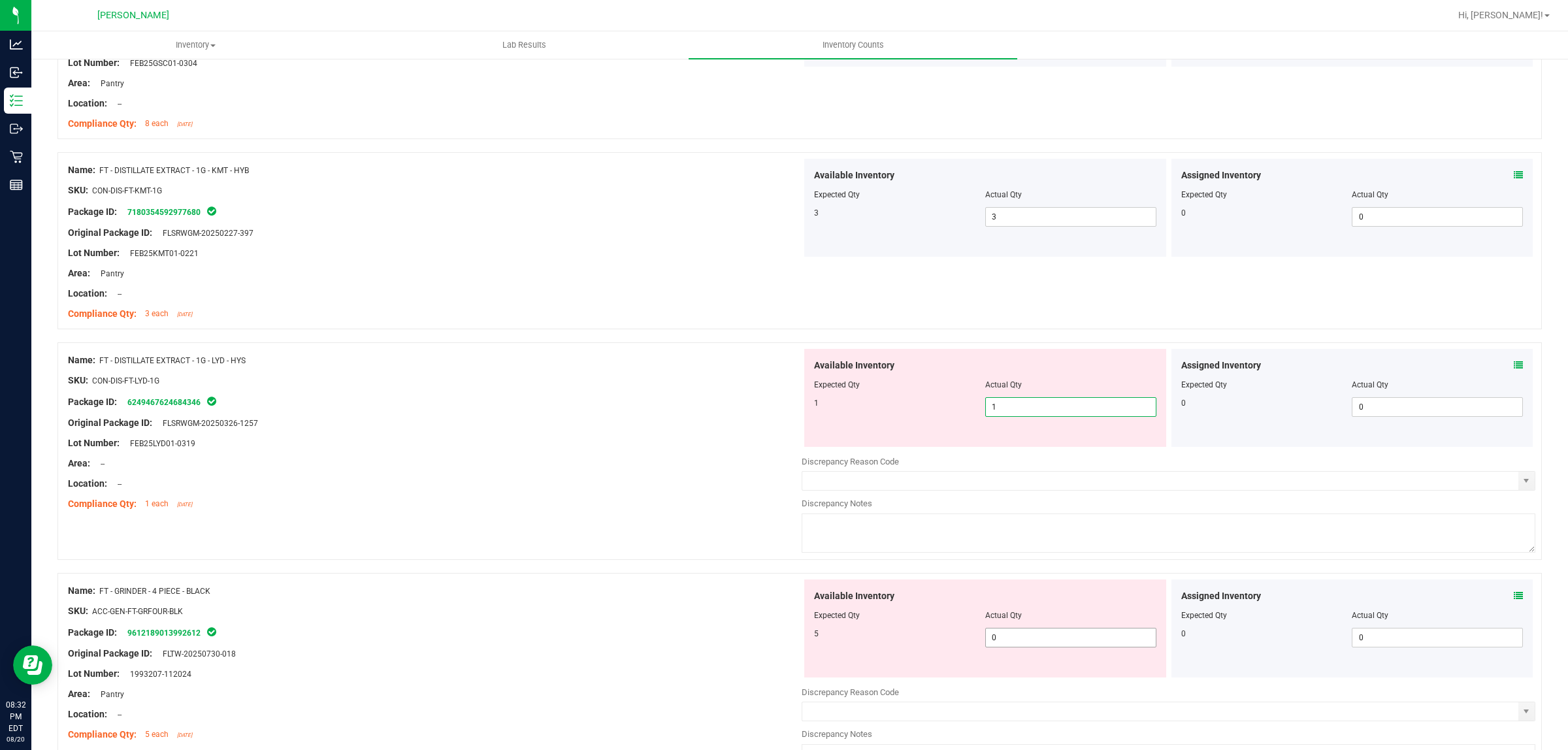
click at [1066, 639] on div "Available Inventory Expected Qty Actual Qty 5 0 0" at bounding box center [985, 628] width 362 height 98
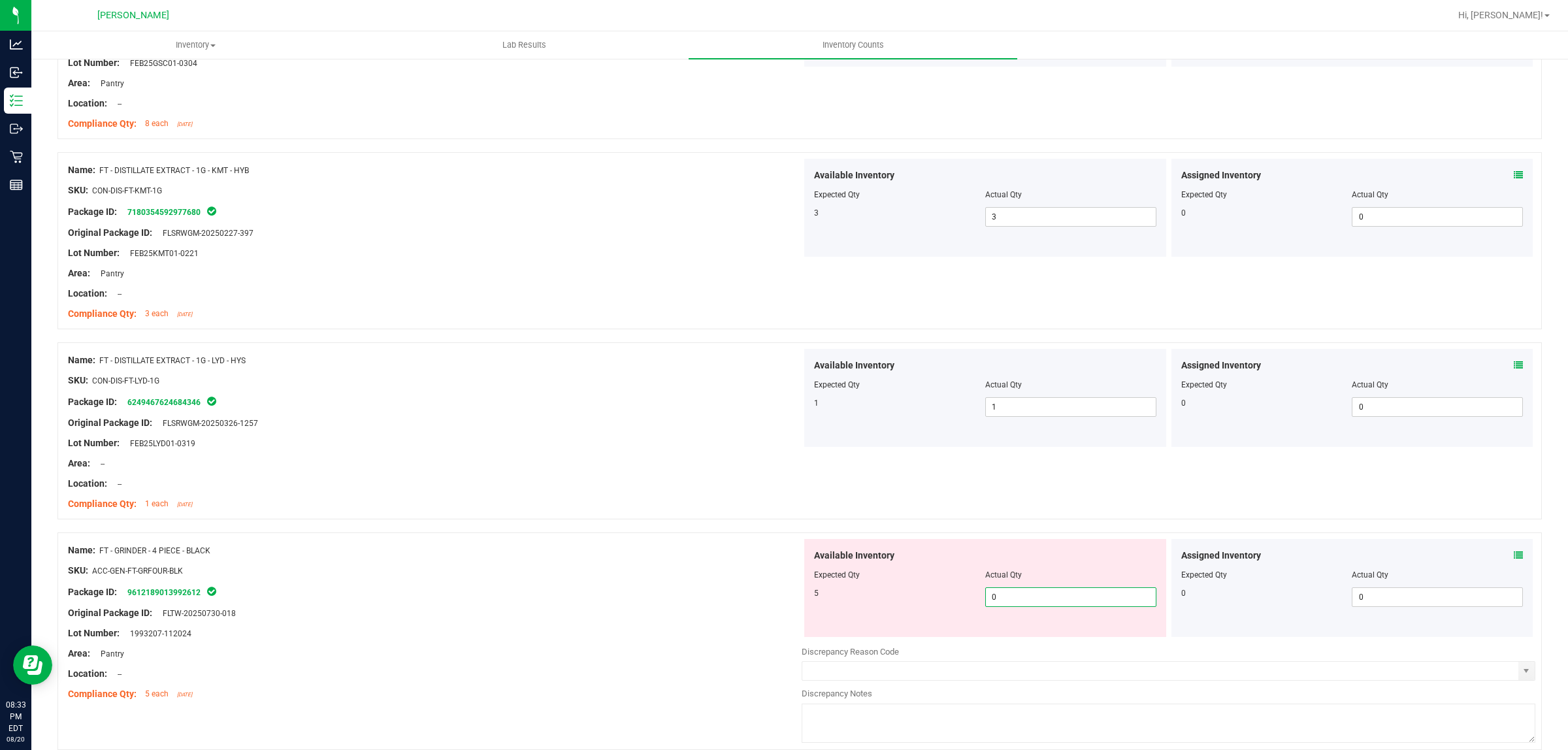
click at [1090, 606] on input "0" at bounding box center [1070, 596] width 170 height 18
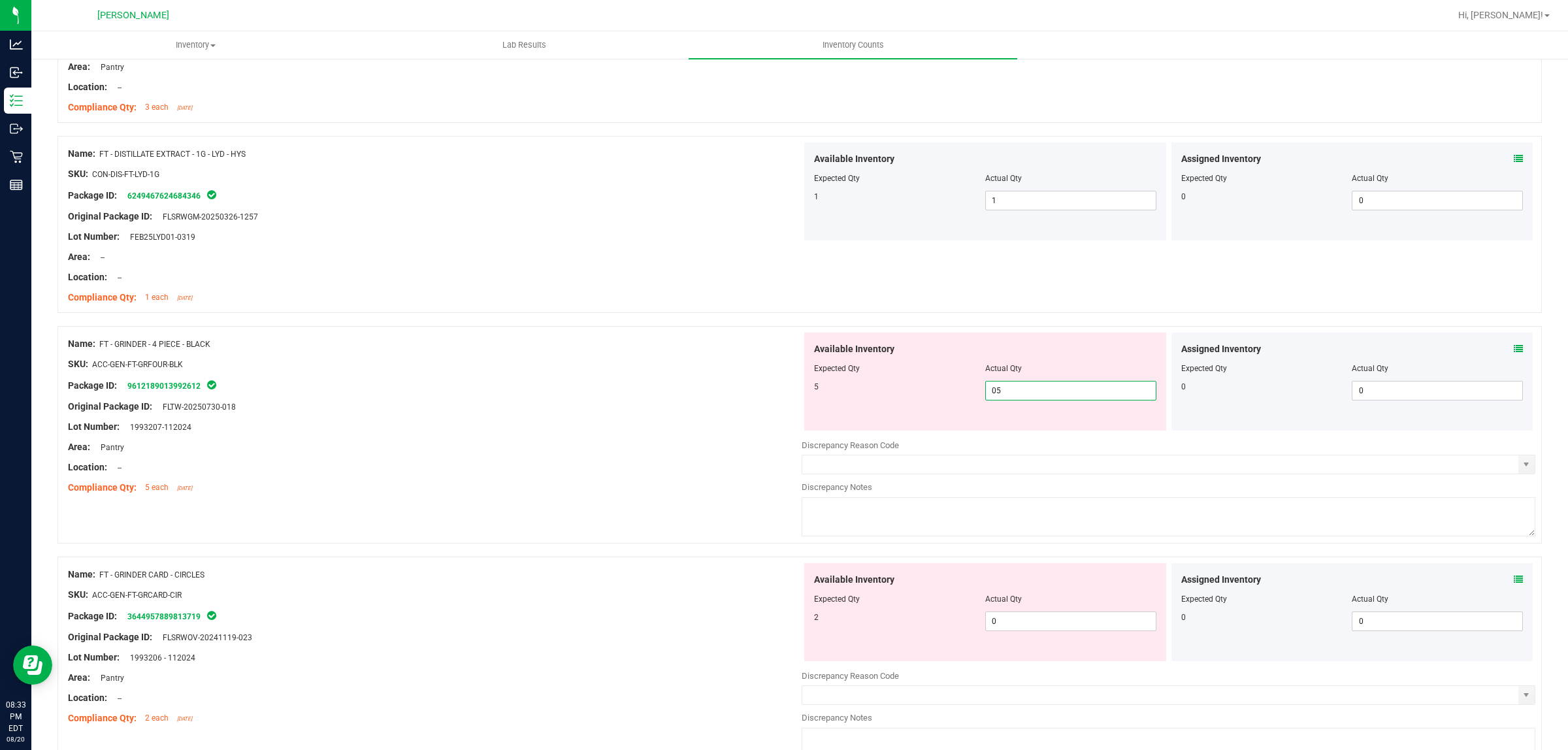
scroll to position [2858, 0]
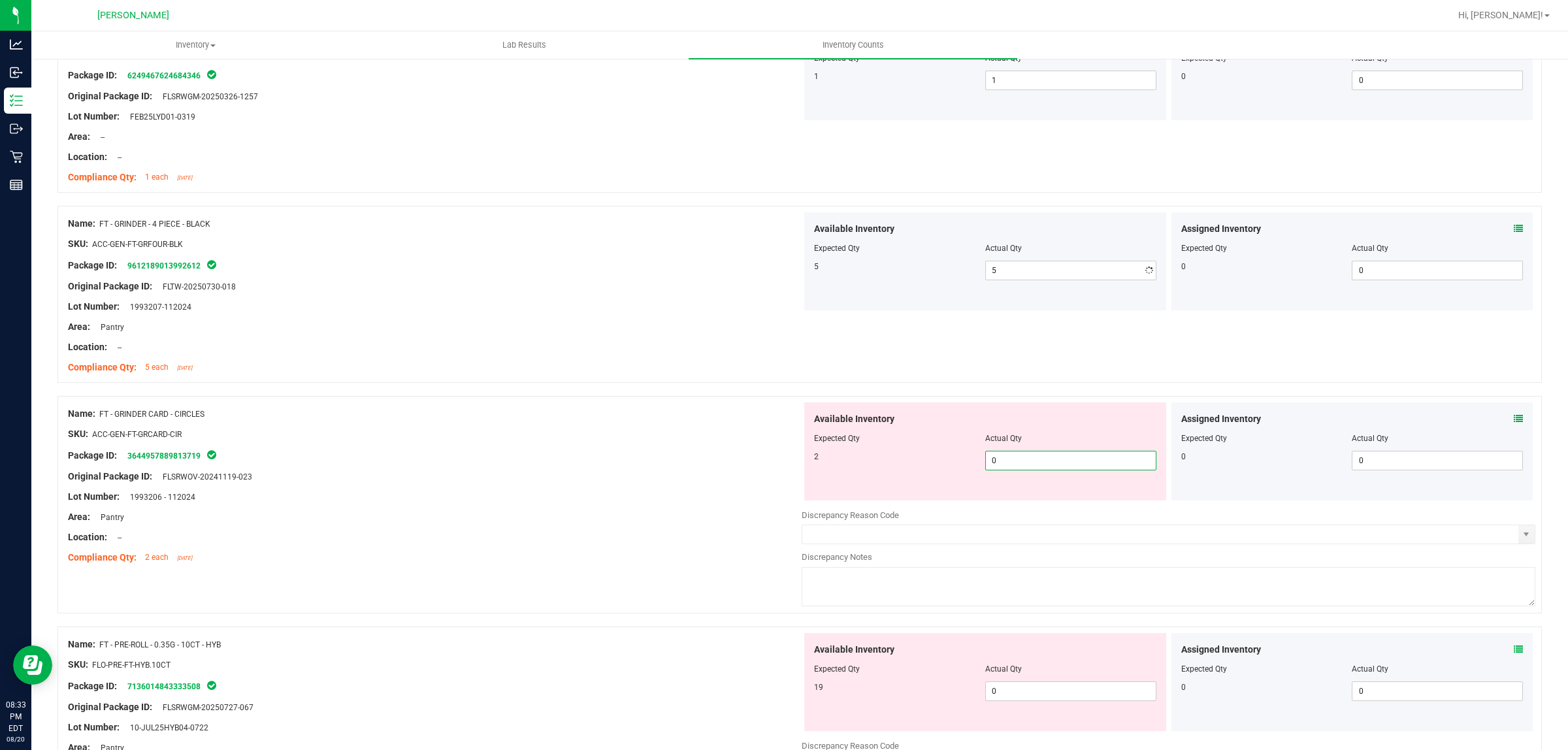
click at [1027, 511] on div "Available Inventory Expected Qty Actual Qty 2 0 0" at bounding box center [1169, 506] width 734 height 207
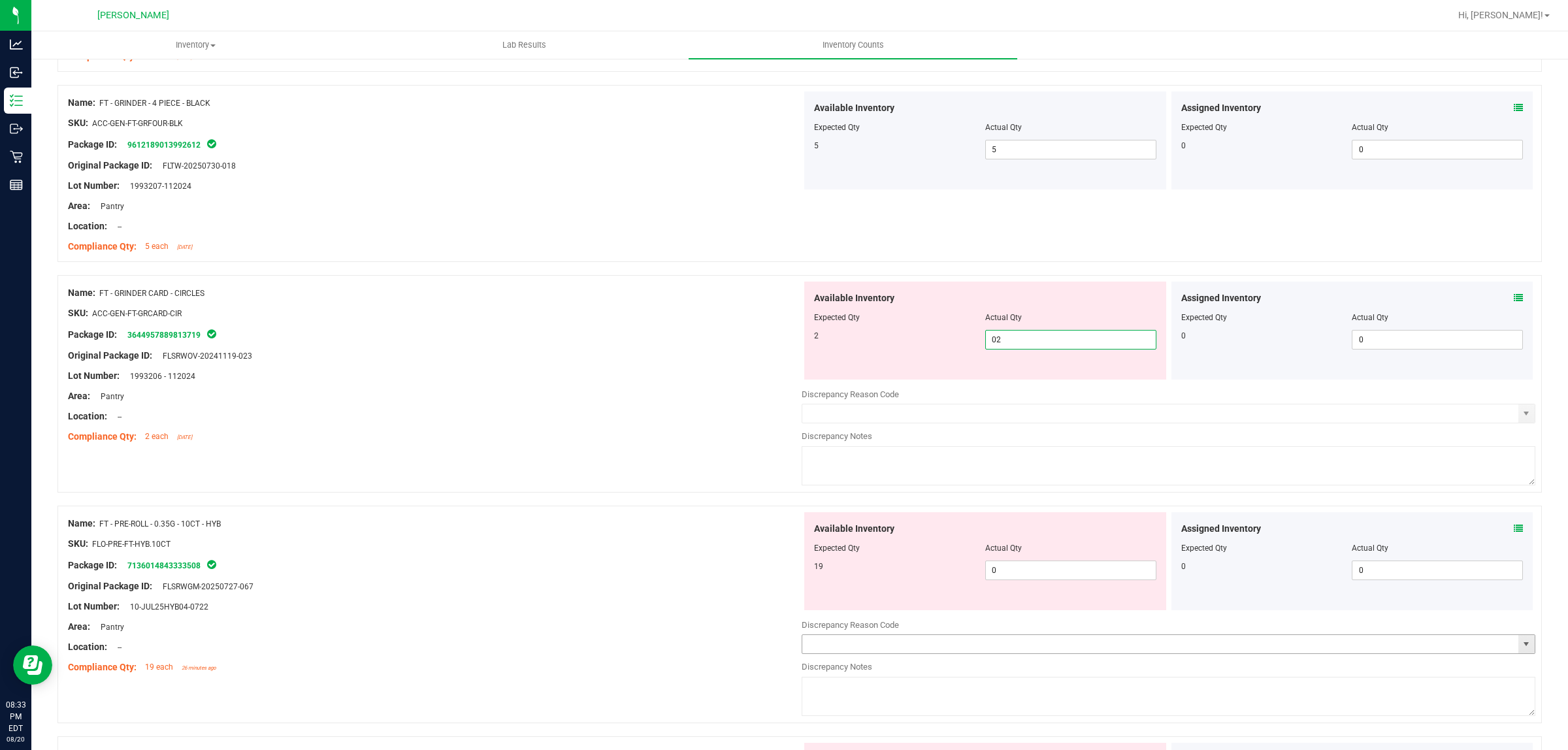
scroll to position [3184, 0]
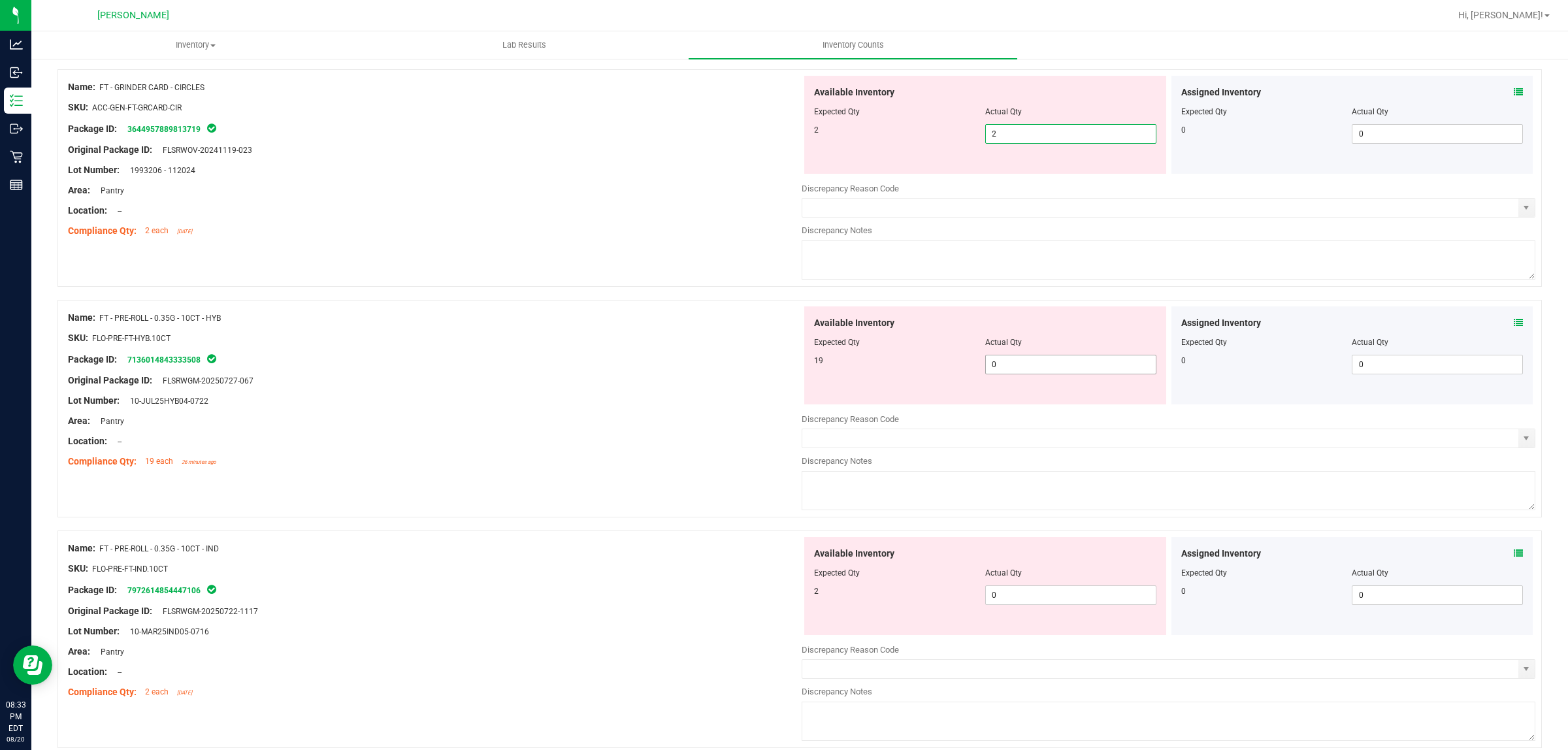
click at [1042, 375] on div "Available Inventory Expected Qty Actual Qty 19 0 0" at bounding box center [1169, 410] width 734 height 207
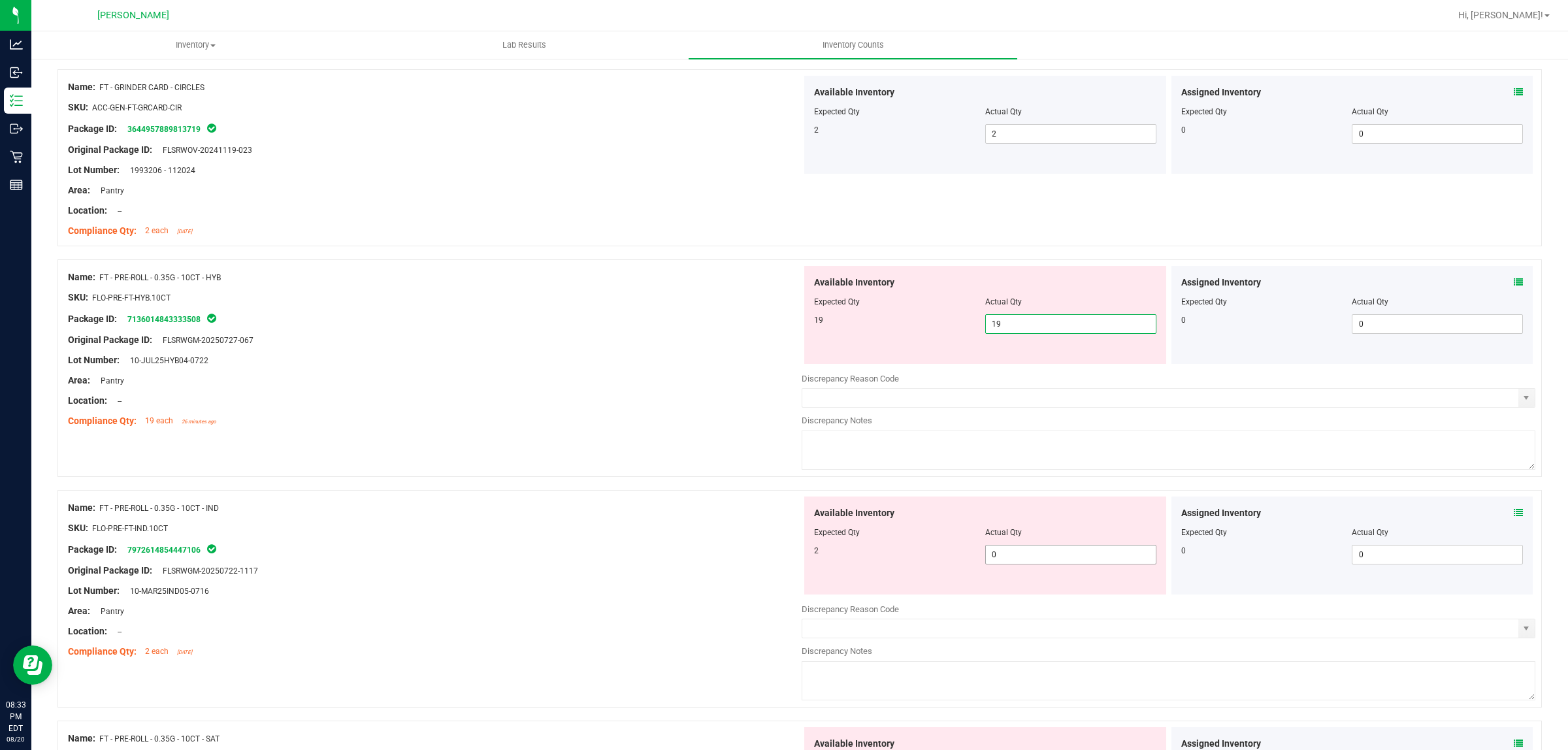
click at [1019, 552] on div "Available Inventory Expected Qty Actual Qty 2 0 0" at bounding box center [985, 545] width 362 height 98
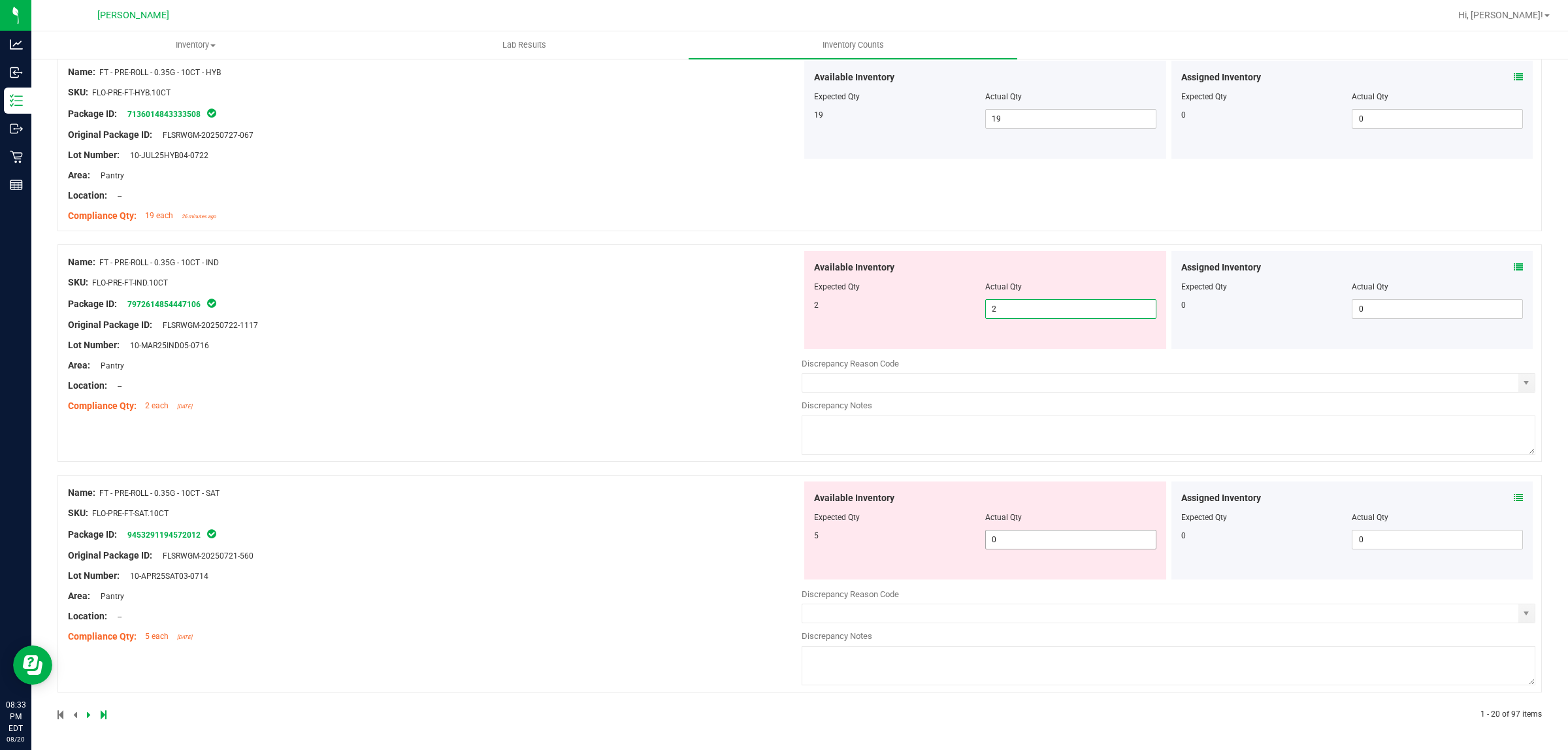
click at [1008, 543] on span "0 0" at bounding box center [1071, 540] width 171 height 19
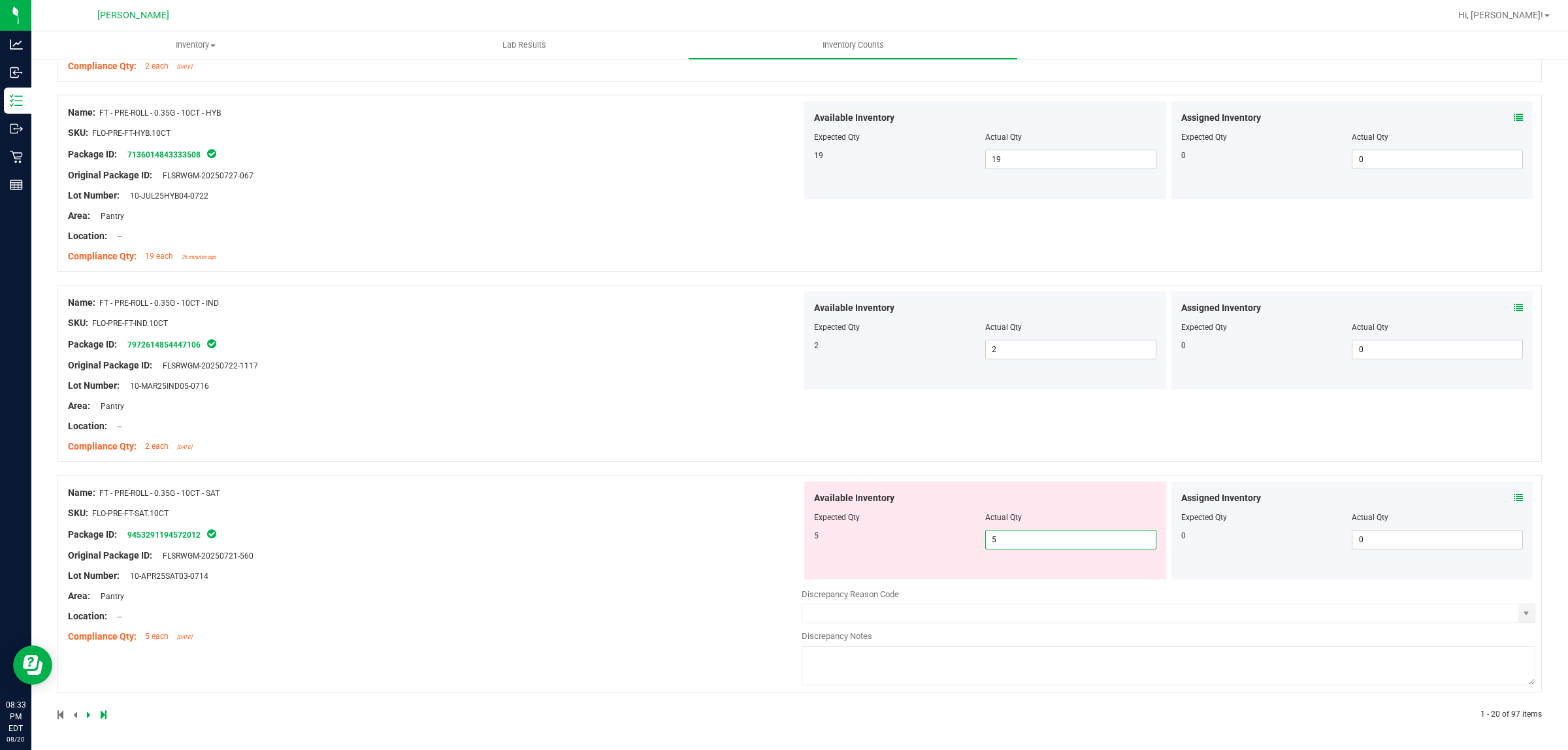
click at [620, 468] on div "Name: FT - PRE-ROLL - 0.35G - 10CT - IND SKU: FLO-PRE-FT-IND.10CT Package ID: 7…" at bounding box center [799, 380] width 1484 height 190
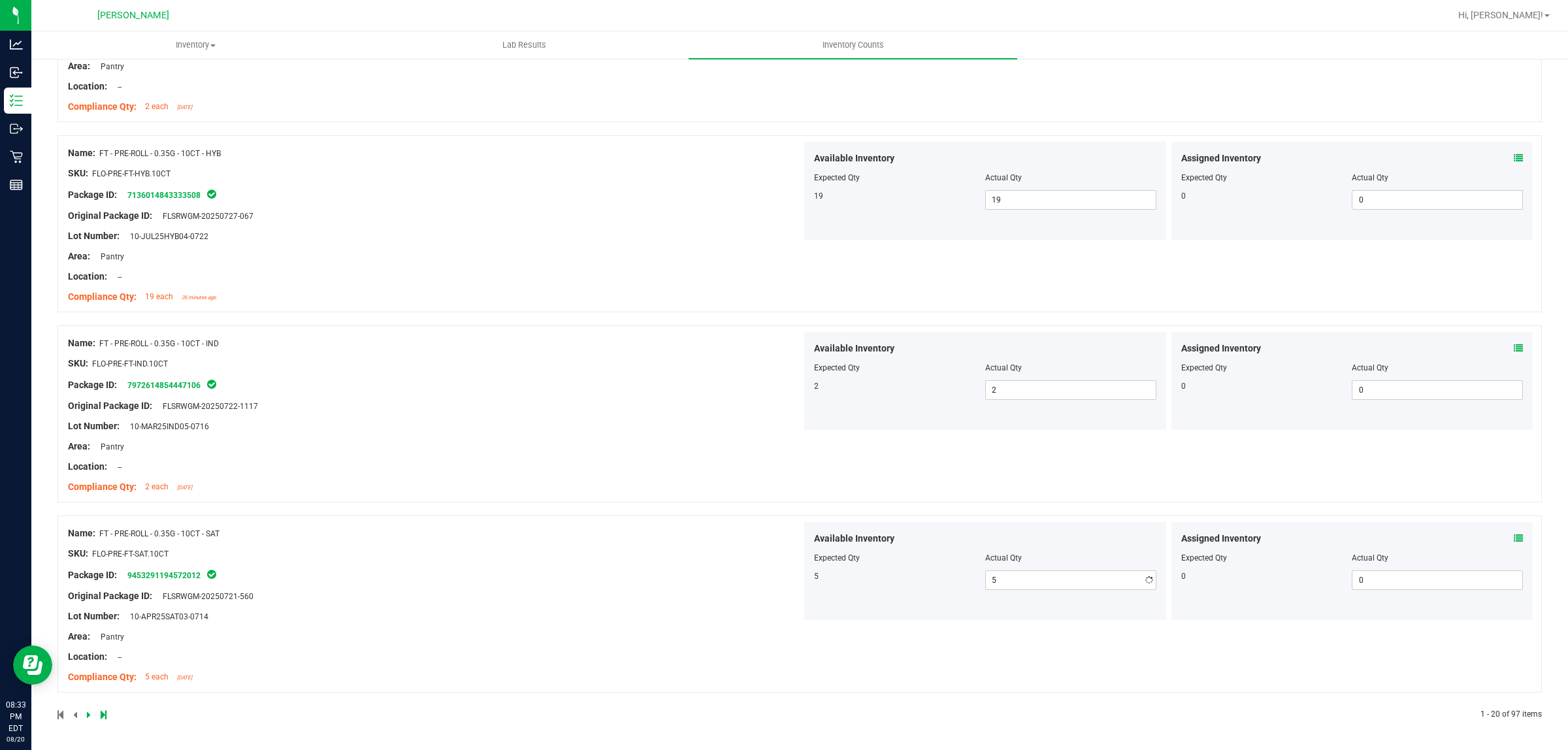
scroll to position [3313, 0]
click at [88, 714] on icon at bounding box center [88, 714] width 4 height 8
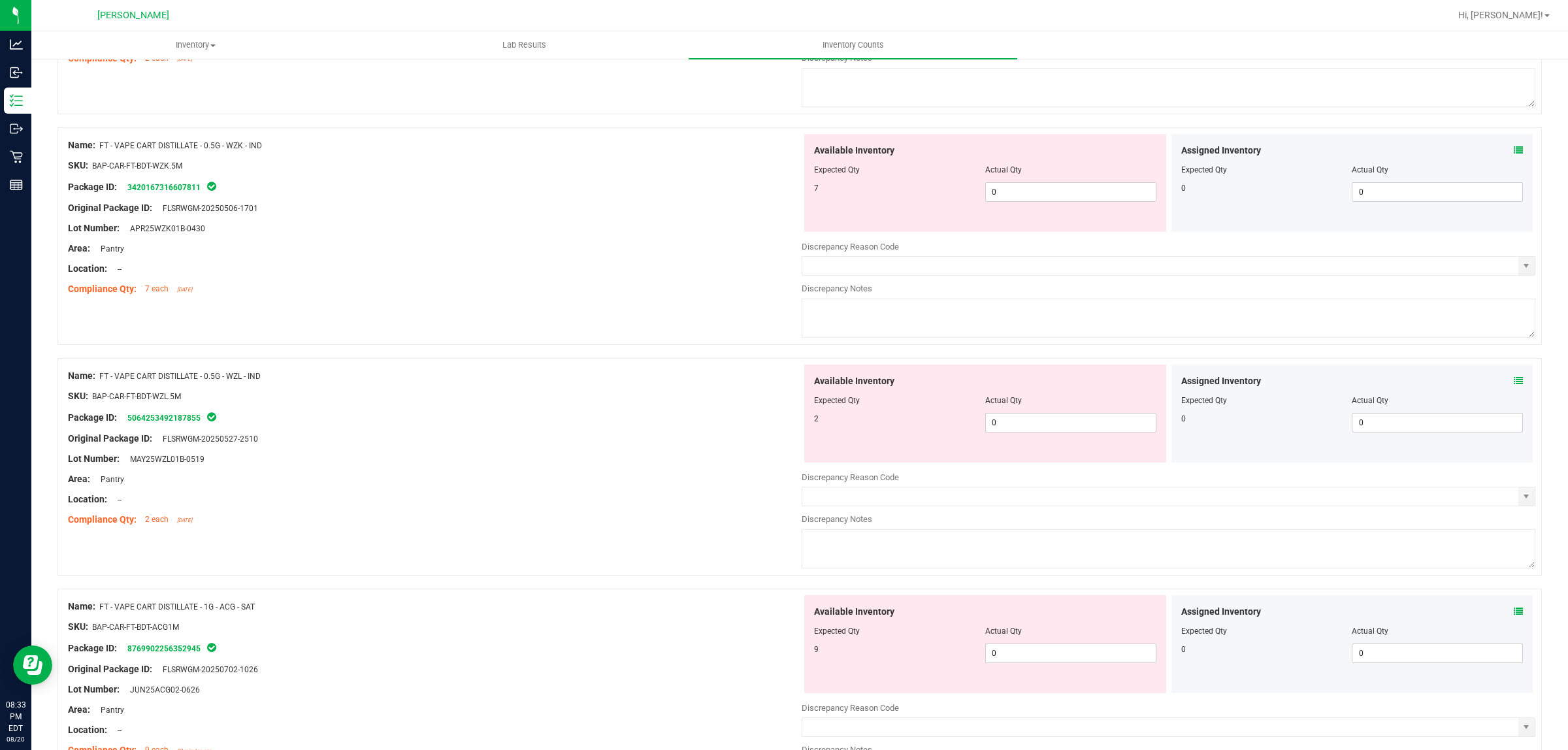
scroll to position [0, 0]
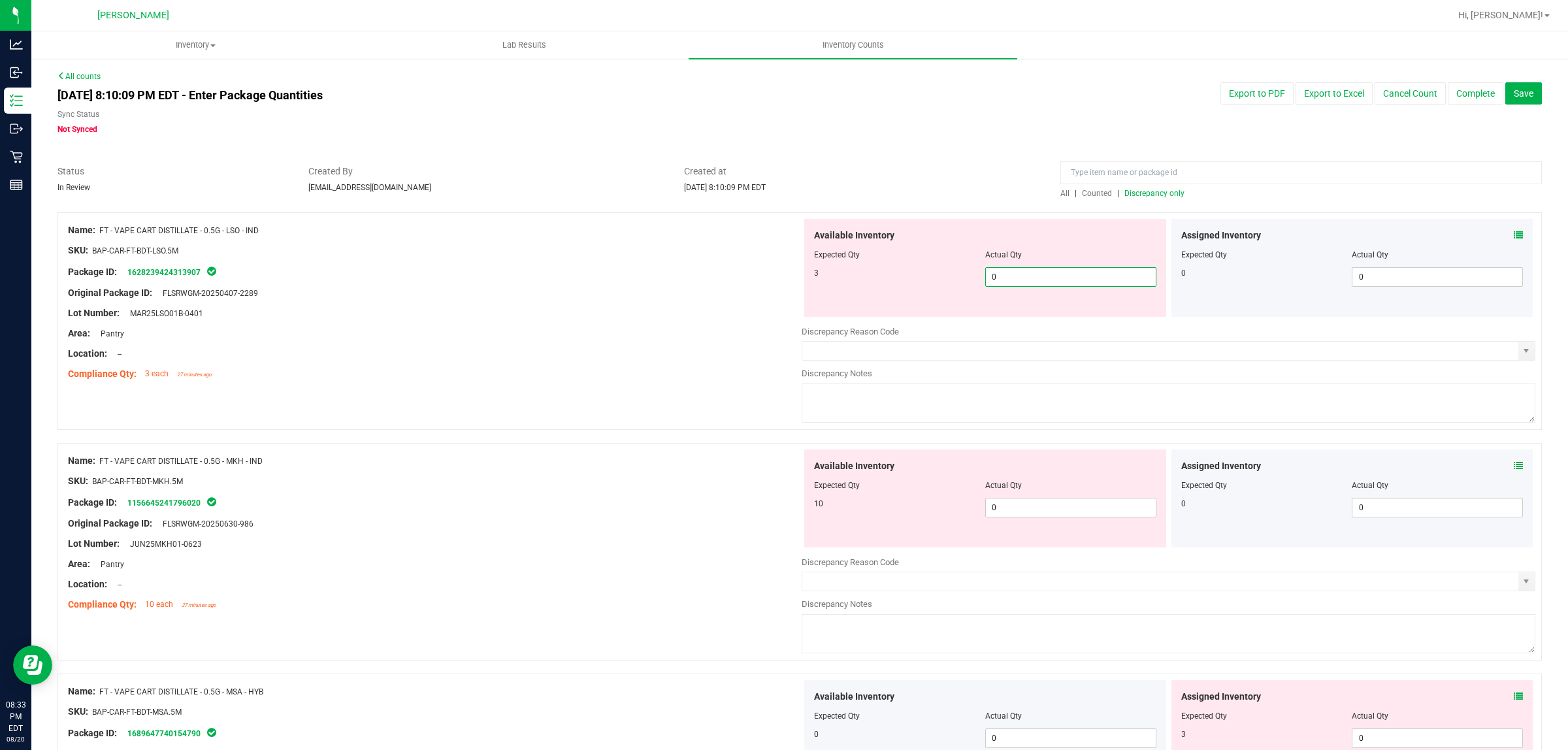
click at [1020, 279] on span "0 0" at bounding box center [1071, 277] width 171 height 19
click at [1020, 496] on div "Available Inventory Expected Qty Actual Qty 10 0 0" at bounding box center [985, 498] width 362 height 98
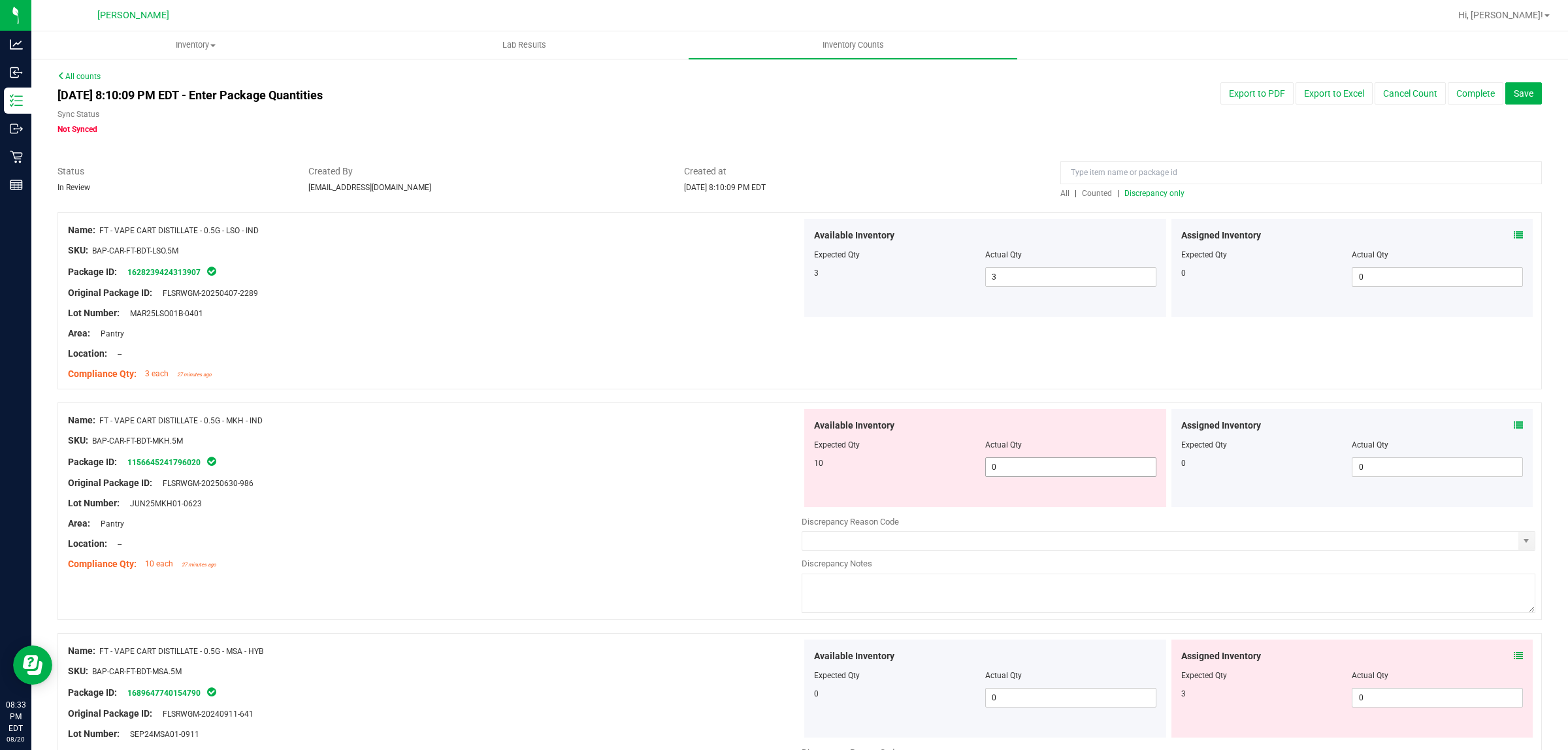
click at [1024, 471] on span "0 0" at bounding box center [1071, 467] width 171 height 19
drag, startPoint x: 1397, startPoint y: 704, endPoint x: 1399, endPoint y: 697, distance: 7.3
click at [1399, 704] on div "Available Inventory Expected Qty Actual Qty 0 0 0" at bounding box center [1169, 743] width 734 height 207
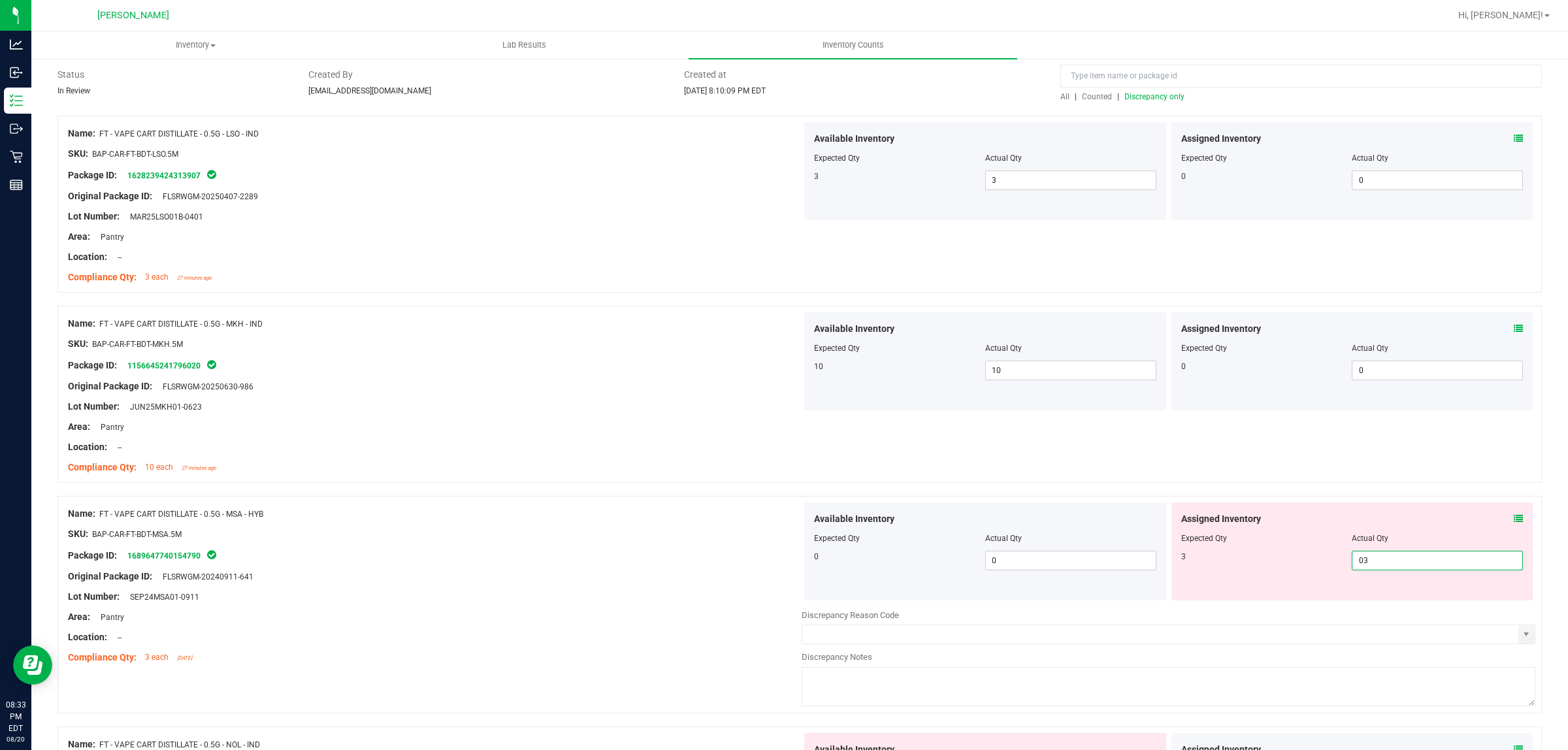
scroll to position [327, 0]
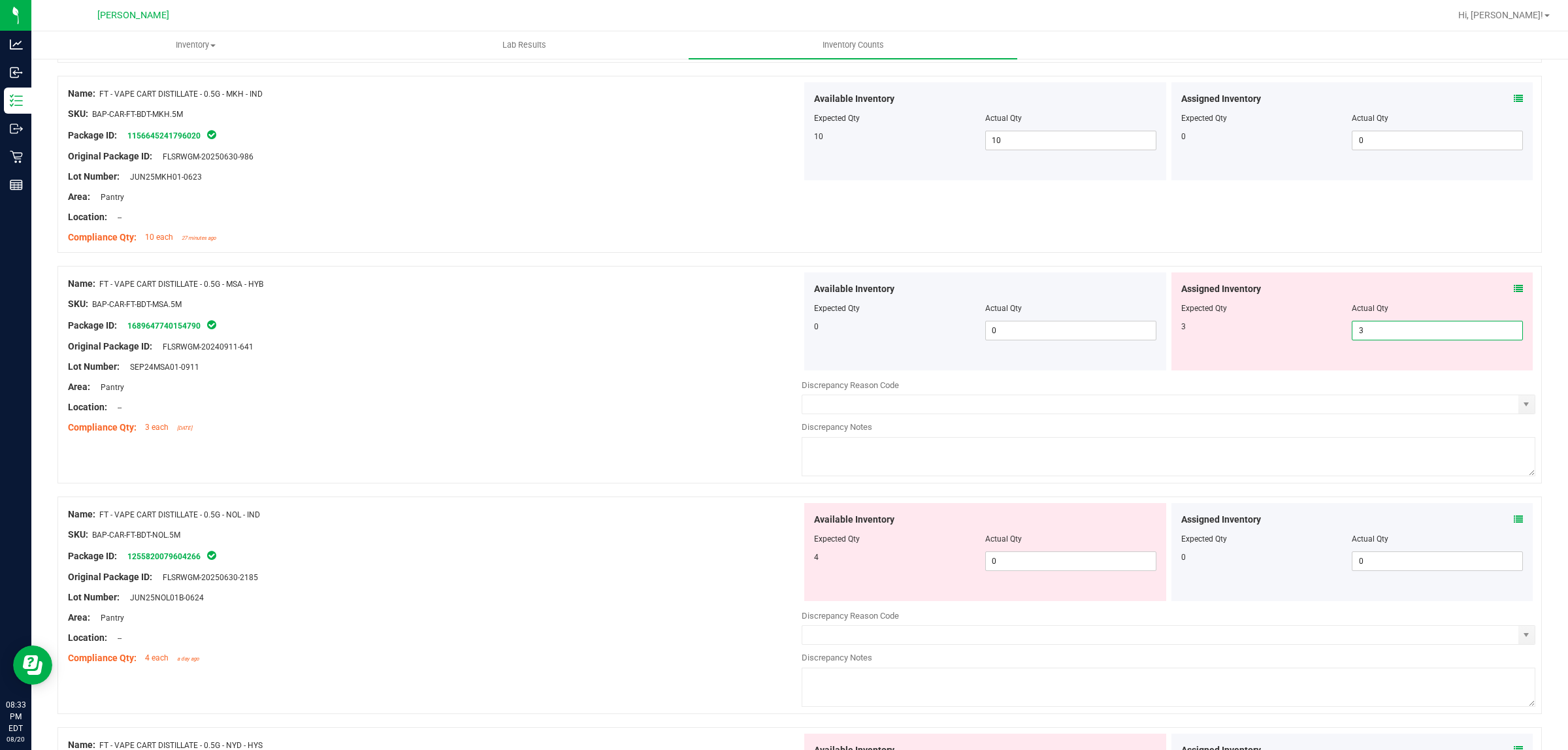
click at [1093, 547] on div "Available Inventory Expected Qty Actual Qty 4 0 0" at bounding box center [985, 552] width 362 height 98
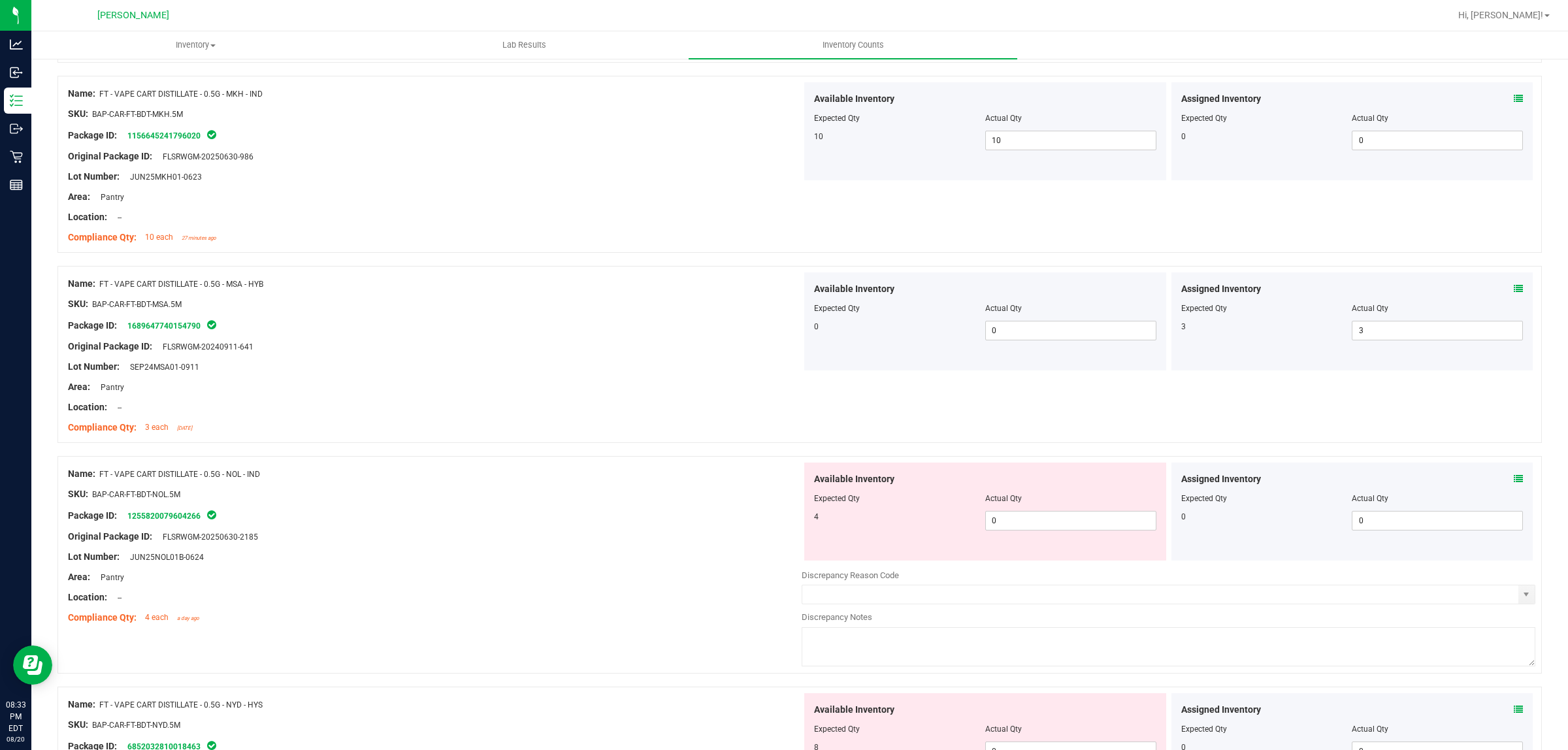
click at [1088, 531] on div "Available Inventory Expected Qty Actual Qty 4 0 0" at bounding box center [985, 512] width 362 height 98
click at [1085, 521] on span "0 0" at bounding box center [1071, 520] width 171 height 19
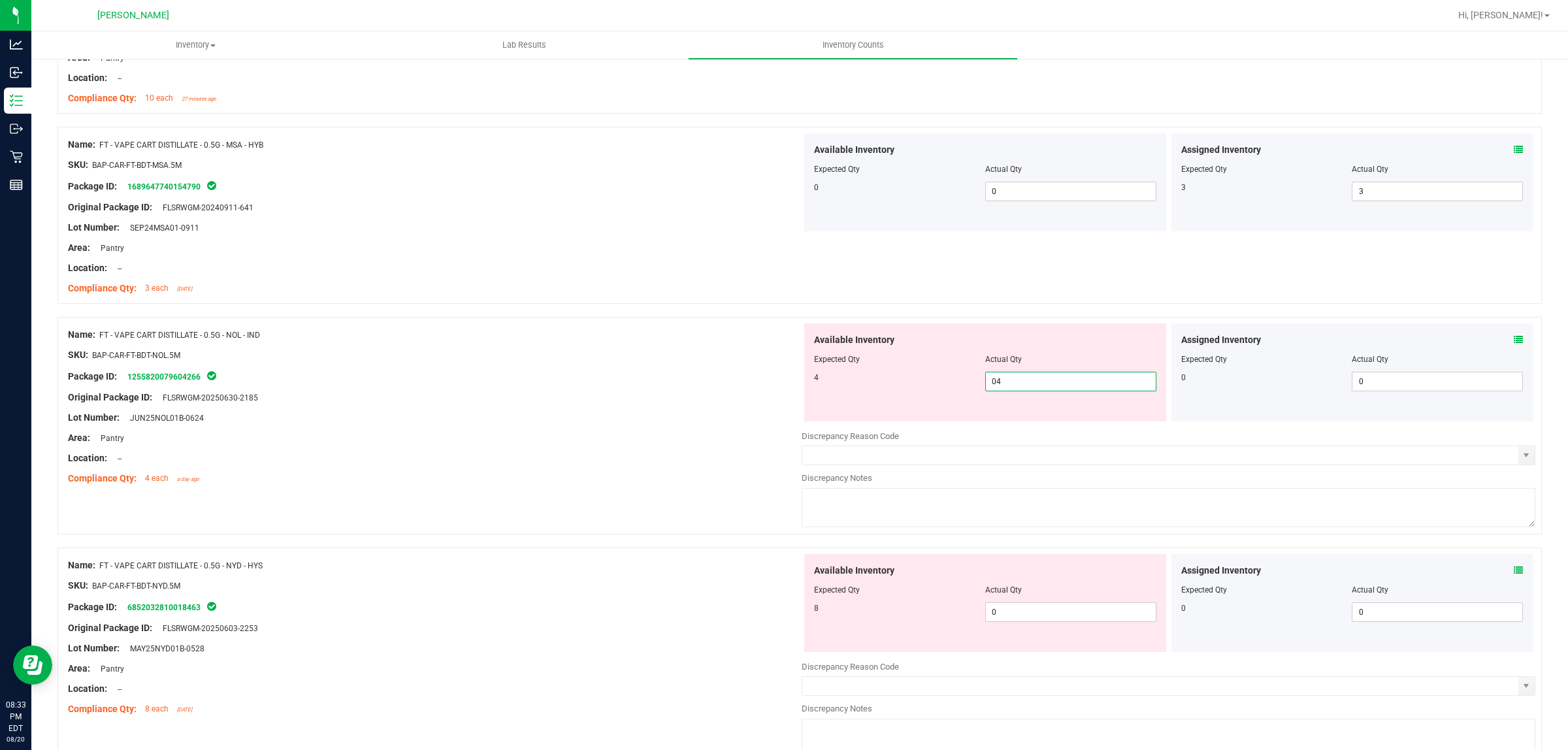
scroll to position [571, 0]
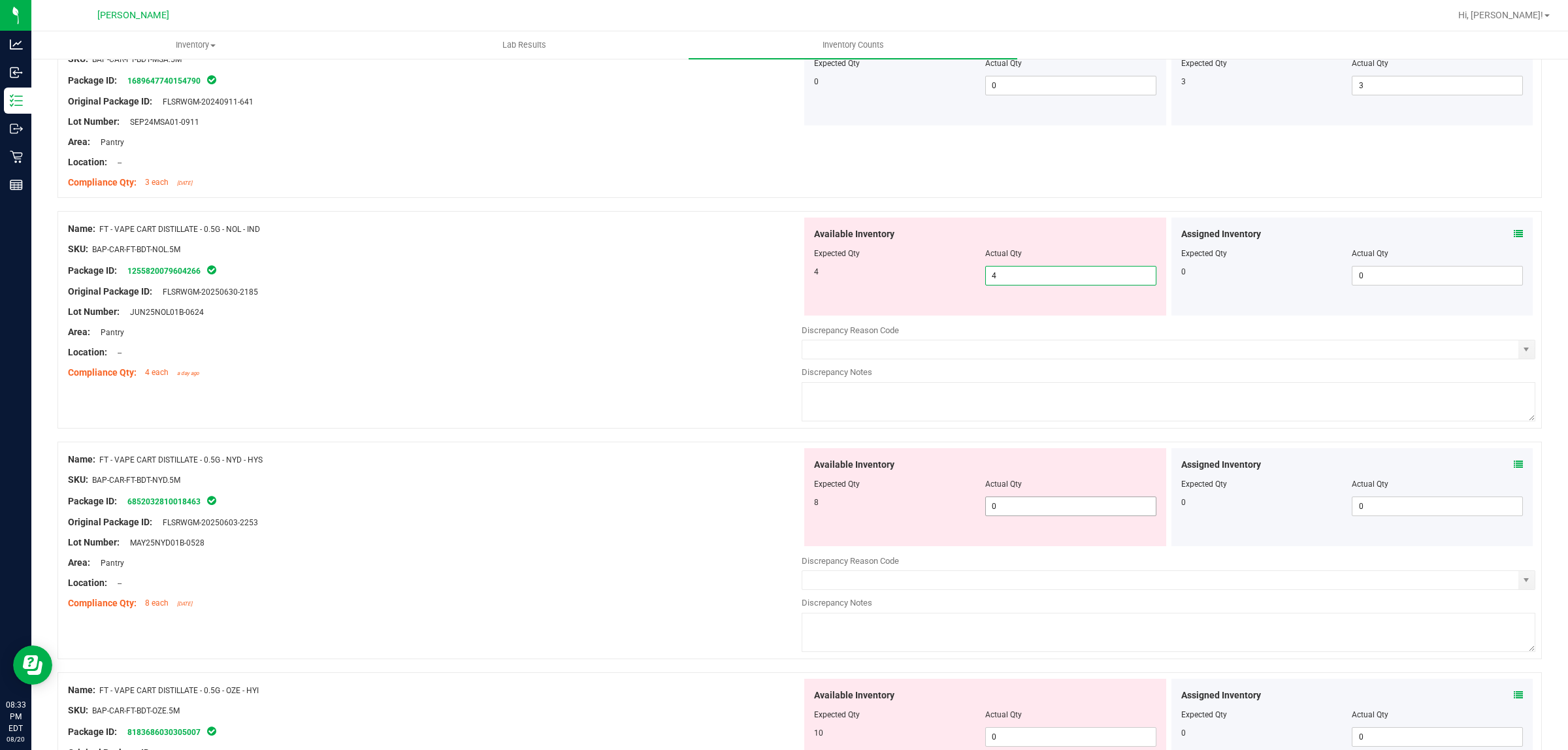
click at [1028, 497] on div "Available Inventory Expected Qty Actual Qty 8 0 0" at bounding box center [985, 497] width 362 height 98
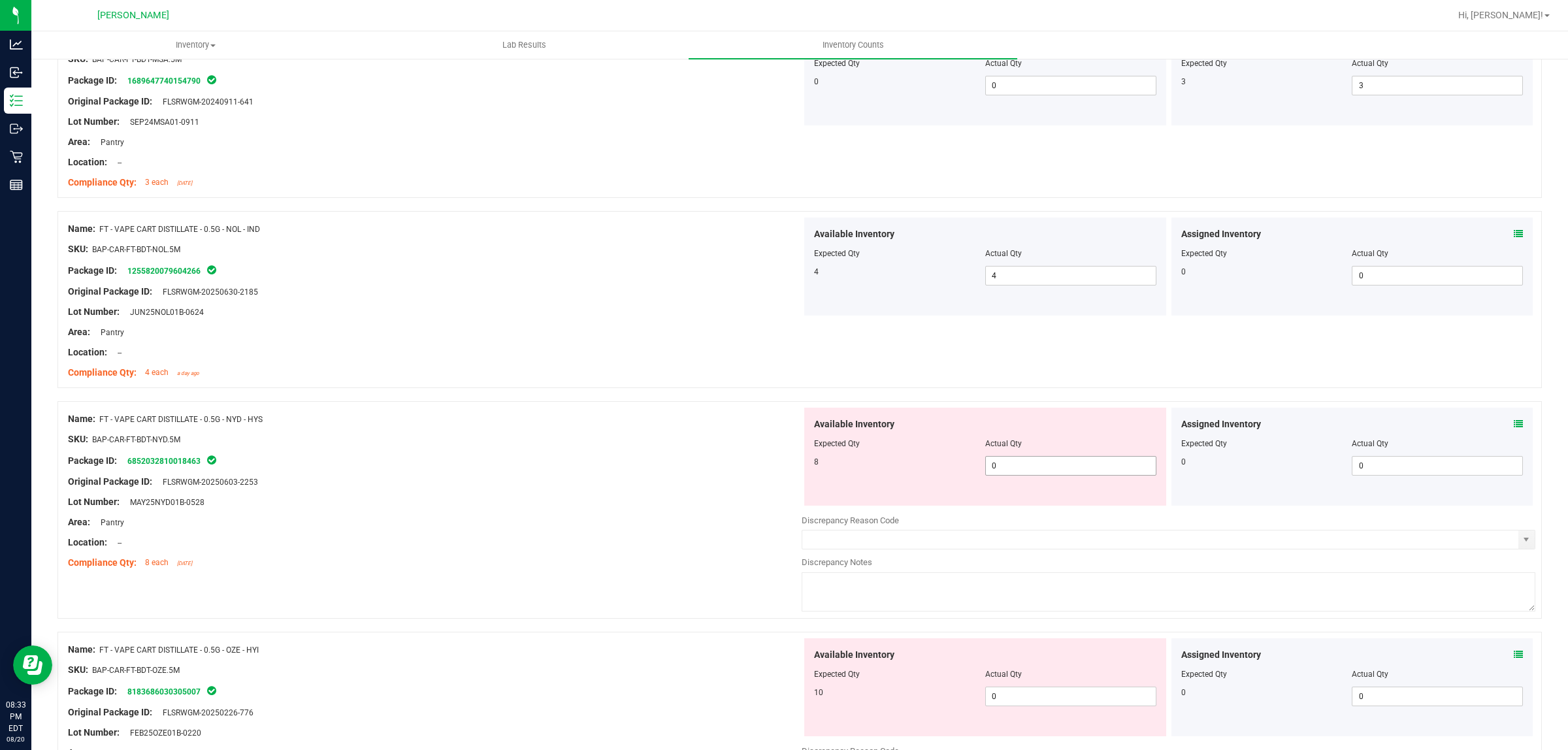
click at [1033, 461] on span "0 0" at bounding box center [1071, 466] width 171 height 19
click at [1024, 697] on div "Available Inventory Expected Qty Actual Qty 10 0 0" at bounding box center [1169, 742] width 734 height 207
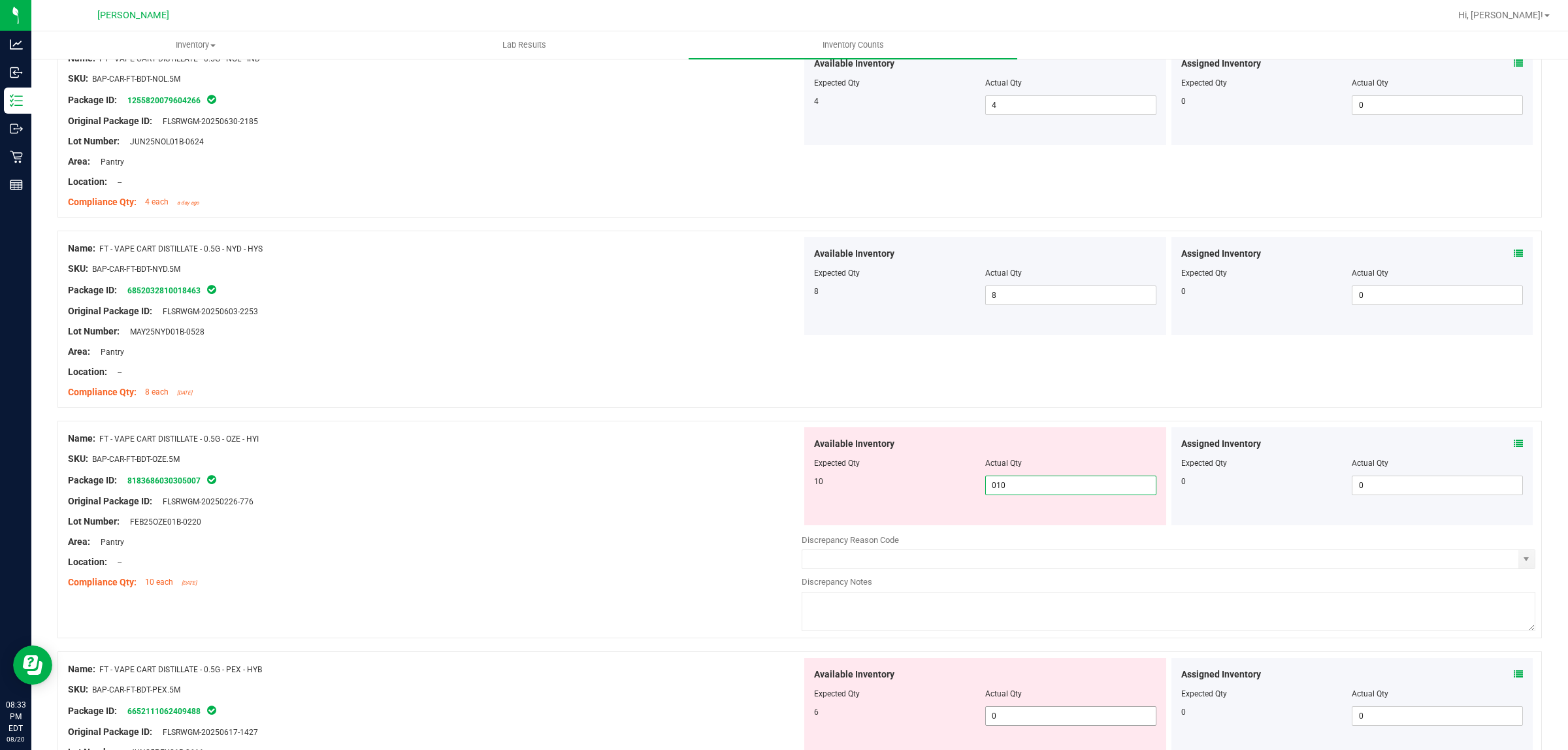
scroll to position [898, 0]
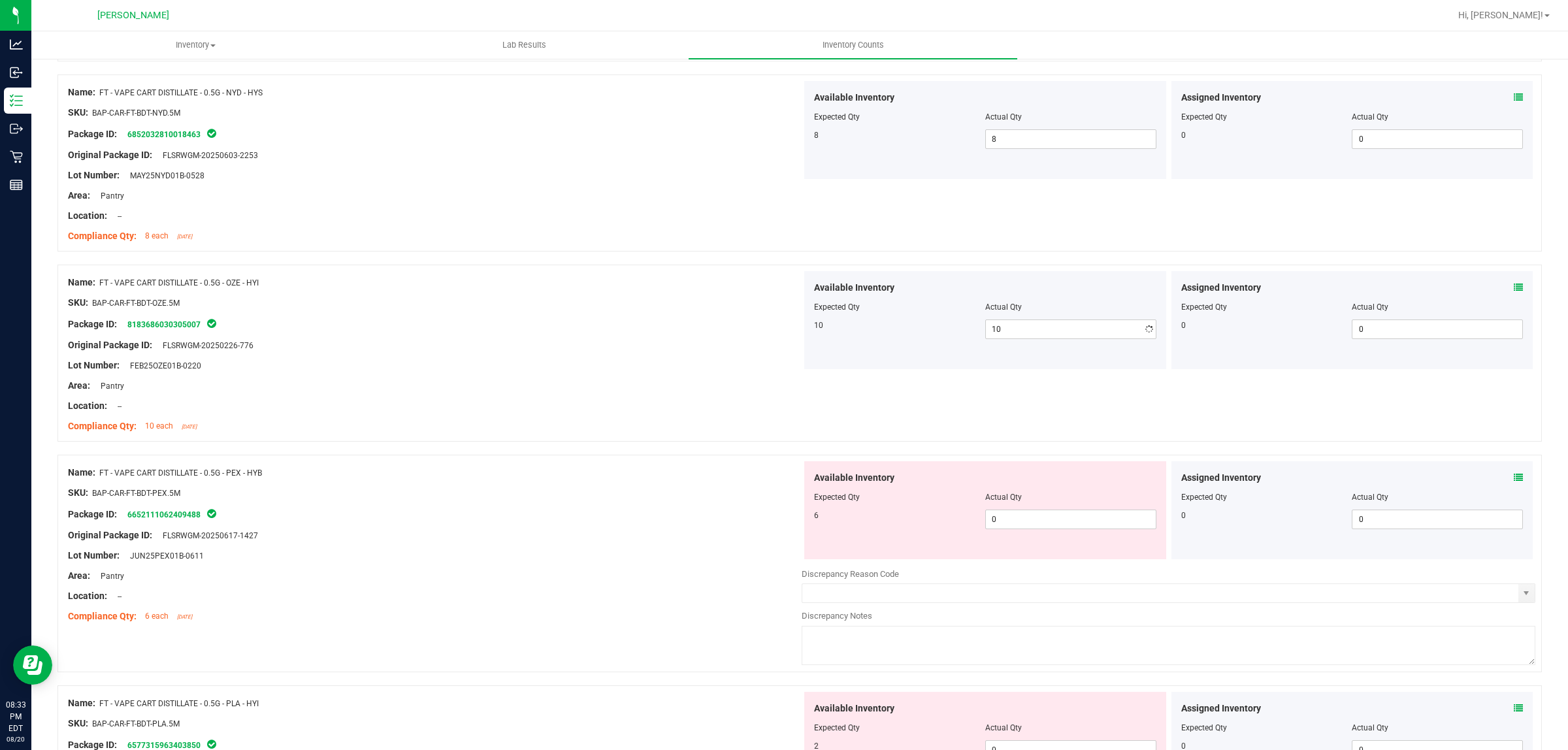
click at [1040, 572] on div "Available Inventory Expected Qty Actual Qty 6 0 0" at bounding box center [1169, 565] width 734 height 207
click at [1035, 523] on span "0 0" at bounding box center [1071, 520] width 171 height 19
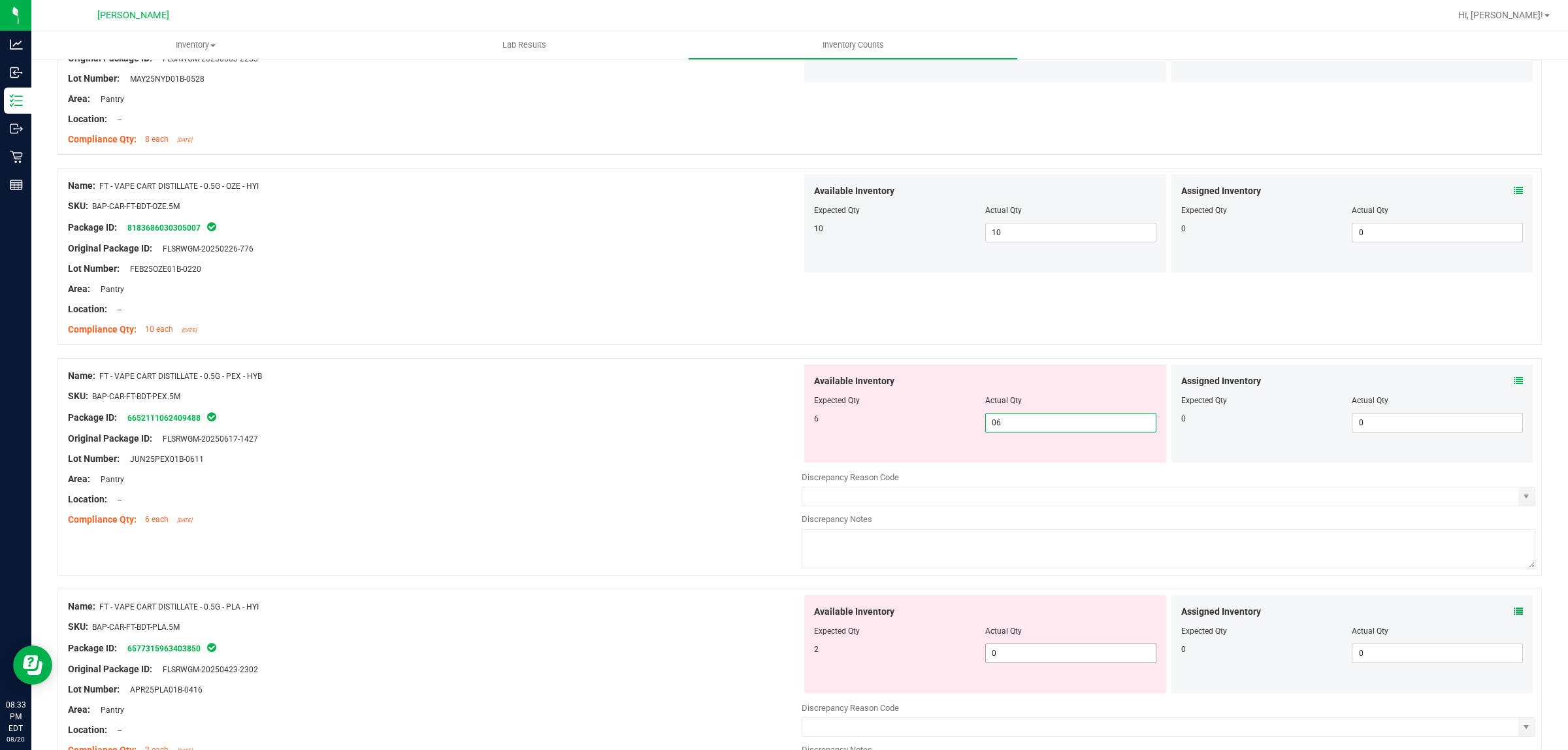
scroll to position [1143, 0]
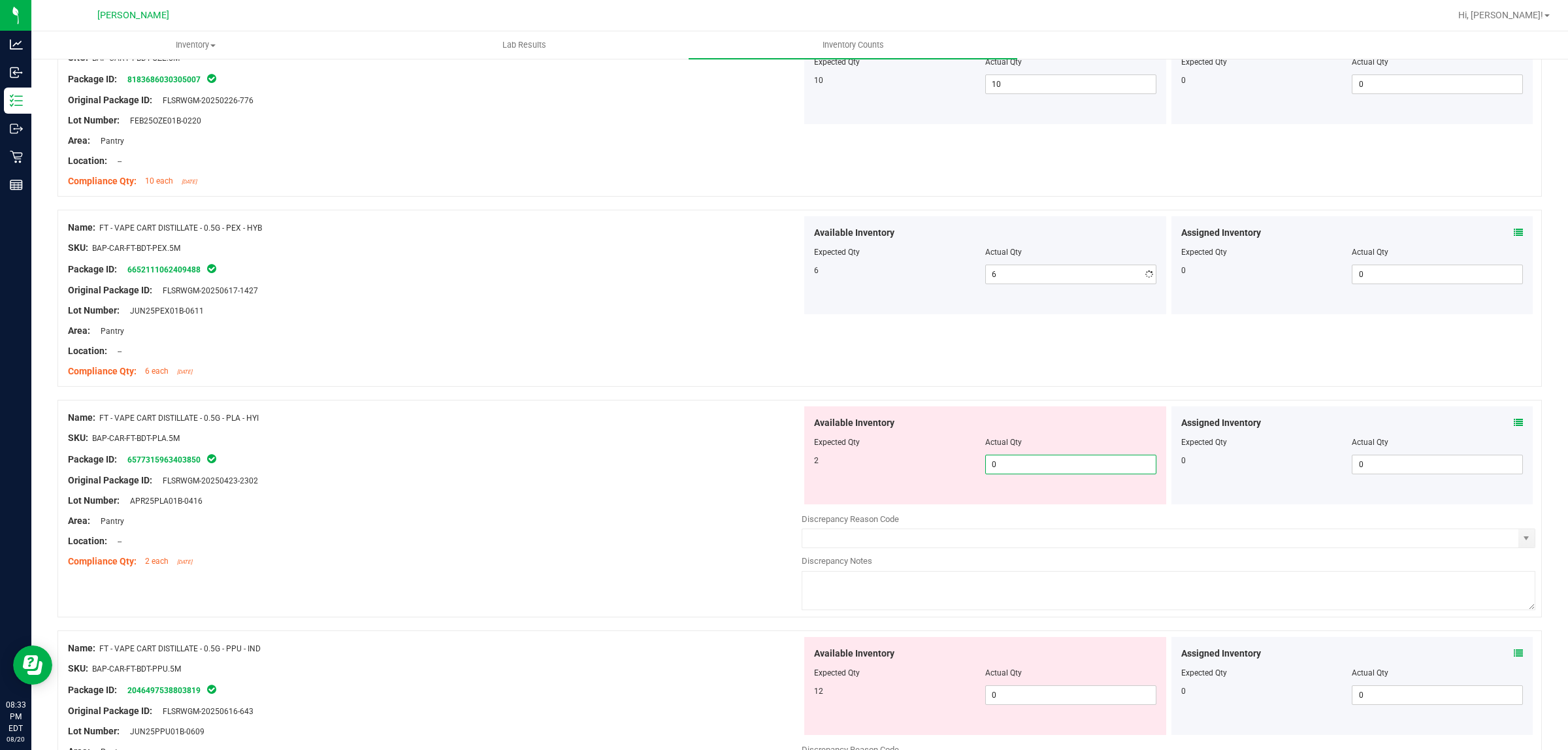
click at [1033, 514] on div "Available Inventory Expected Qty Actual Qty 2 0 0" at bounding box center [1169, 510] width 734 height 207
click at [1031, 704] on div "Available Inventory Expected Qty Actual Qty 12 0 0" at bounding box center [1169, 740] width 734 height 207
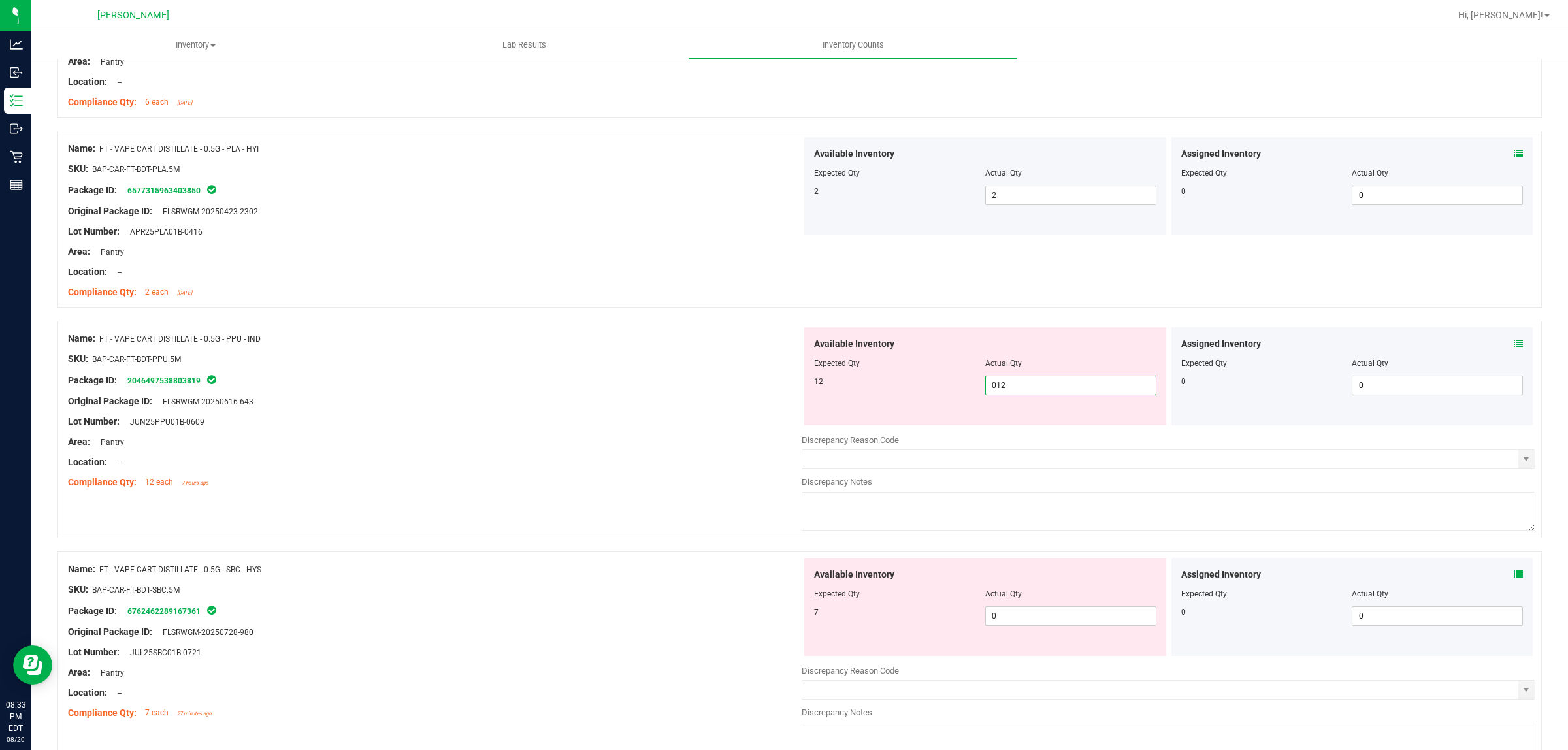
scroll to position [1551, 0]
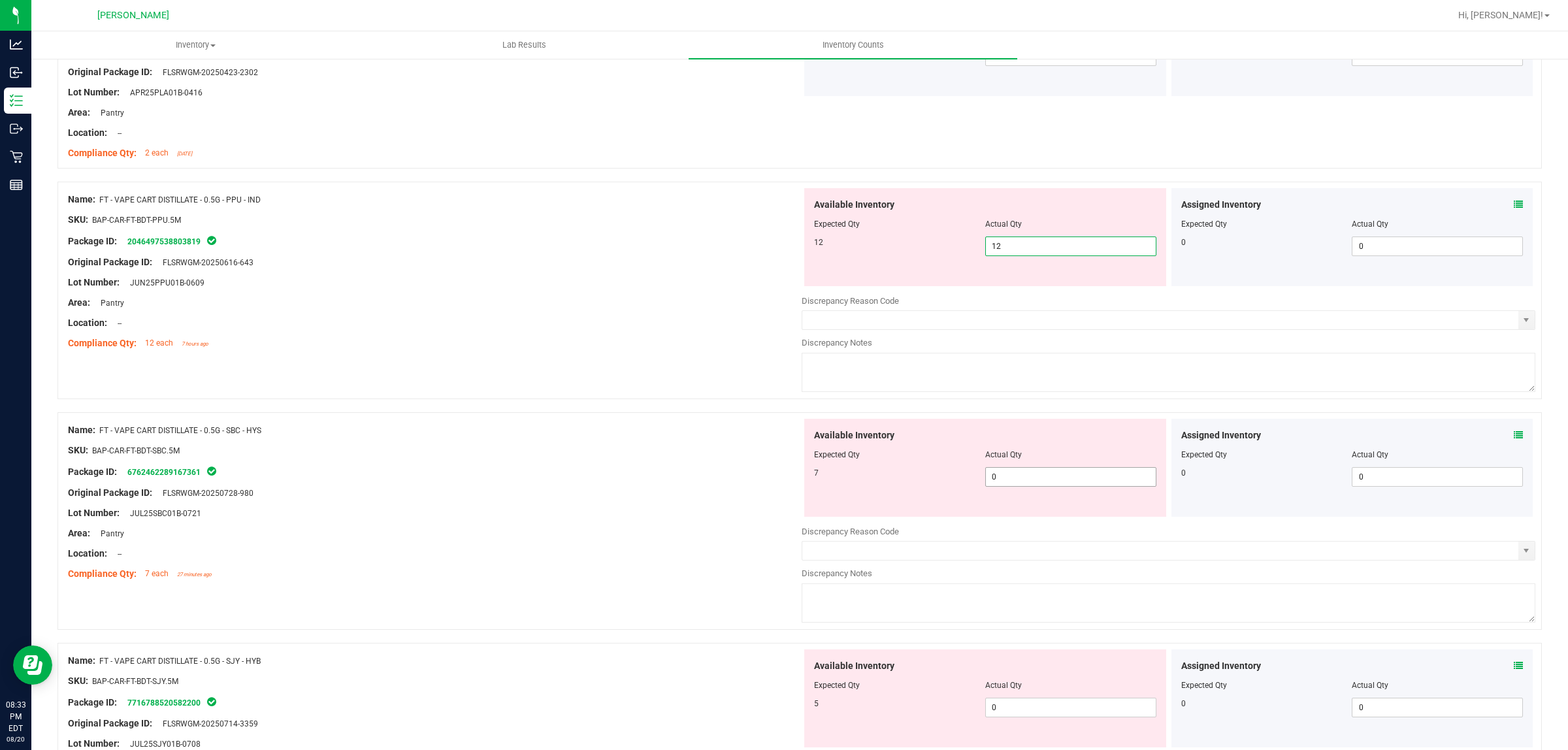
click at [1099, 477] on div "Available Inventory Expected Qty Actual Qty 7 0 0" at bounding box center [985, 468] width 362 height 98
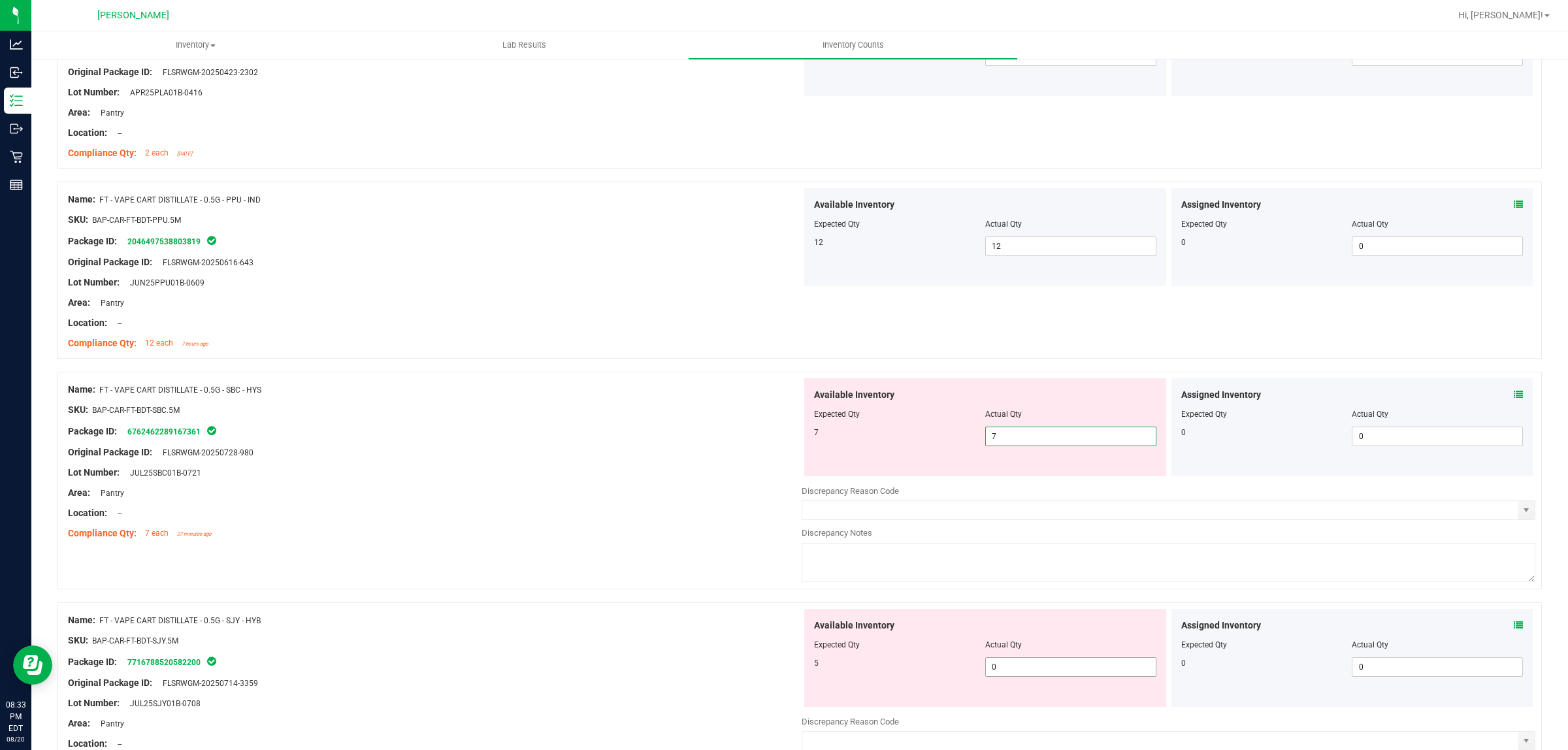
click at [1040, 681] on div "Available Inventory Expected Qty Actual Qty 5 0 0" at bounding box center [1169, 713] width 734 height 207
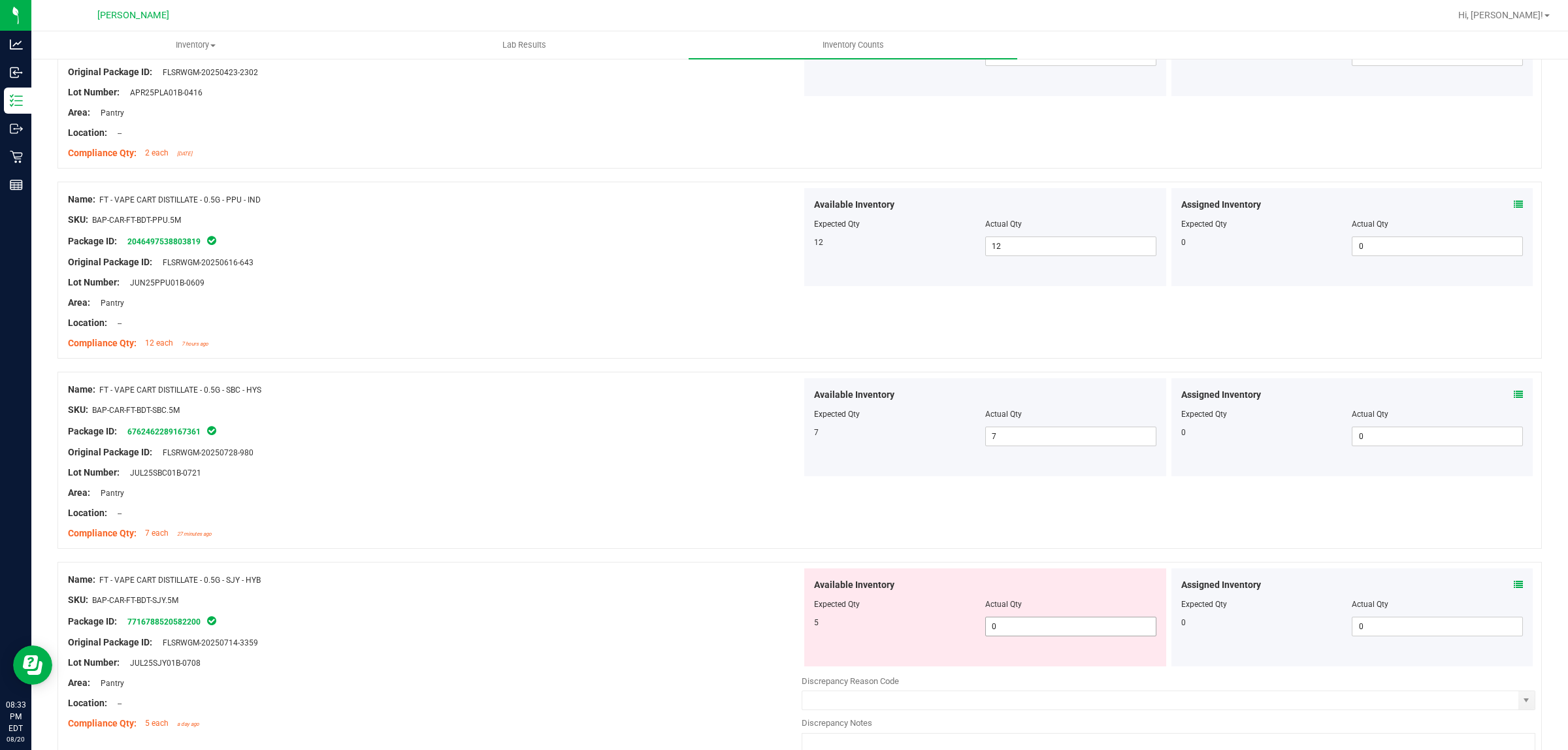
click at [1034, 628] on span "0 0" at bounding box center [1071, 626] width 171 height 19
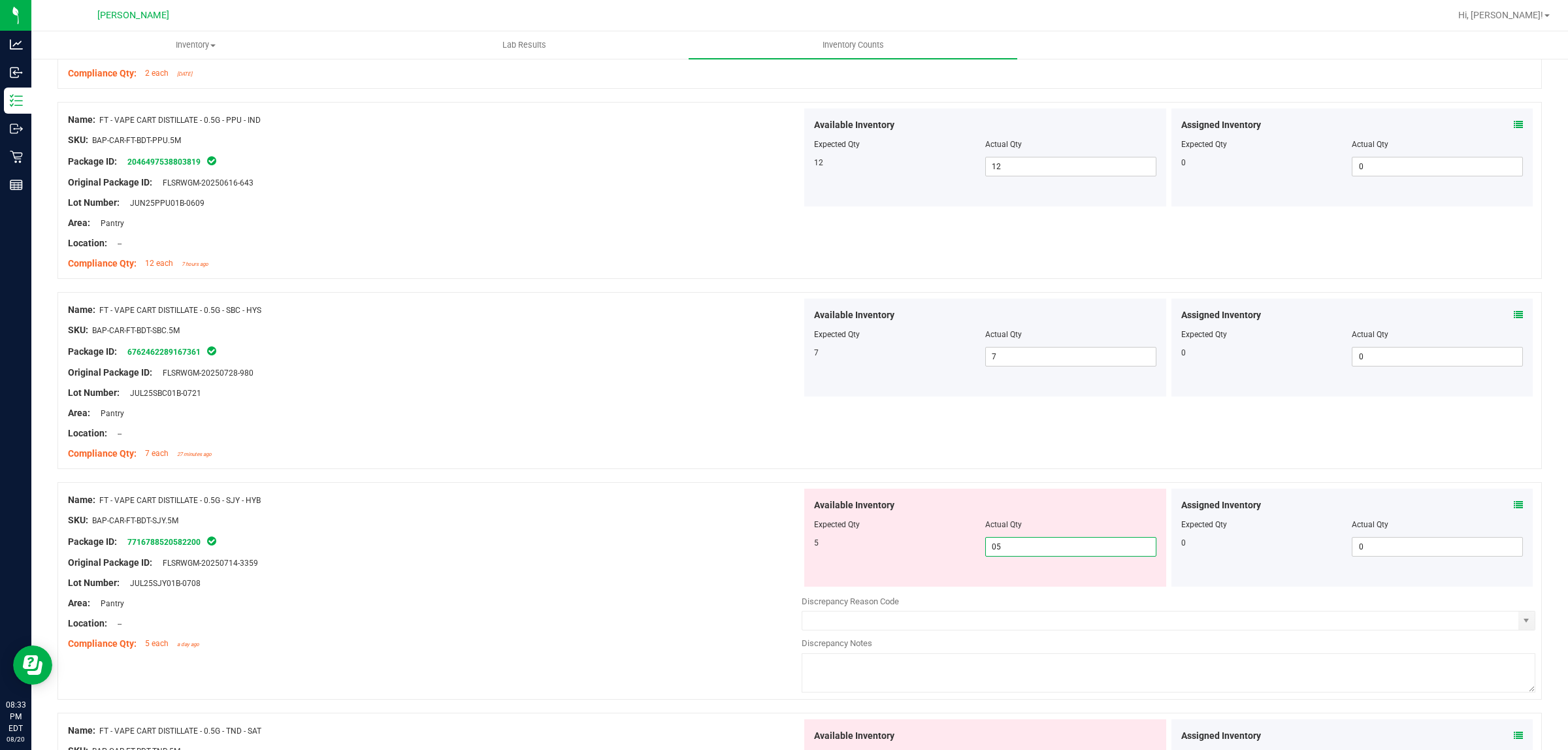
scroll to position [1796, 0]
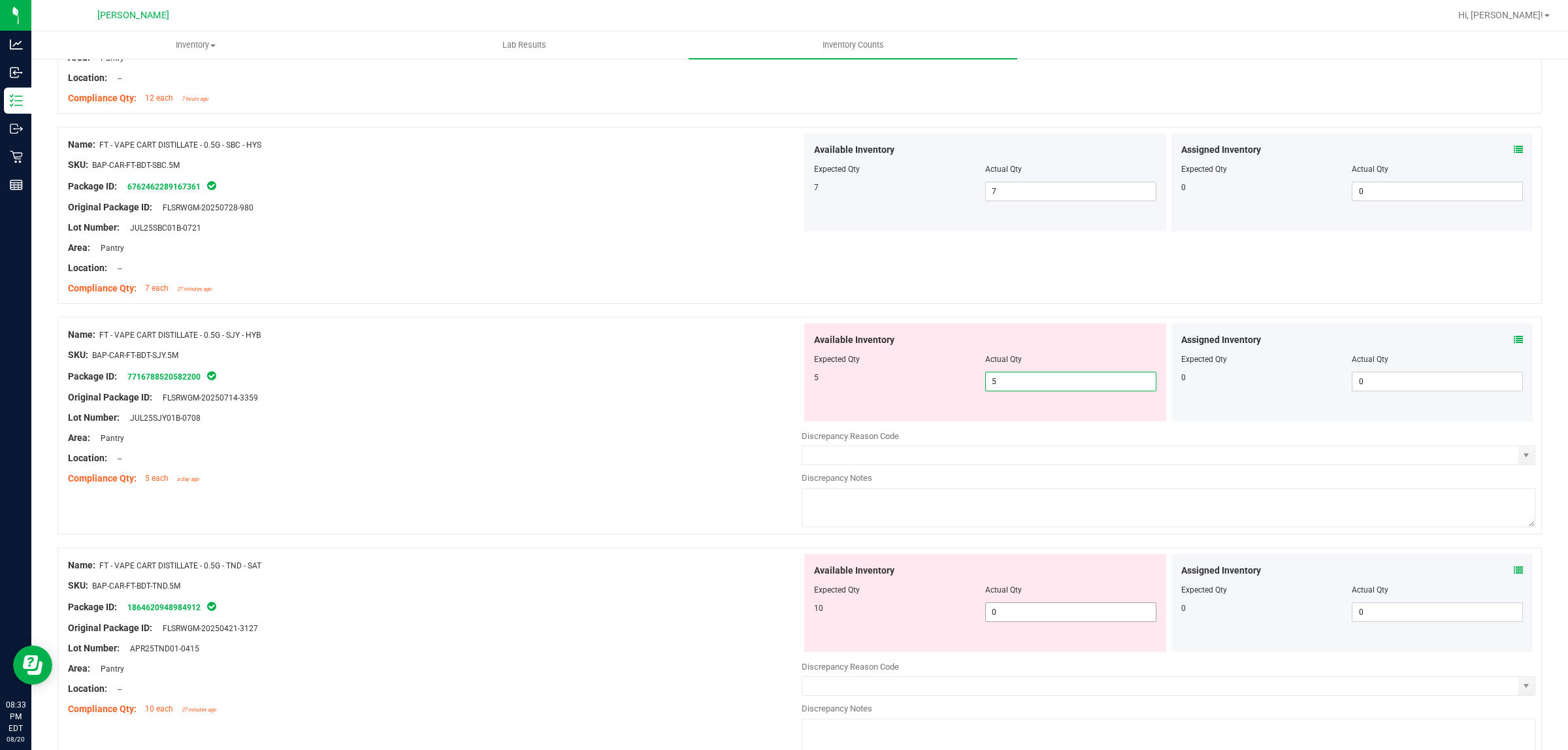
click at [1011, 613] on div "Available Inventory Expected Qty Actual Qty 10 0 0" at bounding box center [985, 603] width 362 height 98
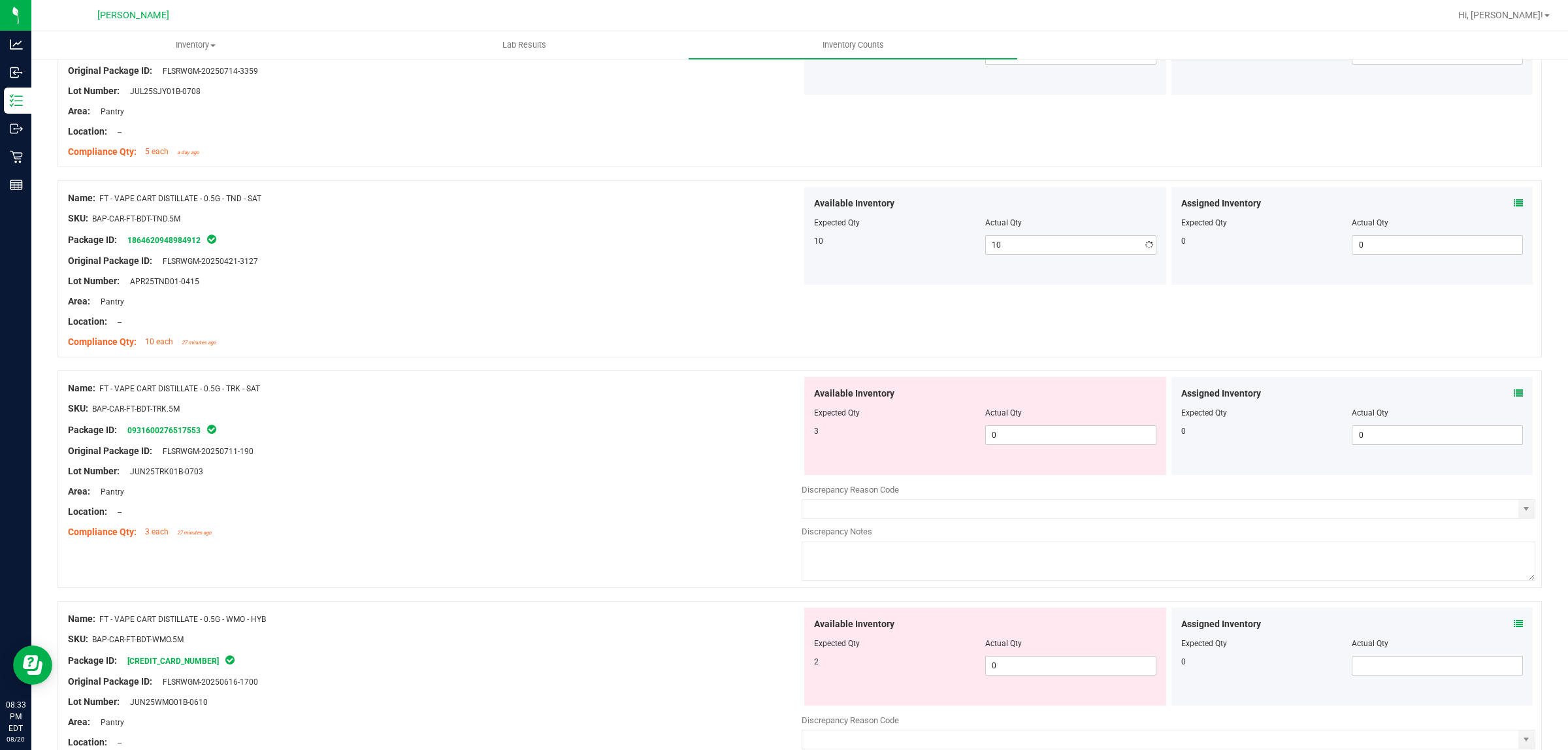
click at [1068, 492] on div "Available Inventory Expected Qty Actual Qty 3 0 0" at bounding box center [1169, 480] width 734 height 207
drag, startPoint x: 1061, startPoint y: 447, endPoint x: 1066, endPoint y: 458, distance: 12.1
click at [1063, 445] on span "0 0" at bounding box center [1071, 435] width 171 height 19
click at [1037, 675] on div "Available Inventory Expected Qty Actual Qty 2 0 0" at bounding box center [1169, 712] width 734 height 207
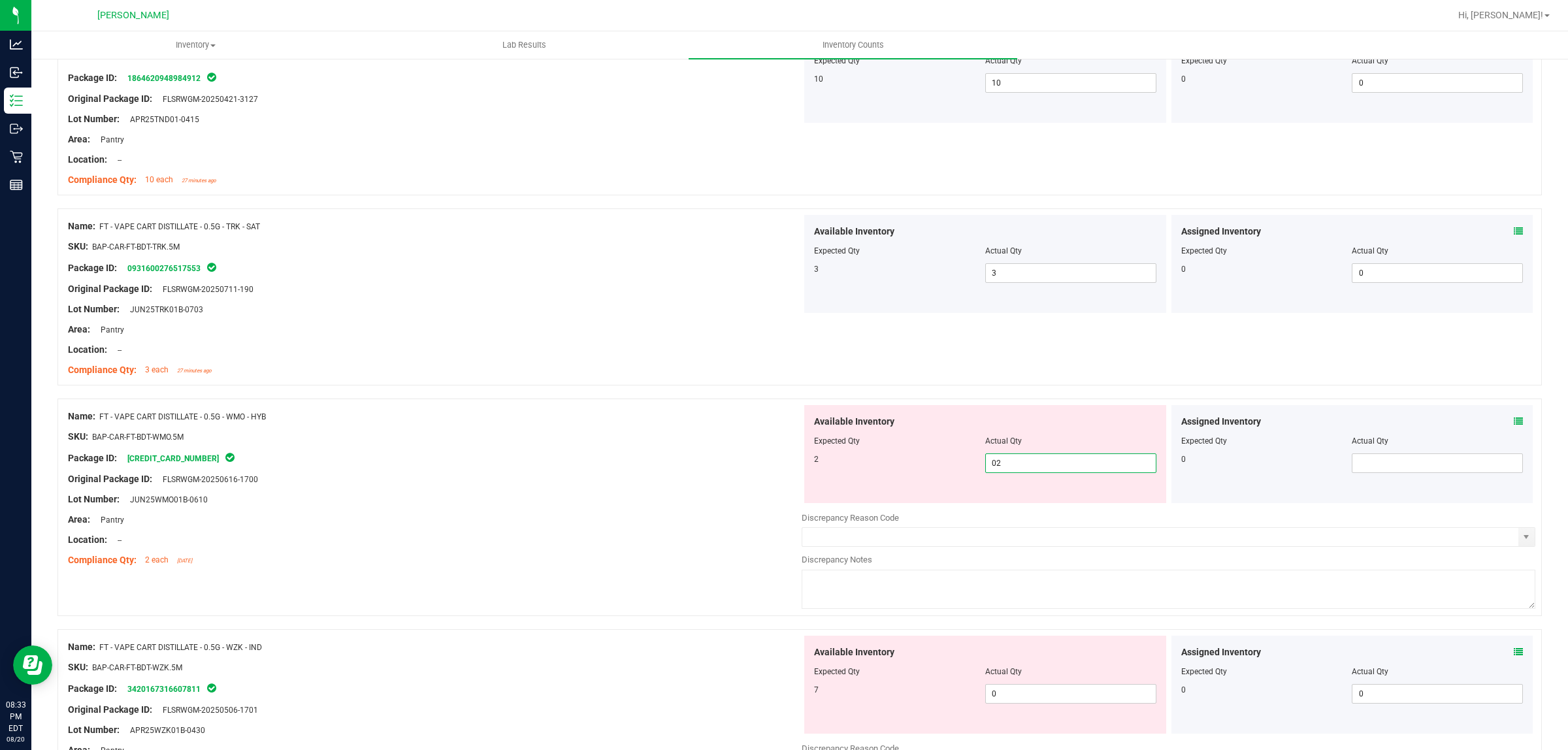
scroll to position [2531, 0]
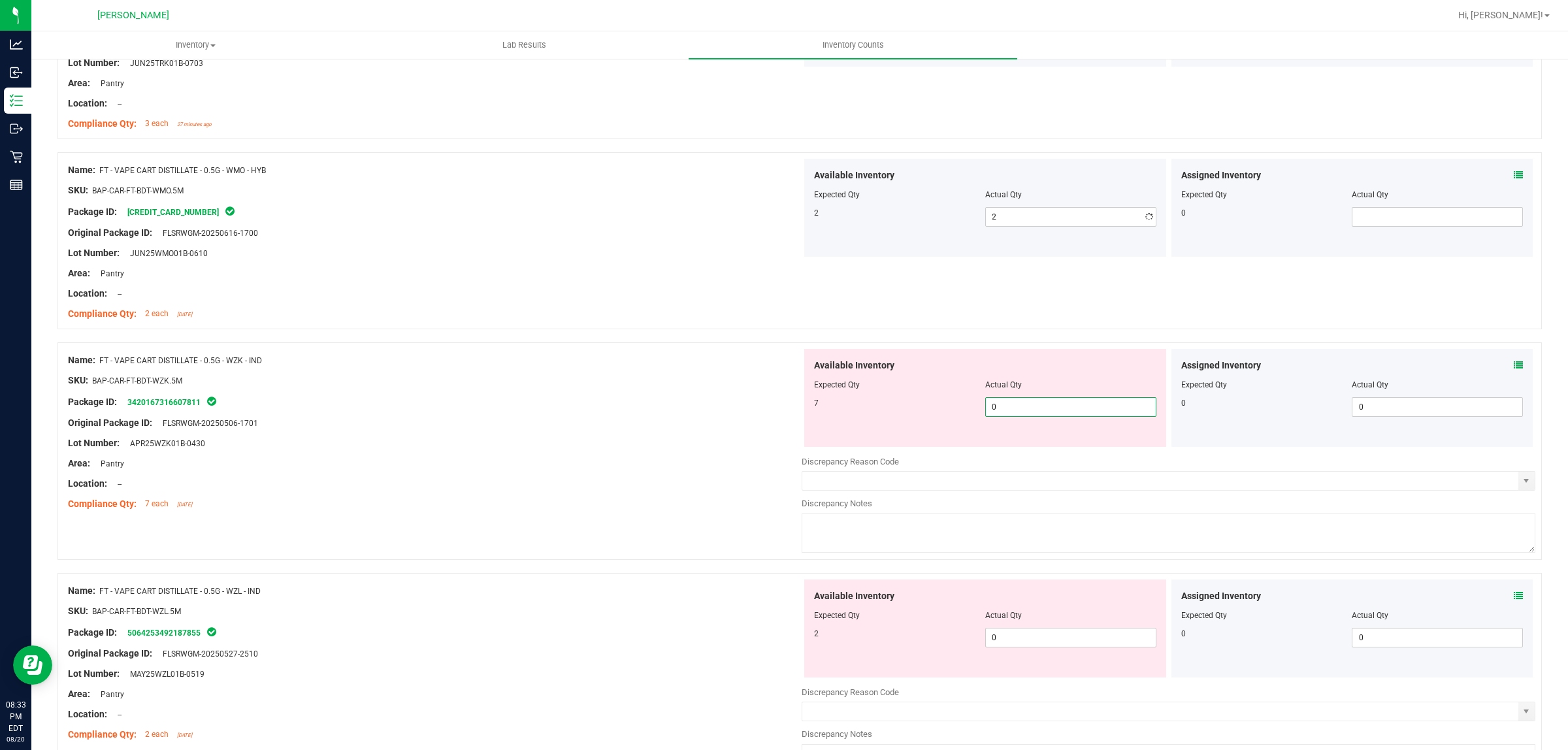
click at [1040, 458] on div "Available Inventory Expected Qty Actual Qty 7 0 0" at bounding box center [1169, 452] width 734 height 207
click at [1051, 652] on div "Available Inventory Expected Qty Actual Qty 2 0 0" at bounding box center [1169, 683] width 734 height 207
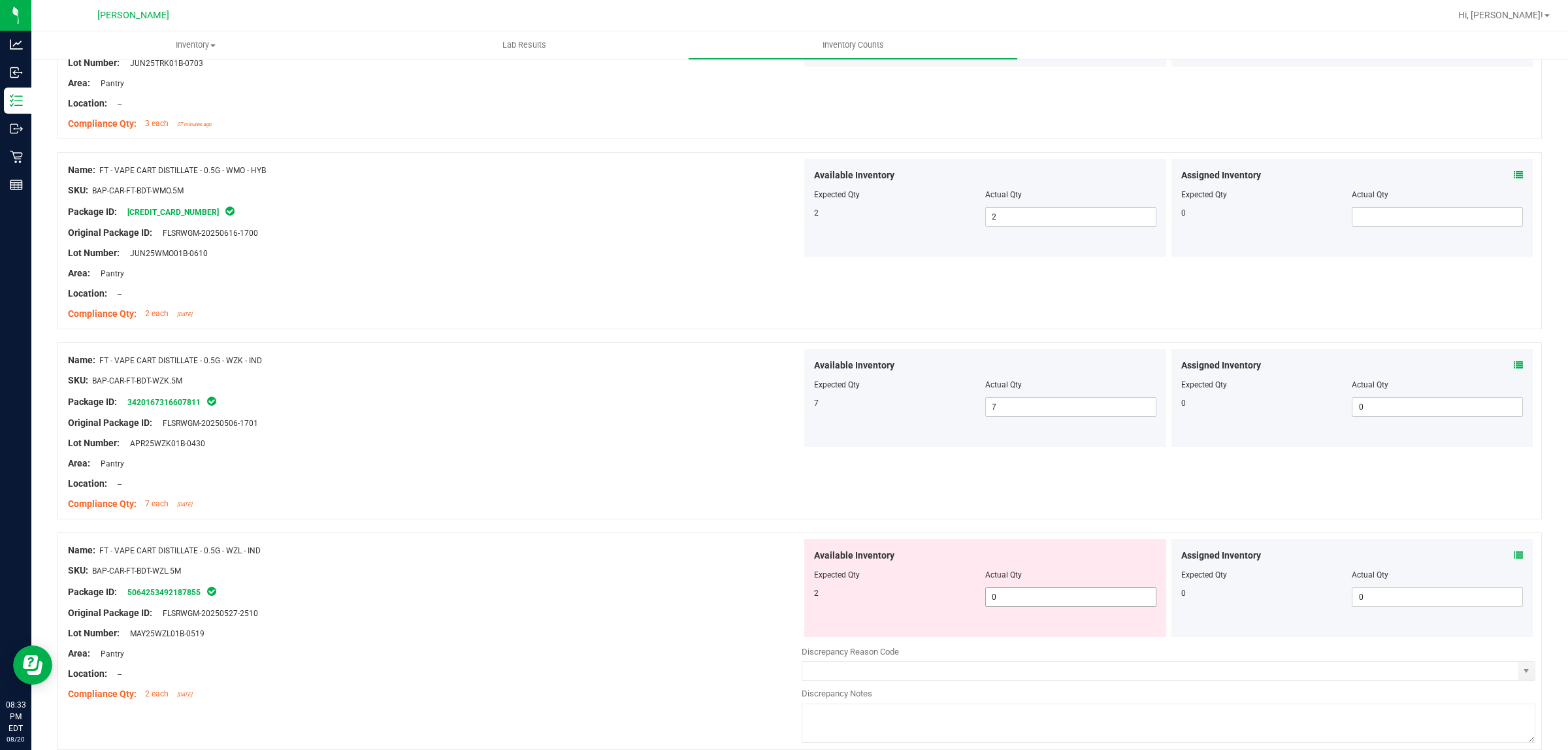
click at [1046, 594] on span "0 0" at bounding box center [1071, 596] width 171 height 19
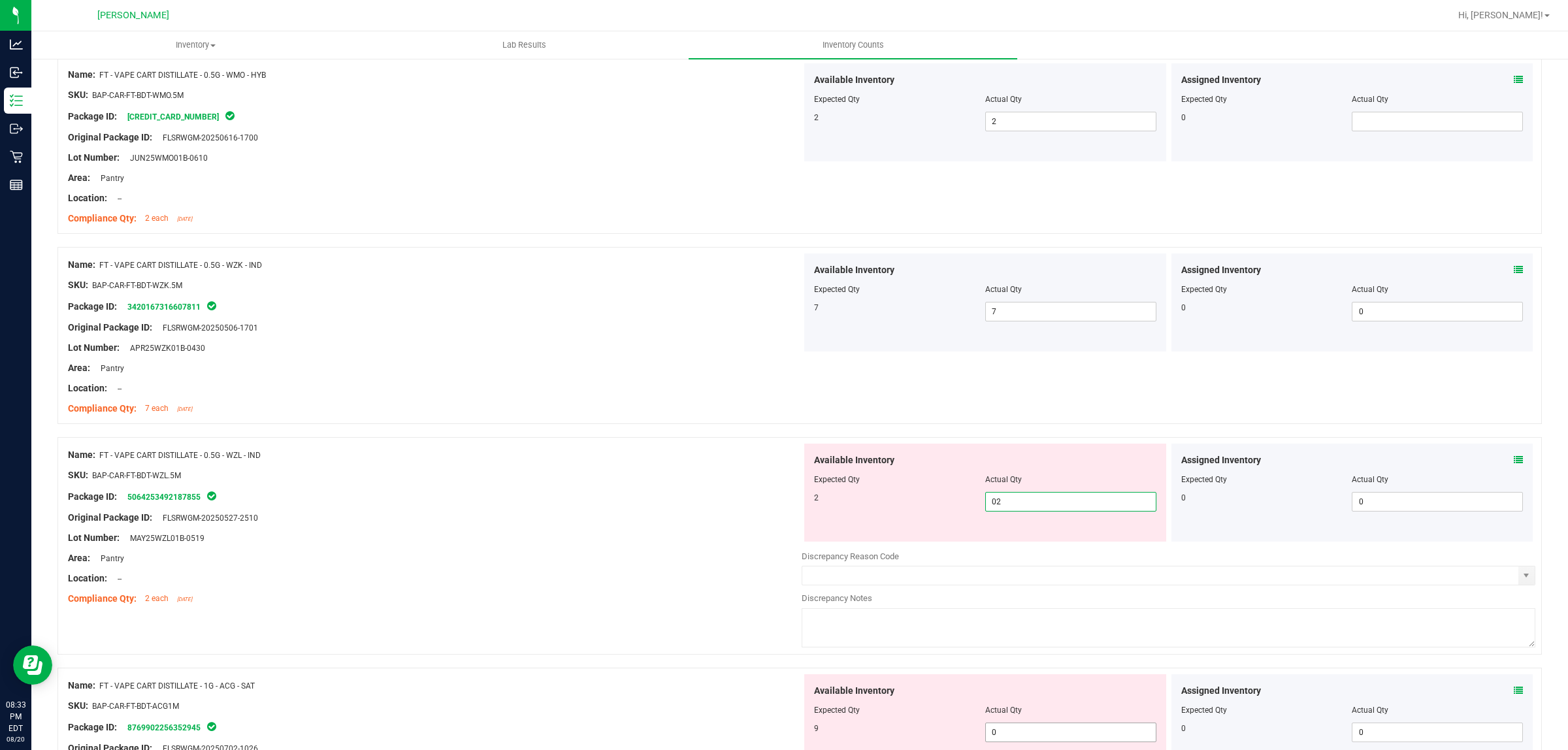
scroll to position [2858, 0]
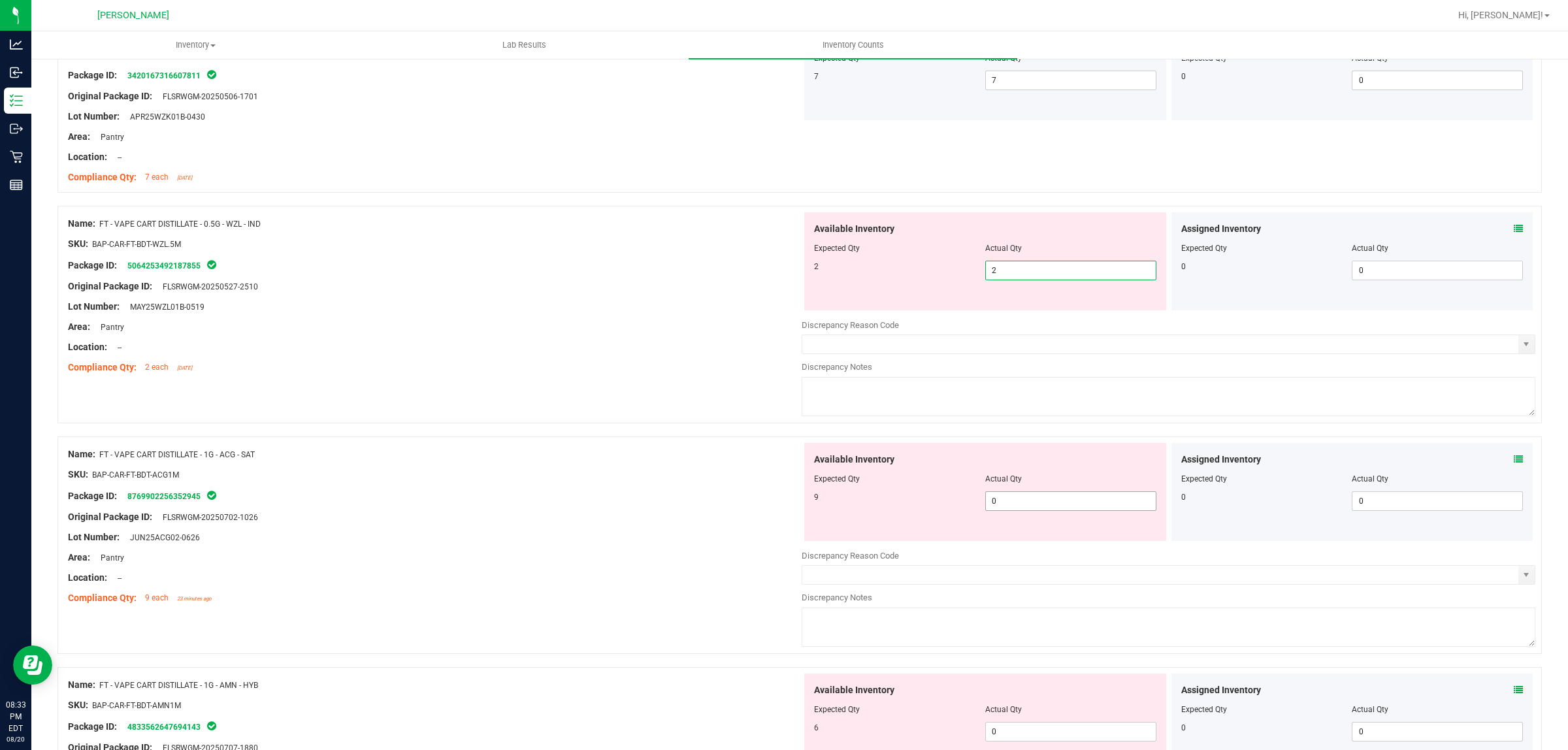
click at [1017, 507] on div "Available Inventory Expected Qty Actual Qty 9 0 0" at bounding box center [1169, 546] width 734 height 207
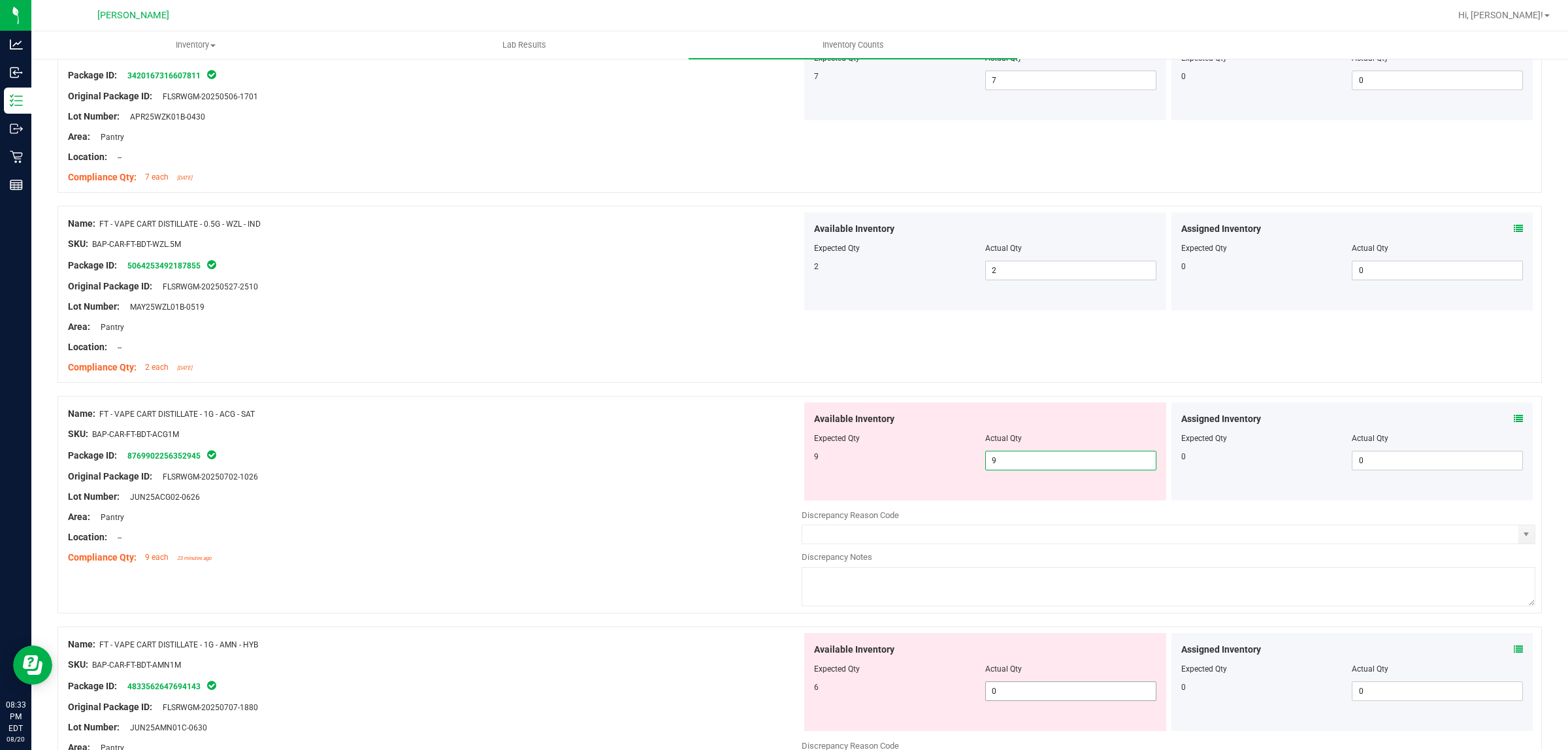
click at [1069, 688] on div "Available Inventory Expected Qty Actual Qty 6 0 0" at bounding box center [985, 682] width 362 height 98
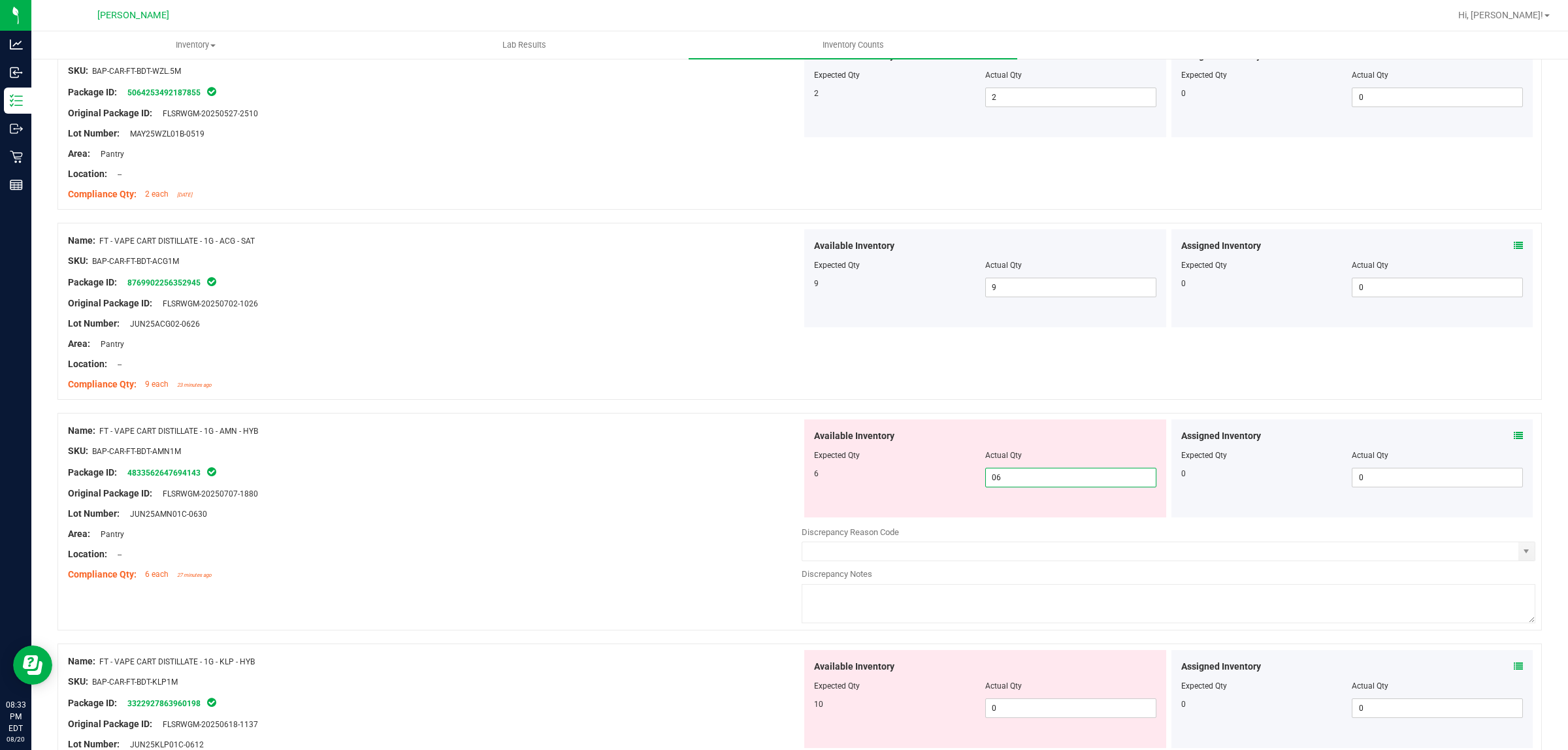
scroll to position [3184, 0]
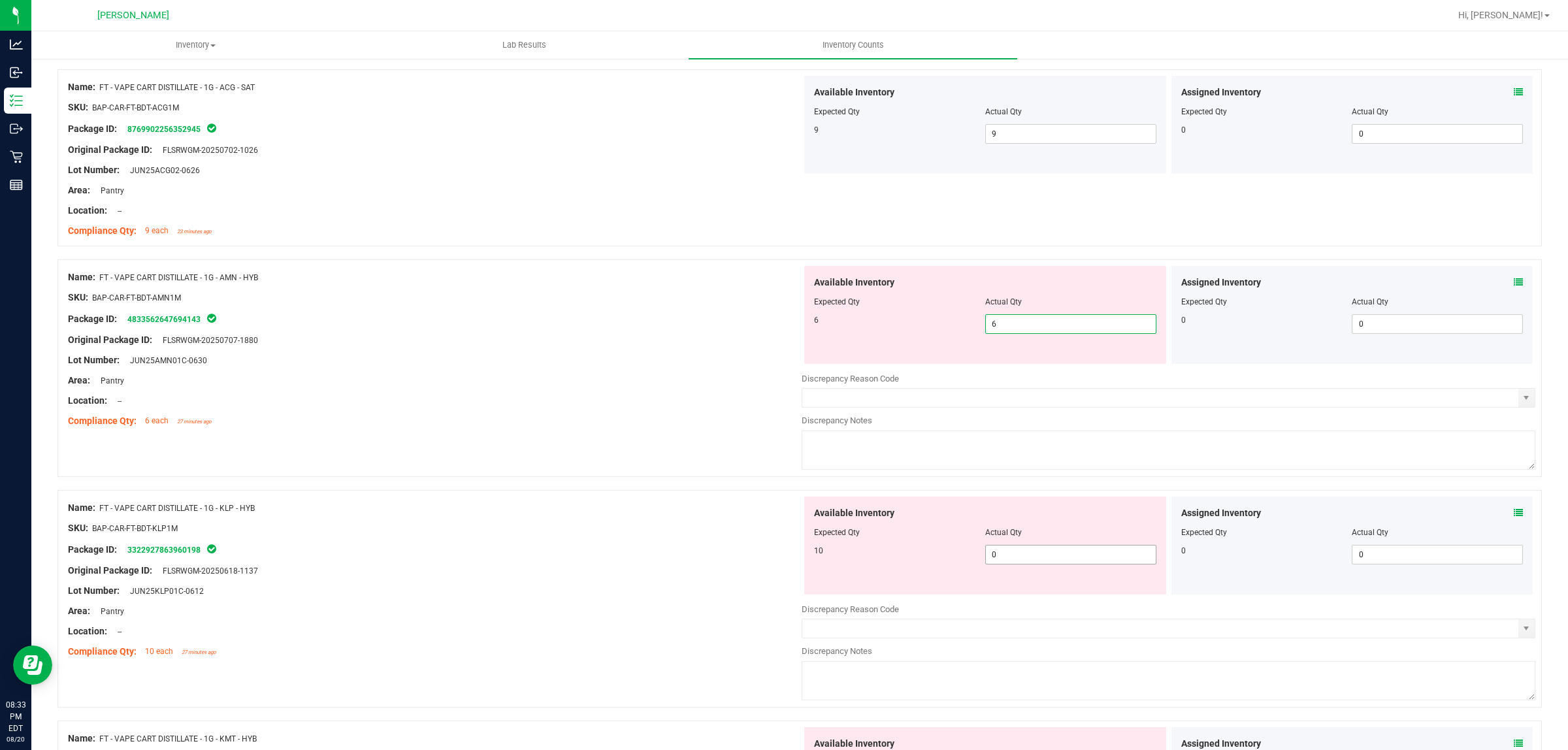
click at [1014, 563] on div "Available Inventory Expected Qty Actual Qty 10 0 0" at bounding box center [1169, 600] width 734 height 207
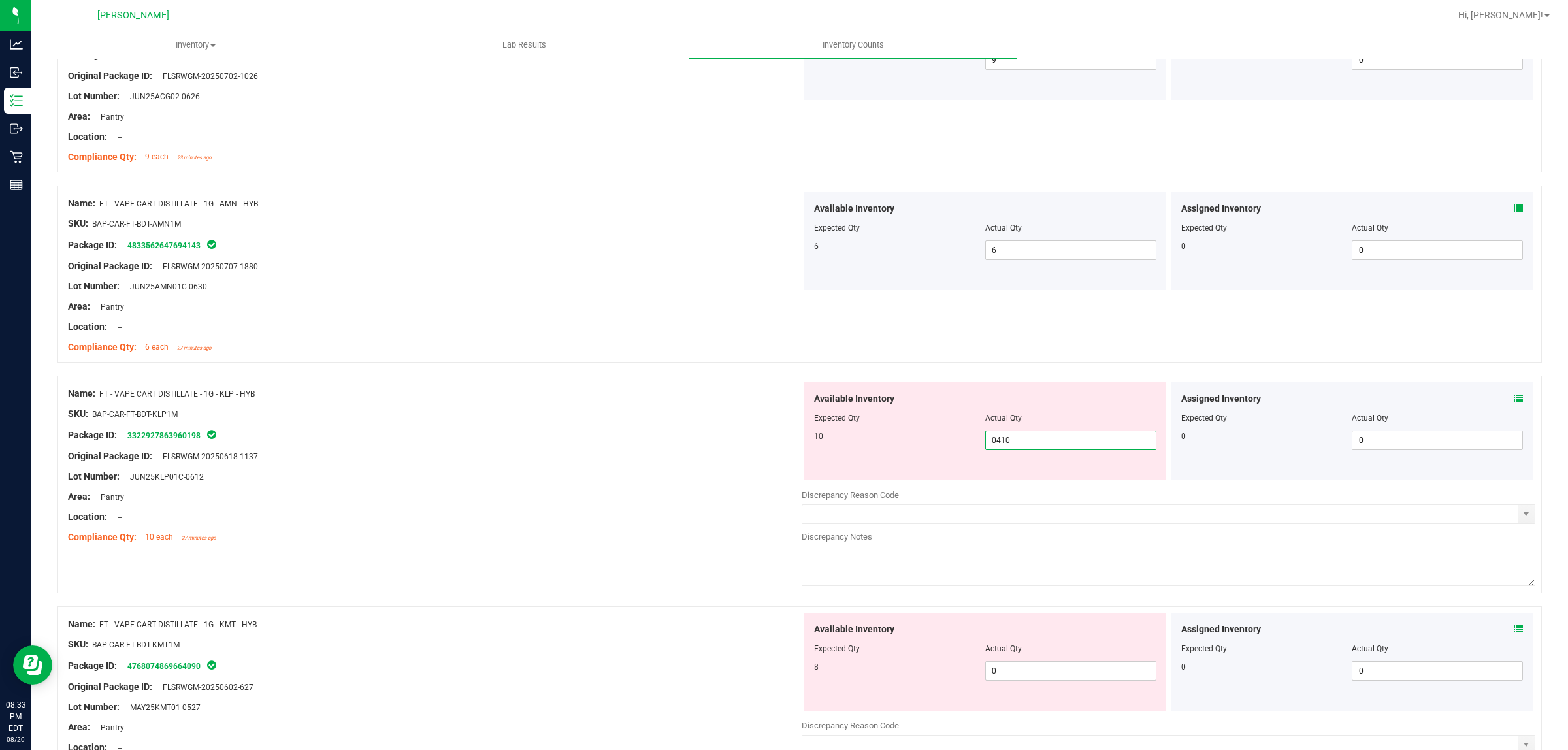
scroll to position [3348, 0]
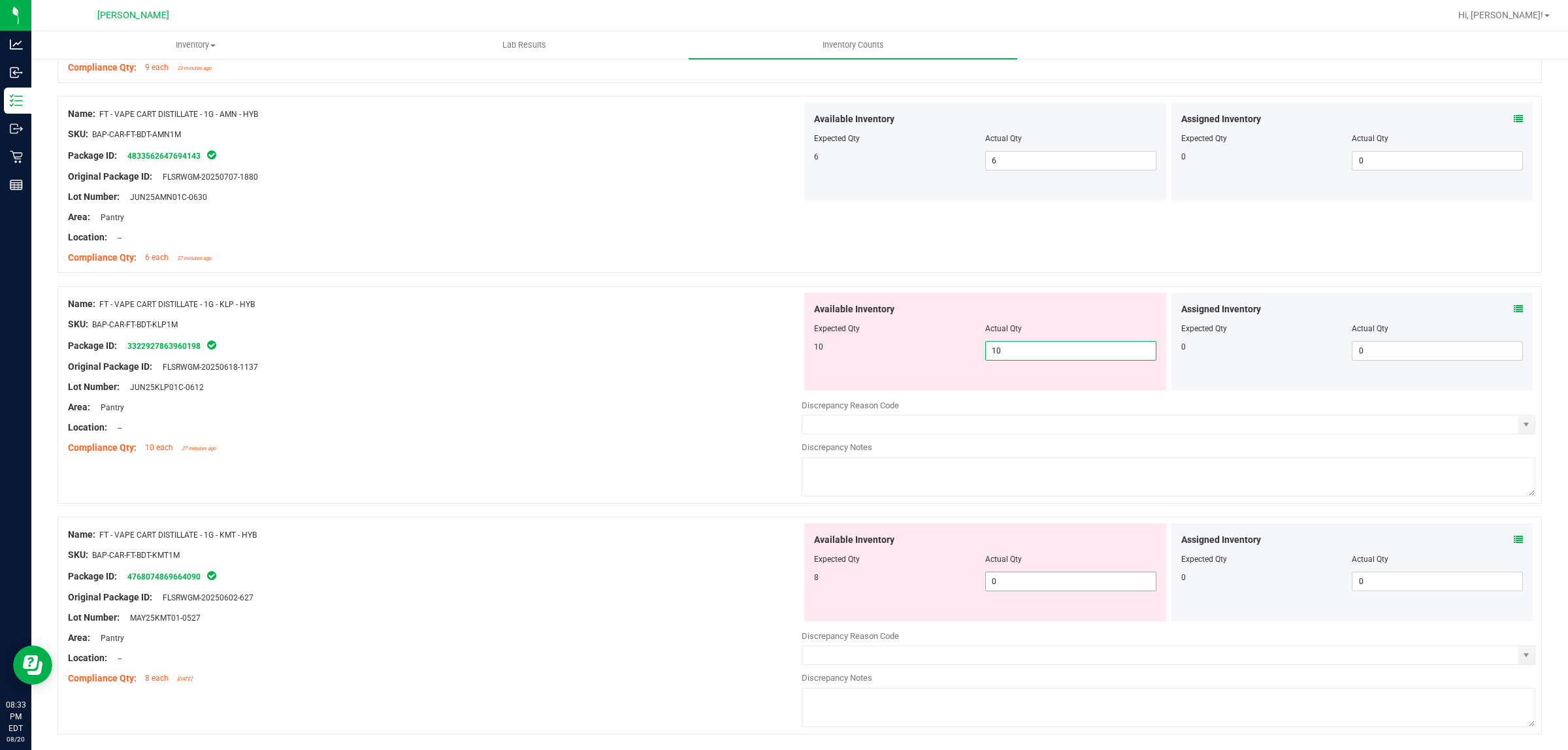
click at [1027, 589] on div "Available Inventory Expected Qty Actual Qty 8 0 0" at bounding box center [1169, 627] width 734 height 207
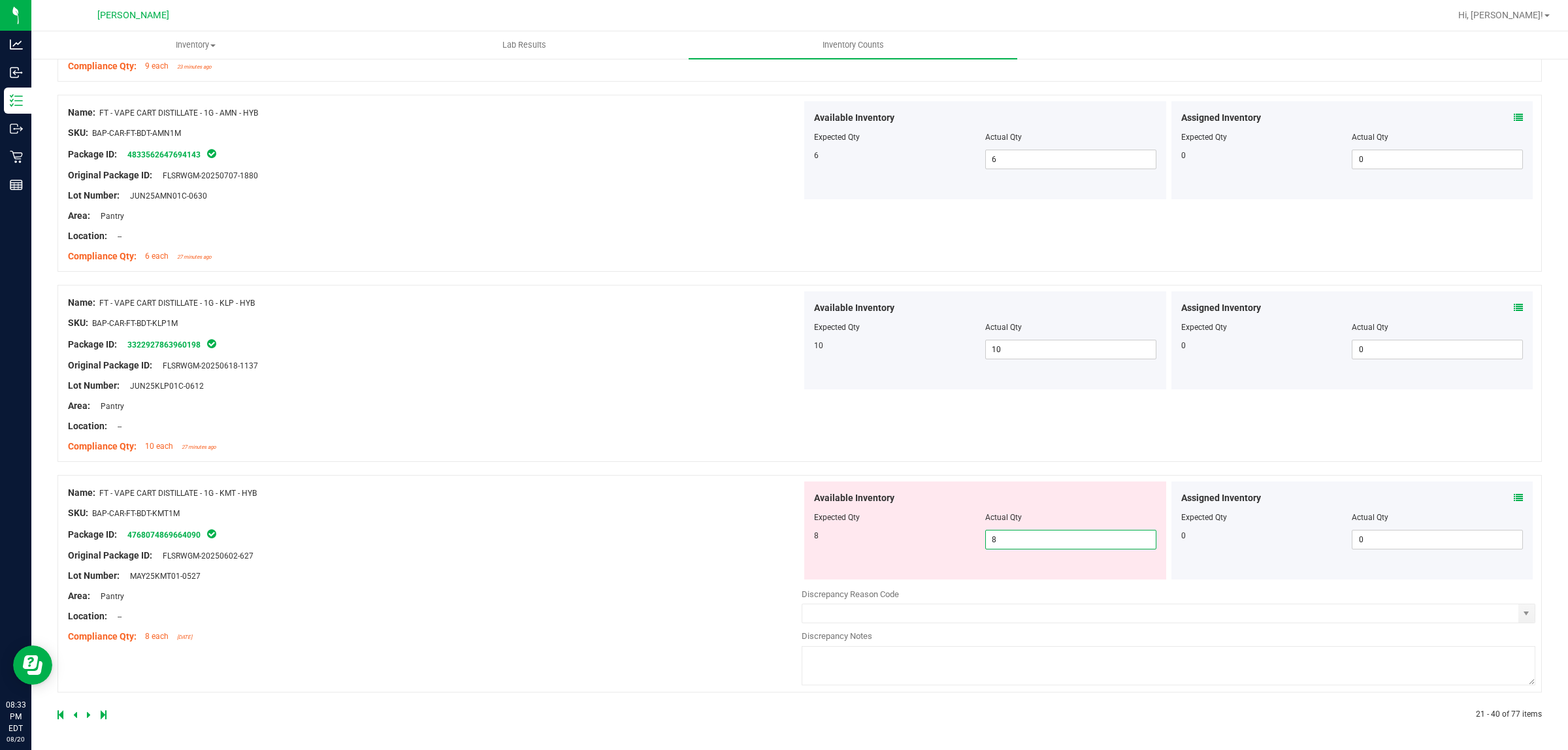
drag, startPoint x: 636, startPoint y: 634, endPoint x: 478, endPoint y: 637, distance: 158.0
click at [632, 637] on div "Name: FT - VAPE CART DISTILLATE - 1G - KMT - HYB SKU: BAP-CAR-FT-BDT-KMT1M Pack…" at bounding box center [435, 564] width 734 height 166
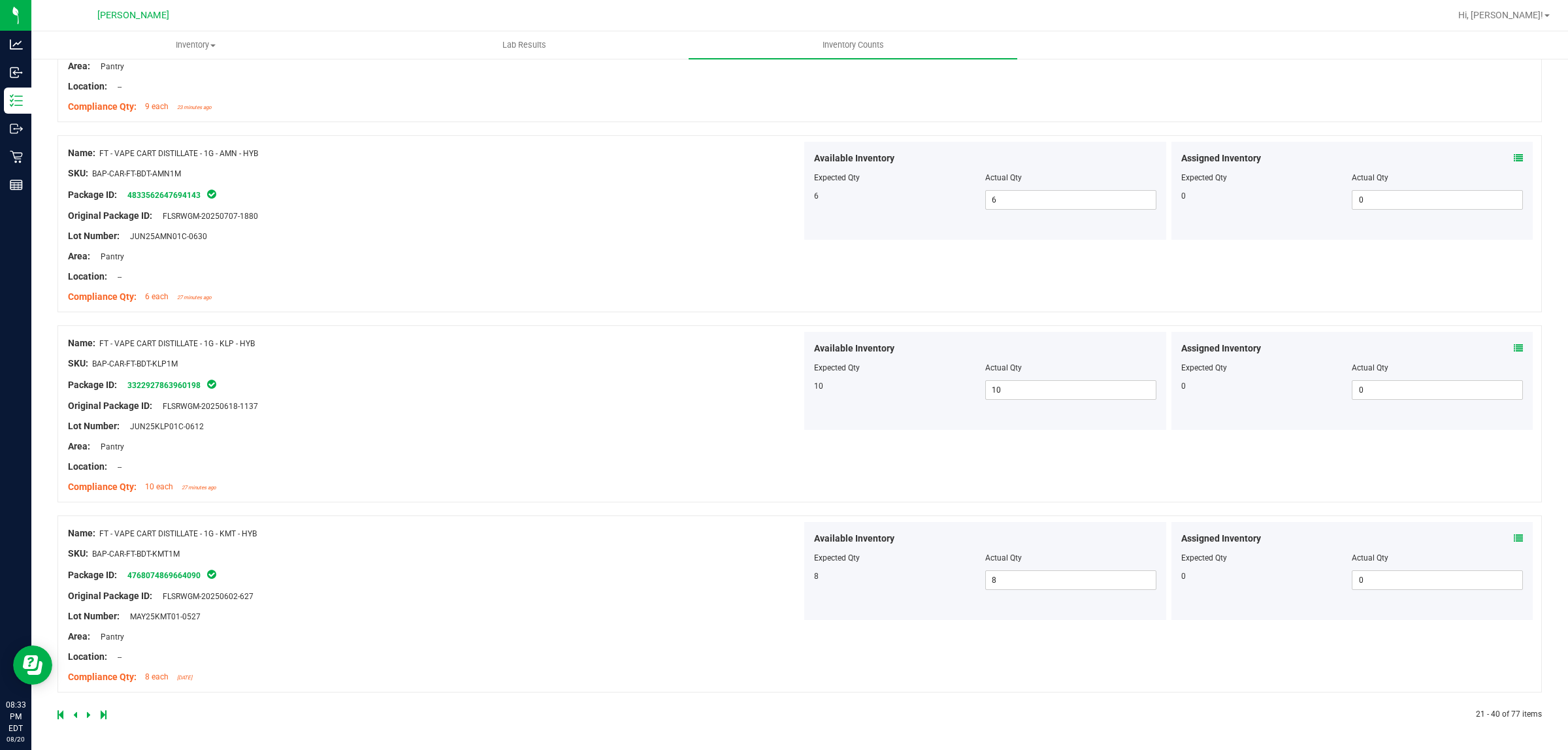
click at [89, 714] on icon at bounding box center [88, 714] width 4 height 8
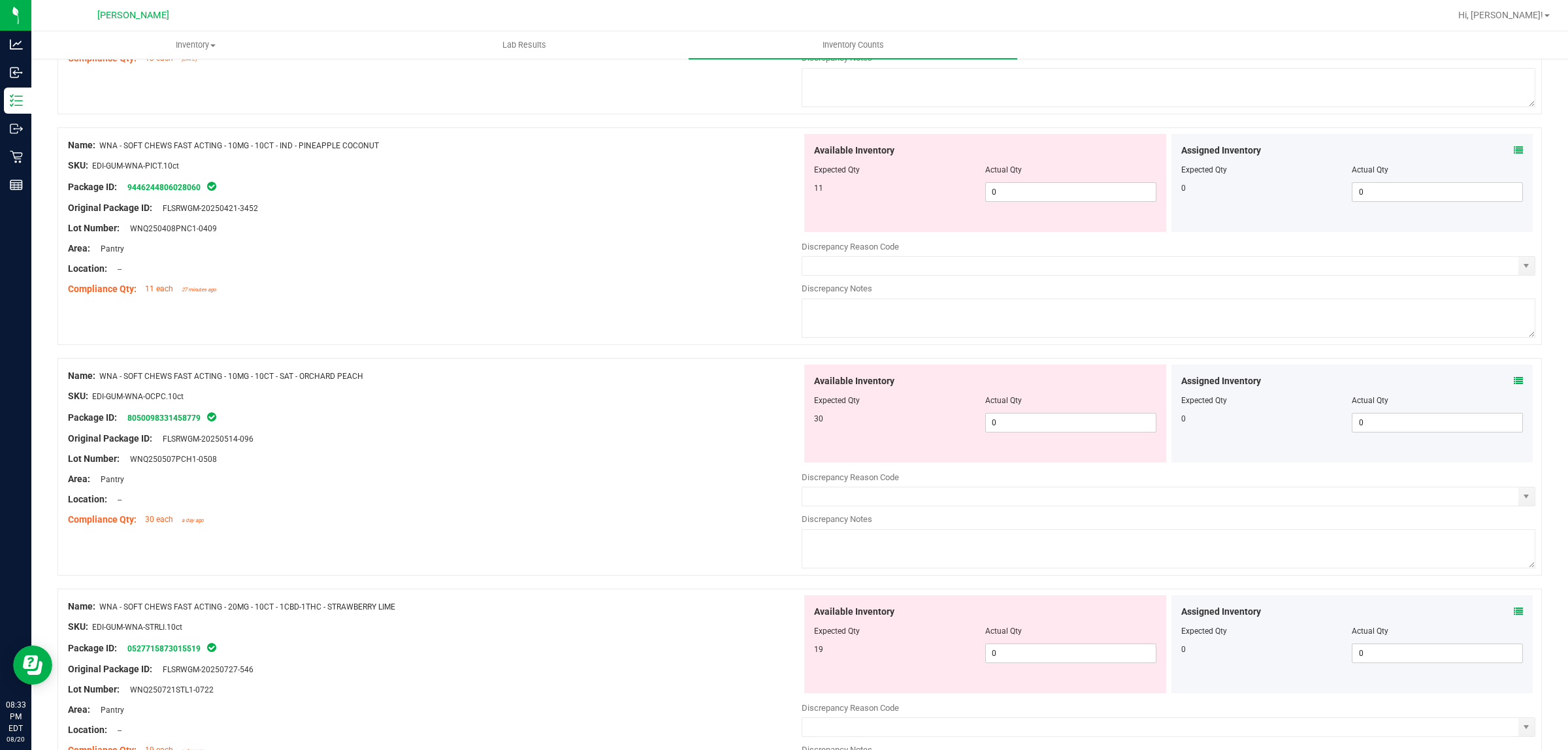
scroll to position [0, 0]
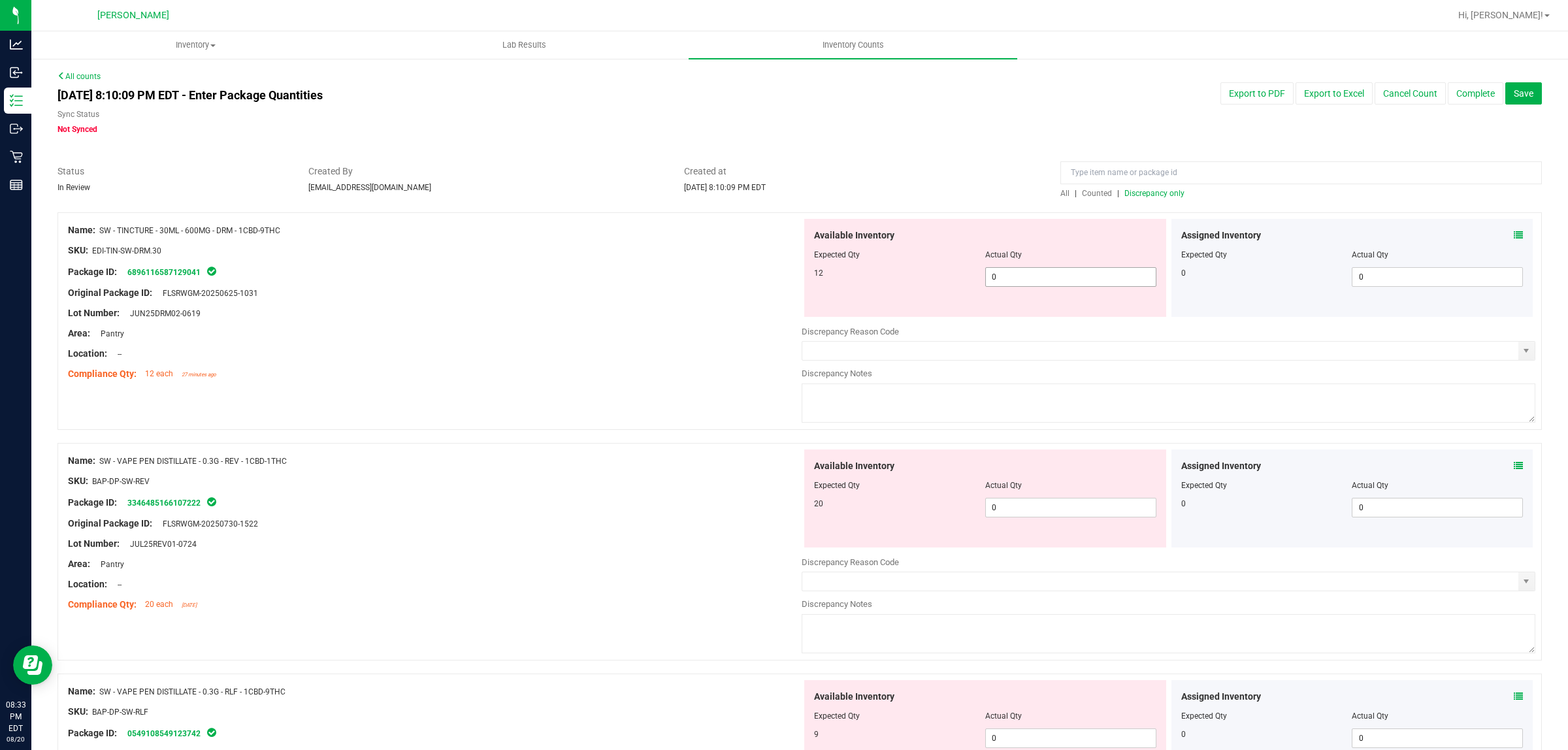
click at [1033, 278] on span "0 0" at bounding box center [1071, 277] width 171 height 19
click at [1043, 515] on div "Available Inventory Expected Qty Actual Qty 20 0 02" at bounding box center [1169, 553] width 734 height 207
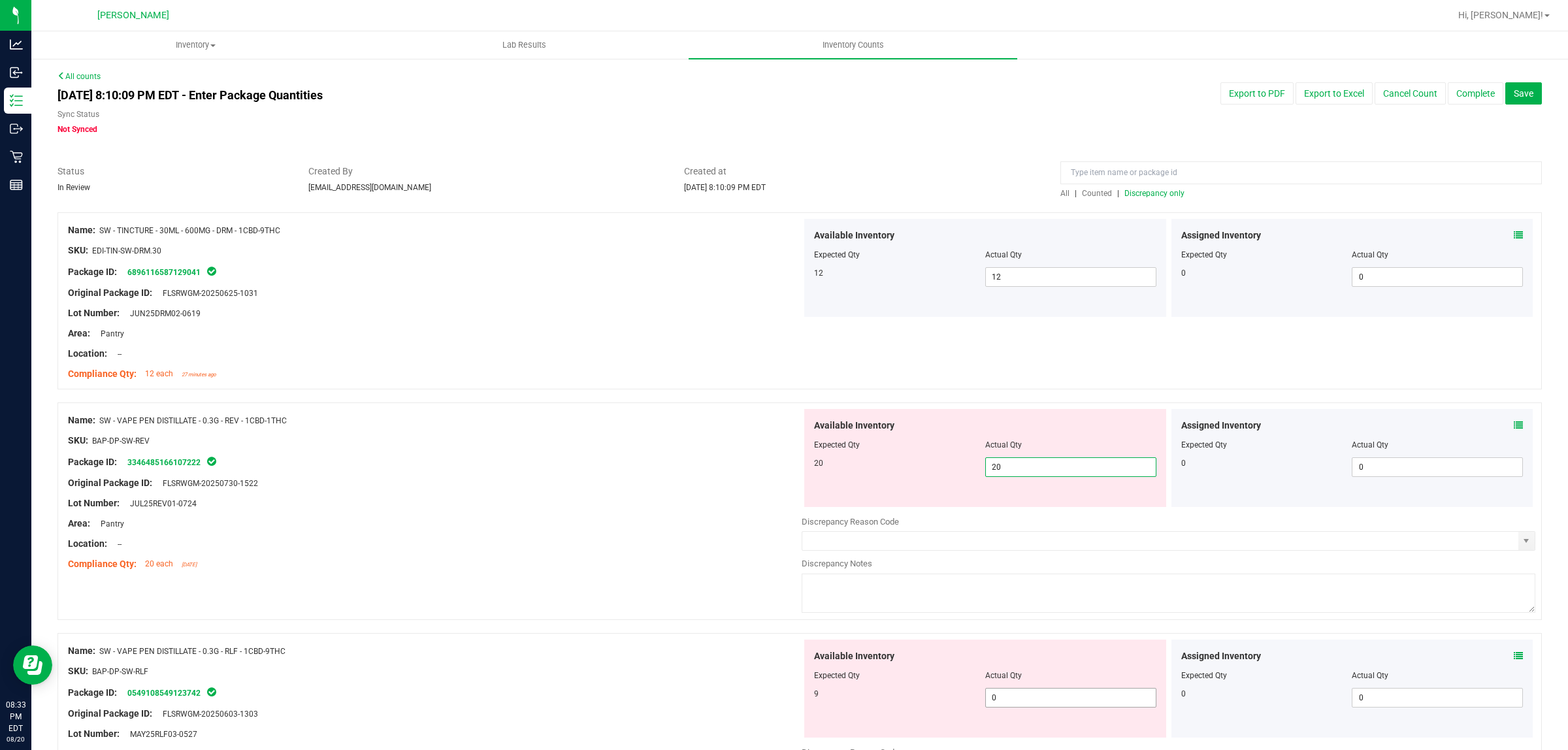
click at [1012, 694] on div "Available Inventory Expected Qty Actual Qty 9 0 0" at bounding box center [985, 689] width 362 height 98
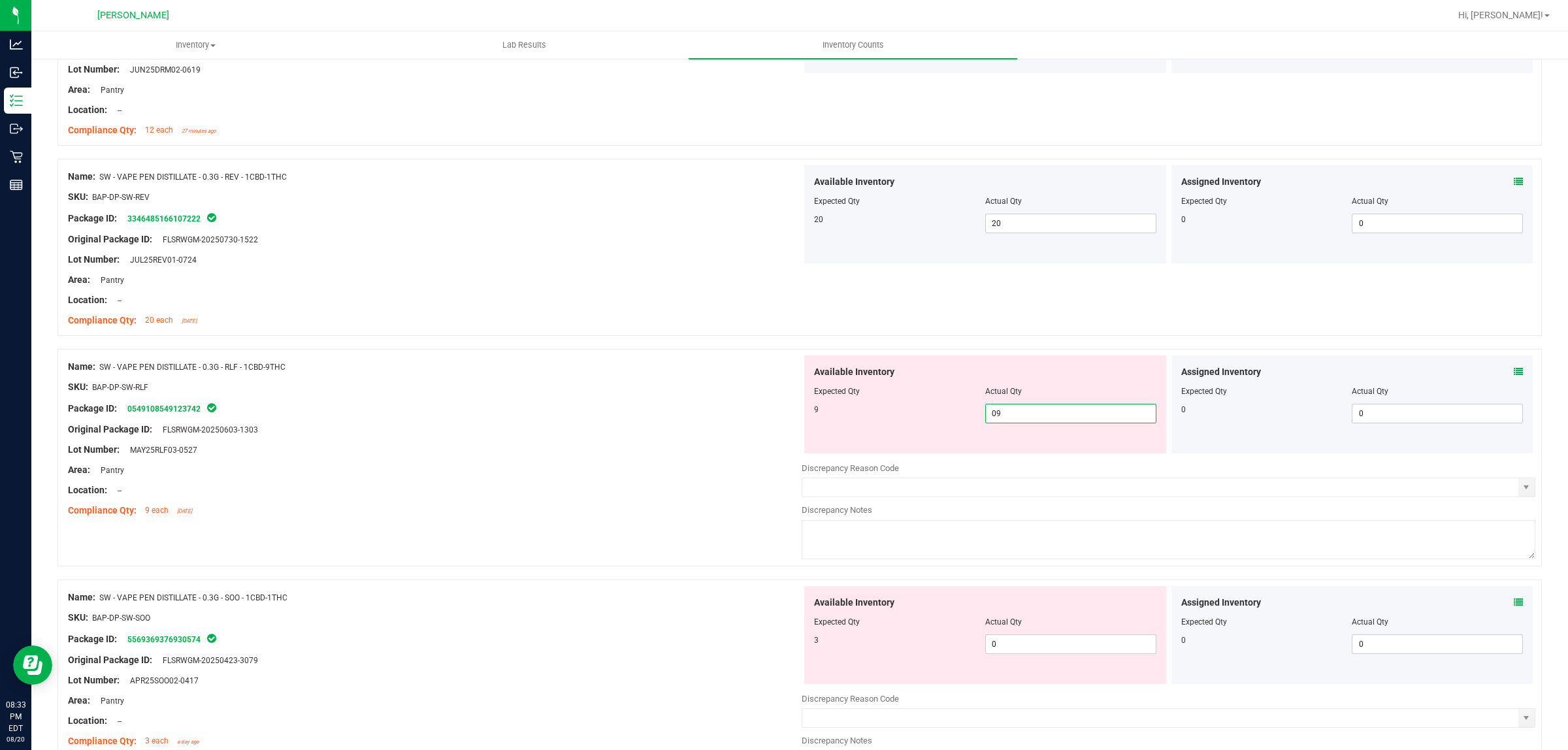
scroll to position [245, 0]
click at [1020, 648] on div "Available Inventory Expected Qty Actual Qty 3 0 0" at bounding box center [1169, 689] width 734 height 207
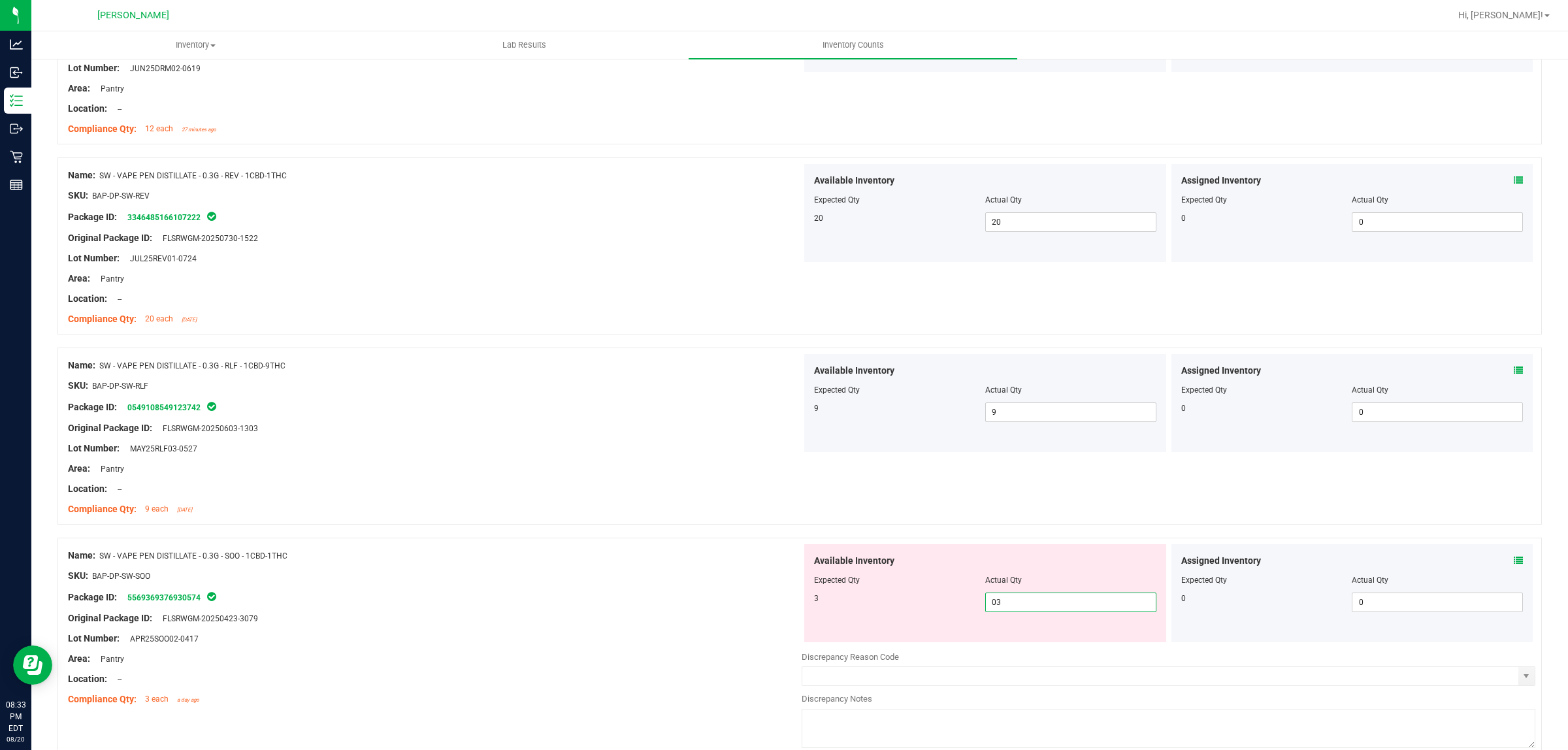
scroll to position [653, 0]
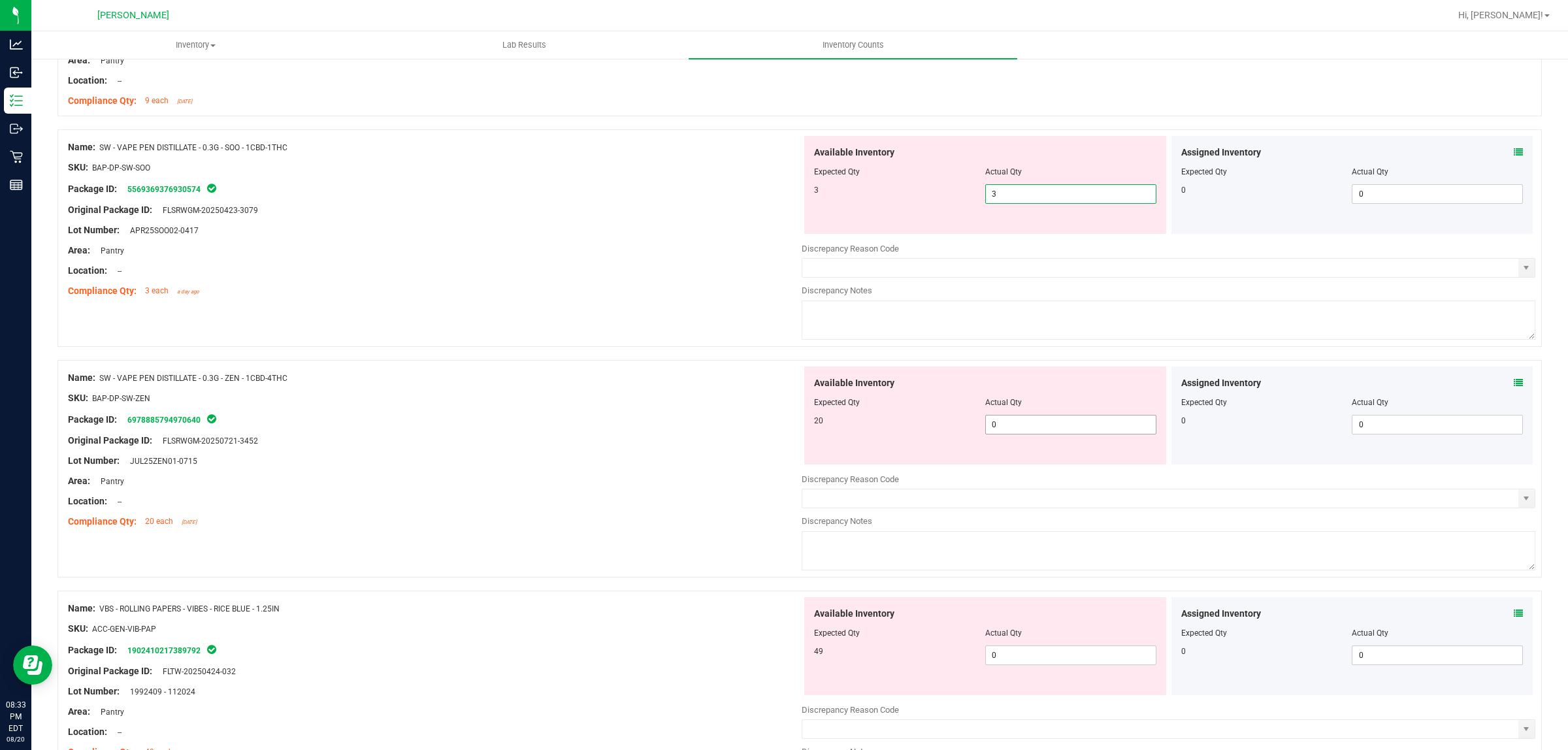
click at [1038, 423] on div "Available Inventory Expected Qty Actual Qty 20 0 0" at bounding box center [985, 416] width 362 height 98
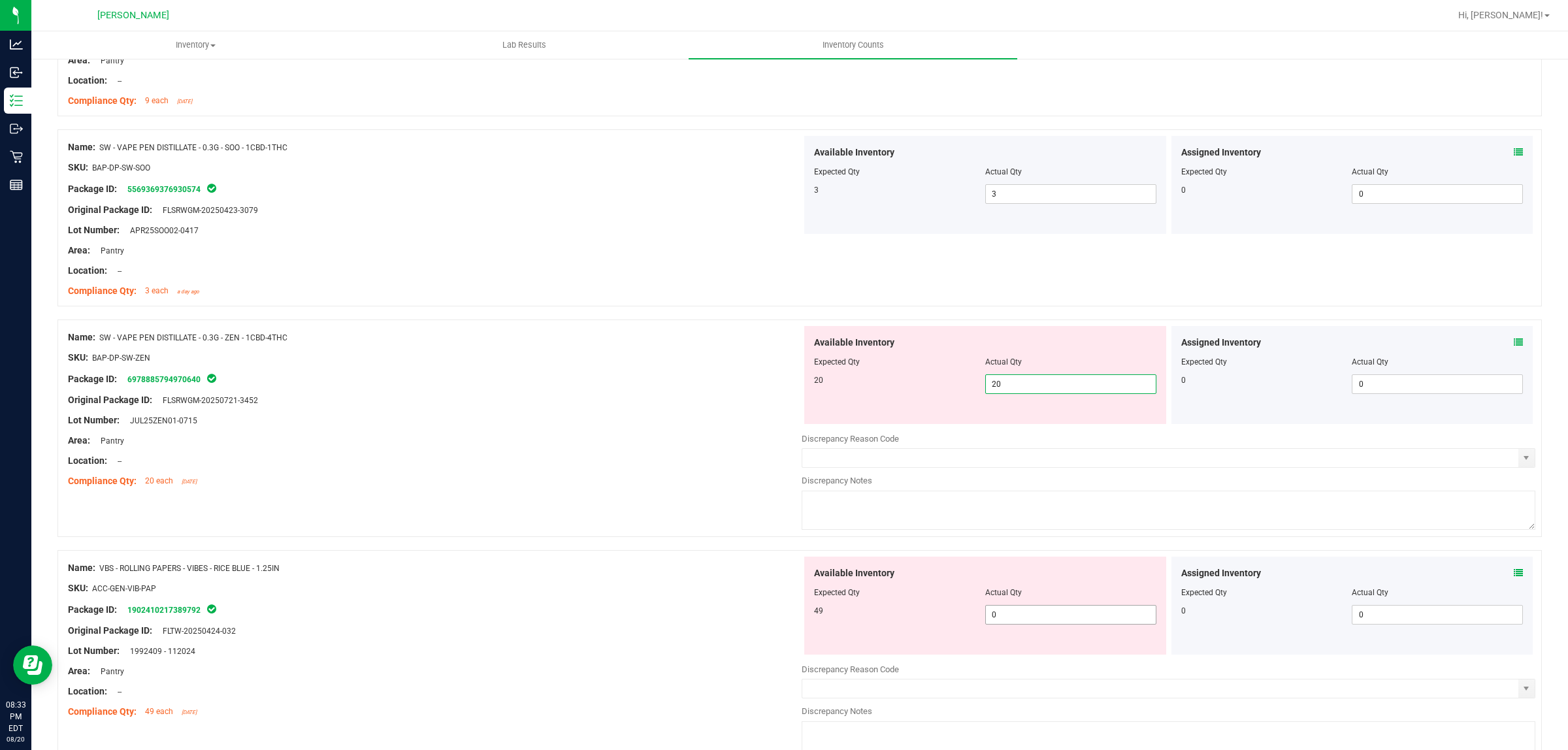
click at [1033, 616] on div "Available Inventory Expected Qty Actual Qty 49 0 0" at bounding box center [1169, 660] width 734 height 207
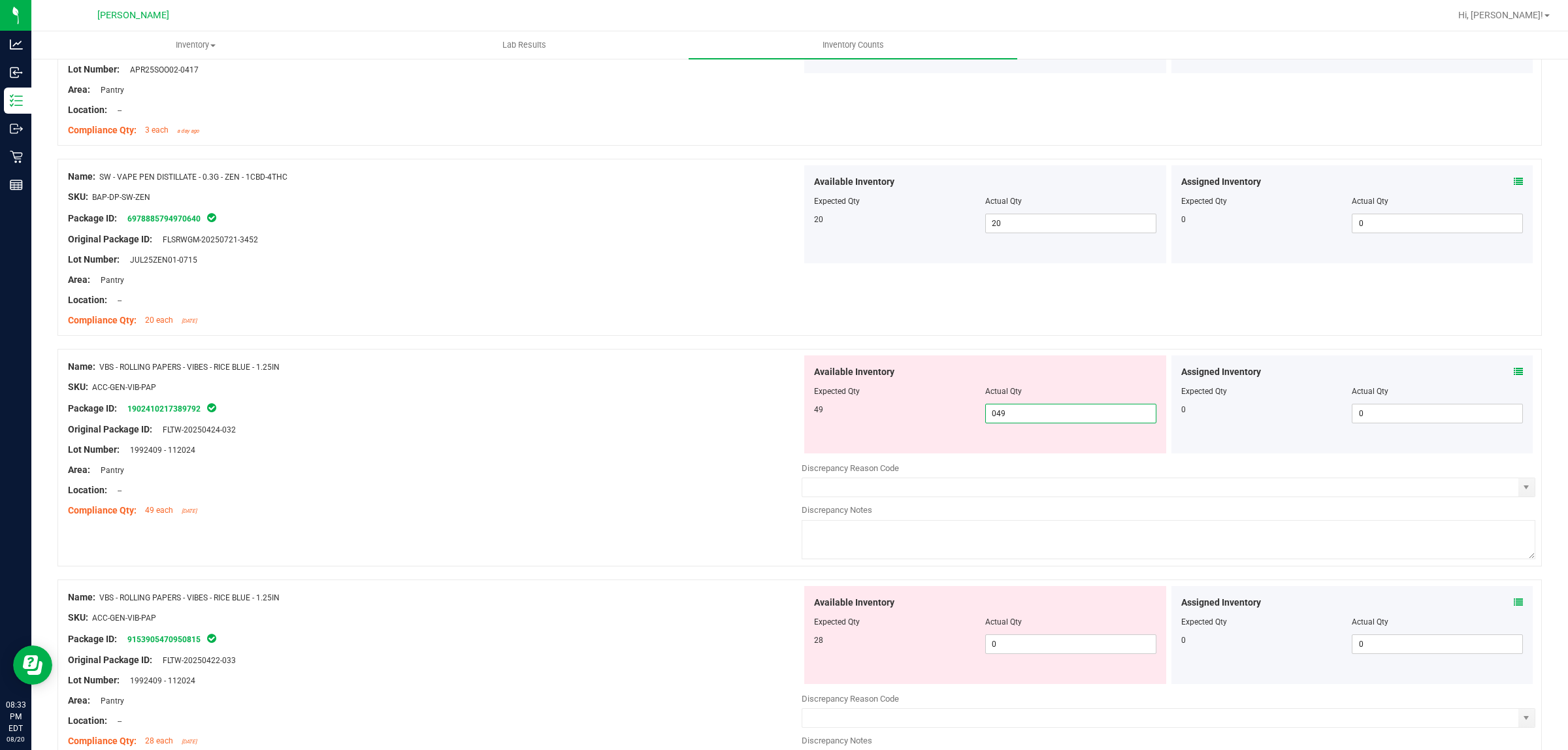
scroll to position [980, 0]
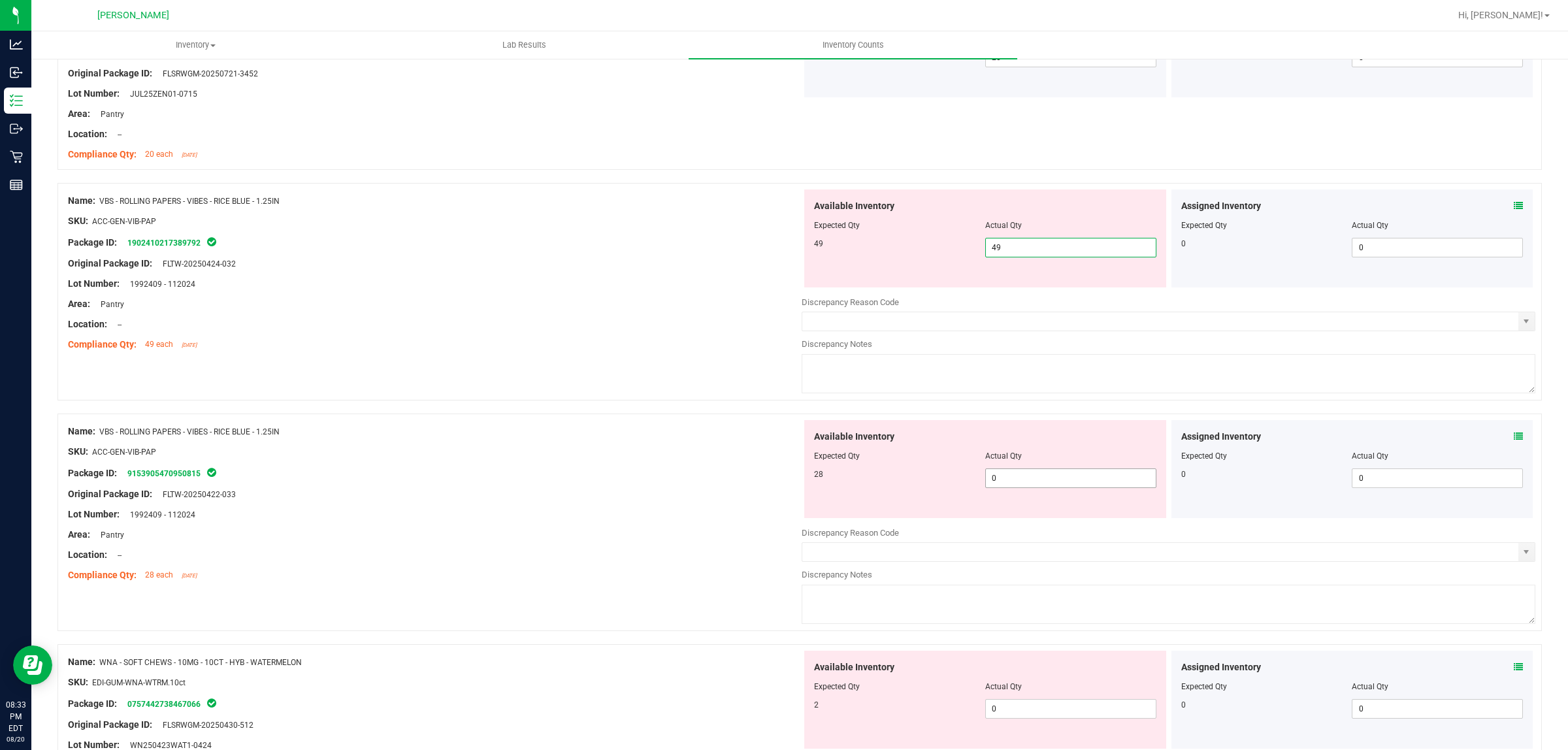
click at [1033, 487] on div "Available Inventory Expected Qty Actual Qty 28 0 0" at bounding box center [1169, 523] width 734 height 207
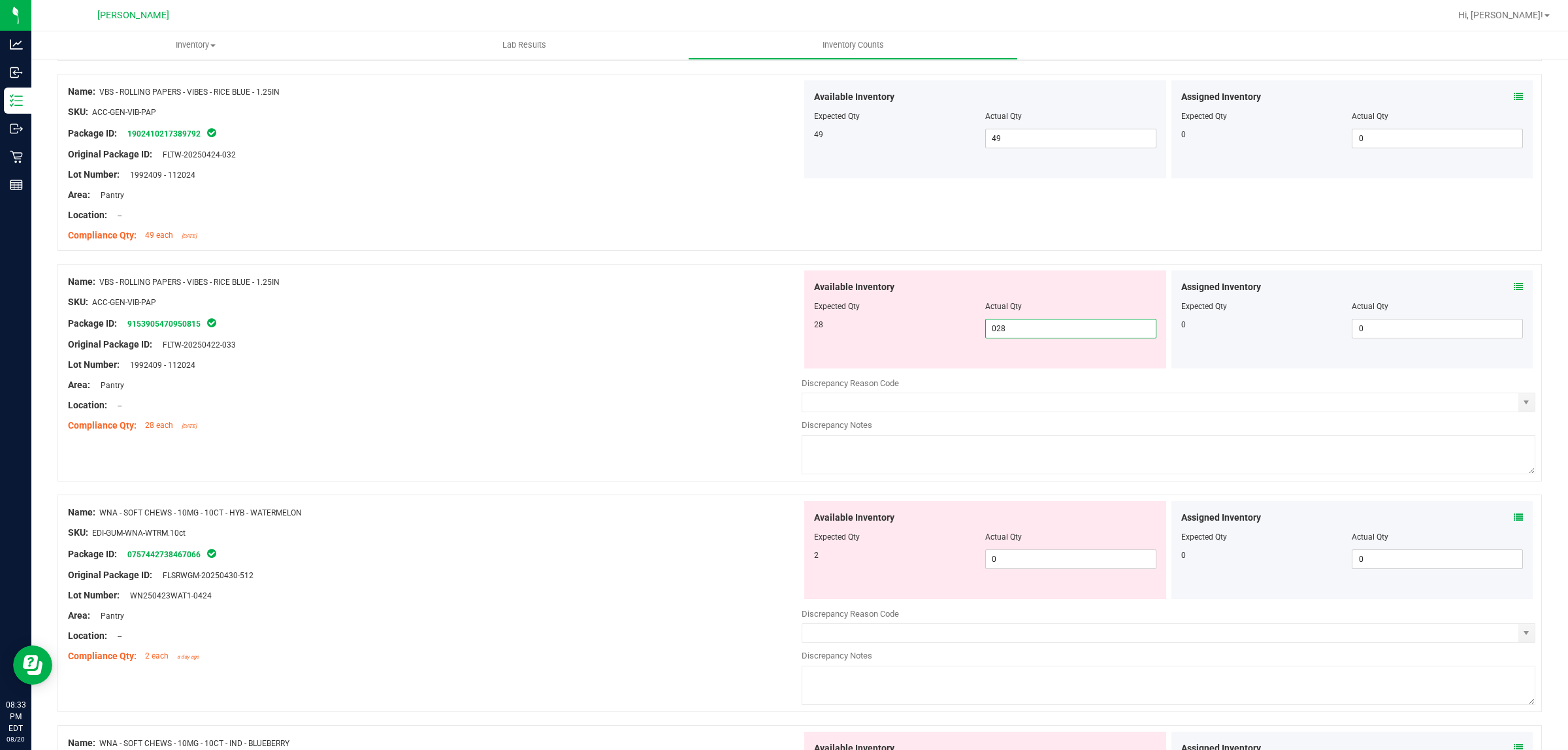
scroll to position [1306, 0]
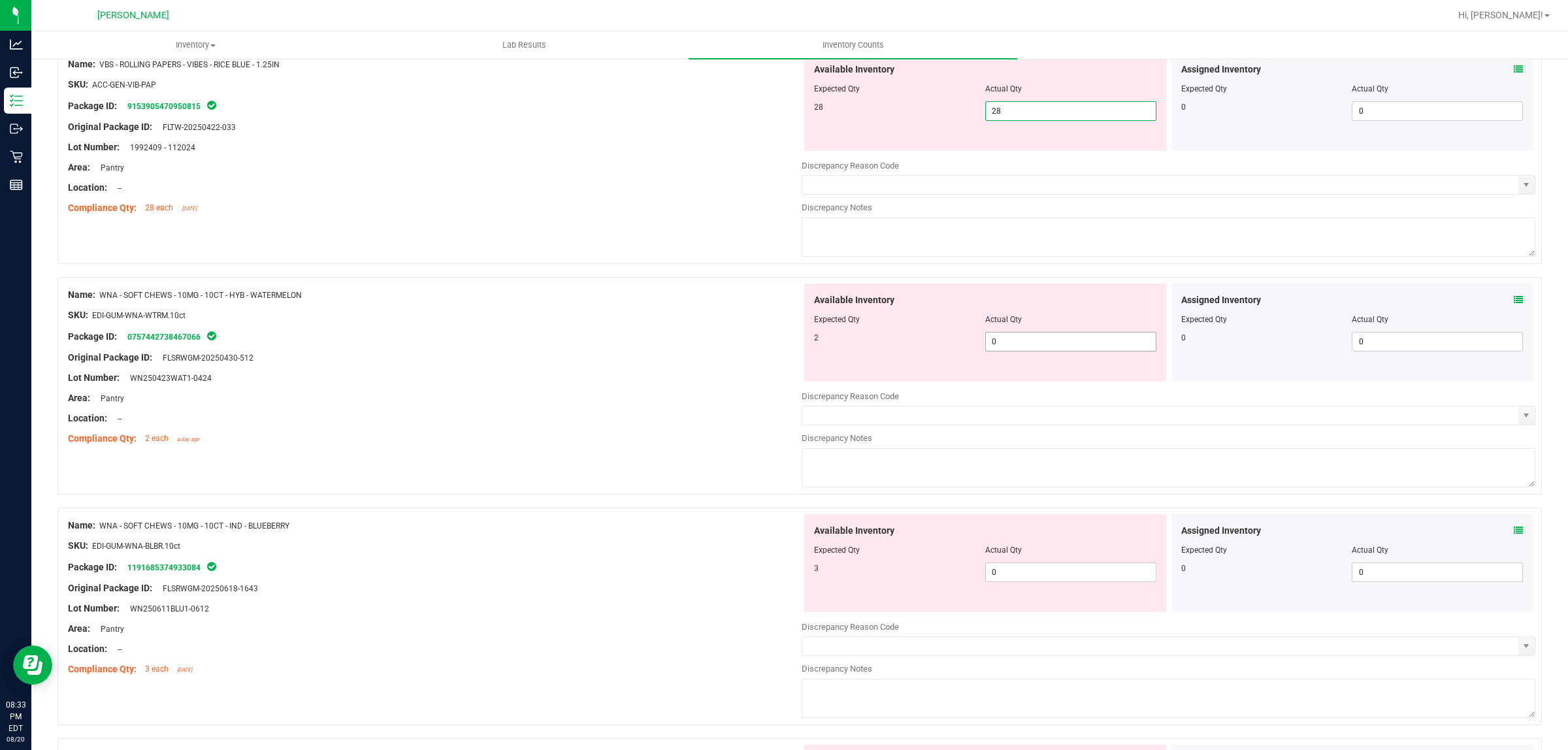
click at [1049, 340] on div "Available Inventory Expected Qty Actual Qty 2 0 0" at bounding box center [985, 332] width 362 height 98
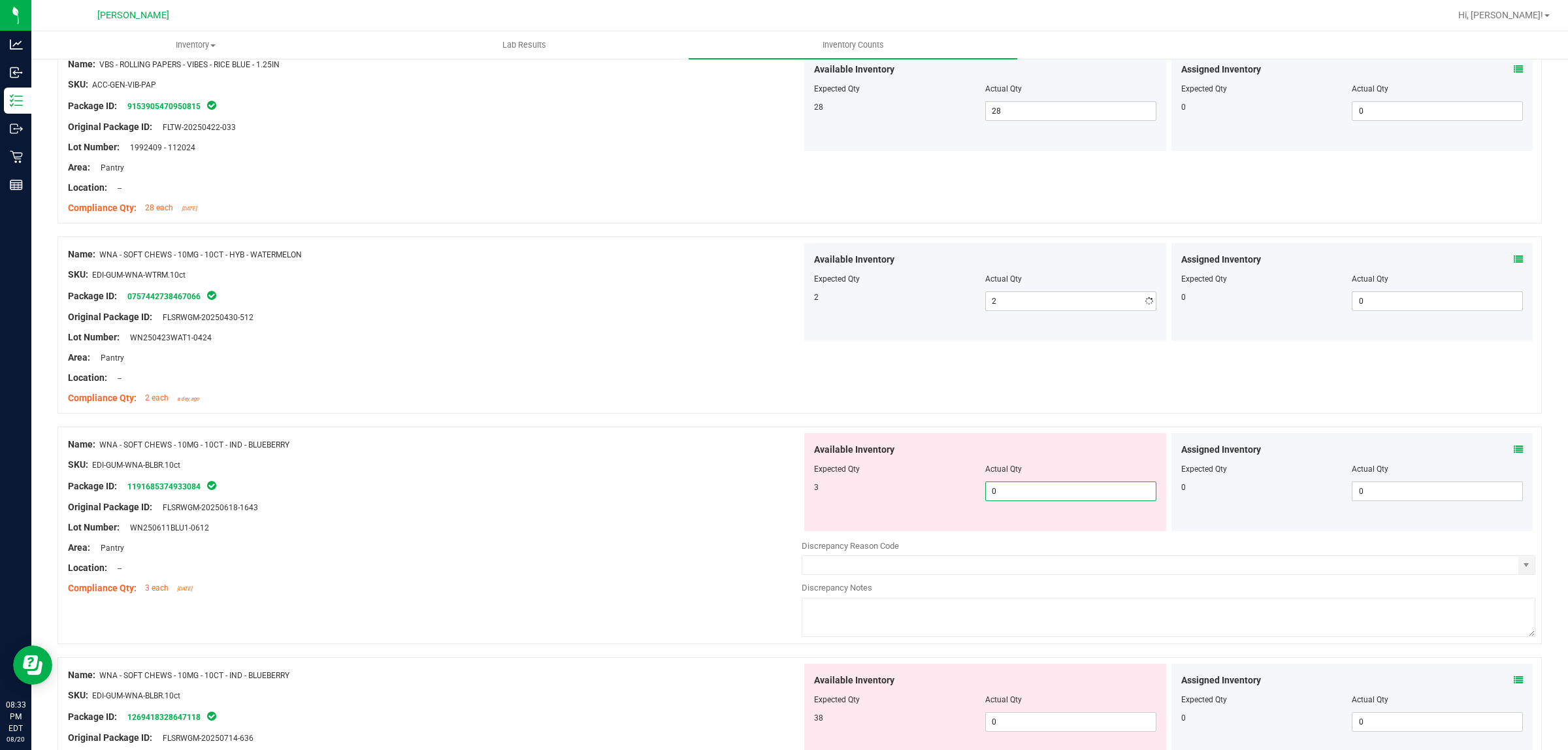
click at [1037, 534] on div "Available Inventory Expected Qty Actual Qty 3 0 0" at bounding box center [1169, 537] width 734 height 207
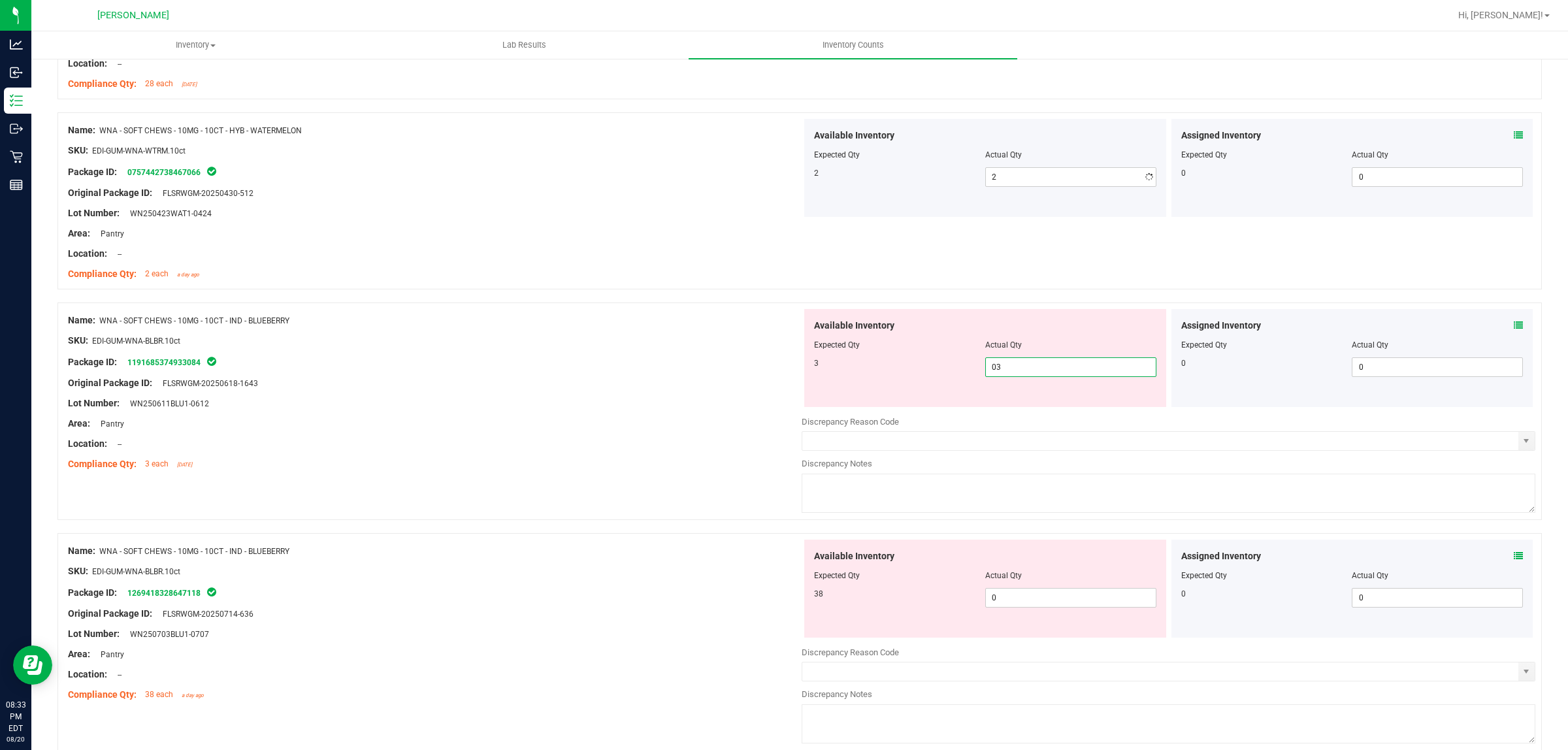
scroll to position [1551, 0]
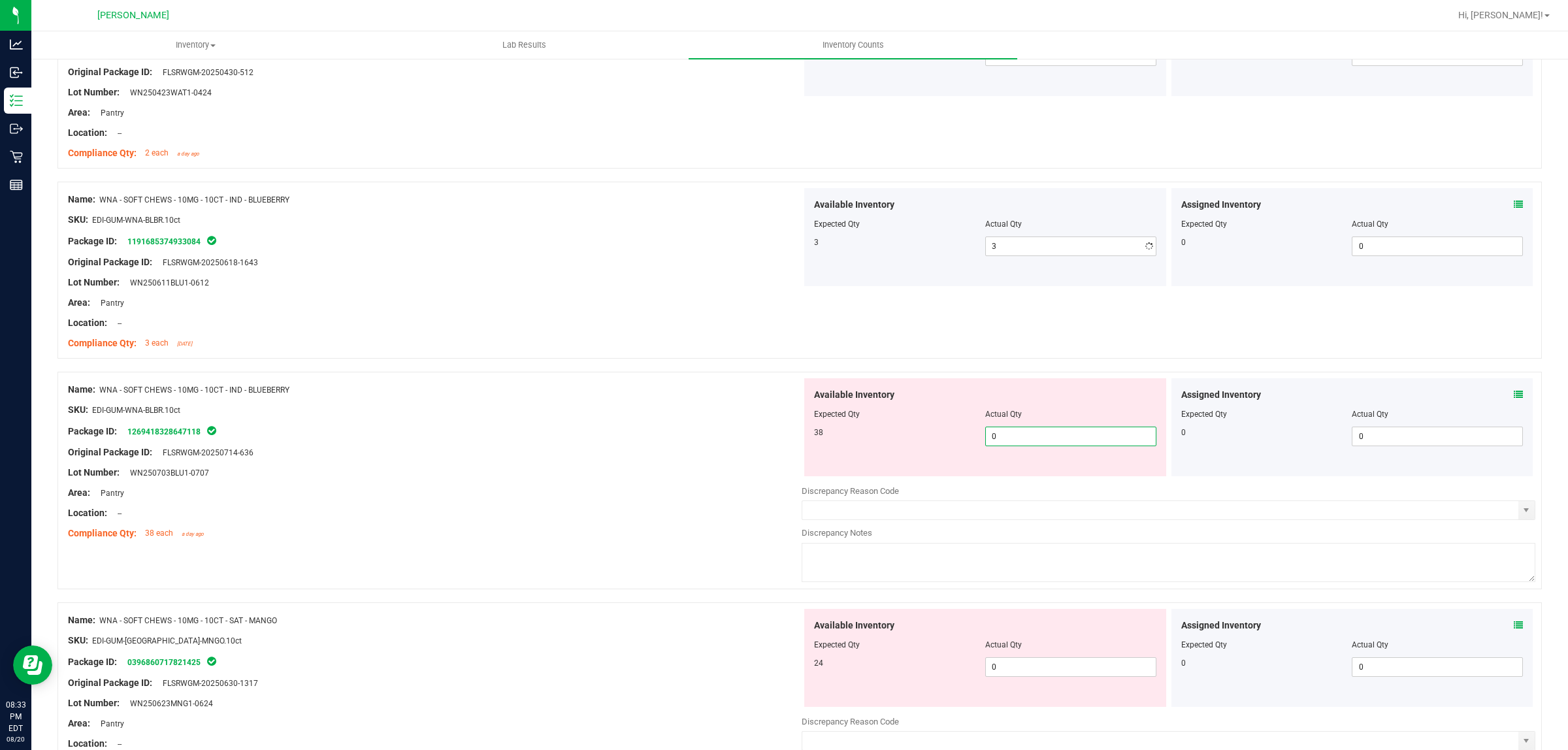
click at [1021, 476] on div "Available Inventory Expected Qty Actual Qty 38 0 0" at bounding box center [985, 427] width 362 height 98
click at [1022, 665] on div "Available Inventory Expected Qty Actual Qty 24 0 0" at bounding box center [985, 658] width 362 height 98
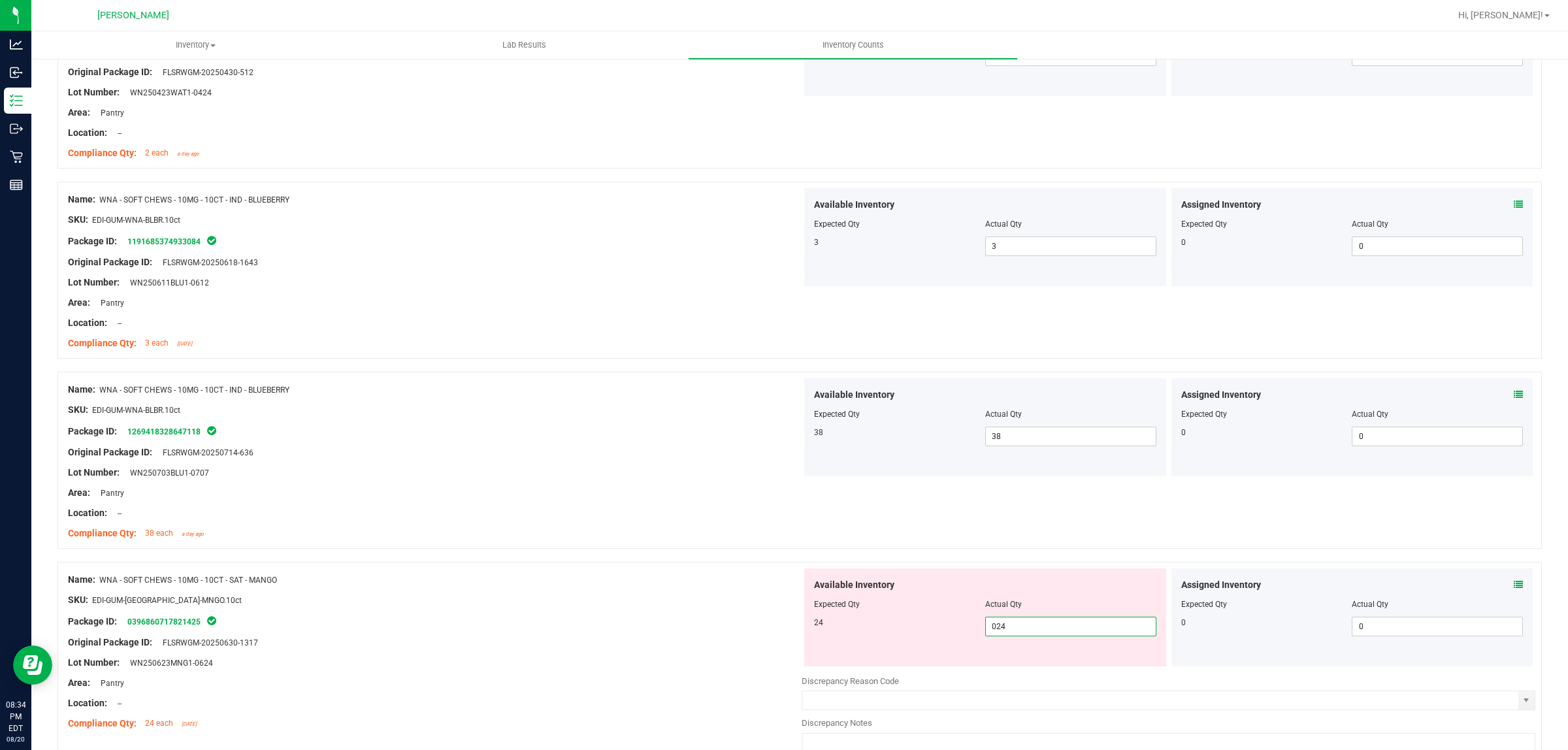
scroll to position [1796, 0]
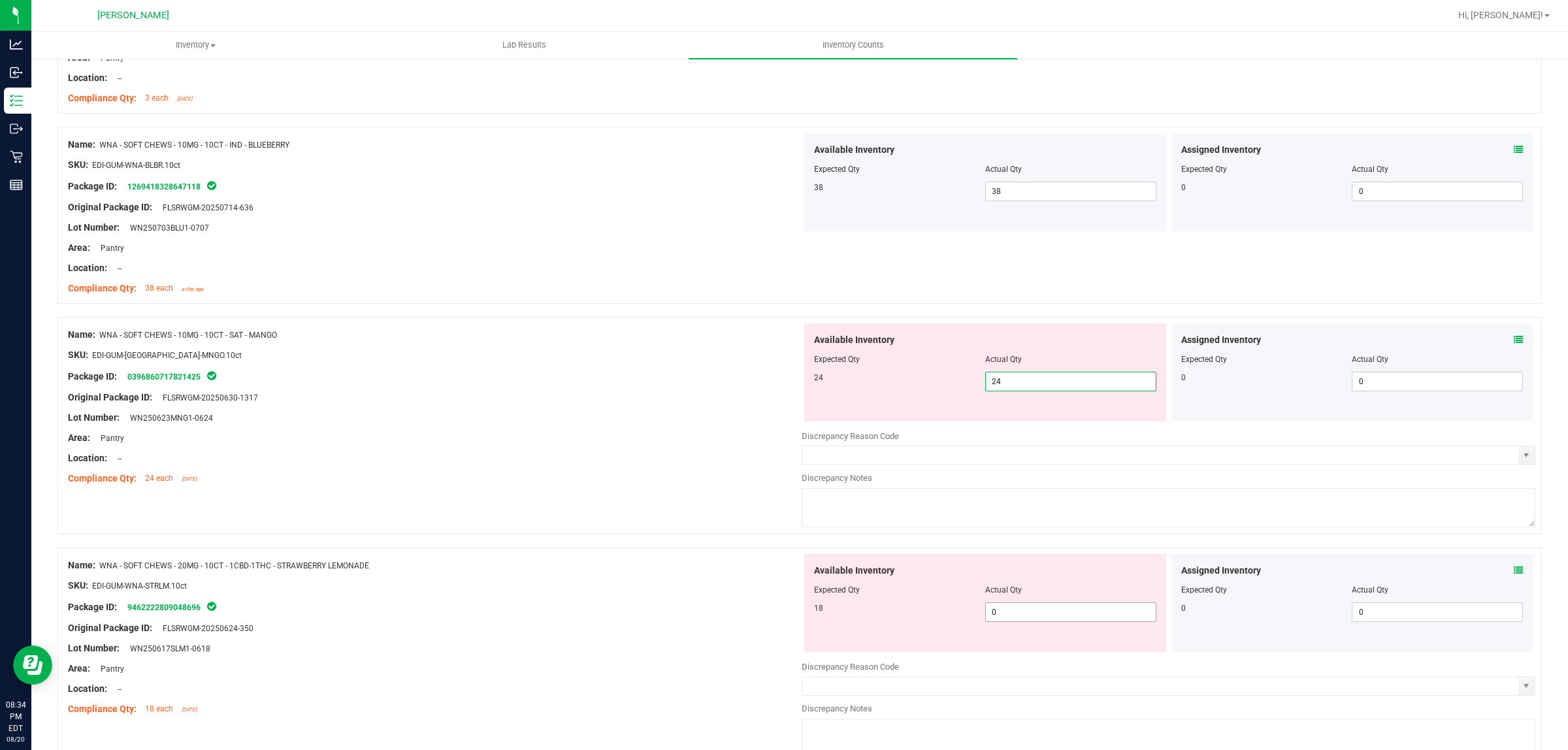
click at [1019, 624] on div "Available Inventory Expected Qty Actual Qty 18 0 0" at bounding box center [1169, 658] width 734 height 207
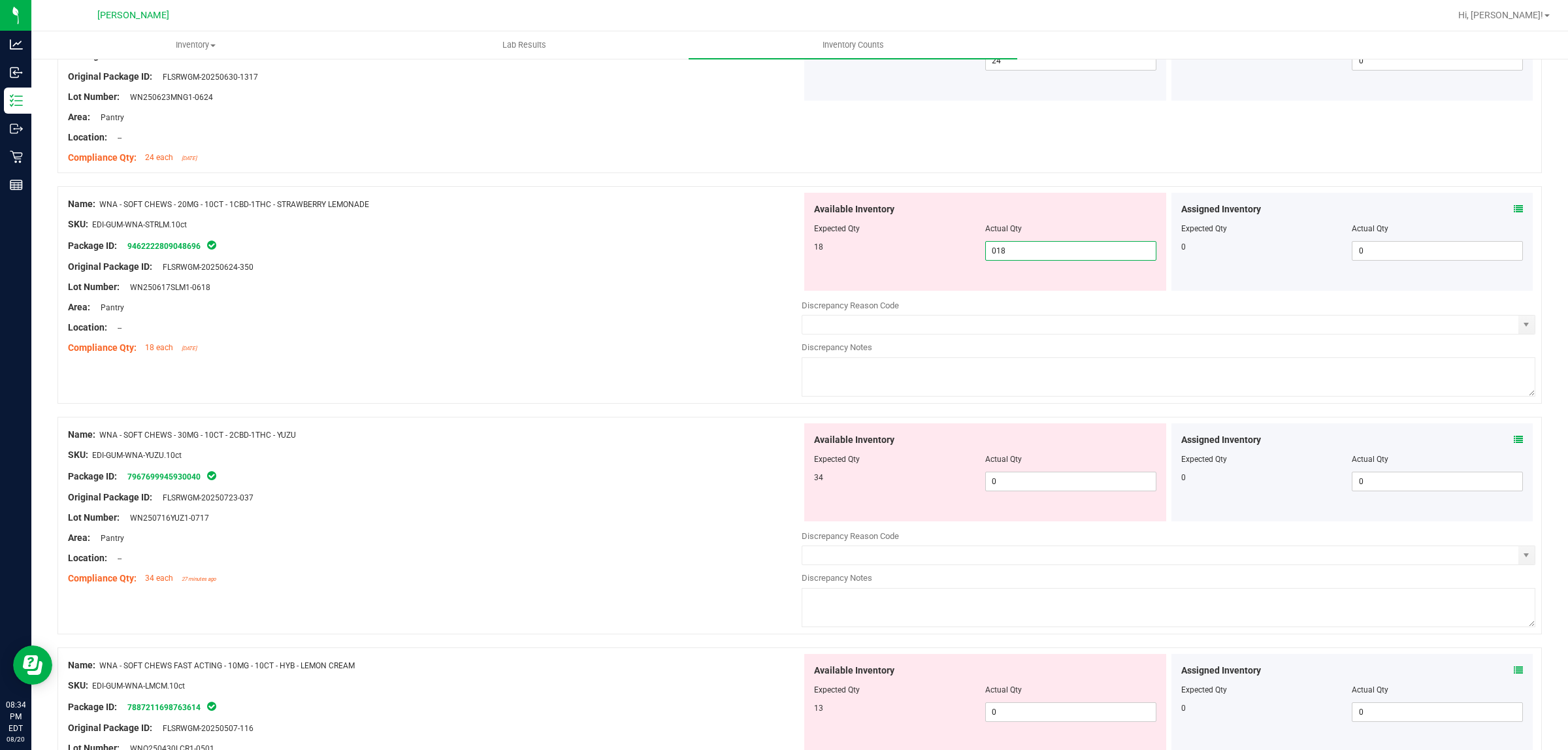
scroll to position [2122, 0]
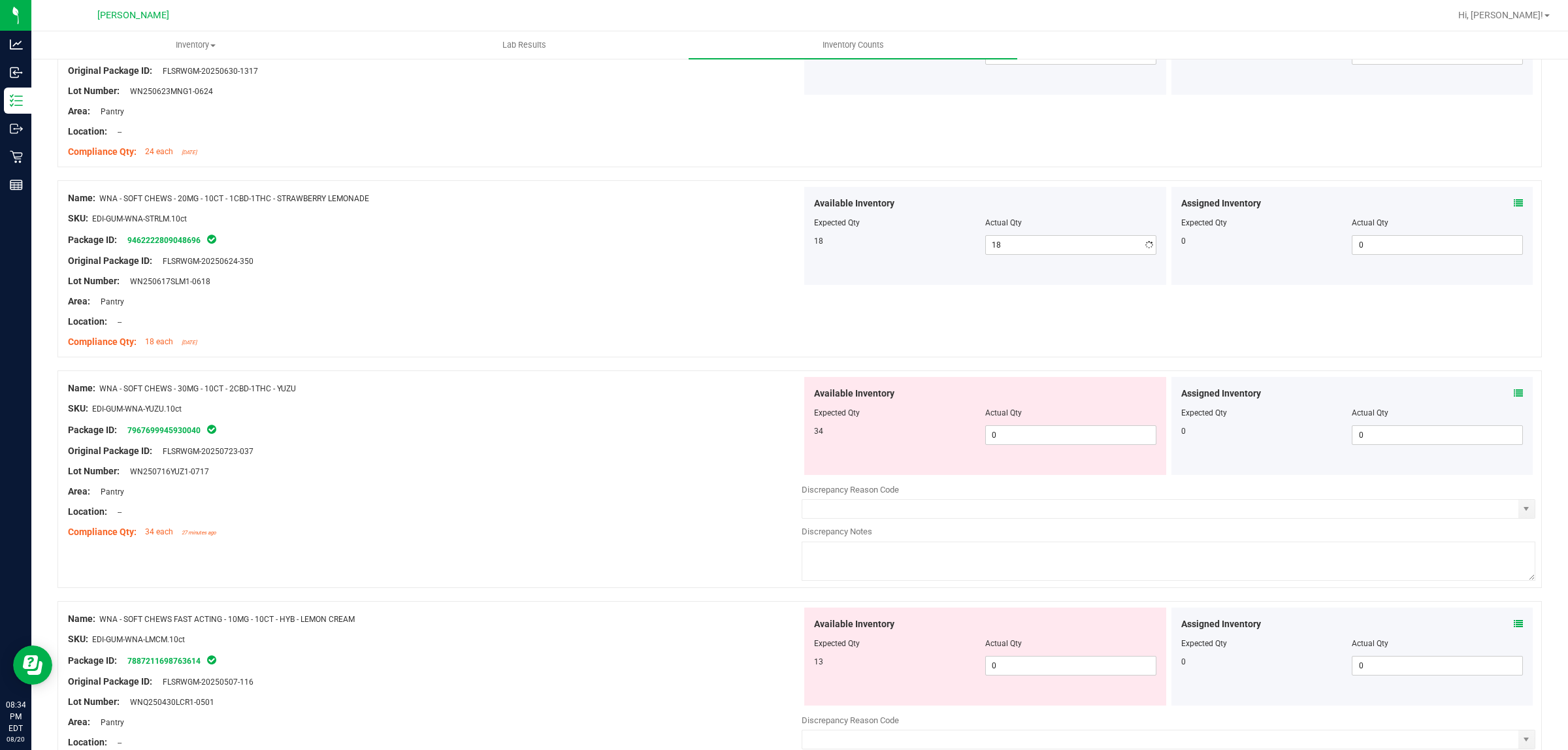
drag, startPoint x: 1071, startPoint y: 468, endPoint x: 1067, endPoint y: 474, distance: 7.2
click at [1069, 472] on div "Available Inventory Expected Qty Actual Qty 34 0 0" at bounding box center [985, 425] width 362 height 98
click at [1067, 440] on span "0 0" at bounding box center [1071, 435] width 171 height 19
click at [1041, 666] on div "Available Inventory Expected Qty Actual Qty 13 0 0" at bounding box center [985, 657] width 362 height 98
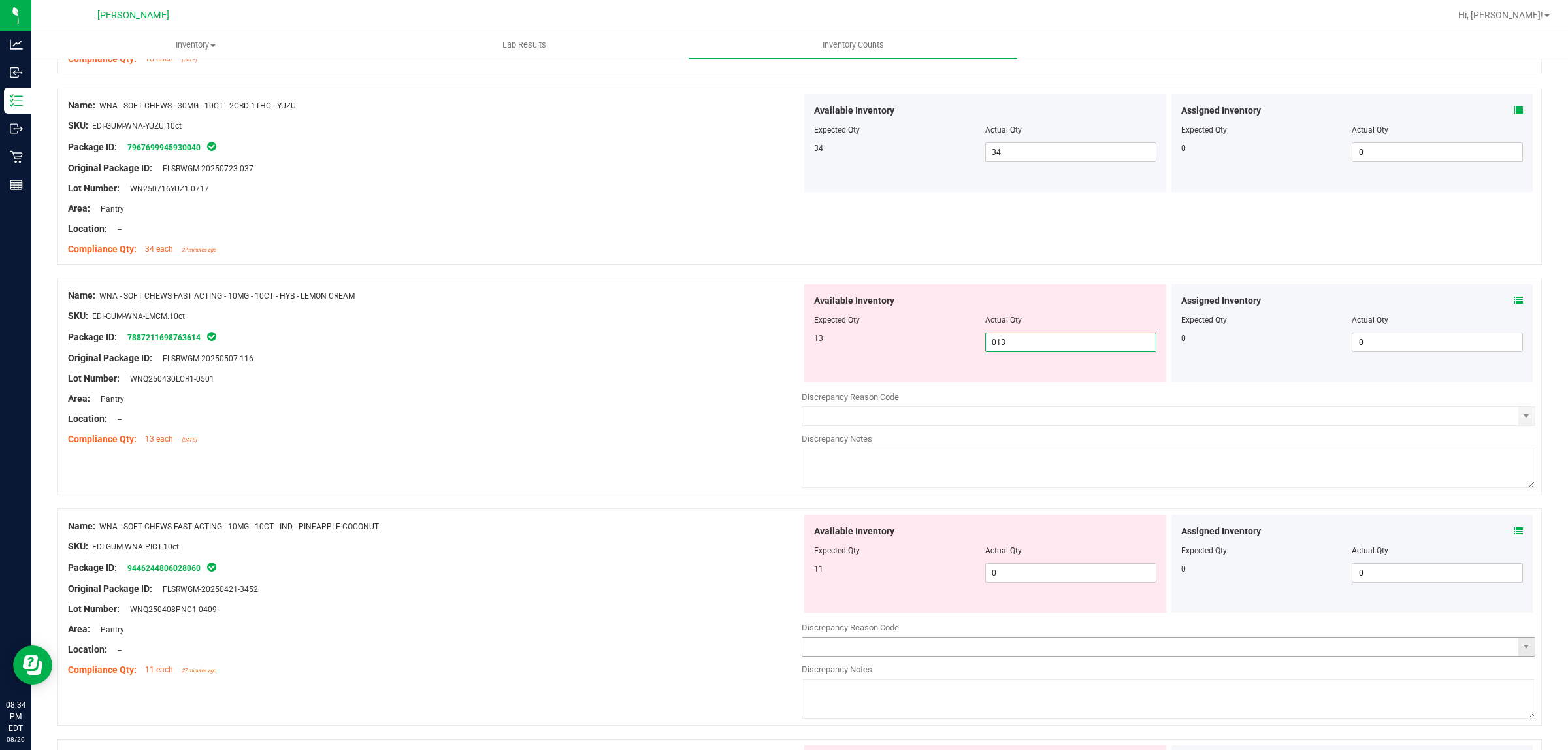
scroll to position [2531, 0]
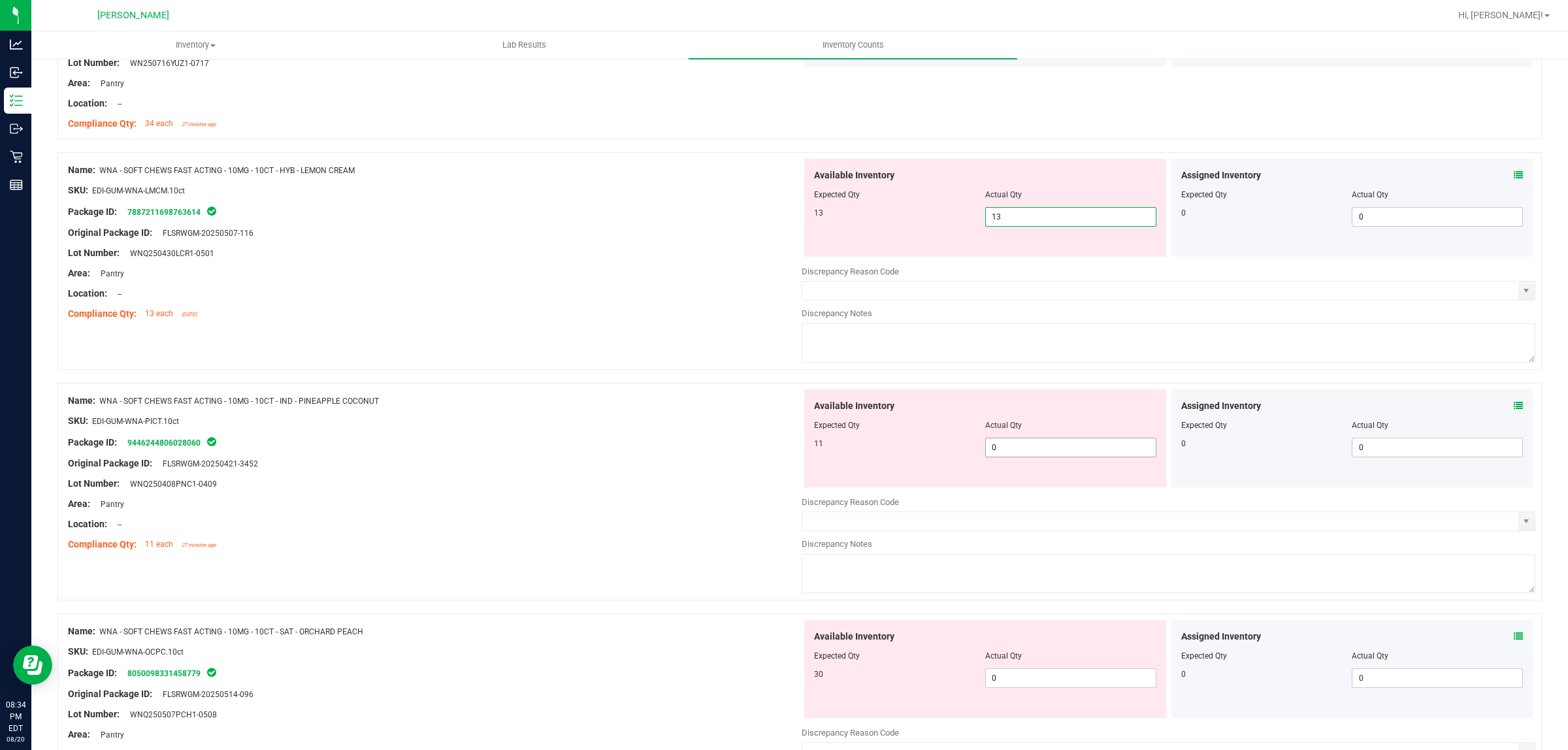
click at [1054, 445] on div "Available Inventory Expected Qty Actual Qty 11 0 0" at bounding box center [985, 438] width 362 height 98
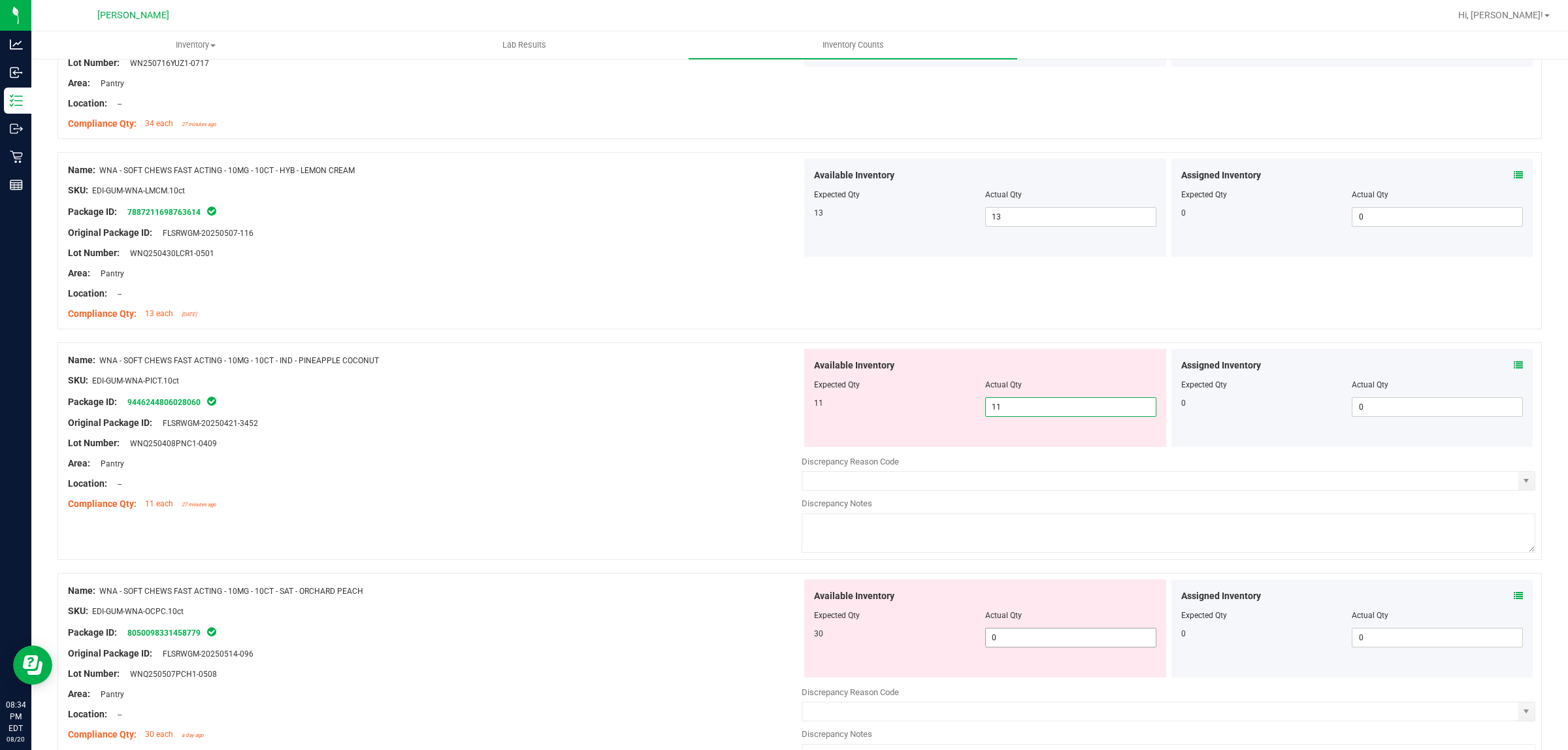
click at [1027, 641] on div "Available Inventory Expected Qty Actual Qty 30 0 0" at bounding box center [1169, 683] width 734 height 207
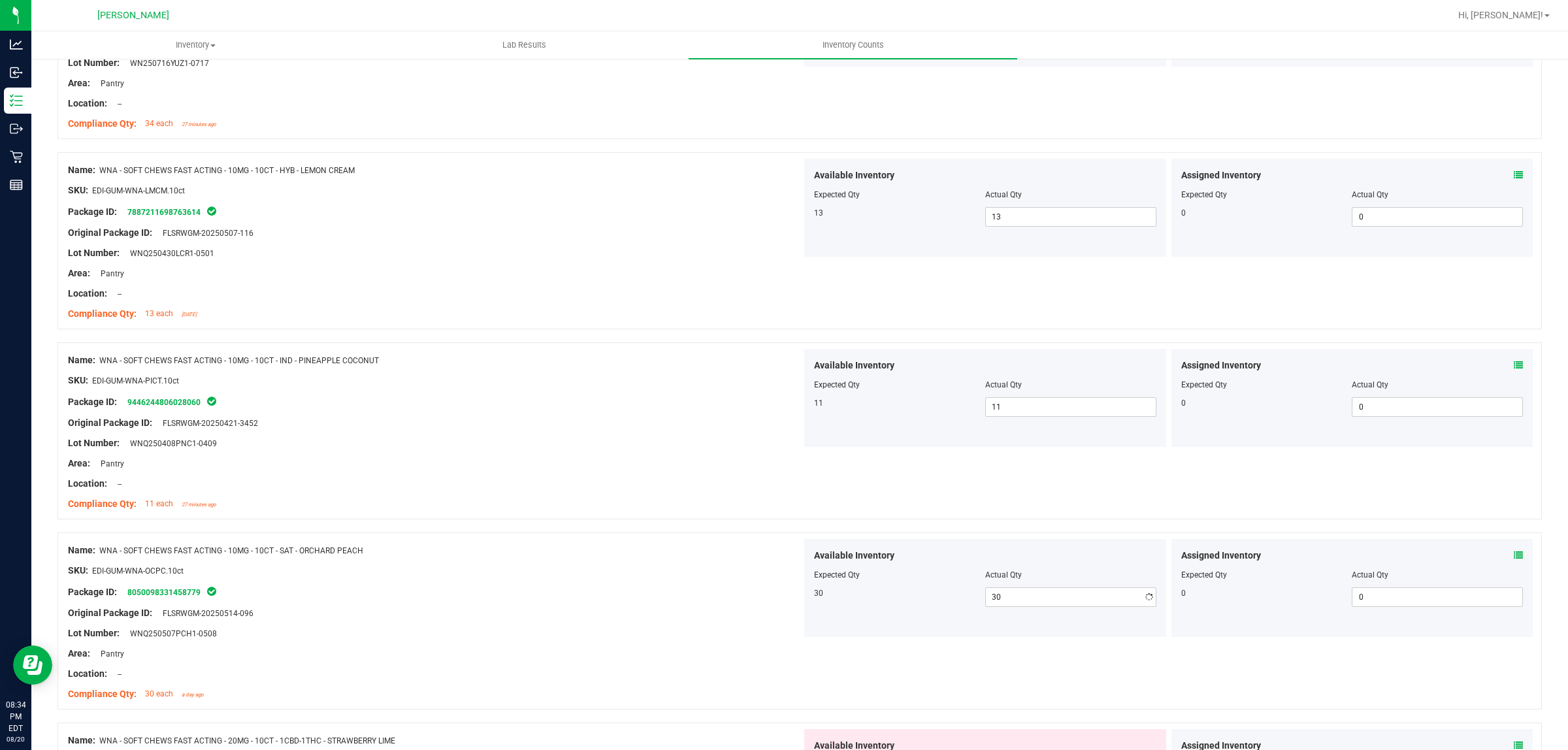
click at [502, 577] on div "SKU: EDI-GUM-WNA-OCPC.10ct" at bounding box center [435, 570] width 734 height 13
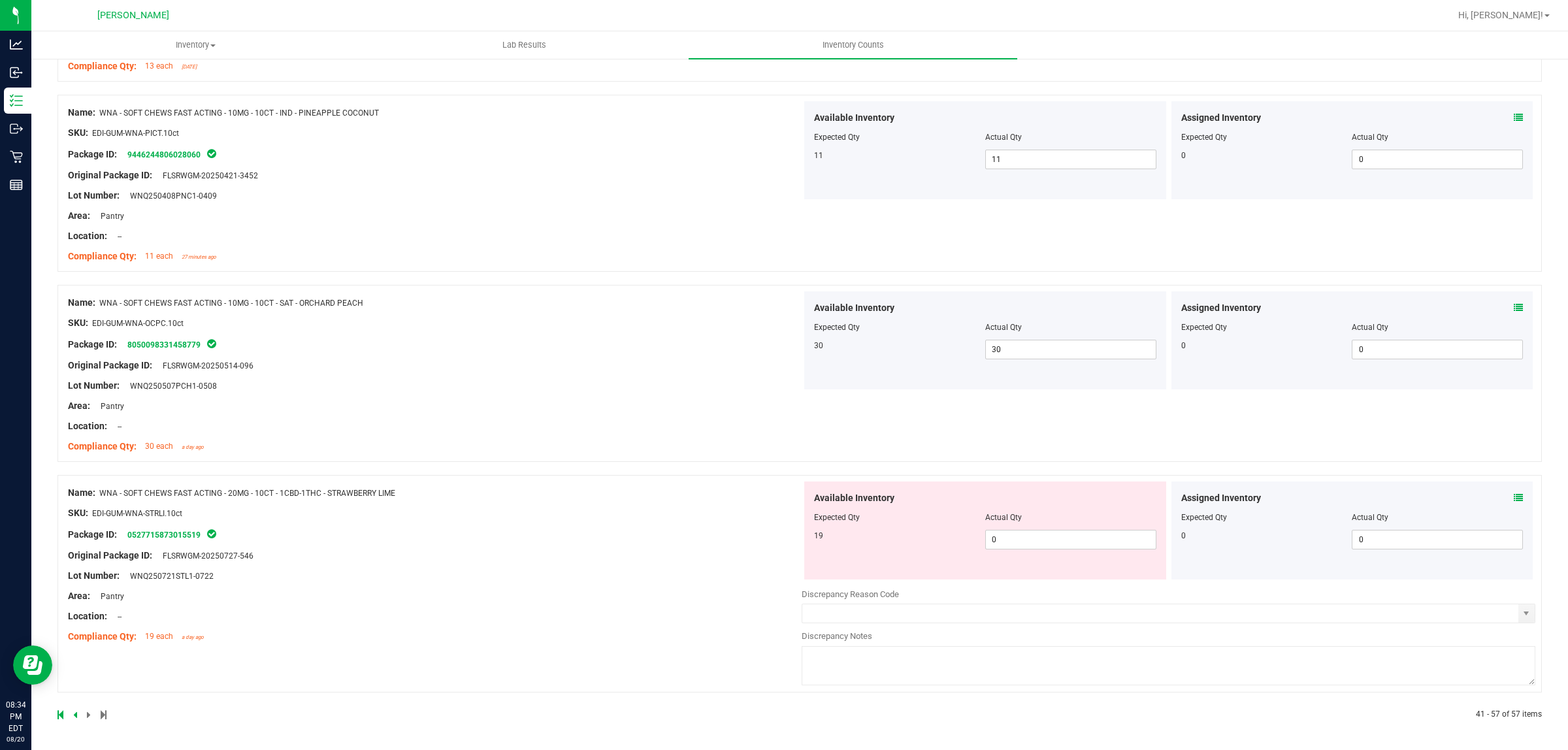
scroll to position [2783, 0]
drag, startPoint x: 1015, startPoint y: 540, endPoint x: 1018, endPoint y: 533, distance: 7.6
click at [1017, 537] on span "0 0" at bounding box center [1071, 540] width 171 height 19
click at [681, 564] on div "Name: WNA - SOFT CHEWS FAST ACTING - 20MG - 10CT - 1CBD-1THC - STRAWBERRY LIME …" at bounding box center [435, 564] width 734 height 166
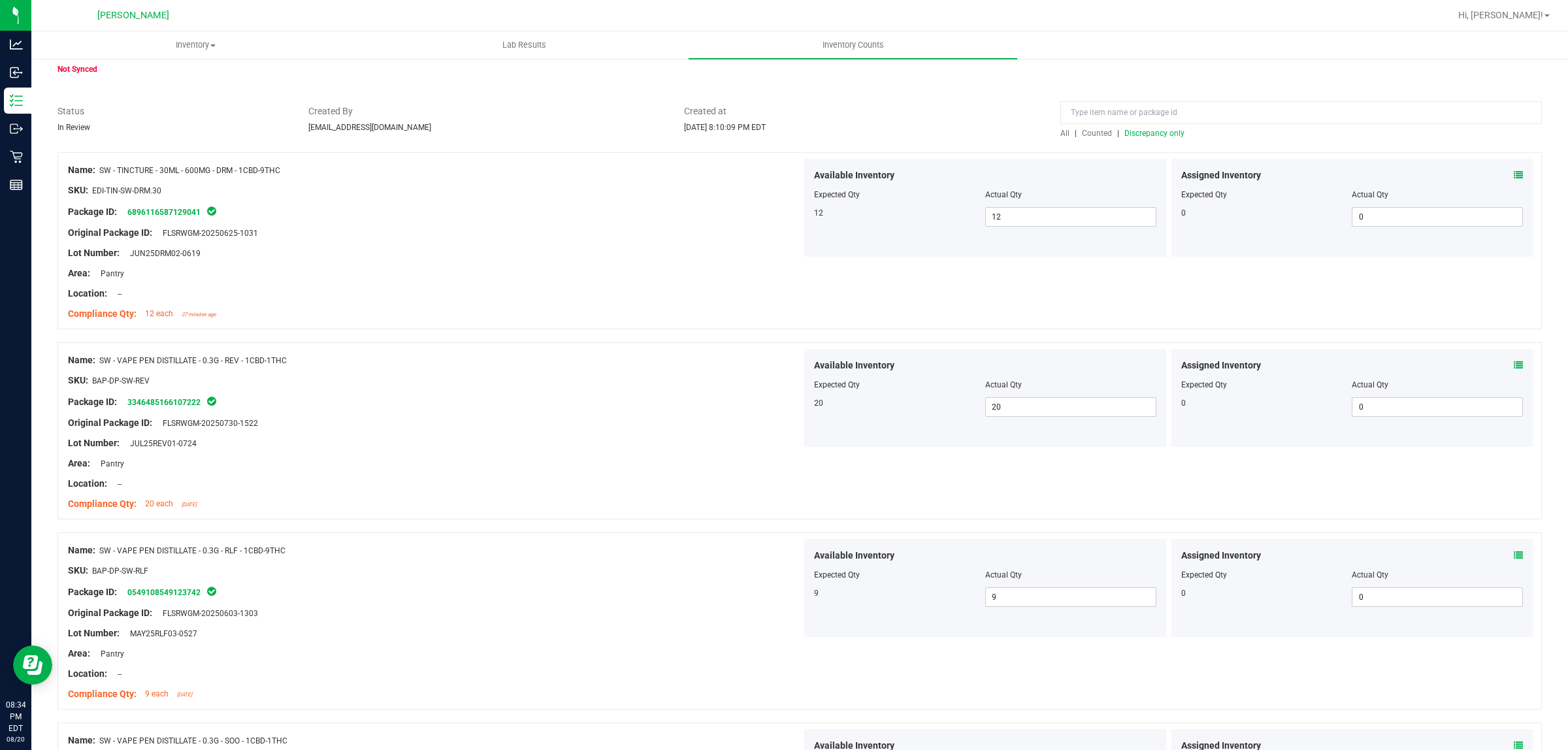
scroll to position [0, 0]
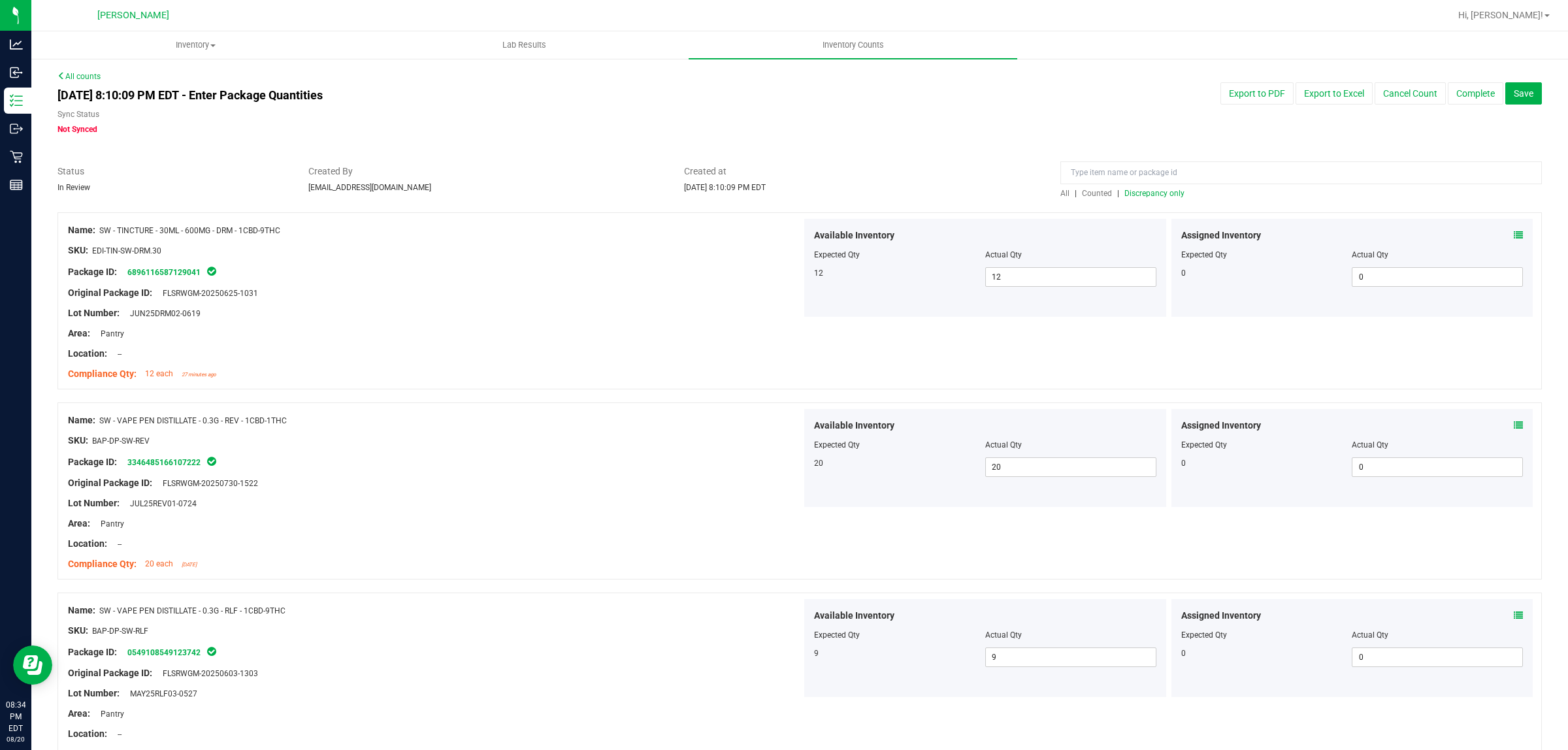
click at [1061, 191] on span "All" at bounding box center [1066, 194] width 10 height 10
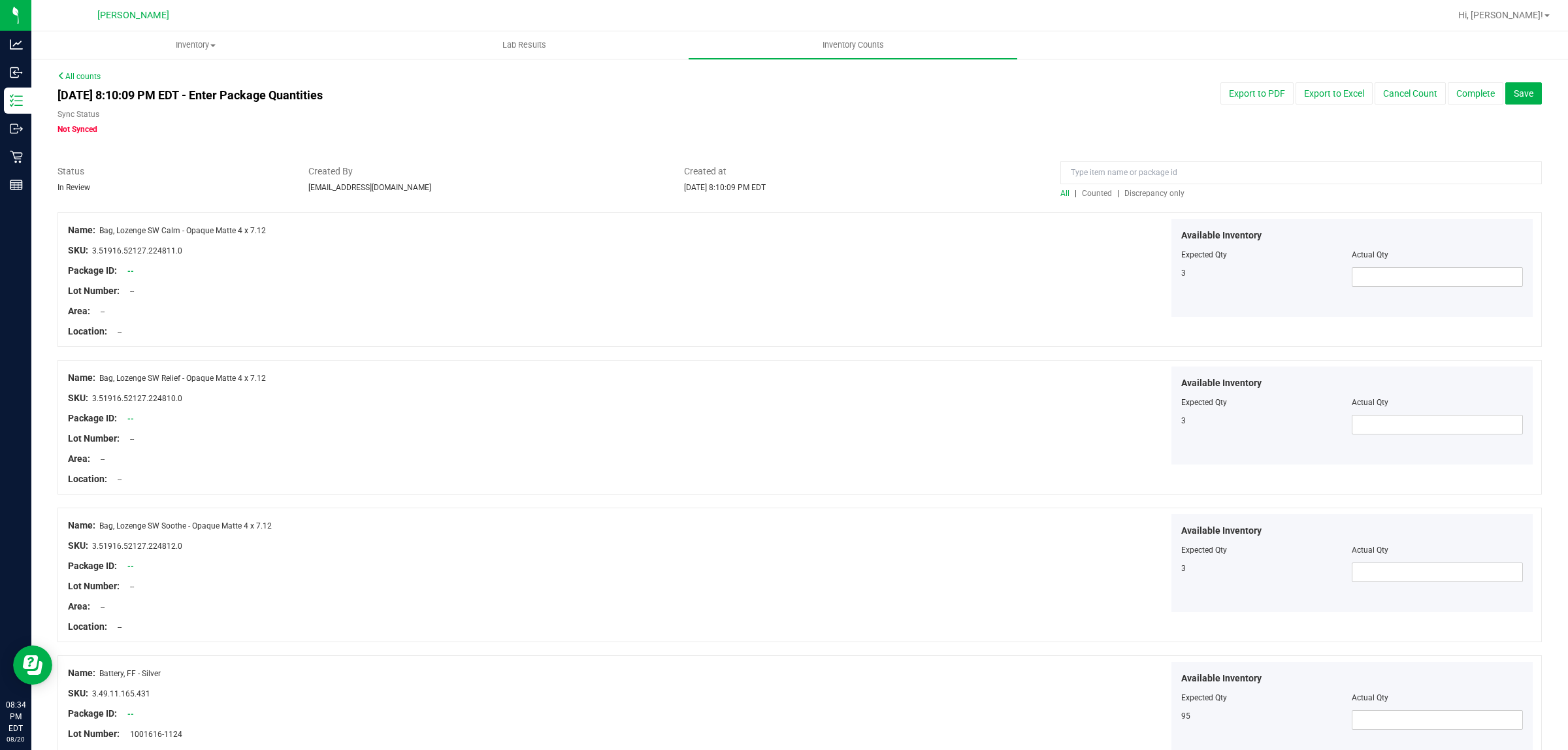
click at [1131, 190] on span "Discrepancy only" at bounding box center [1155, 194] width 61 height 10
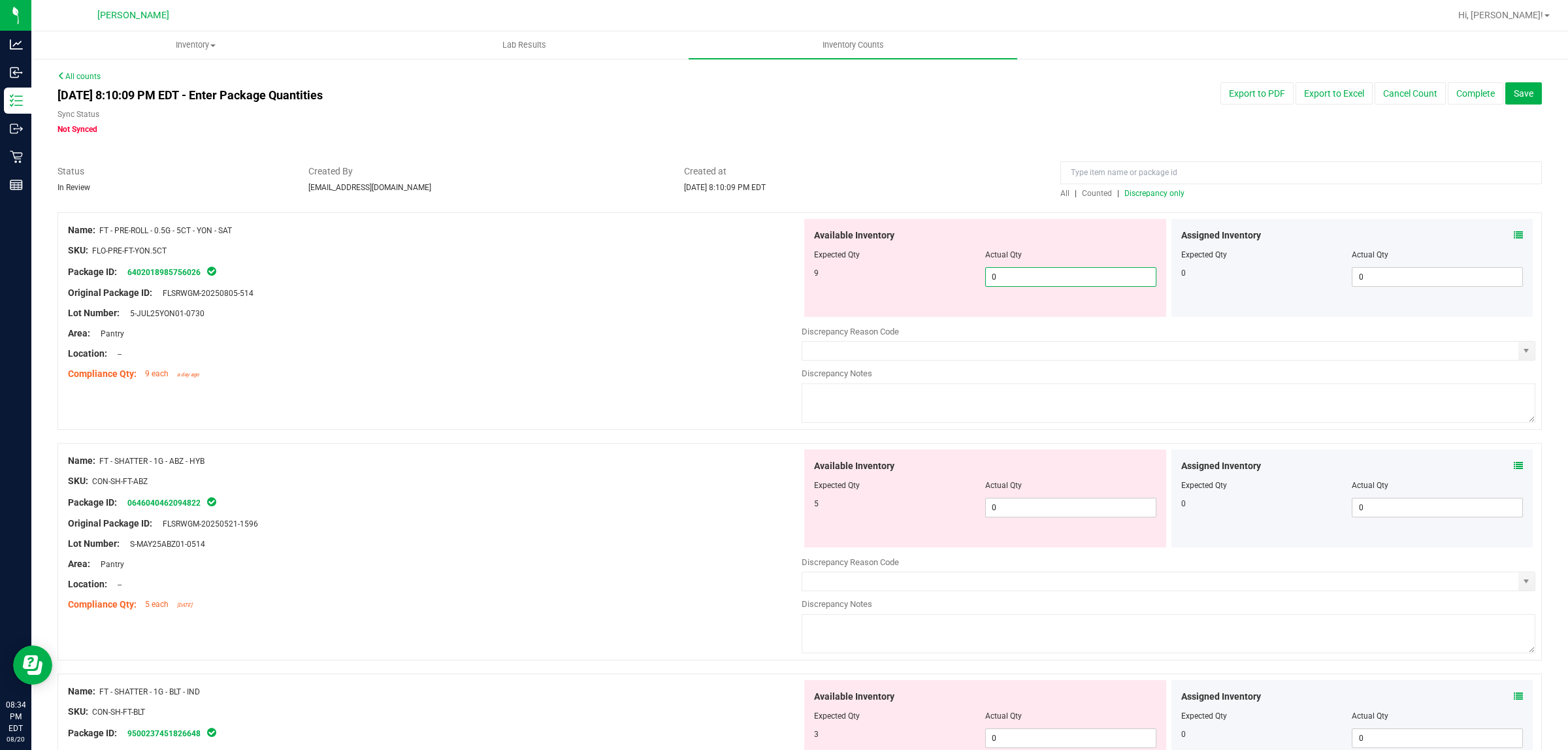
click at [1035, 275] on span "0 0" at bounding box center [1071, 277] width 171 height 19
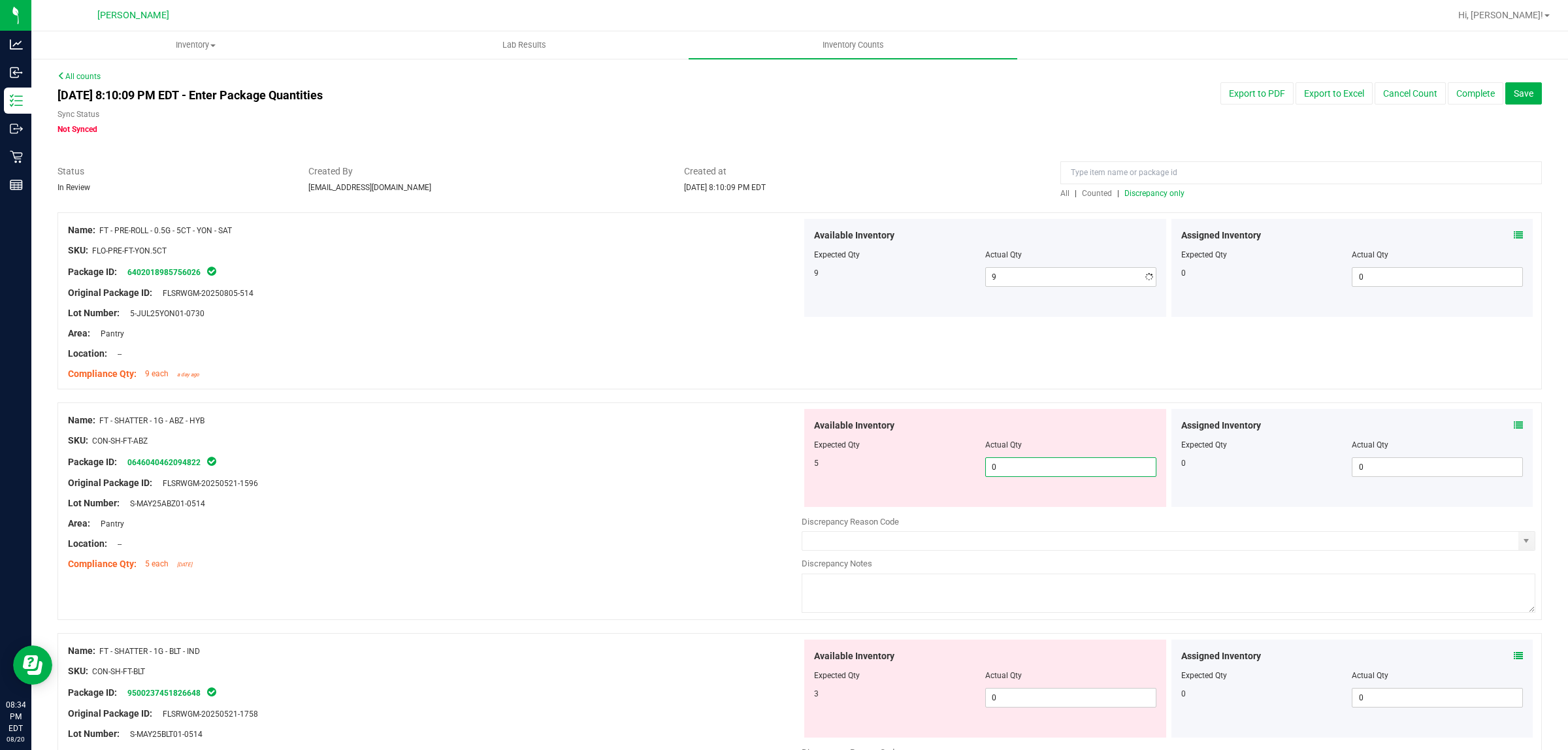
click at [1040, 507] on div "Available Inventory Expected Qty Actual Qty 5 0 0" at bounding box center [1169, 513] width 734 height 207
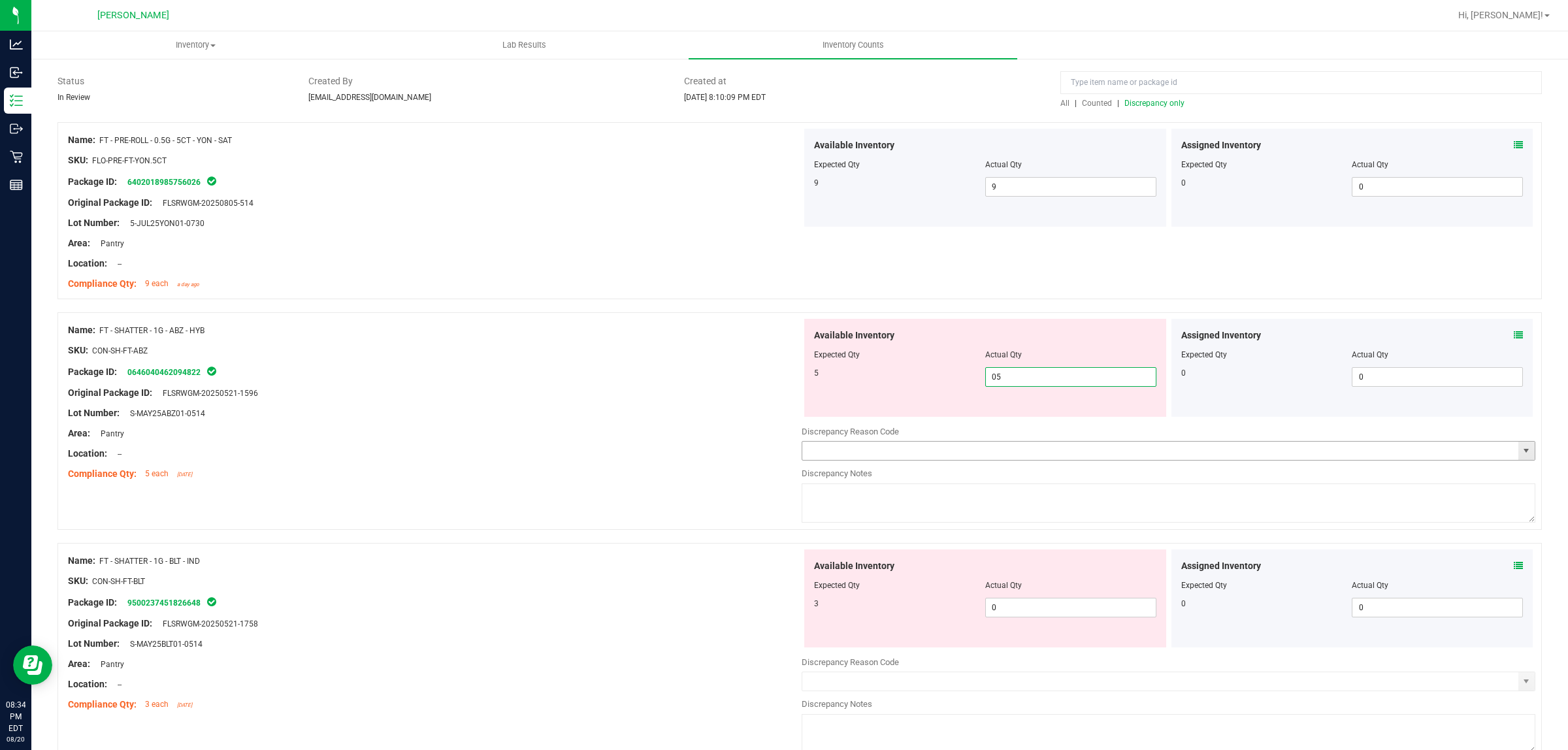
scroll to position [245, 0]
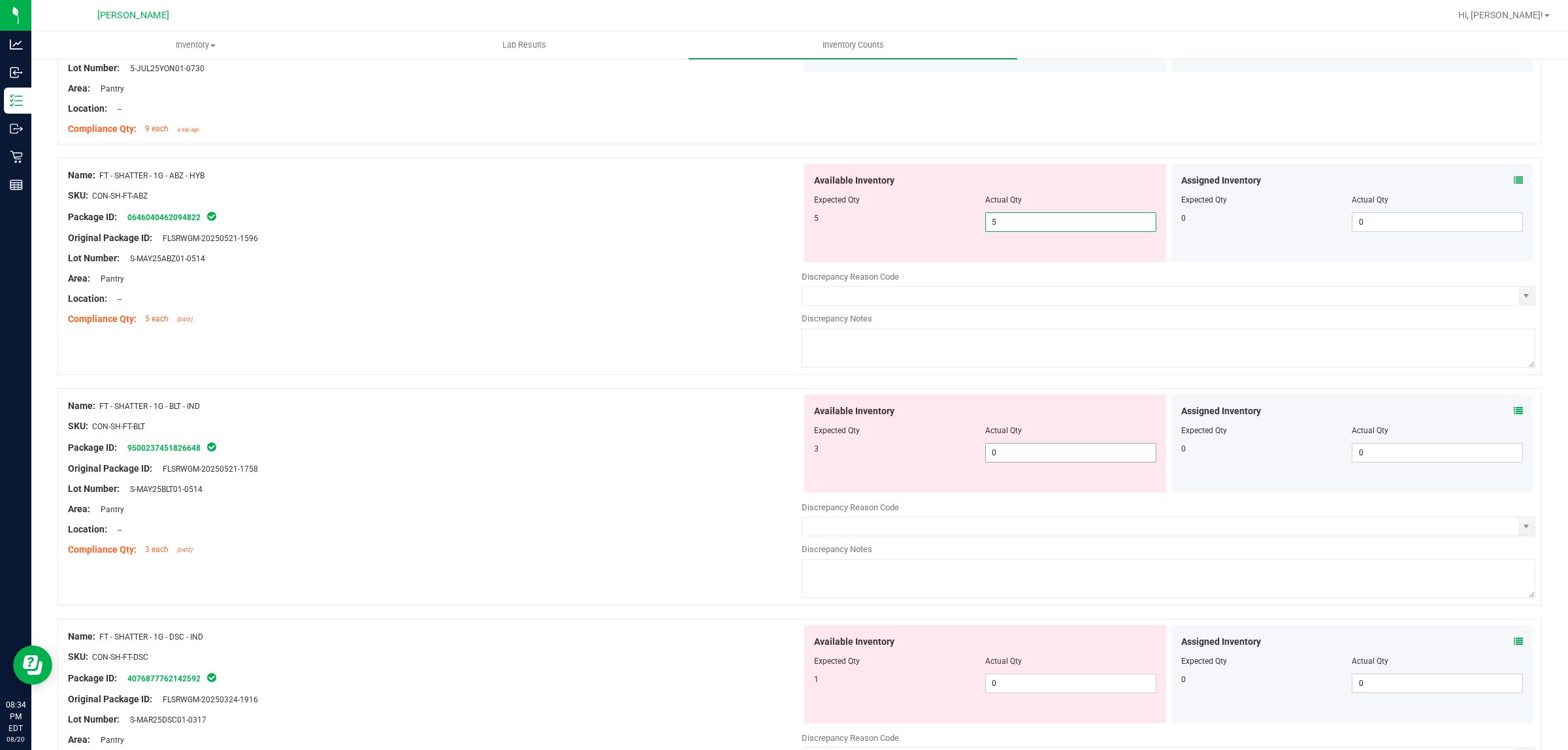
click at [1040, 458] on div "Available Inventory Expected Qty Actual Qty 3 0 0" at bounding box center [1169, 498] width 734 height 207
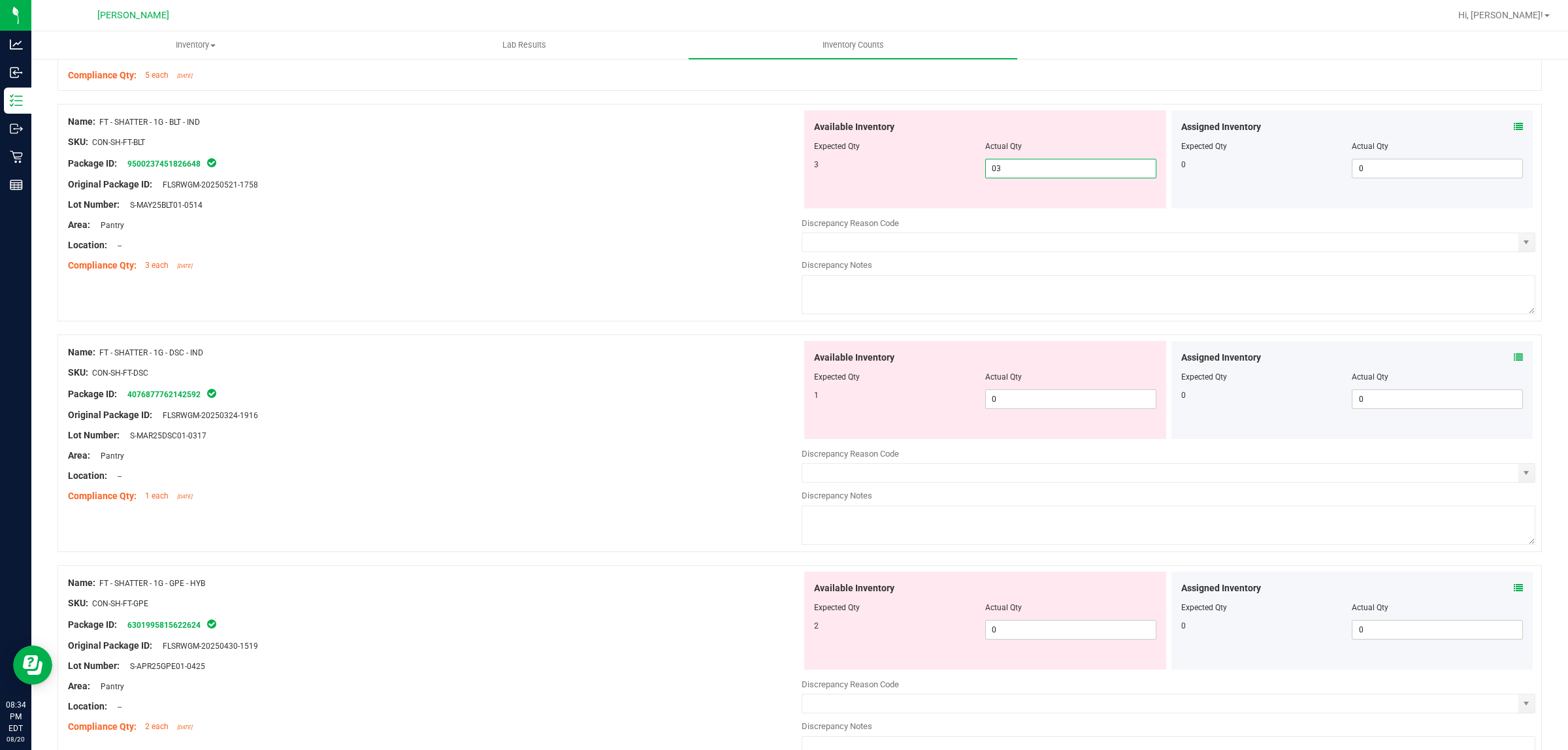
scroll to position [490, 0]
click at [1031, 396] on div "Available Inventory Expected Qty Actual Qty 1 0 0" at bounding box center [985, 389] width 362 height 98
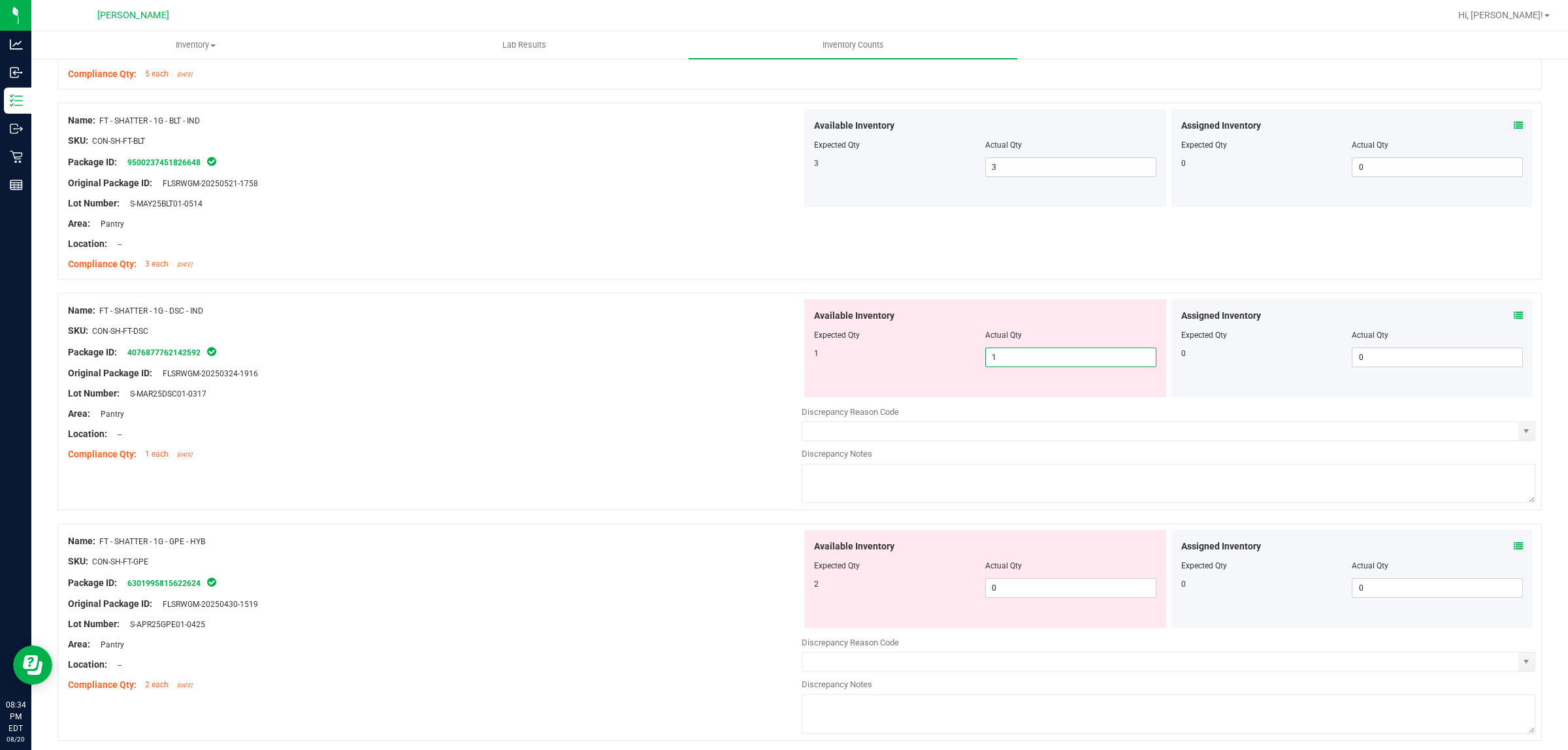
click at [1046, 577] on div "Available Inventory Expected Qty Actual Qty 2 0 0" at bounding box center [985, 579] width 362 height 98
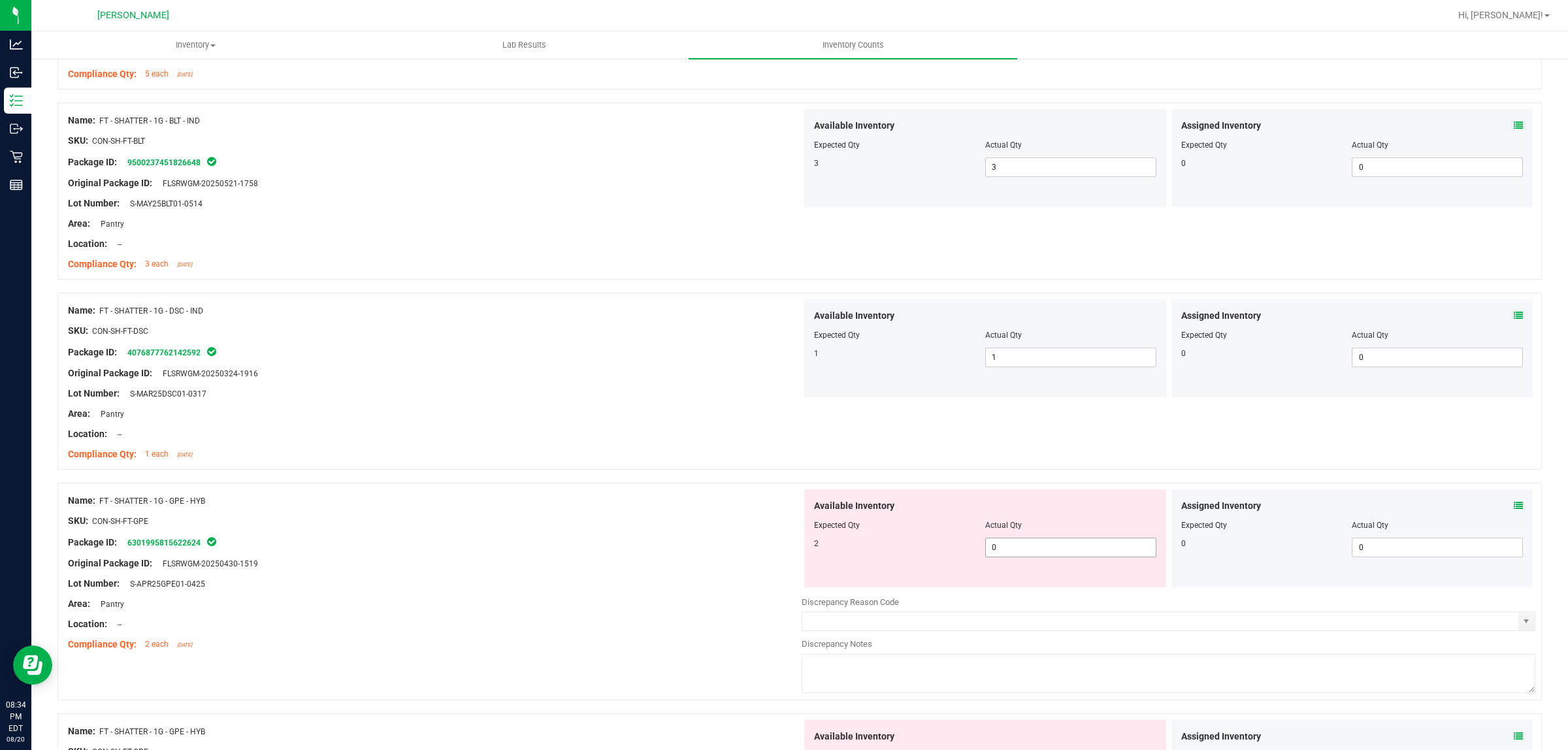
click at [1046, 538] on span "0 0" at bounding box center [1071, 547] width 171 height 19
click at [1046, 546] on span "0 0" at bounding box center [1071, 547] width 171 height 19
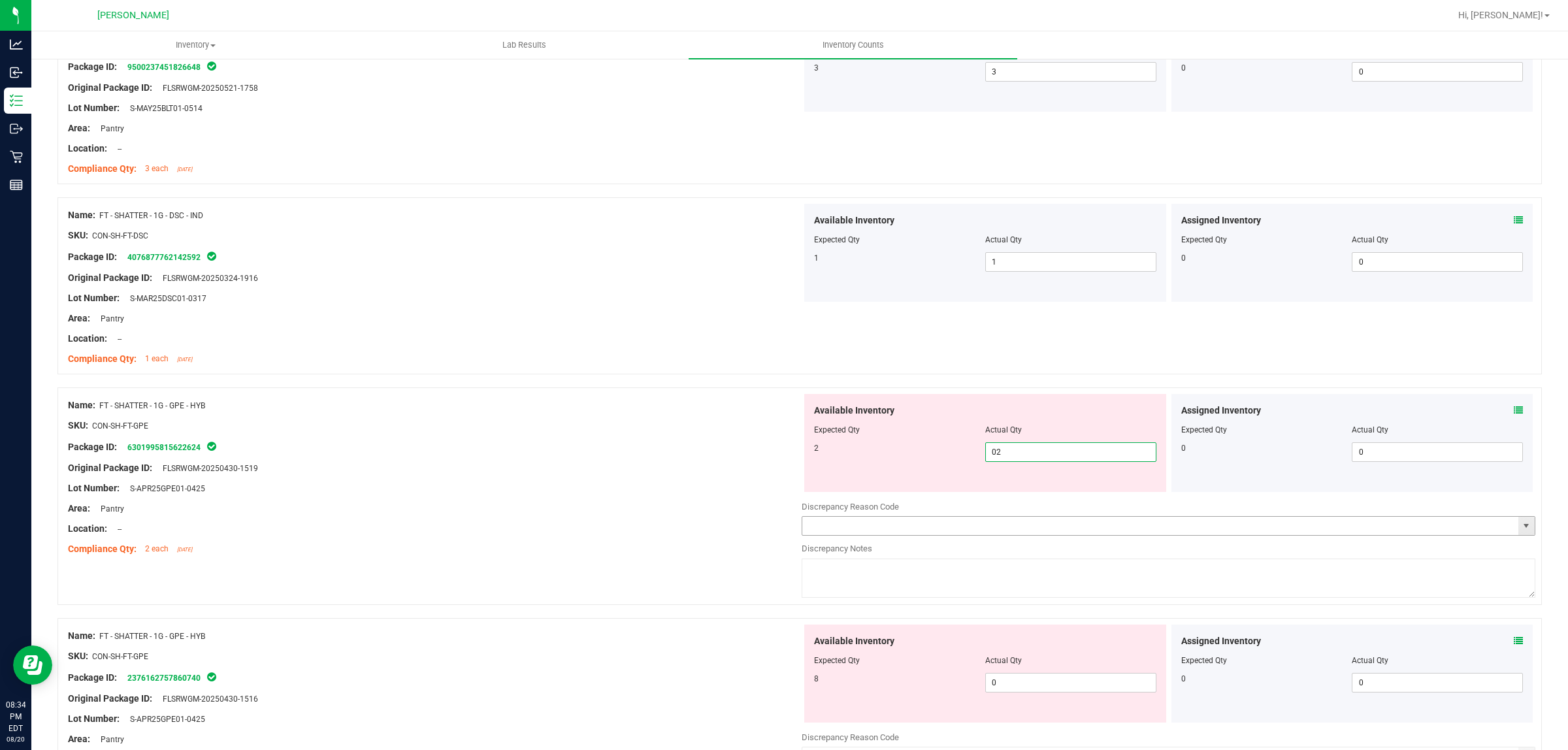
scroll to position [735, 0]
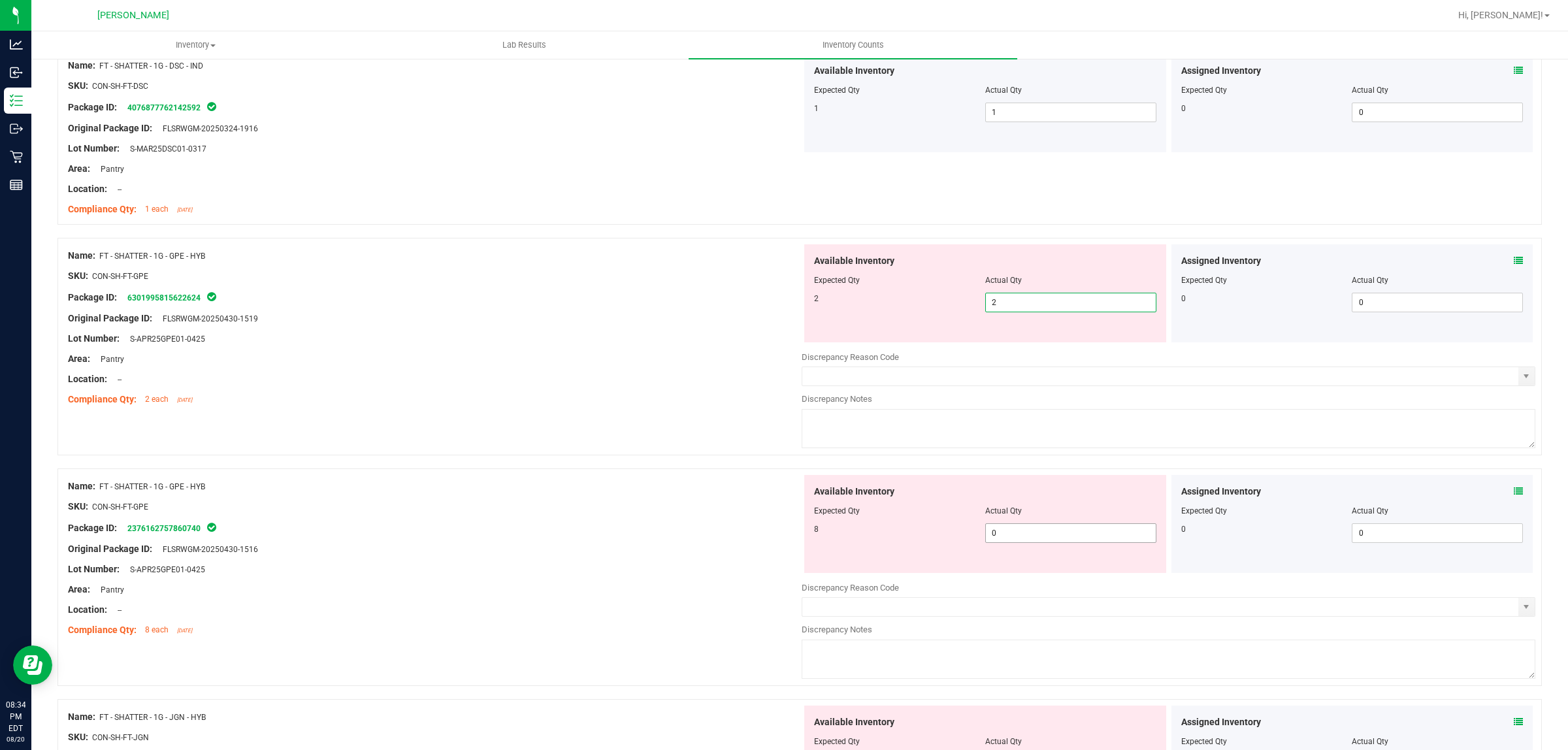
click at [1049, 531] on div "Available Inventory Expected Qty Actual Qty 8 0 0" at bounding box center [985, 523] width 362 height 98
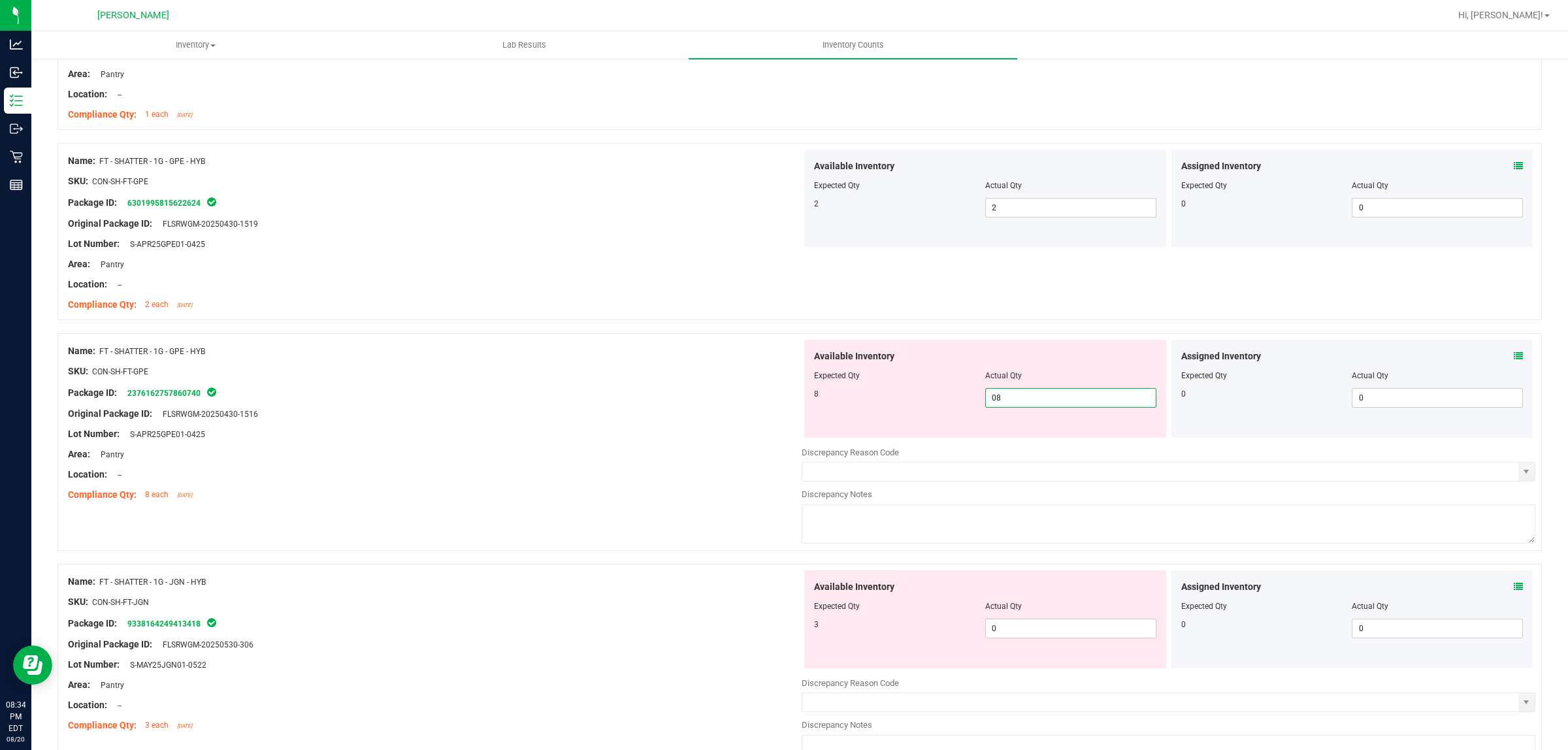
scroll to position [980, 0]
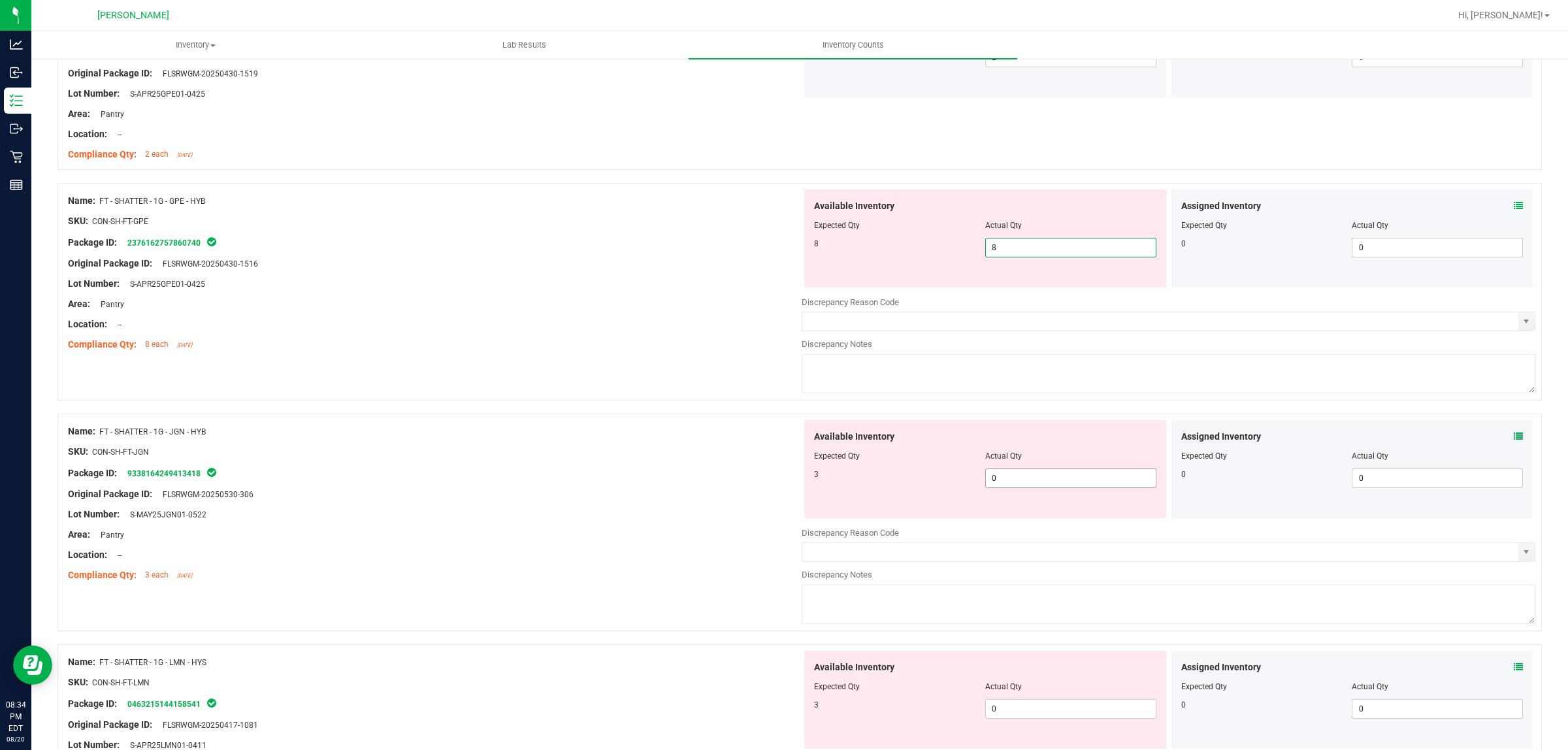
click at [1050, 482] on div "Available Inventory Expected Qty Actual Qty 3 0 0" at bounding box center [1169, 523] width 734 height 207
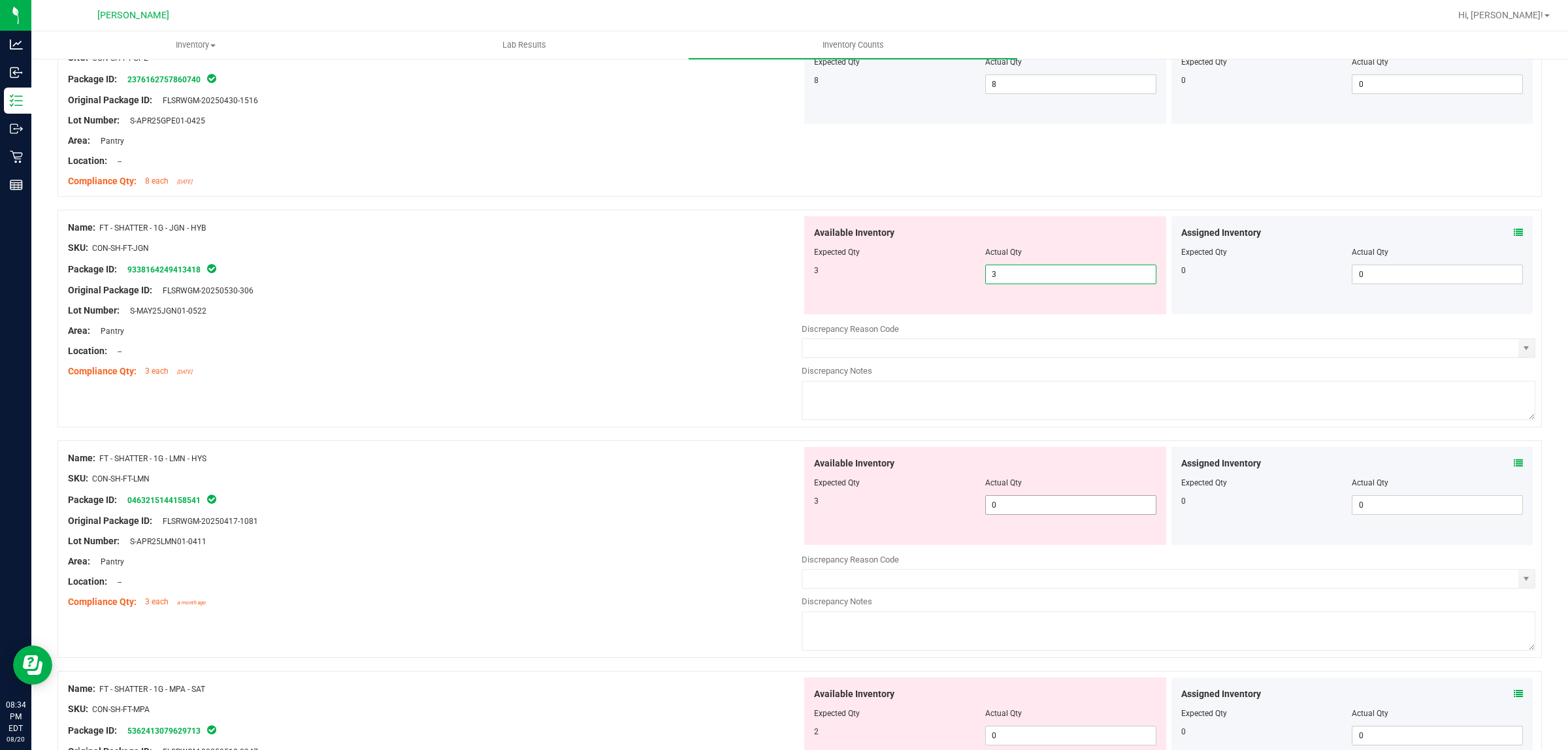
click at [1055, 504] on div "Available Inventory Expected Qty Actual Qty 3 0 0" at bounding box center [985, 496] width 362 height 98
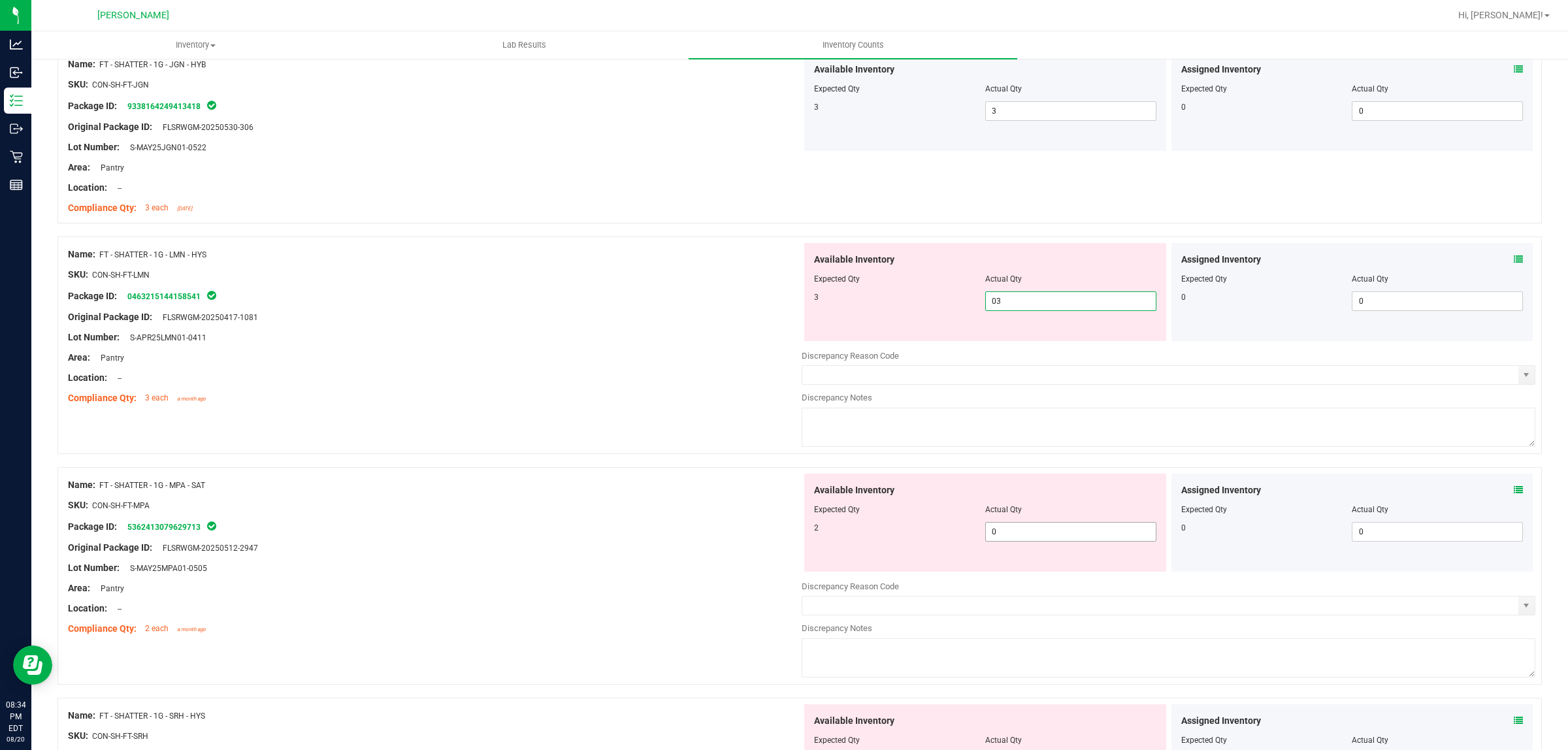
click at [1044, 534] on div "Available Inventory Expected Qty Actual Qty 2 0 0" at bounding box center [1169, 577] width 734 height 207
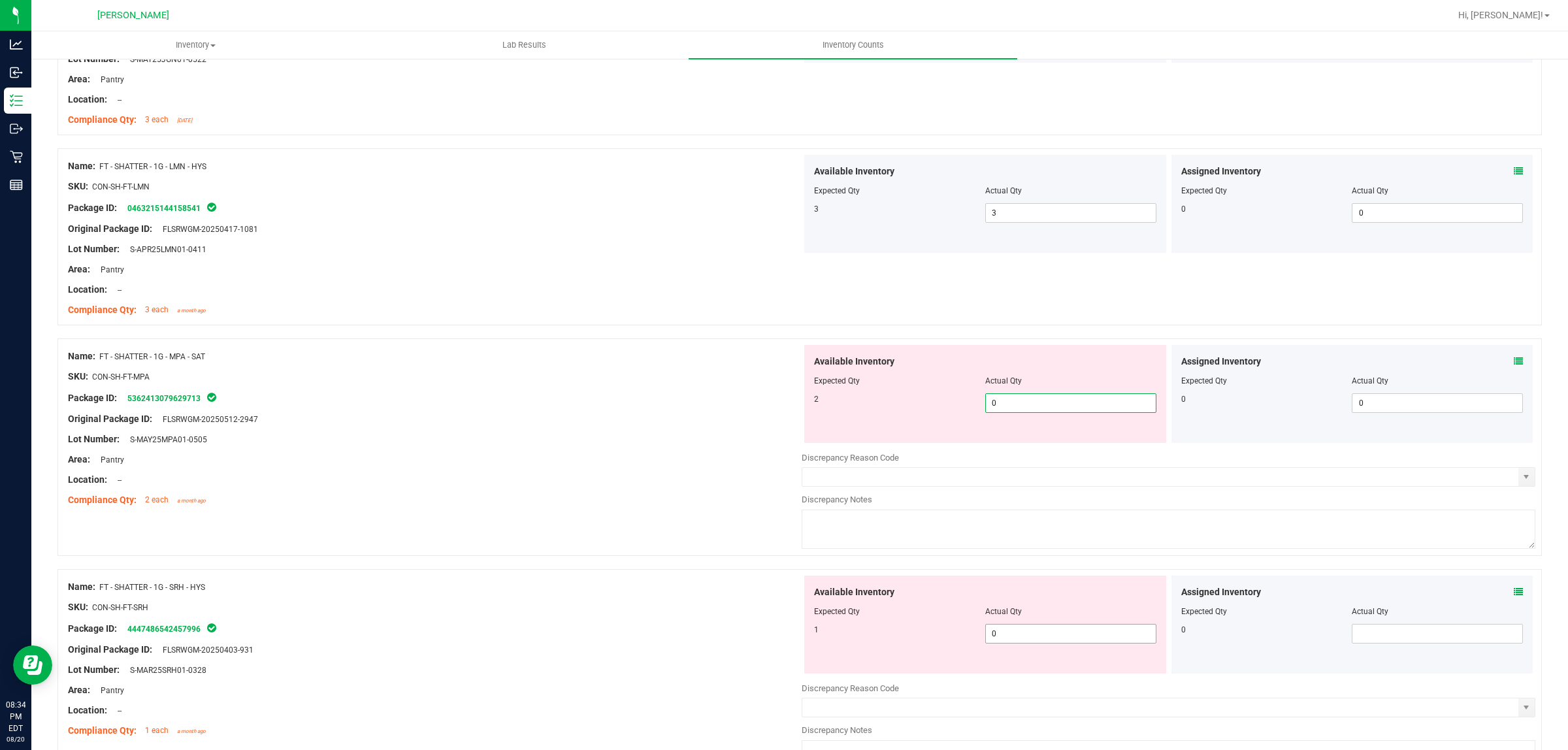
scroll to position [1551, 0]
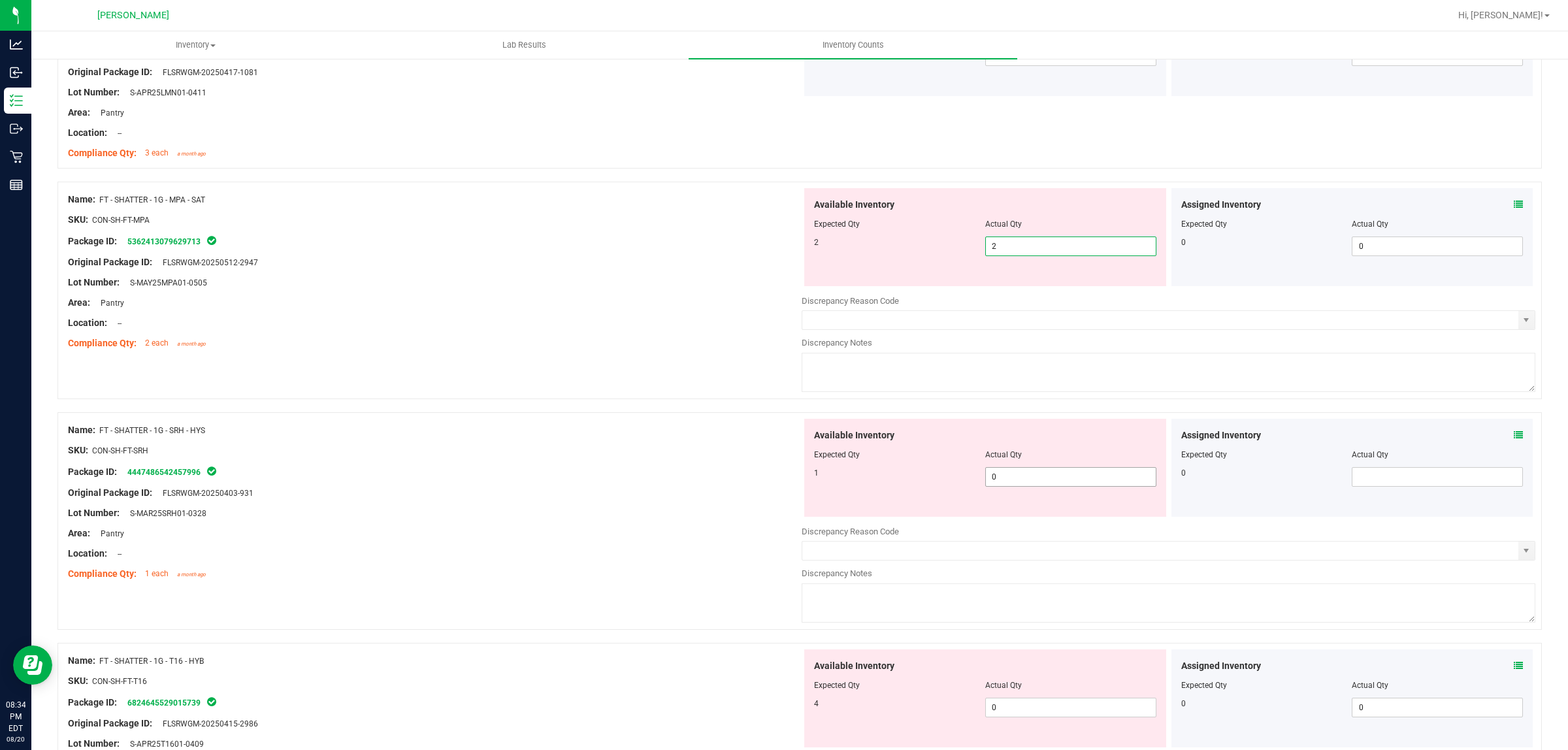
click at [1047, 474] on div "Available Inventory Expected Qty Actual Qty 1 0 0" at bounding box center [985, 468] width 362 height 98
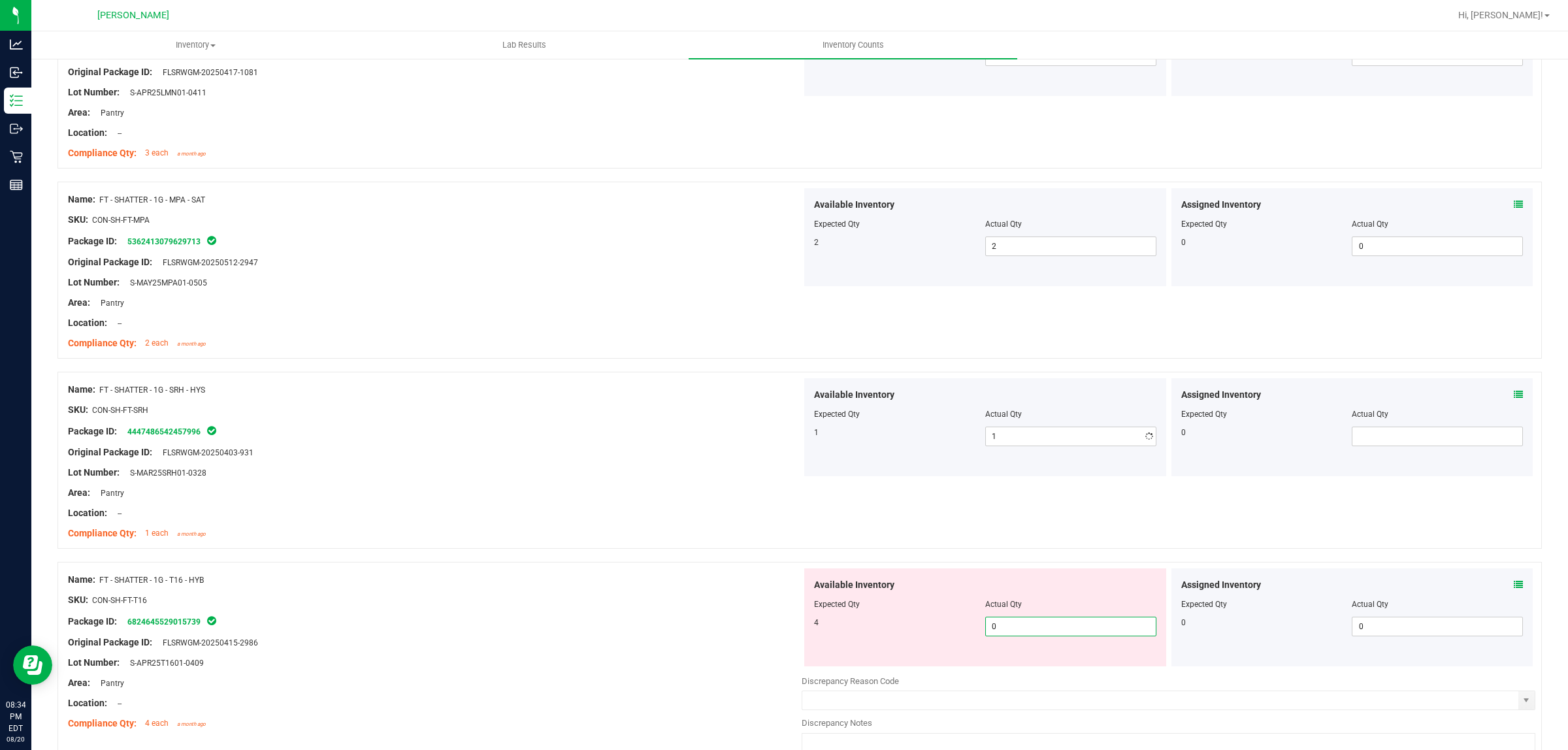
click at [1031, 664] on div "Available Inventory Expected Qty Actual Qty 4 0 0" at bounding box center [985, 617] width 362 height 98
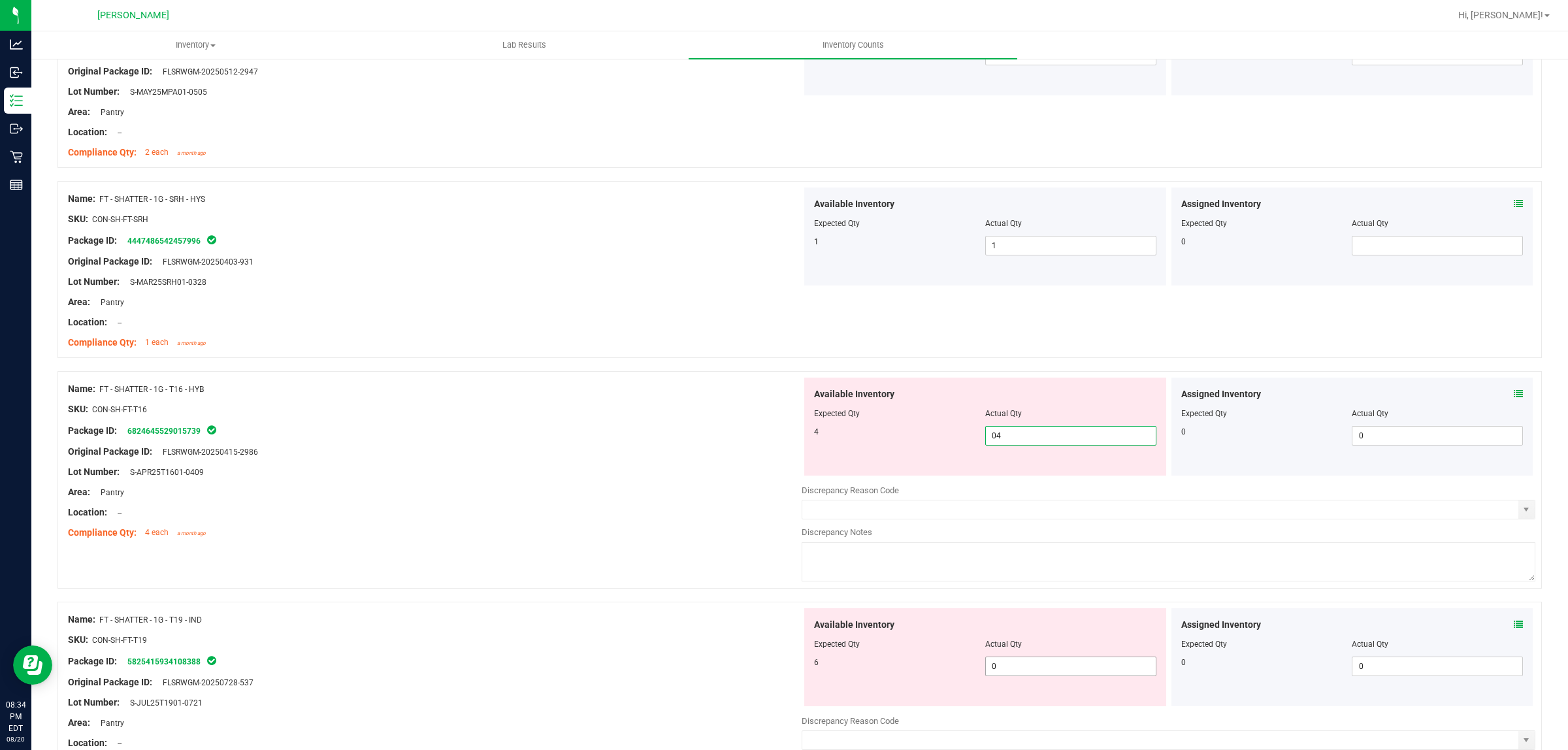
scroll to position [1877, 0]
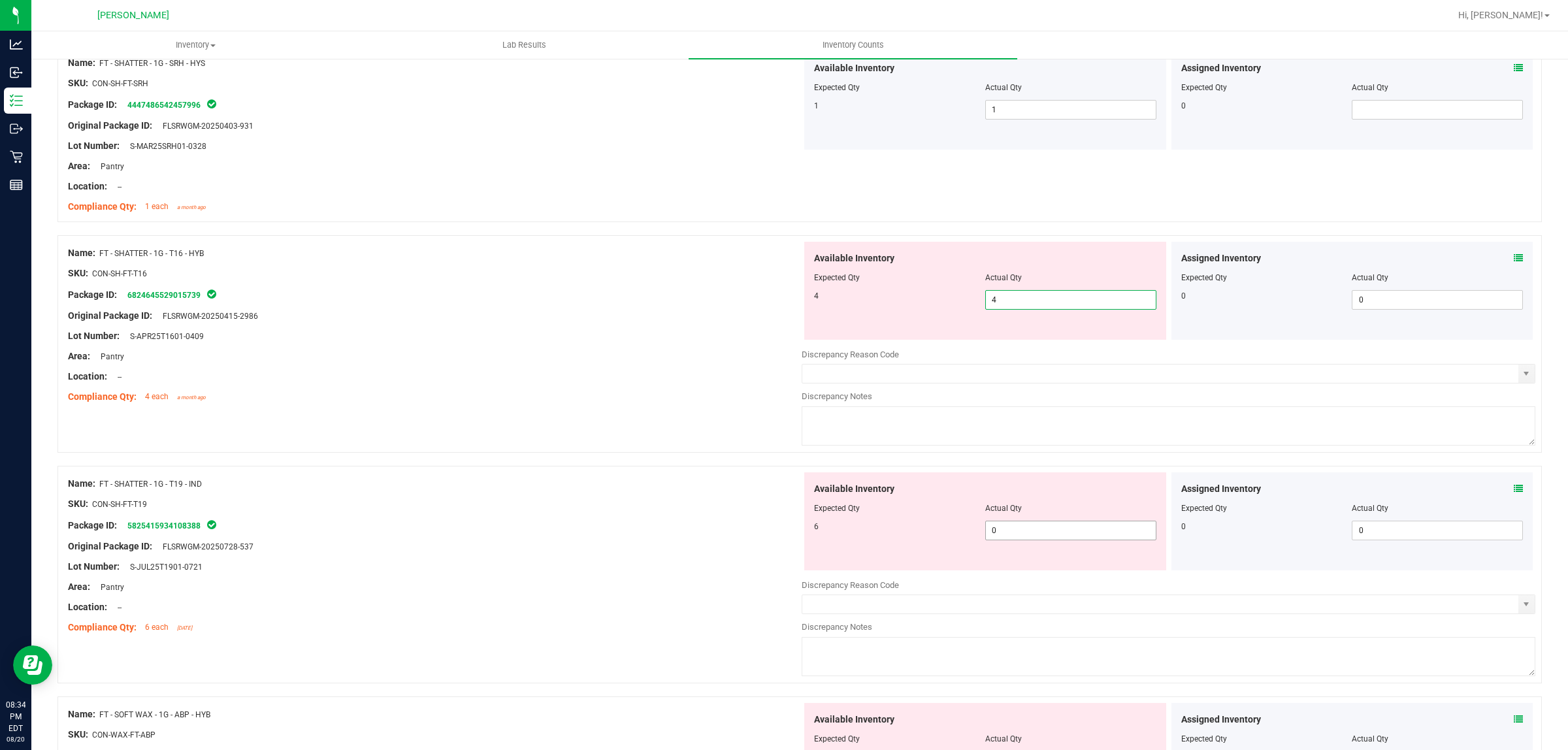
click at [1011, 536] on div "Available Inventory Expected Qty Actual Qty 6 0 0" at bounding box center [1169, 576] width 734 height 207
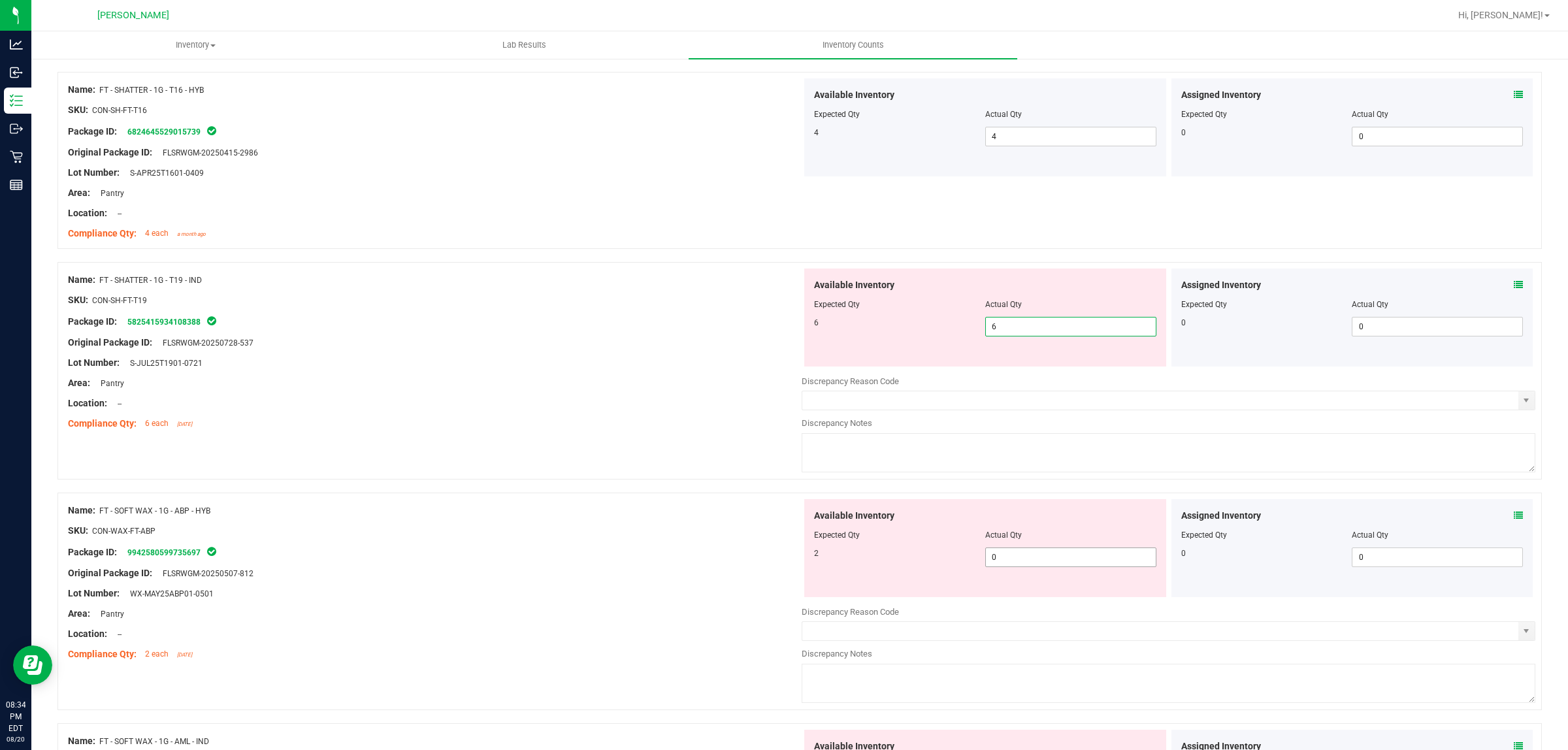
click at [1020, 556] on div "Available Inventory Expected Qty Actual Qty 2 0 0" at bounding box center [985, 548] width 362 height 98
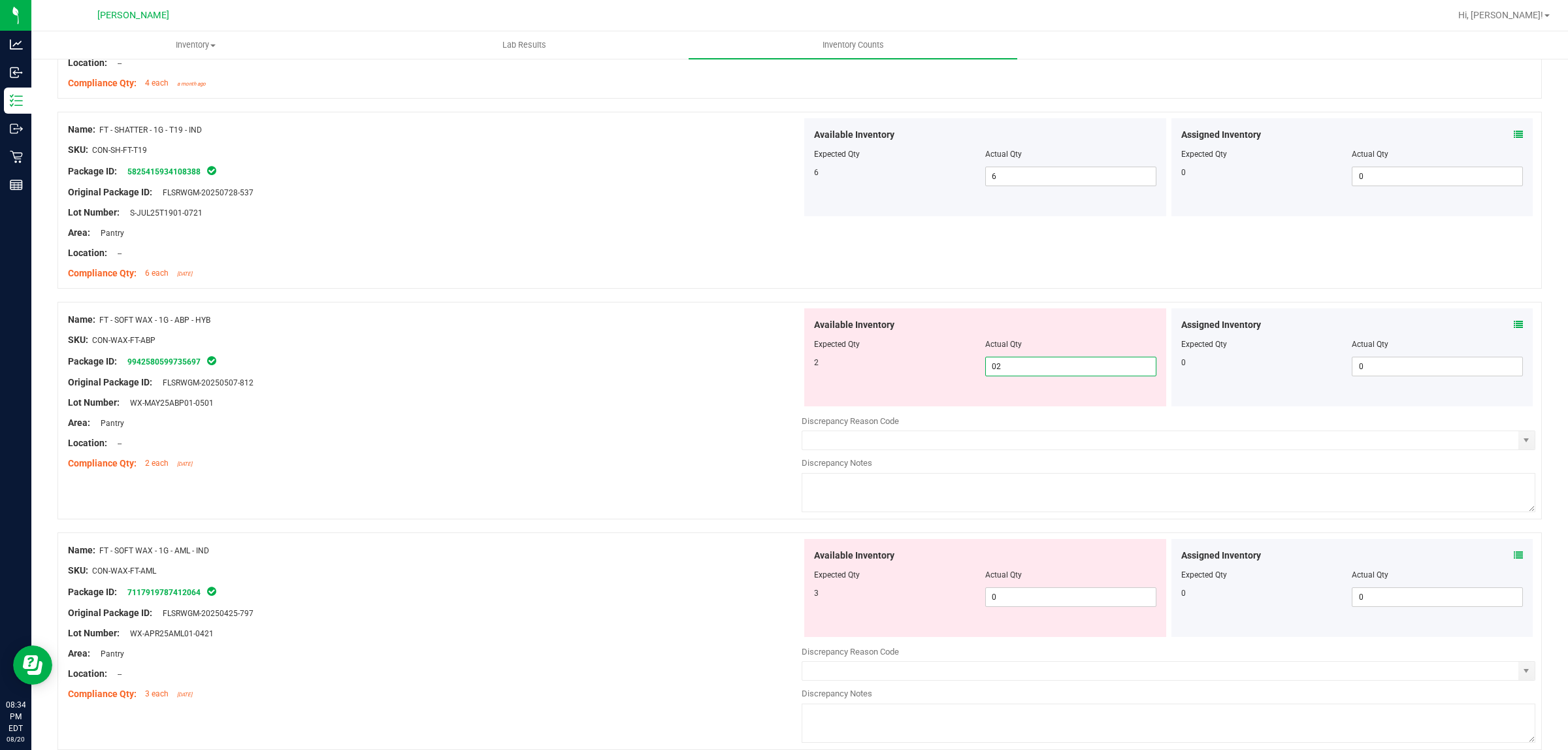
scroll to position [2368, 0]
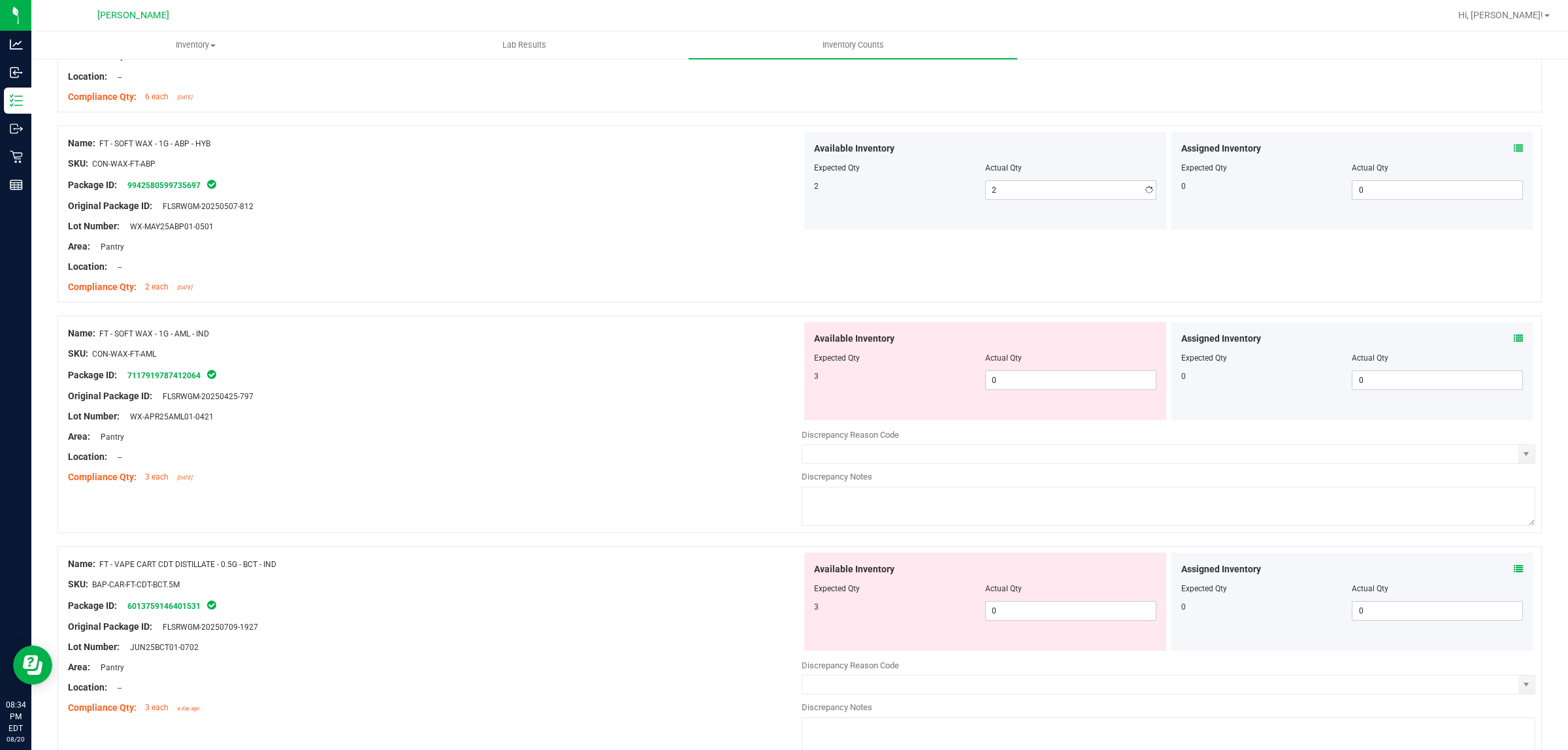
click at [1043, 412] on div "Available Inventory Expected Qty Actual Qty 3 0 0" at bounding box center [985, 371] width 362 height 98
click at [1057, 386] on span "0 0" at bounding box center [1071, 380] width 171 height 19
click at [1037, 617] on div "Available Inventory Expected Qty Actual Qty 3 0 0" at bounding box center [1169, 656] width 734 height 207
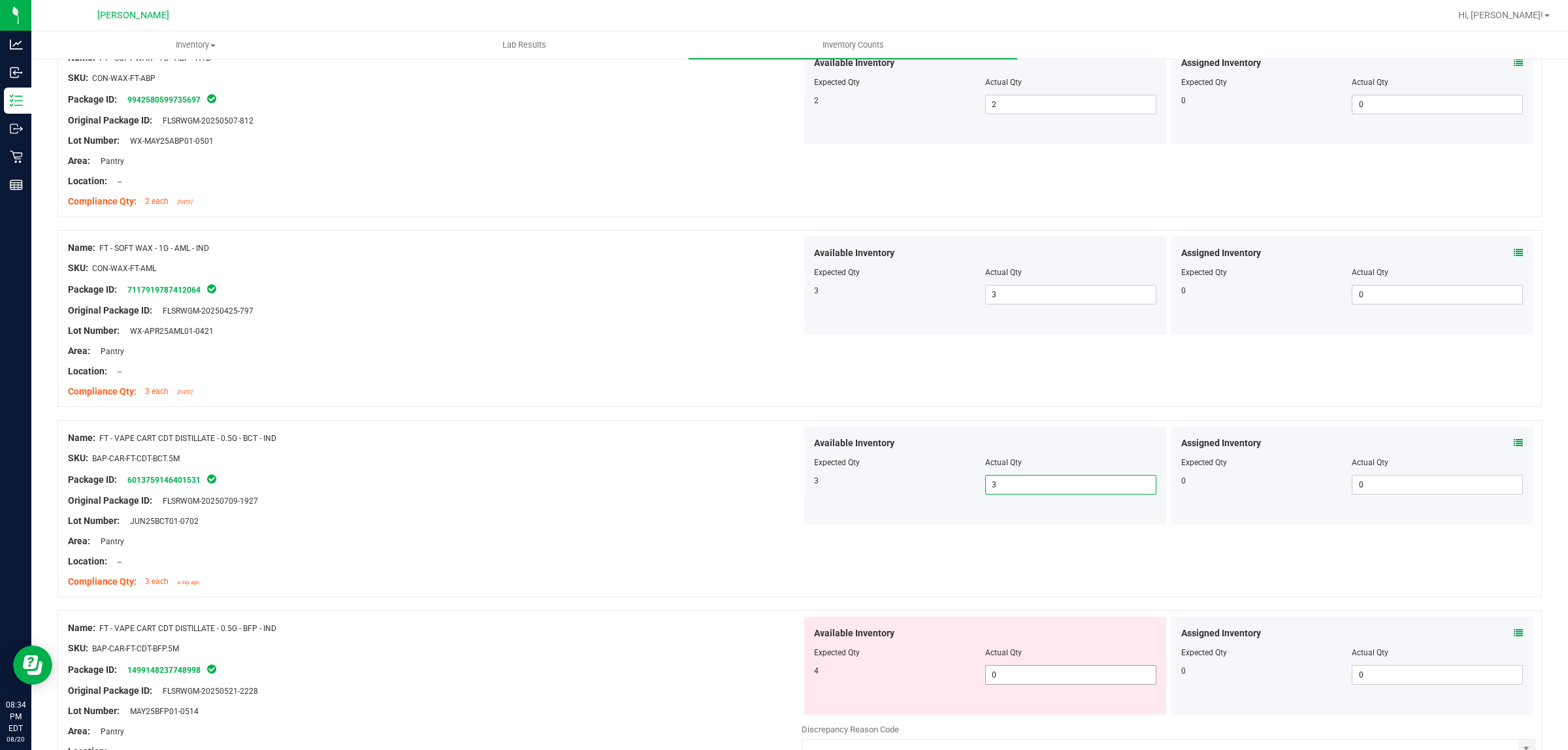
scroll to position [2613, 0]
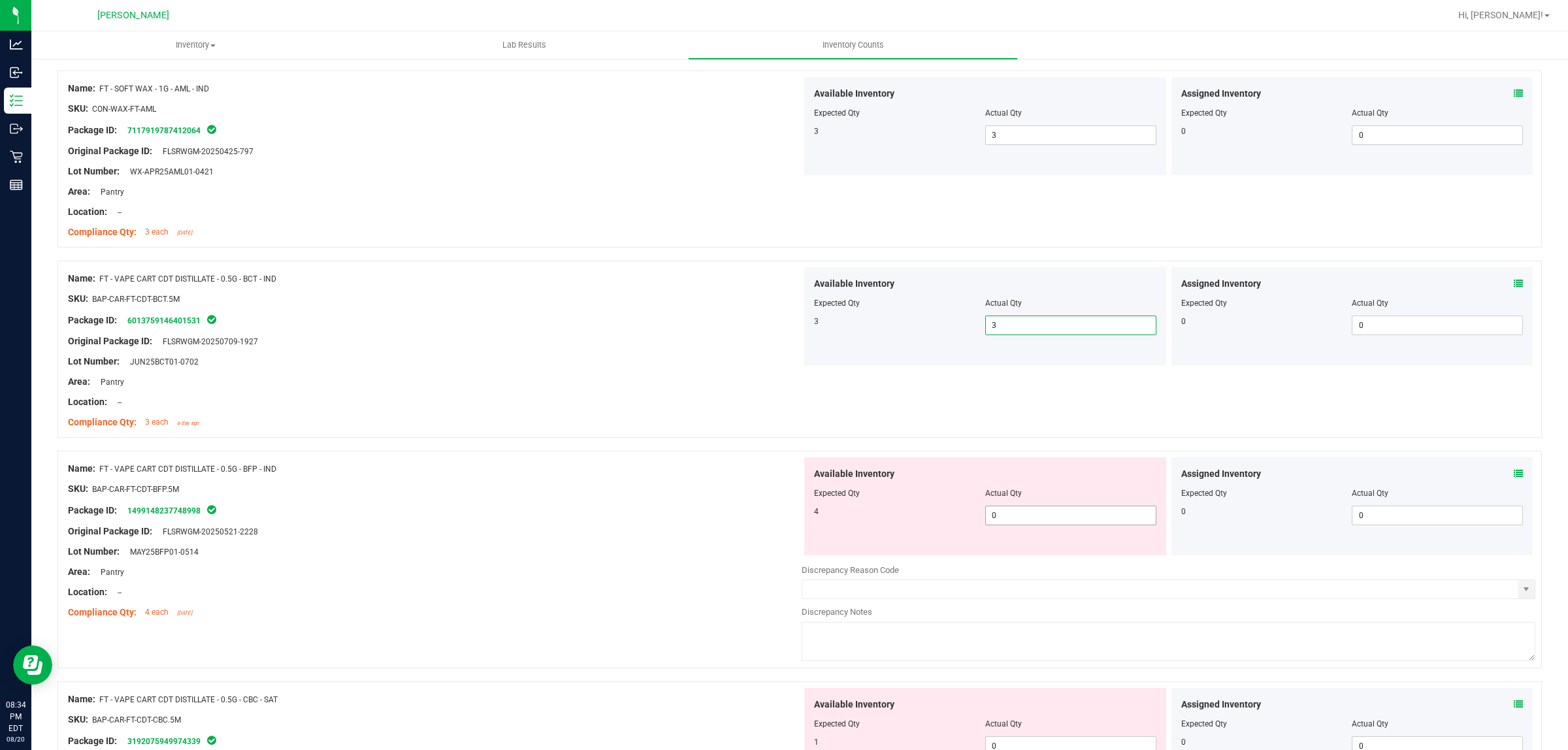
click at [1039, 516] on span "0 0" at bounding box center [1071, 515] width 171 height 19
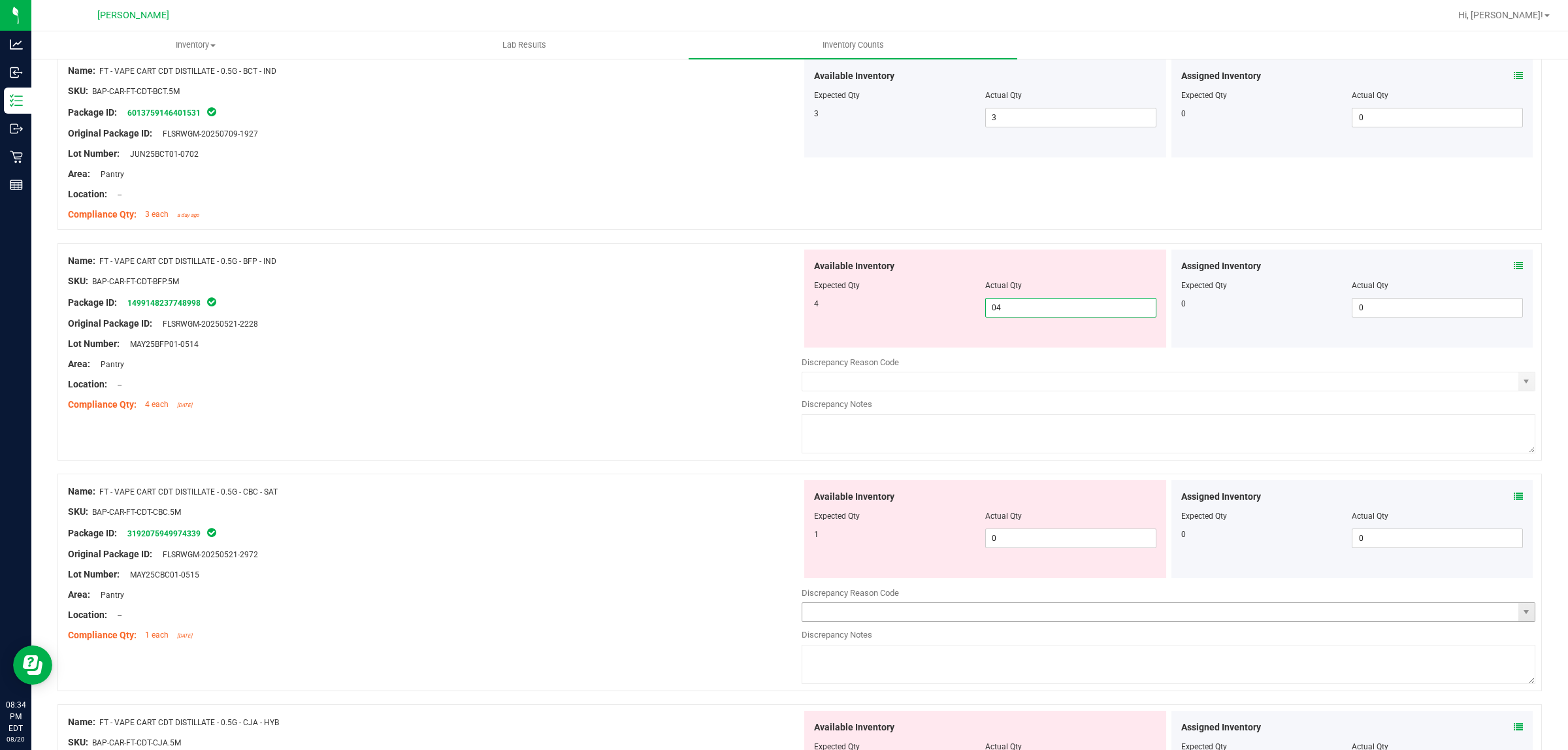
scroll to position [2940, 0]
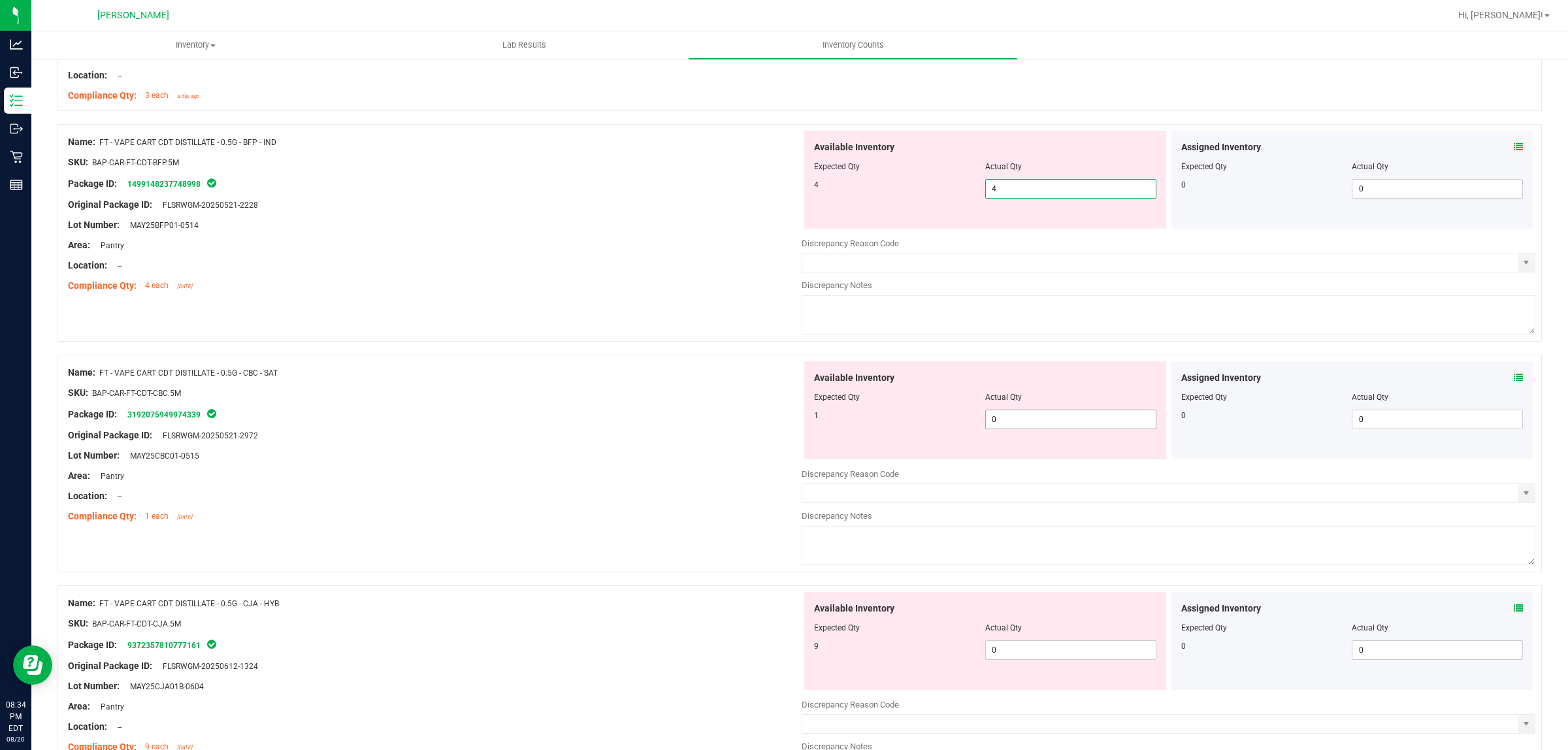
click at [1042, 417] on div "Available Inventory Expected Qty Actual Qty 1 0 0" at bounding box center [985, 410] width 362 height 98
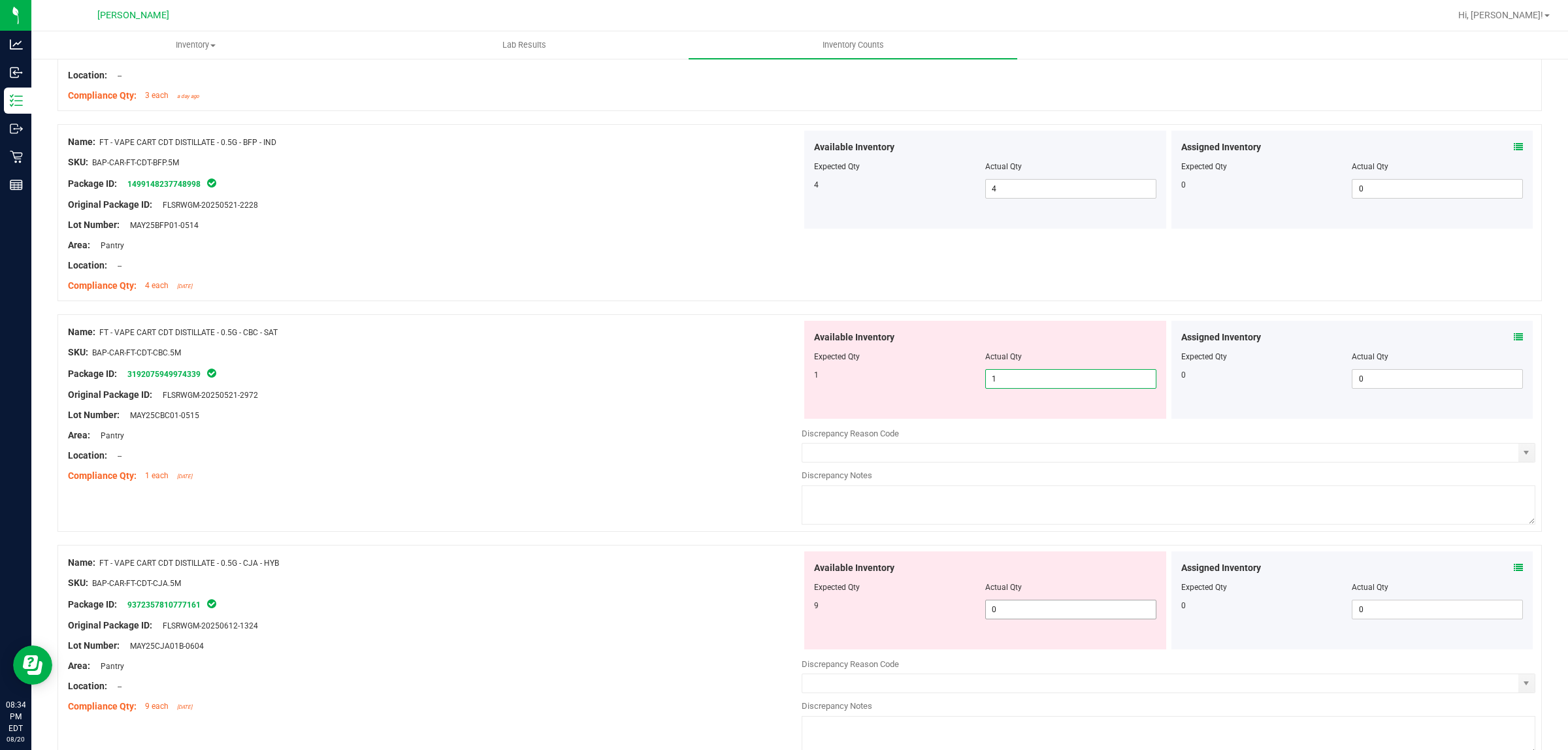
click at [1037, 608] on div "Available Inventory Expected Qty Actual Qty 9 0 0" at bounding box center [985, 600] width 362 height 98
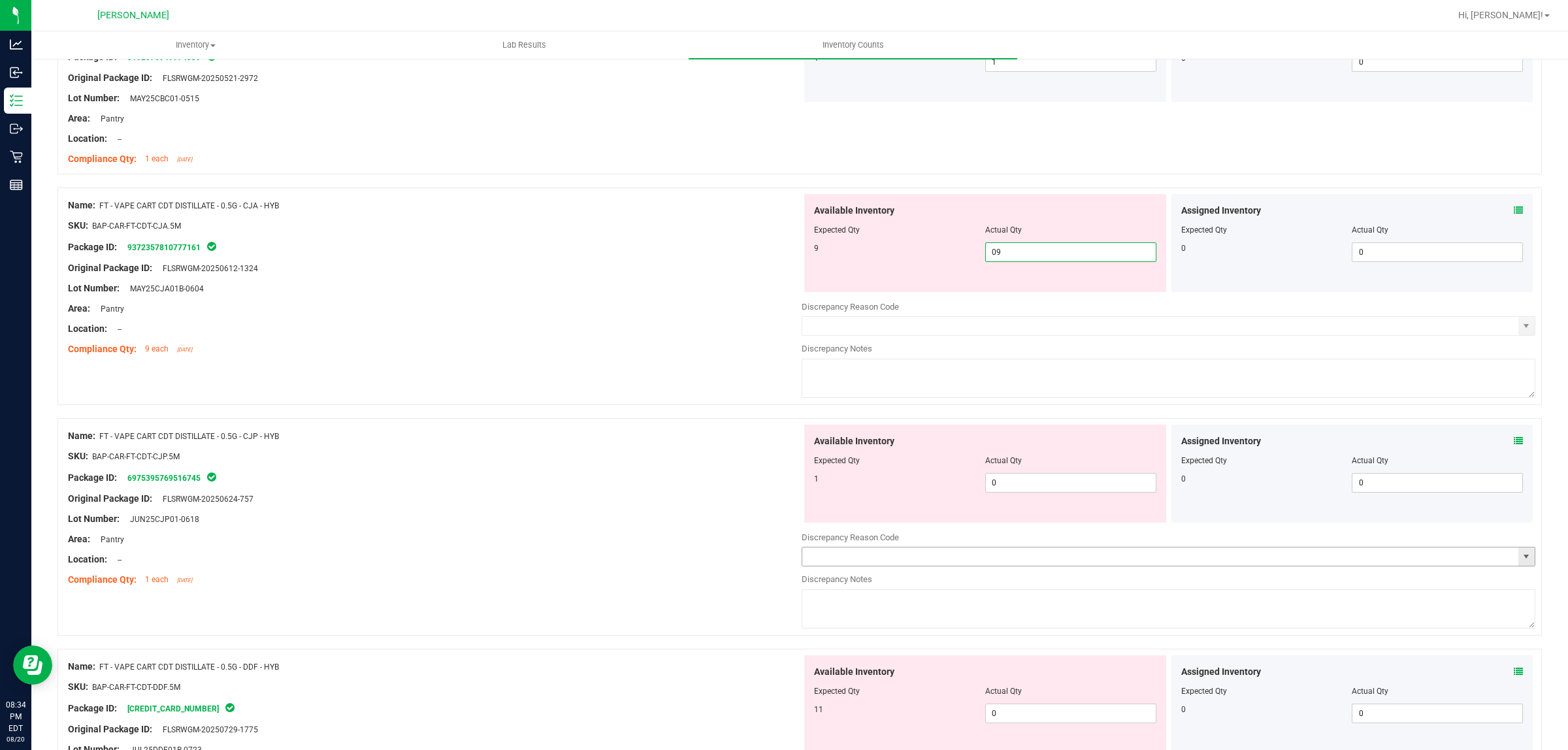
scroll to position [3266, 0]
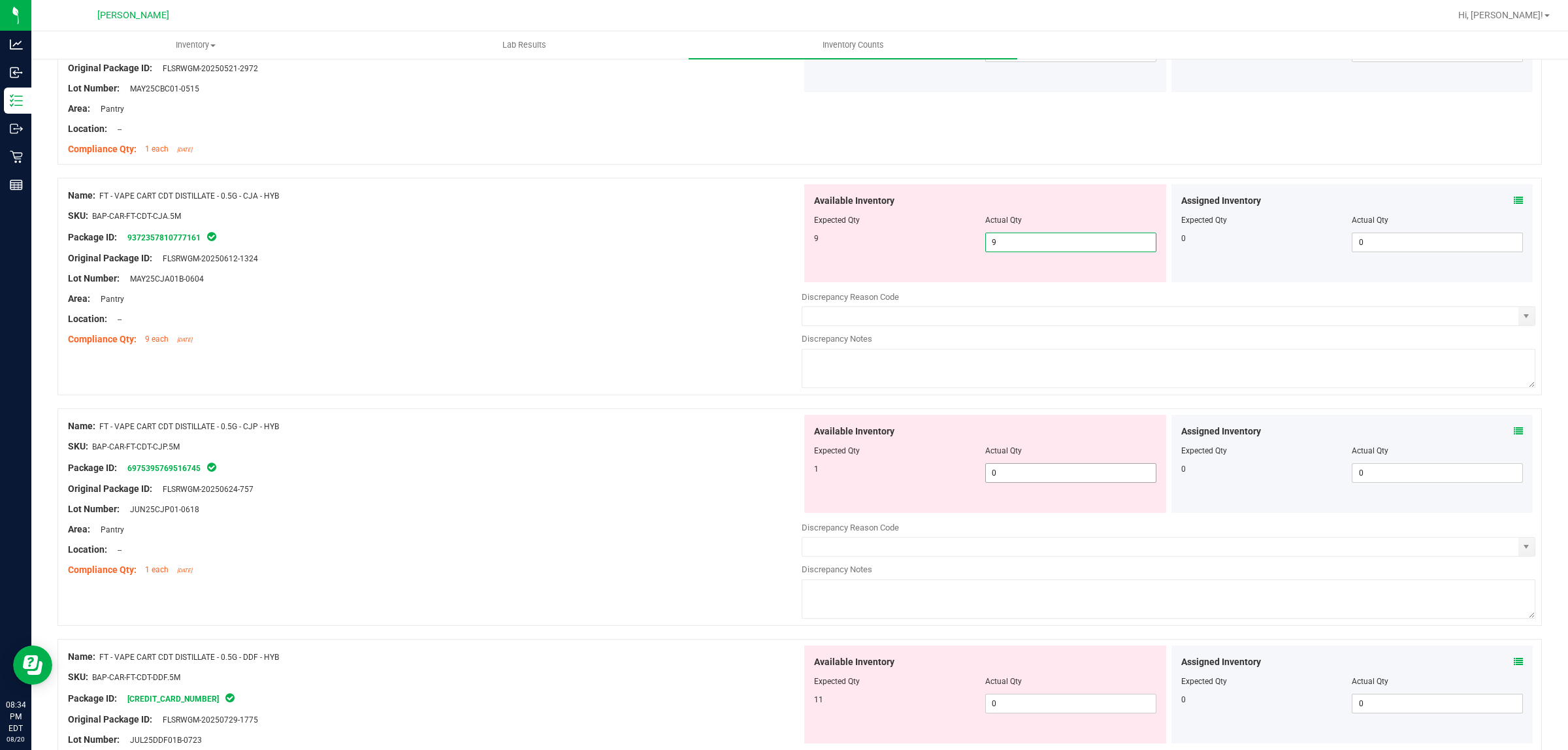
click at [1029, 472] on div "Available Inventory Expected Qty Actual Qty 1 0 0" at bounding box center [985, 464] width 362 height 98
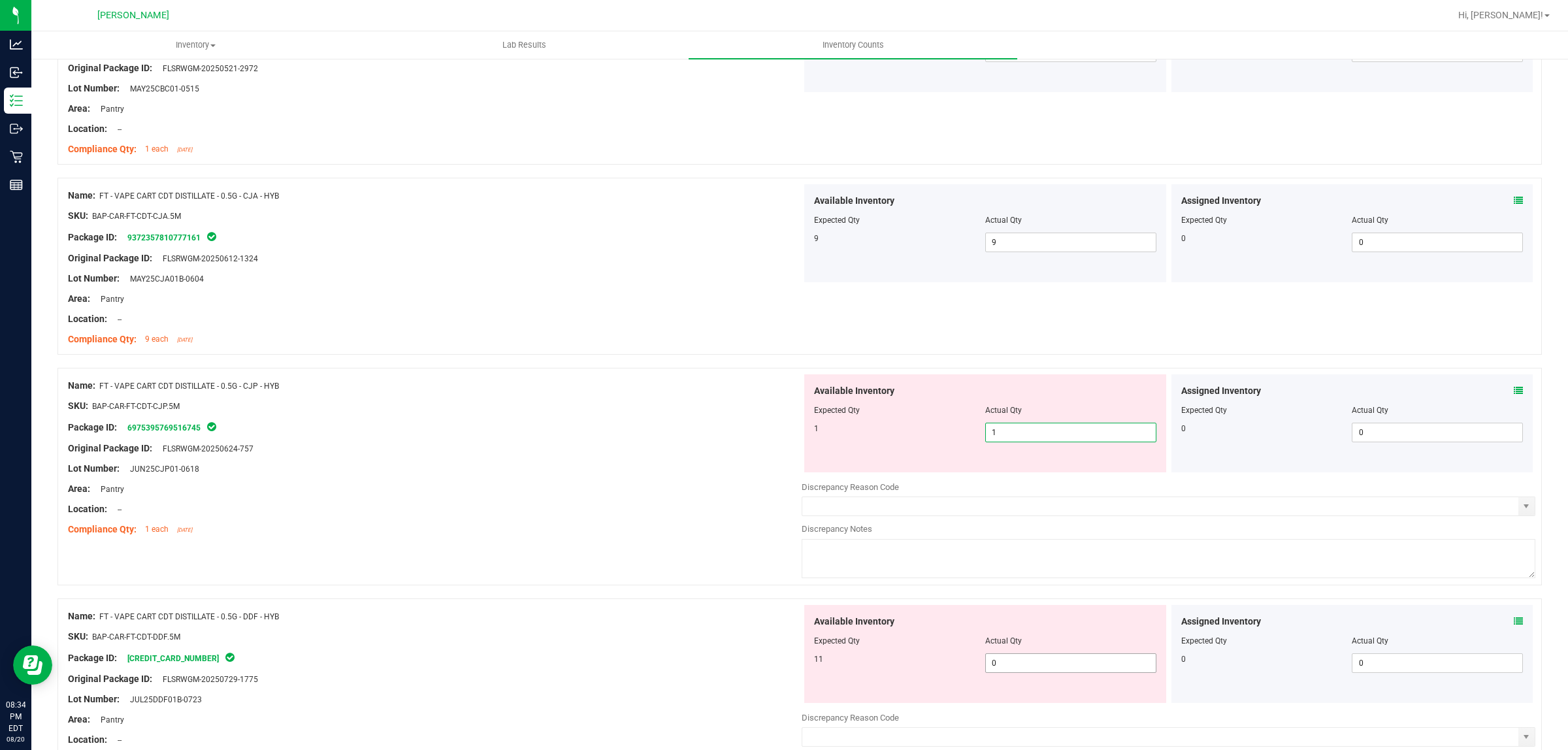
click at [1033, 666] on div "Available Inventory Expected Qty Actual Qty 11 0 0" at bounding box center [985, 654] width 362 height 98
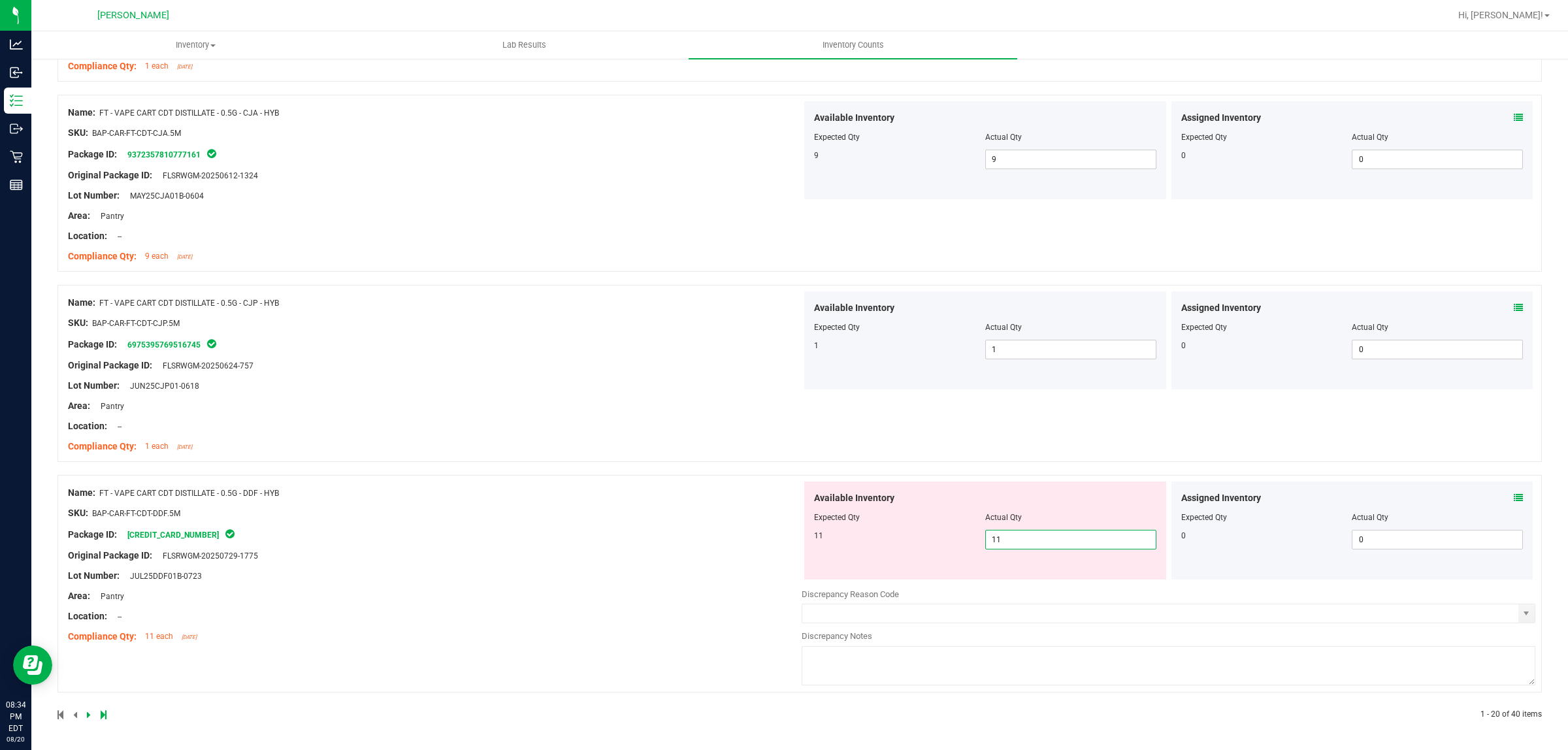
drag, startPoint x: 721, startPoint y: 552, endPoint x: 728, endPoint y: 553, distance: 7.1
click at [723, 552] on div "Name: FT - VAPE CART CDT DISTILLATE - 0.5G - DDF - HYB SKU: BAP-CAR-FT-CDT-DDF.…" at bounding box center [435, 564] width 734 height 166
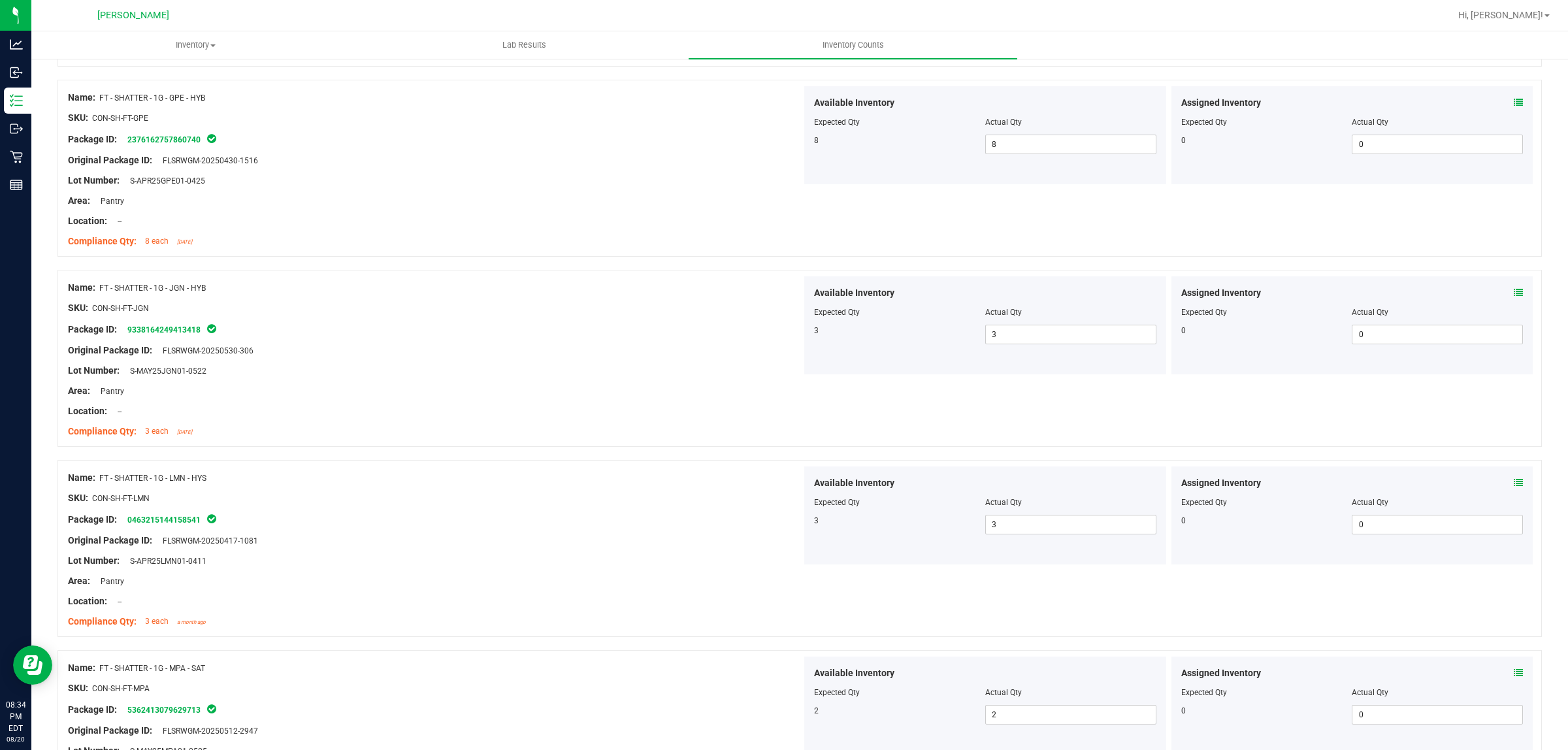
scroll to position [0, 0]
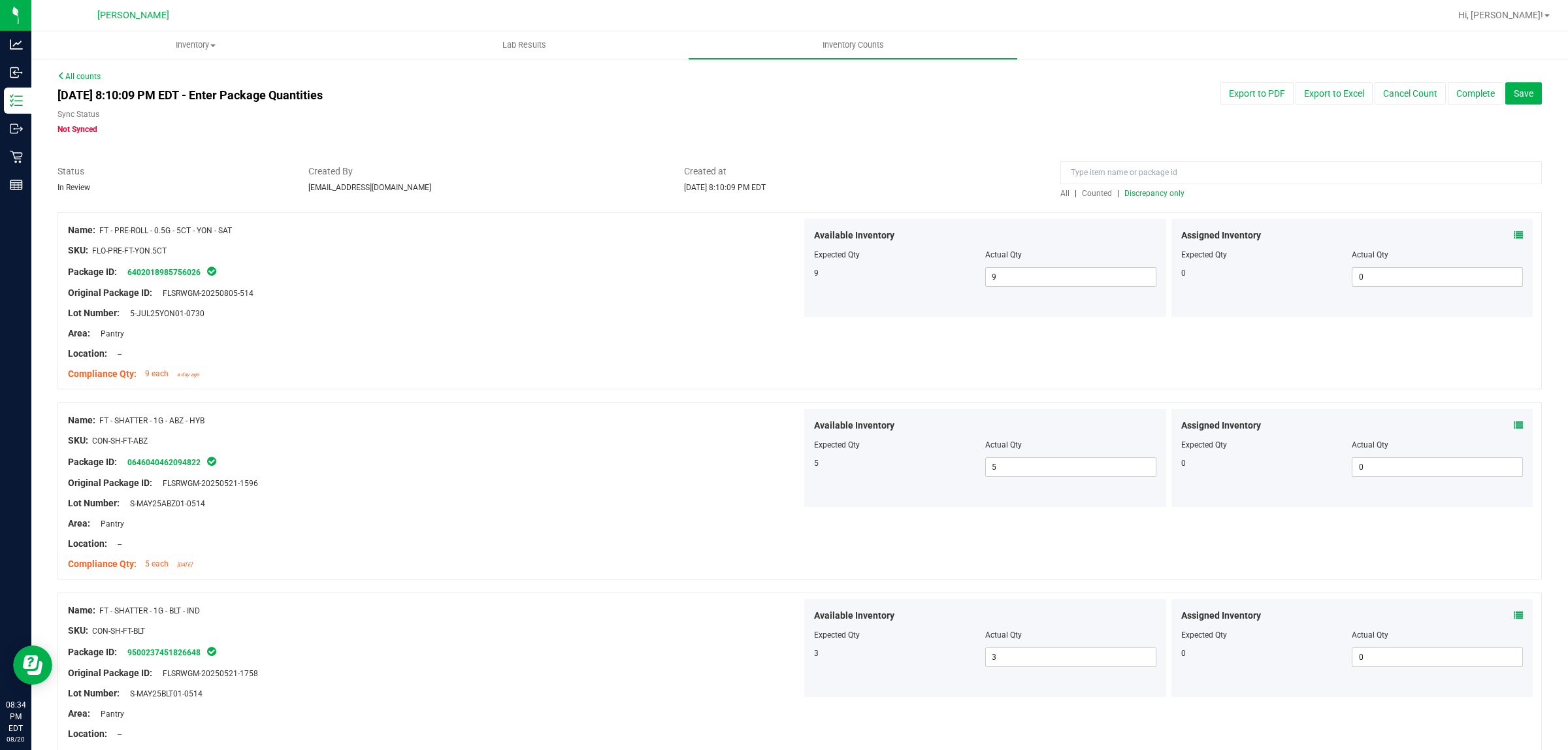
click at [1061, 191] on span "All" at bounding box center [1066, 194] width 10 height 10
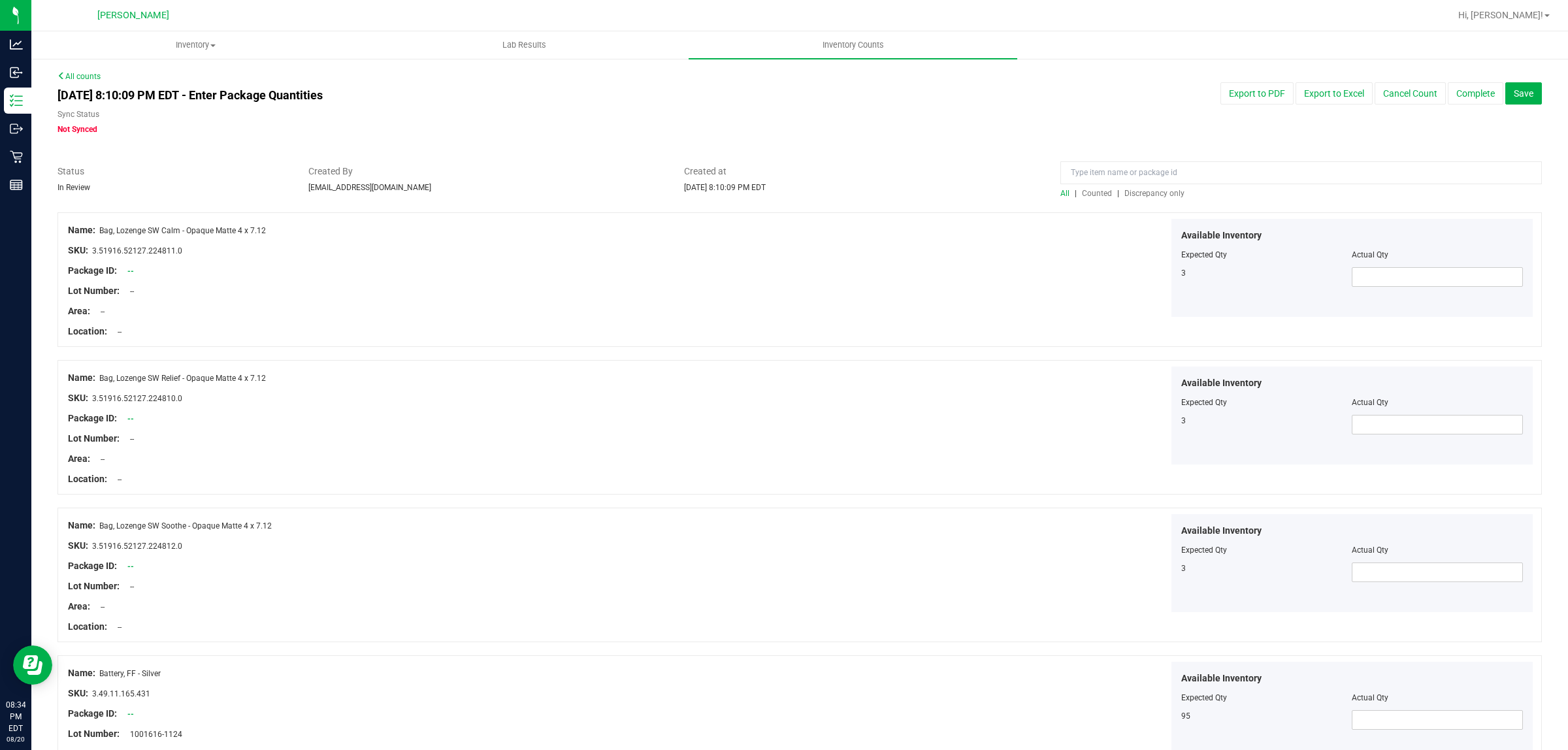
click at [1135, 191] on span "Discrepancy only" at bounding box center [1155, 194] width 61 height 10
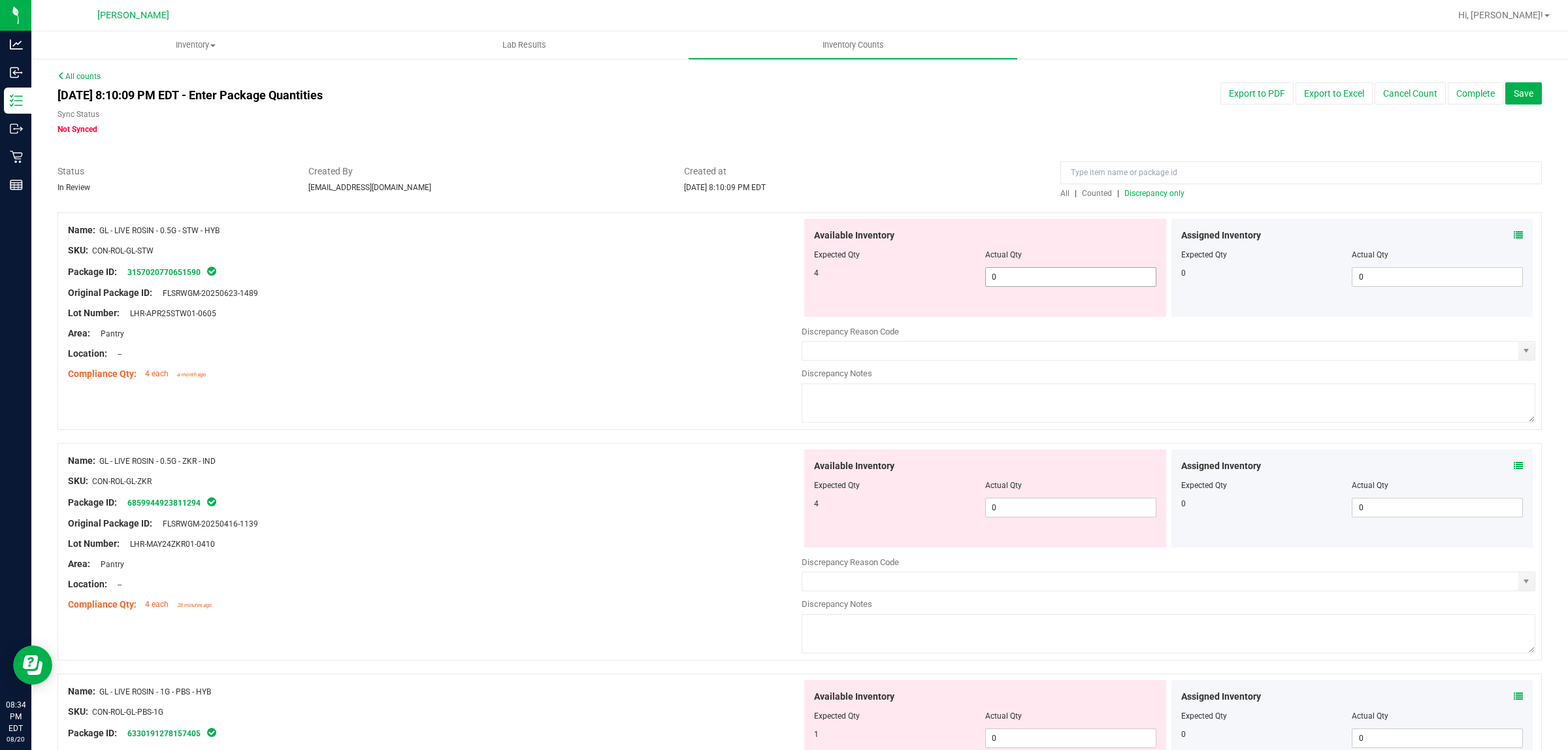
click at [1073, 282] on span "0 0" at bounding box center [1071, 277] width 171 height 19
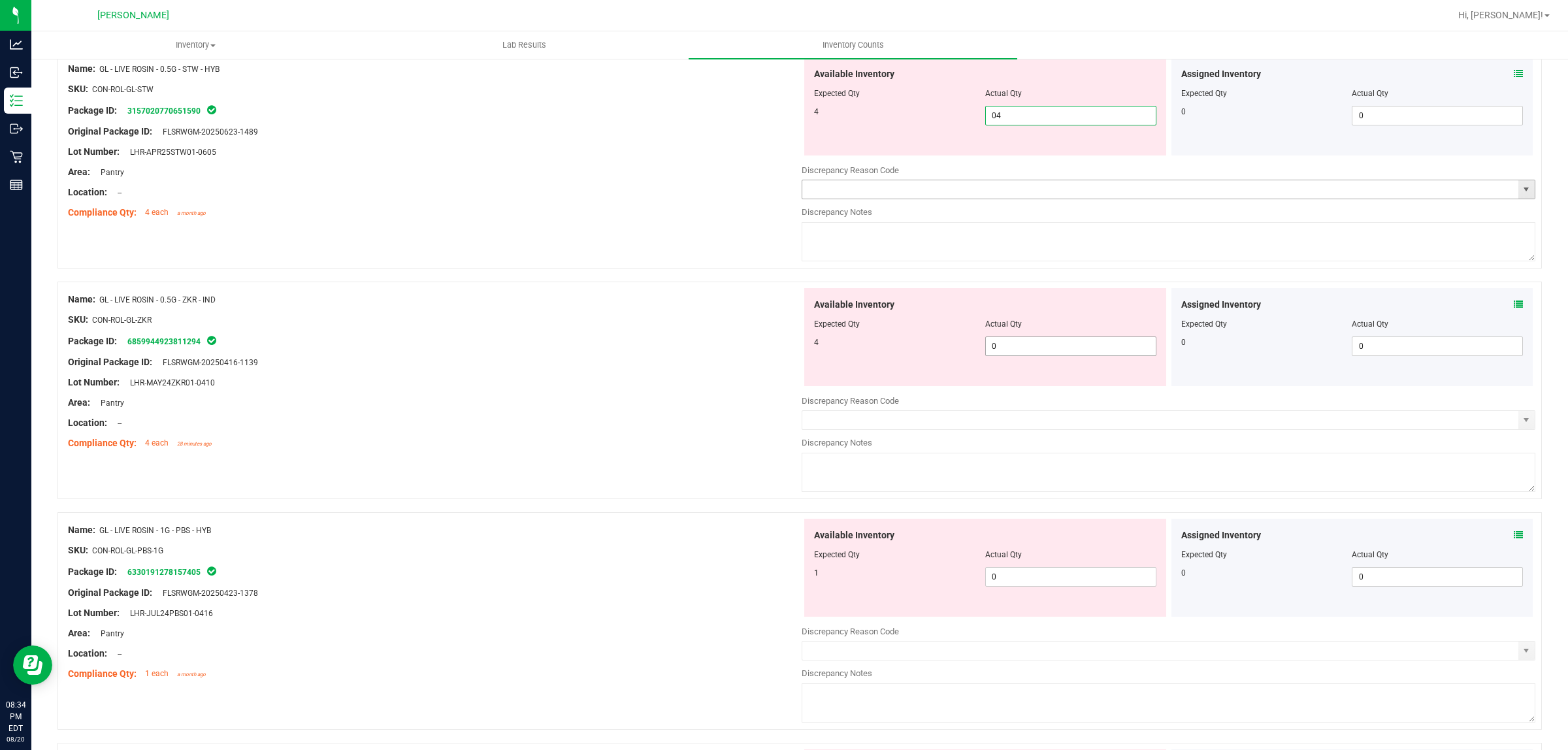
scroll to position [163, 0]
click at [1056, 352] on div "Available Inventory Expected Qty Actual Qty 4 0 0" at bounding box center [1169, 390] width 734 height 207
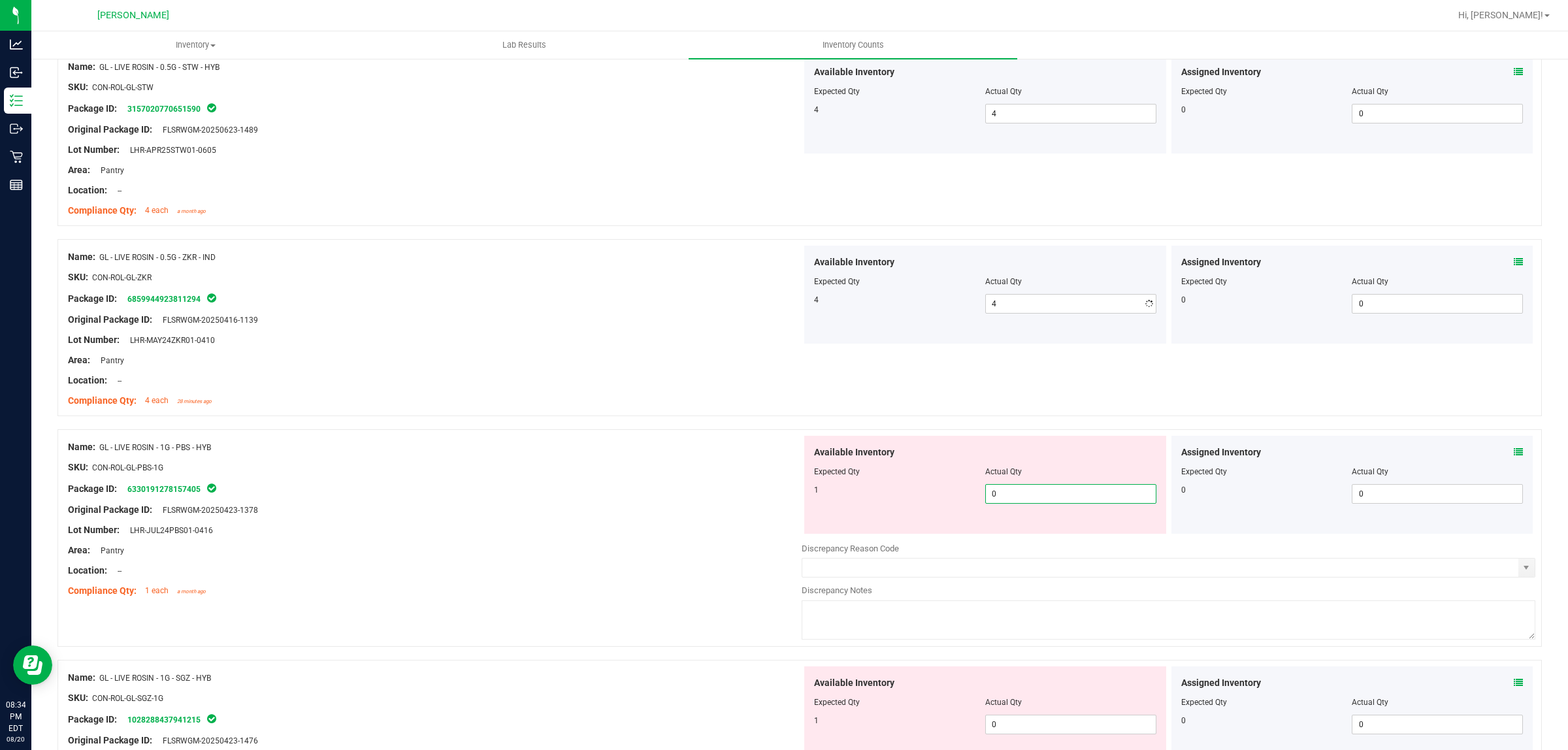
click at [1057, 533] on div "Available Inventory Expected Qty Actual Qty 1 0 0" at bounding box center [985, 485] width 362 height 98
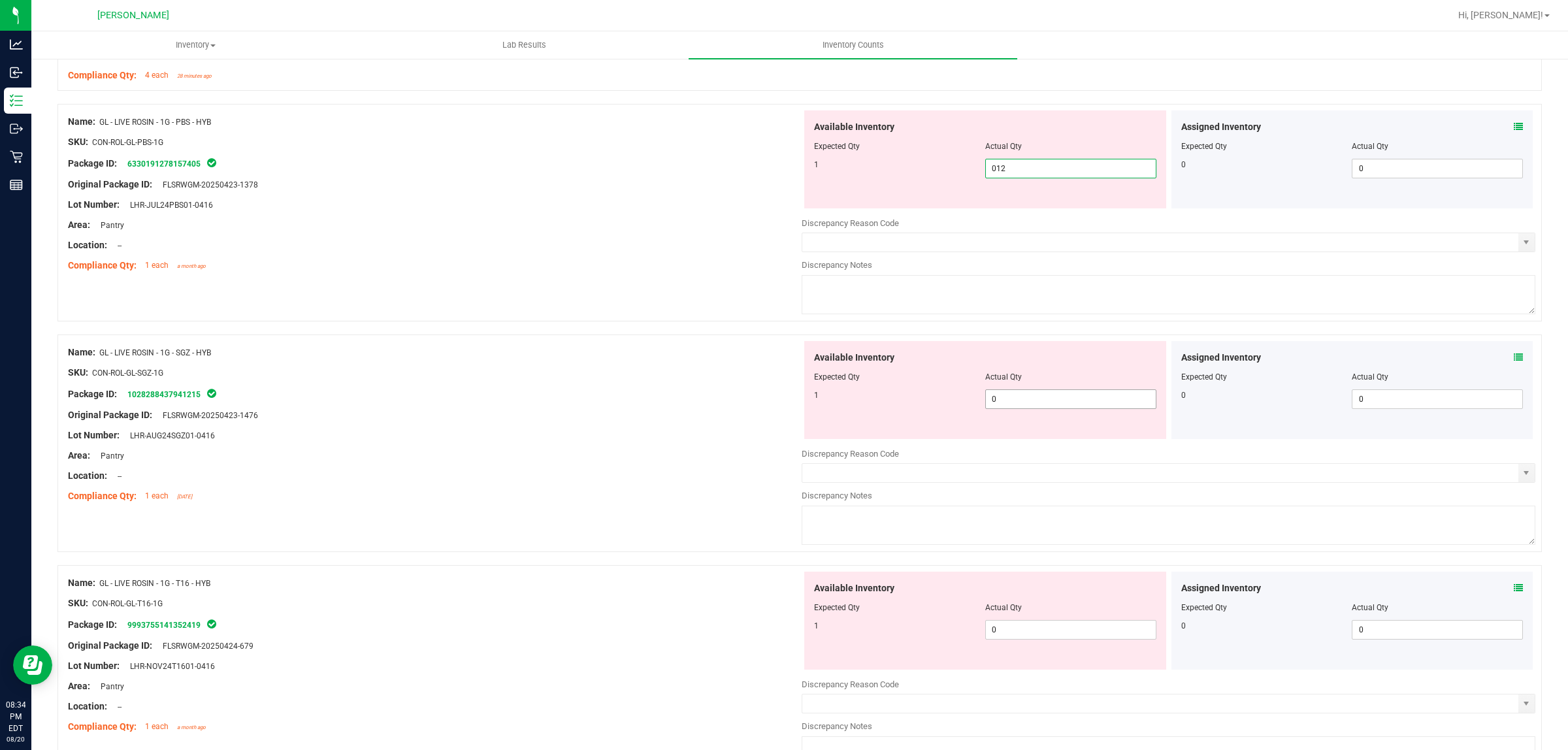
scroll to position [490, 0]
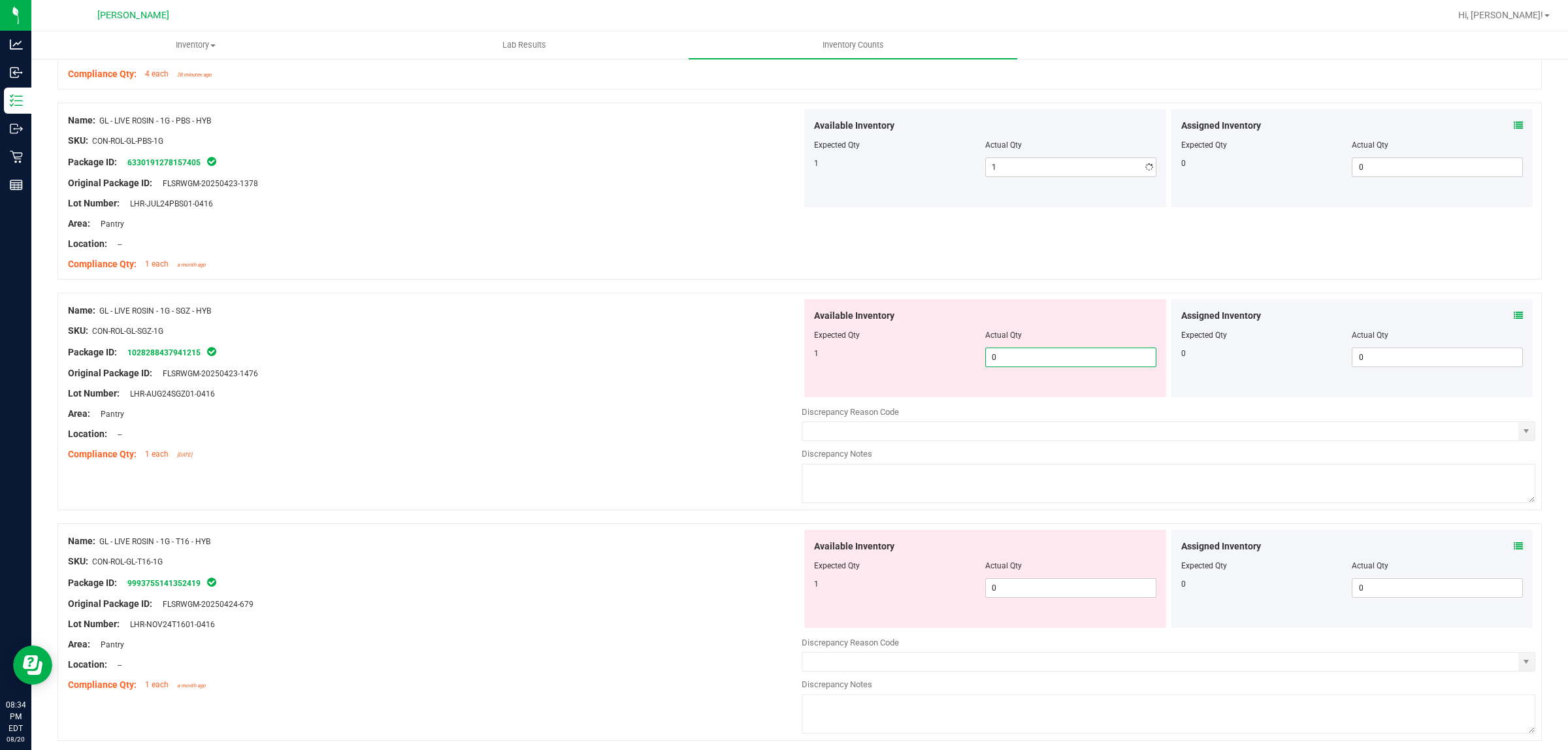
click at [1029, 393] on div "Available Inventory Expected Qty Actual Qty 1 0 0" at bounding box center [985, 349] width 362 height 98
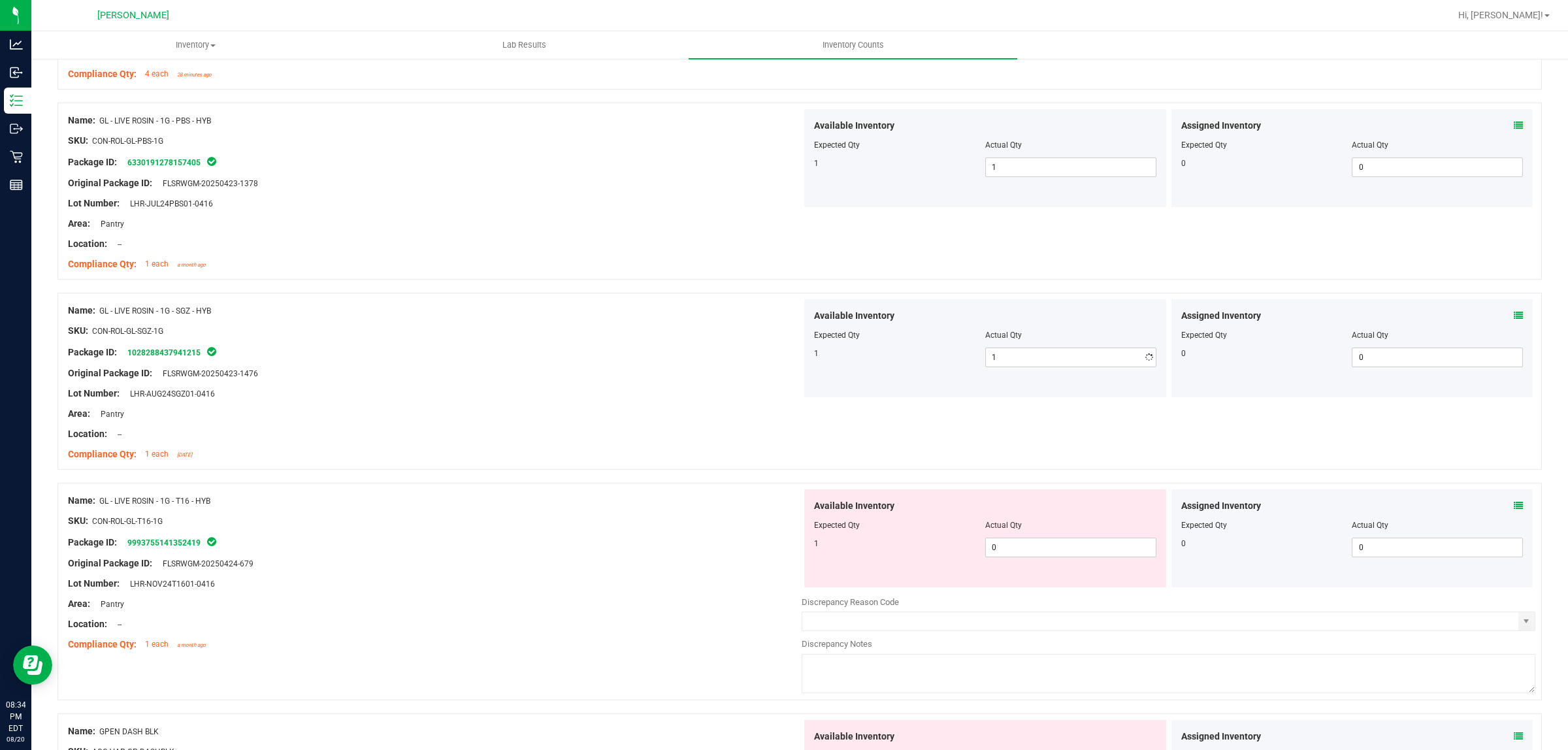
click at [1043, 578] on div "Available Inventory Expected Qty Actual Qty 1 0 0" at bounding box center [985, 538] width 362 height 98
click at [1045, 552] on span "0 0" at bounding box center [1071, 547] width 171 height 19
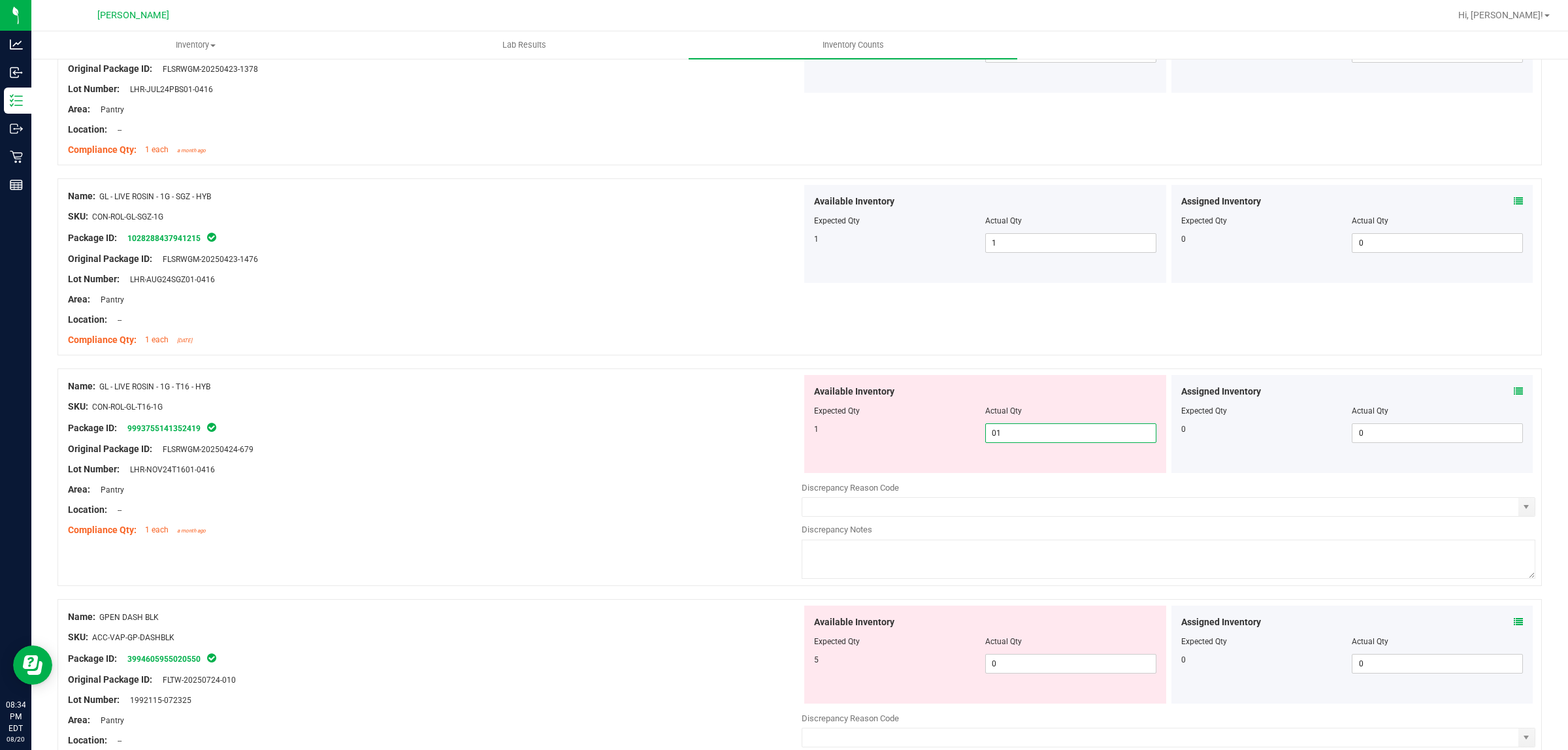
scroll to position [816, 0]
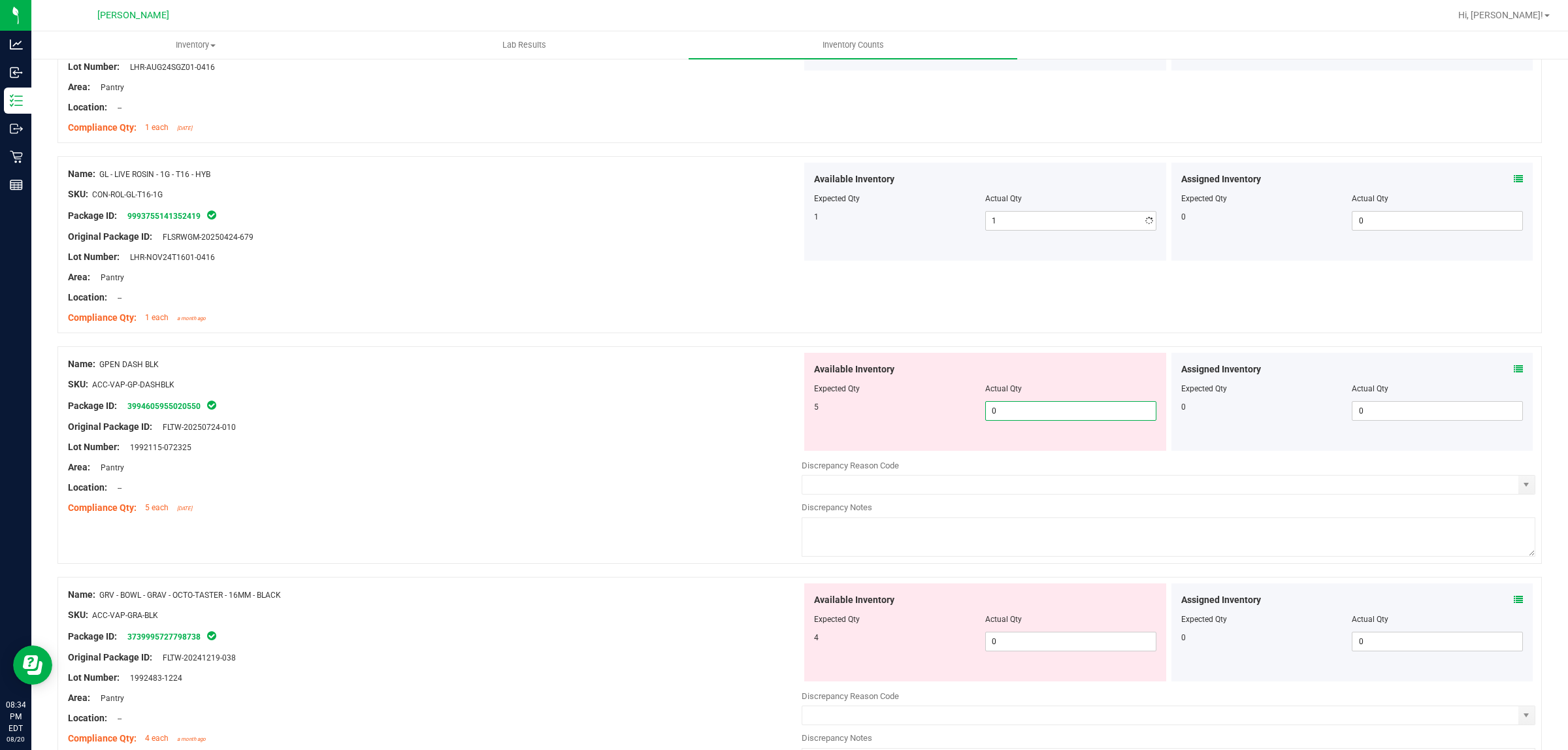
click at [1031, 448] on div "Available Inventory Expected Qty Actual Qty 5 0 0" at bounding box center [985, 401] width 362 height 98
click at [1015, 639] on div "Available Inventory Expected Qty Actual Qty 4 0 0" at bounding box center [985, 632] width 362 height 98
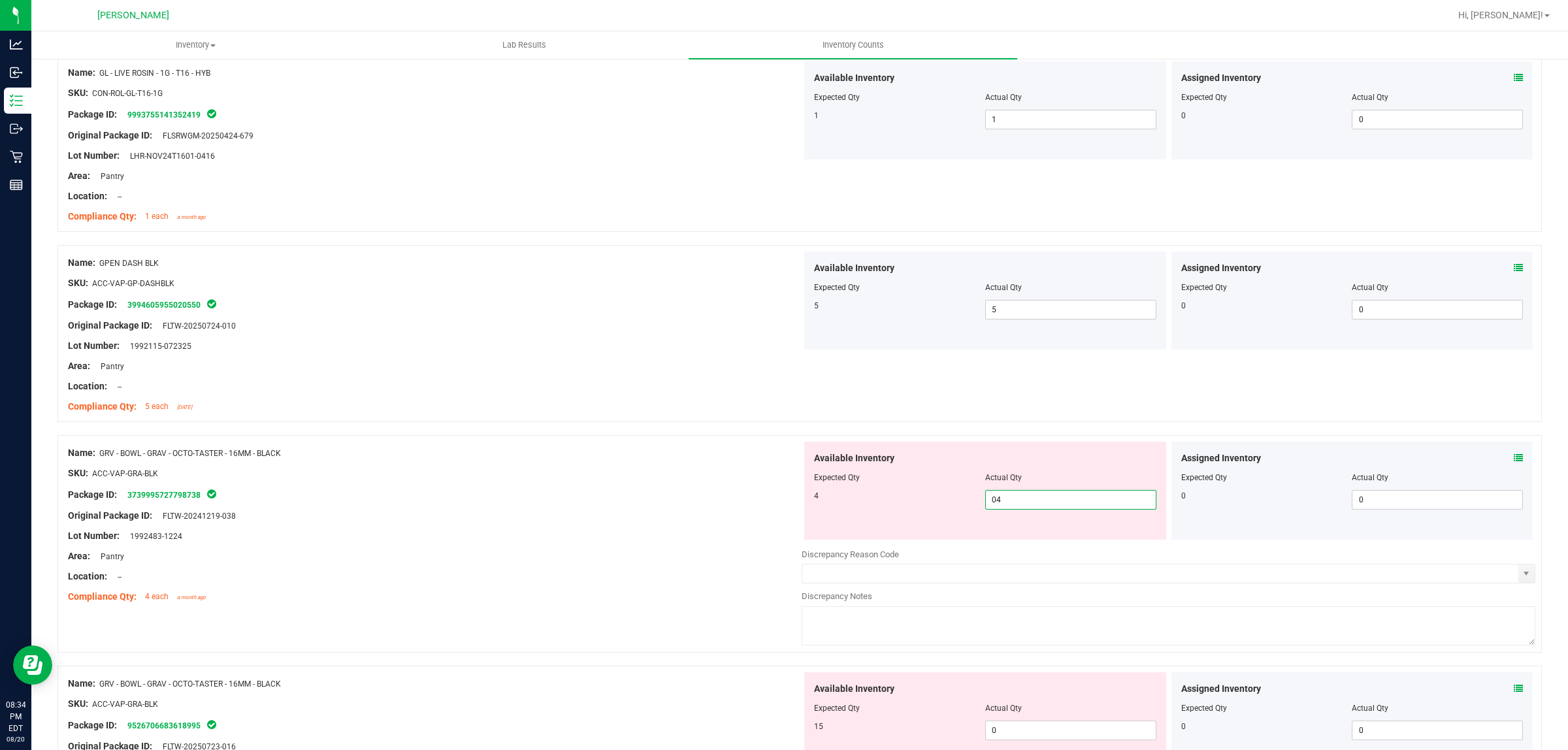
scroll to position [1061, 0]
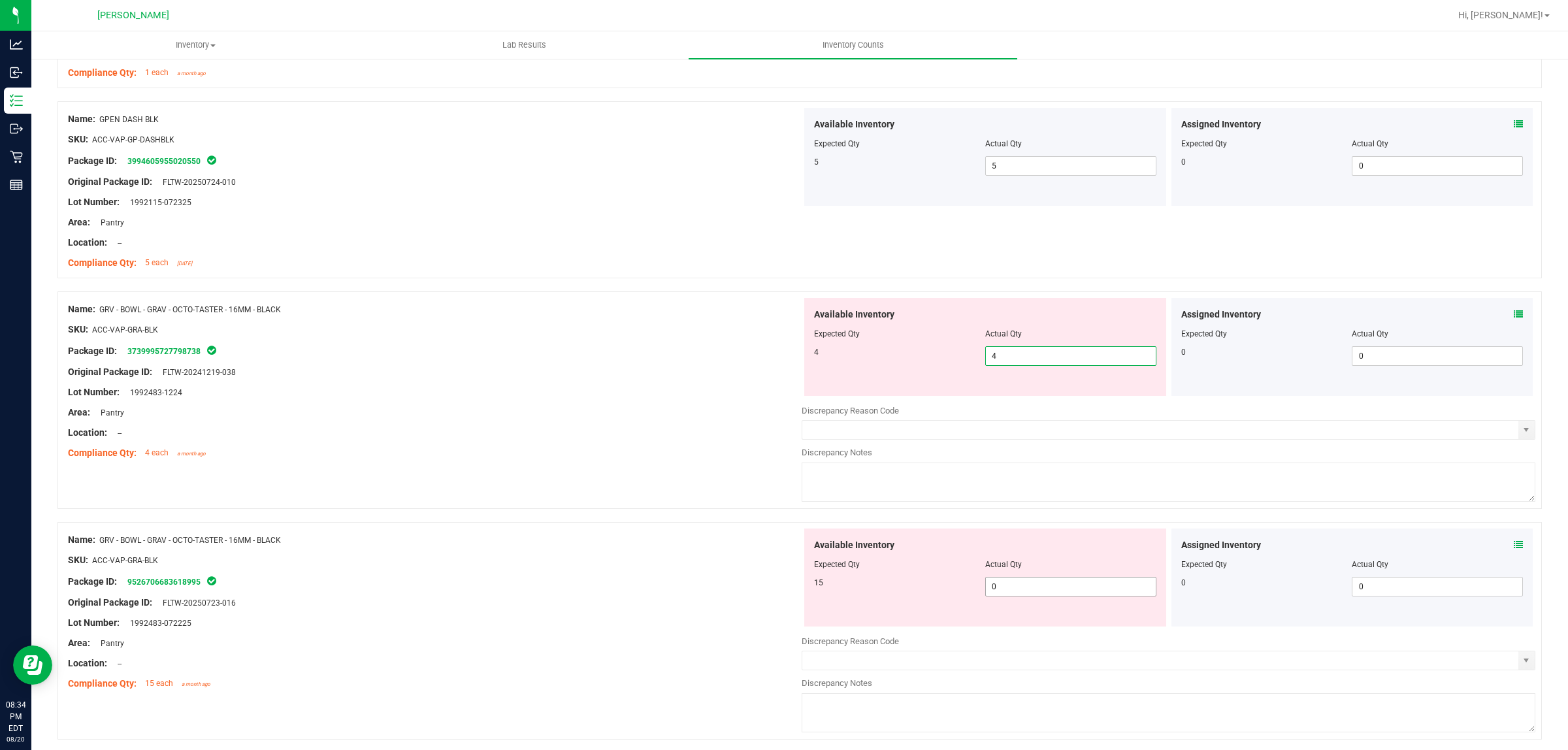
click at [1003, 588] on div "Available Inventory Expected Qty Actual Qty 15 0 0" at bounding box center [1169, 632] width 734 height 207
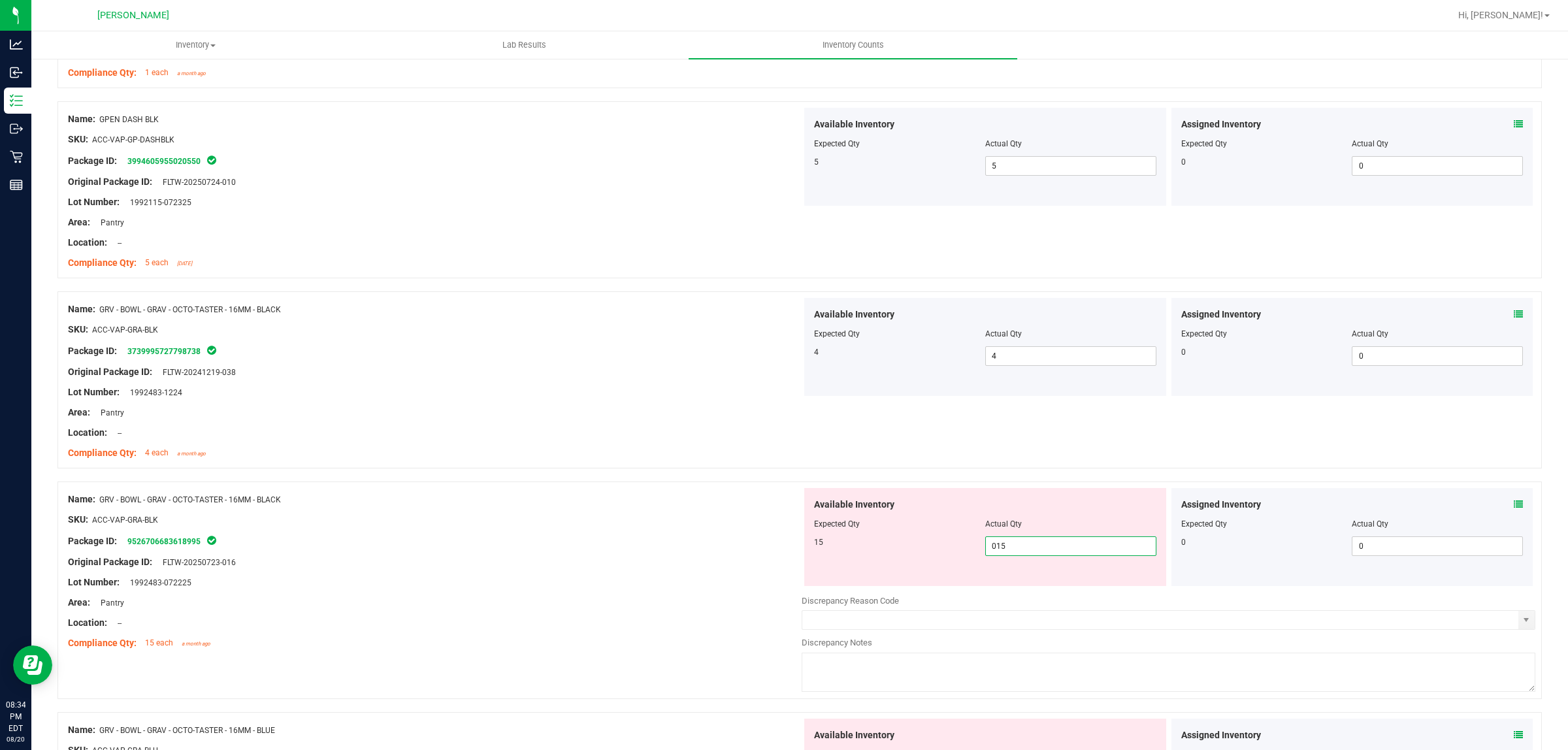
scroll to position [1306, 0]
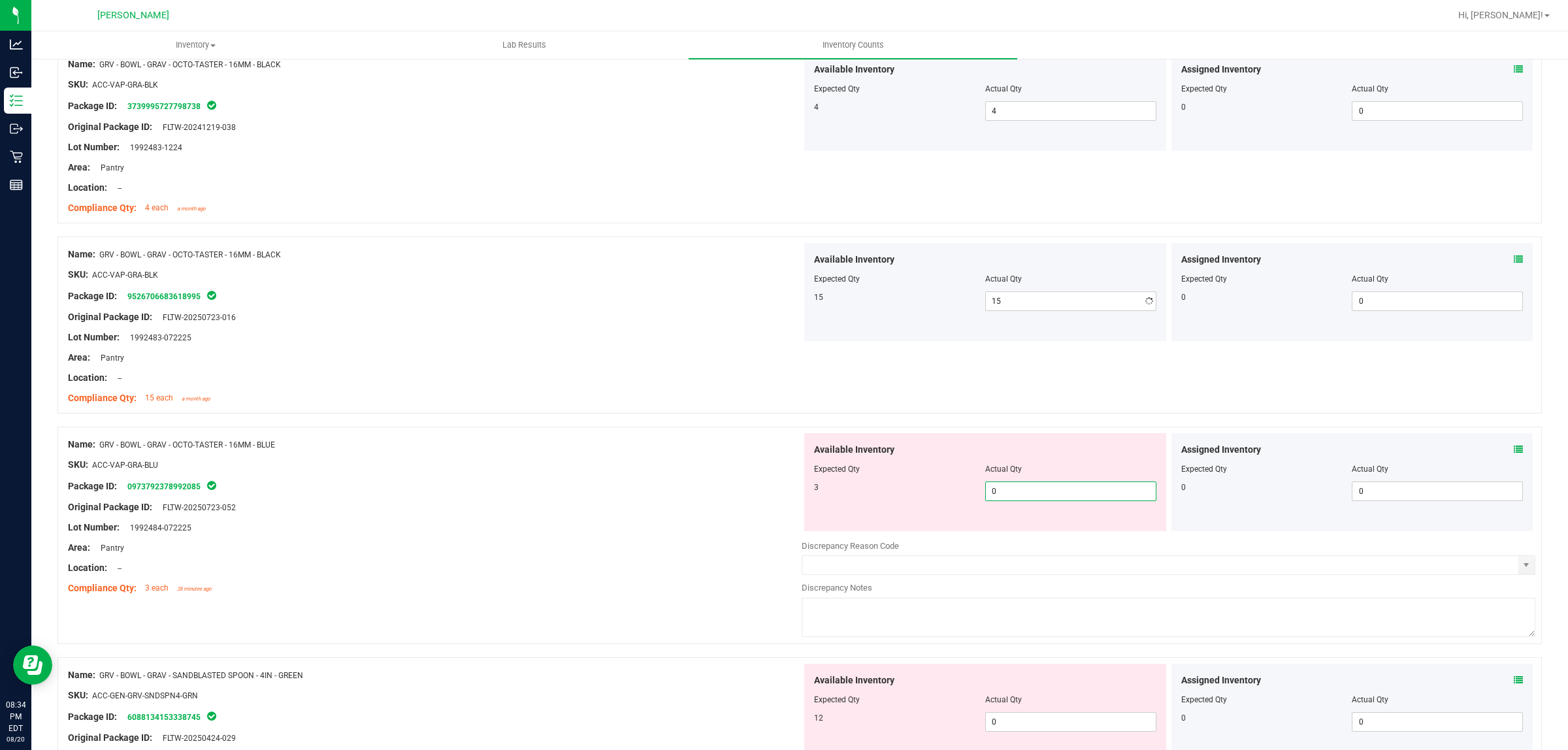
click at [1005, 537] on div "Available Inventory Expected Qty Actual Qty 3 0 0" at bounding box center [1169, 537] width 734 height 207
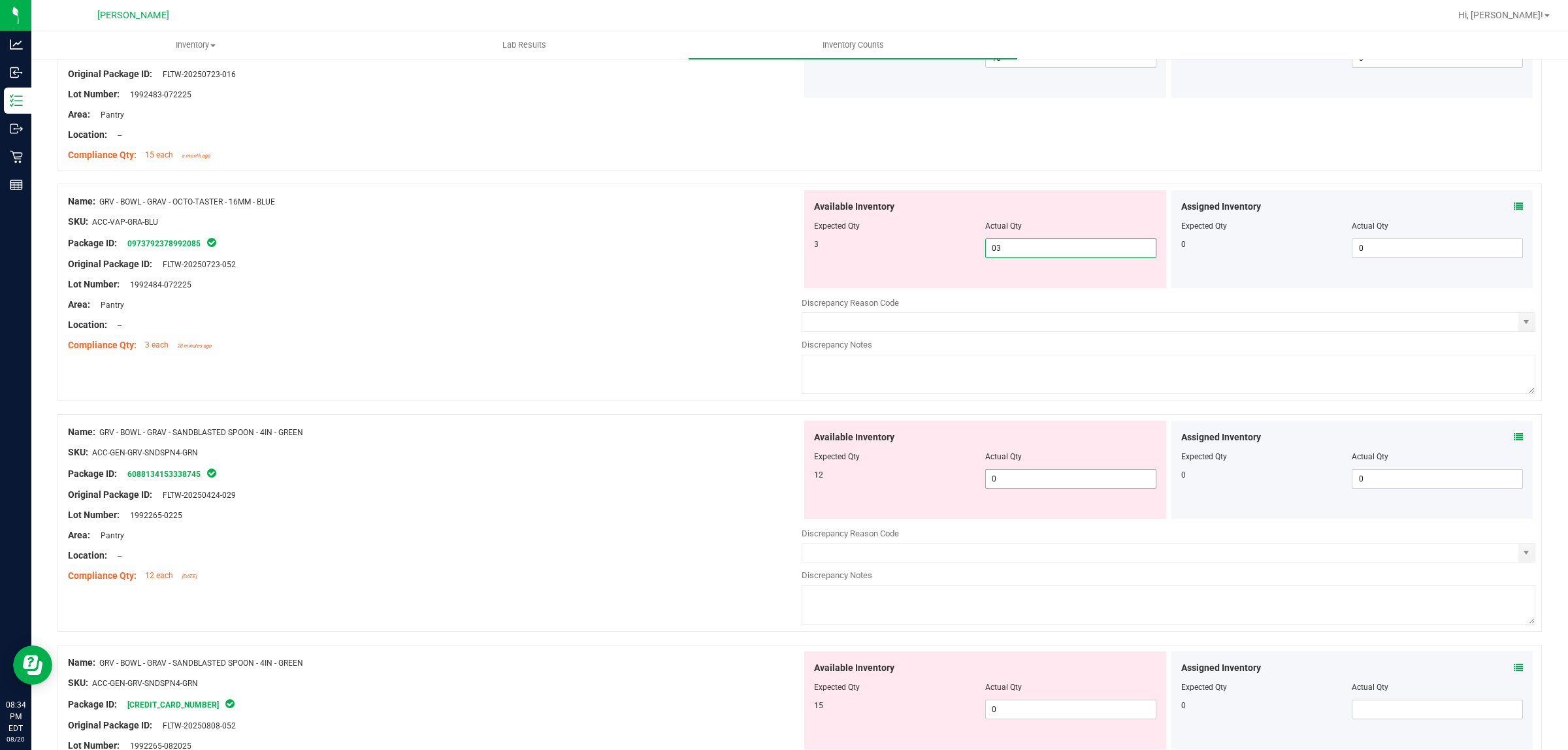
scroll to position [1551, 0]
click at [1008, 481] on div "Available Inventory Expected Qty Actual Qty 12 0 0" at bounding box center [1169, 522] width 734 height 207
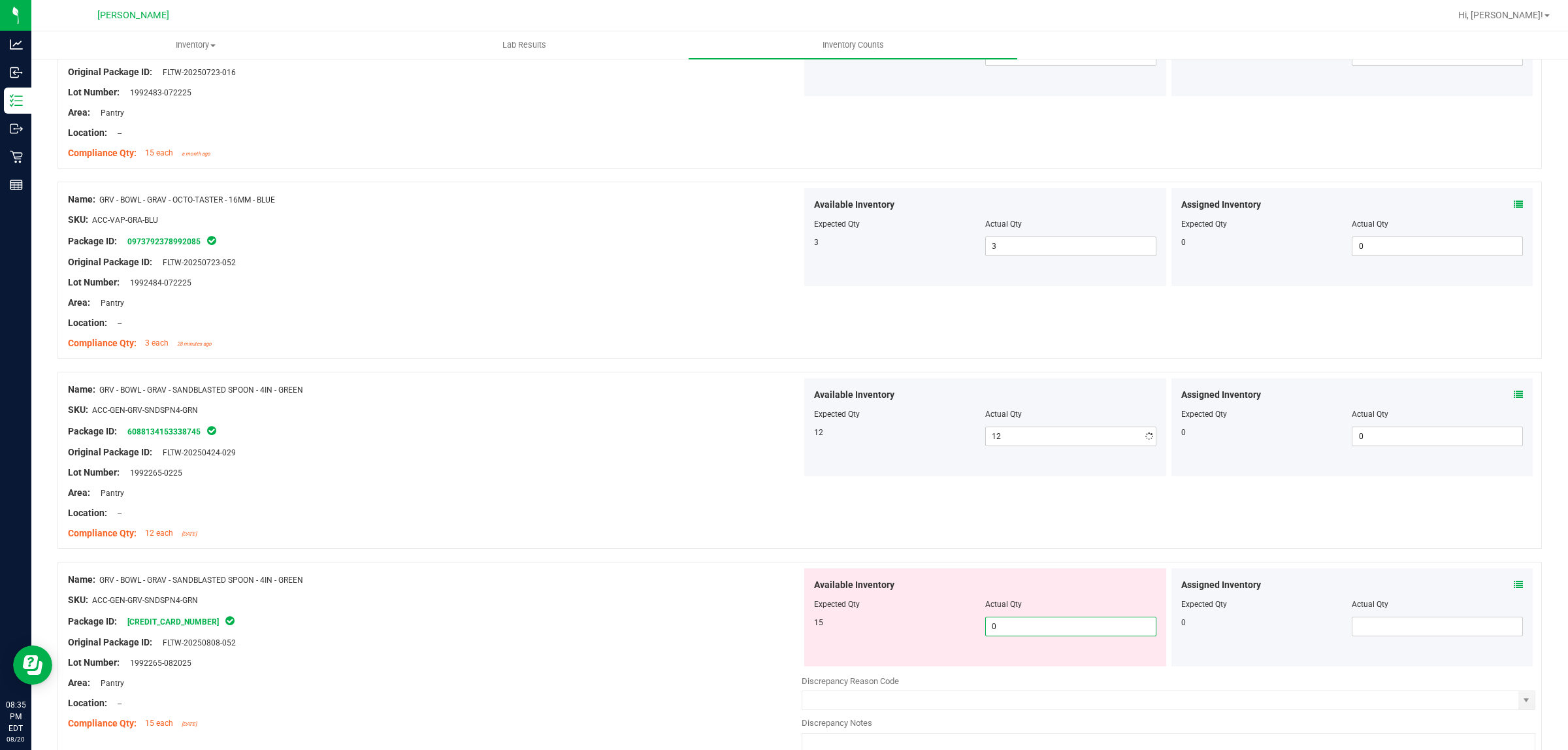
click at [1015, 677] on div "Available Inventory Expected Qty Actual Qty 15 0 0" at bounding box center [1169, 672] width 734 height 207
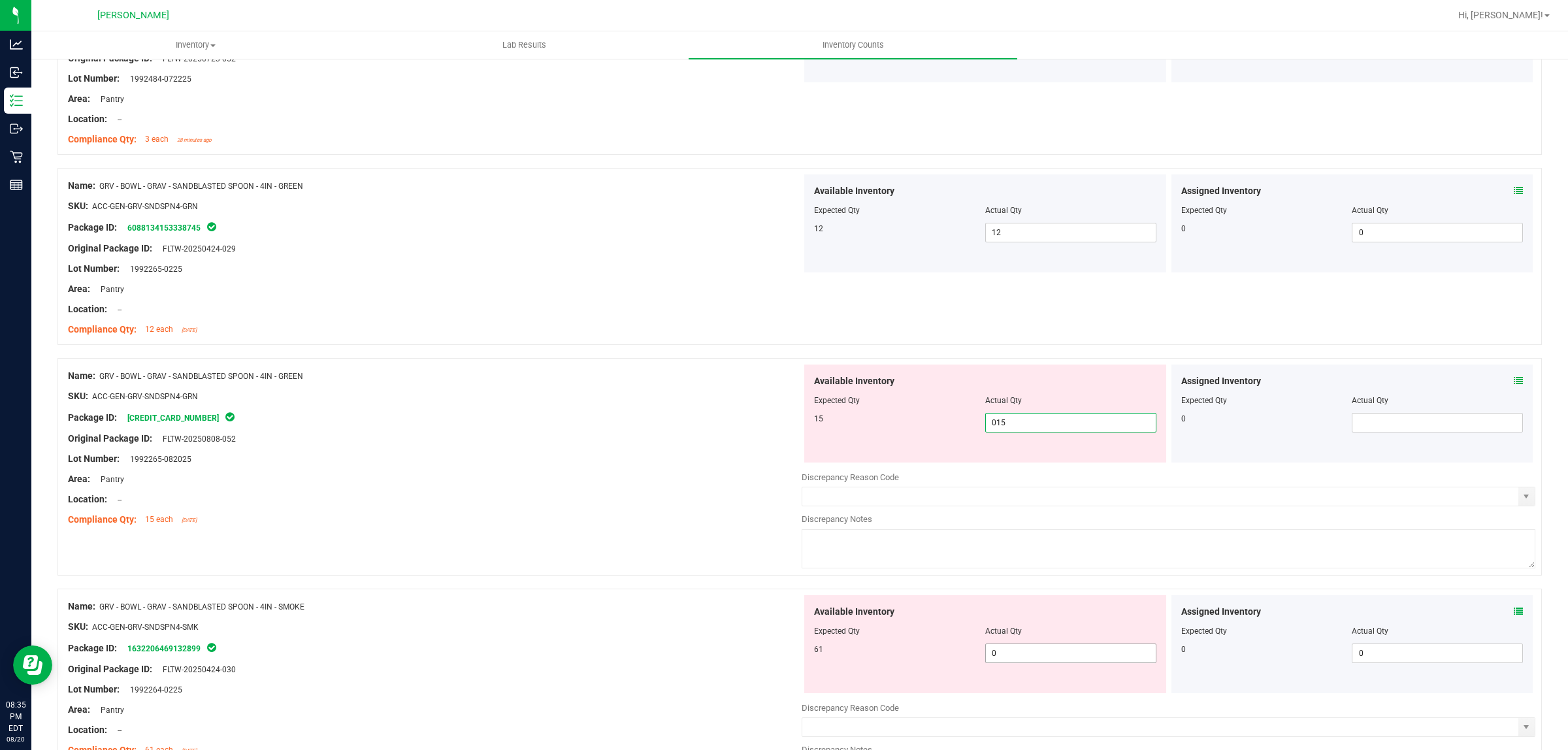
scroll to position [1877, 0]
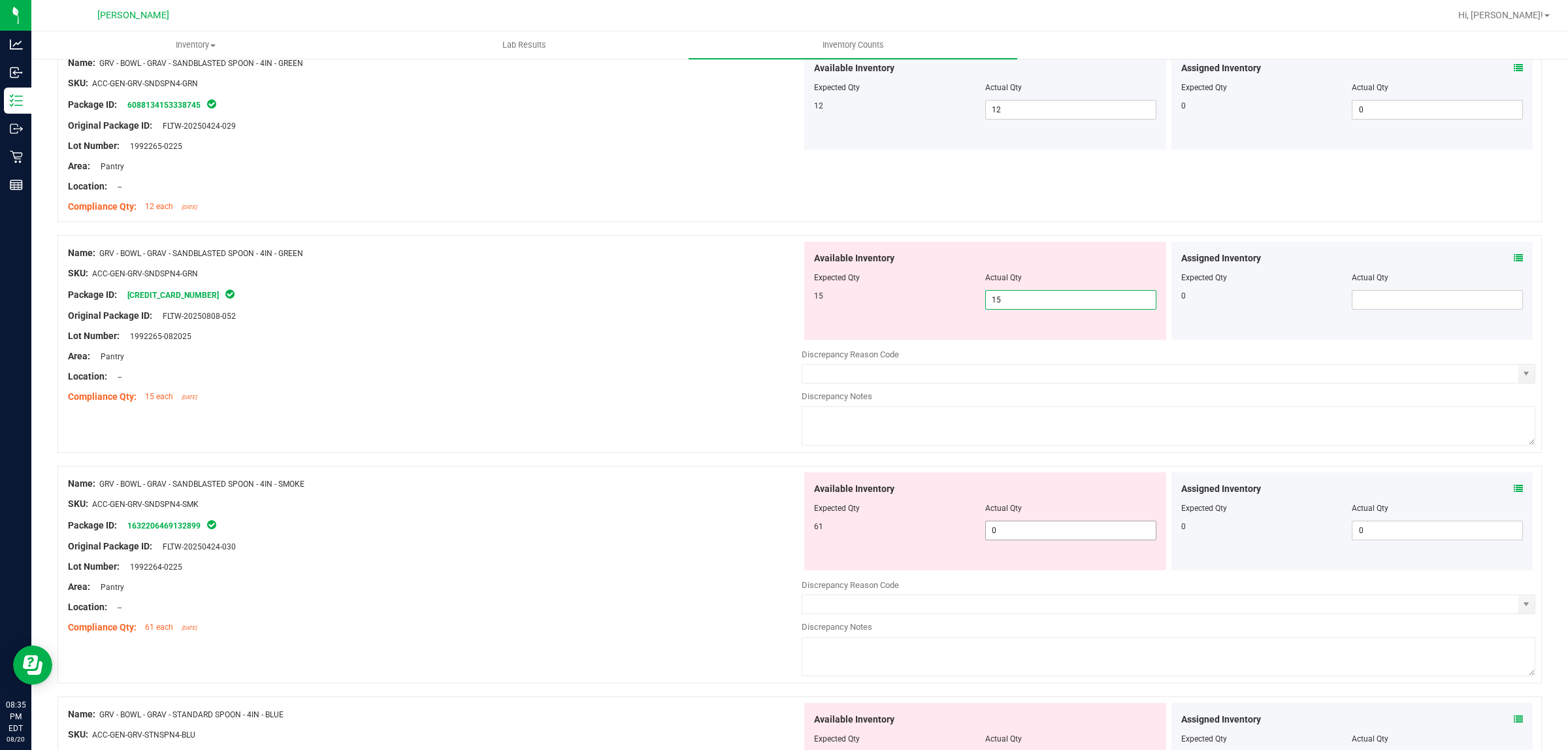
click at [1008, 529] on div "Available Inventory Expected Qty Actual Qty 61 0 0" at bounding box center [985, 521] width 362 height 98
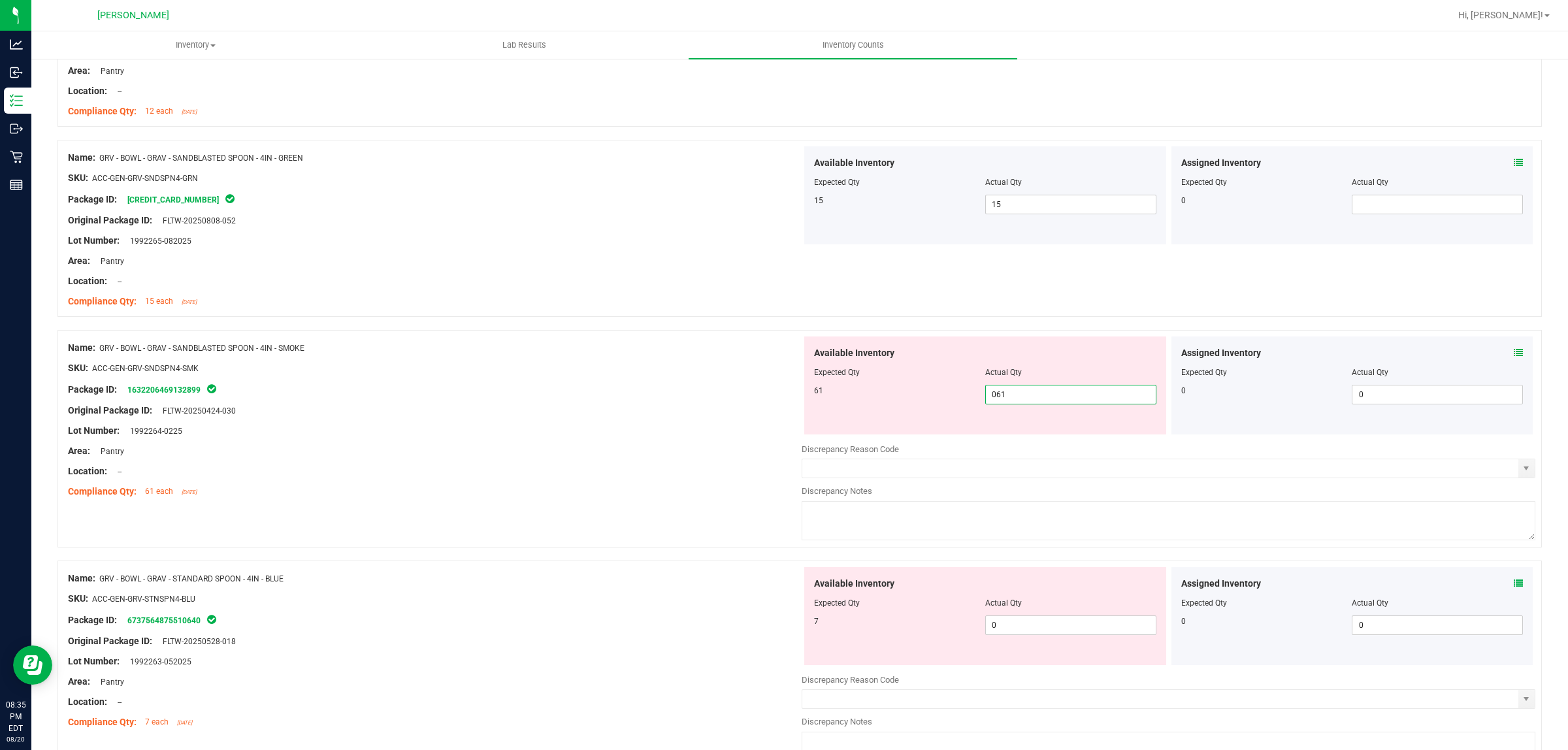
scroll to position [2122, 0]
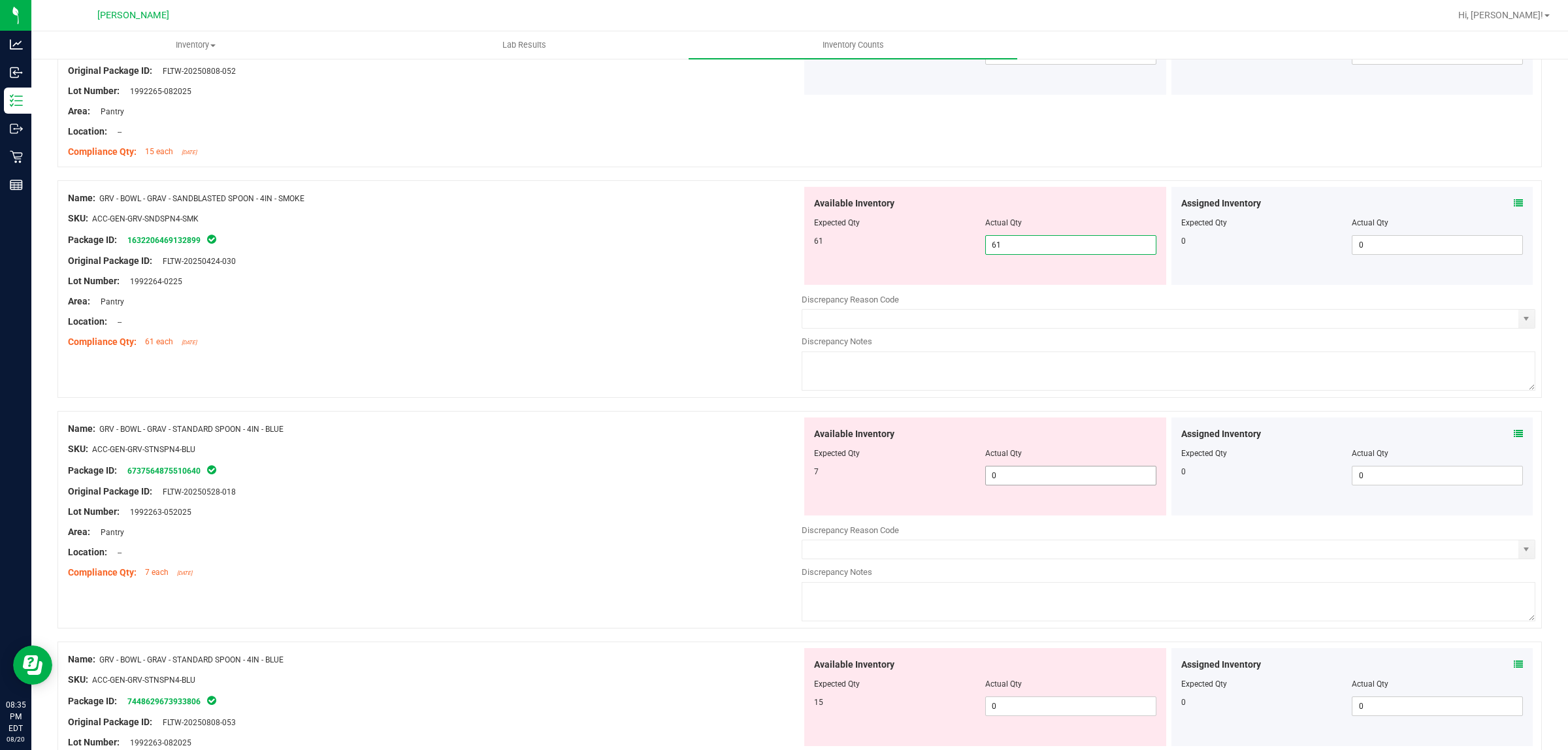
click at [1007, 481] on div "Available Inventory Expected Qty Actual Qty 7 0 0" at bounding box center [1169, 521] width 734 height 207
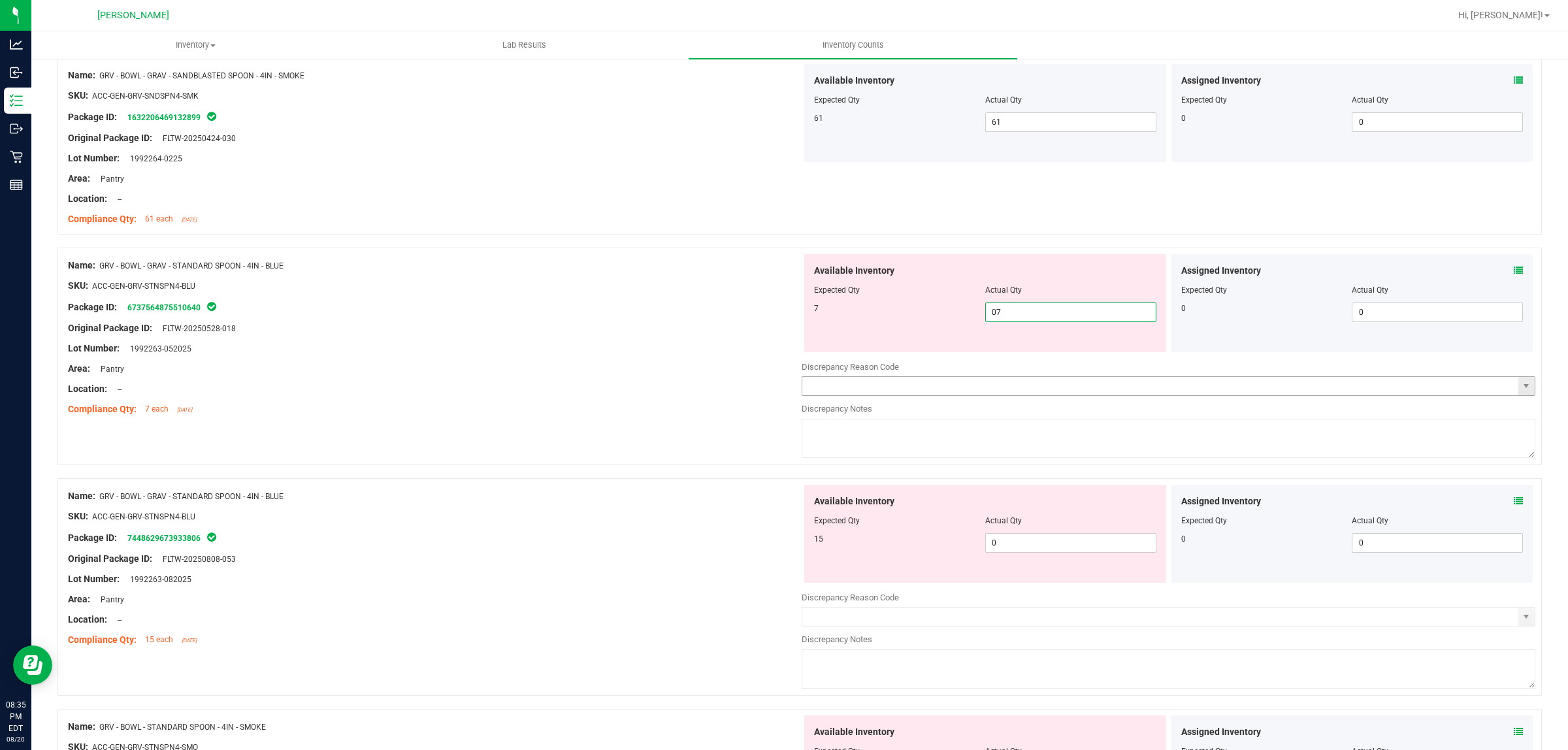
scroll to position [2368, 0]
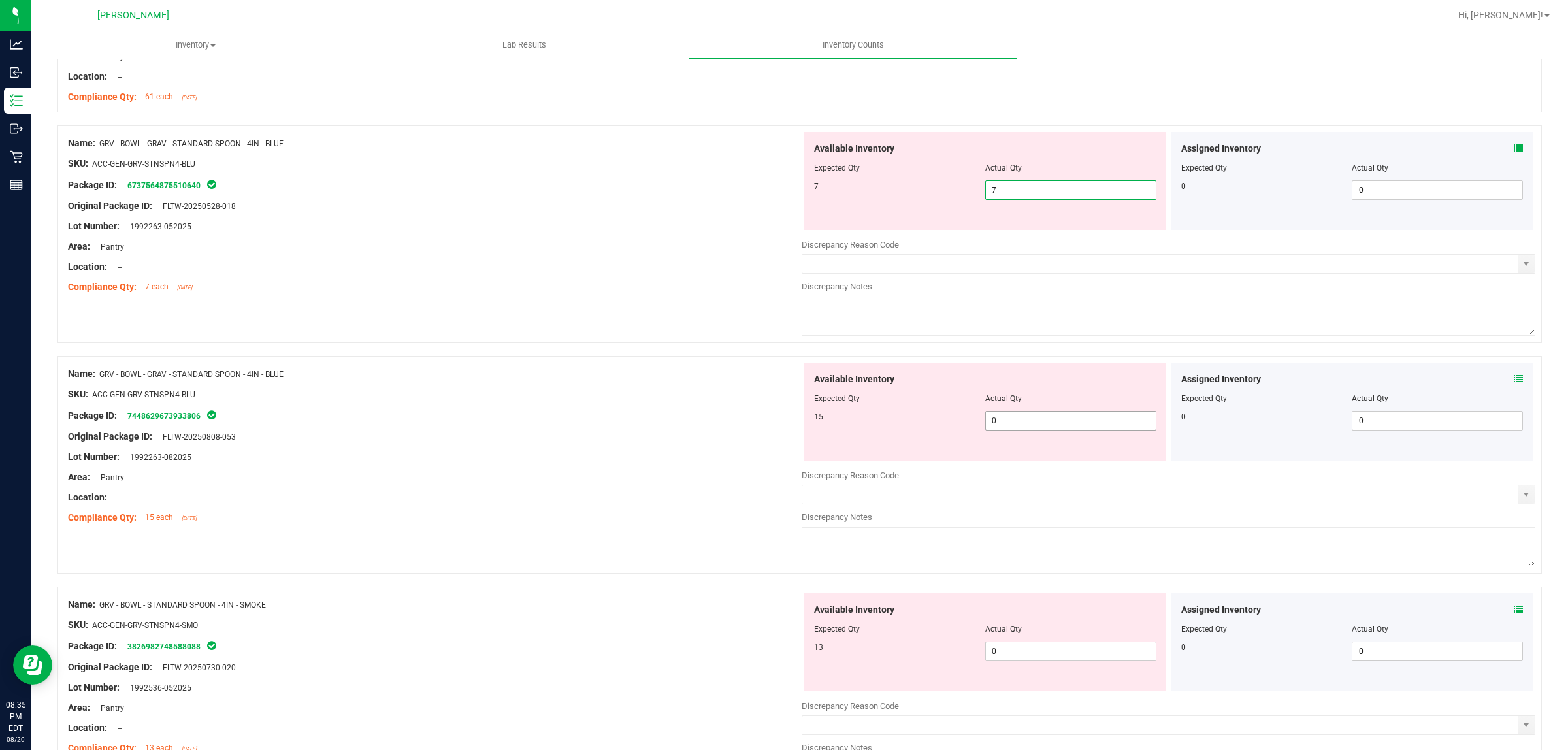
click at [1020, 425] on div "Available Inventory Expected Qty Actual Qty 15 0 0" at bounding box center [1169, 466] width 734 height 207
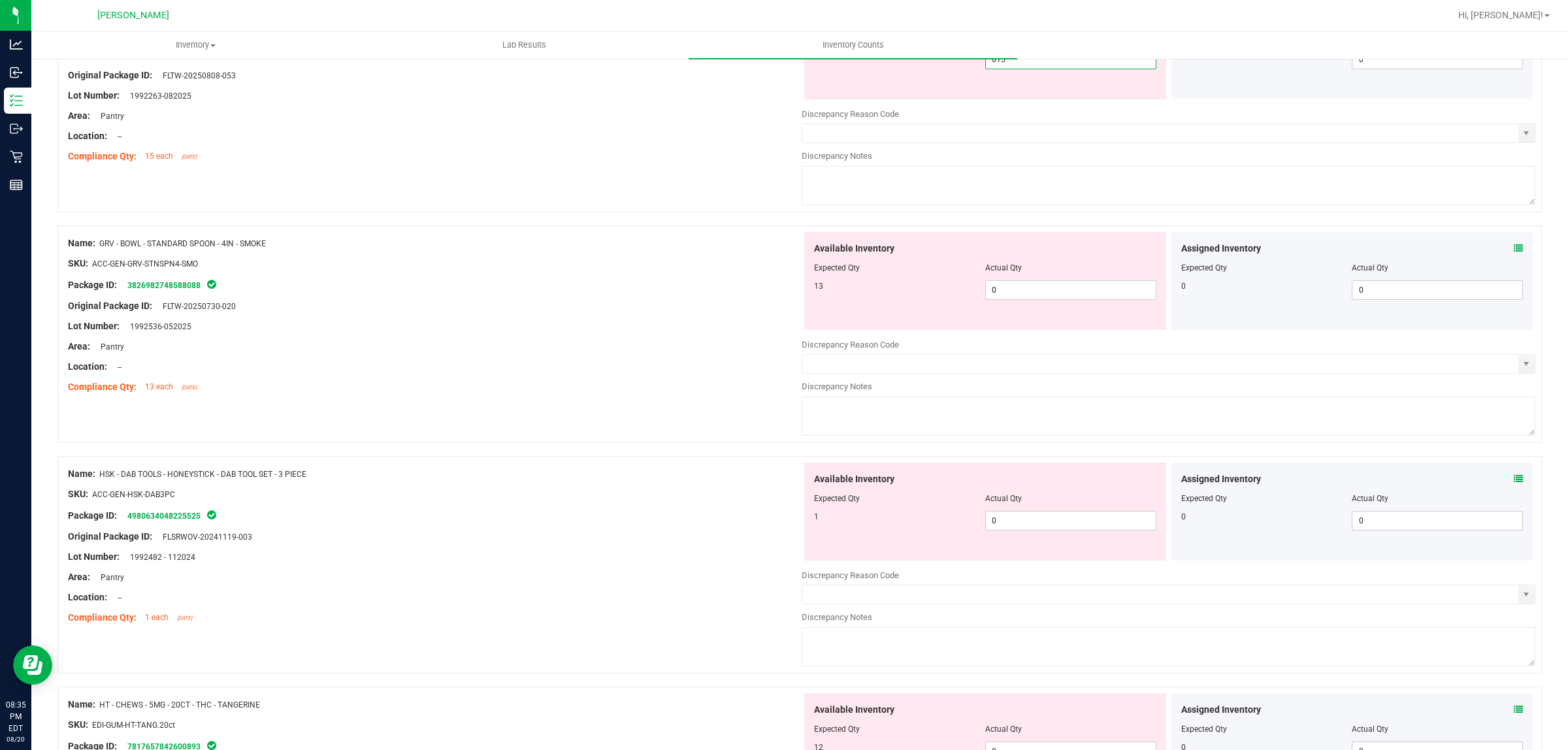
scroll to position [2695, 0]
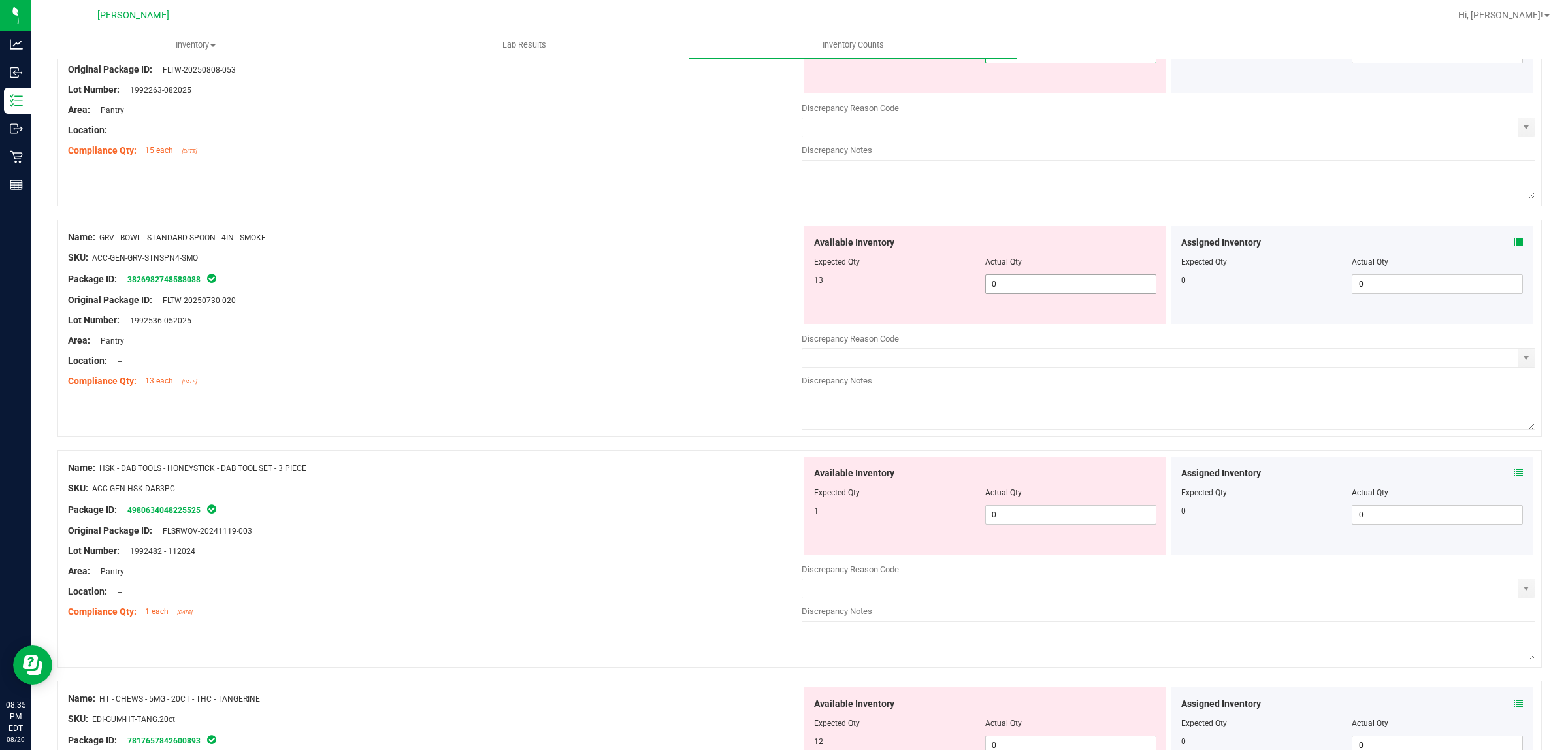
click at [1012, 283] on div "Available Inventory Expected Qty Actual Qty 13 0 0" at bounding box center [985, 275] width 362 height 98
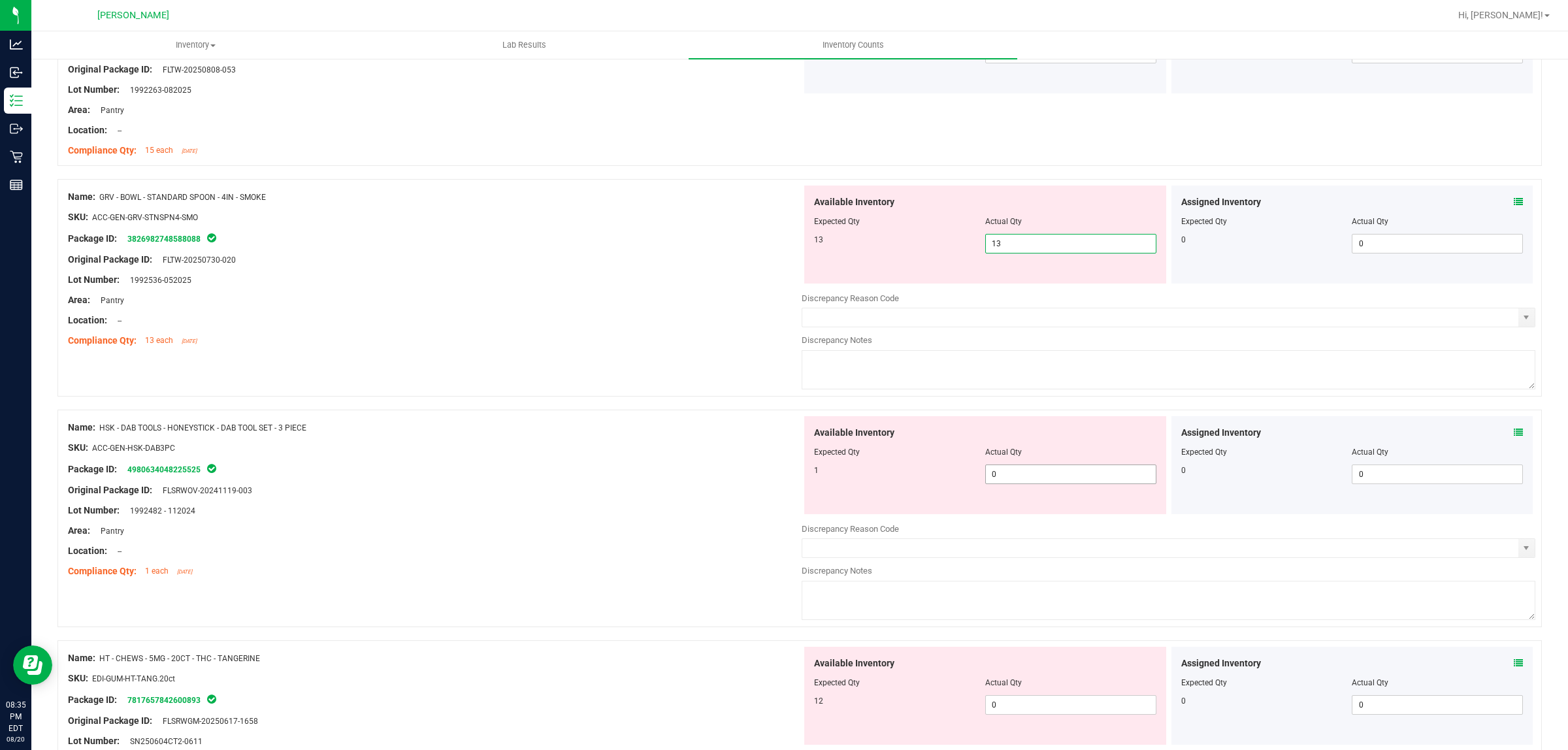
click at [1000, 474] on div "Available Inventory Expected Qty Actual Qty 1 0 0" at bounding box center [985, 465] width 362 height 98
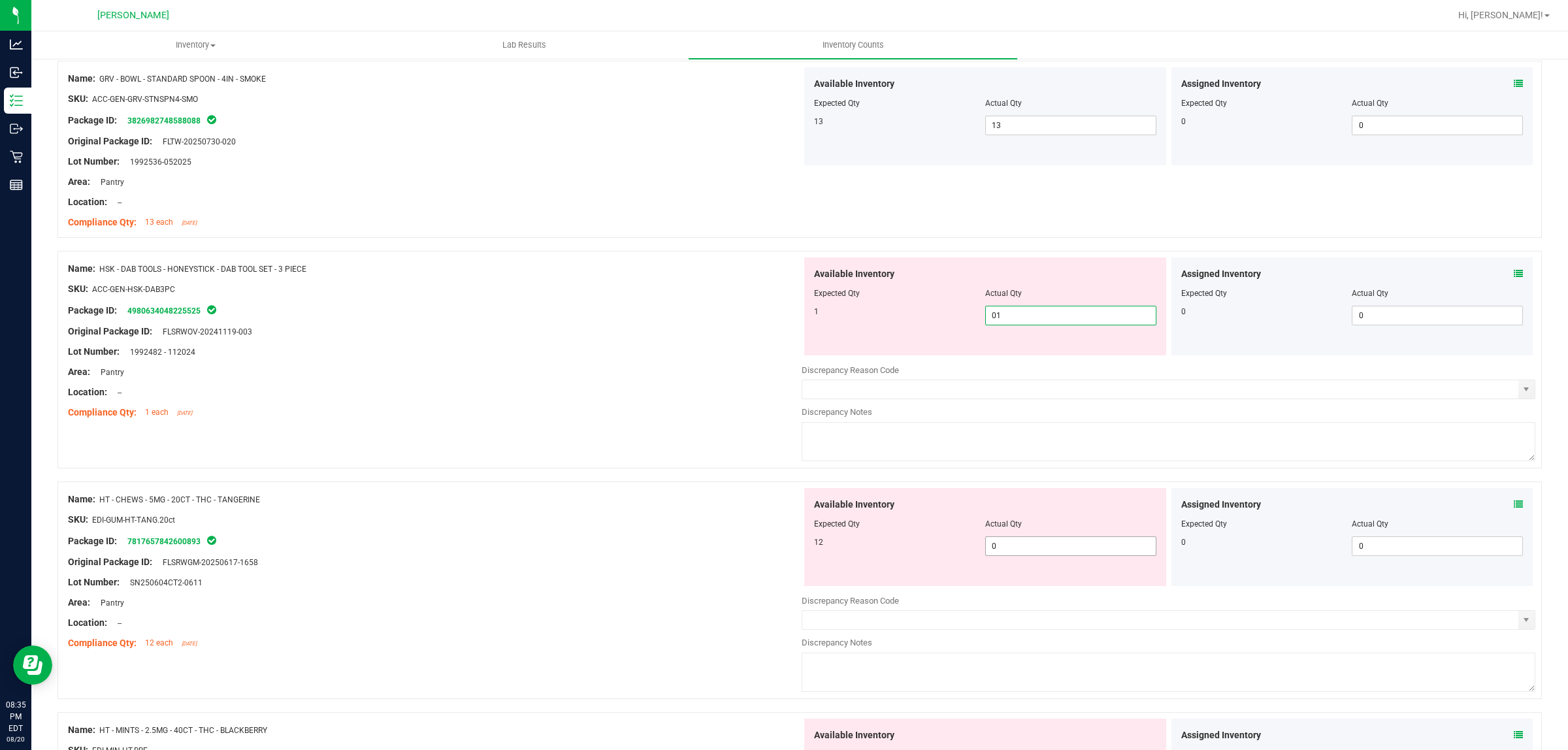
scroll to position [2940, 0]
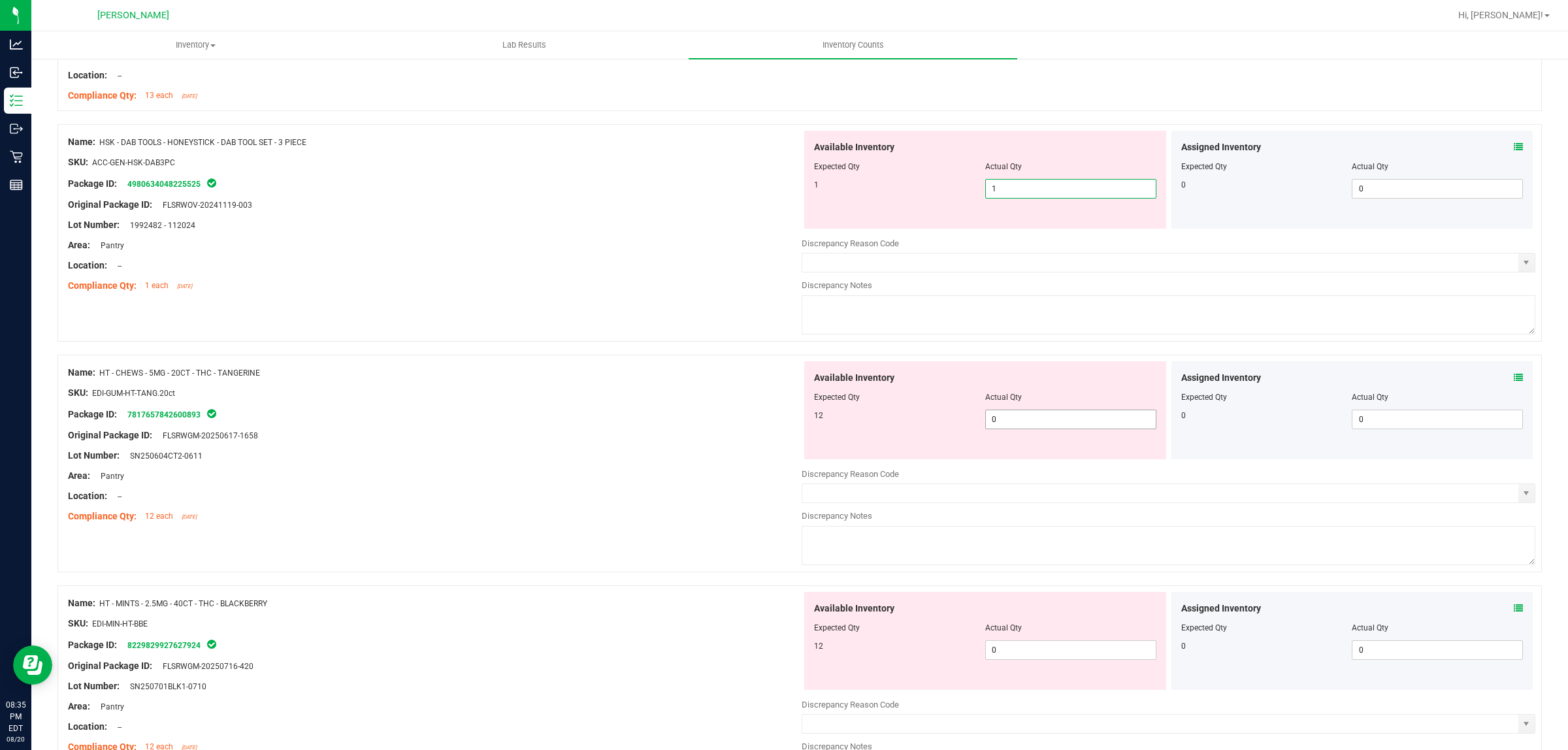
click at [1004, 420] on div "Available Inventory Expected Qty Actual Qty 12 0 0" at bounding box center [985, 410] width 362 height 98
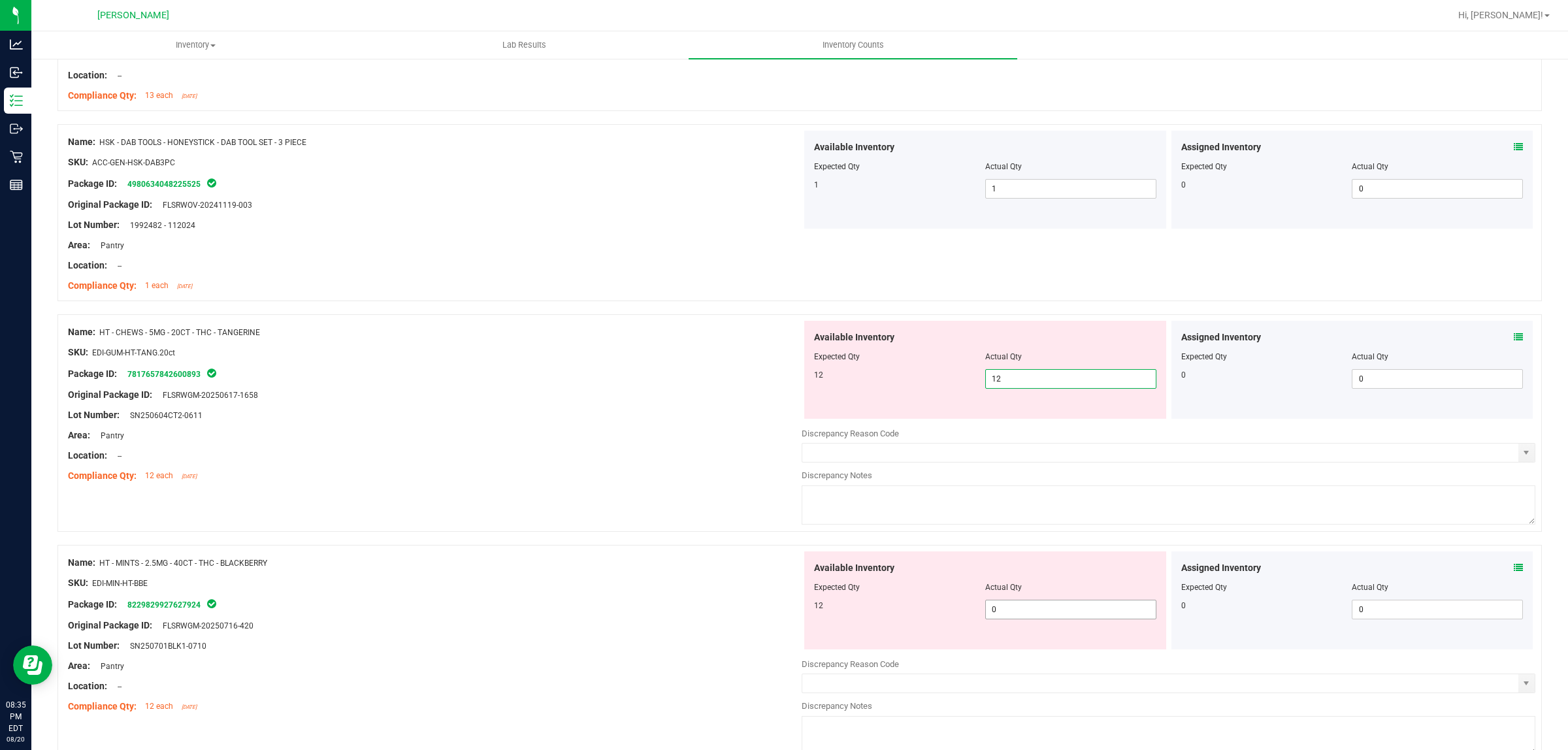
click at [1024, 608] on div "Available Inventory Expected Qty Actual Qty 12 0 0" at bounding box center [985, 600] width 362 height 98
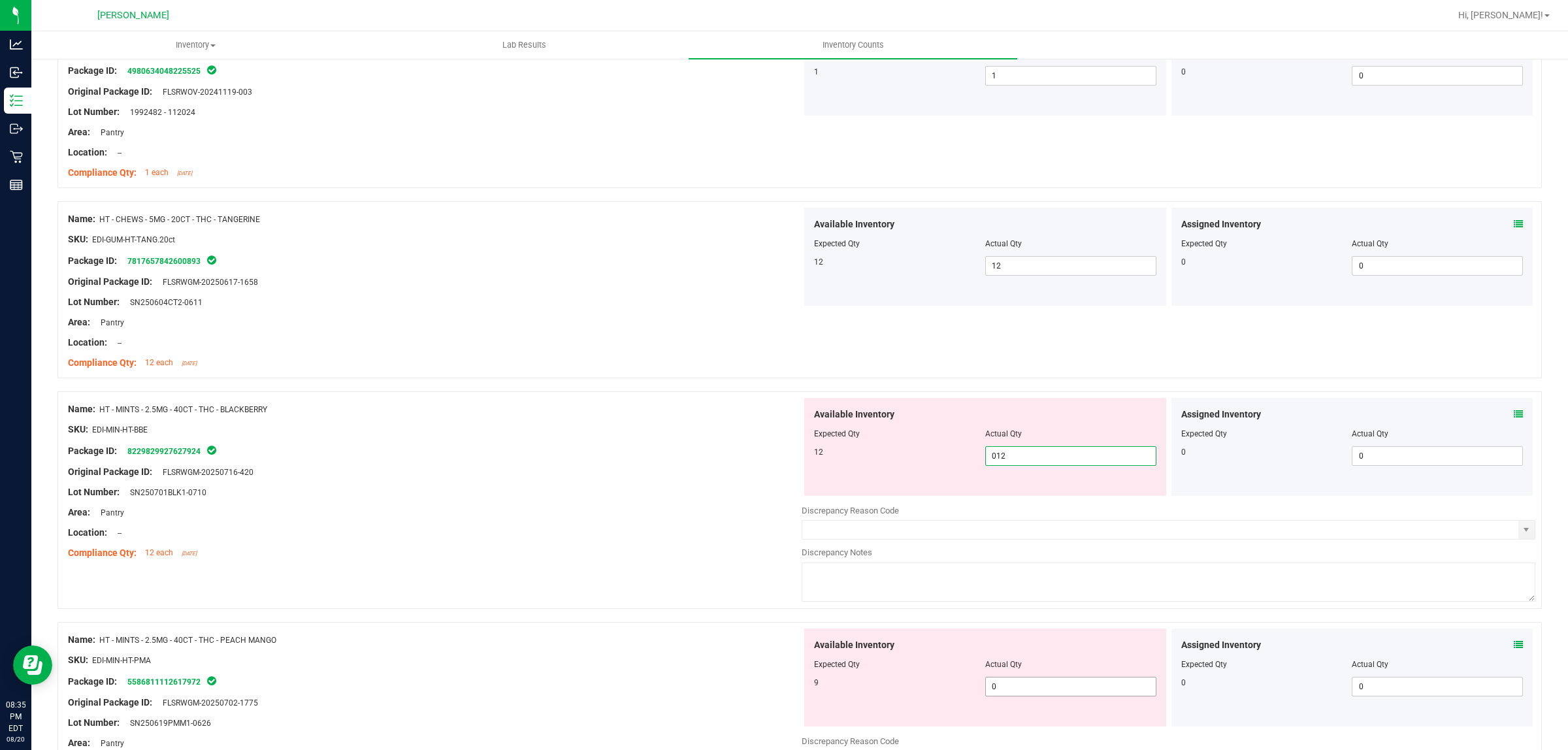
scroll to position [3184, 0]
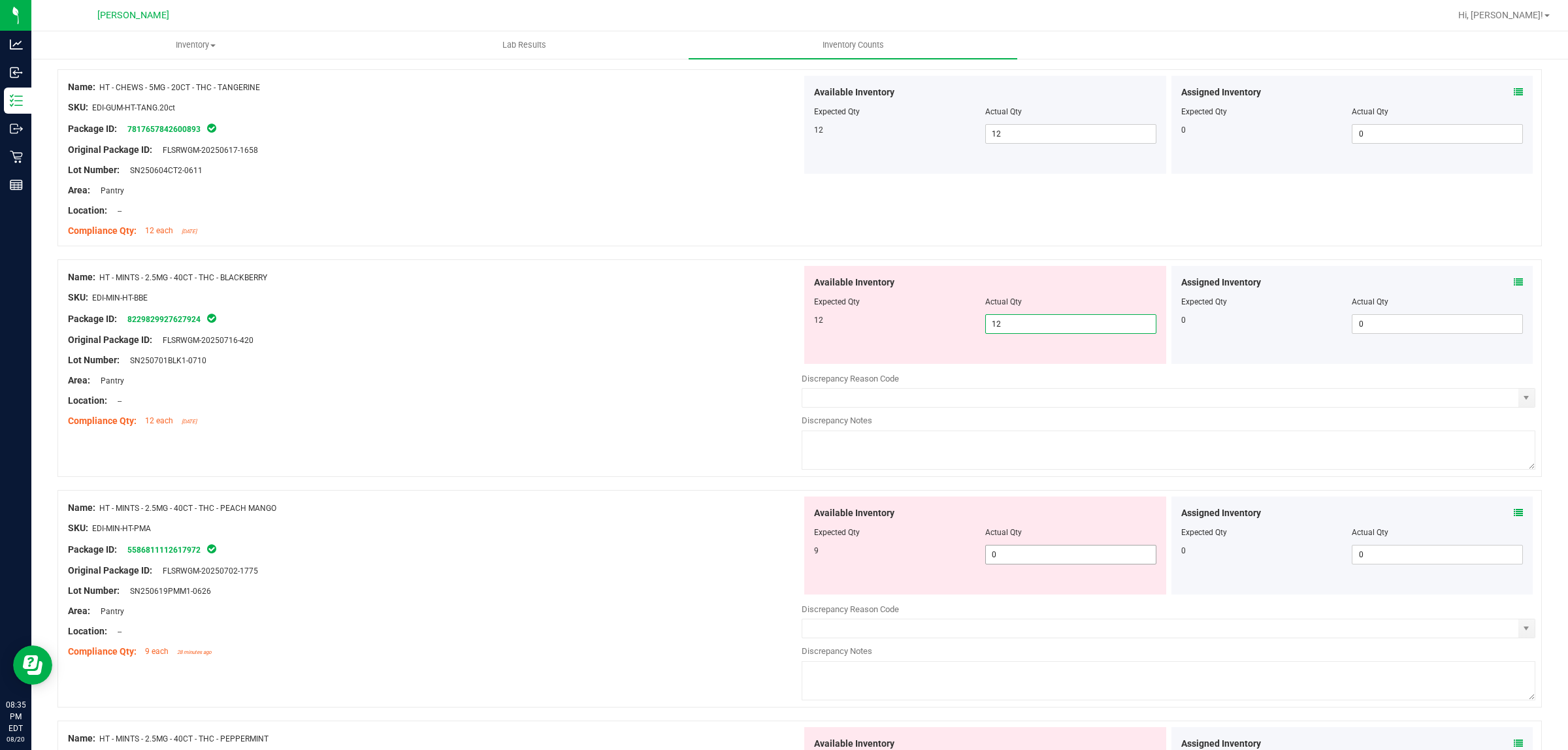
click at [1022, 562] on div "Available Inventory Expected Qty Actual Qty 9 0 0" at bounding box center [1169, 600] width 734 height 207
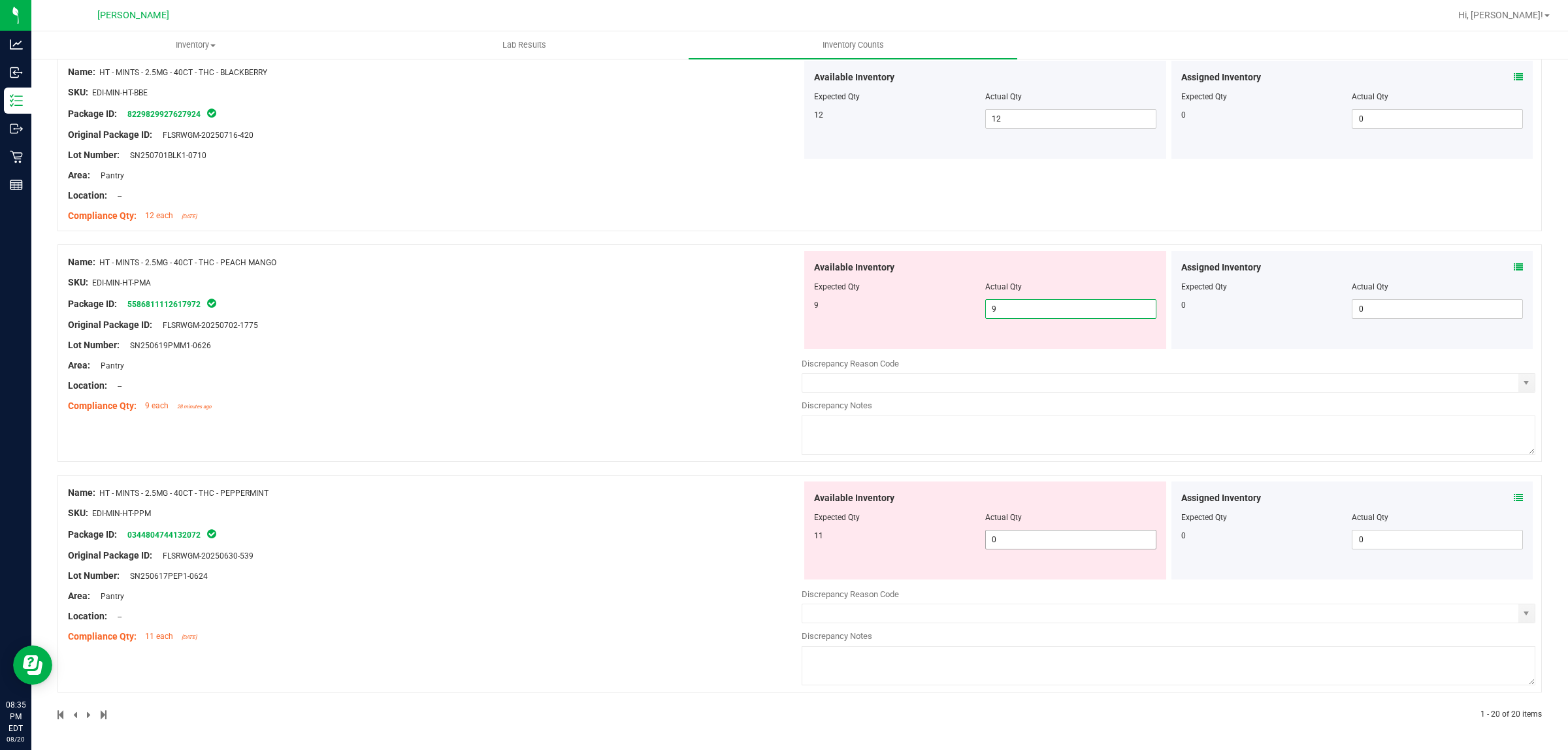
click at [1003, 546] on span "0 0" at bounding box center [1071, 540] width 171 height 19
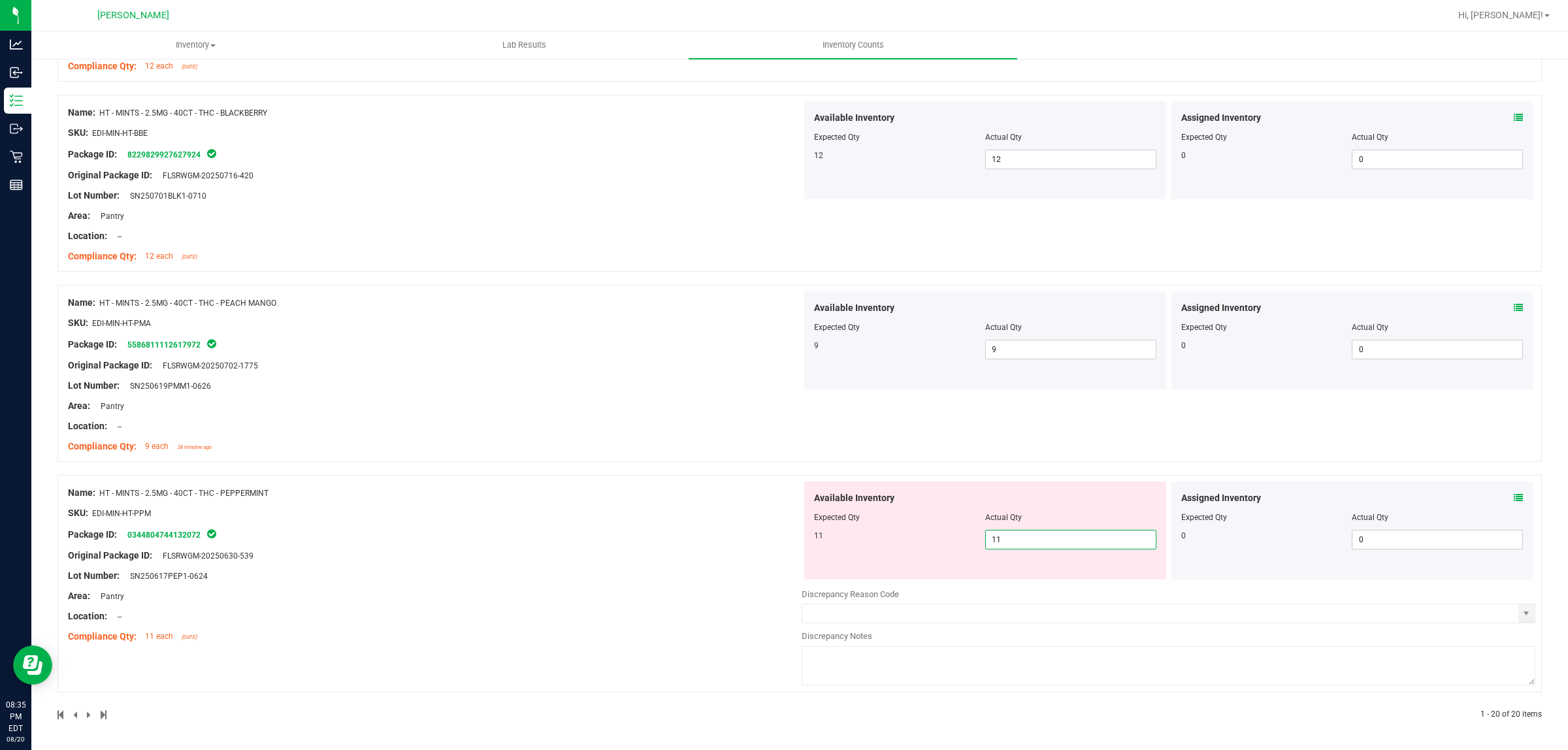
click at [710, 563] on div "Name: HT - MINTS - 2.5MG - 40CT - THC - PEPPERMINT SKU: EDI-MIN-HT-PPM Package …" at bounding box center [435, 564] width 734 height 166
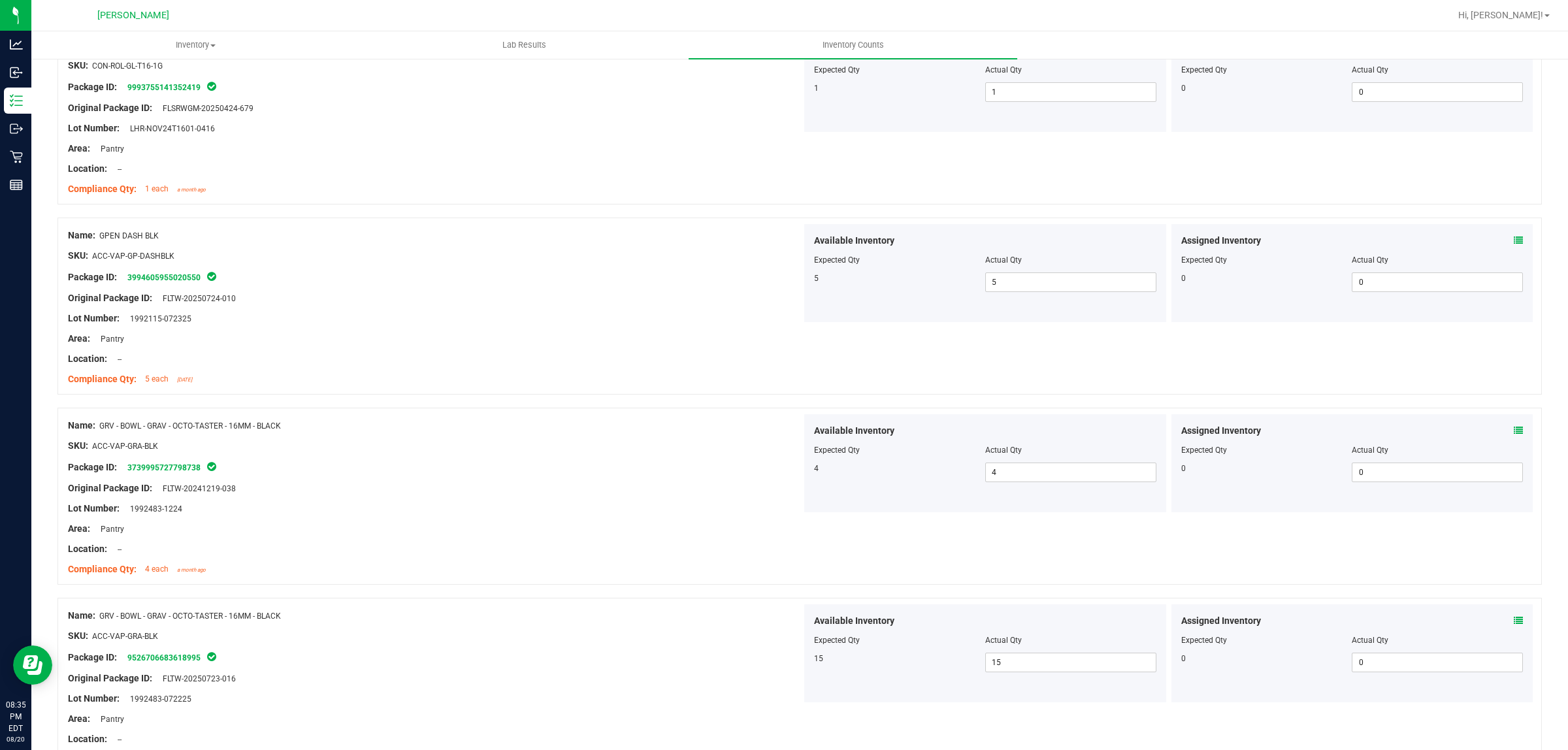
scroll to position [0, 0]
